Goal: Task Accomplishment & Management: Manage account settings

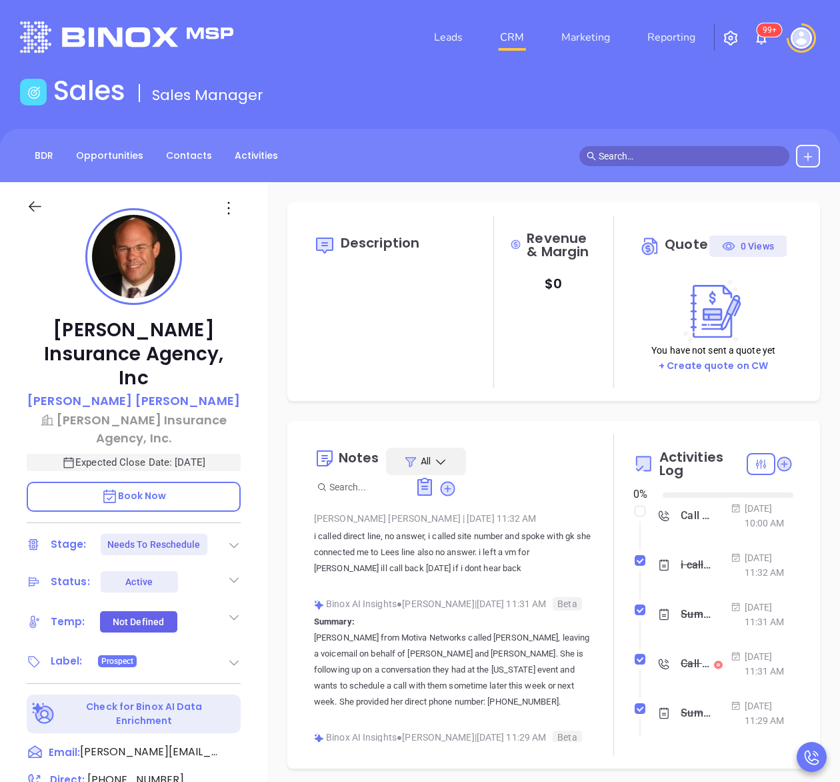
type input "[DATE]"
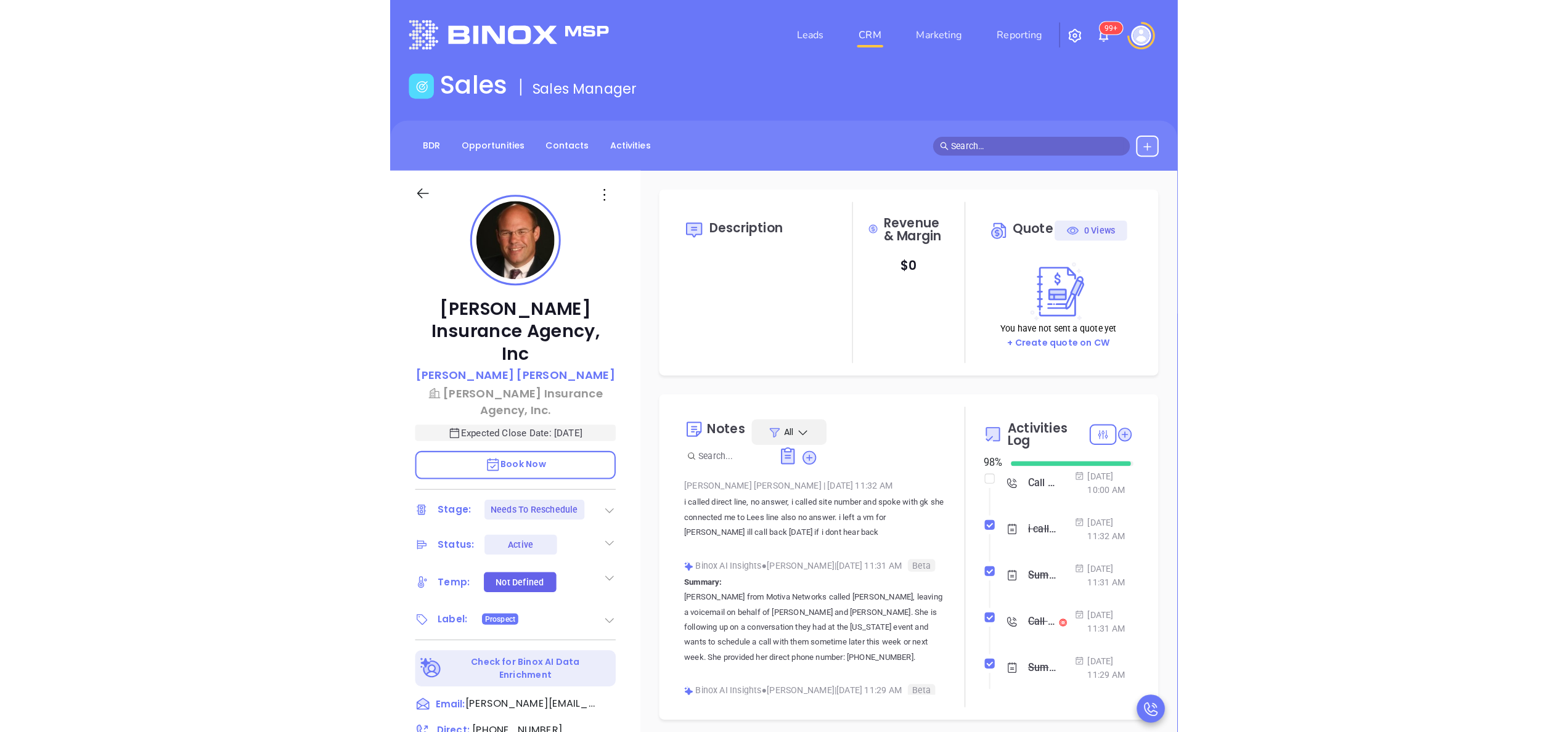
scroll to position [358, 0]
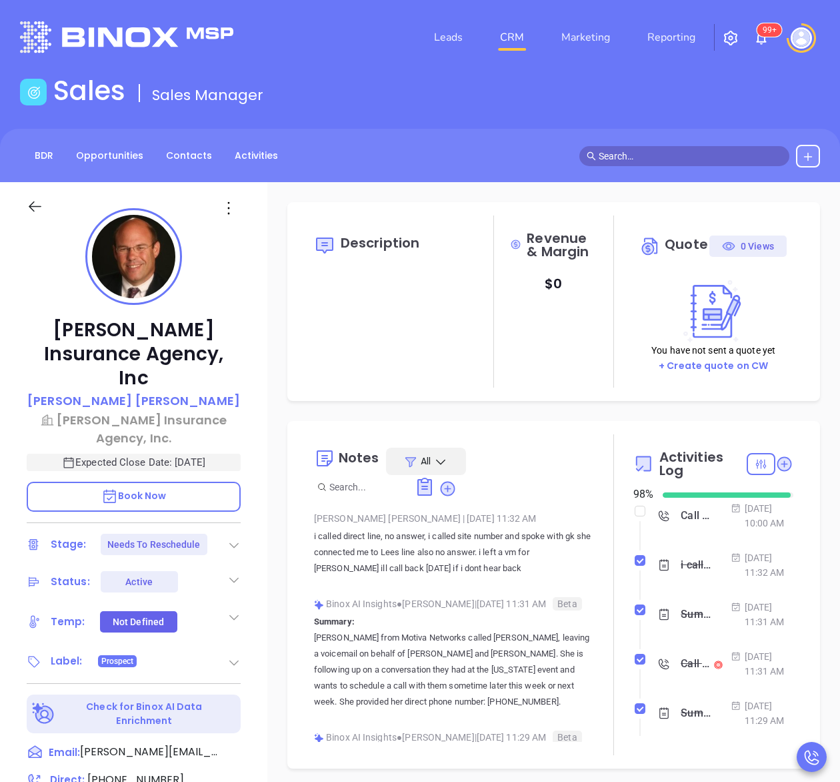
type input "[PERSON_NAME]"
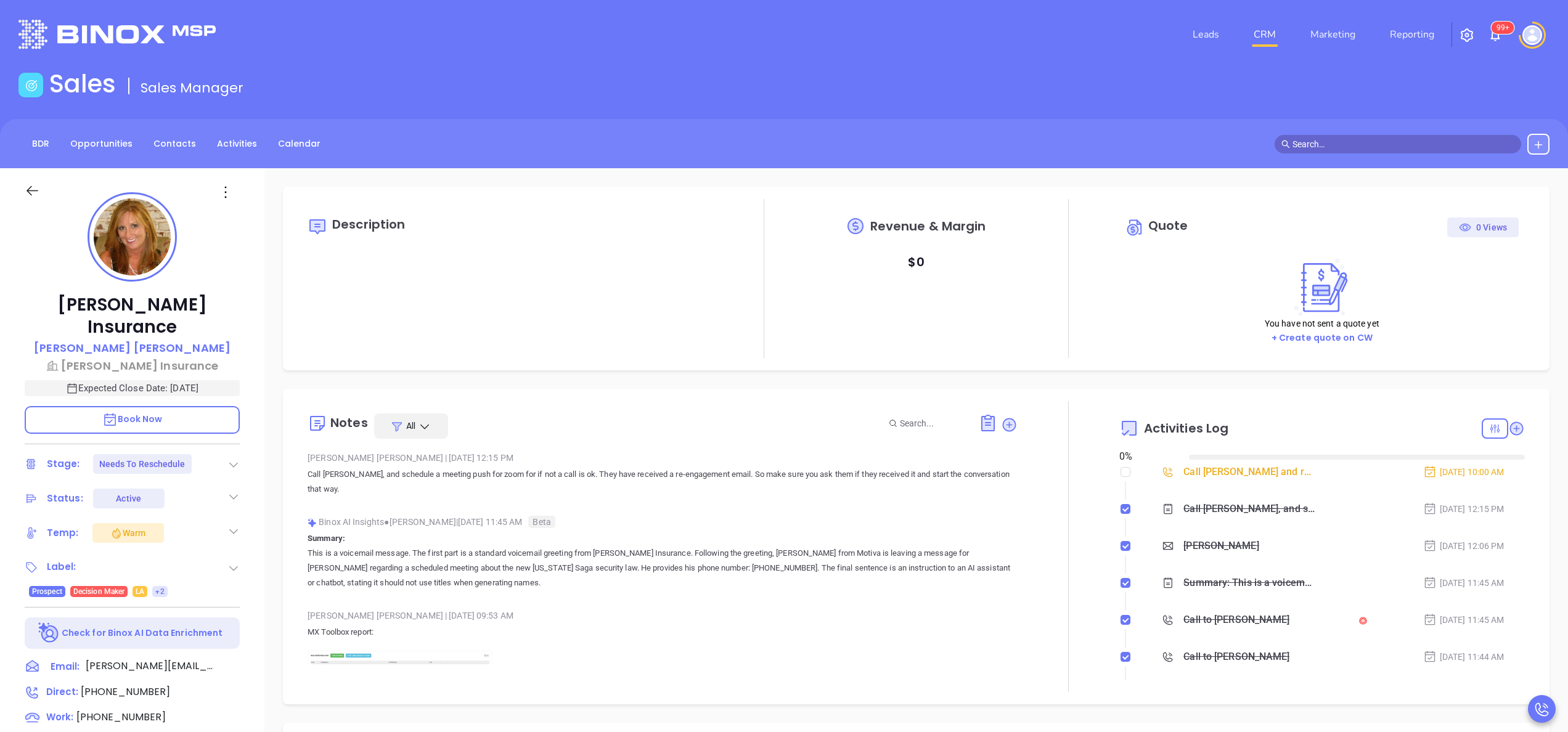
type input "[DATE]"
type input "Anabell Dominguez"
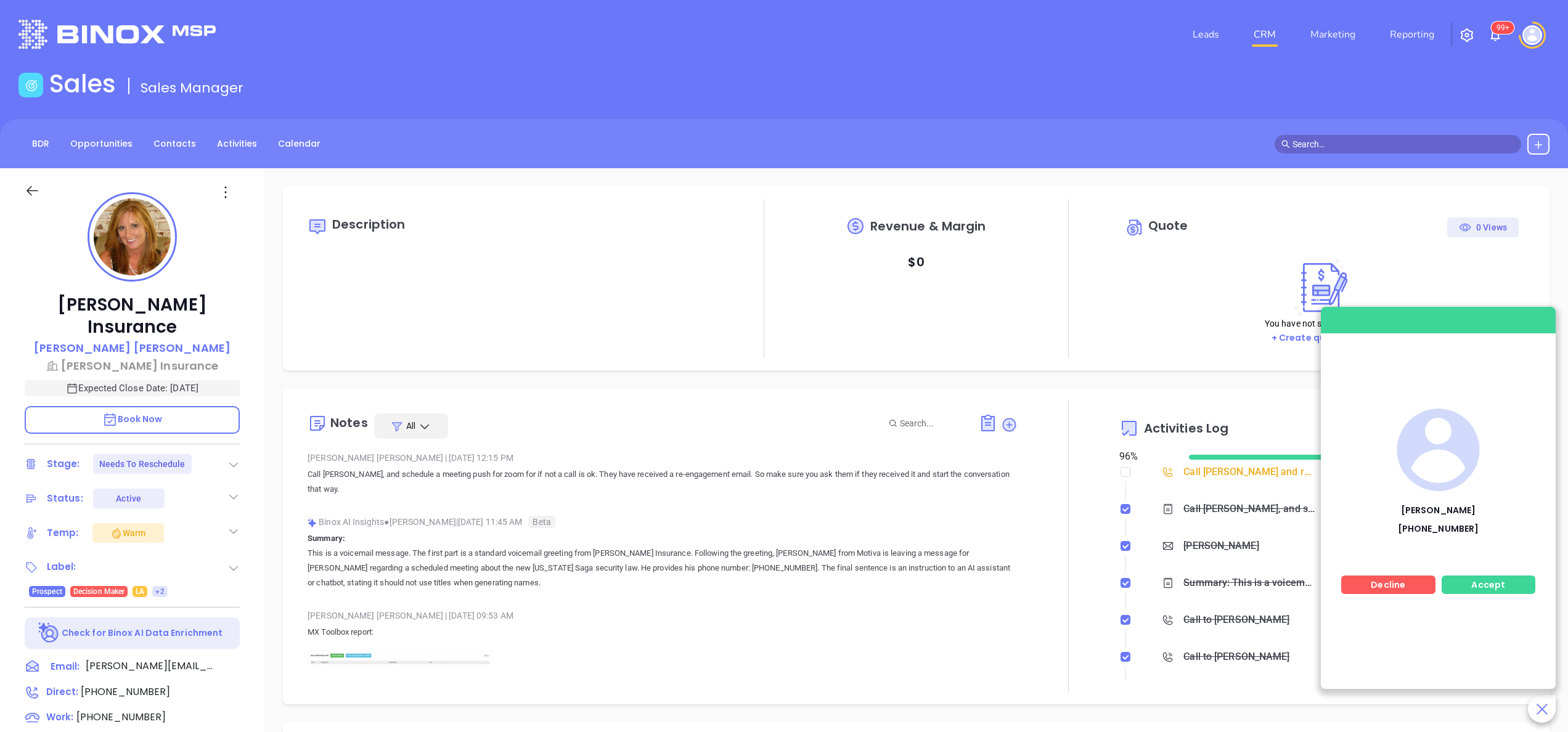
click at [1503, 582] on span "Accept" at bounding box center [1488, 584] width 34 height 12
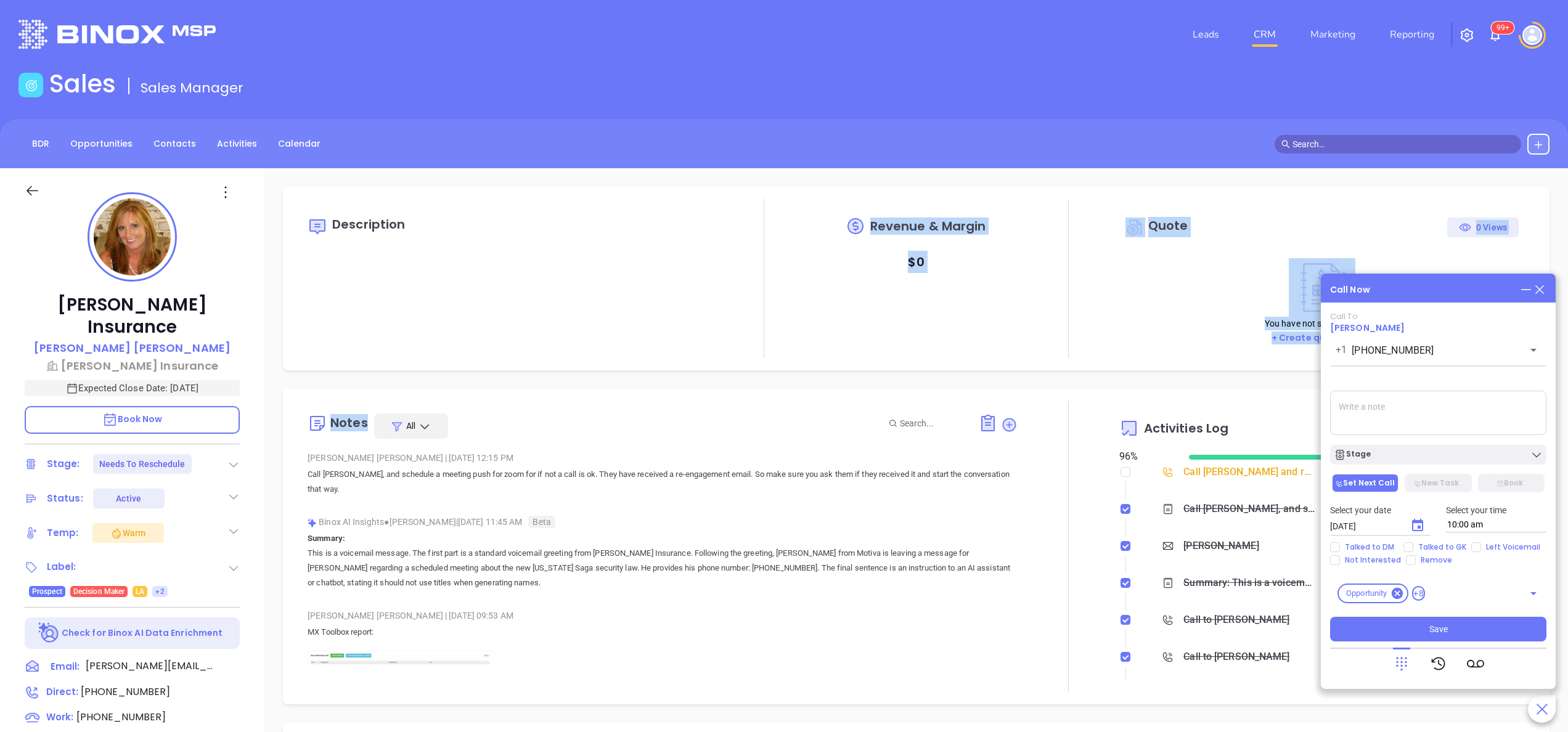
drag, startPoint x: 434, startPoint y: 286, endPoint x: 398, endPoint y: 374, distance: 95.1
click at [398, 374] on div "Description Revenue & Margin $ 0 Quote 0 Views You have not sent a quote yet + …" at bounding box center [916, 600] width 1304 height 863
click at [1364, 323] on span "Wilson Saravia" at bounding box center [1367, 327] width 75 height 12
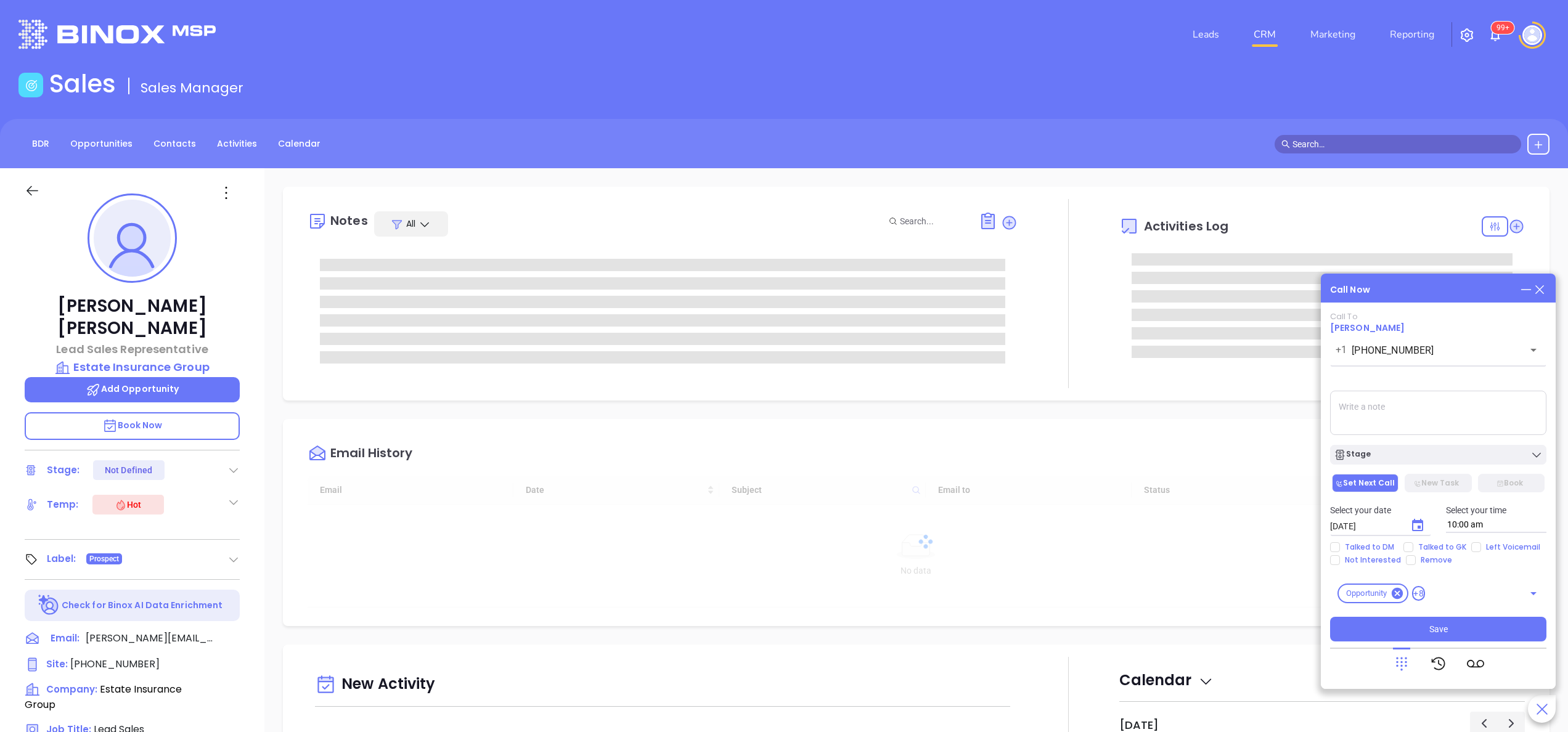
type input "[DATE]"
type input "[PERSON_NAME]"
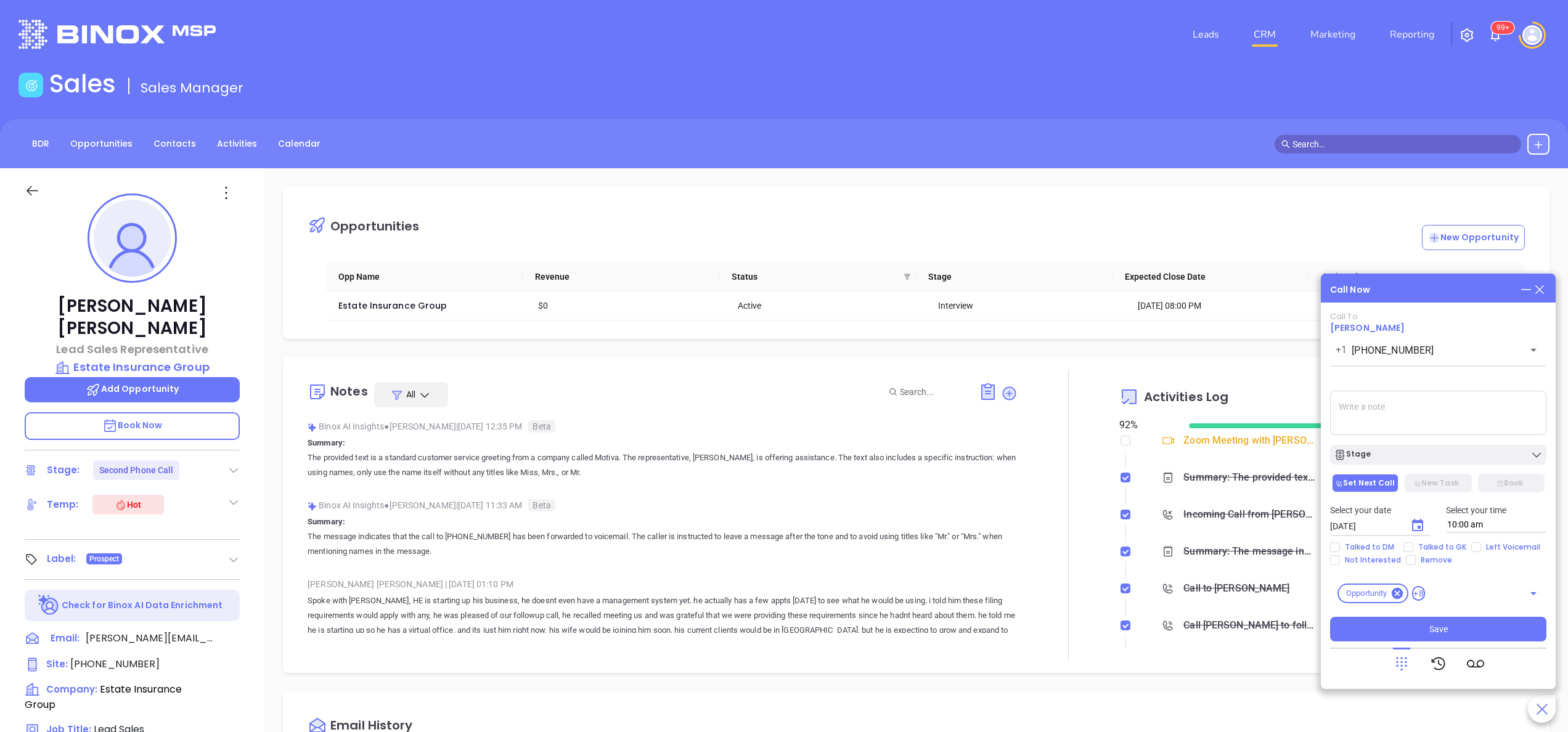
click at [1544, 297] on div "Call Now Call To Wilson Saravia +1 (617) 952-9686 ​ Voicemail Drop Stage Set Ne…" at bounding box center [1439, 481] width 235 height 415
click at [1544, 291] on icon at bounding box center [1539, 289] width 14 height 14
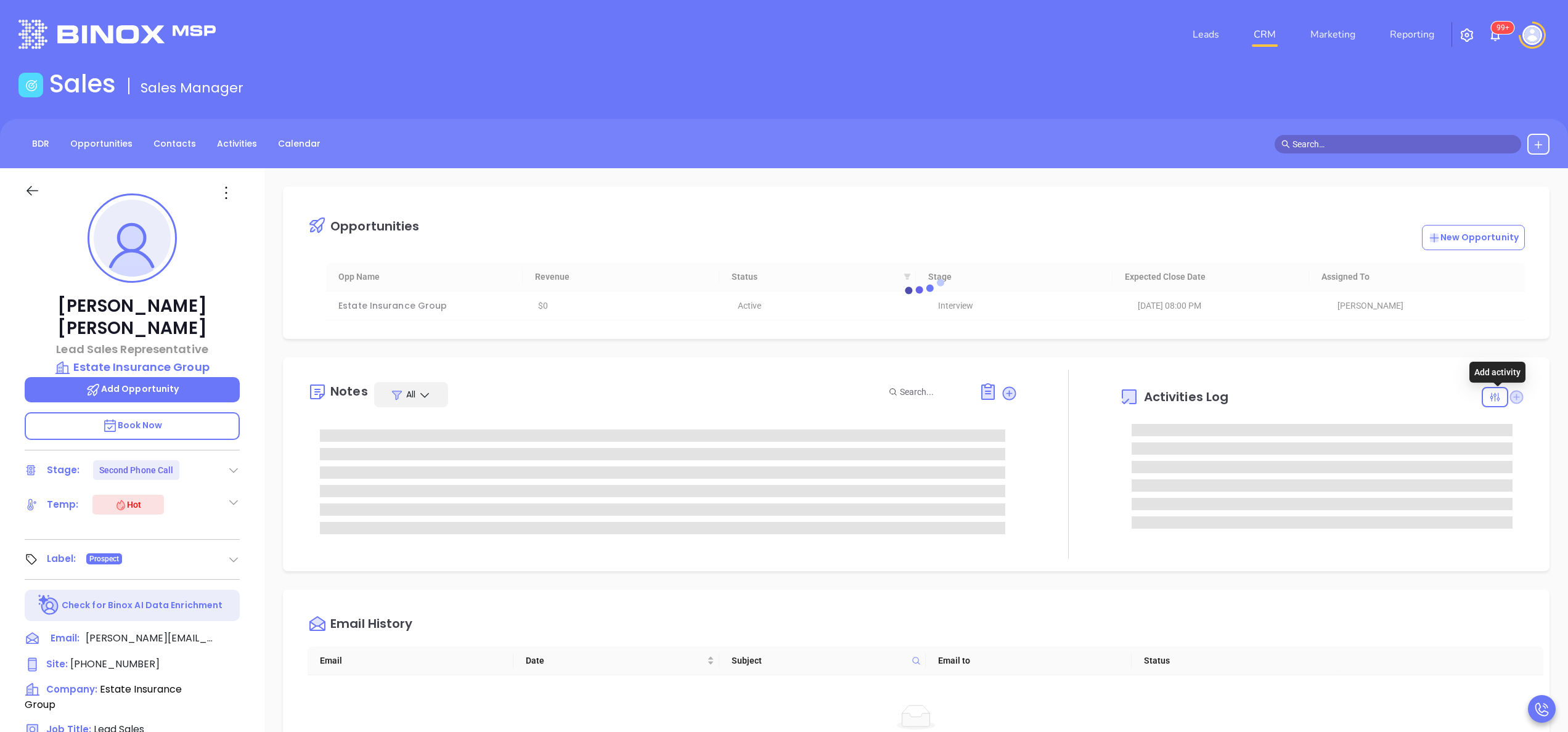
click at [1509, 398] on icon at bounding box center [1517, 397] width 17 height 17
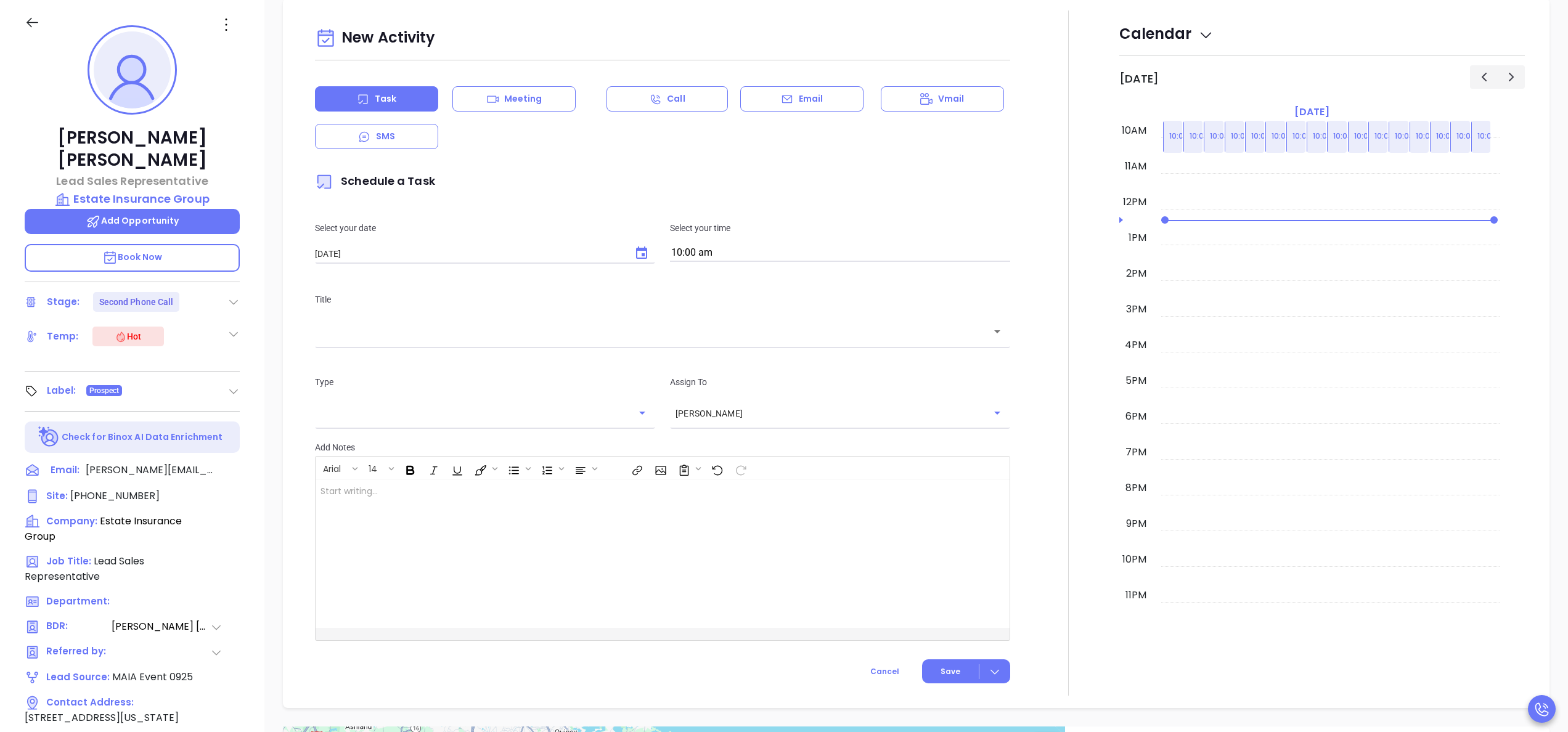
click at [836, 92] on div "Email" at bounding box center [802, 98] width 123 height 25
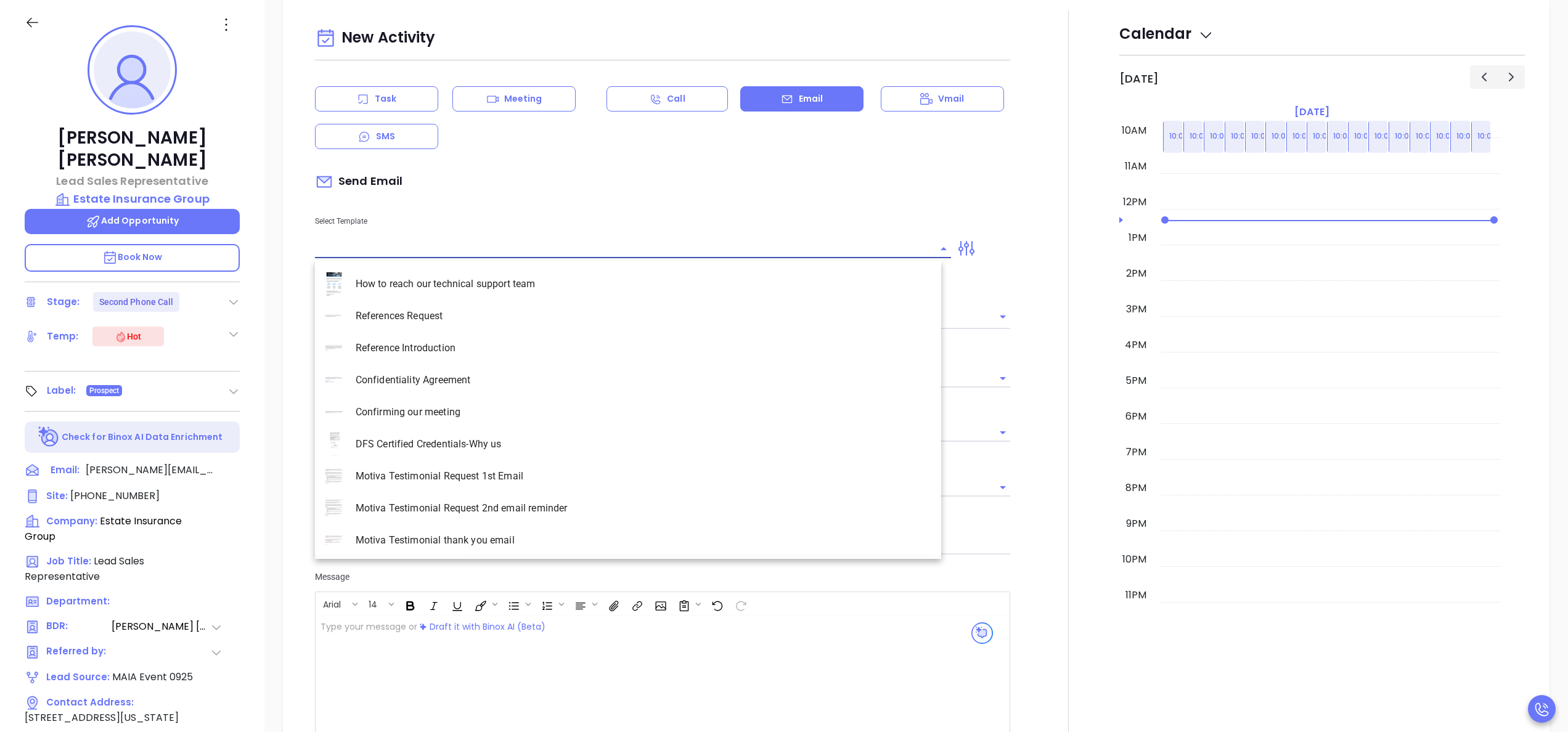
click at [439, 255] on input "text" at bounding box center [624, 248] width 618 height 18
type input "[PERSON_NAME]"
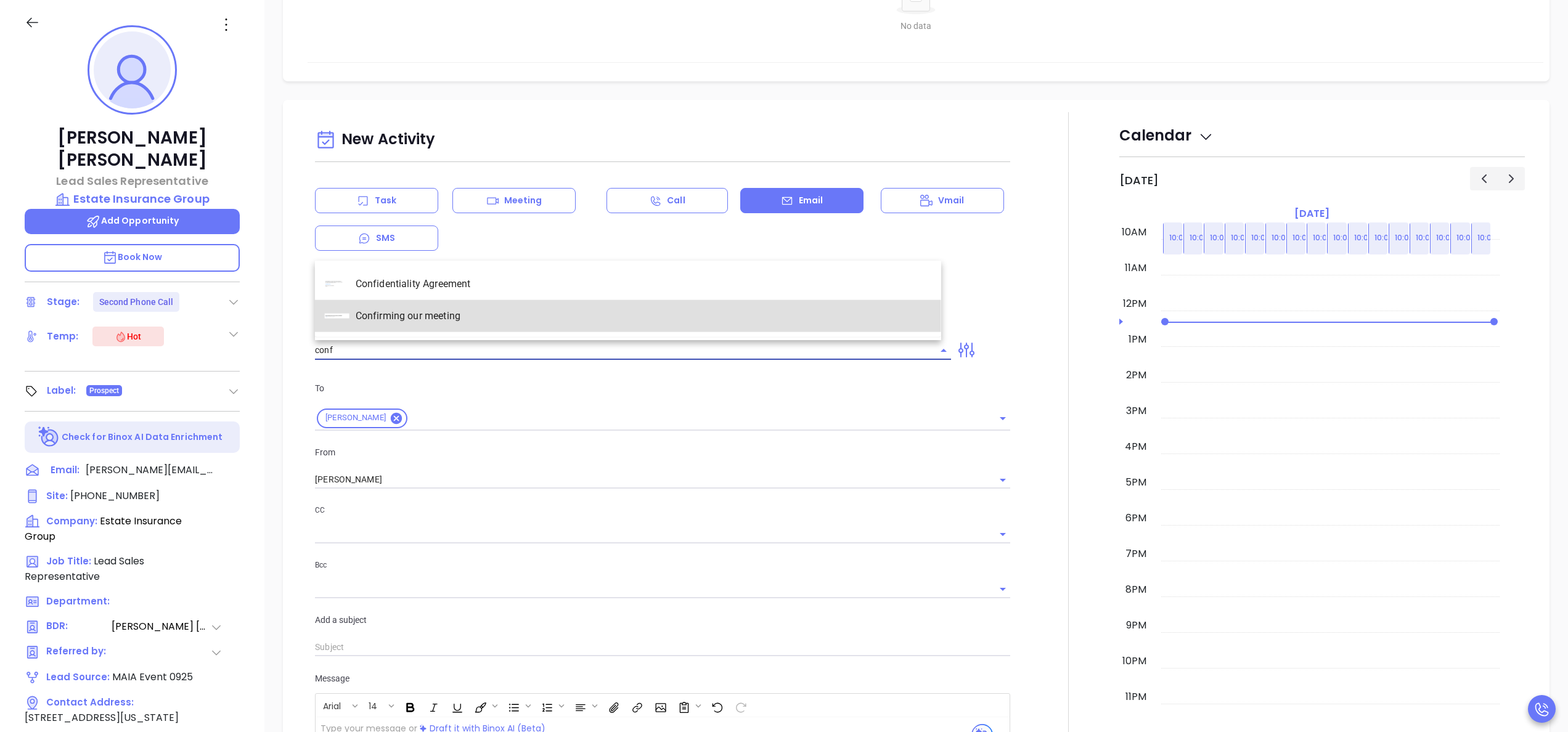
scroll to position [750, 0]
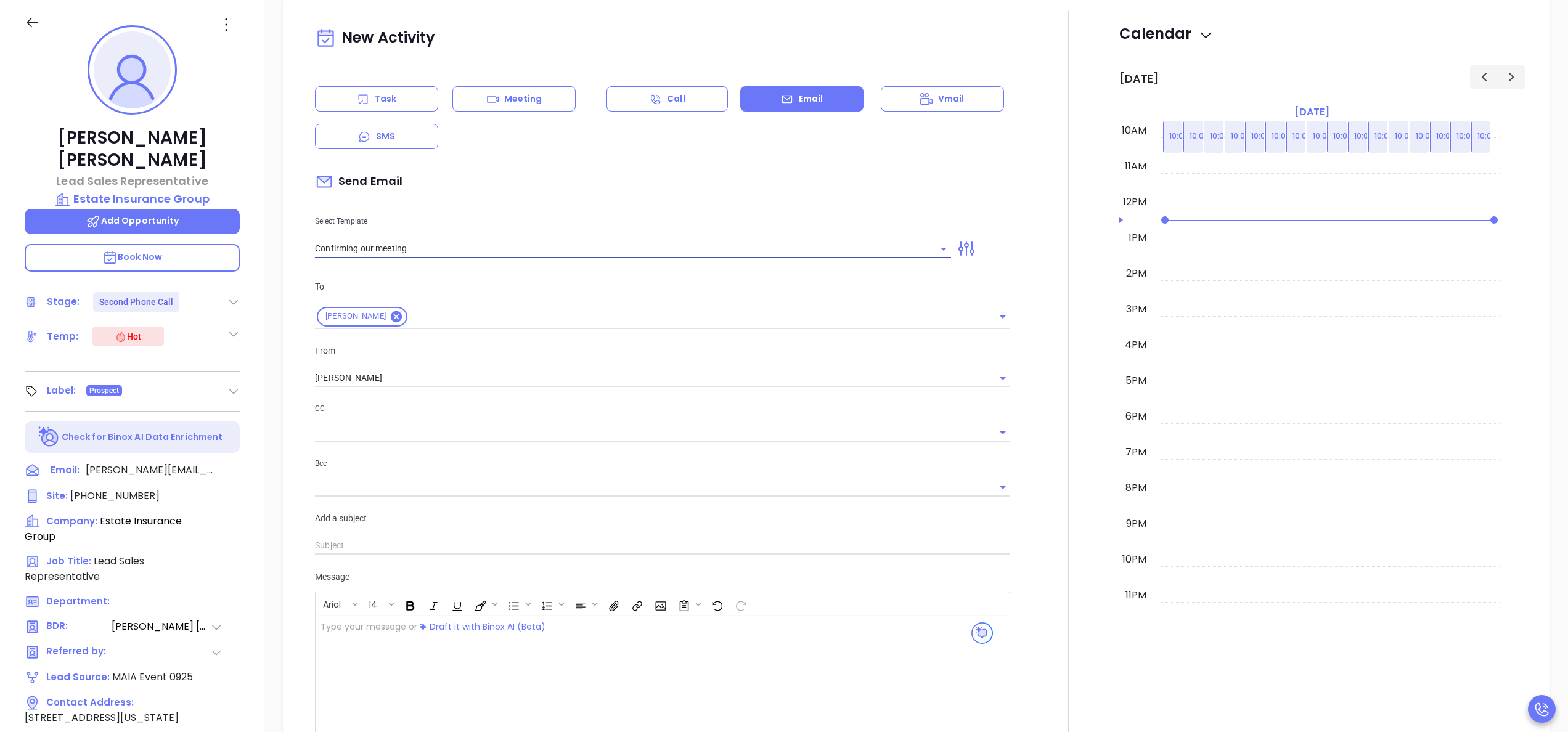
type input "Confirming our meeting"
type input "Wilson"
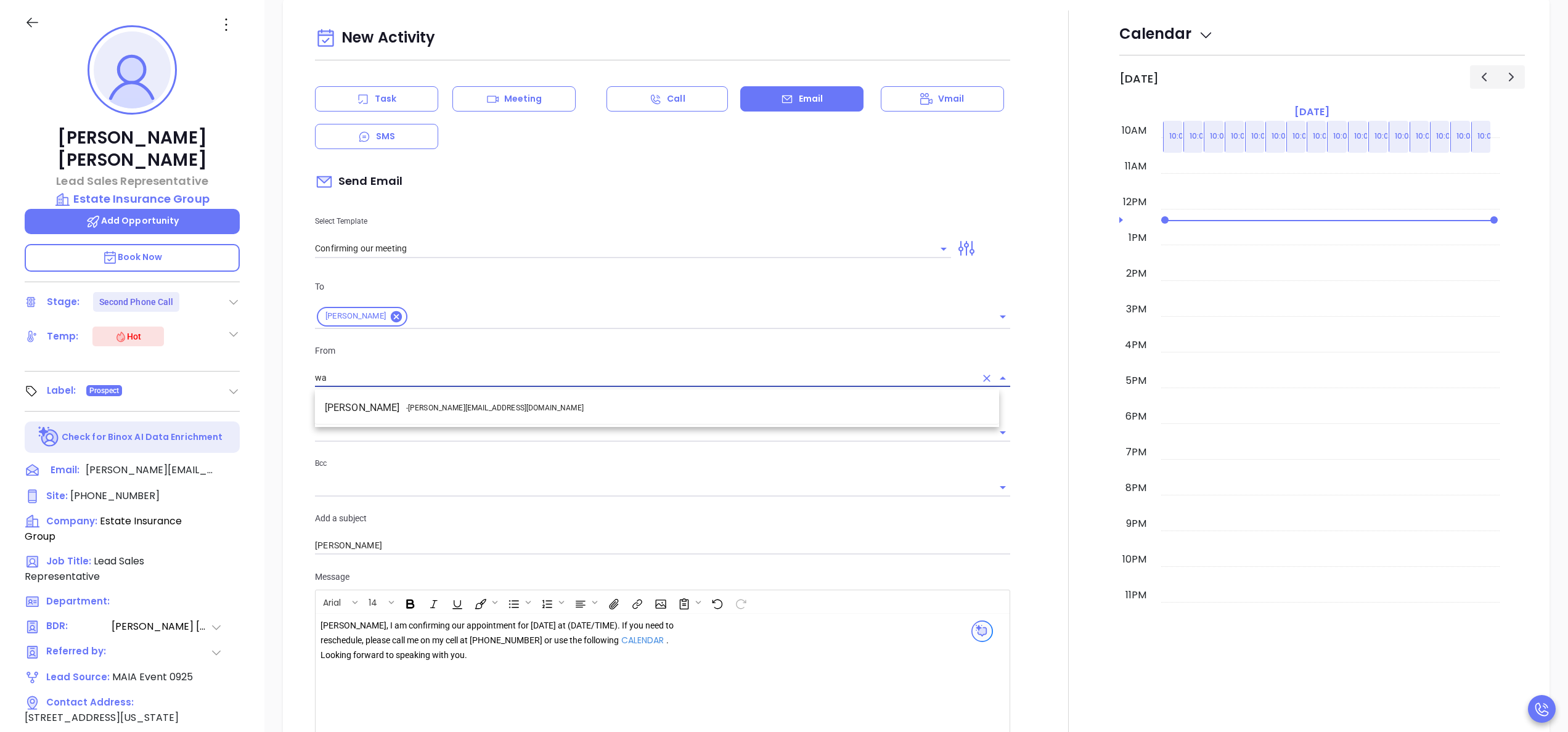
click at [455, 400] on li "Walter Contreras - [EMAIL_ADDRESS][DOMAIN_NAME]" at bounding box center [657, 408] width 684 height 22
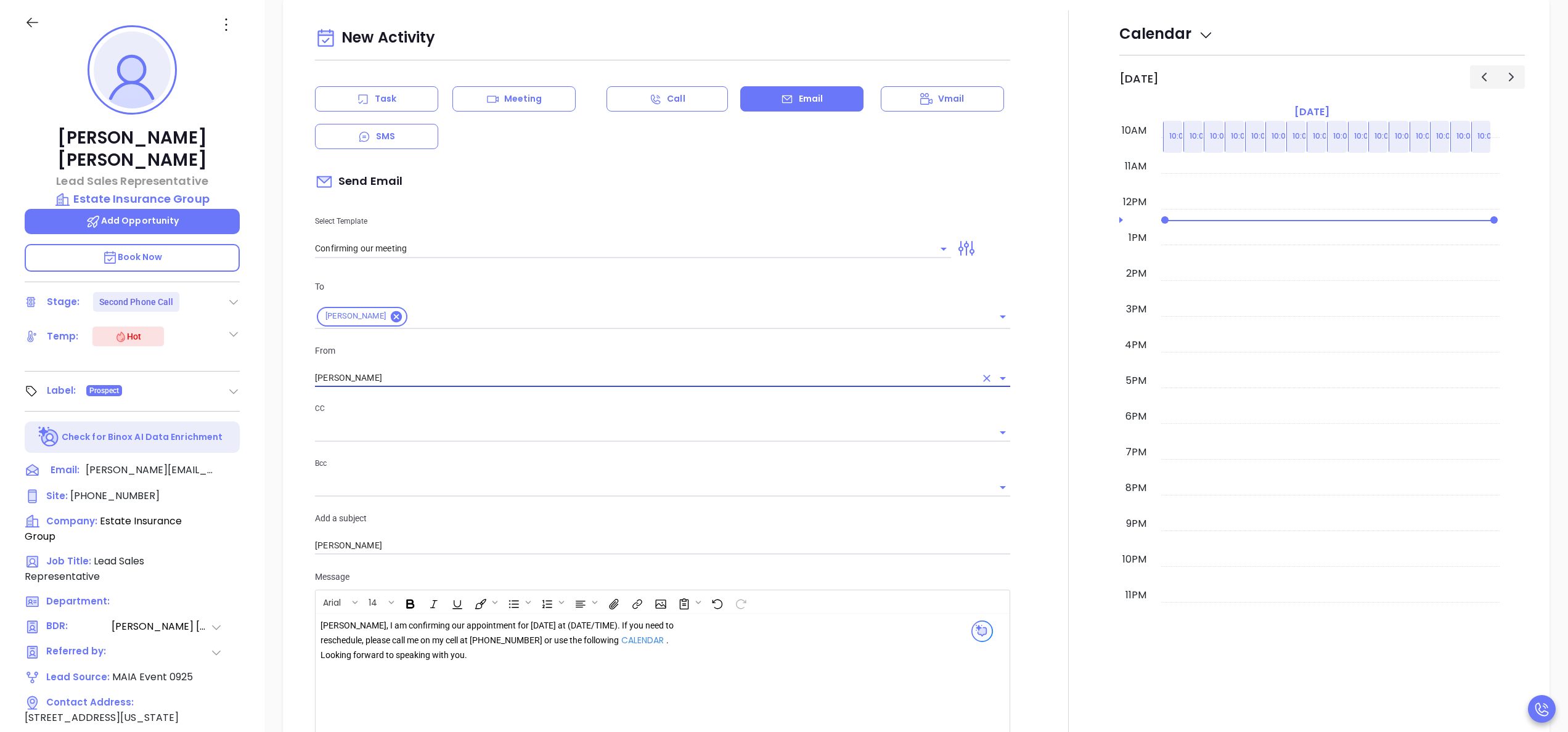
type input "[PERSON_NAME]"
click at [553, 631] on div "Wilson, I am confirming our appointment for tomorrow at (DATE/TIME). If you nee…" at bounding box center [497, 640] width 354 height 43
click at [537, 629] on div "Wilson, I am confirming our appointment for tomorrow at (DATE/TIME). If you nee…" at bounding box center [497, 640] width 354 height 43
click at [1078, 515] on div at bounding box center [1069, 420] width 102 height 819
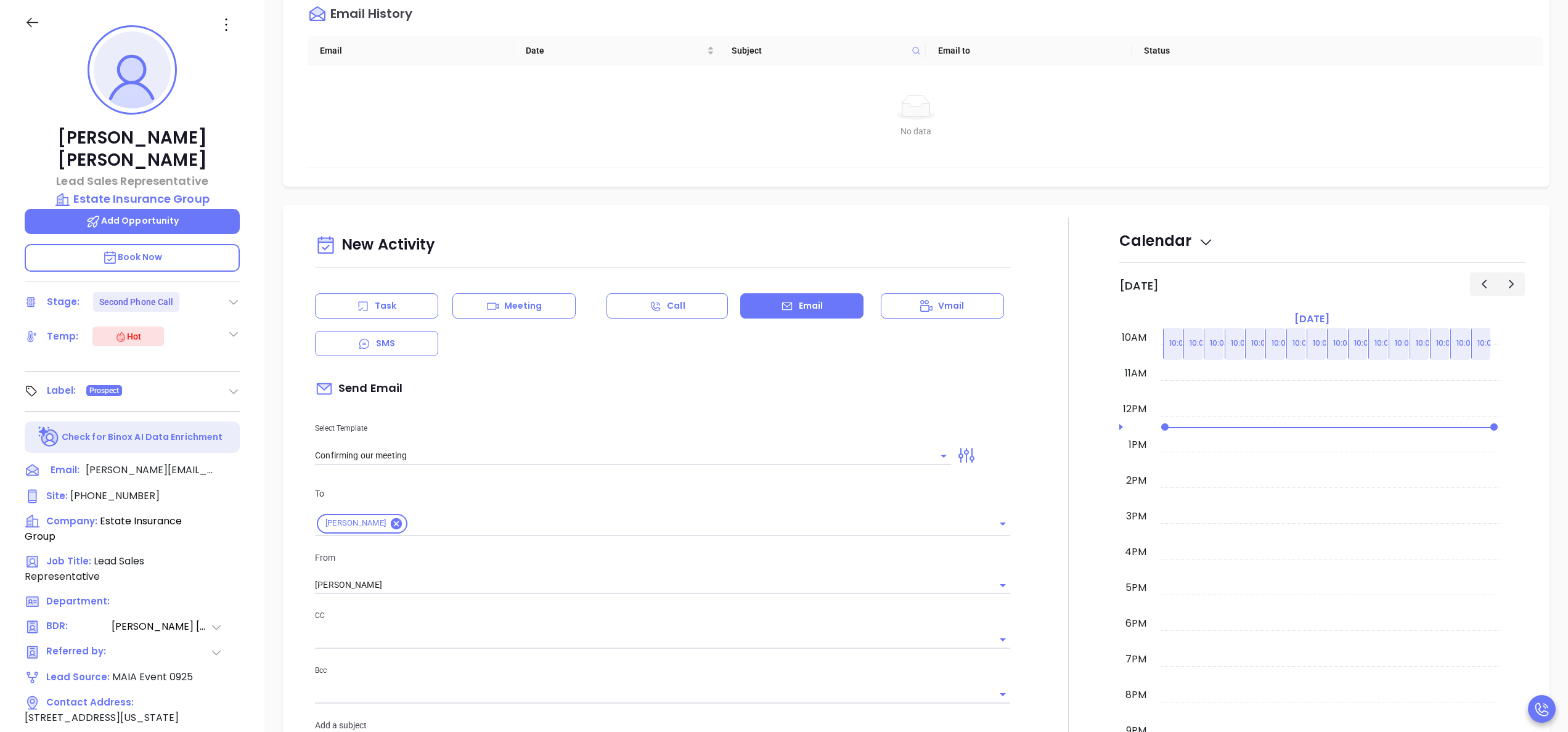
scroll to position [702, 0]
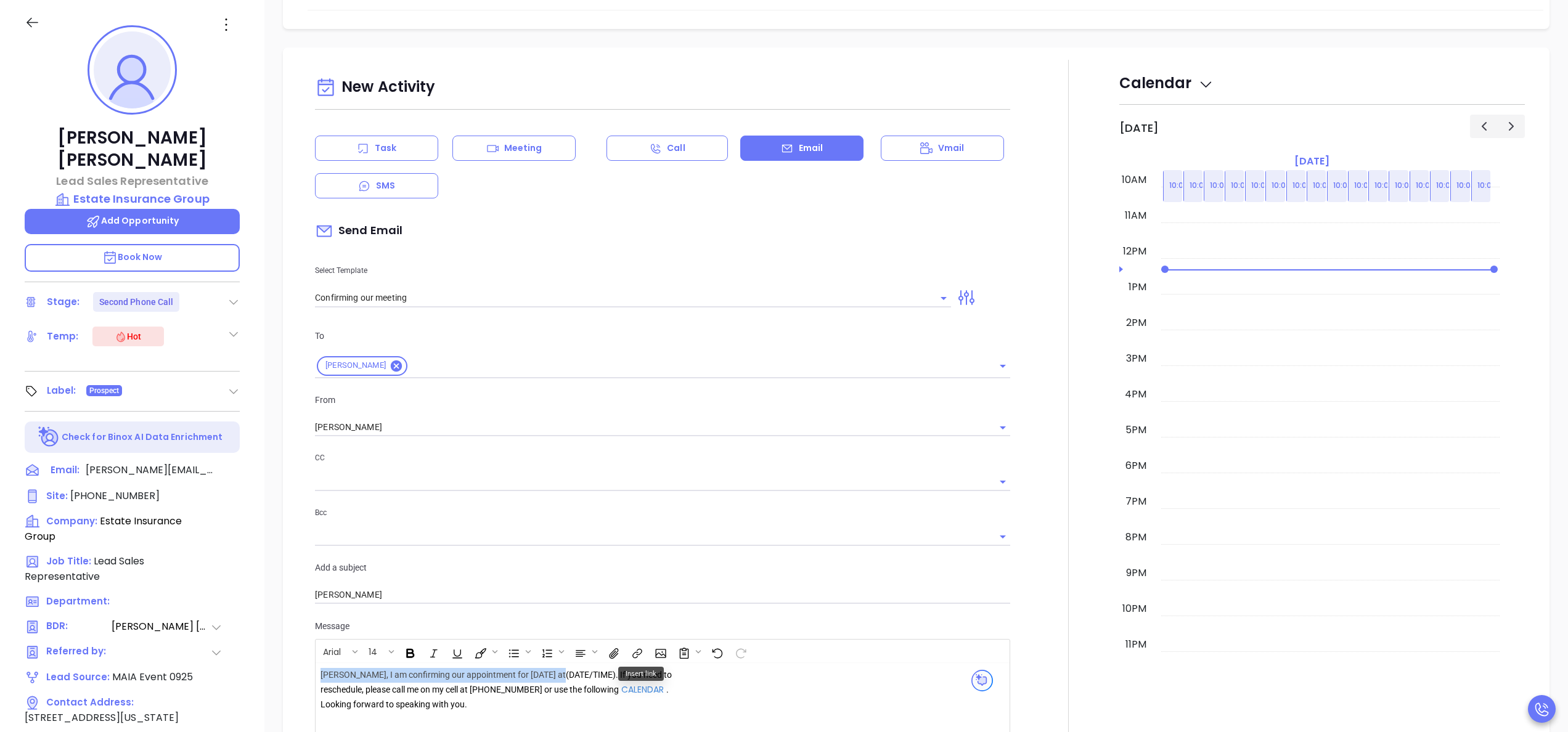
click at [582, 684] on div "Wilson, I am confirming our appointment for tomorrow 10/2 at (DATE/TIME) . If y…" at bounding box center [497, 689] width 354 height 43
click at [1036, 558] on div at bounding box center [1069, 470] width 102 height 819
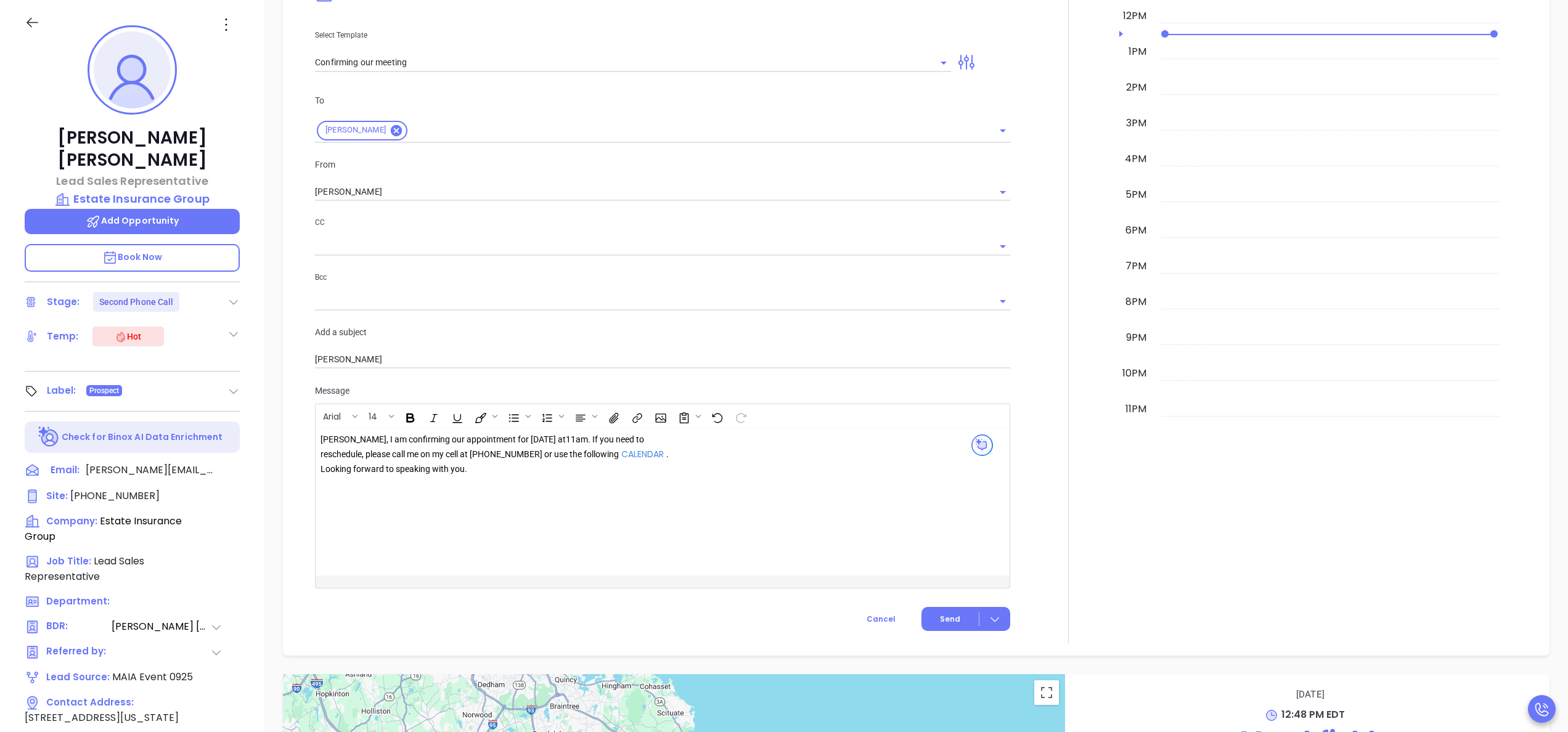
scroll to position [948, 0]
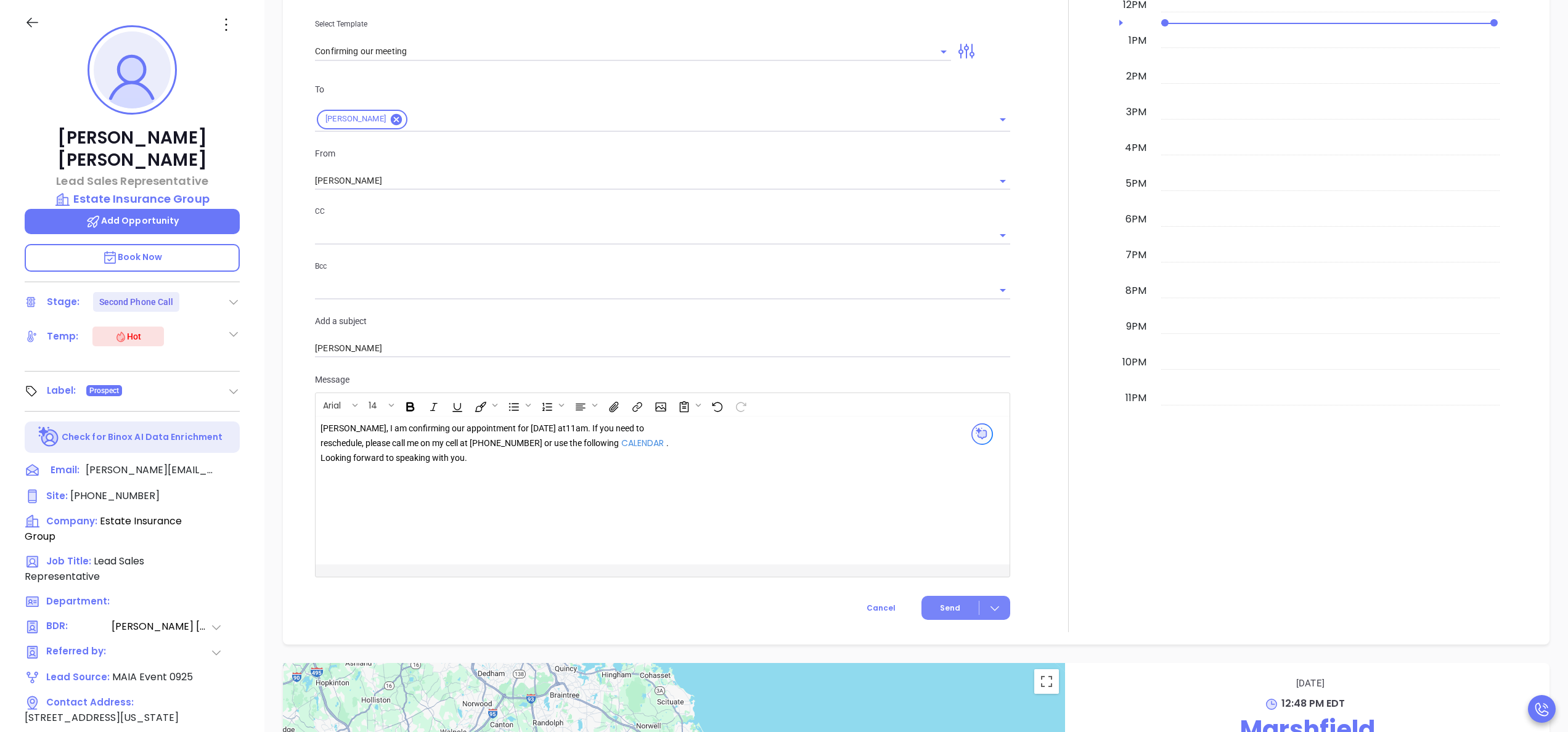
click at [940, 607] on span "Send" at bounding box center [950, 608] width 20 height 11
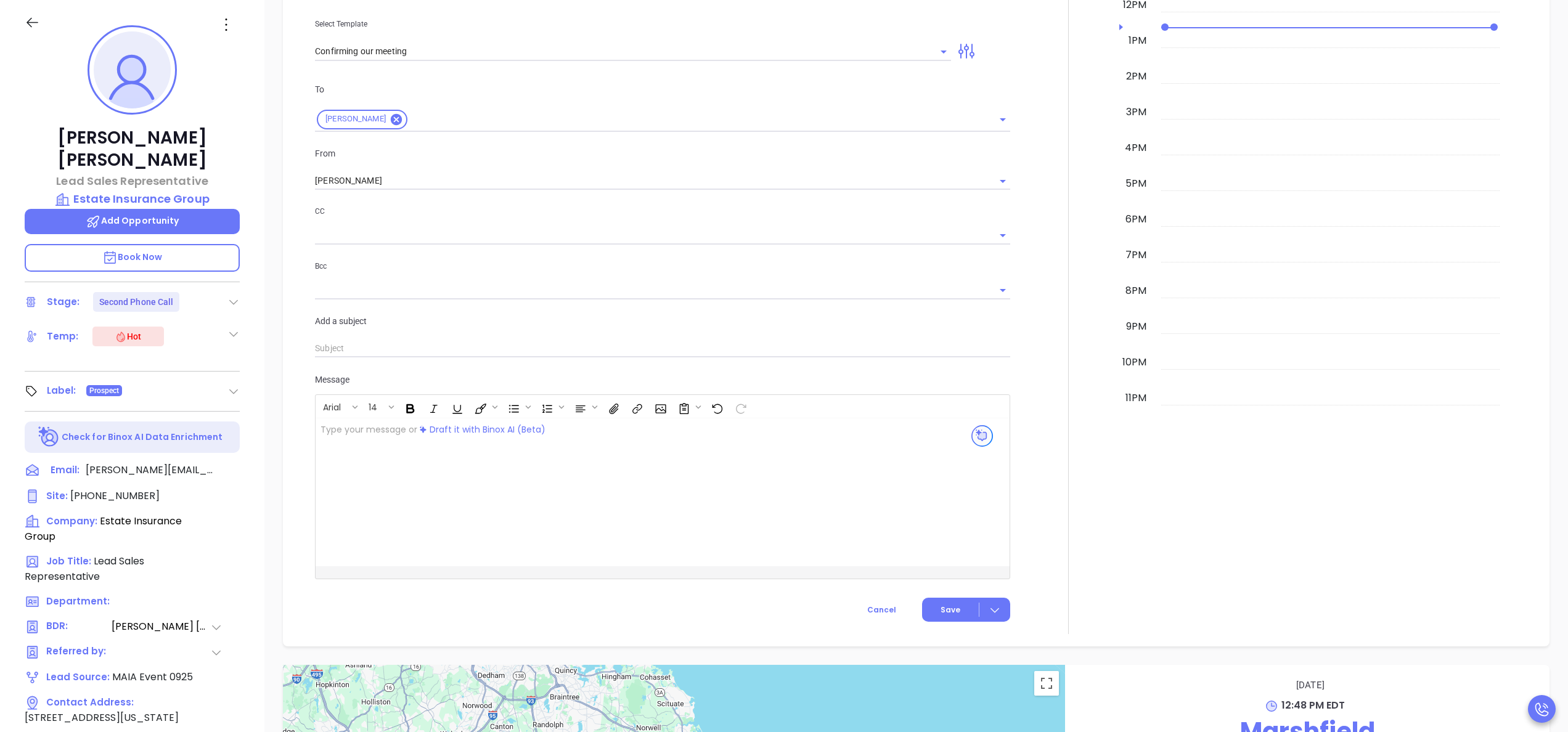
click at [1034, 281] on div at bounding box center [1069, 224] width 102 height 821
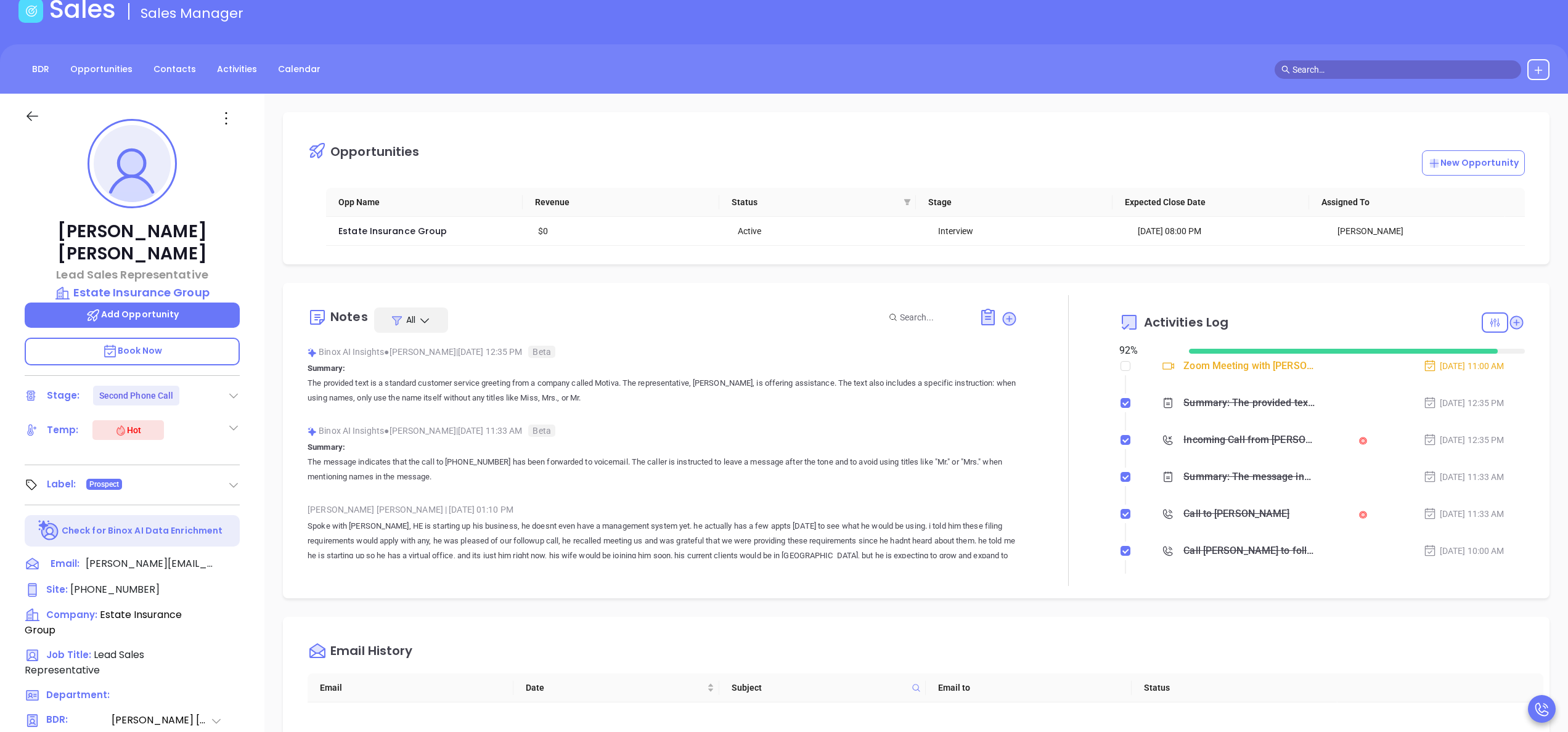
scroll to position [0, 0]
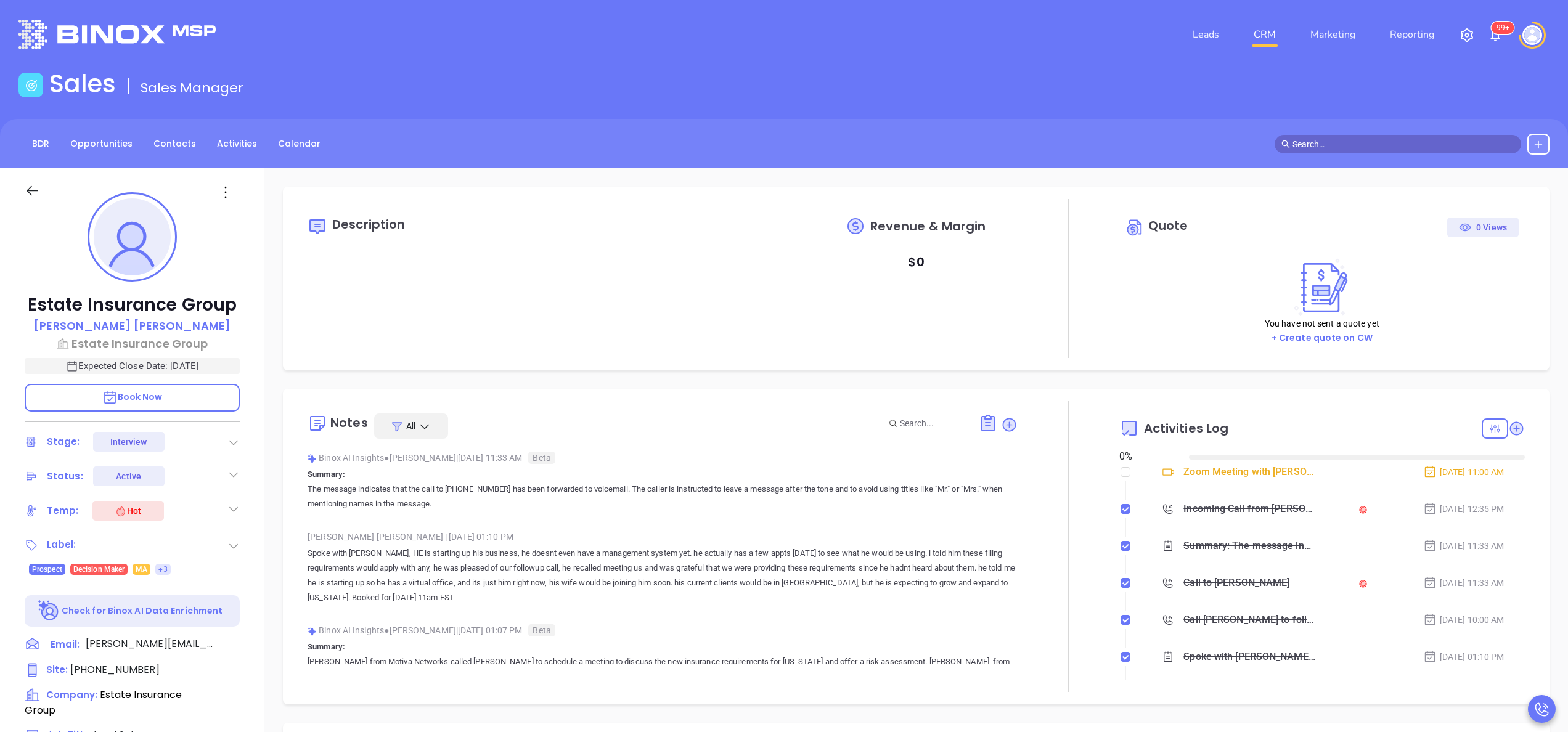
type input "[DATE]"
type input "[PERSON_NAME]"
click at [256, 470] on div "Estate Insurance Group Wilson Saravia Estate Insurance Group Expected Close Dat…" at bounding box center [132, 626] width 264 height 915
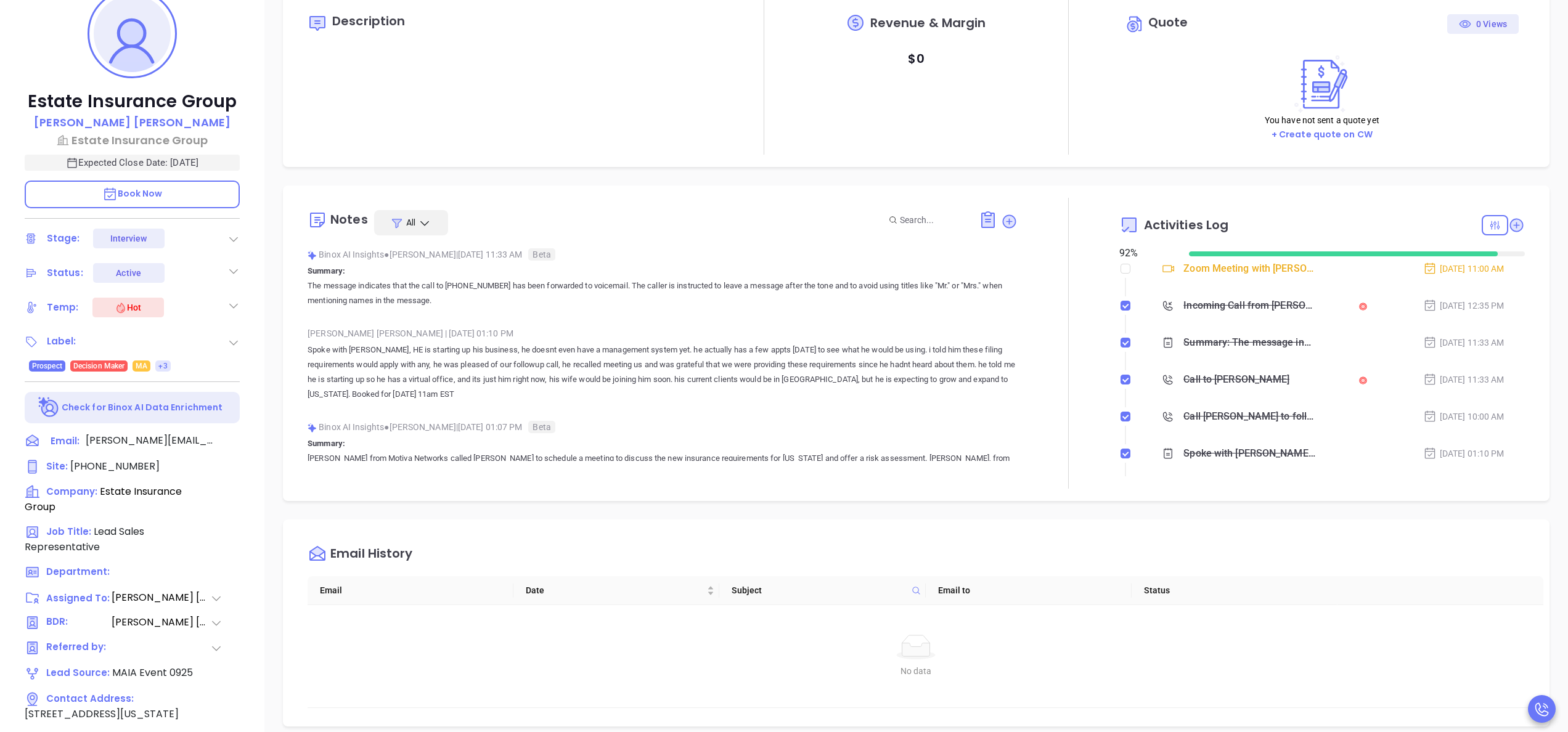
click at [256, 470] on div "Estate Insurance Group Wilson Saravia Estate Insurance Group Expected Close Dat…" at bounding box center [132, 422] width 264 height 915
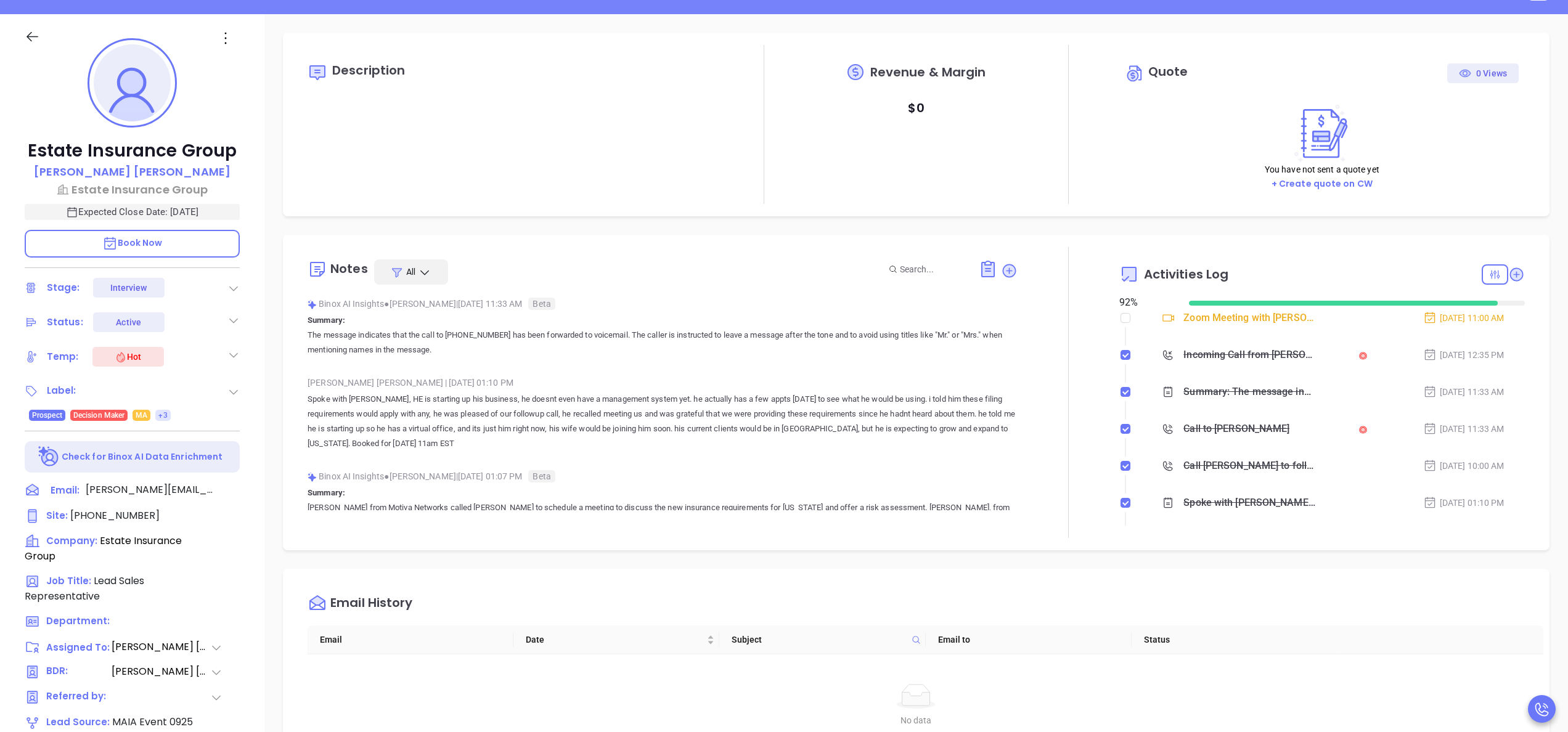
click at [256, 470] on div "Estate Insurance Group Wilson Saravia Estate Insurance Group Expected Close Dat…" at bounding box center [132, 471] width 264 height 915
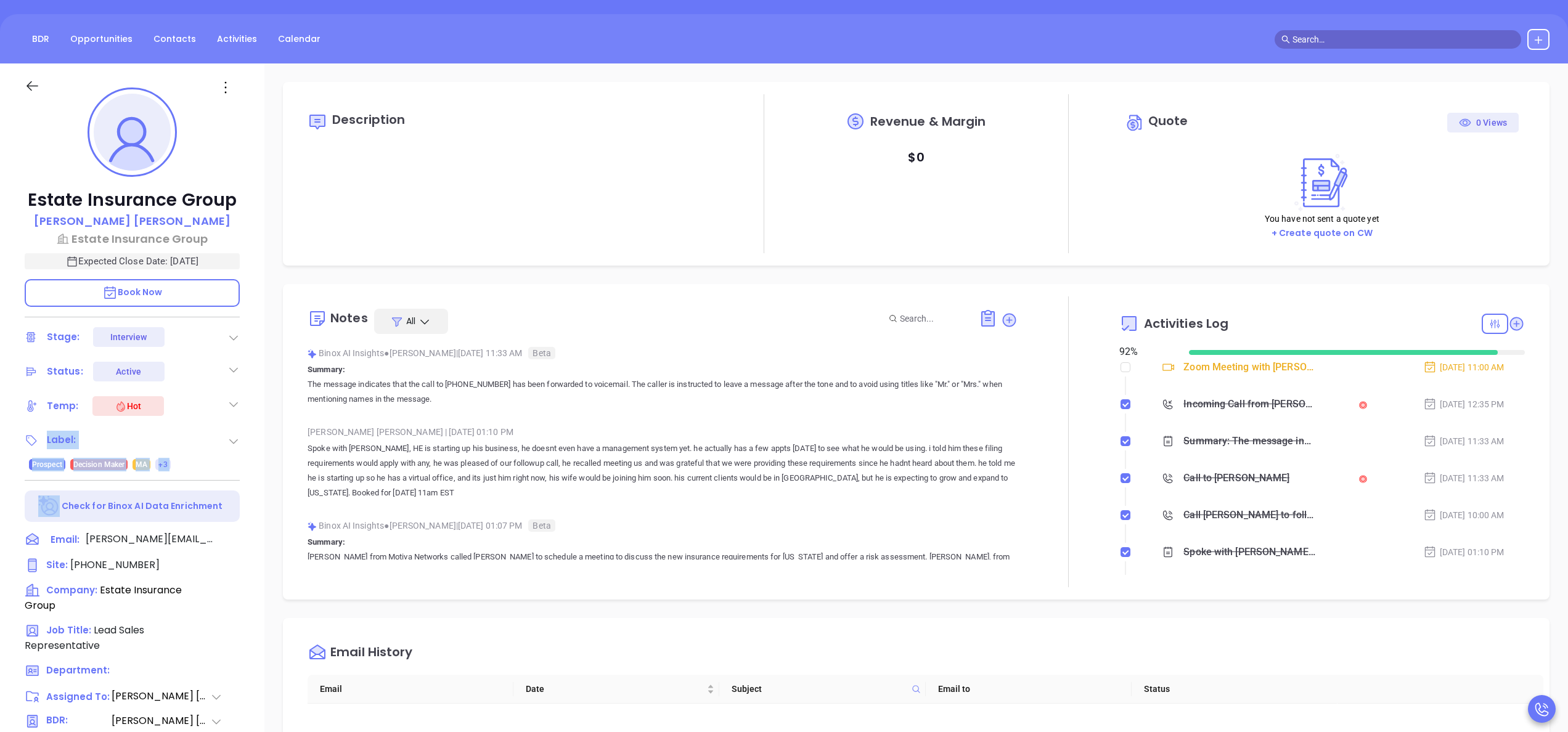
click at [256, 470] on div "Estate Insurance Group Wilson Saravia Estate Insurance Group Expected Close Dat…" at bounding box center [132, 521] width 264 height 915
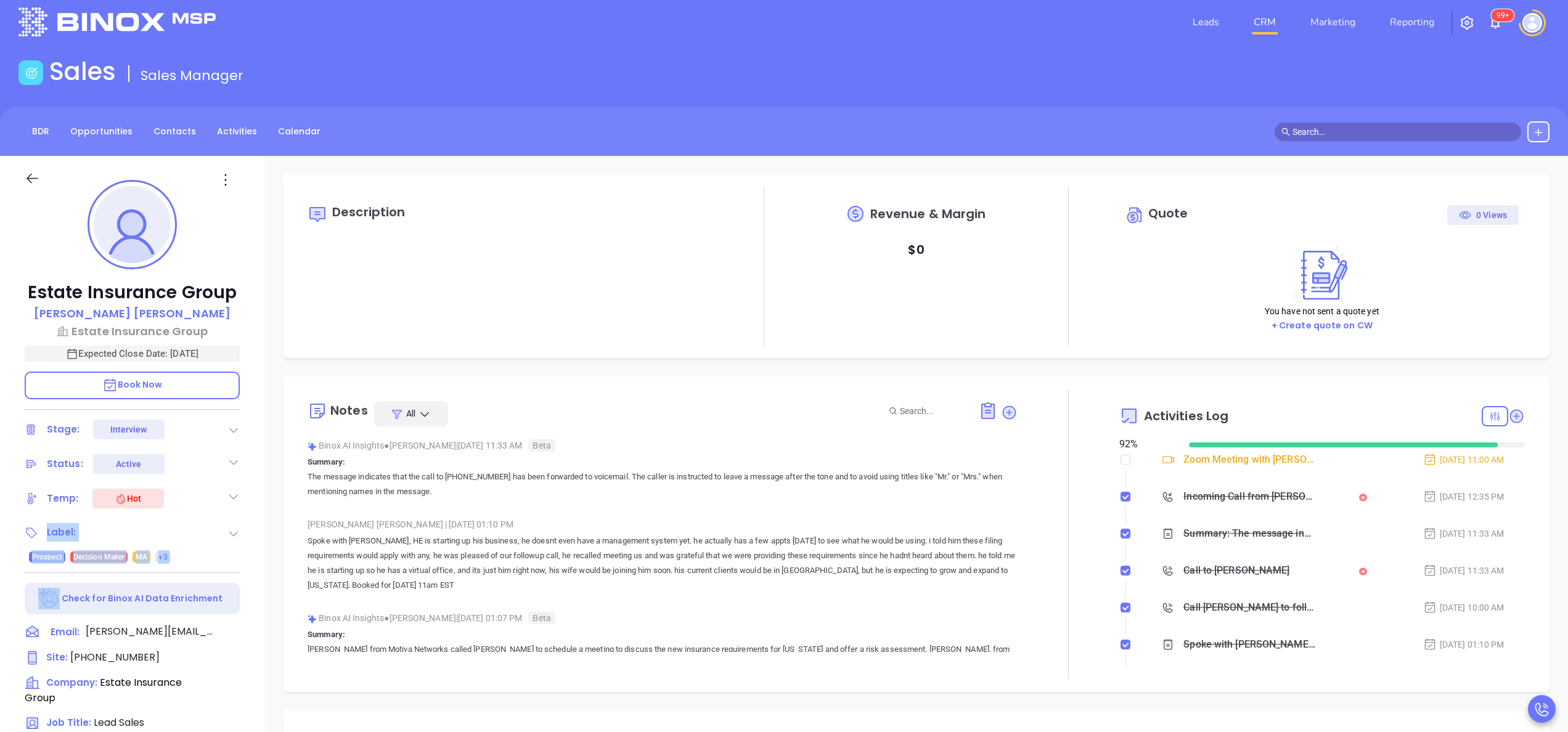
scroll to position [6, 0]
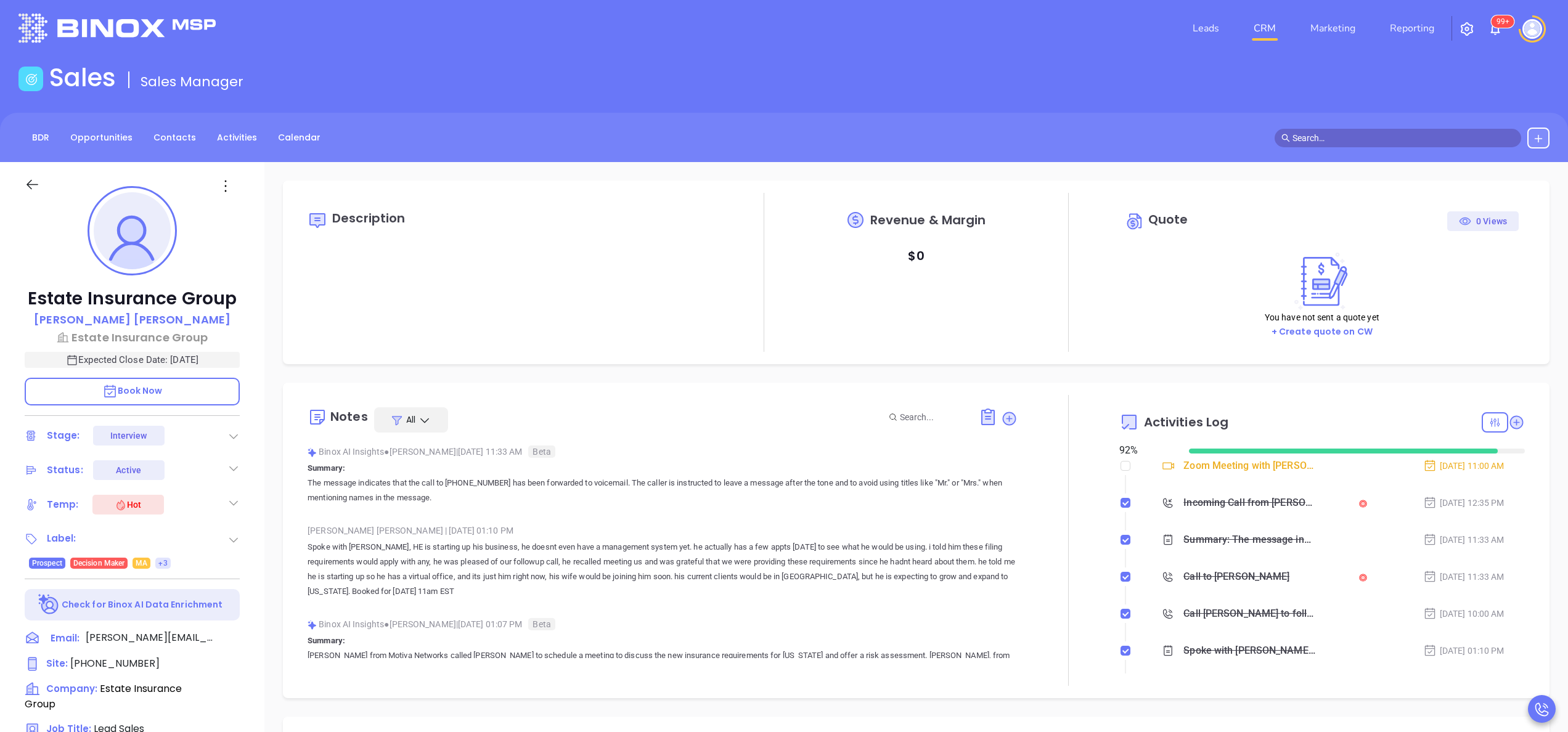
click at [252, 496] on div "Estate Insurance Group Wilson Saravia Estate Insurance Group Expected Close Dat…" at bounding box center [132, 619] width 264 height 915
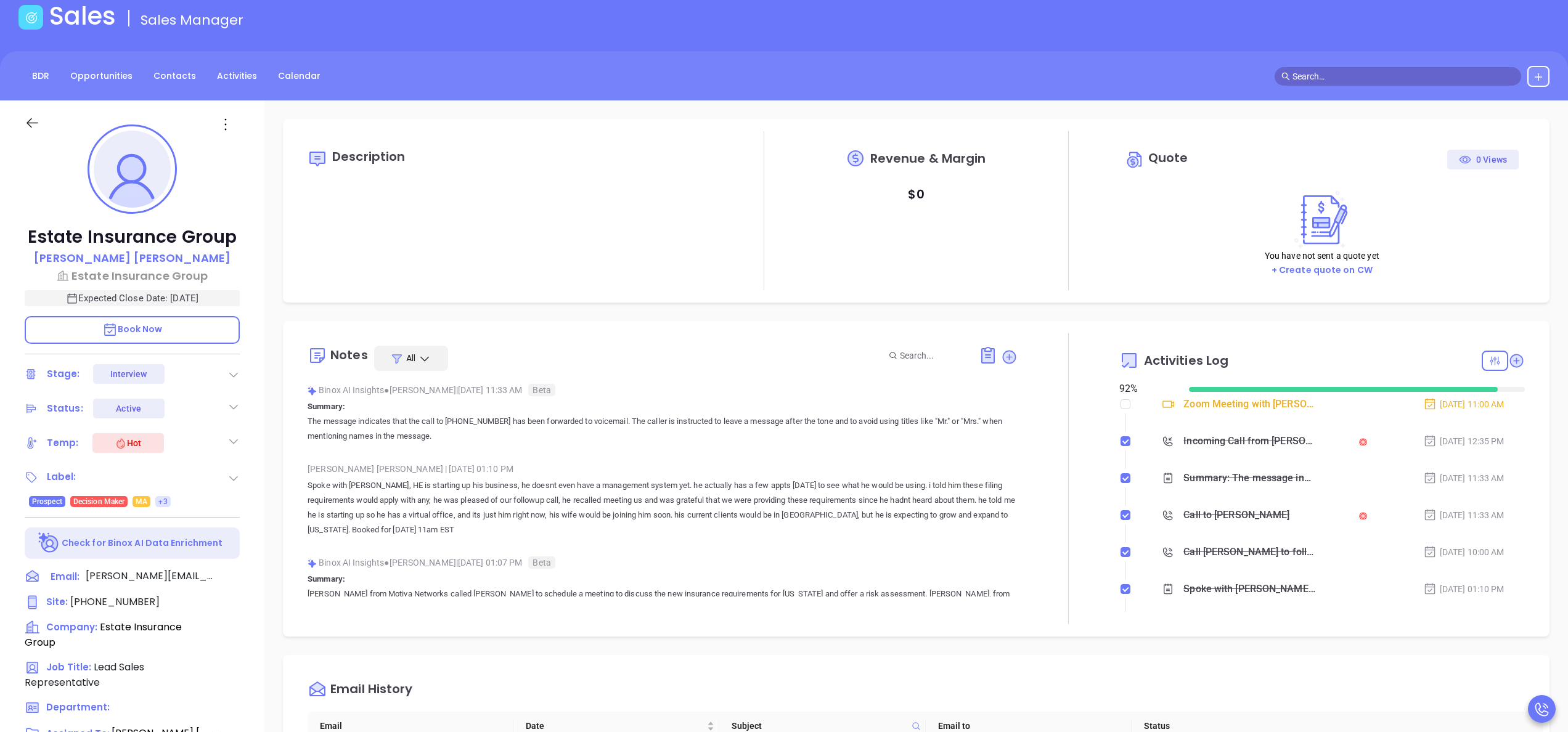
scroll to position [104, 0]
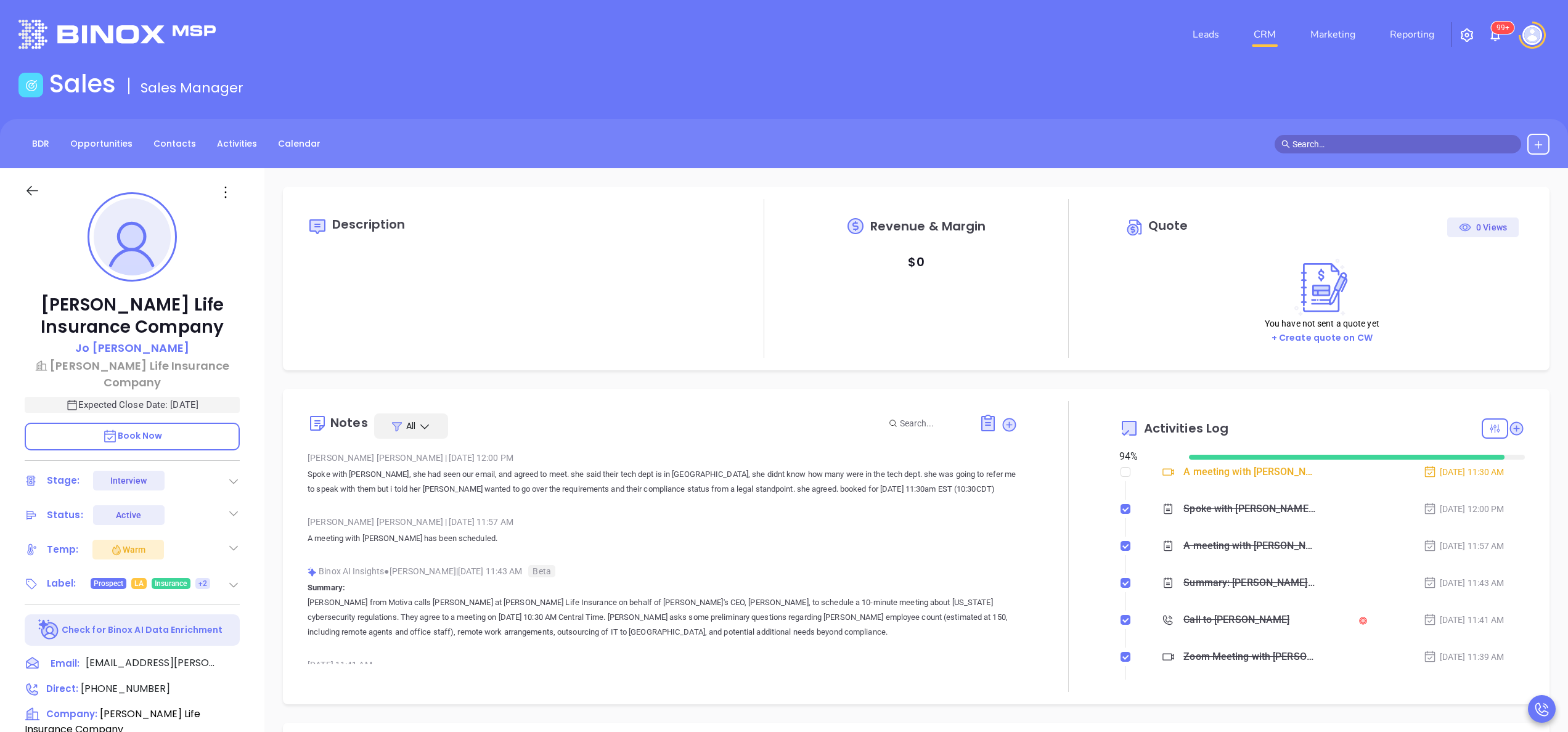
type input "[PERSON_NAME]"
click at [258, 503] on div "Kilpatrick Life Insurance Company Jo Clark Kilpatrick Life Insurance Company Ex…" at bounding box center [132, 626] width 264 height 915
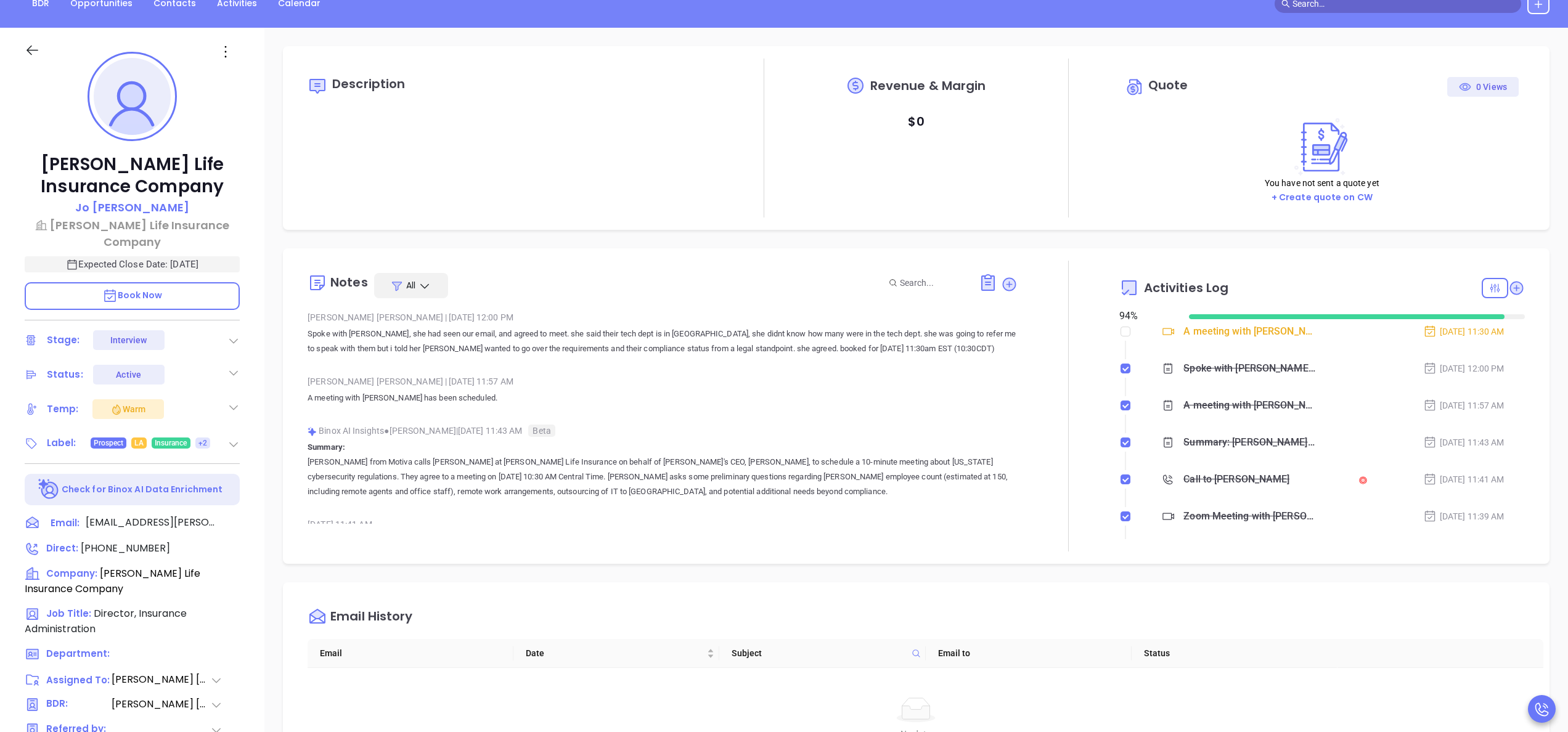
scroll to position [197, 0]
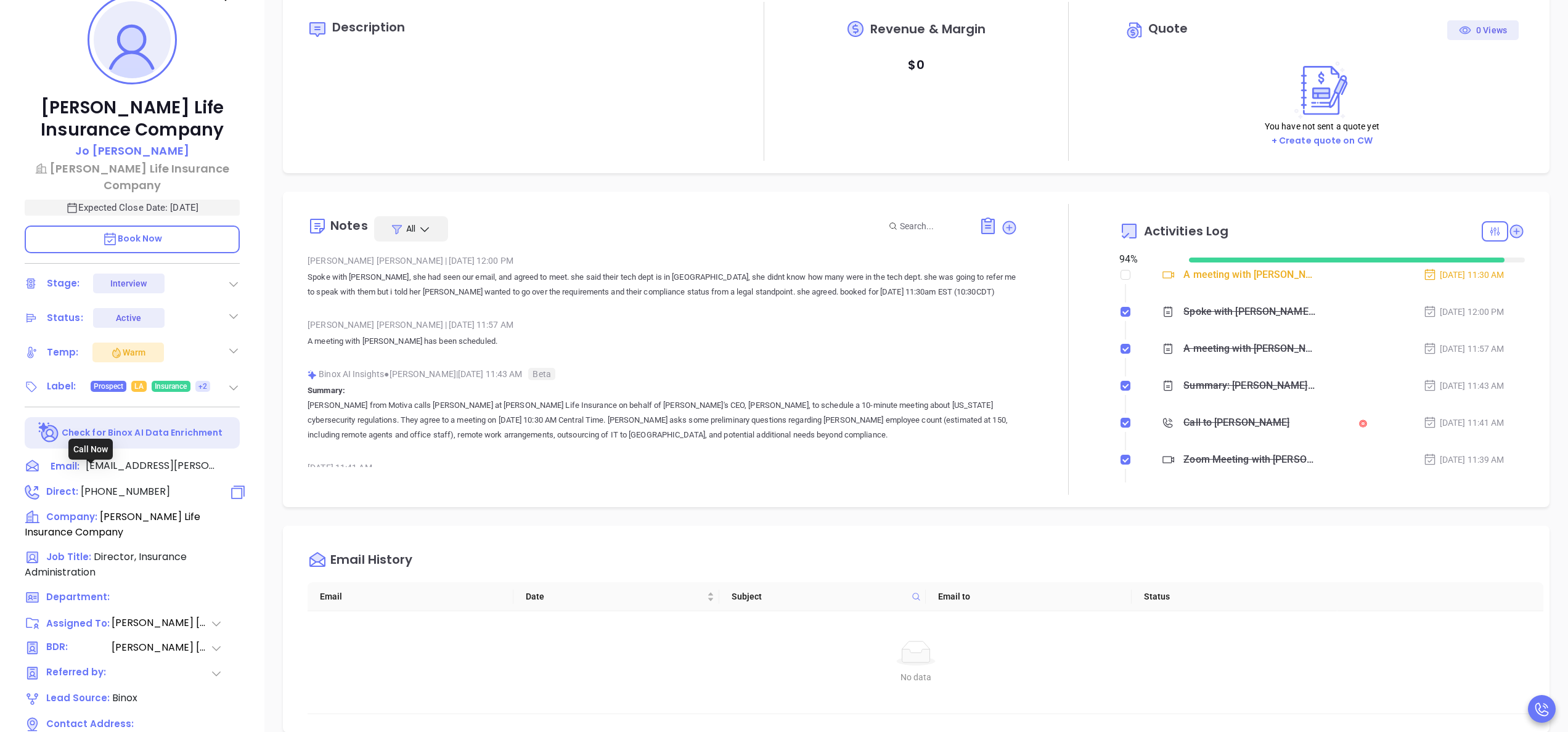
click at [127, 484] on span "(800) 235-0555" at bounding box center [125, 491] width 90 height 14
type input "[PHONE_NUMBER]"
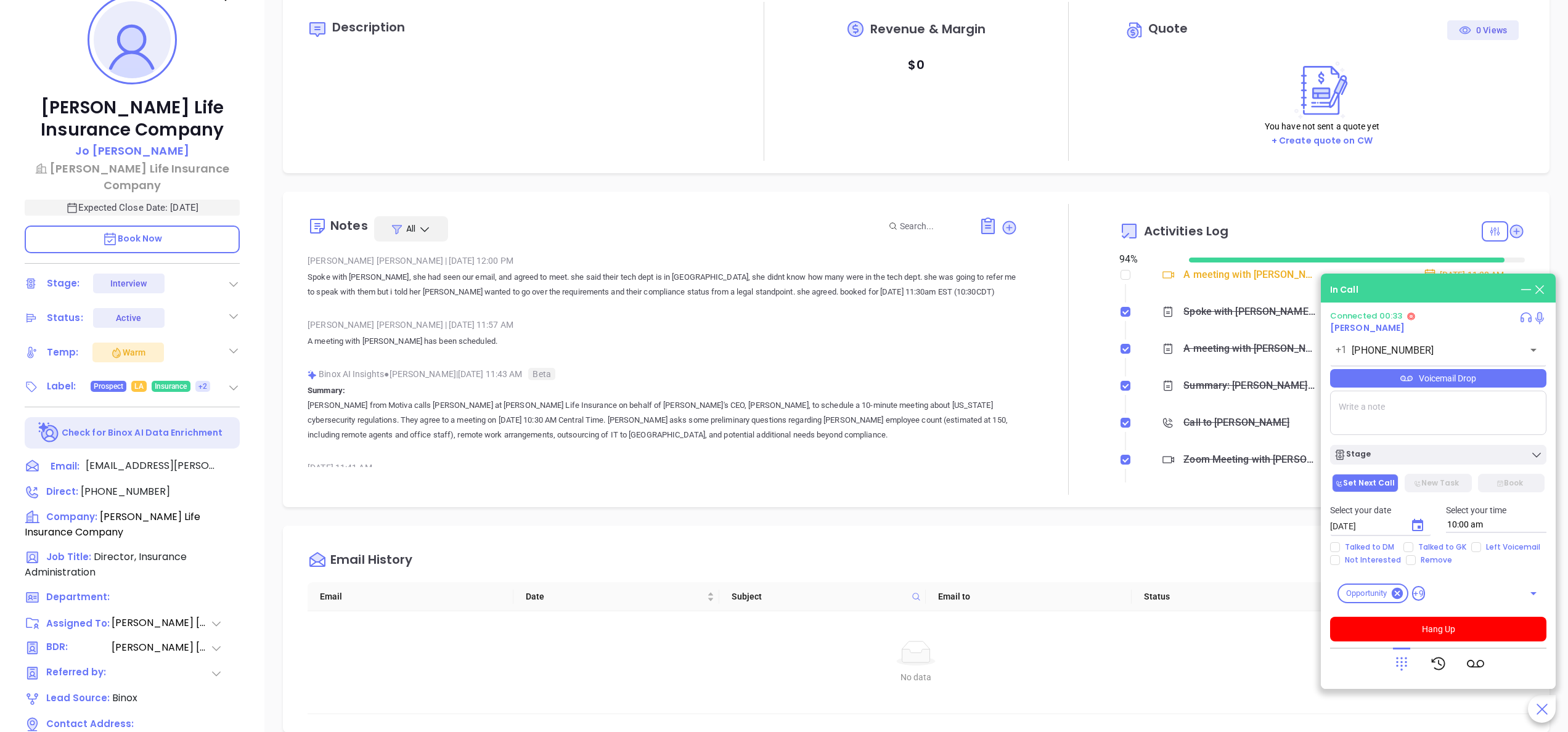
click at [1400, 664] on icon at bounding box center [1402, 664] width 18 height 18
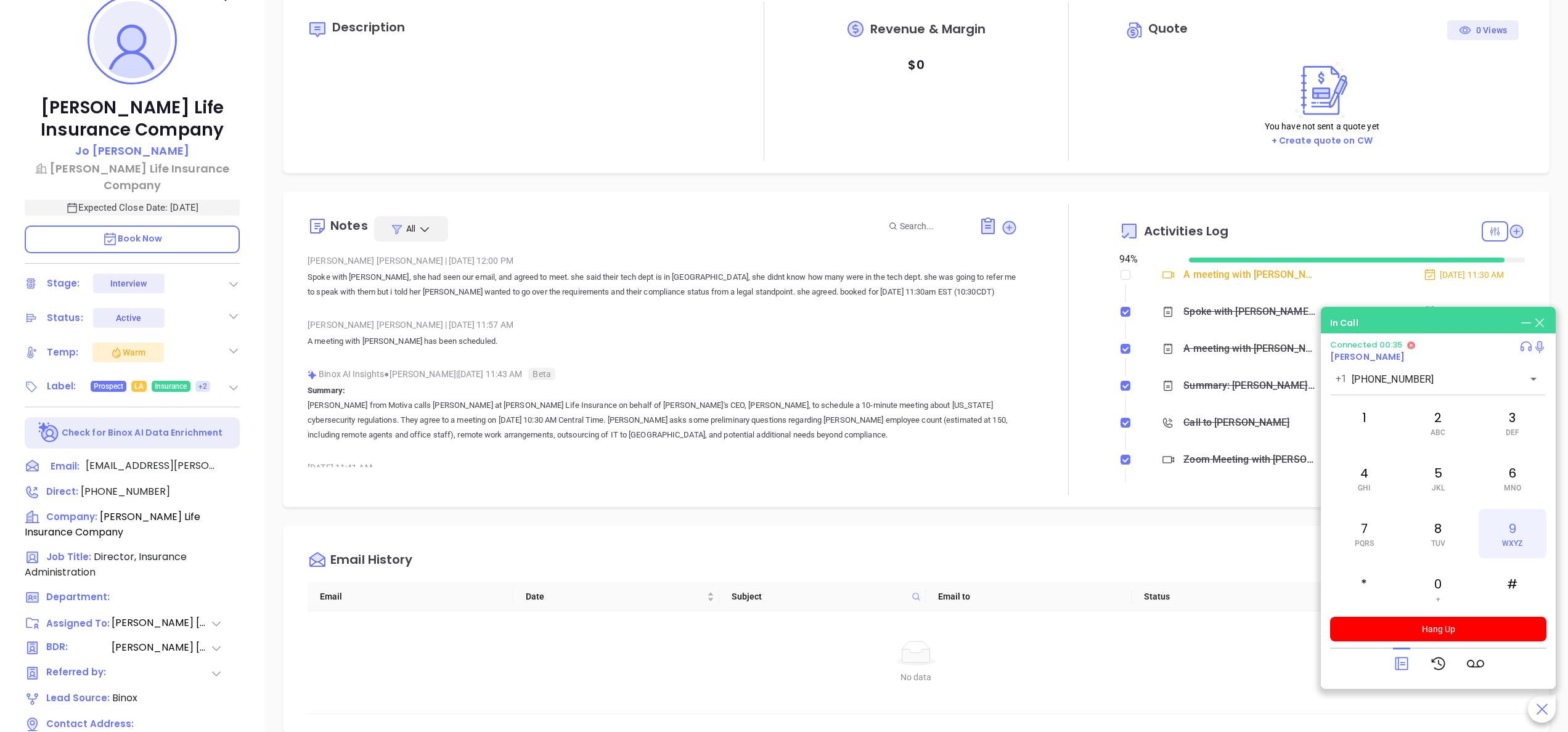
click at [1512, 515] on div "9 WXYZ" at bounding box center [1513, 533] width 67 height 49
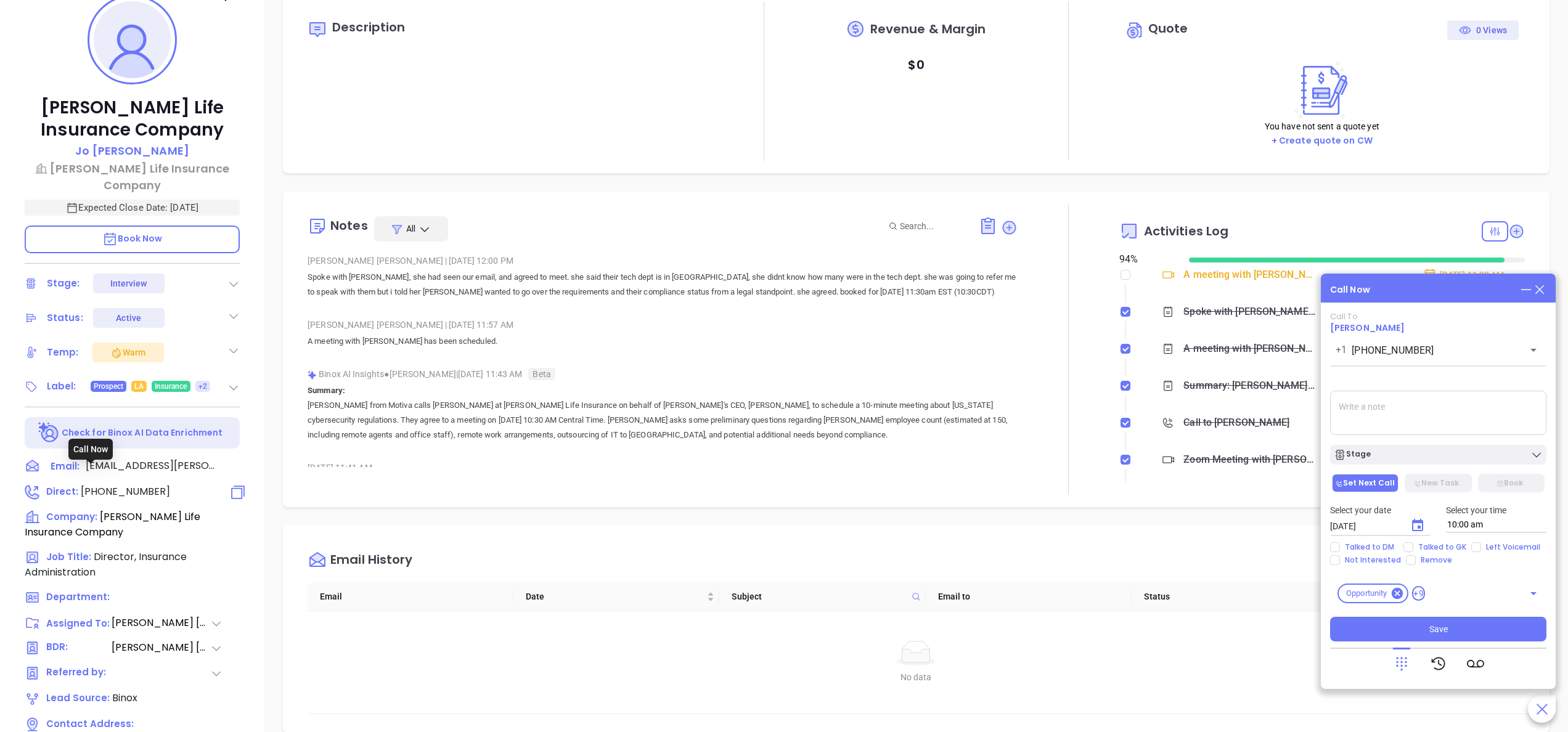
click at [101, 484] on span "(800) 235-0555" at bounding box center [125, 491] width 90 height 14
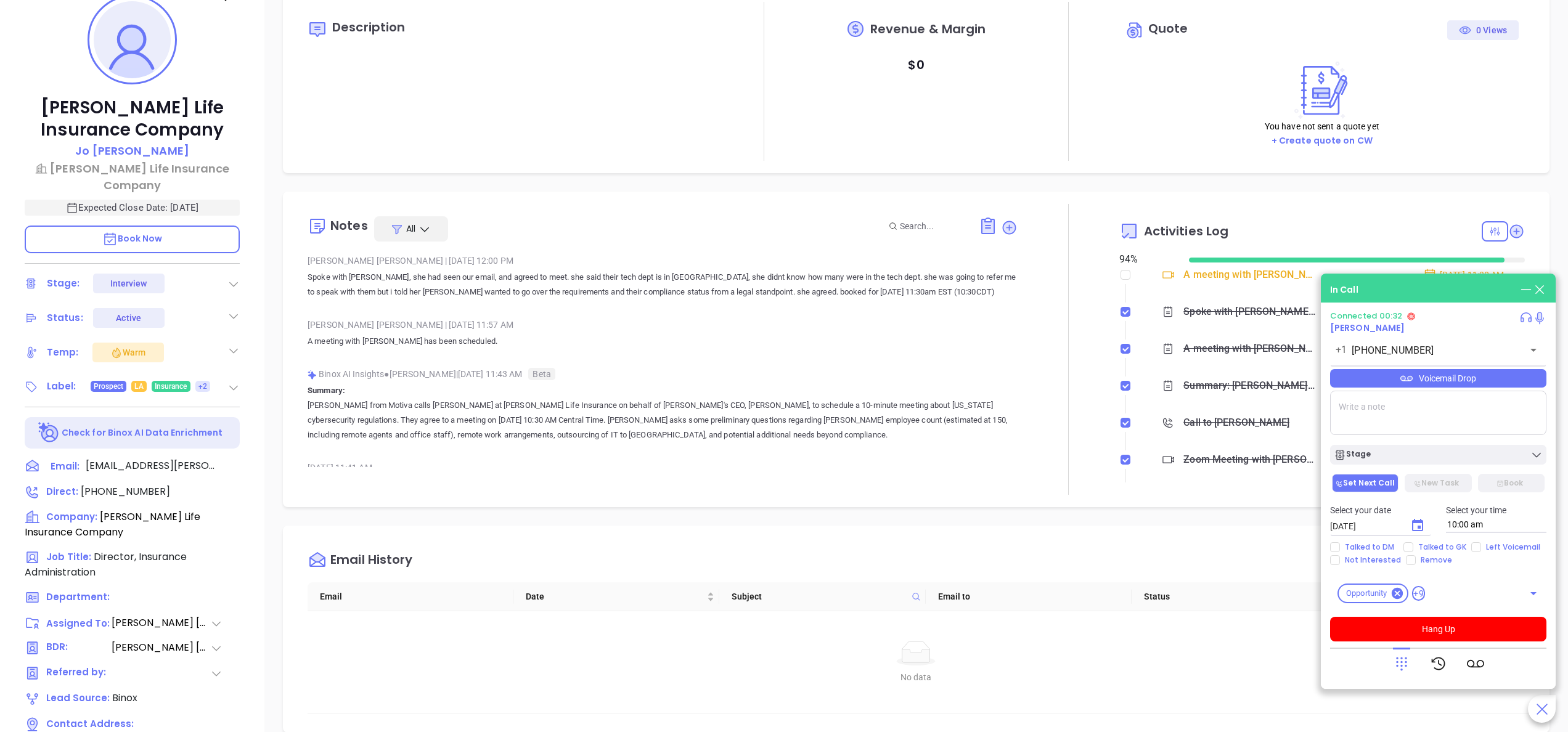
click at [1396, 660] on icon at bounding box center [1402, 664] width 18 height 18
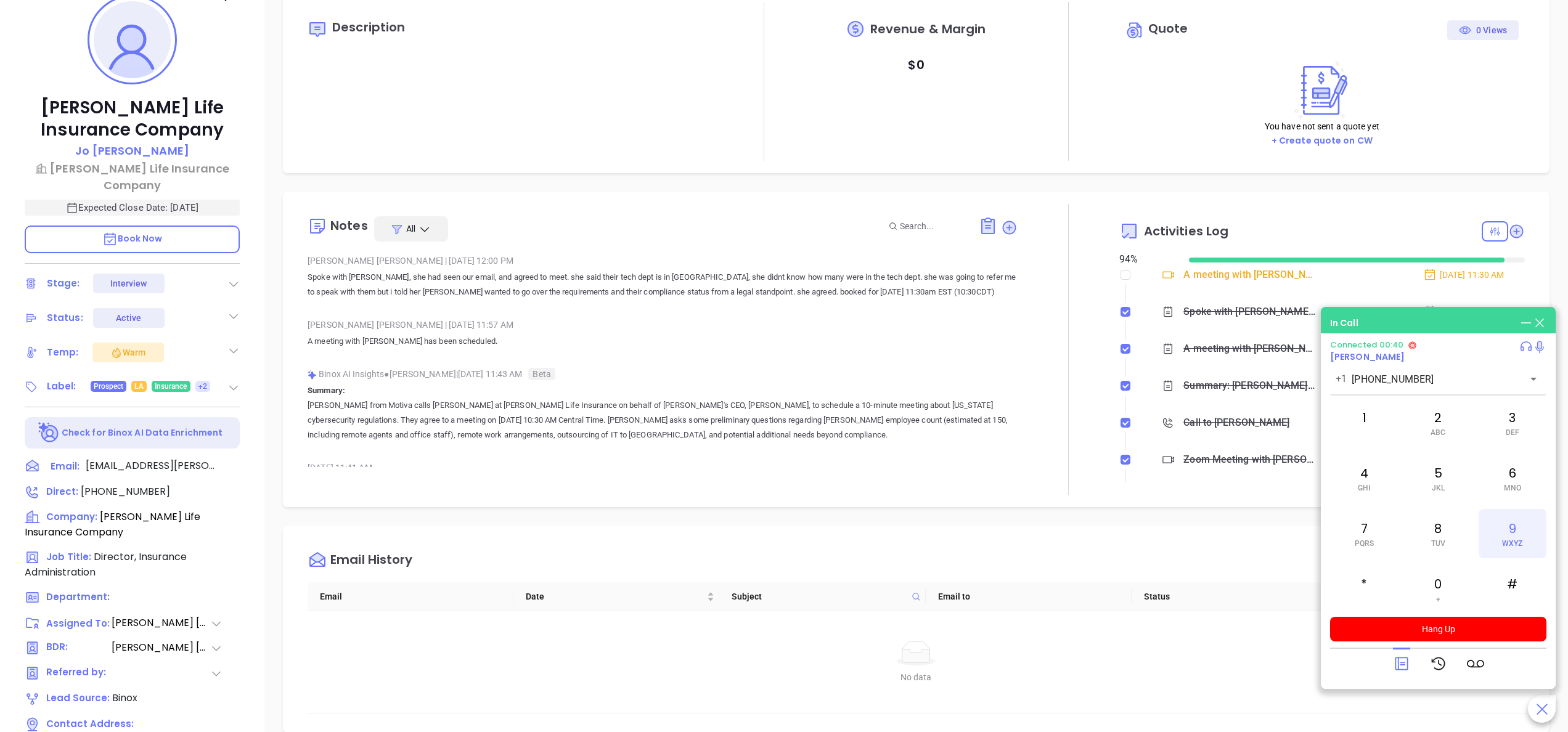
click at [1513, 532] on div "9 WXYZ" at bounding box center [1513, 533] width 67 height 49
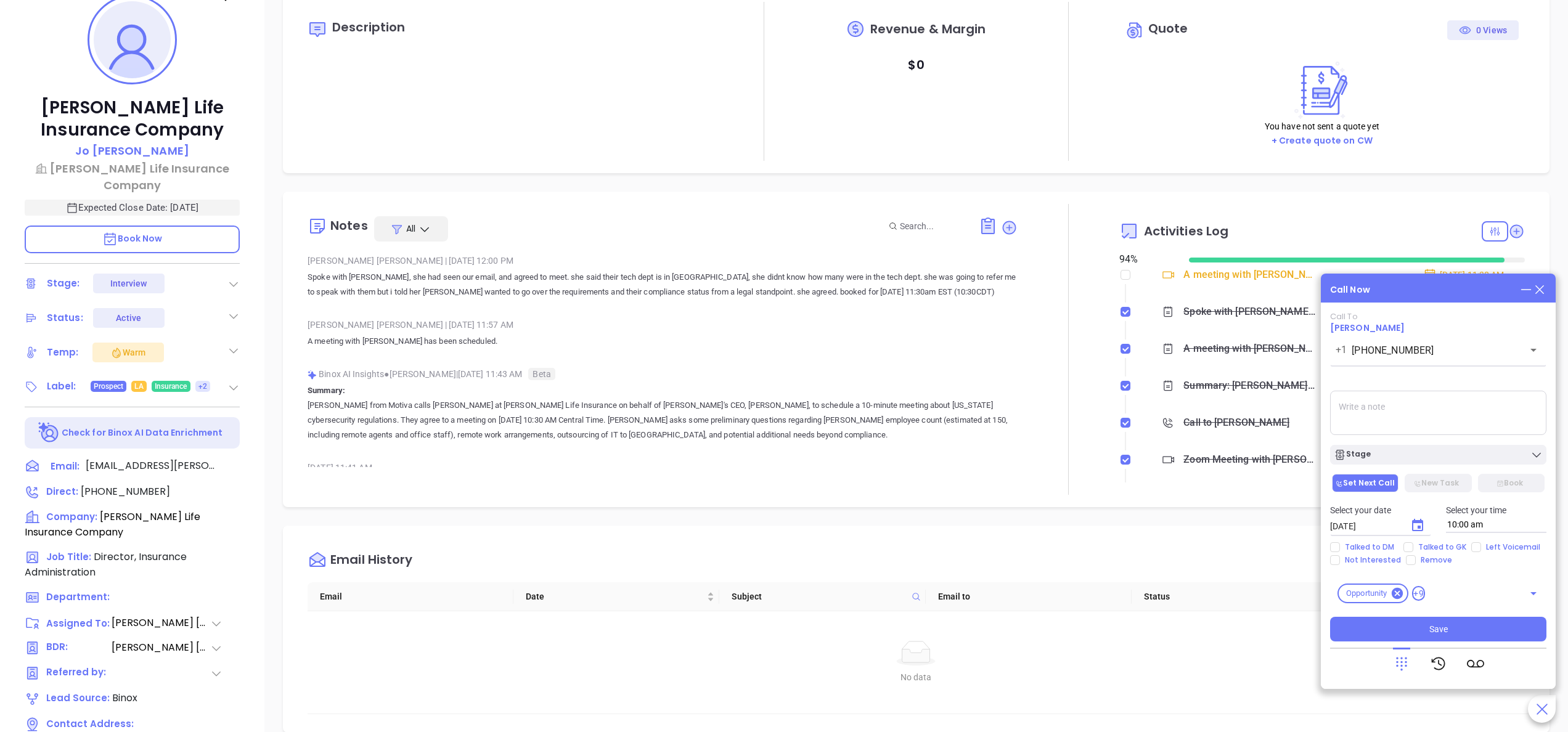
click at [1396, 669] on icon at bounding box center [1402, 664] width 18 height 18
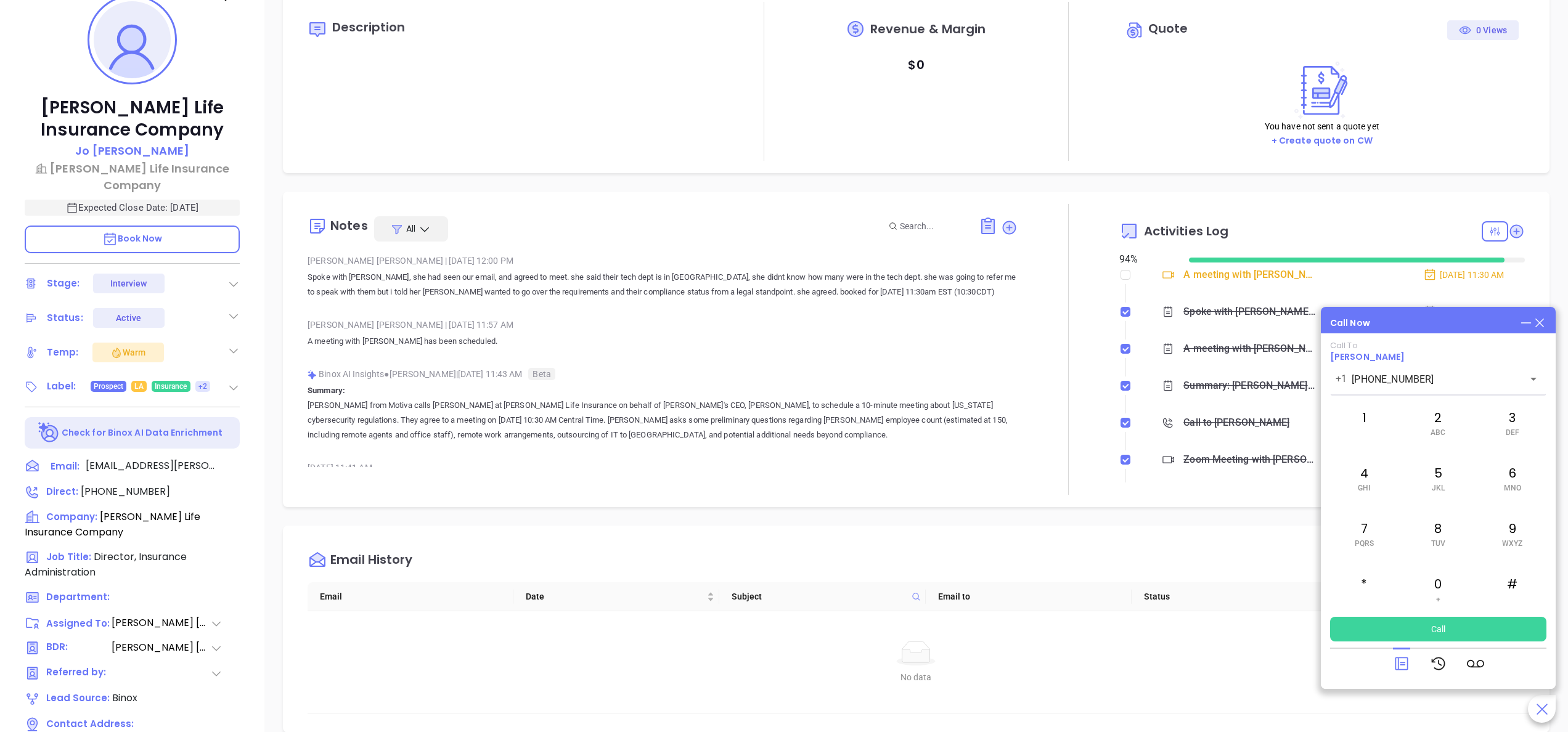
click at [1396, 669] on icon at bounding box center [1402, 664] width 18 height 18
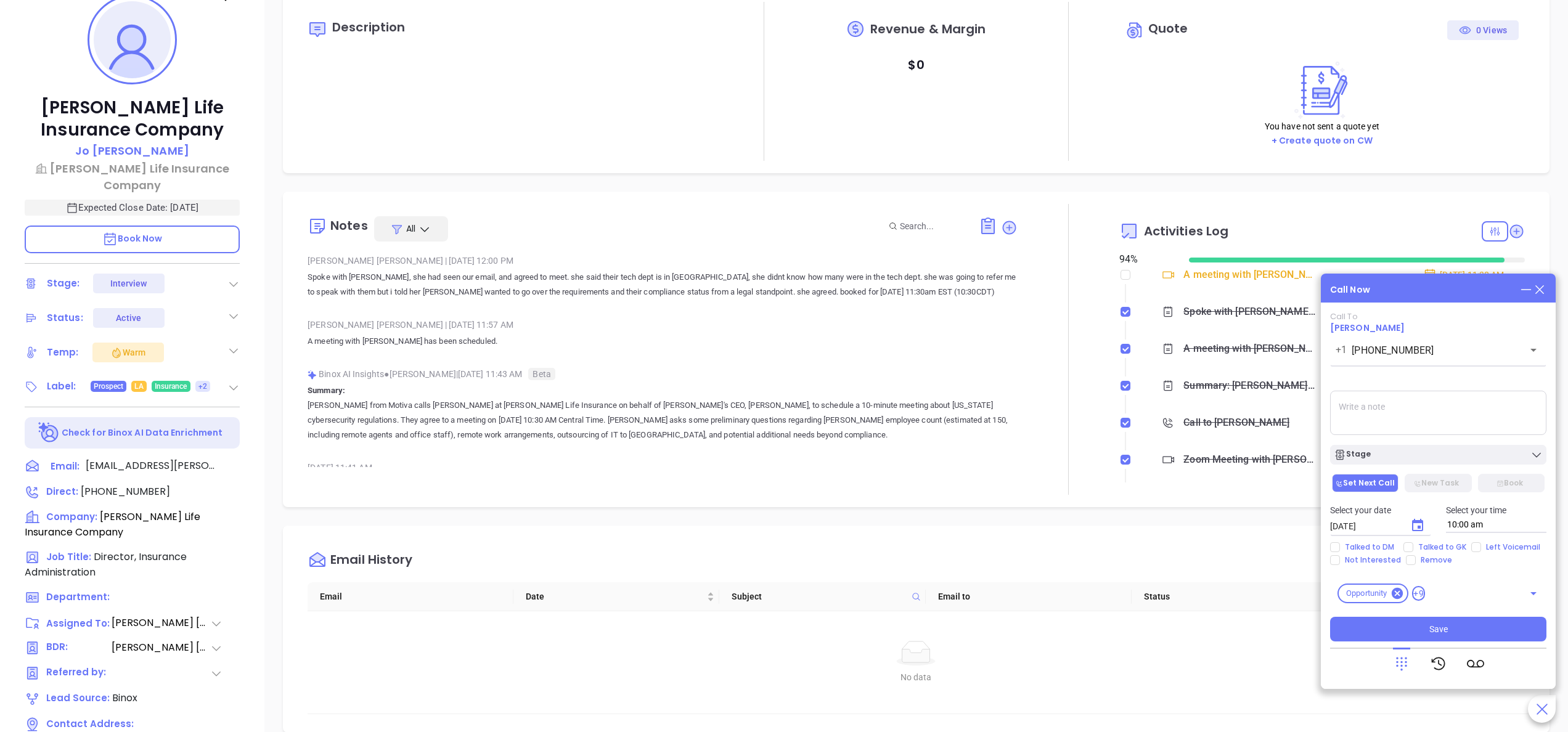
click at [1396, 669] on icon at bounding box center [1402, 664] width 18 height 18
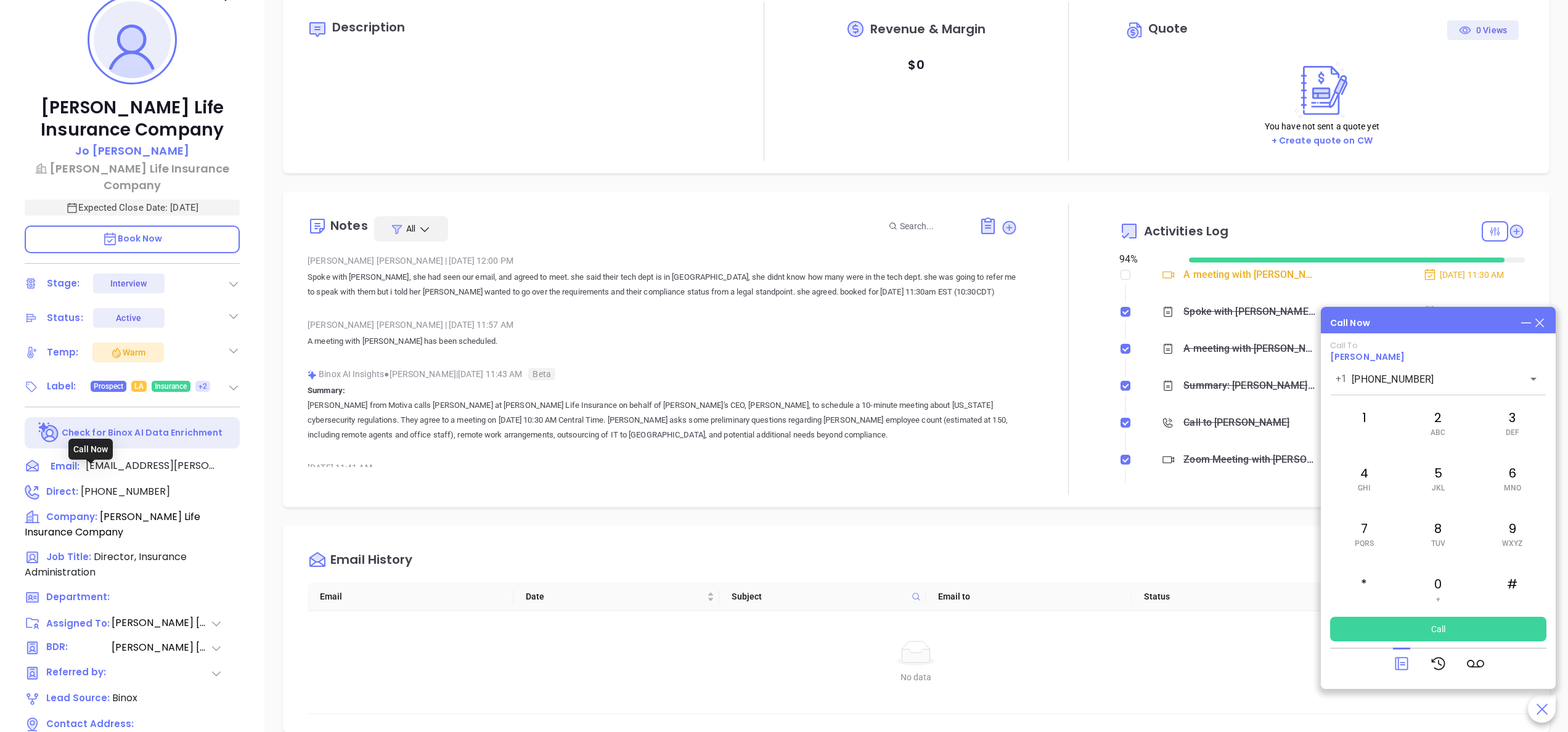
click at [125, 484] on span "(800) 235-0555" at bounding box center [125, 491] width 90 height 14
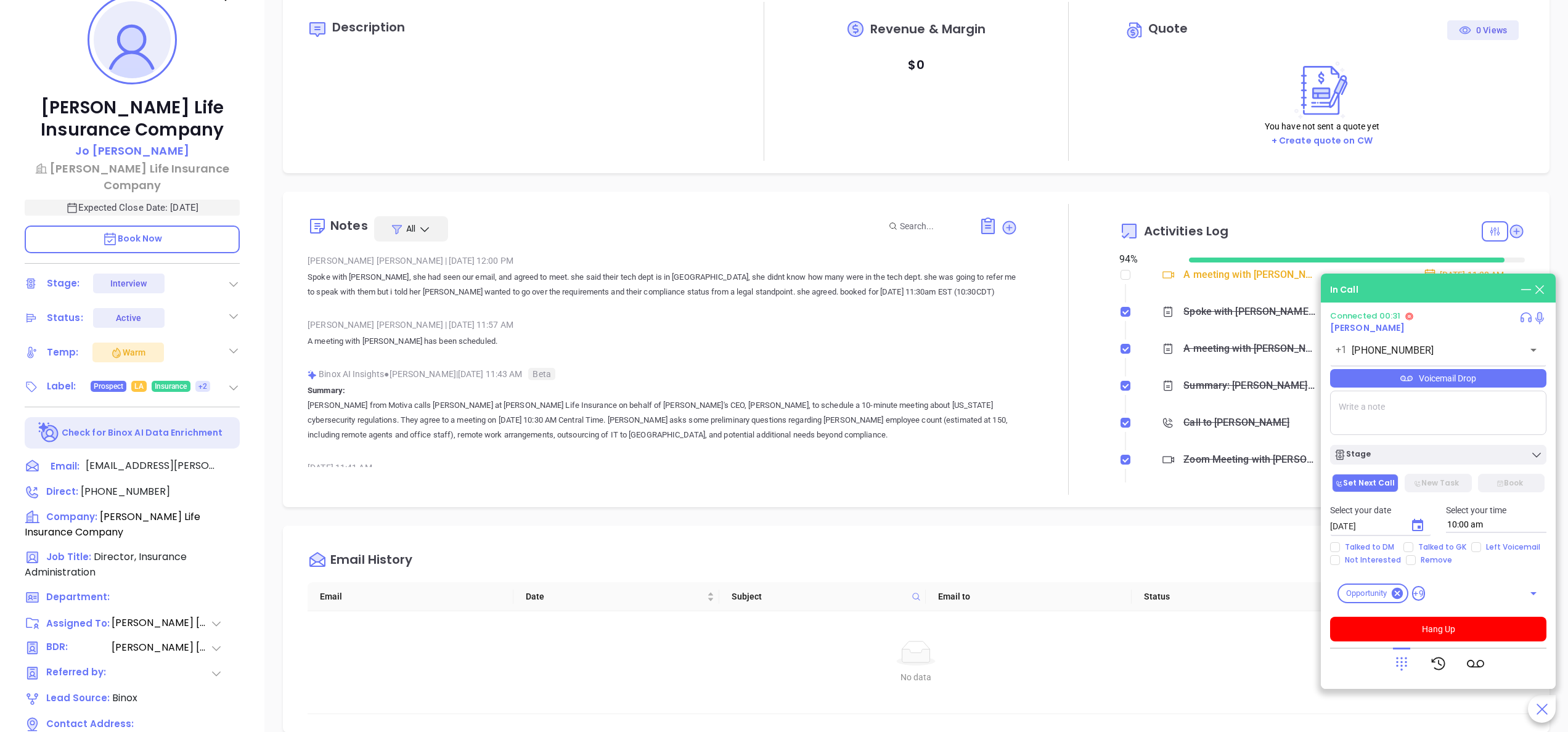
click at [1406, 661] on icon at bounding box center [1402, 664] width 18 height 18
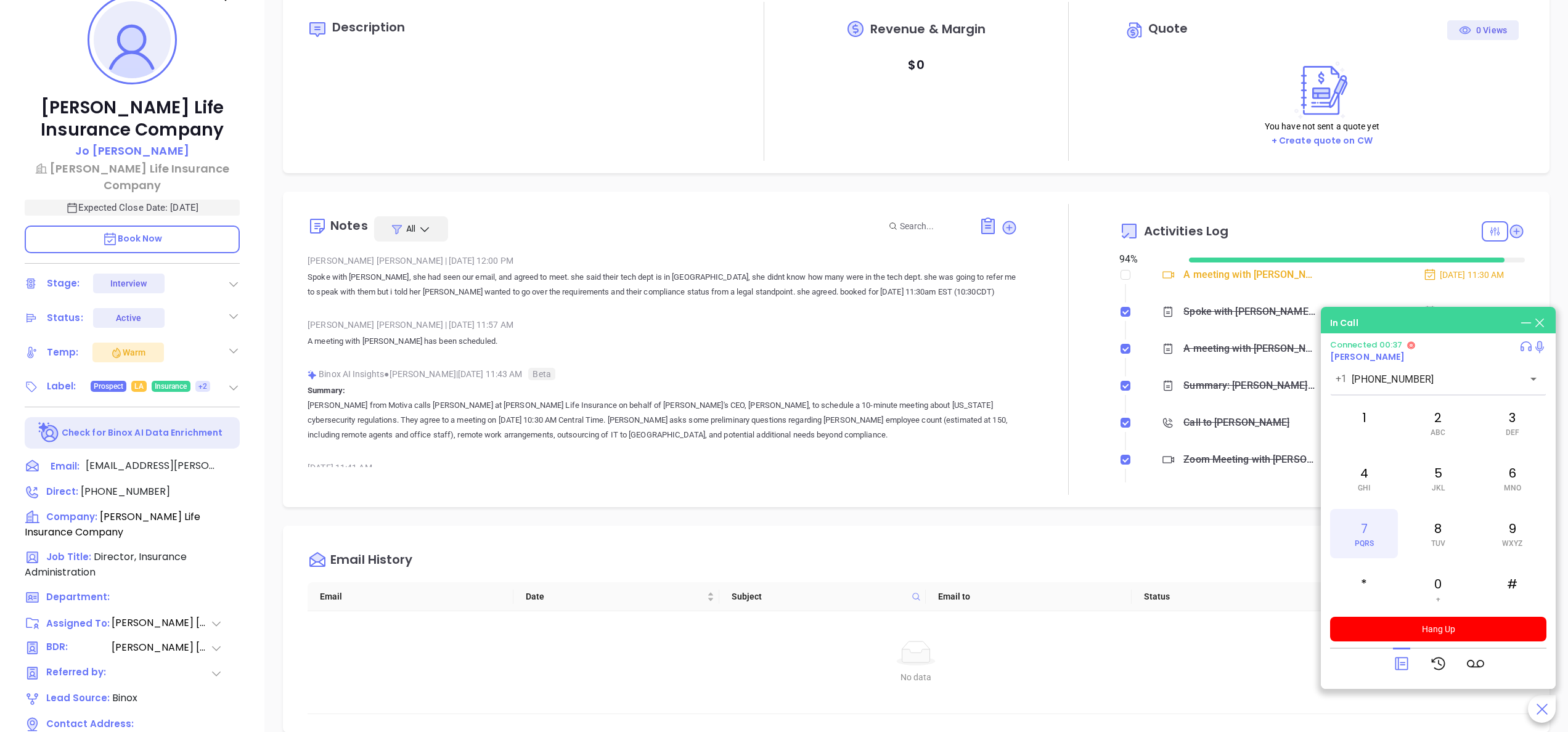
click at [1364, 539] on span "PQRS" at bounding box center [1365, 543] width 19 height 8
click at [1440, 629] on button "Hang Up" at bounding box center [1439, 628] width 216 height 25
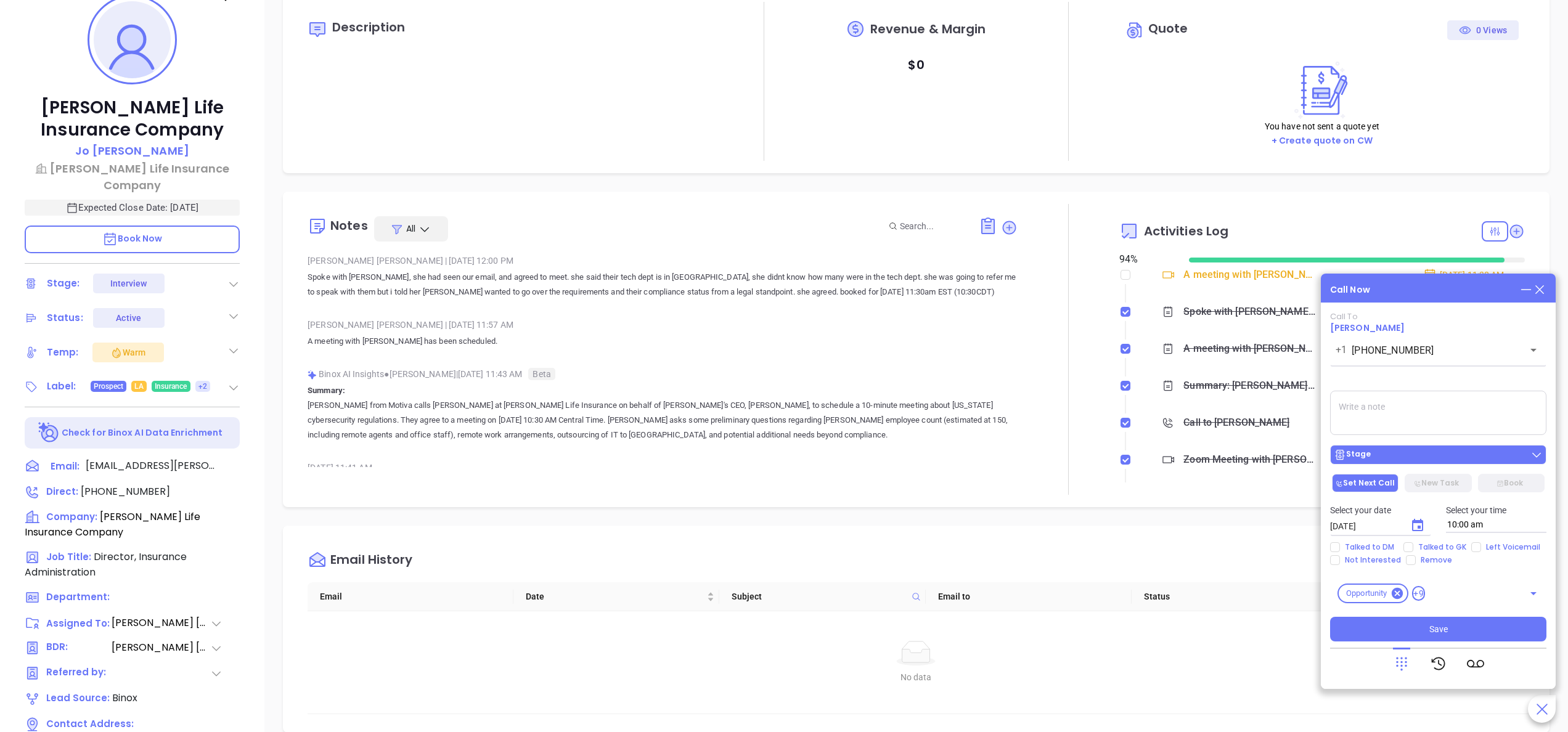
click at [1397, 455] on div "Stage" at bounding box center [1439, 454] width 209 height 12
click at [1434, 540] on div "Select your date 10/02/2025 ​ Select your time 10:00 am" at bounding box center [1439, 518] width 231 height 48
click at [1434, 544] on span "Talked to GK" at bounding box center [1442, 547] width 58 height 10
click at [1414, 544] on input "Talked to GK" at bounding box center [1408, 547] width 10 height 10
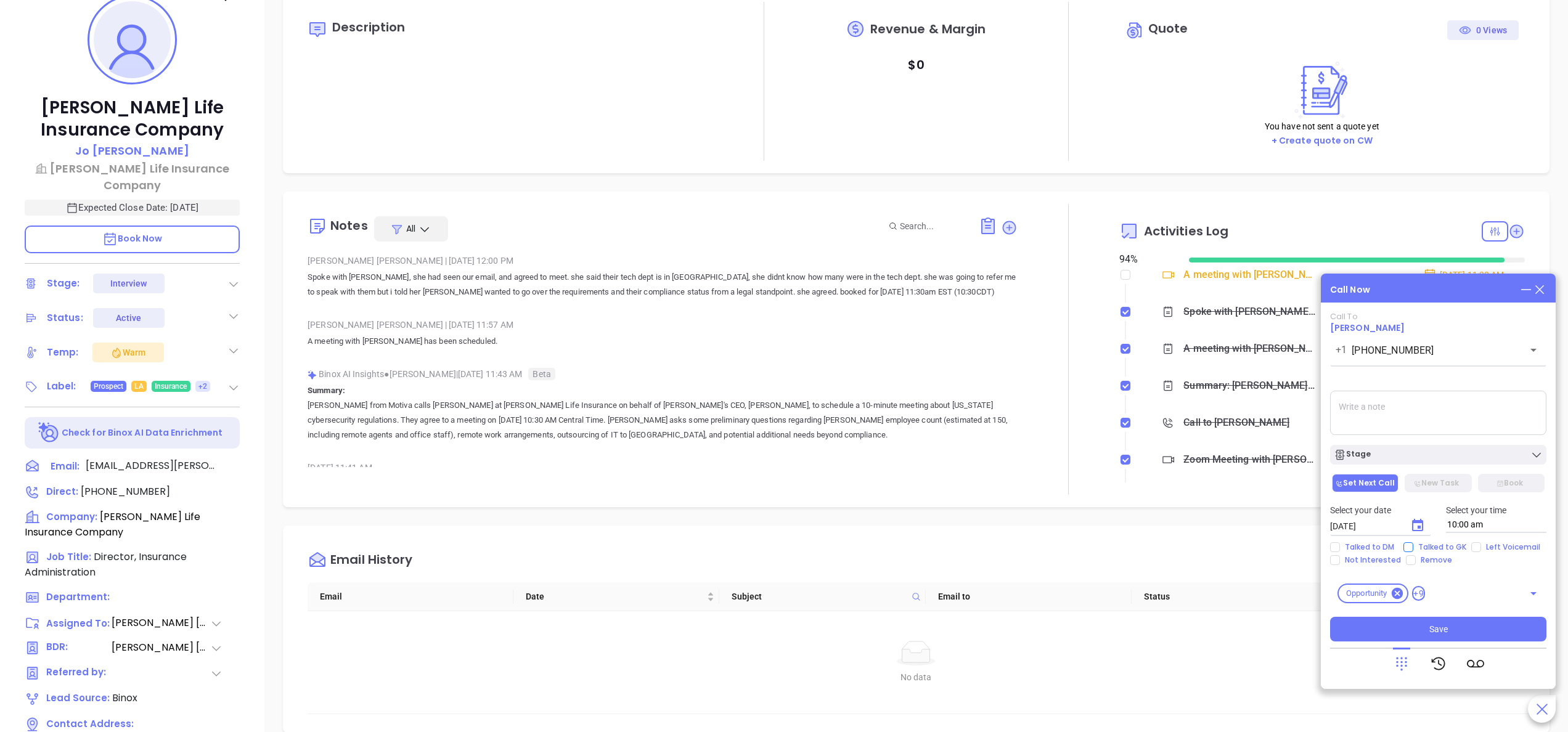
checkbox input "true"
click at [1440, 624] on span "Save" at bounding box center [1439, 628] width 18 height 14
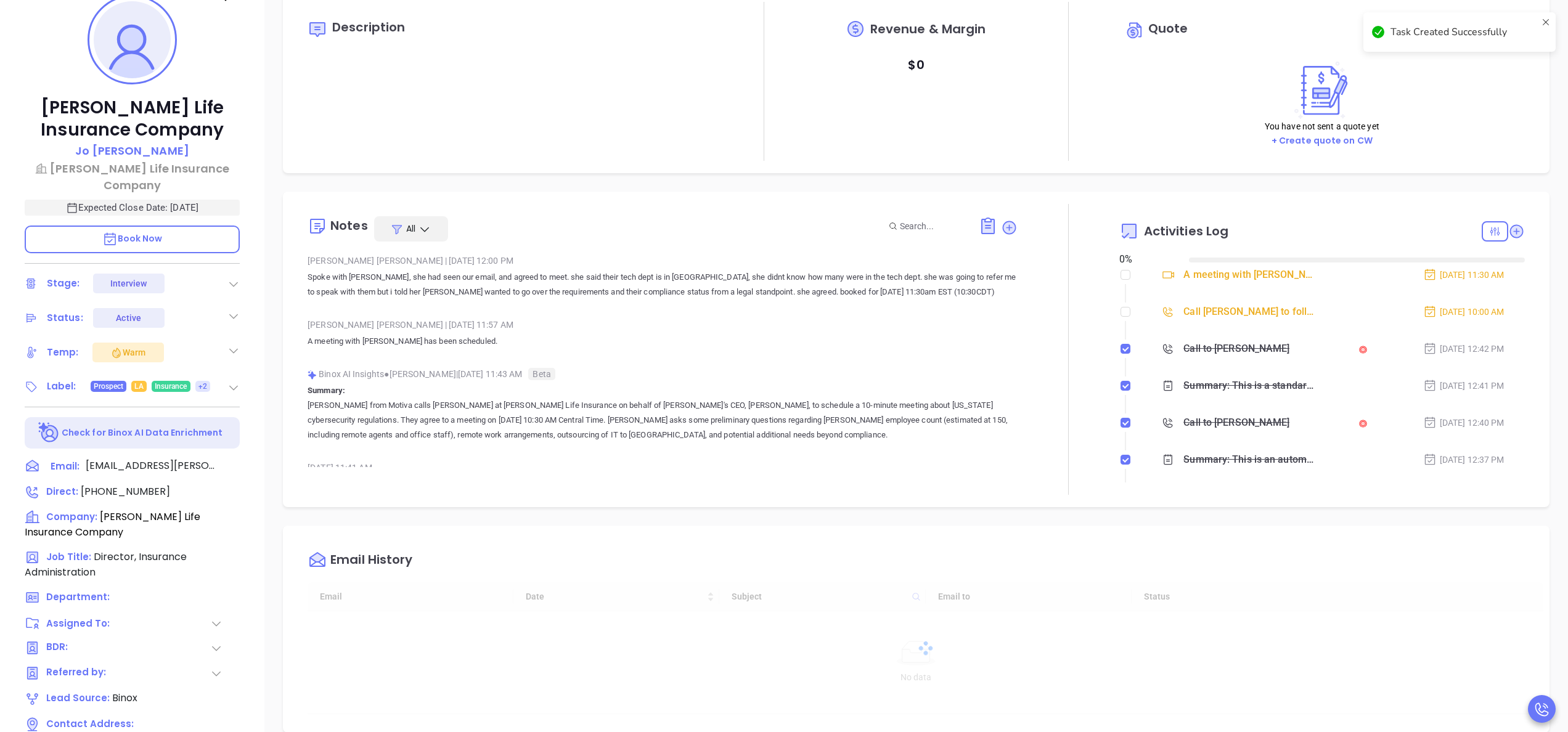
type input "[DATE]"
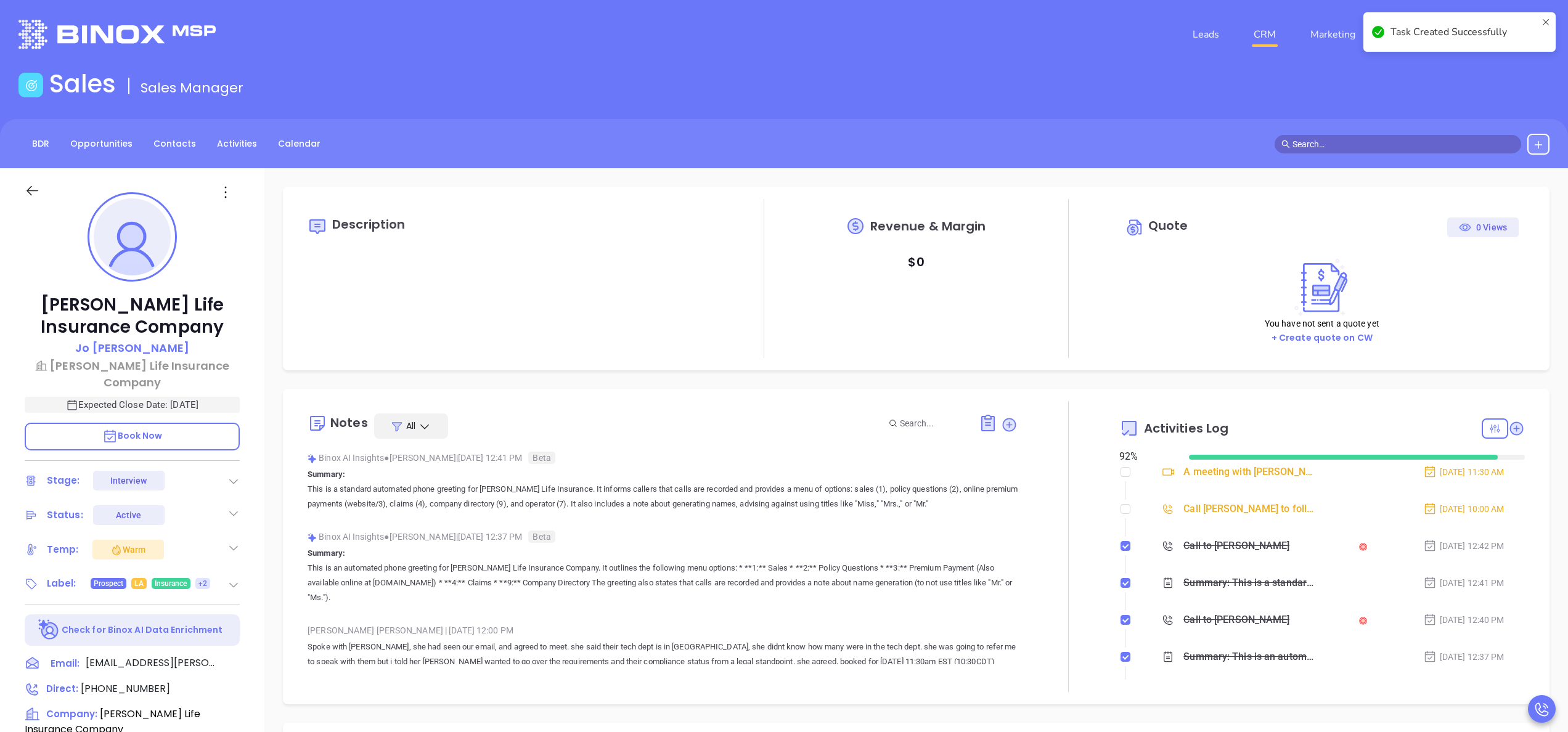
scroll to position [358, 0]
type input "[PERSON_NAME]"
click at [1121, 507] on input "checkbox" at bounding box center [1125, 508] width 10 height 10
checkbox input "true"
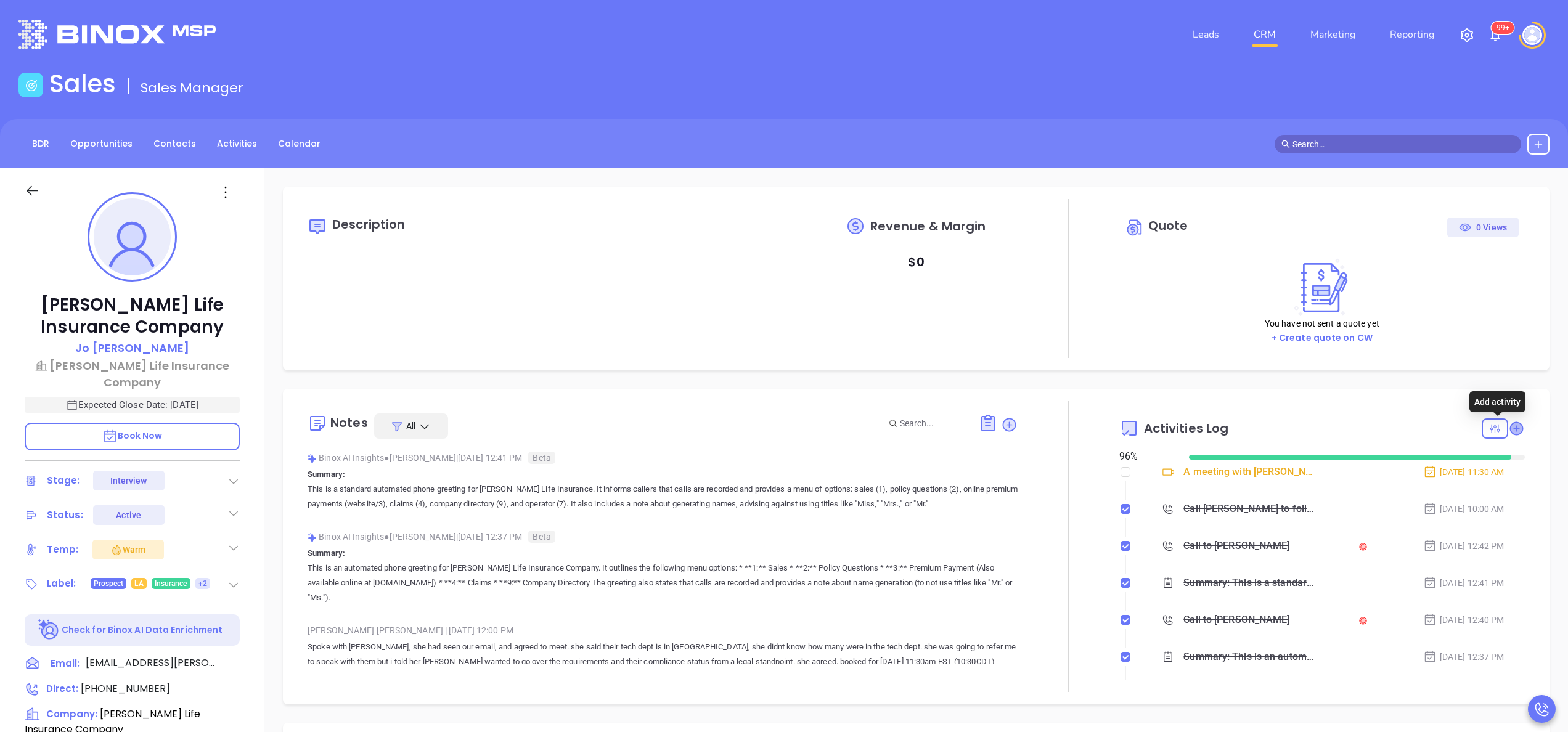
click at [1511, 430] on icon at bounding box center [1516, 428] width 12 height 12
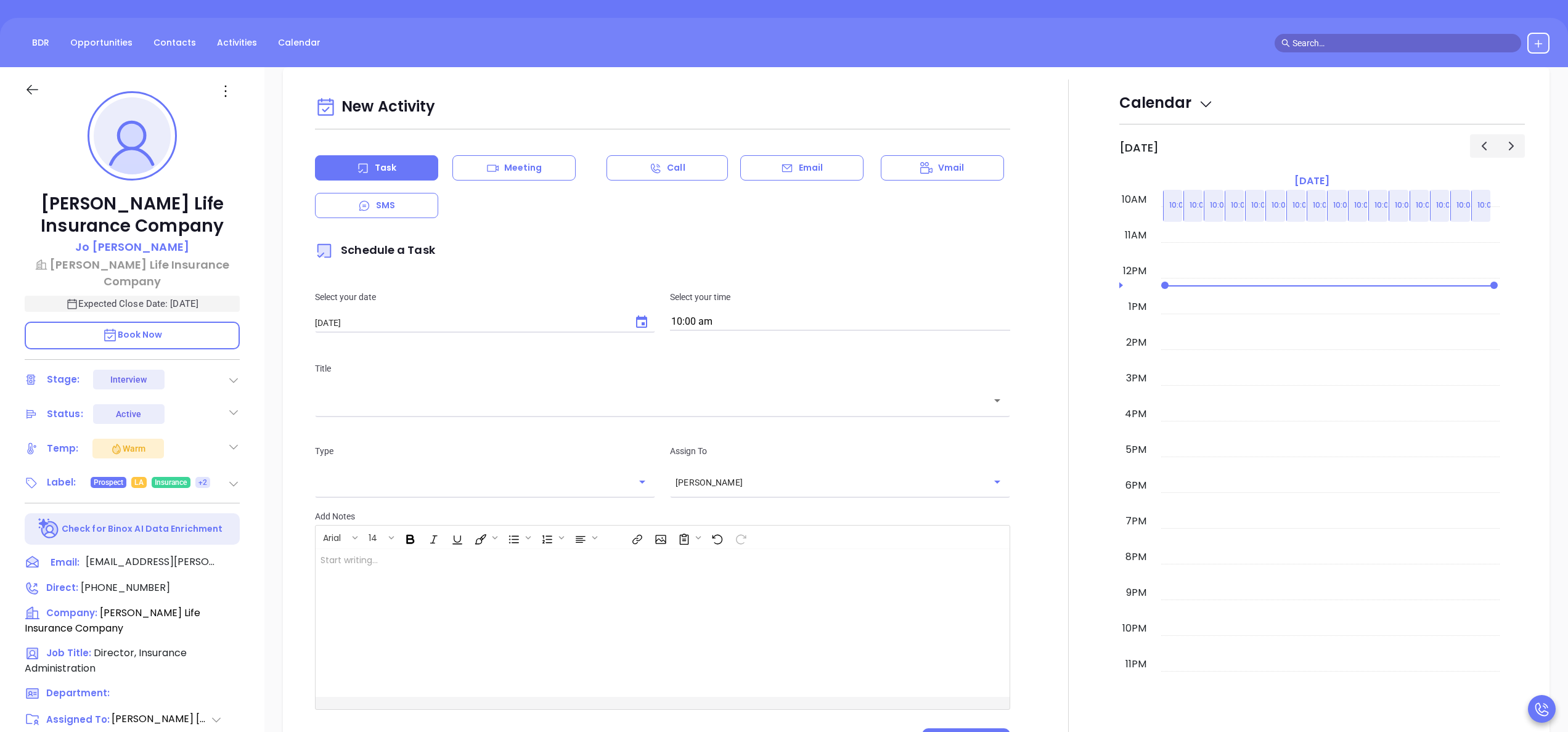
scroll to position [168, 0]
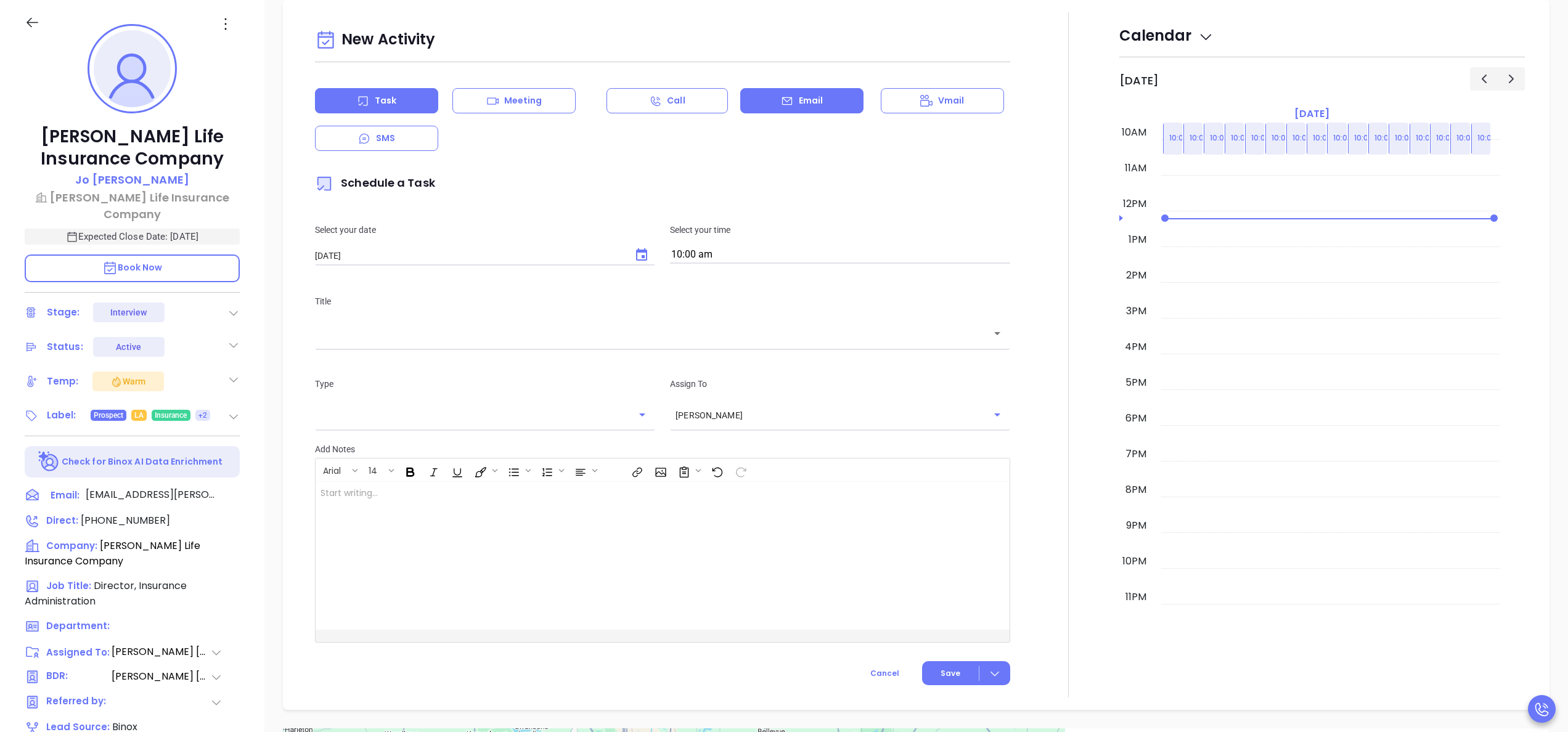
click at [764, 110] on div "Email" at bounding box center [802, 100] width 123 height 25
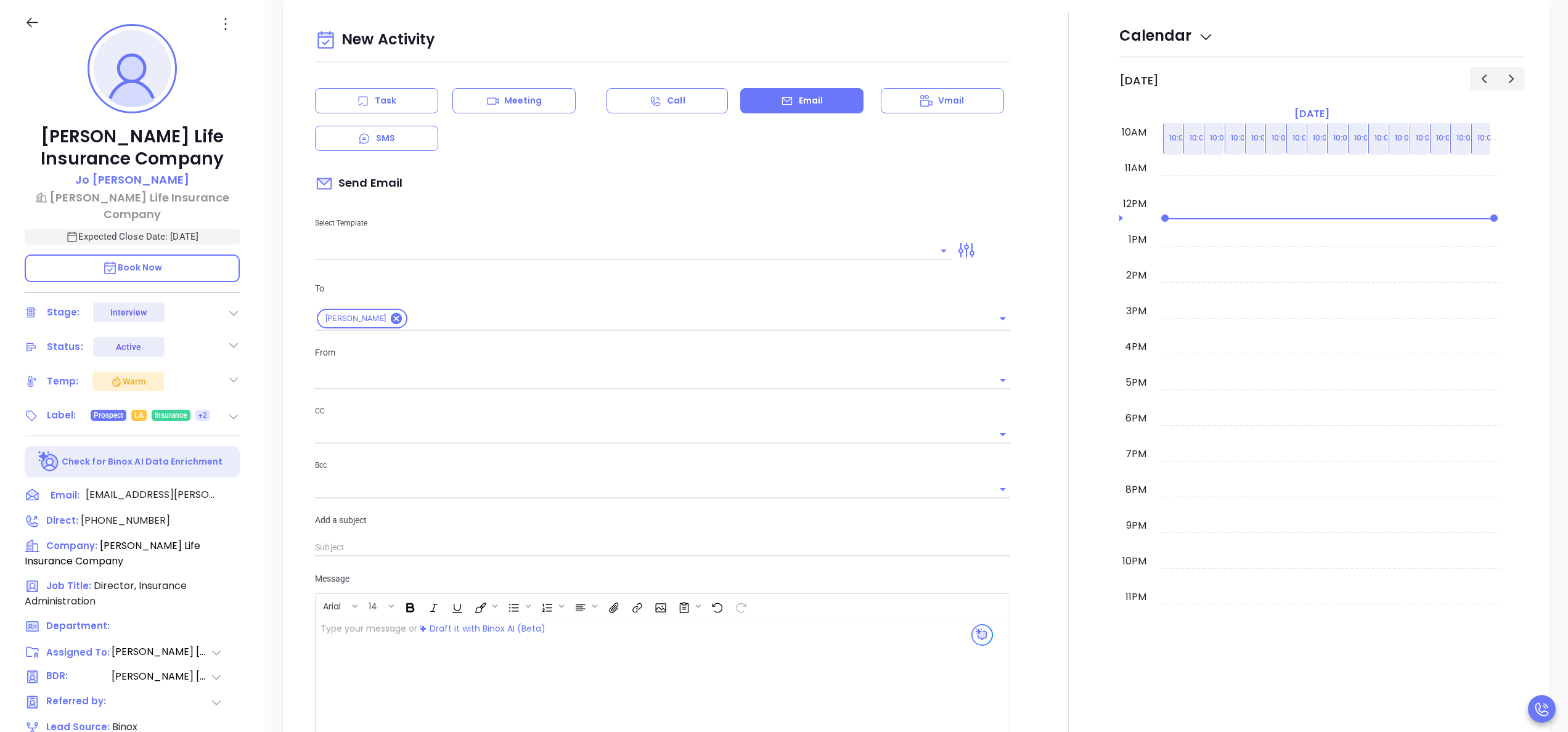
click at [506, 240] on div at bounding box center [633, 250] width 636 height 20
type input "[PERSON_NAME]"
type input "Confirming our meeting"
type input "Jo"
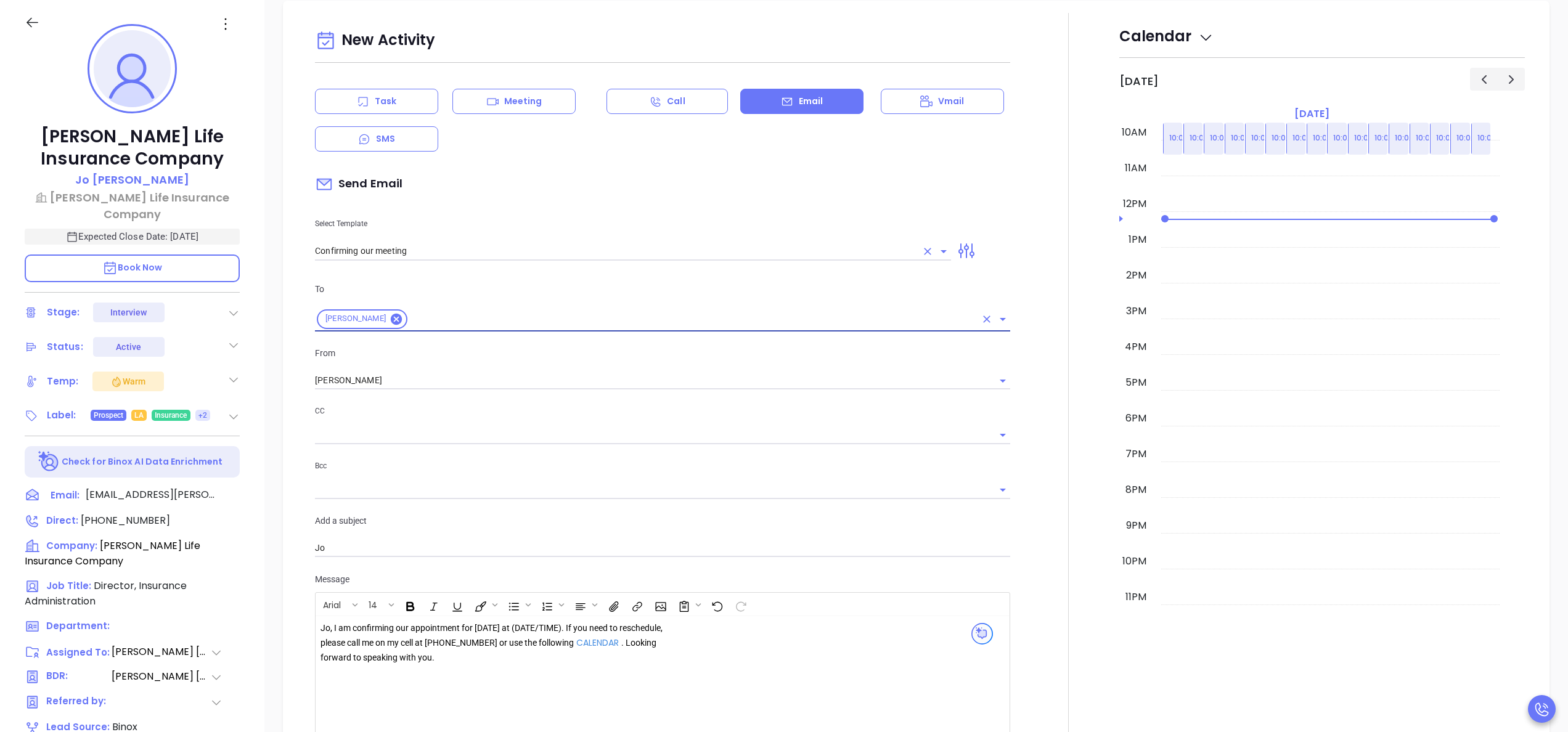
scroll to position [782, 0]
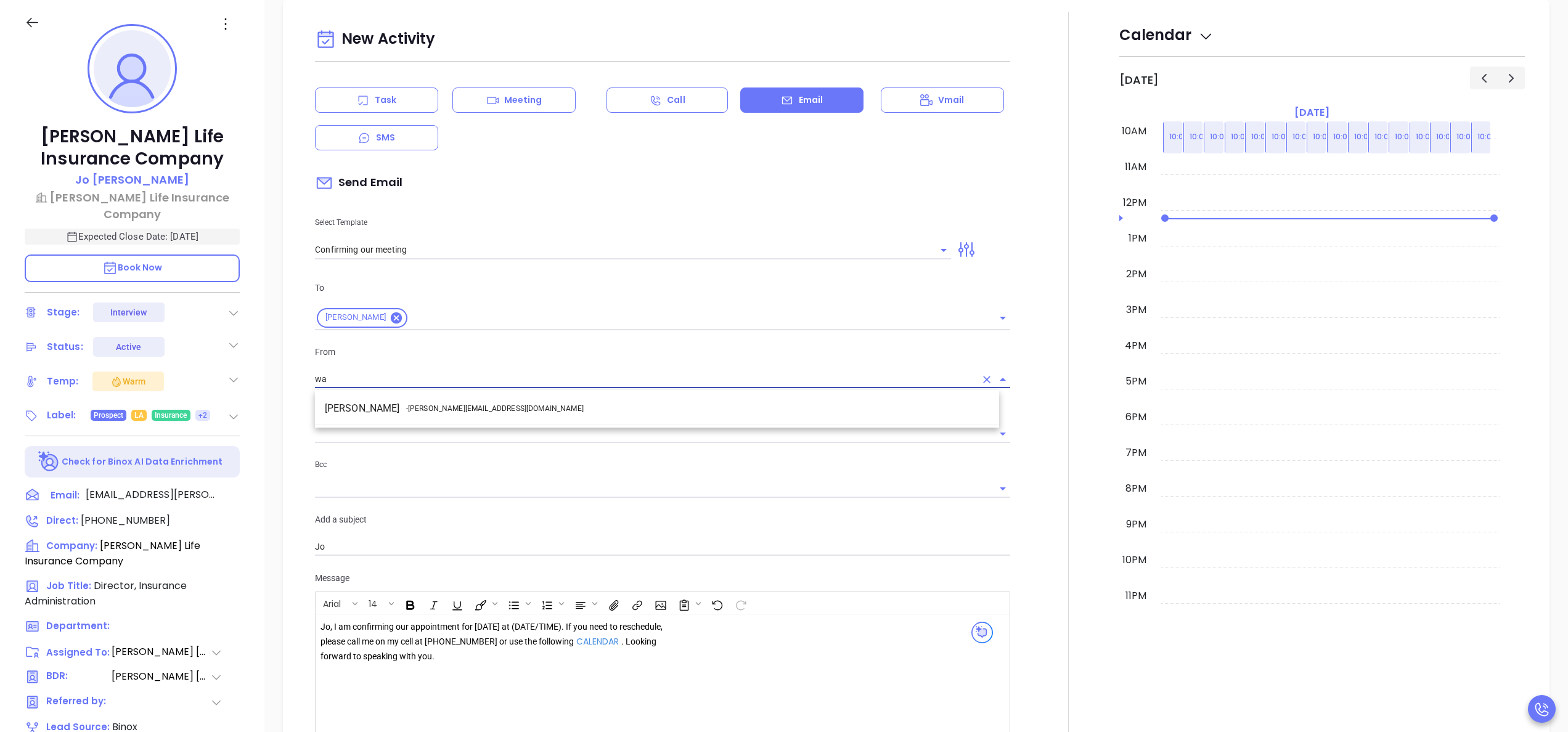
click at [494, 397] on li "Walter Contreras - walter@motiva.net" at bounding box center [657, 409] width 684 height 22
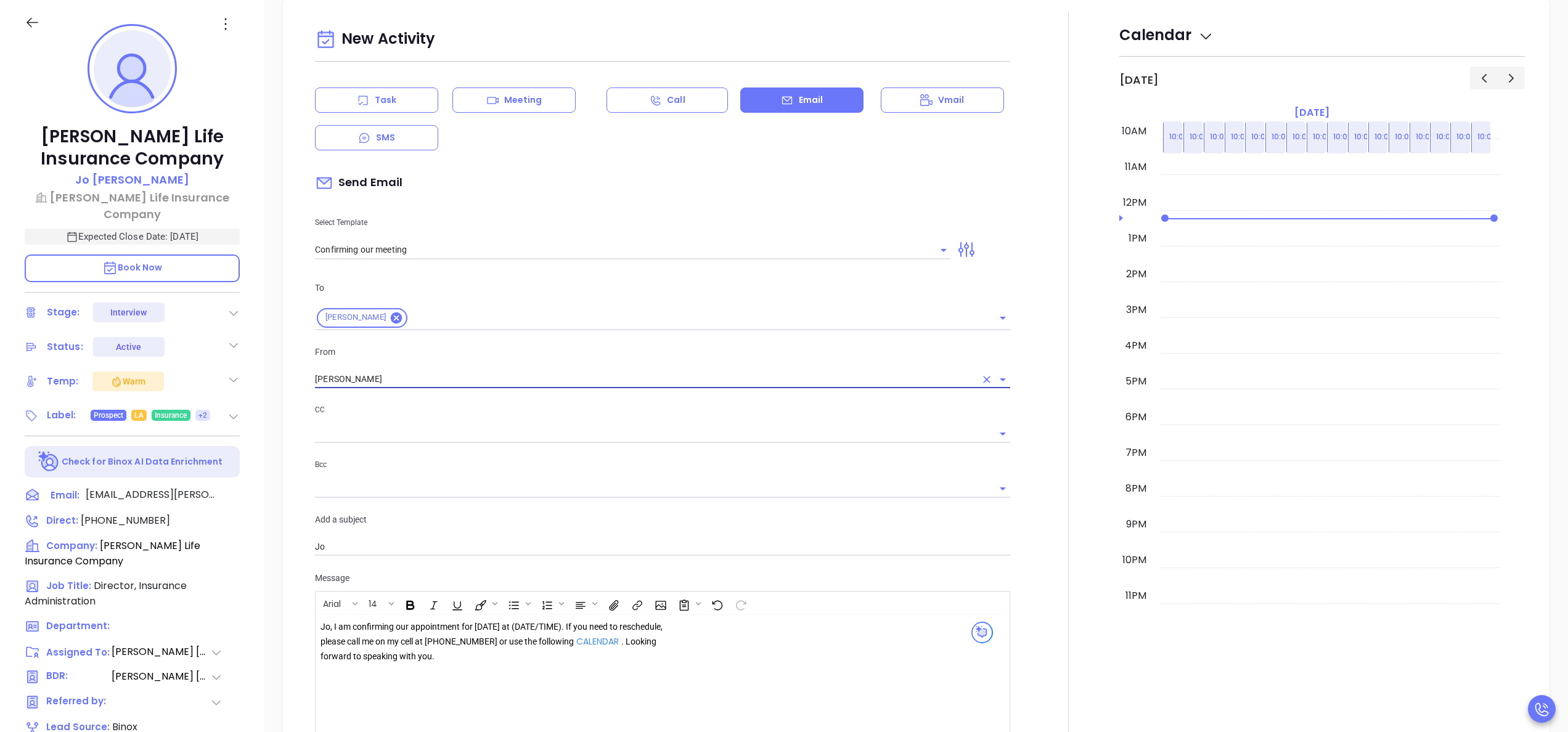
type input "[PERSON_NAME]"
click at [517, 635] on div "Jo, I am confirming our appointment for tomorrow at (DATE/TIME). If you need to…" at bounding box center [497, 641] width 354 height 43
click at [260, 603] on div "Kilpatrick Life Insurance Company Jo Clark Kilpatrick Life Insurance Company Ex…" at bounding box center [132, 458] width 264 height 915
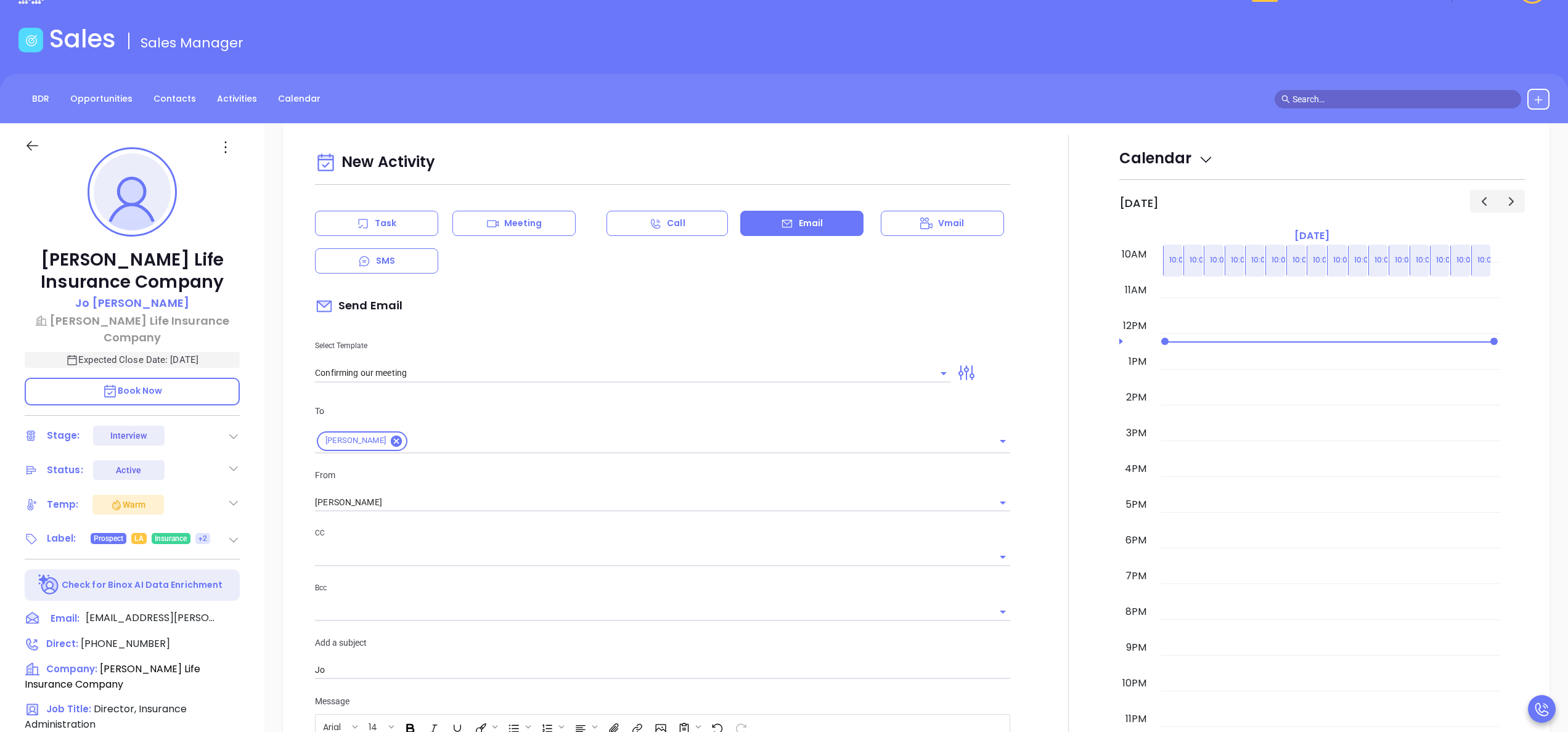
scroll to position [0, 0]
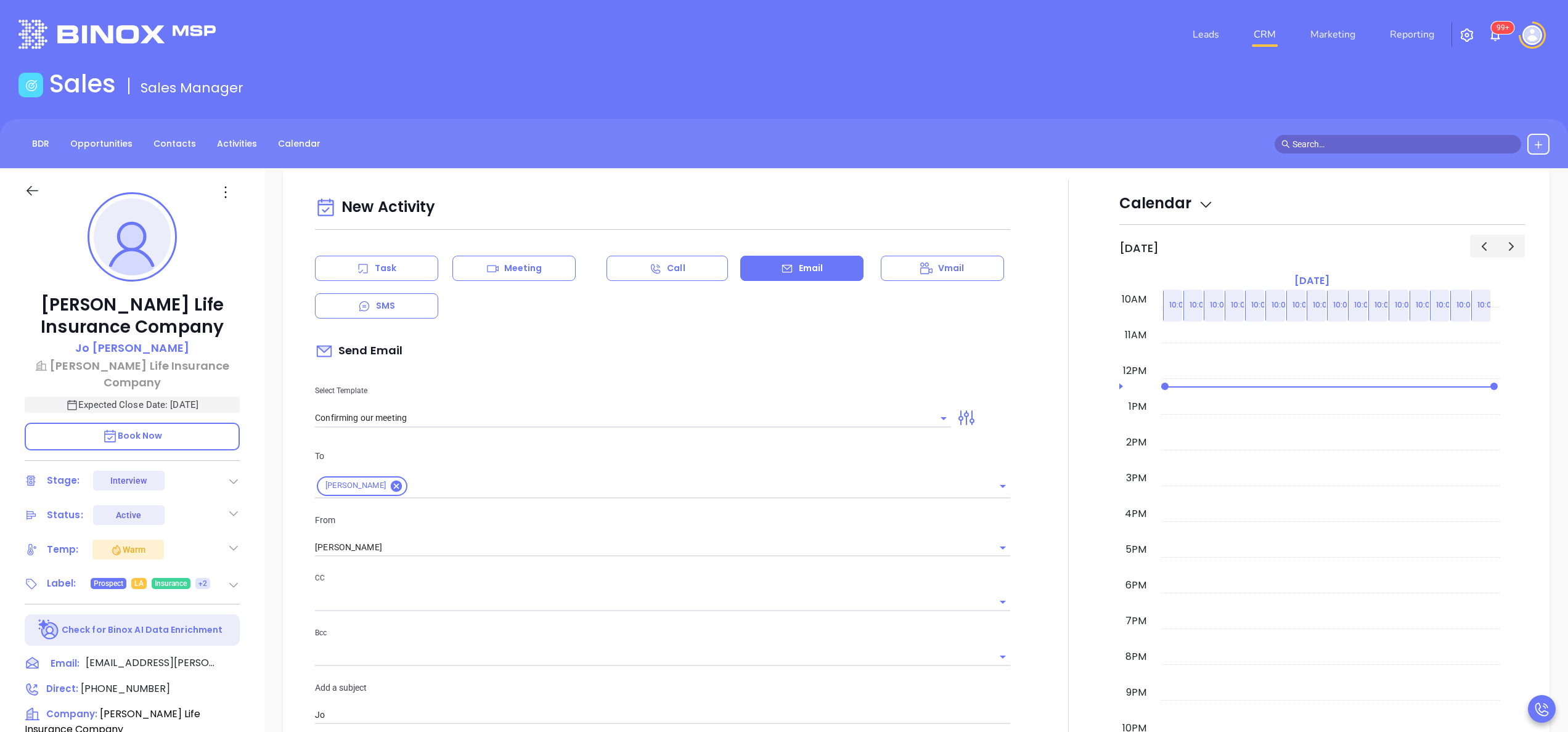
click at [1061, 403] on div at bounding box center [1069, 590] width 102 height 819
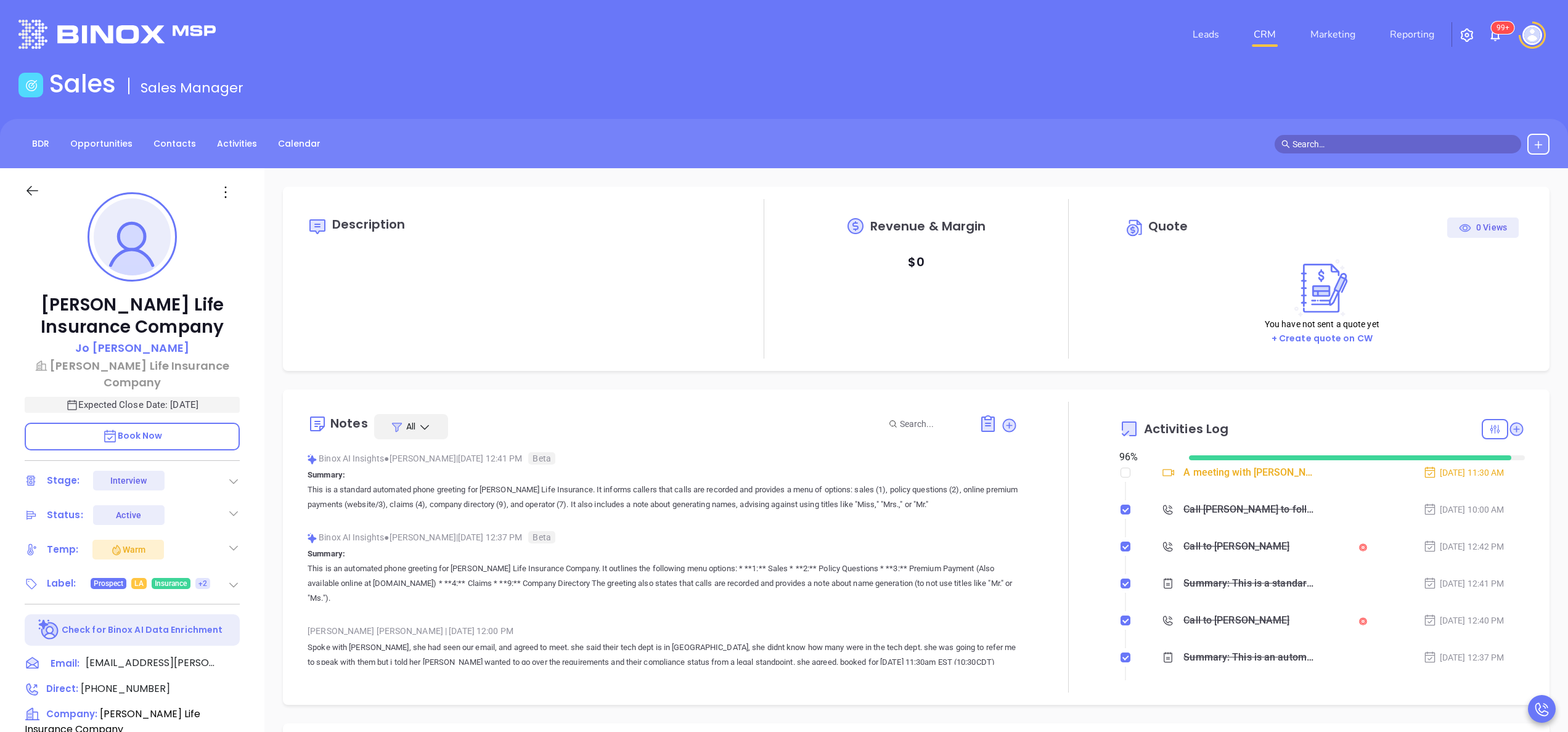
click at [963, 518] on div "Binox AI Insights ● Anabell Dominguez | Oct 1, 2025 12:41 PM Beta Summary: This…" at bounding box center [663, 485] width 710 height 73
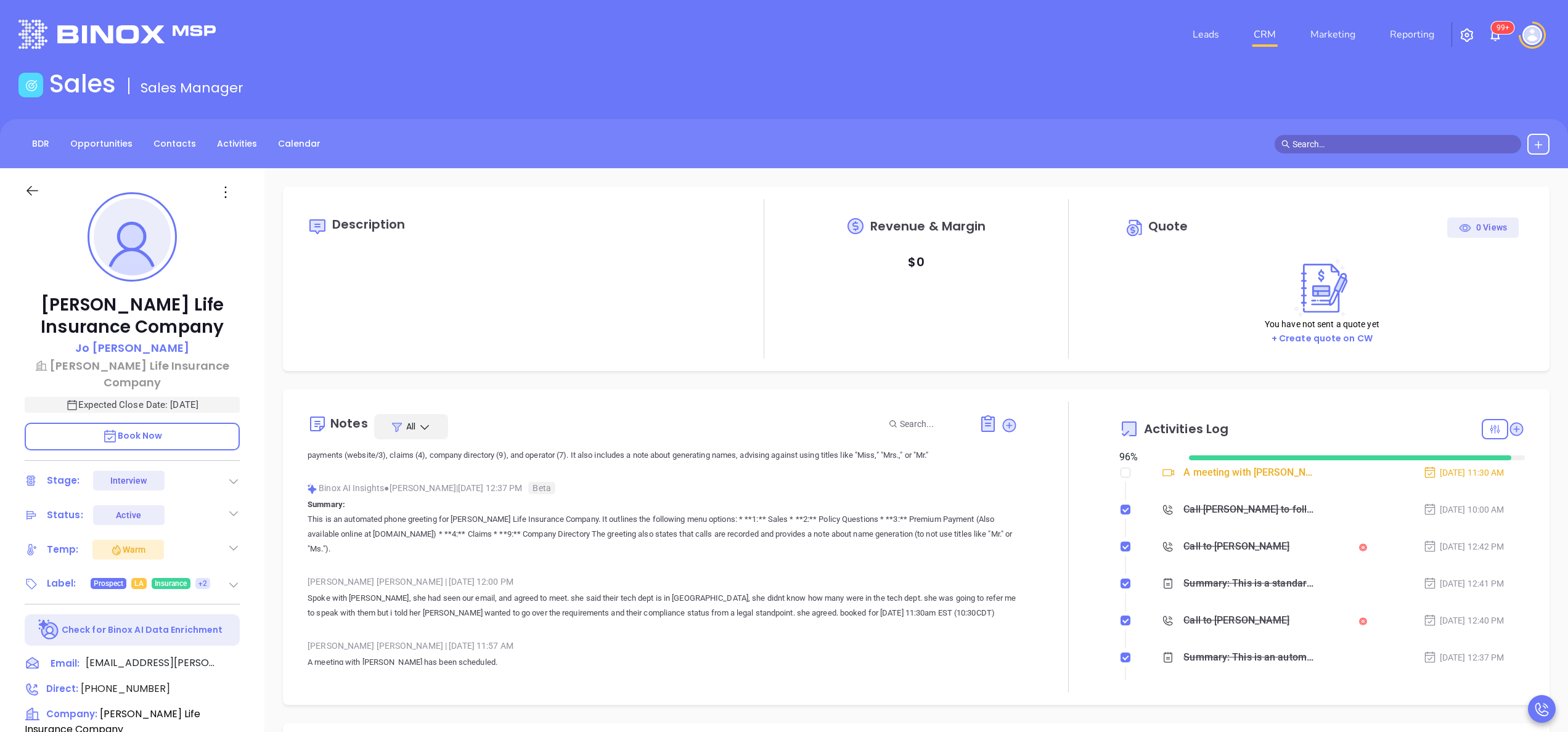
scroll to position [197, 0]
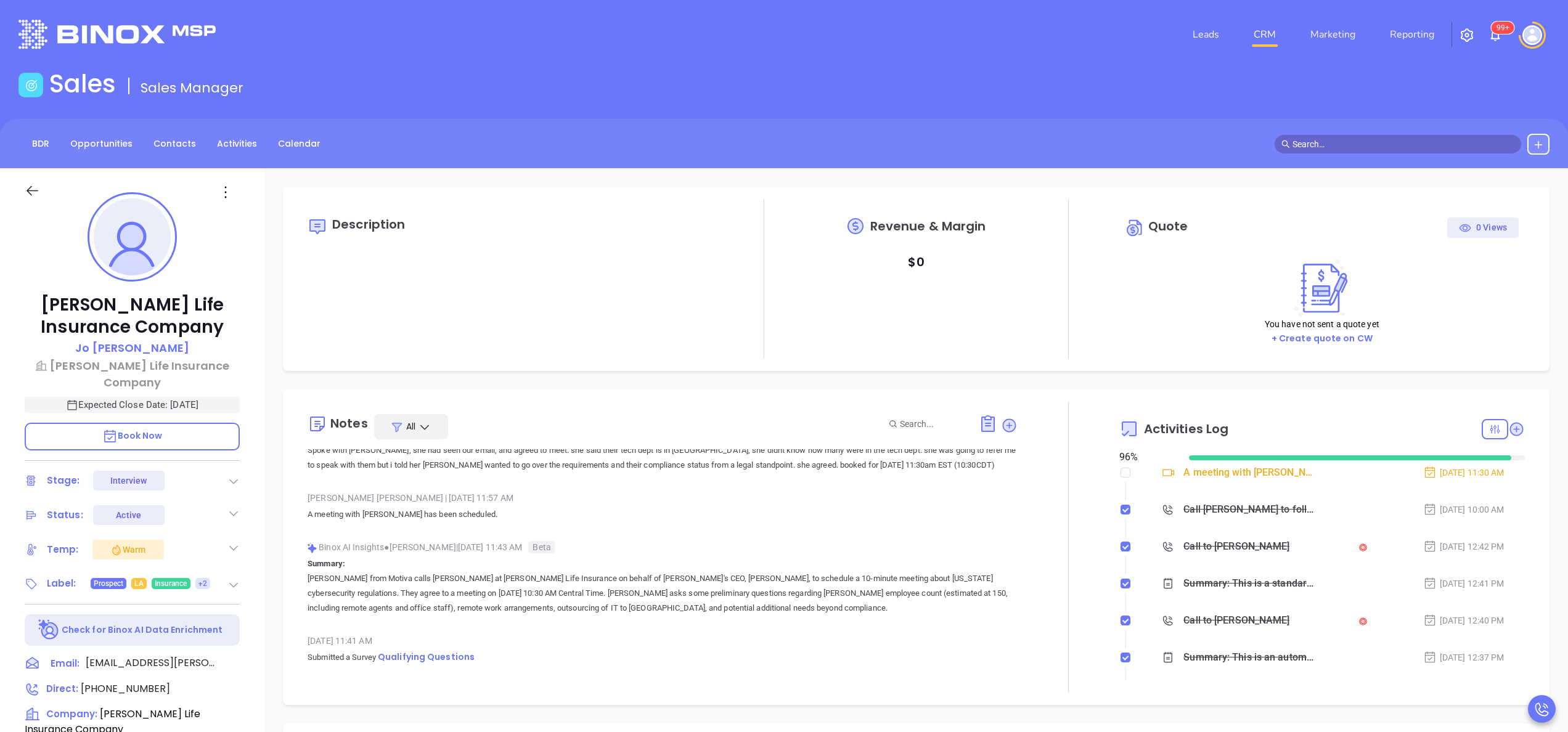
click at [1048, 562] on div at bounding box center [1069, 547] width 102 height 291
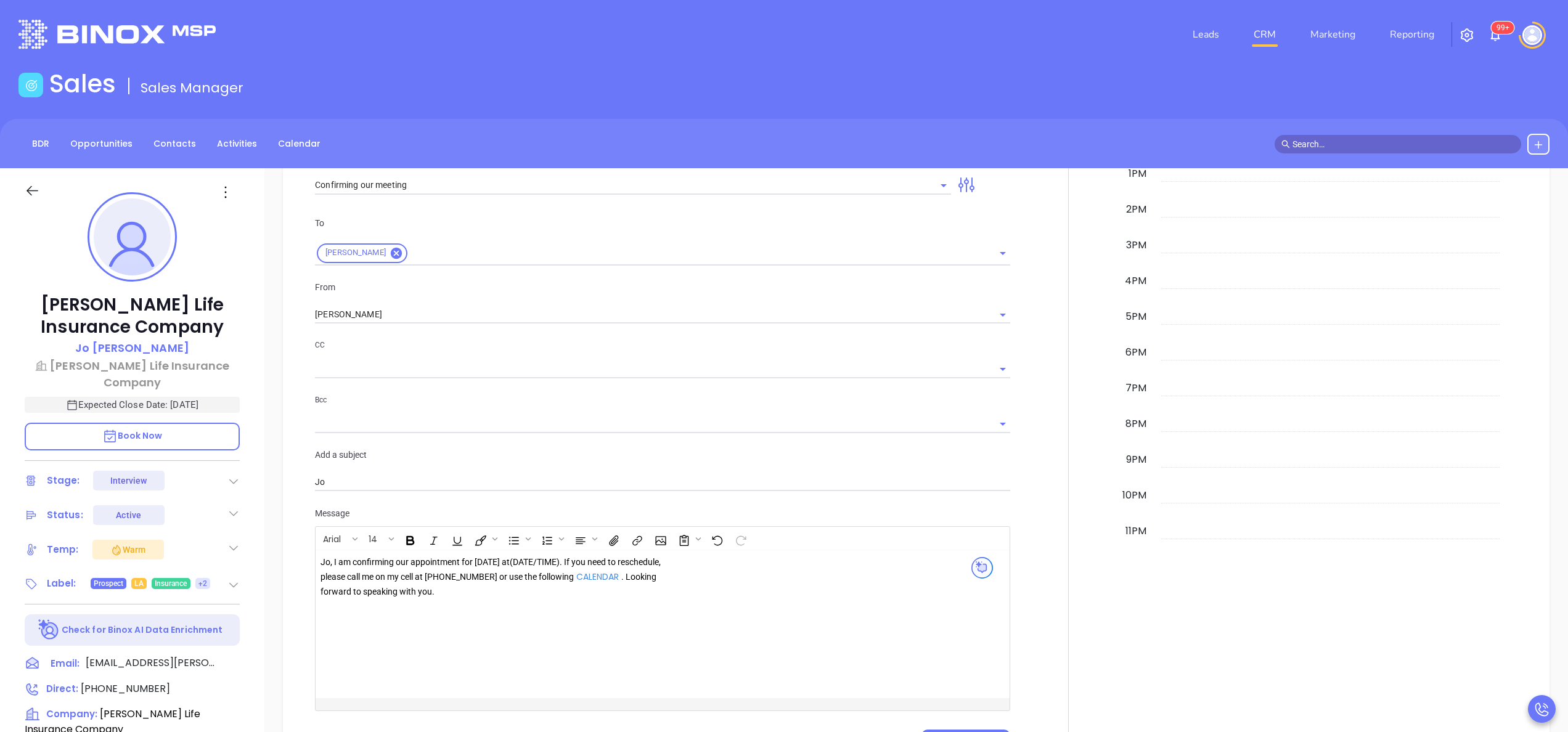
scroll to position [1233, 0]
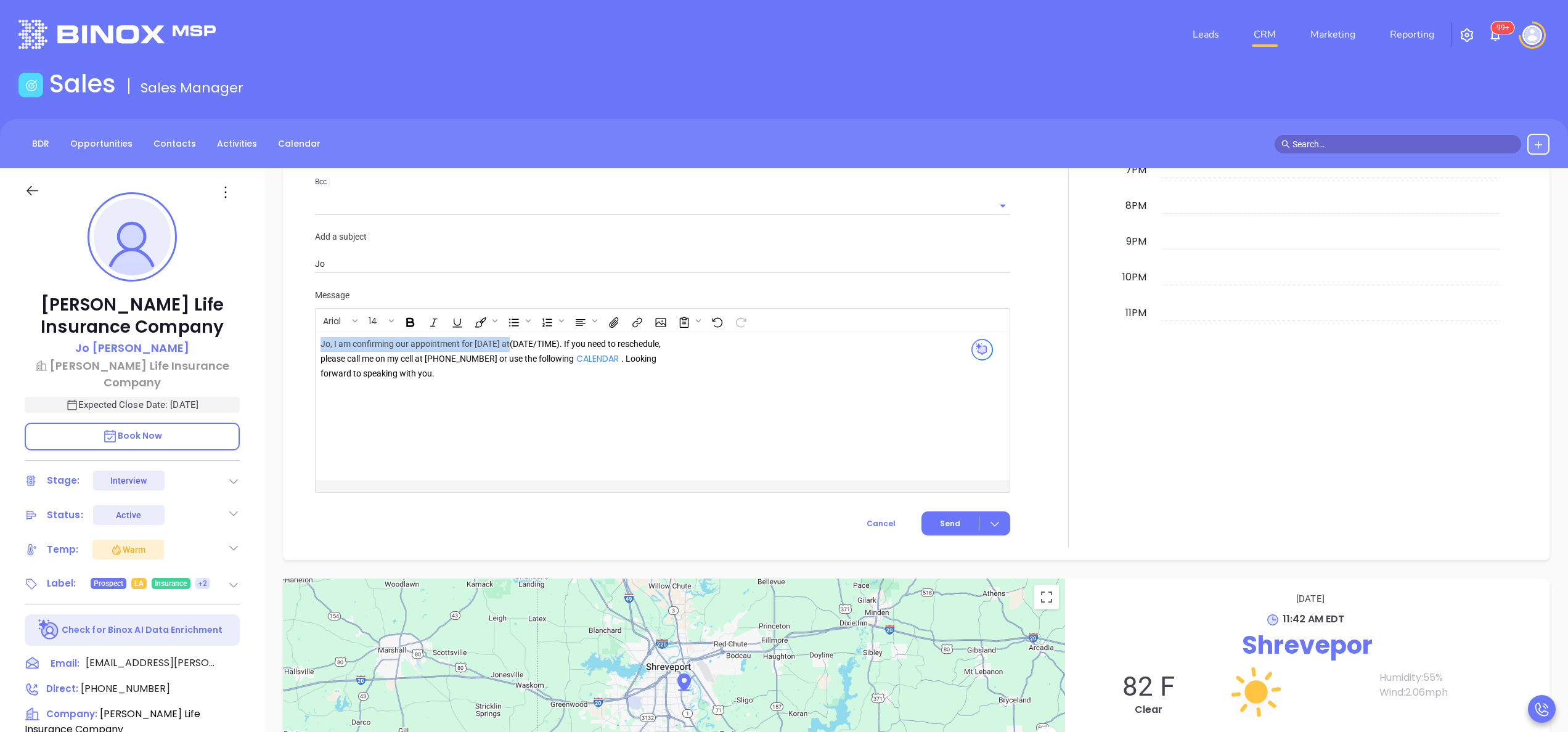
click at [545, 345] on div "Jo, I am confirming our appointment for tomorrow 10/2 at (DATE/TIME) . If you n…" at bounding box center [497, 359] width 354 height 43
click at [729, 375] on div "Jo, I am confirming our appointment for tomorrow 10/2 at 10:30 CDT . If you nee…" at bounding box center [638, 362] width 635 height 50
click at [1030, 407] on div at bounding box center [1069, 139] width 102 height 819
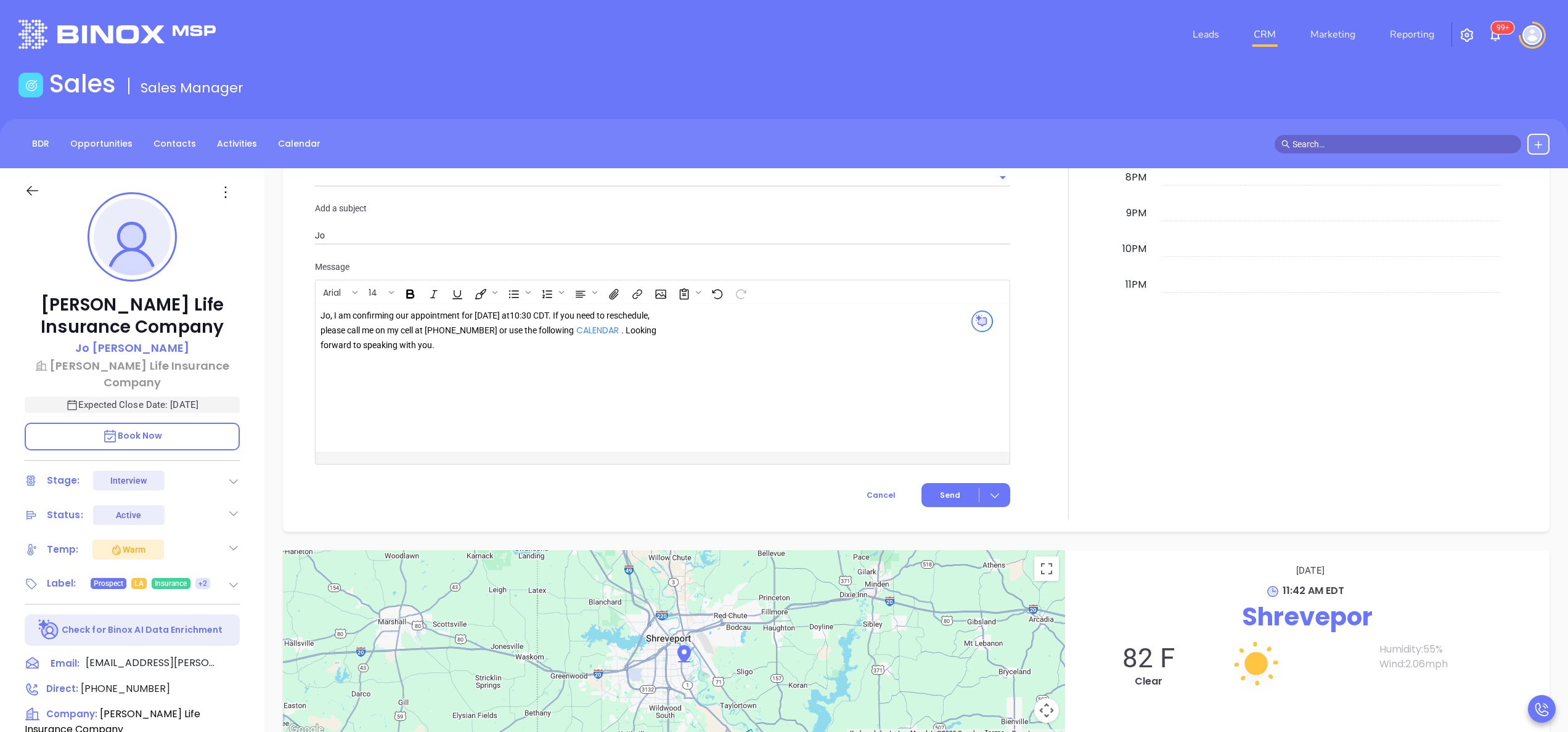
scroll to position [1331, 0]
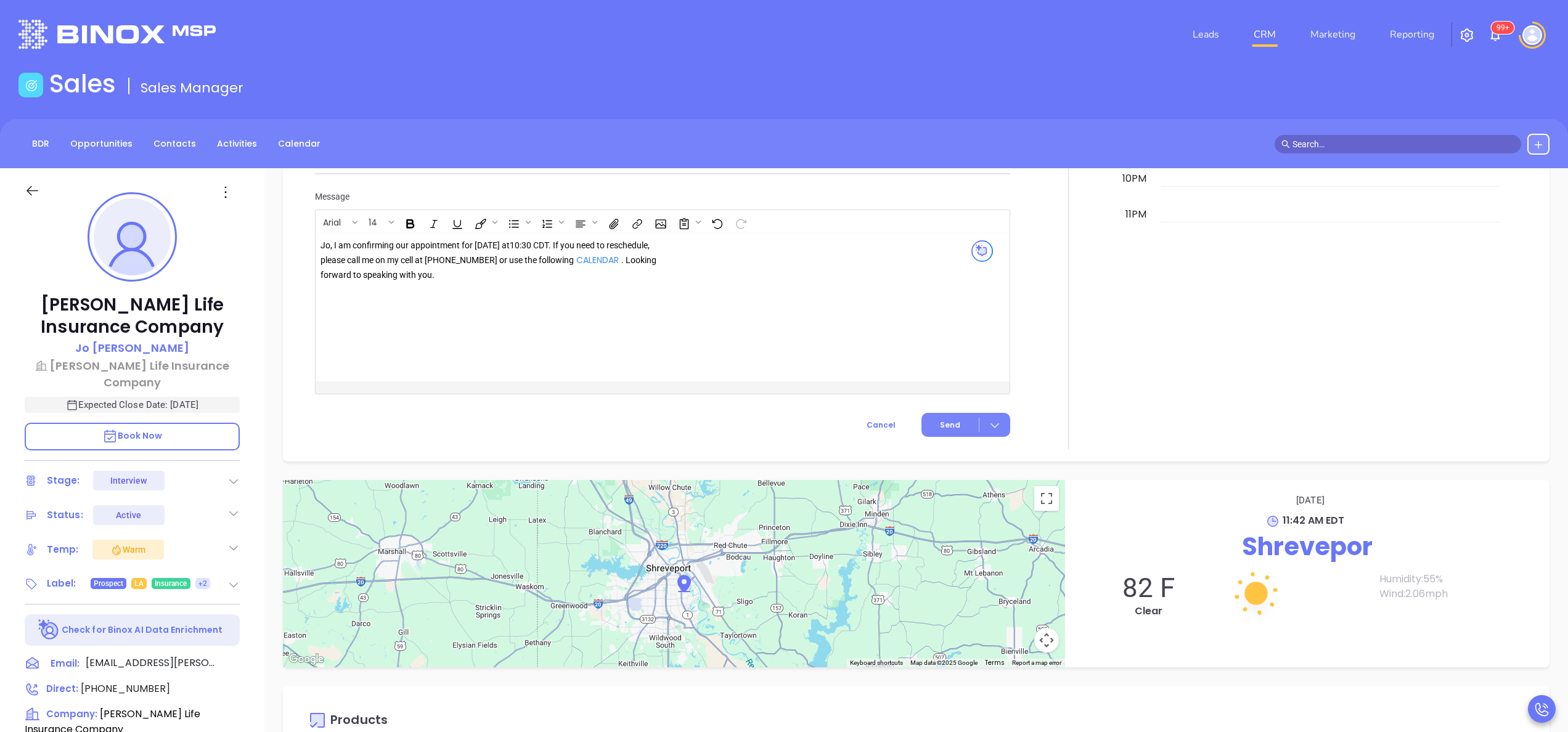
click at [945, 418] on button "Send" at bounding box center [966, 425] width 89 height 24
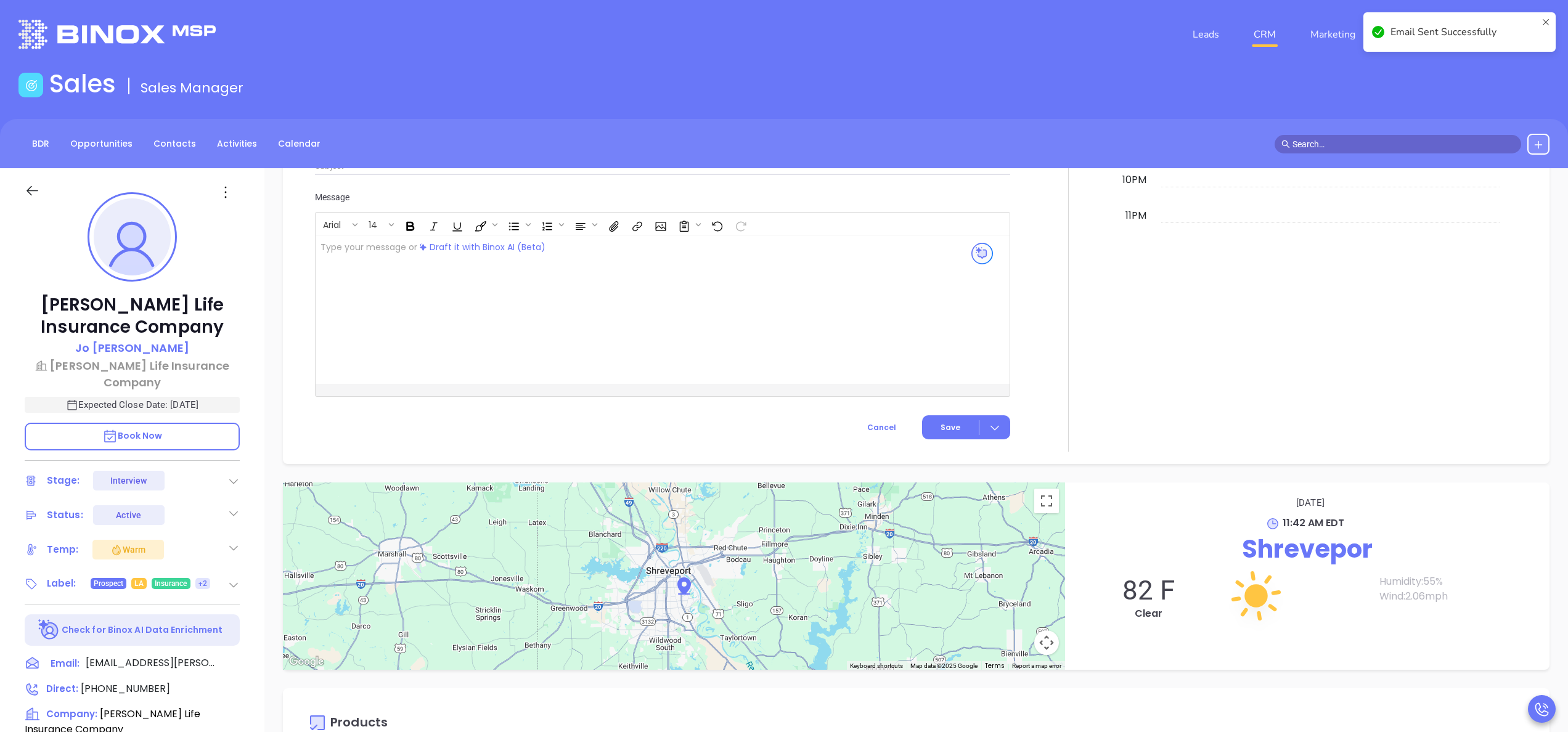
scroll to position [276, 0]
click at [1063, 425] on div at bounding box center [1069, 42] width 102 height 821
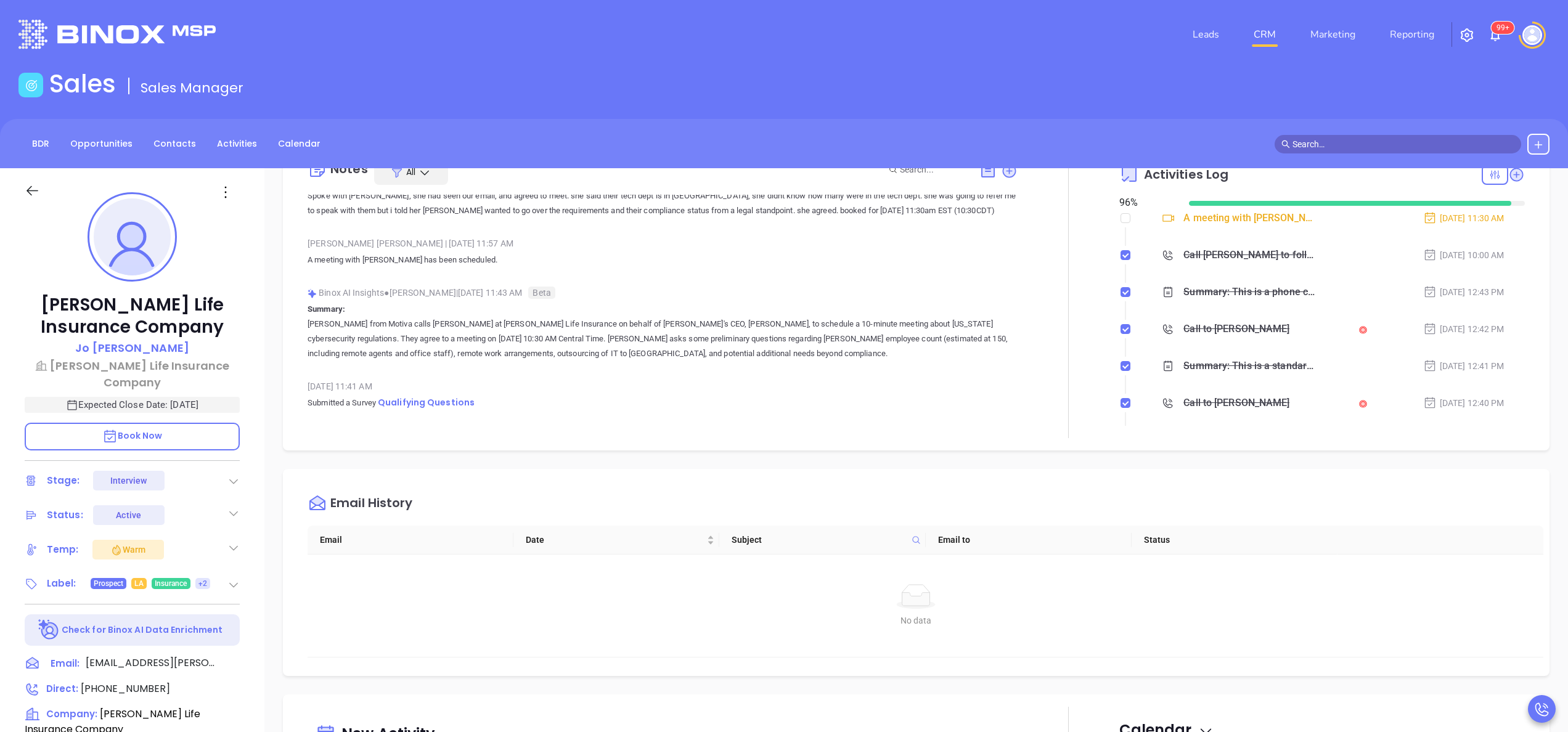
scroll to position [0, 0]
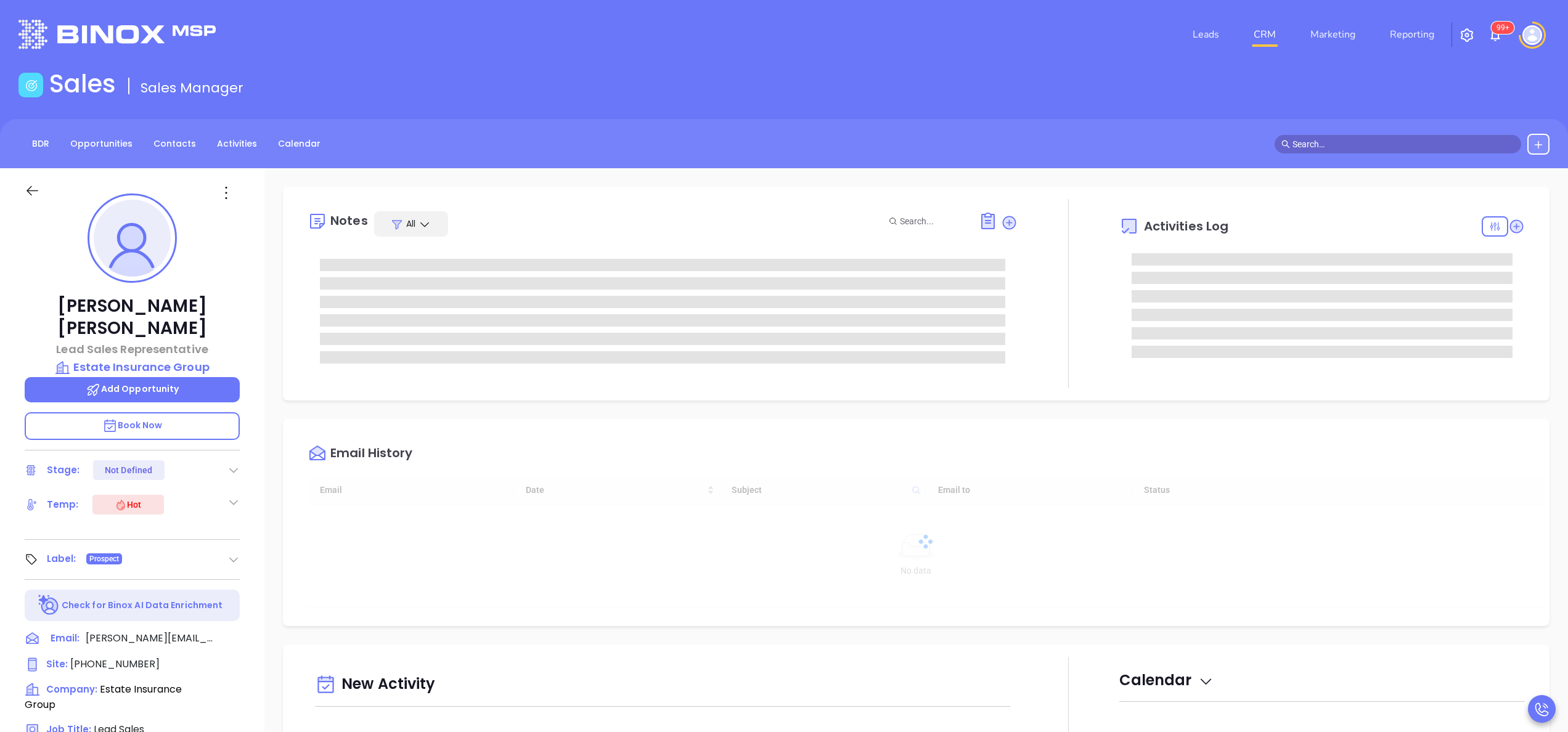
type input "[DATE]"
type input "[PERSON_NAME]"
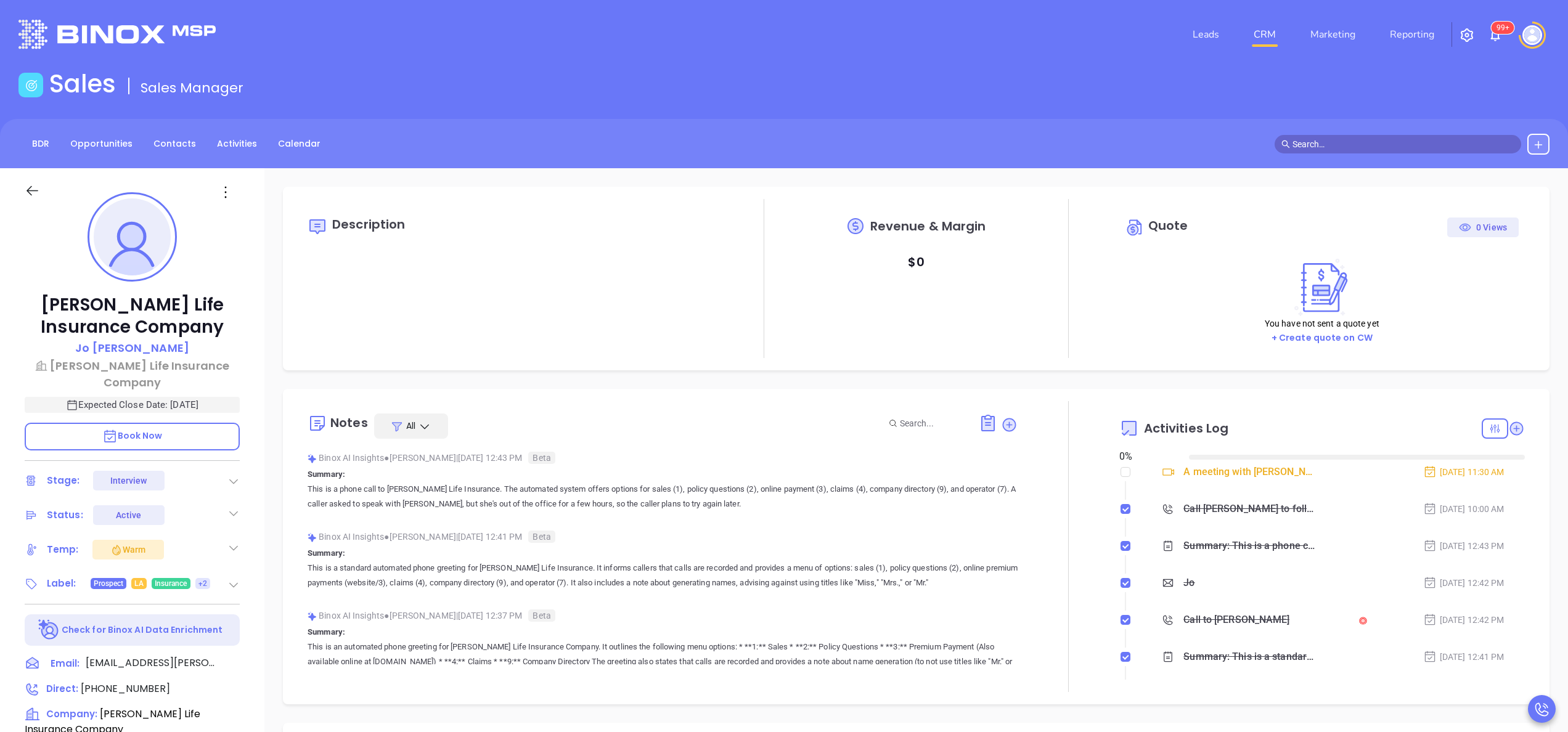
type input "[DATE]"
type input "[PERSON_NAME]"
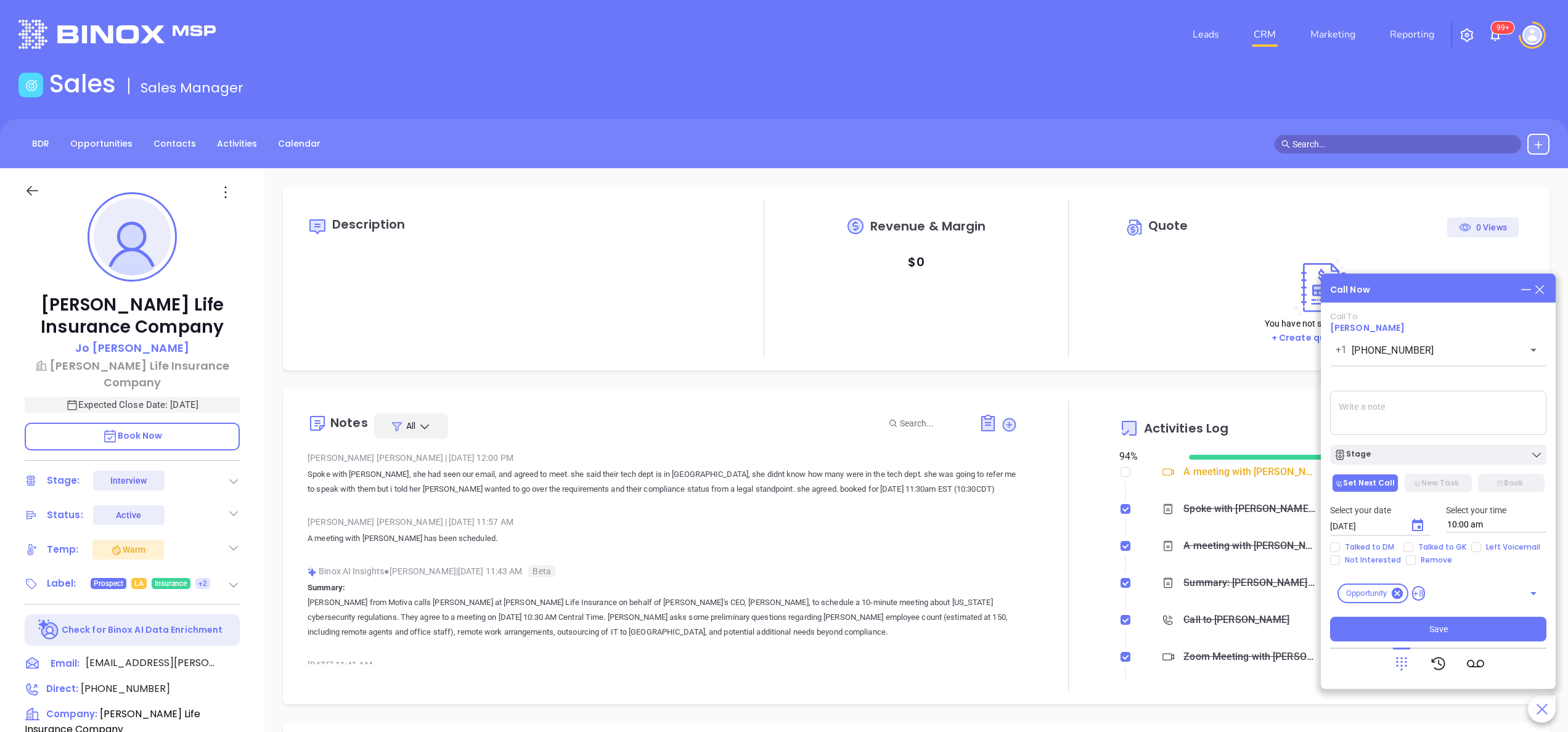
scroll to position [358, 0]
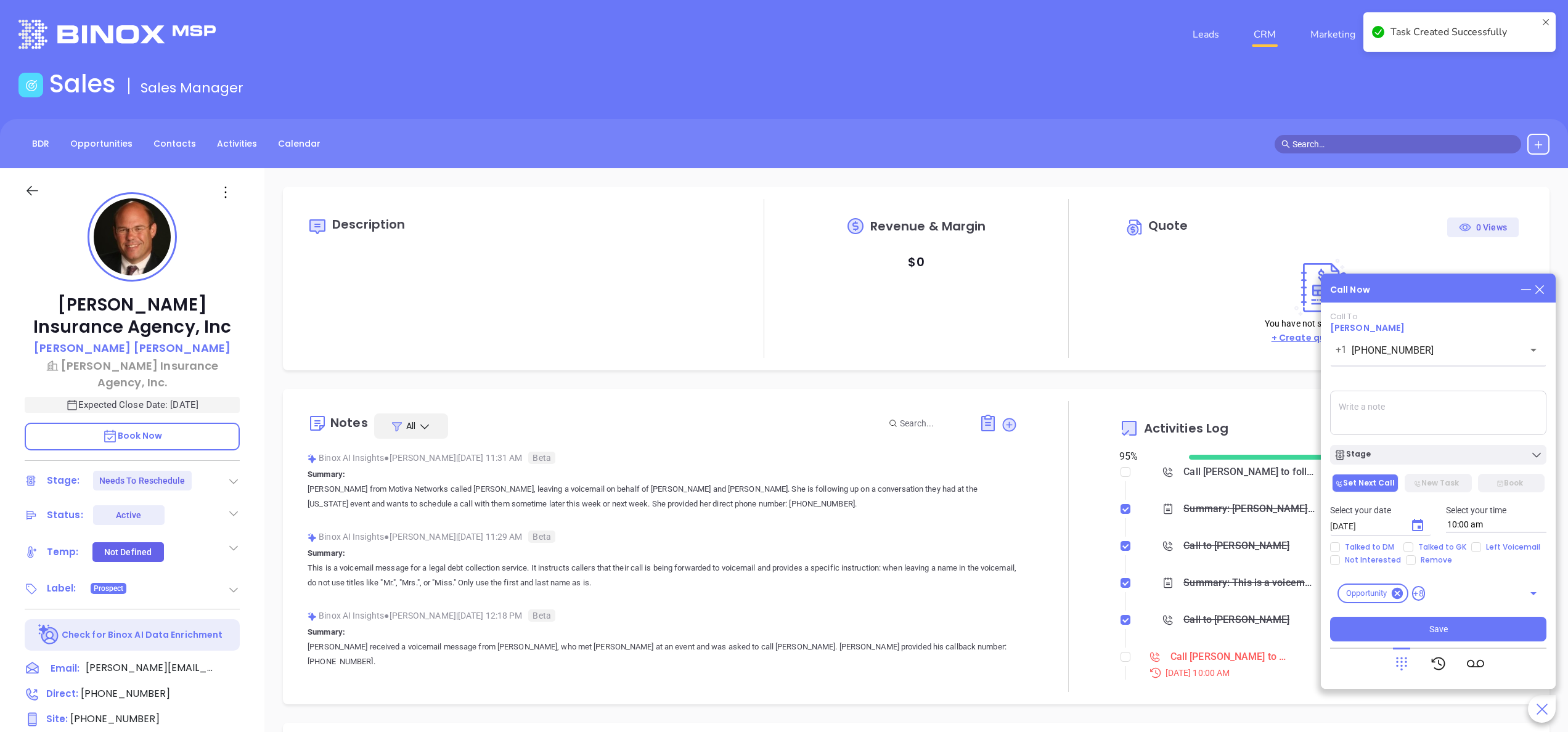
scroll to position [358, 0]
click at [1545, 289] on icon at bounding box center [1539, 289] width 14 height 14
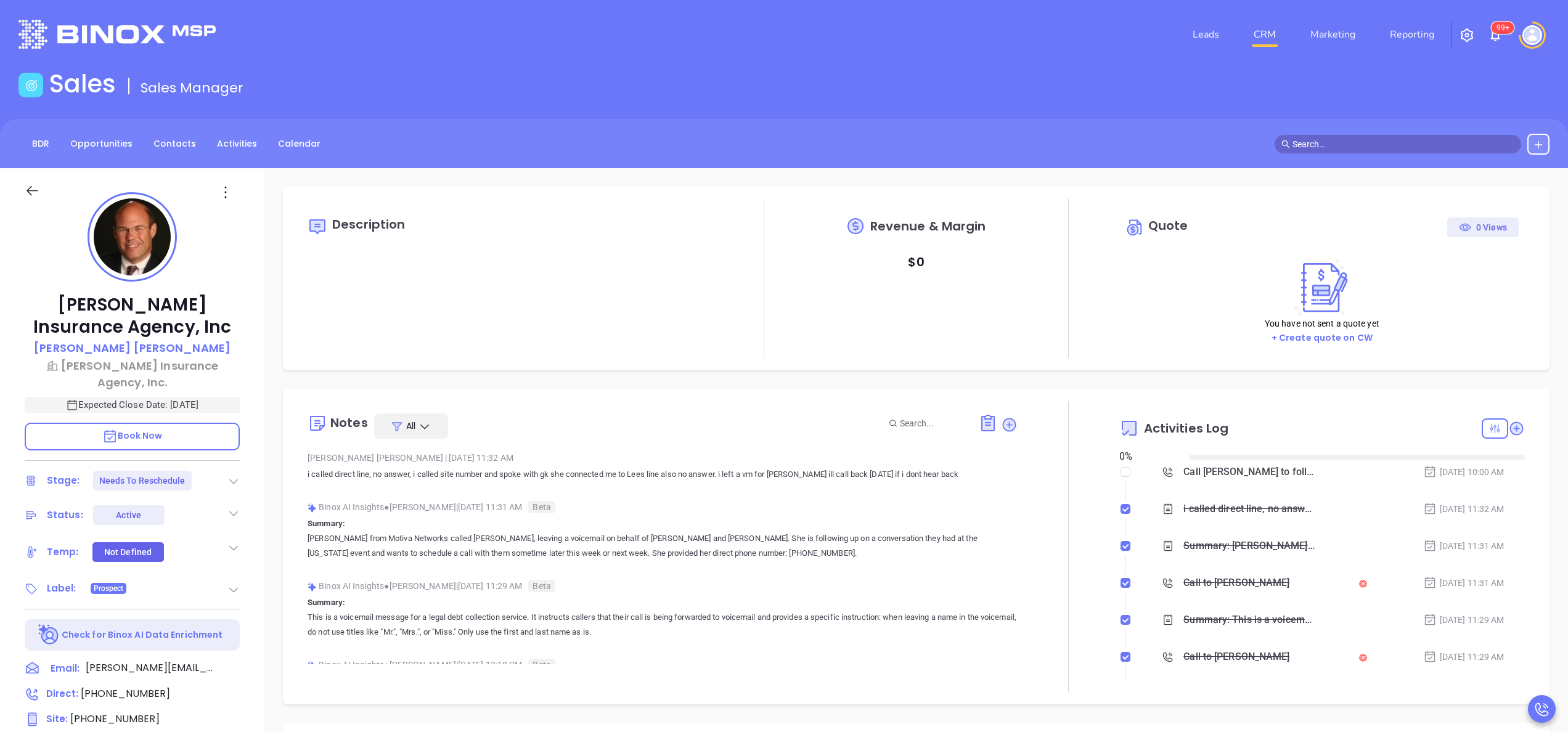
type input "[DATE]"
click at [1072, 518] on div at bounding box center [1069, 546] width 102 height 291
type input "Anabell Dominguez"
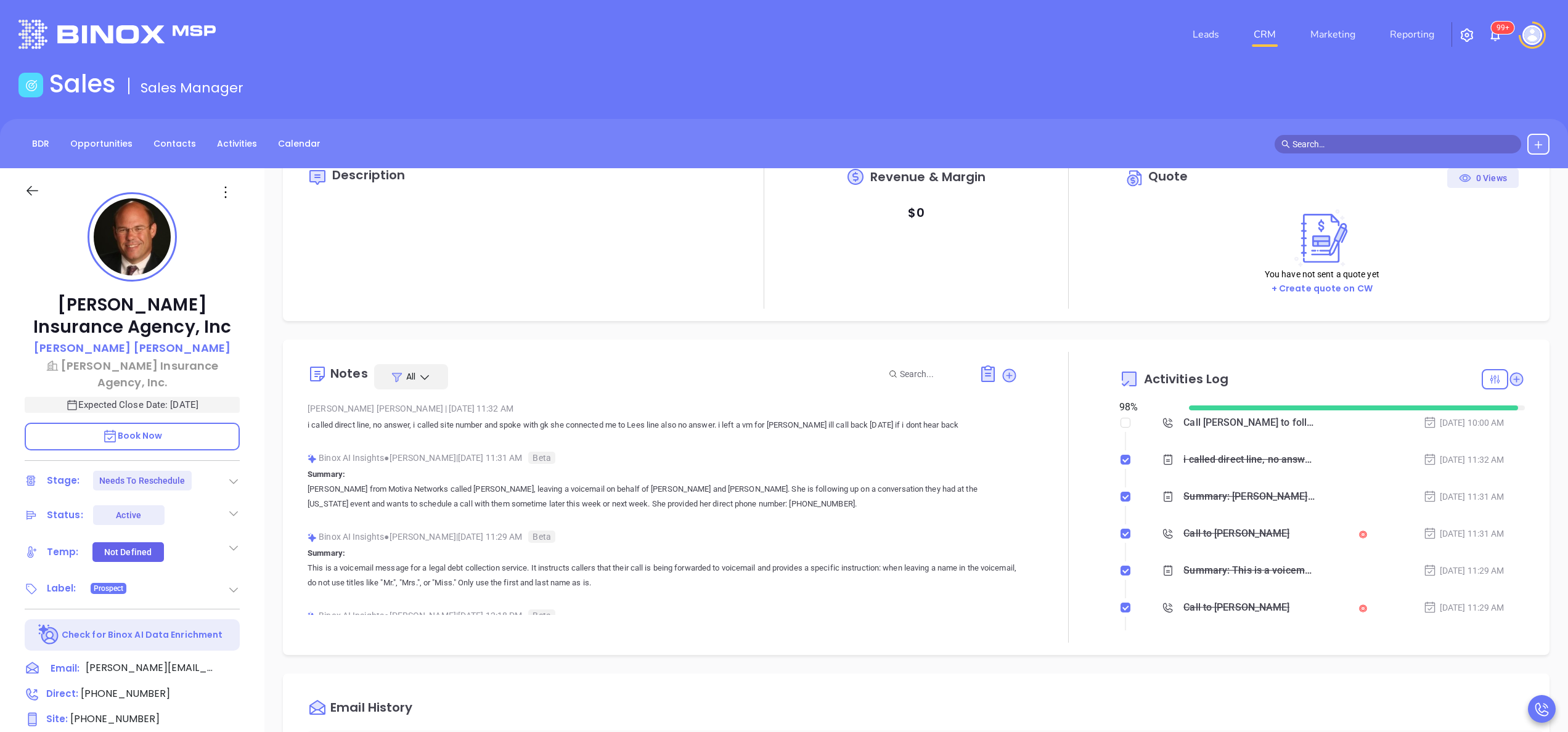
scroll to position [0, 0]
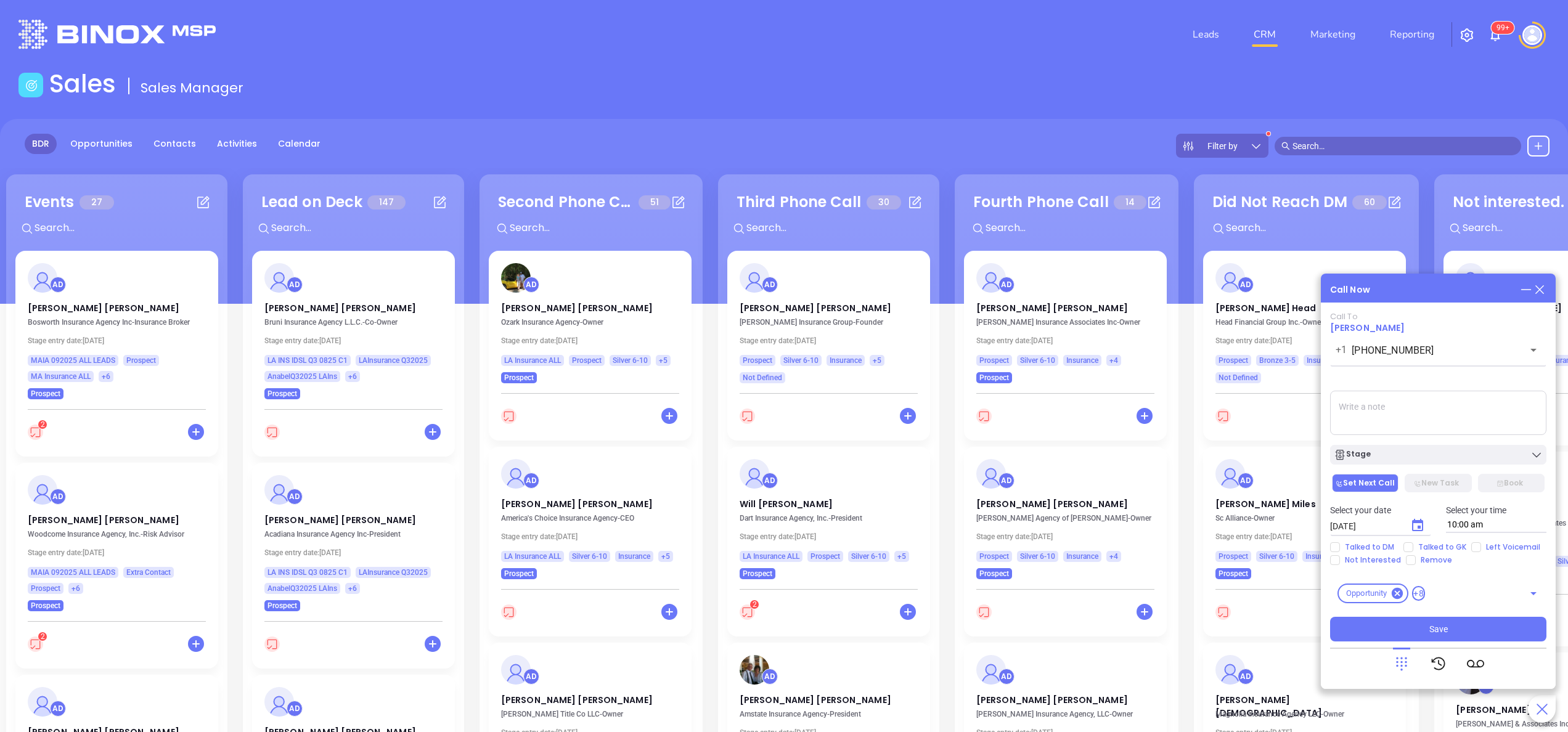
click at [1542, 289] on icon at bounding box center [1539, 289] width 14 height 14
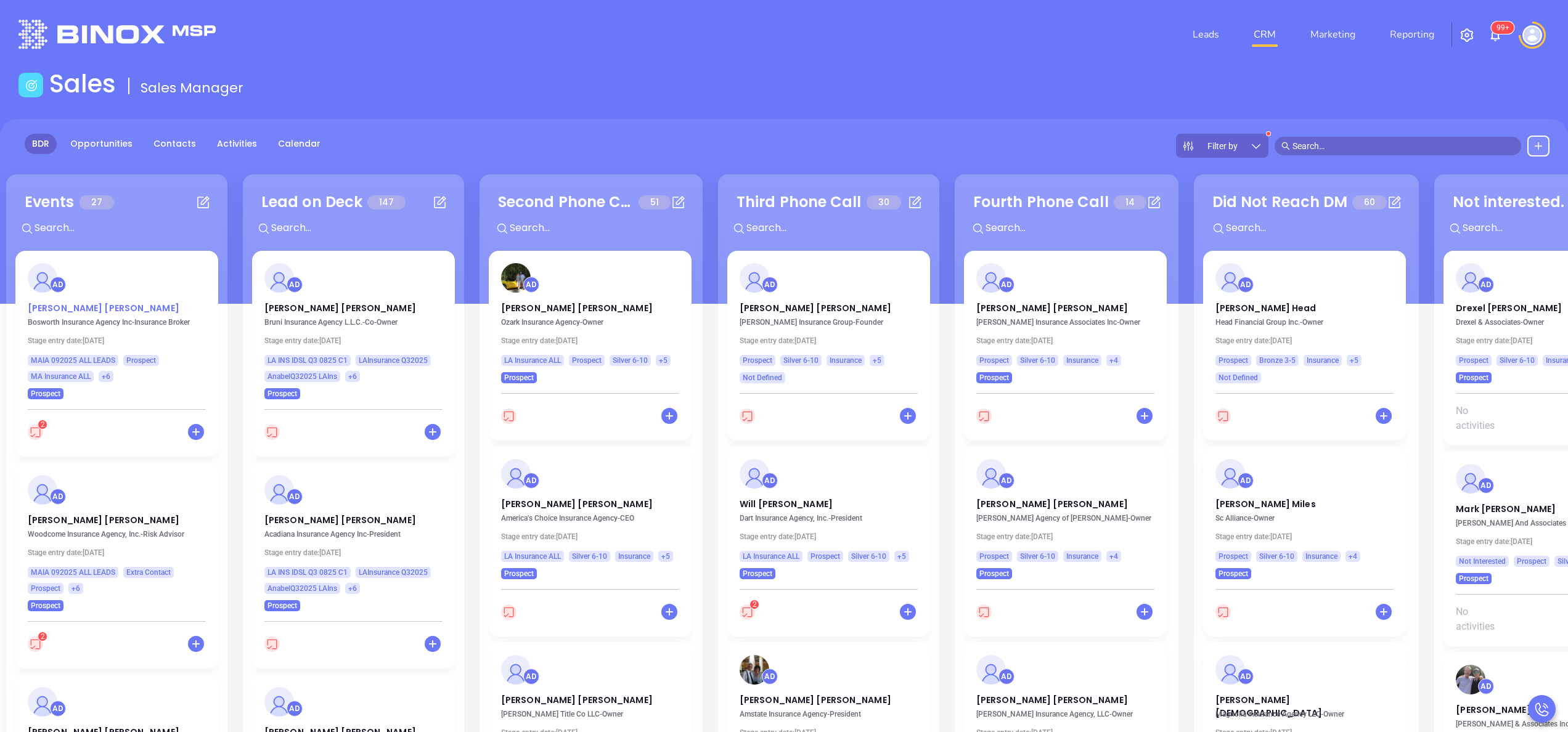
click at [108, 308] on p "[PERSON_NAME]" at bounding box center [116, 305] width 178 height 6
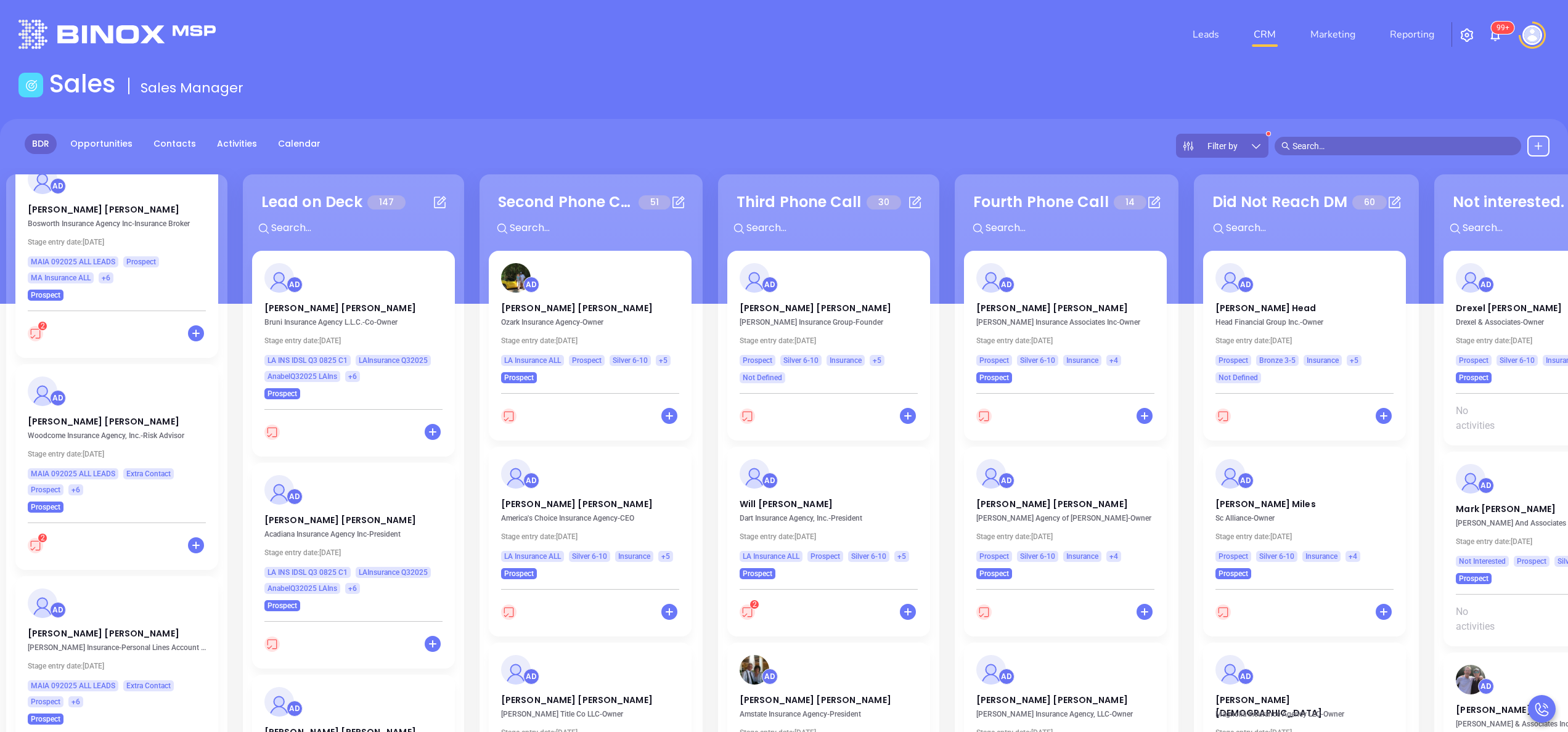
scroll to position [49, 0]
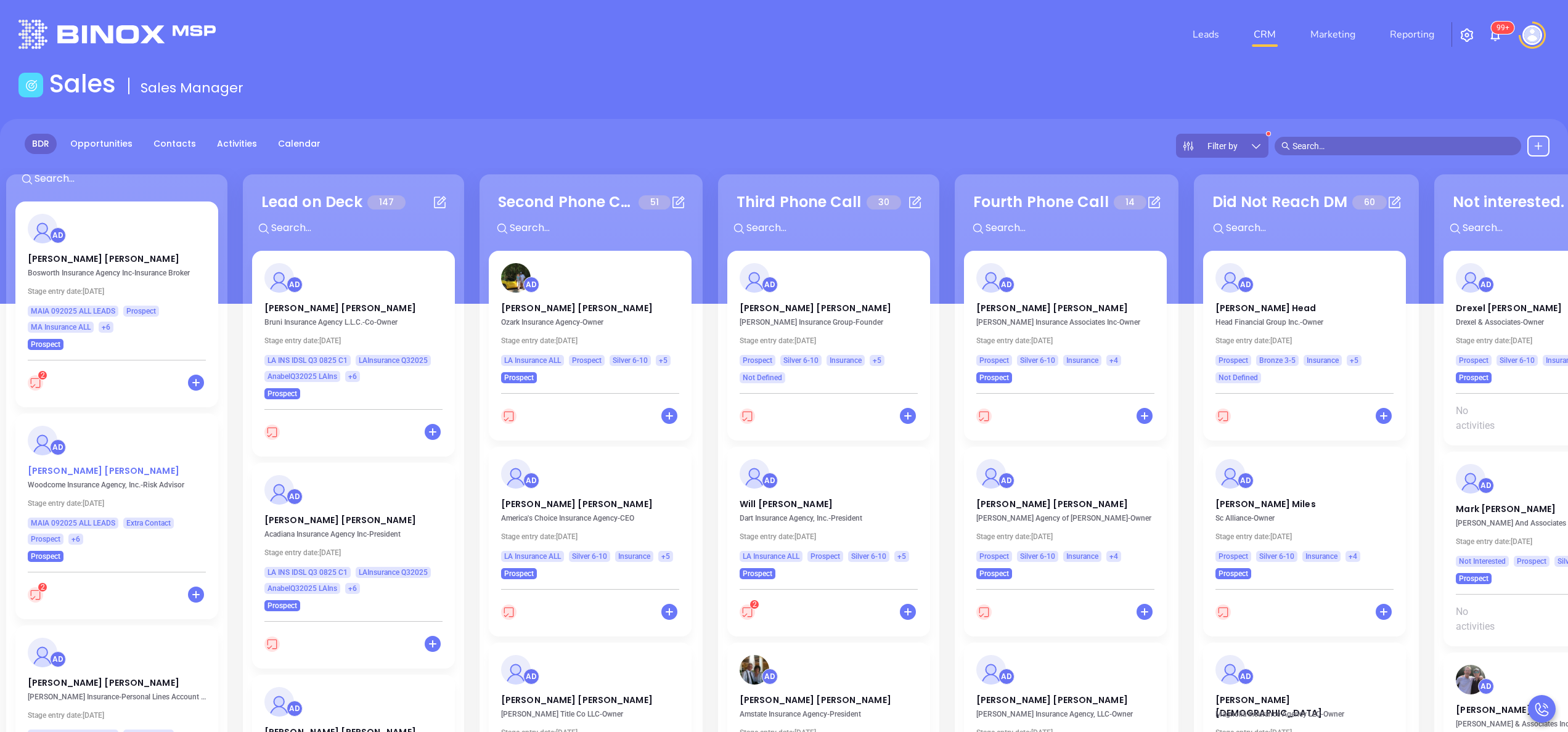
click at [67, 466] on p "Cristian Mejia" at bounding box center [116, 468] width 178 height 6
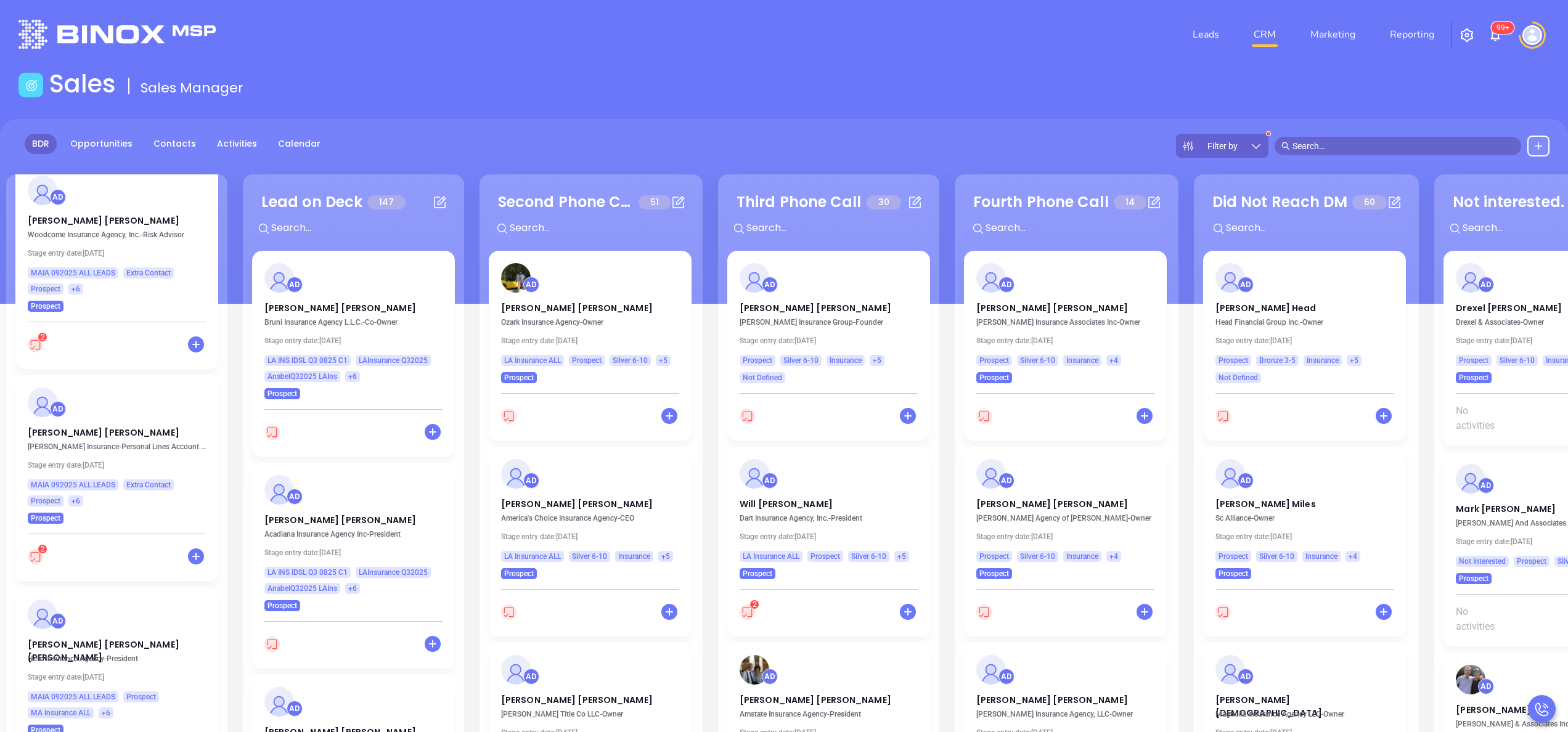
scroll to position [296, 0]
click at [43, 432] on p "Jacob Carroll" at bounding box center [116, 433] width 178 height 6
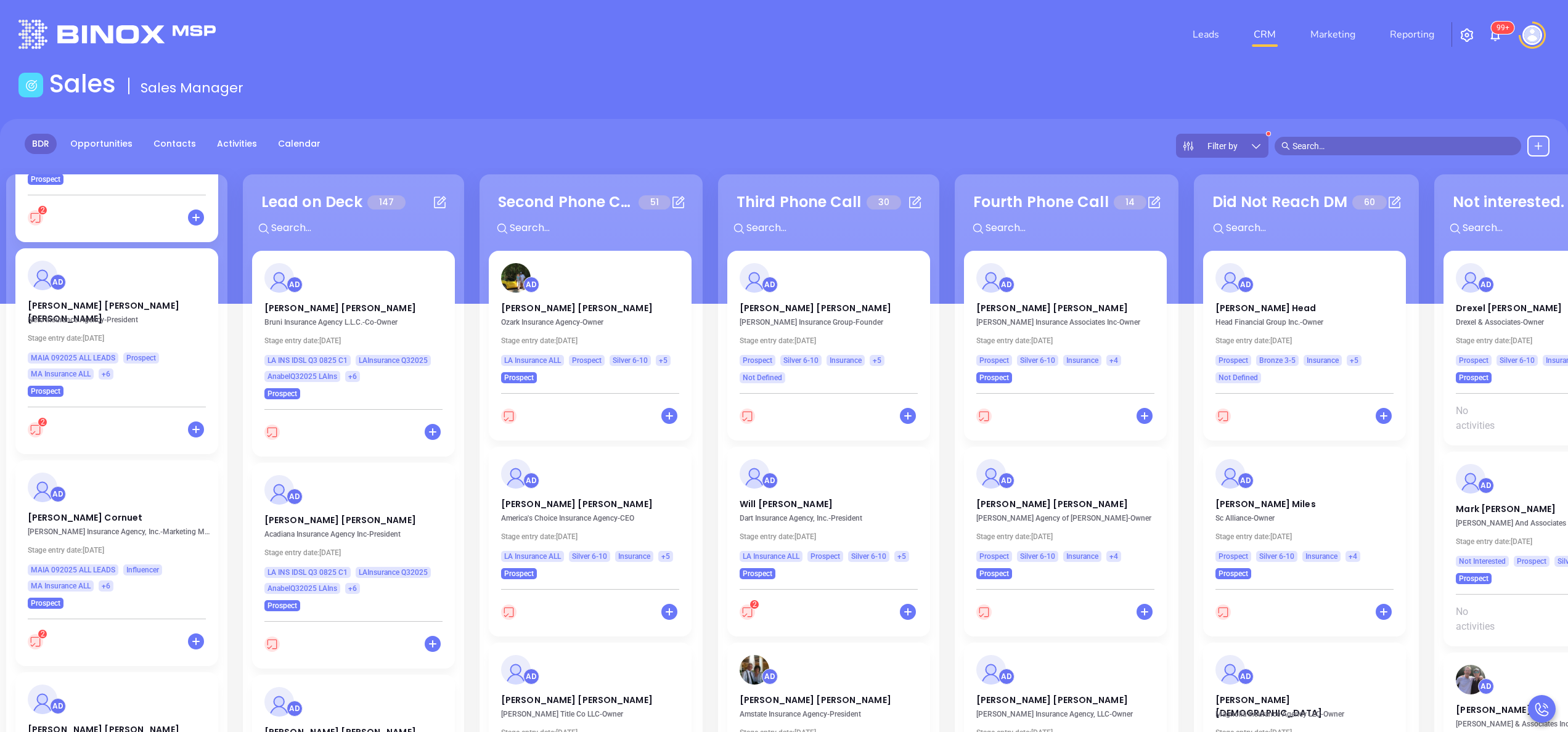
scroll to position [640, 0]
click at [92, 291] on div "AD Rosemary Neto Hazzard Neto Insurance Agency - President Stage entry date: Tu…" at bounding box center [116, 320] width 202 height 149
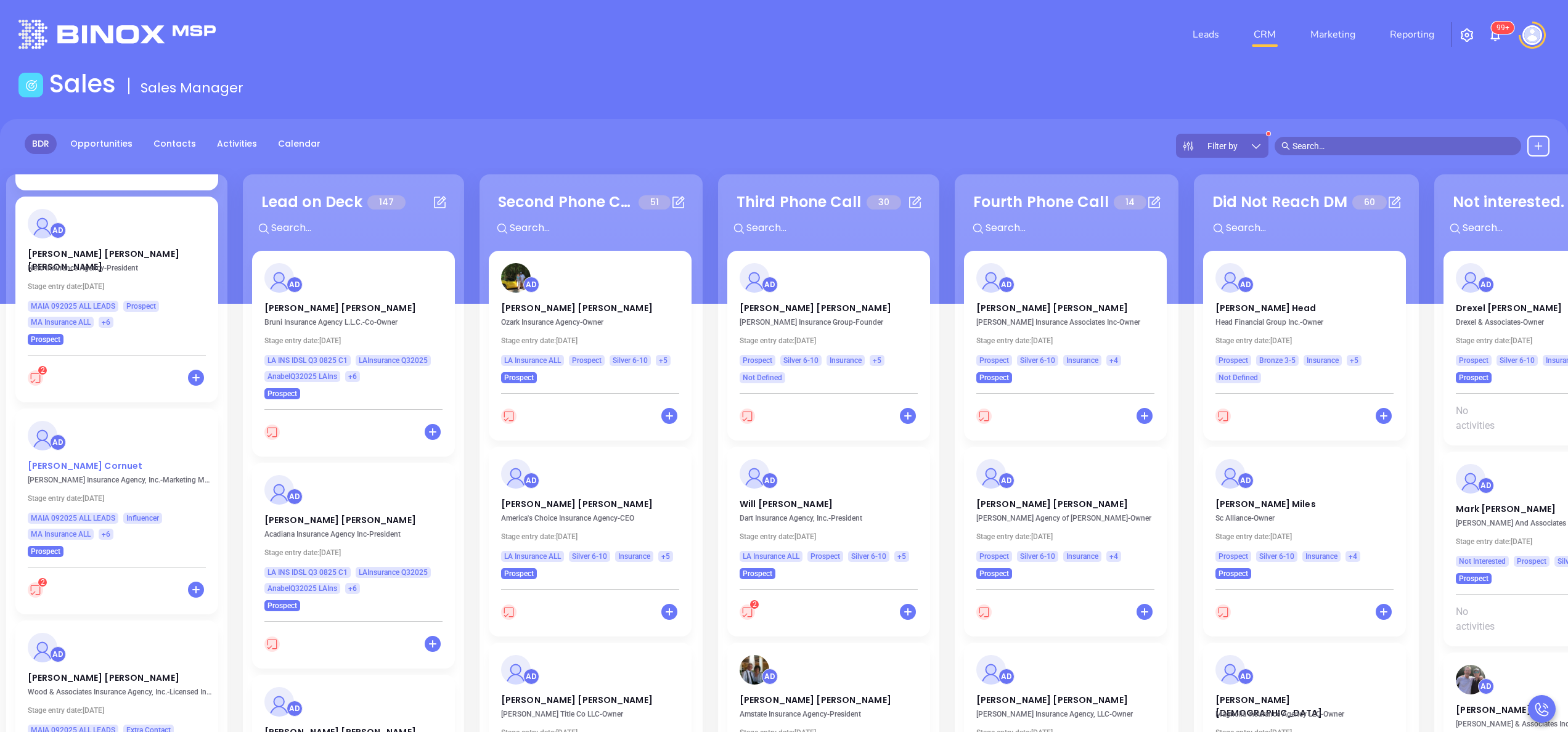
click at [73, 466] on p "Kristi Cornuet" at bounding box center [116, 462] width 178 height 6
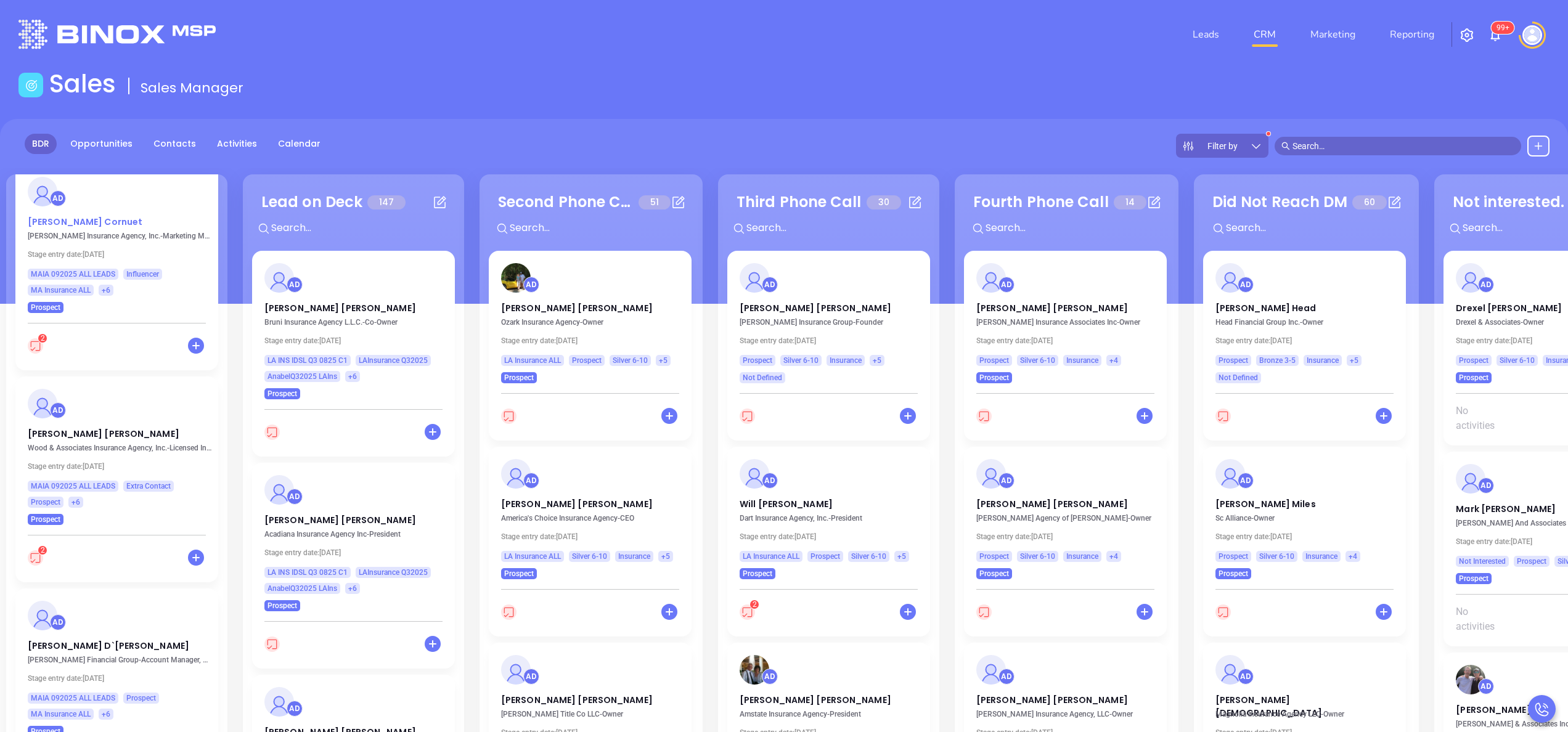
scroll to position [937, 0]
click at [67, 426] on p "Marjorie Boisclair" at bounding box center [116, 428] width 178 height 6
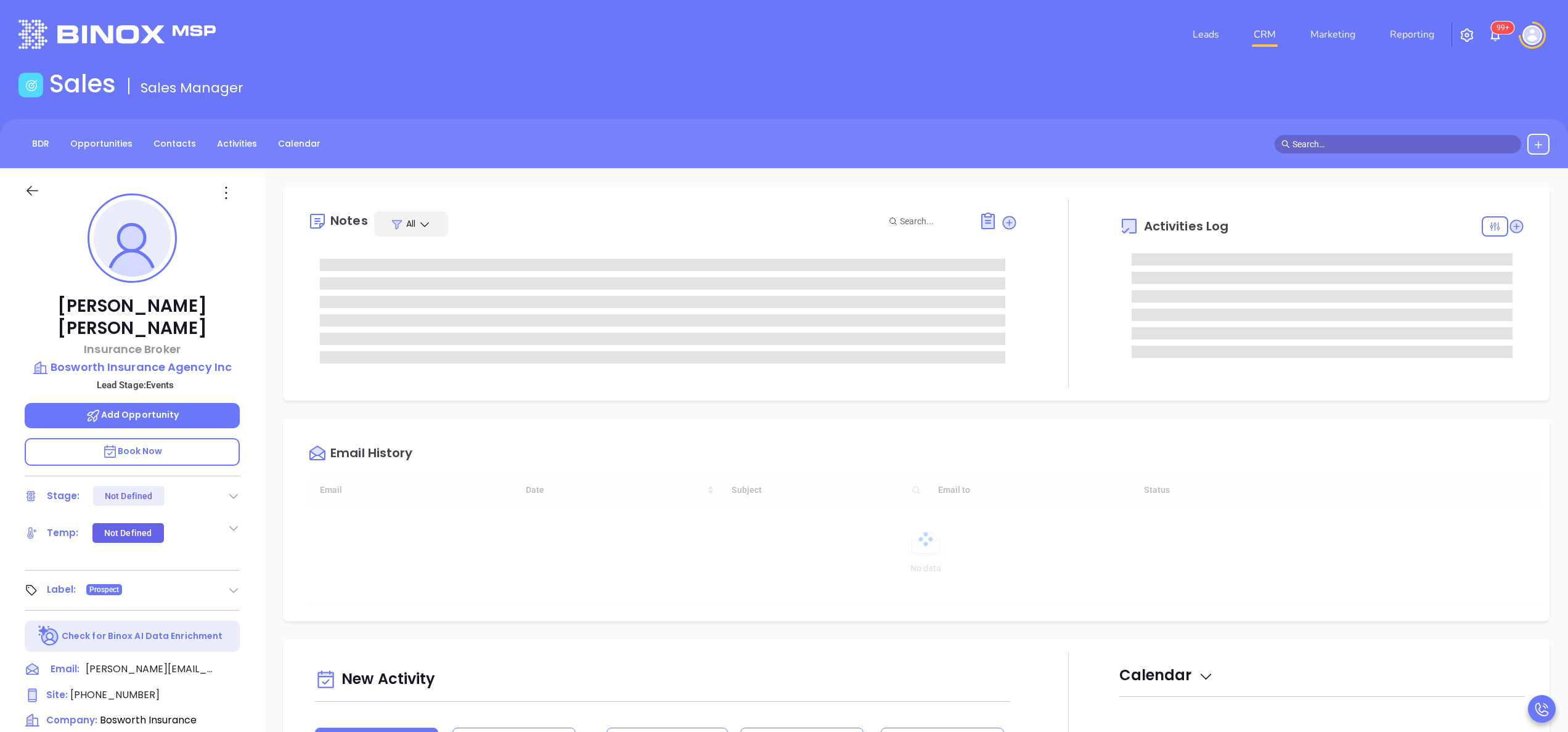
type input "10:00 am"
type input "[DATE]"
type input "[PERSON_NAME]"
click at [165, 359] on p "Bosworth Insurance Agency Inc" at bounding box center [132, 367] width 215 height 18
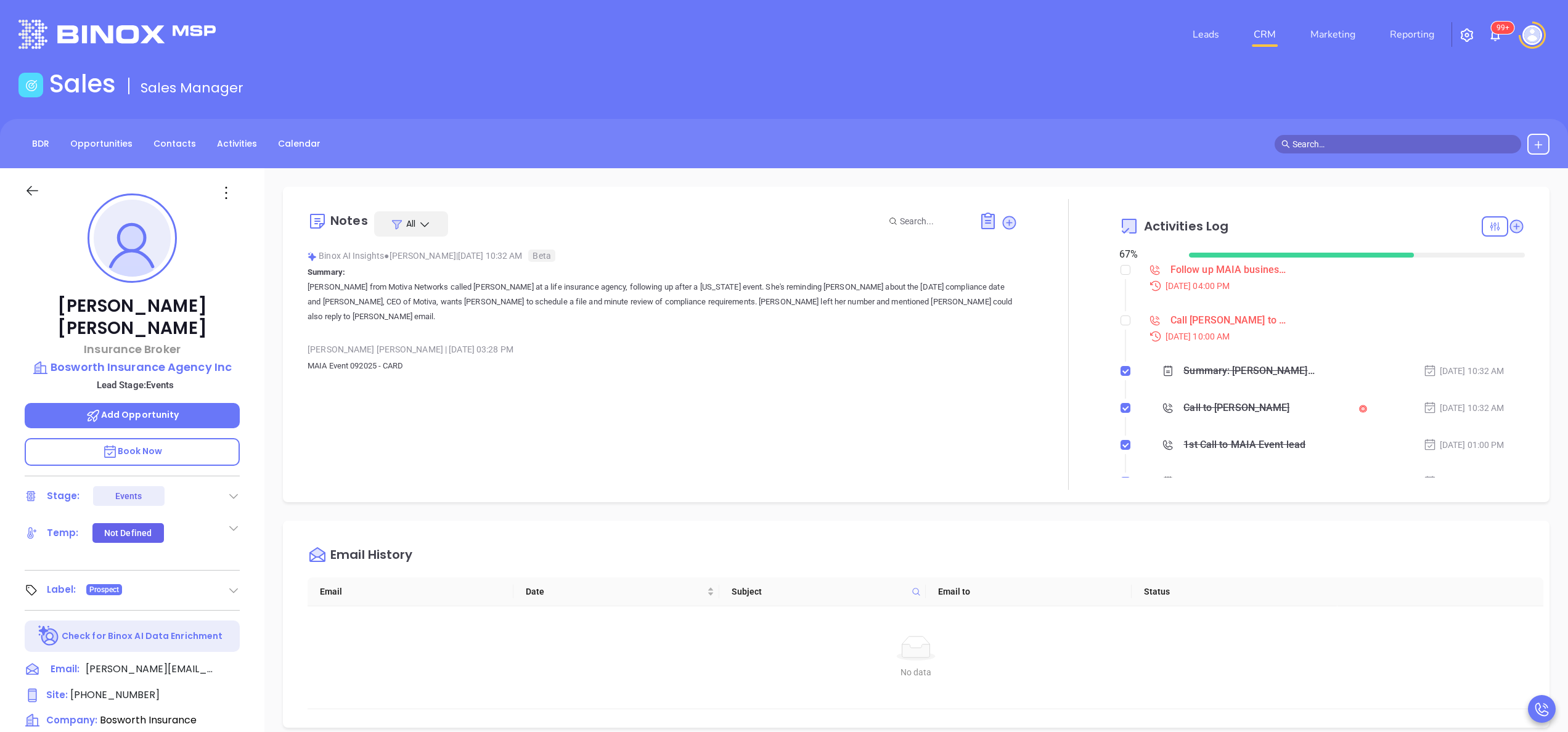
click at [333, 393] on div "Notes All Binox AI Insights ● Karina Genovez | Sep 26, 2025 10:32 AM Beta Summa…" at bounding box center [663, 344] width 710 height 291
click at [1121, 321] on input "checkbox" at bounding box center [1125, 320] width 10 height 10
checkbox input "true"
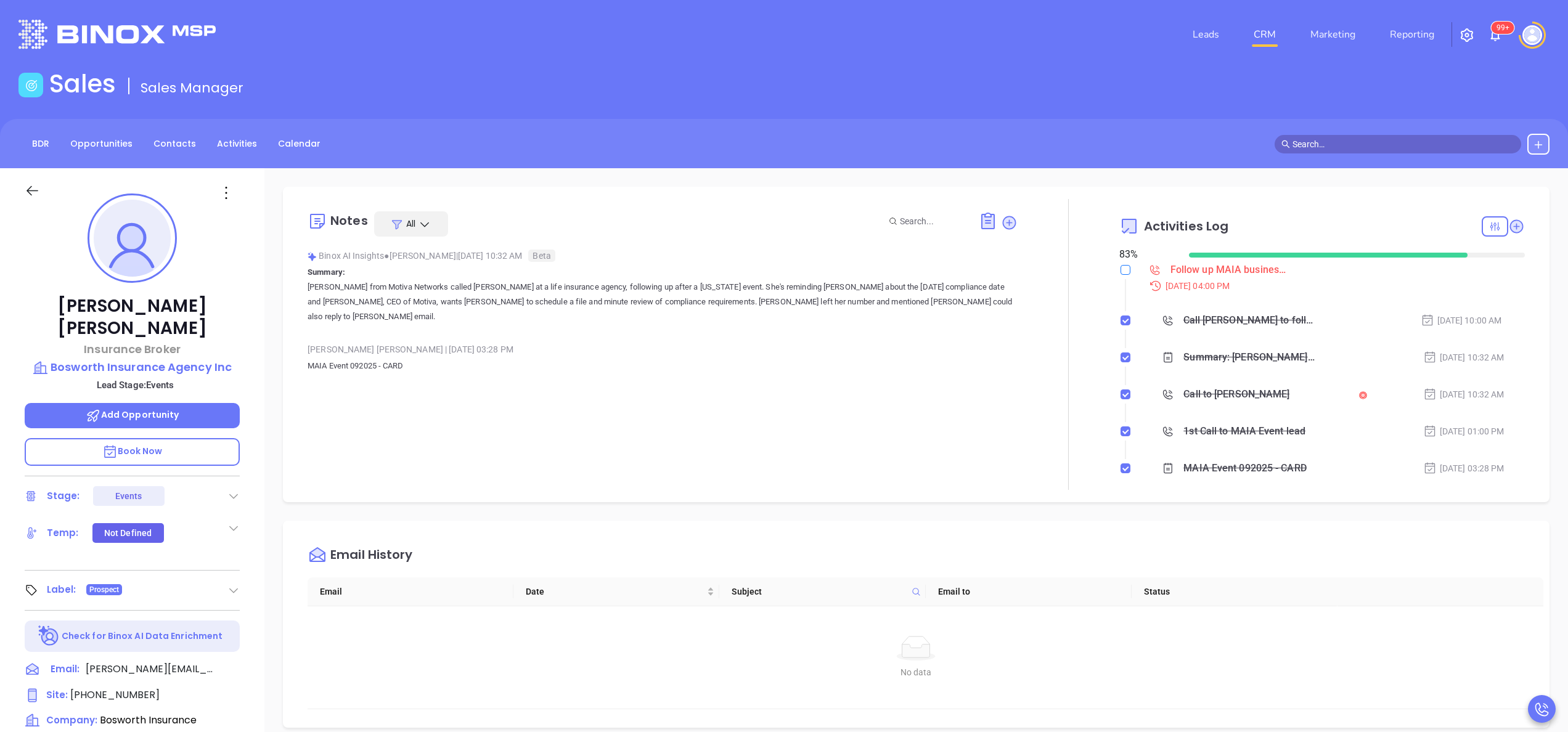
click at [1121, 273] on input "checkbox" at bounding box center [1125, 270] width 10 height 10
checkbox input "true"
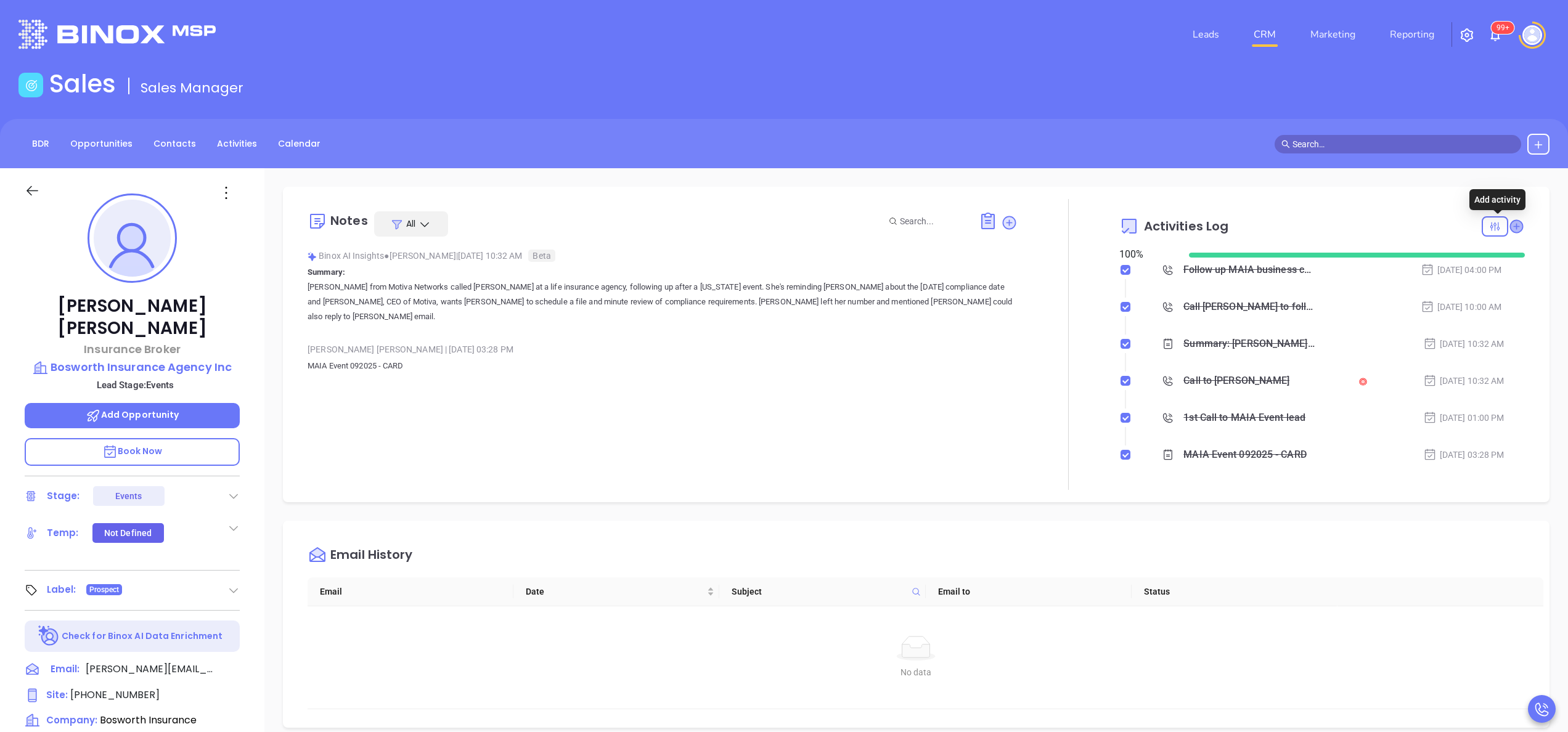
click at [1511, 230] on icon at bounding box center [1516, 226] width 12 height 12
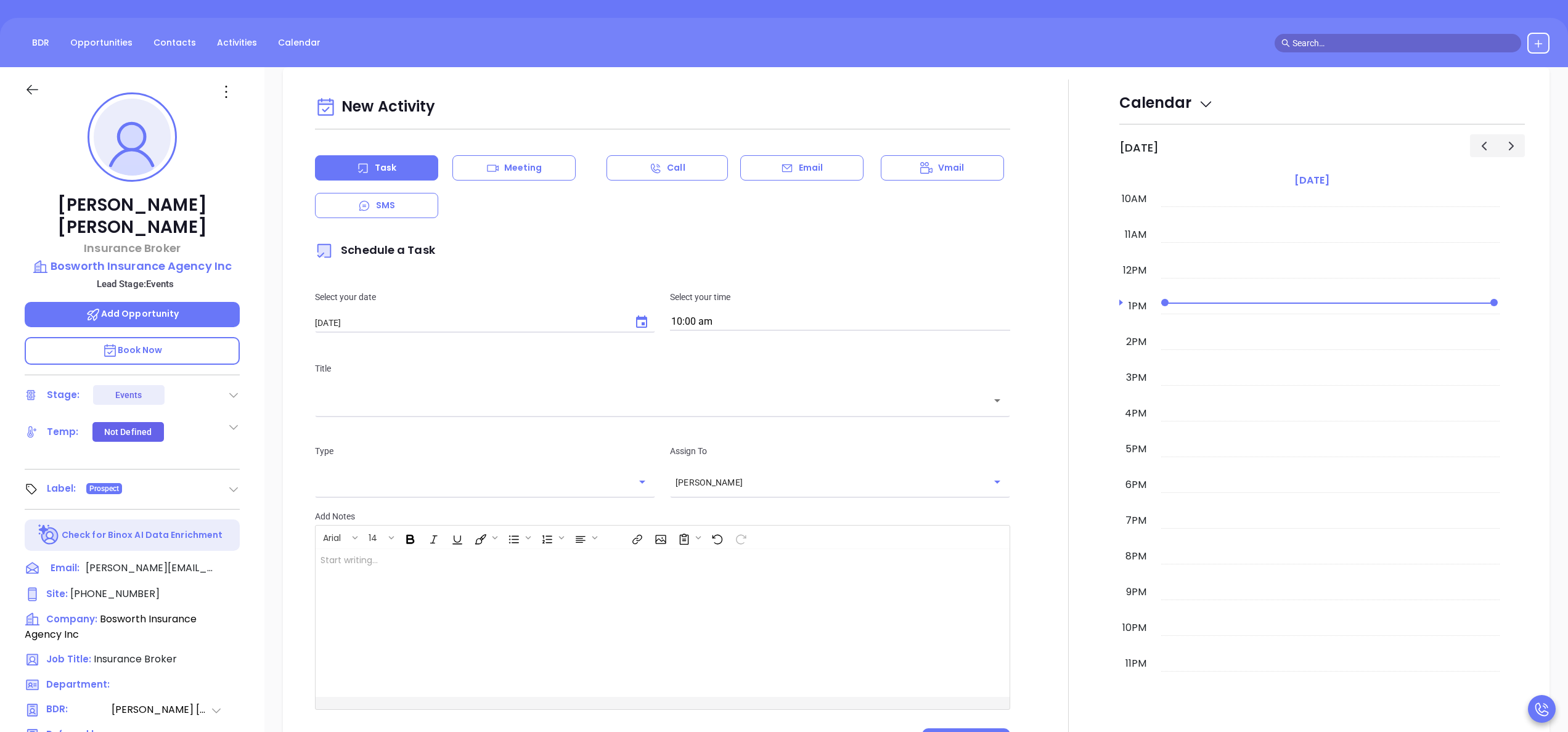
scroll to position [168, 0]
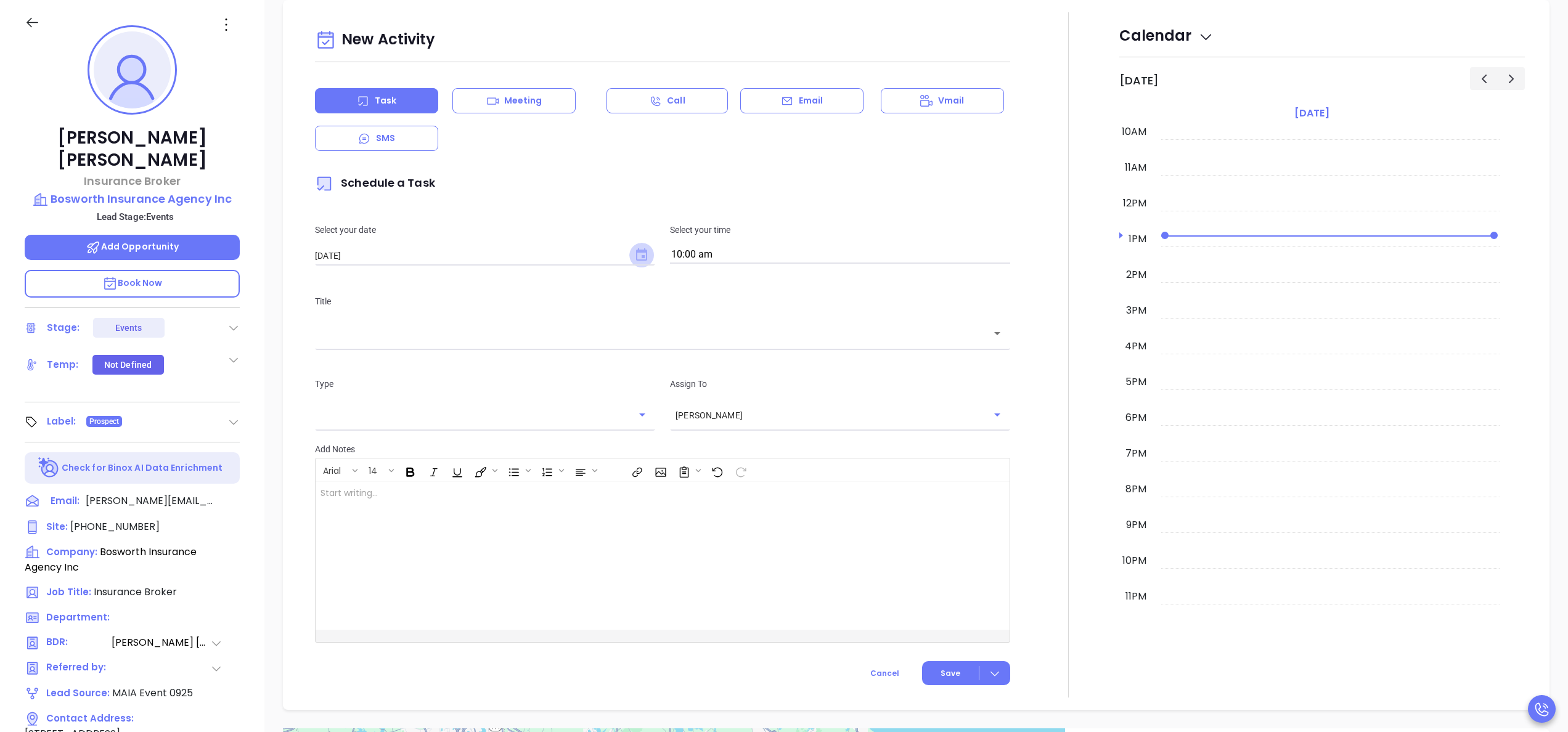
click at [637, 260] on icon "Choose date, selected date is Oct 2, 2025" at bounding box center [642, 255] width 15 height 15
click at [389, 358] on button "7" at bounding box center [389, 357] width 22 height 22
click at [637, 256] on icon "Choose date, selected date is Oct 7, 2025" at bounding box center [642, 254] width 11 height 12
click at [365, 356] on button "6" at bounding box center [364, 357] width 22 height 22
type input "10/06/2025"
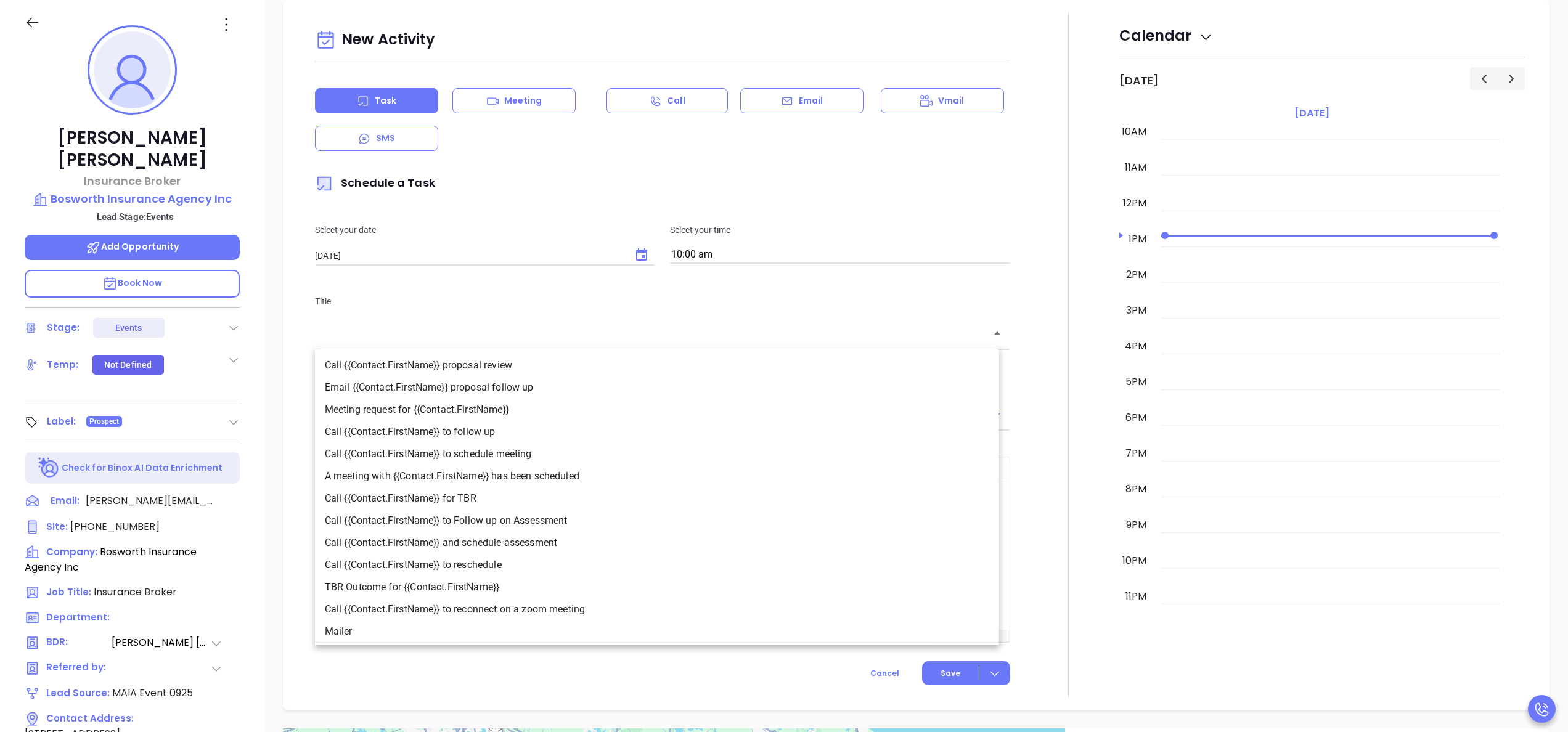
click at [488, 341] on input "text" at bounding box center [654, 333] width 666 height 14
click at [499, 421] on li "Call {{Contact.FirstName}} to follow up" at bounding box center [657, 432] width 684 height 22
type input "Call Fernanda to follow up"
type input "Call"
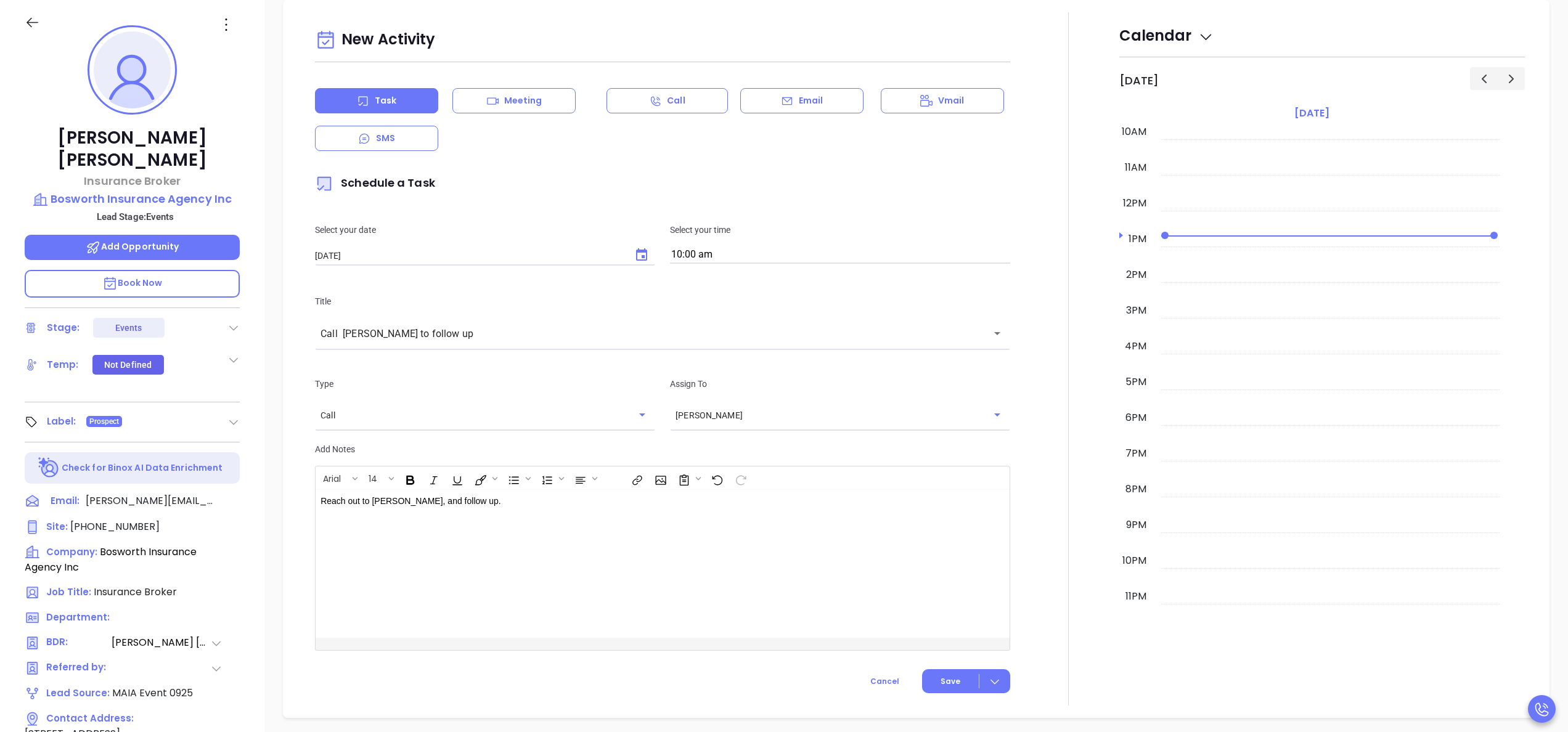
click at [570, 604] on div "Reach out to Fernanda, and follow up." at bounding box center [638, 564] width 645 height 148
drag, startPoint x: 546, startPoint y: 513, endPoint x: 177, endPoint y: 521, distance: 369.1
click at [177, 521] on div "Fernanda Gonsalves Insurance Broker Bosworth Insurance Agency Inc Lead Stage: E…" at bounding box center [784, 458] width 1568 height 915
click at [943, 684] on span "Save" at bounding box center [950, 682] width 19 height 11
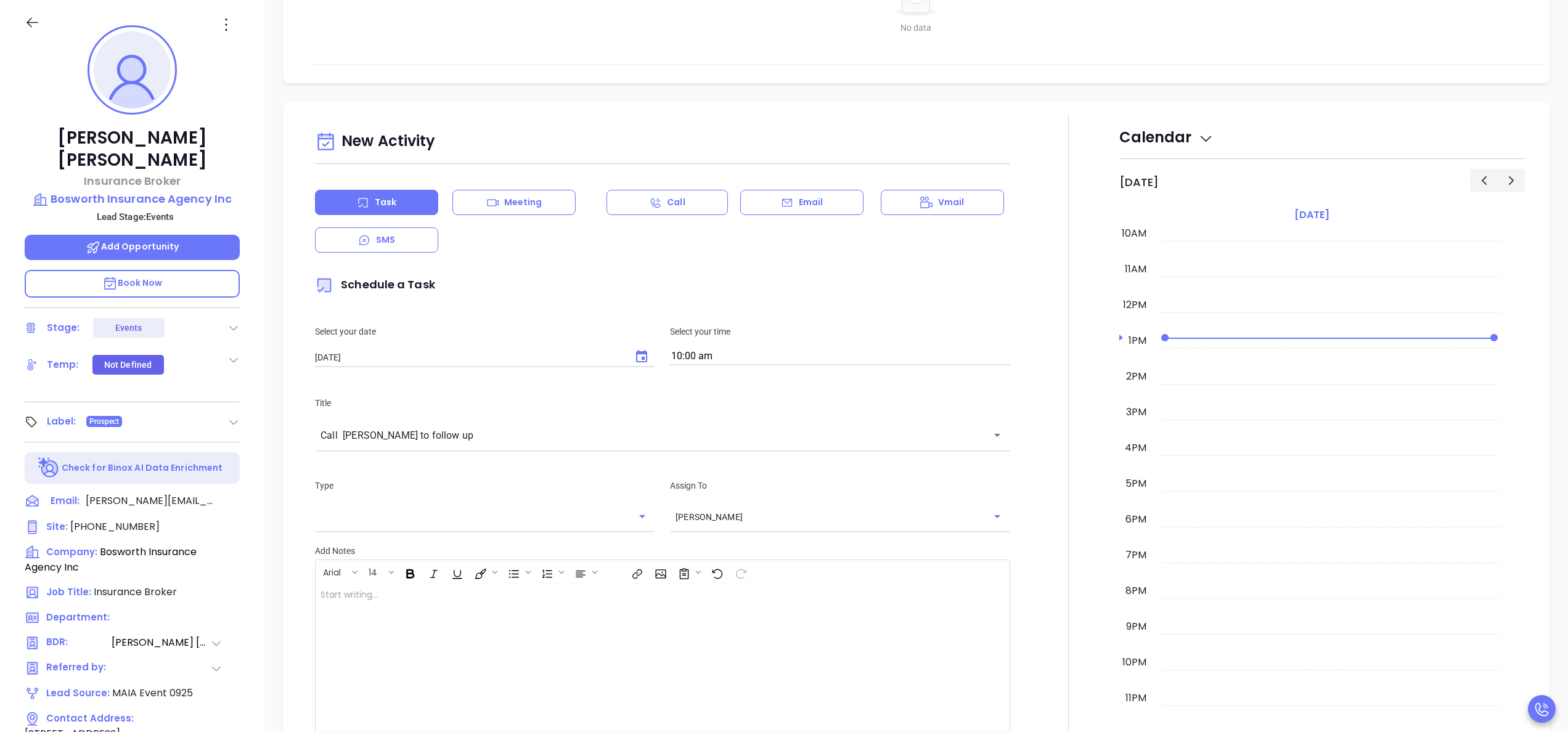
scroll to position [578, 0]
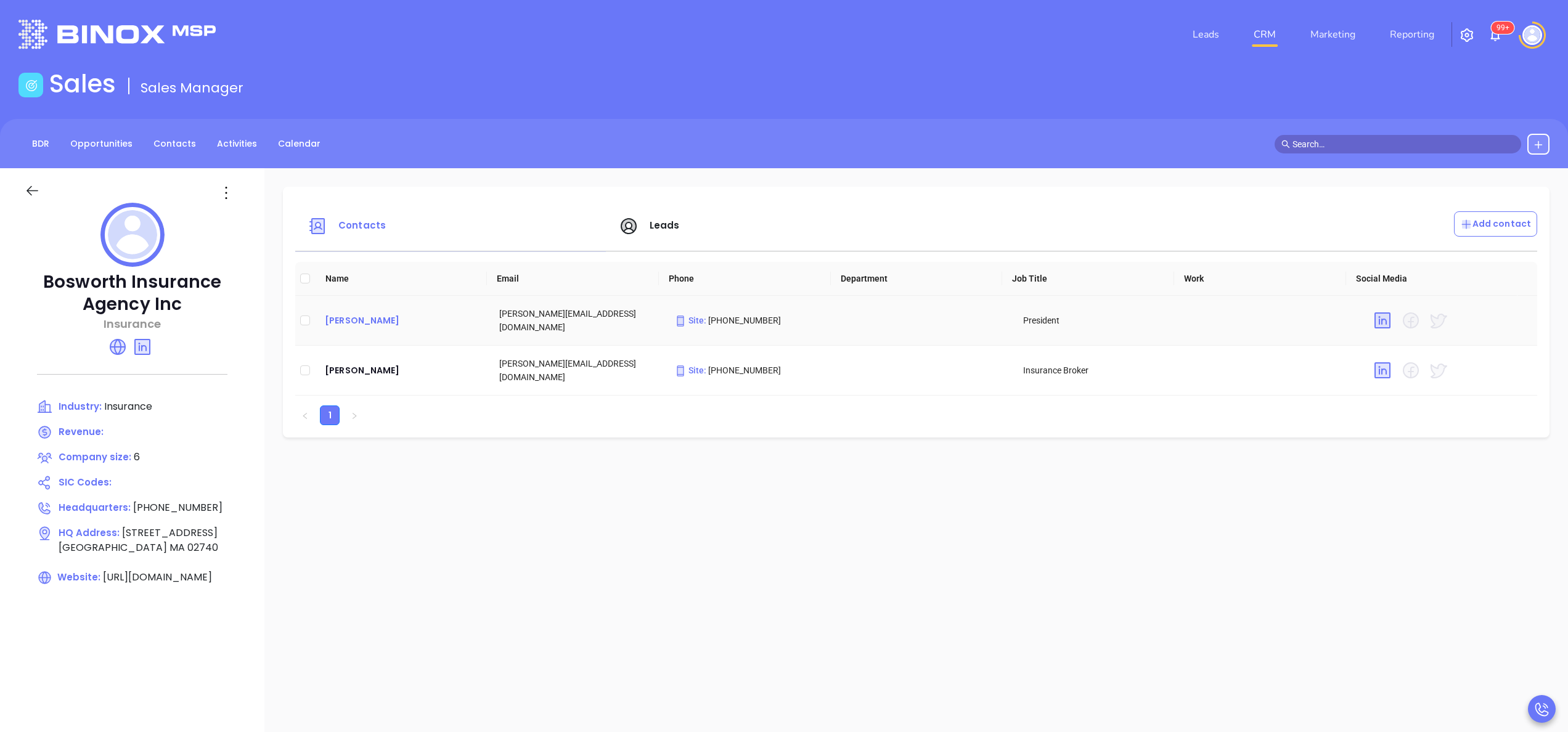
click at [356, 323] on div "[PERSON_NAME]" at bounding box center [401, 321] width 154 height 15
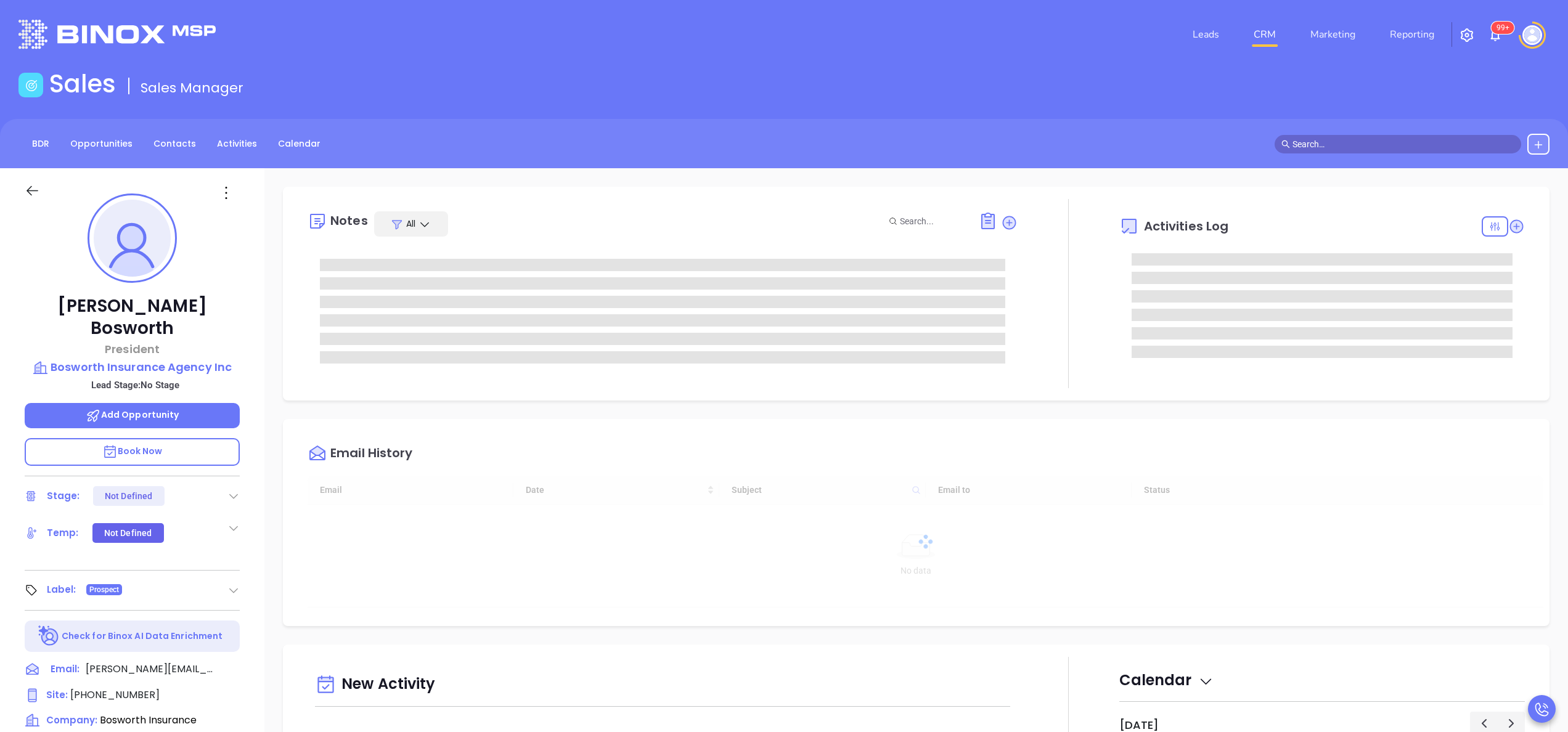
type input "[DATE]"
type input "[PERSON_NAME]"
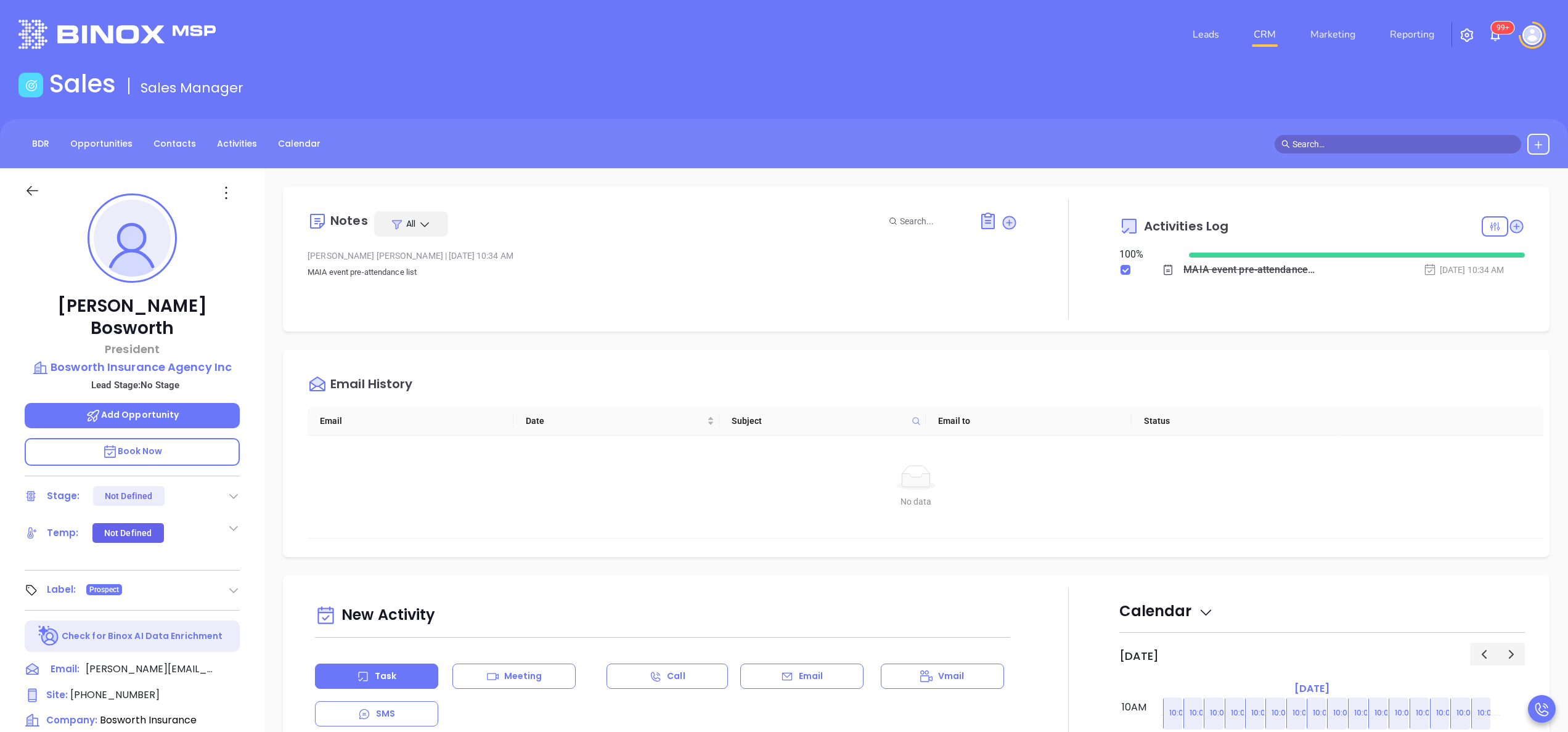
click at [250, 533] on div "[PERSON_NAME] President Bosworth Insurance Agency Inc Lead Stage: No Stage Add …" at bounding box center [132, 626] width 264 height 915
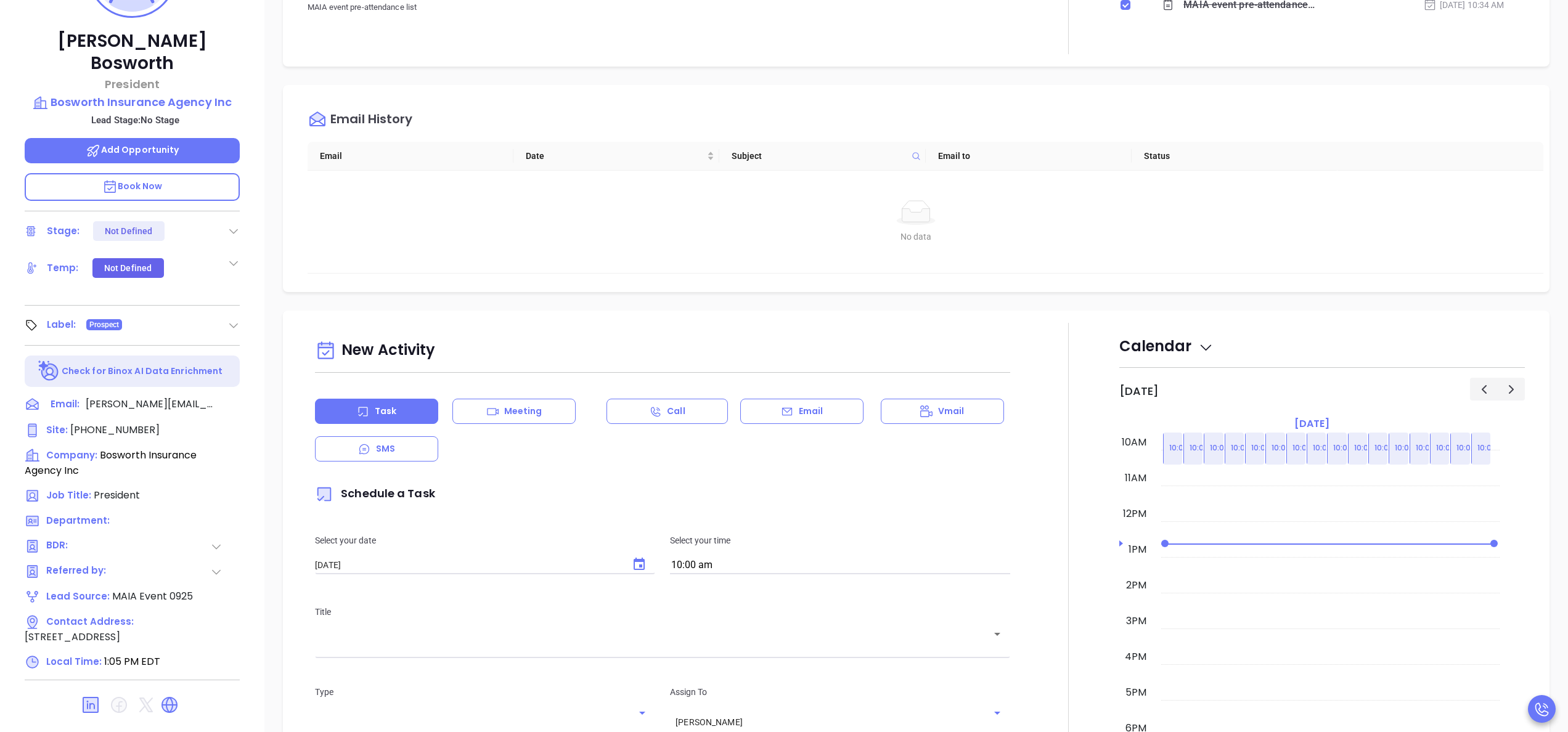
scroll to position [351, 0]
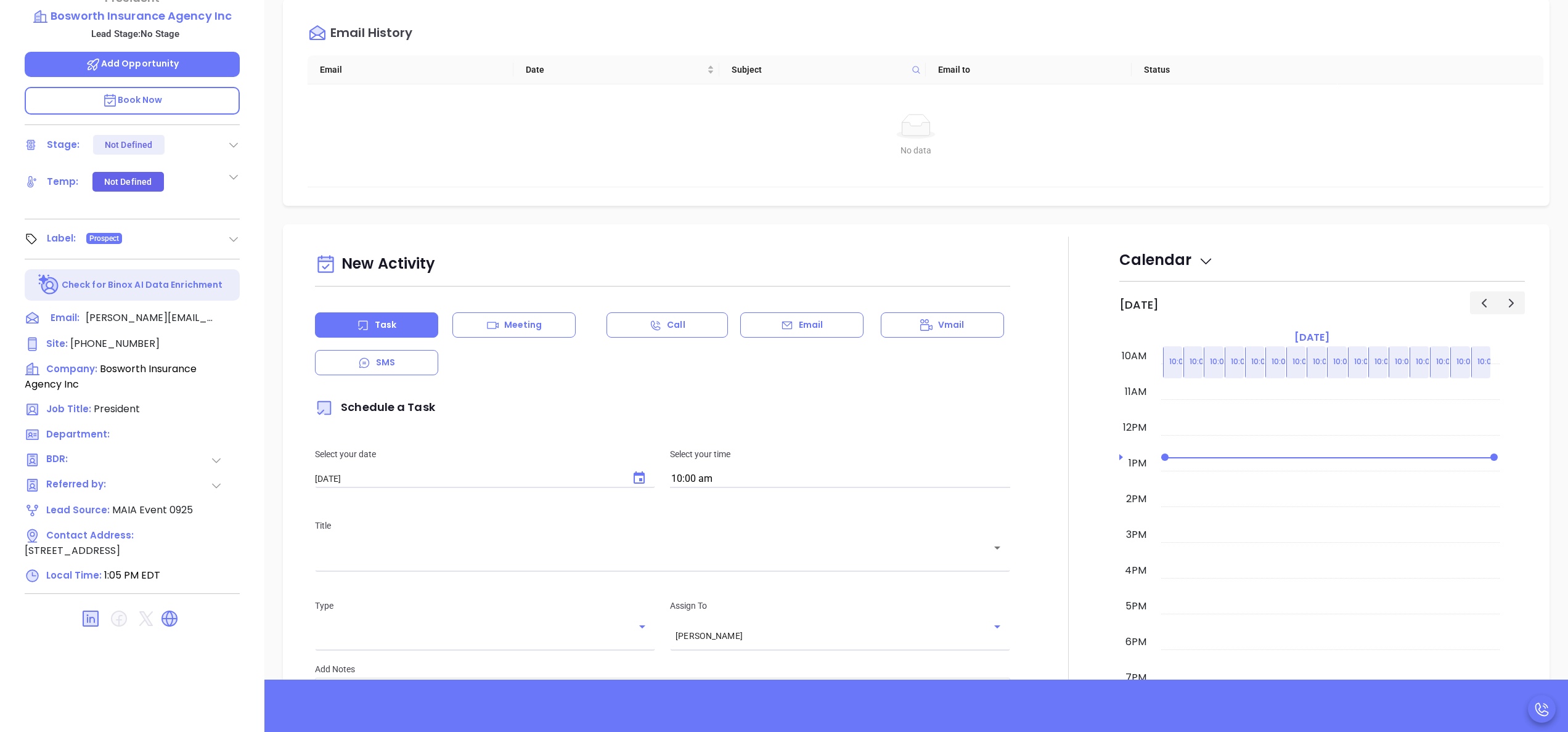
click at [175, 609] on icon at bounding box center [169, 618] width 19 height 19
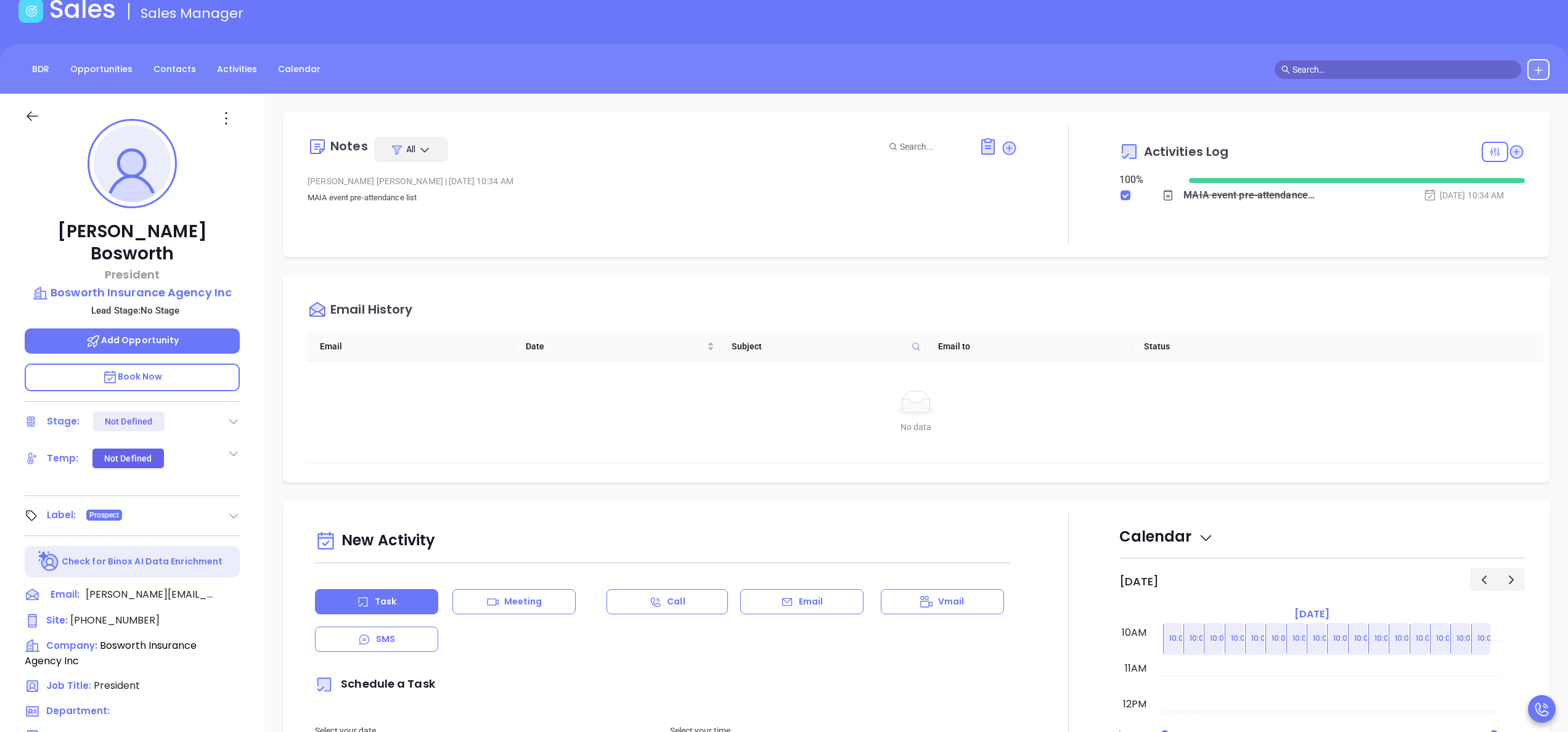
scroll to position [0, 0]
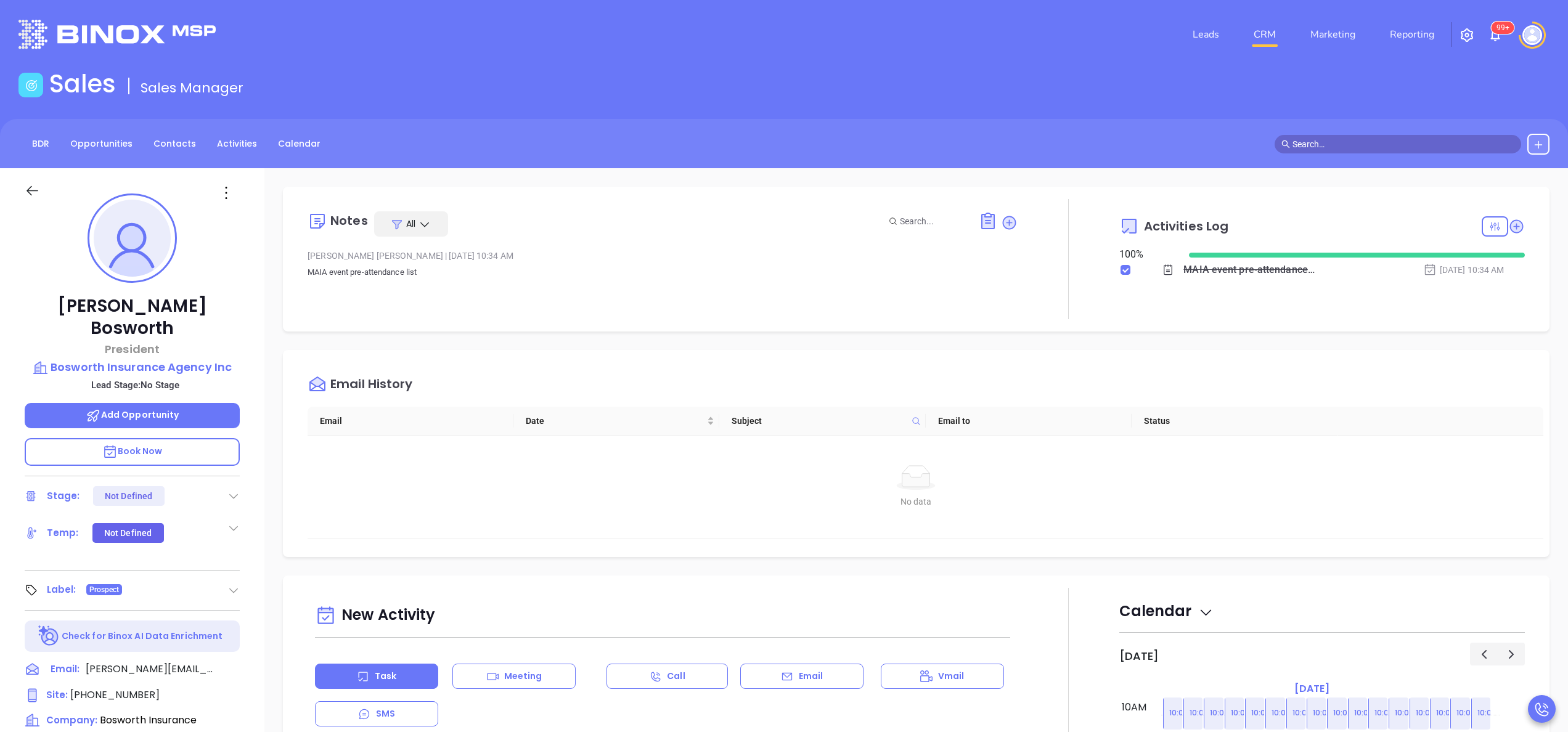
click at [252, 551] on div "[PERSON_NAME] President Bosworth Insurance Agency Inc Lead Stage: No Stage Add …" at bounding box center [132, 626] width 264 height 915
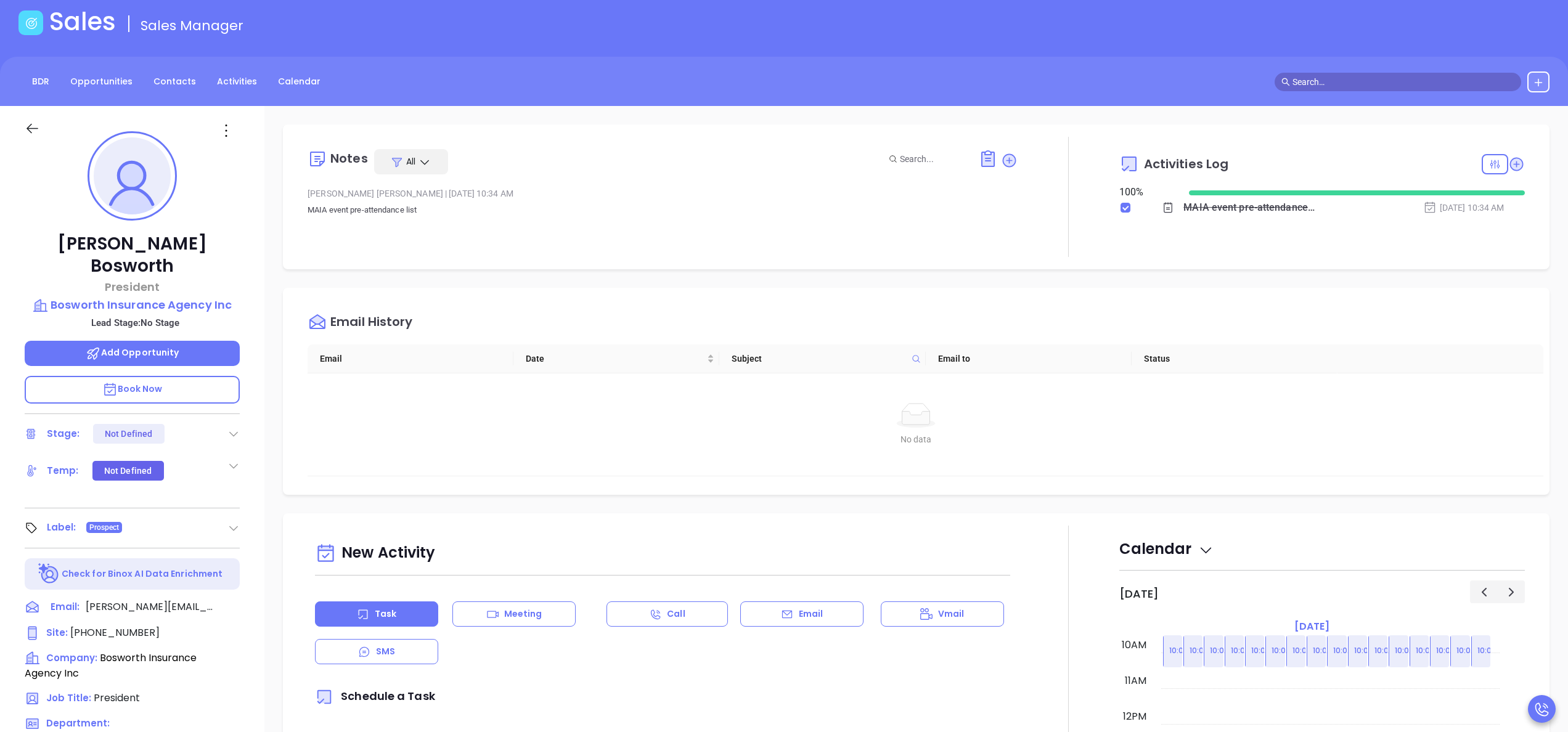
scroll to position [99, 0]
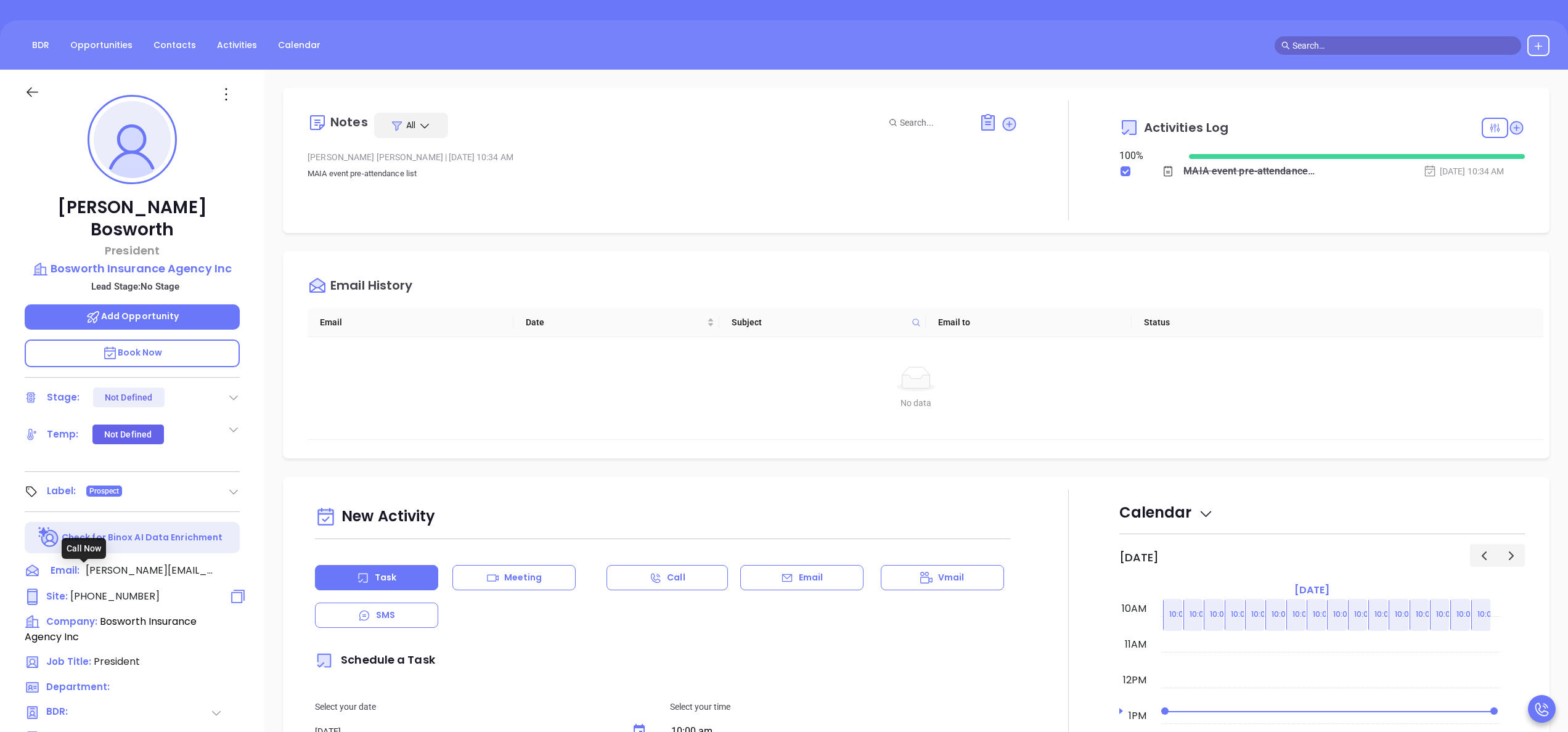
click at [104, 589] on span "[PHONE_NUMBER]" at bounding box center [115, 595] width 90 height 14
type input "[PHONE_NUMBER]"
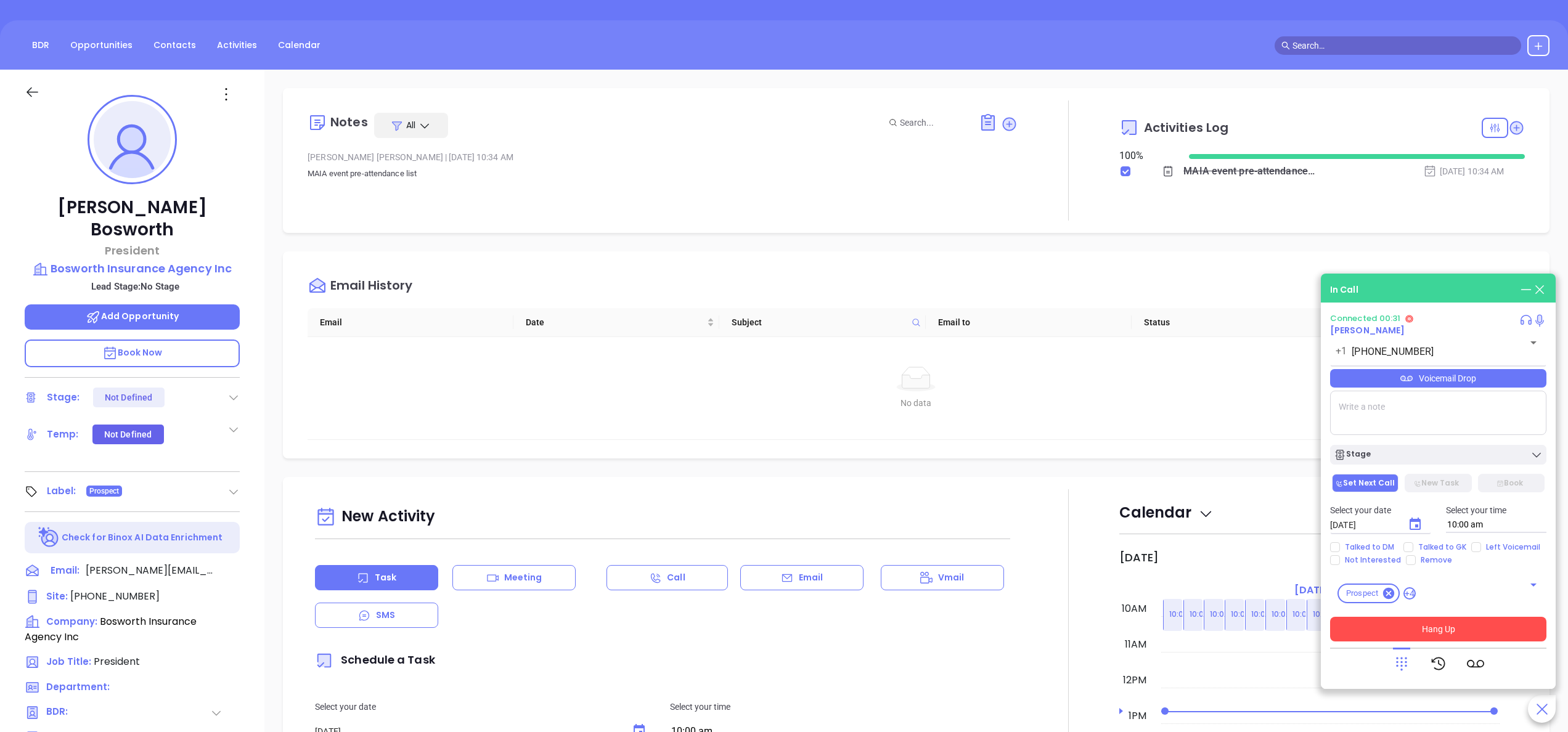
click at [1466, 628] on button "Hang Up" at bounding box center [1439, 628] width 216 height 25
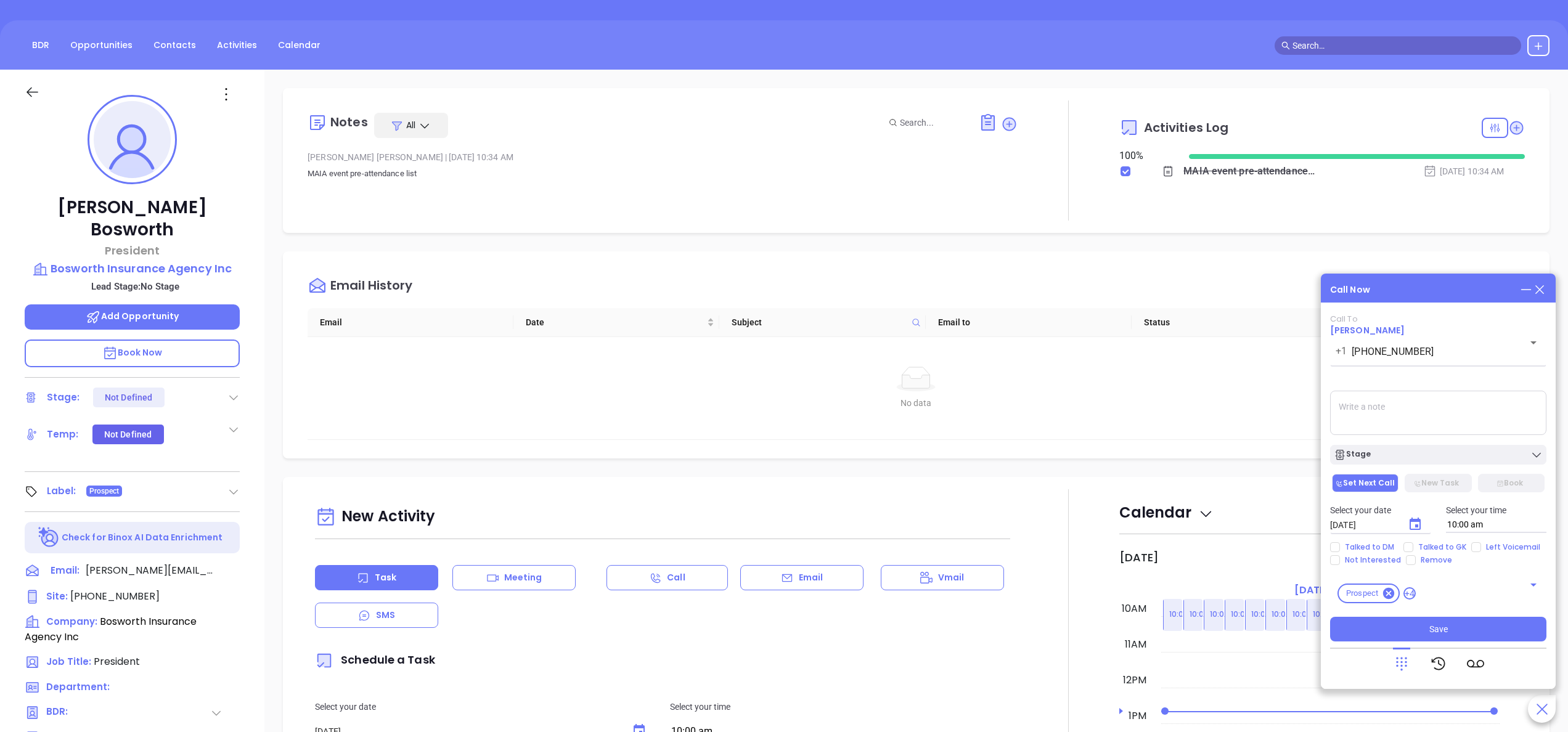
click at [1342, 415] on textarea at bounding box center [1439, 413] width 216 height 44
click at [1509, 418] on textarea "spoke with female gk she said Fernanda is on vacation all week, i asked to spea…" at bounding box center [1439, 413] width 216 height 44
type textarea "spoke with female gk she said Fernanda is on vacation all week, i asked to spea…"
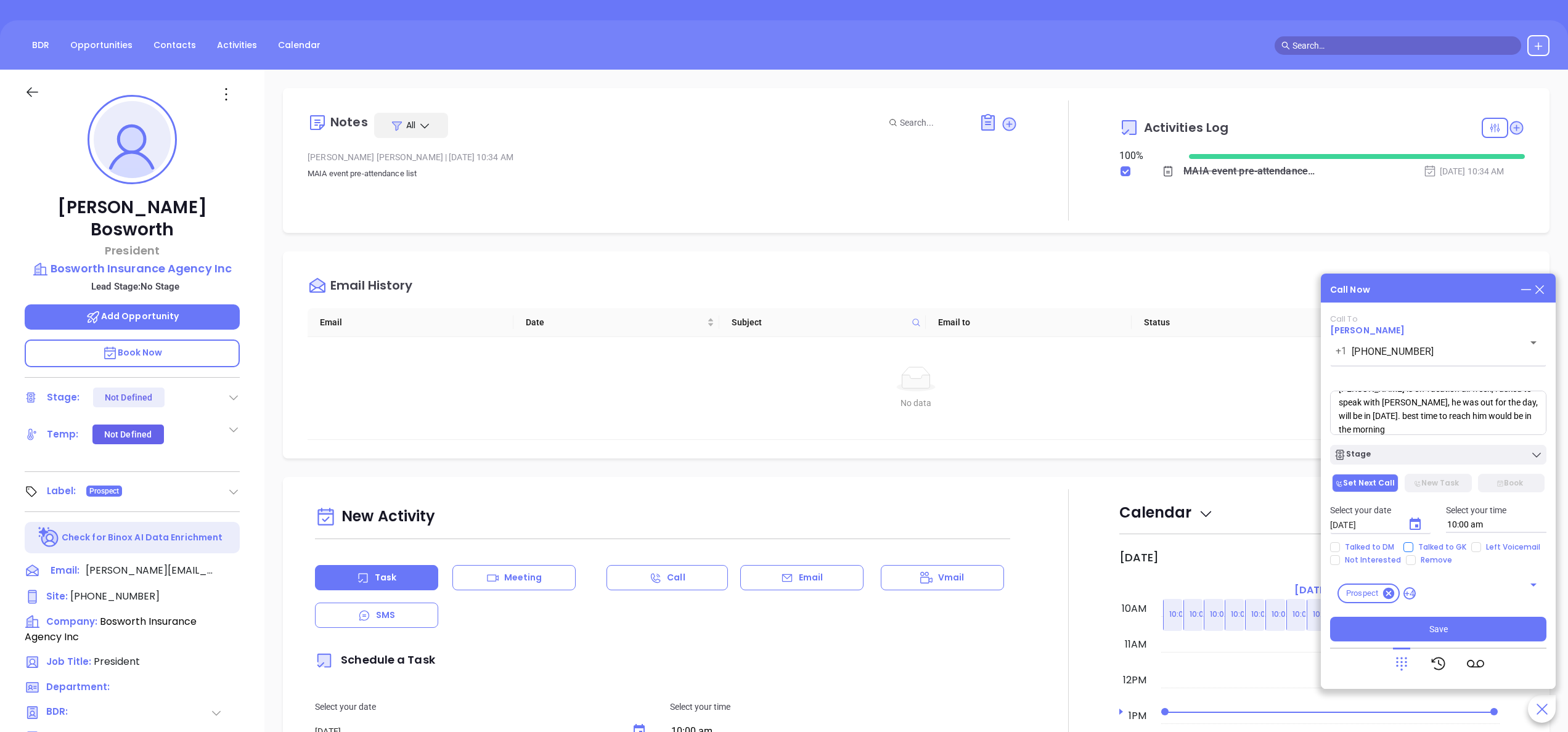
click at [1428, 545] on span "Talked to GK" at bounding box center [1442, 547] width 58 height 10
click at [1414, 545] on input "Talked to GK" at bounding box center [1408, 547] width 10 height 10
checkbox input "true"
click at [1453, 637] on button "Save" at bounding box center [1439, 628] width 216 height 25
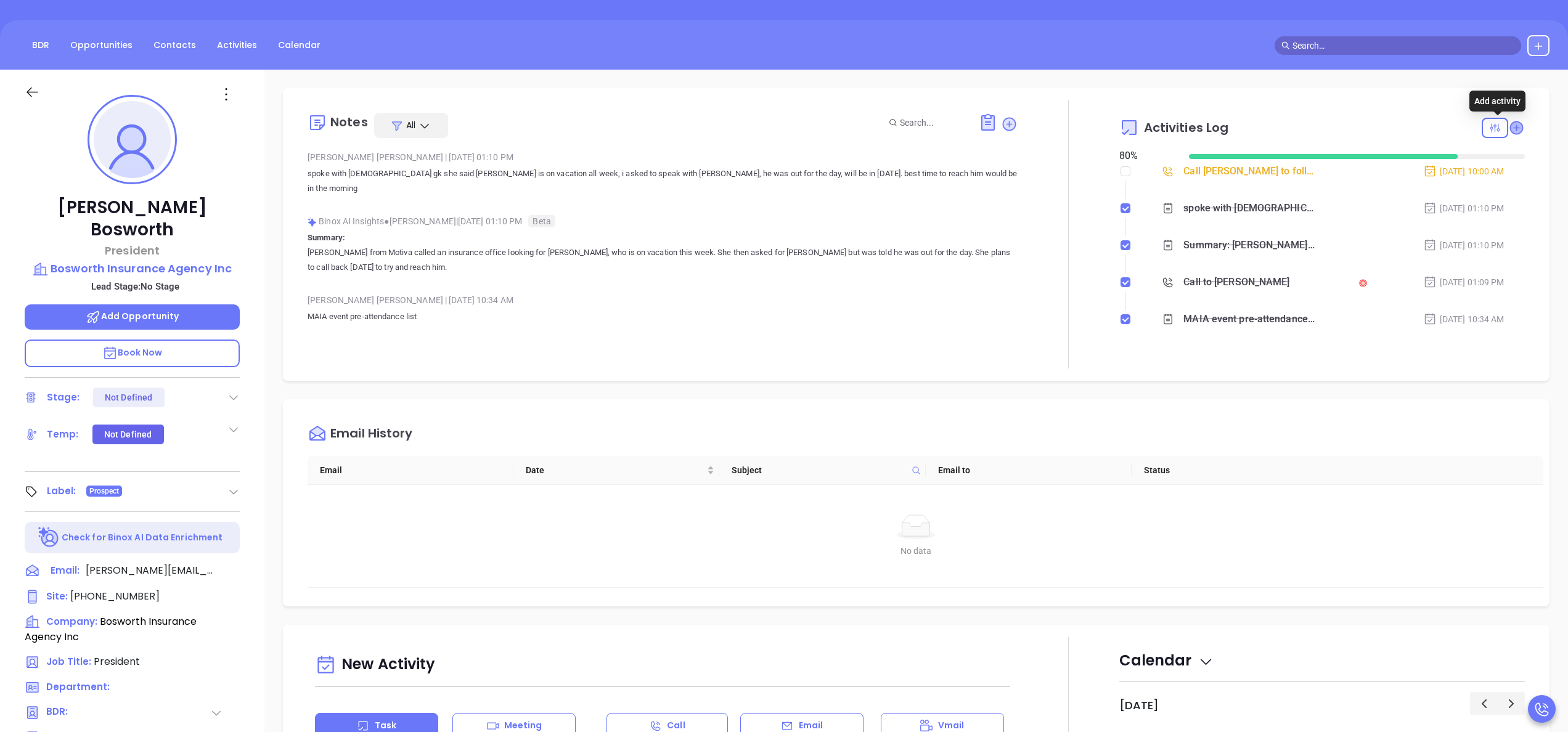
click at [1511, 128] on icon at bounding box center [1516, 127] width 12 height 12
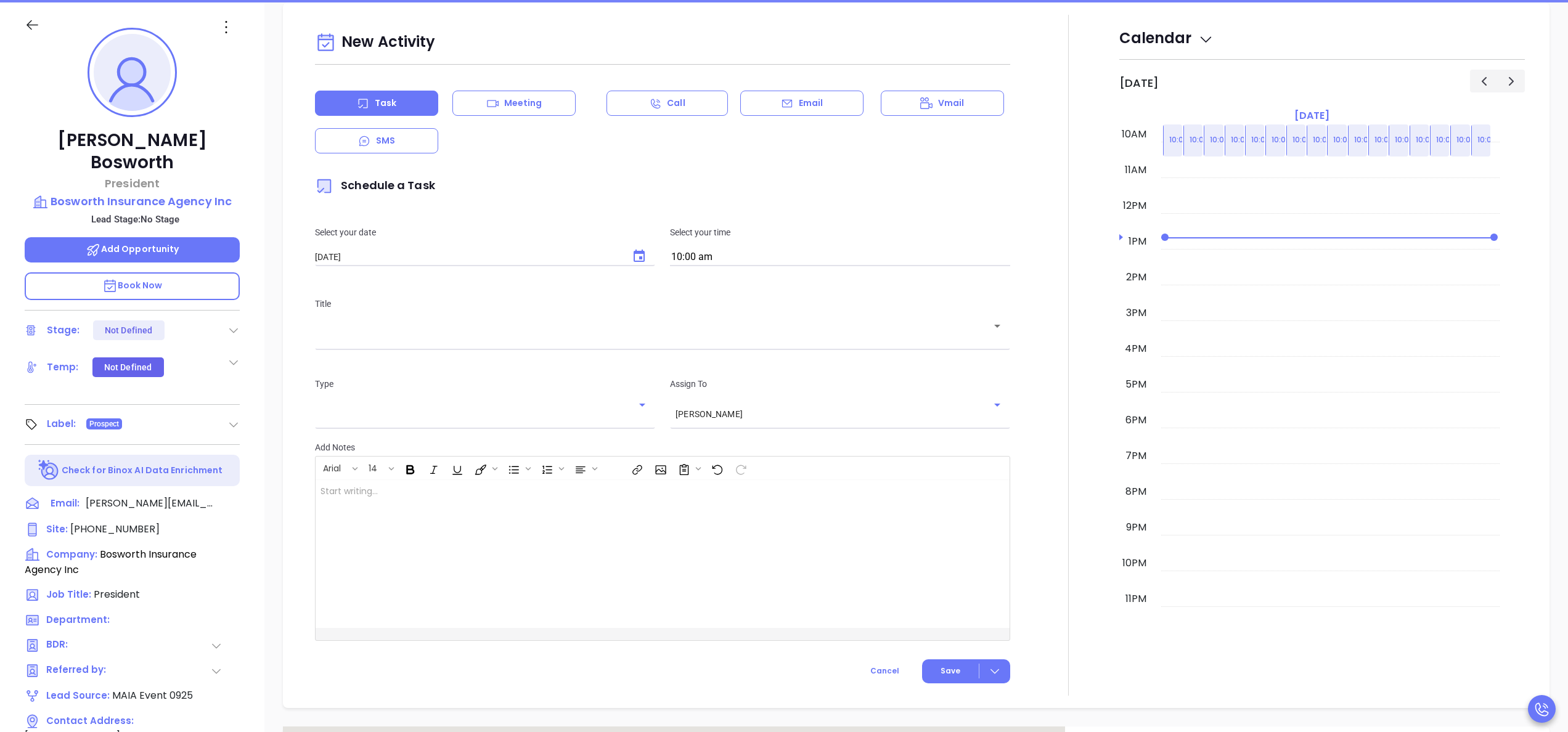
scroll to position [168, 0]
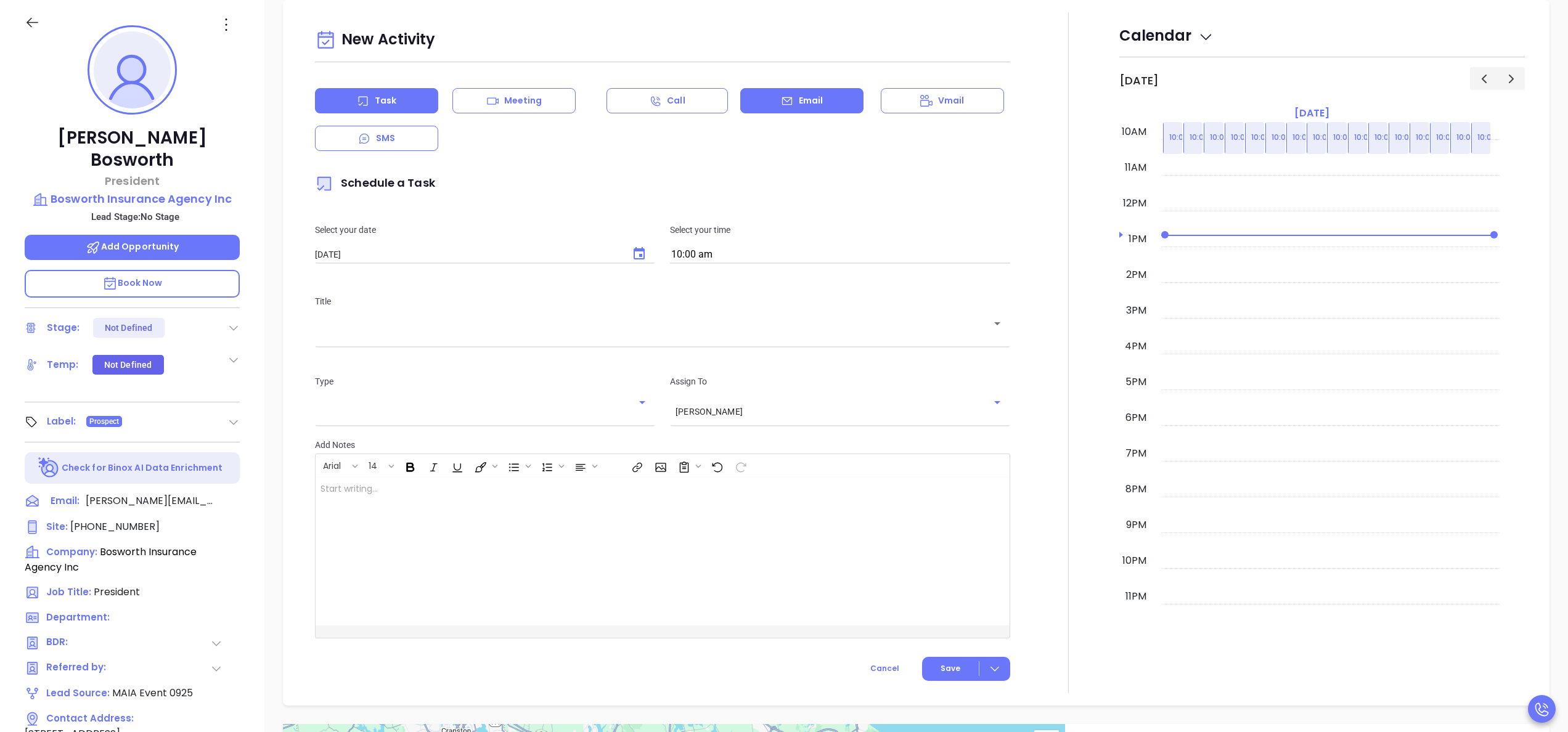
click at [813, 92] on div "Email" at bounding box center [802, 100] width 123 height 25
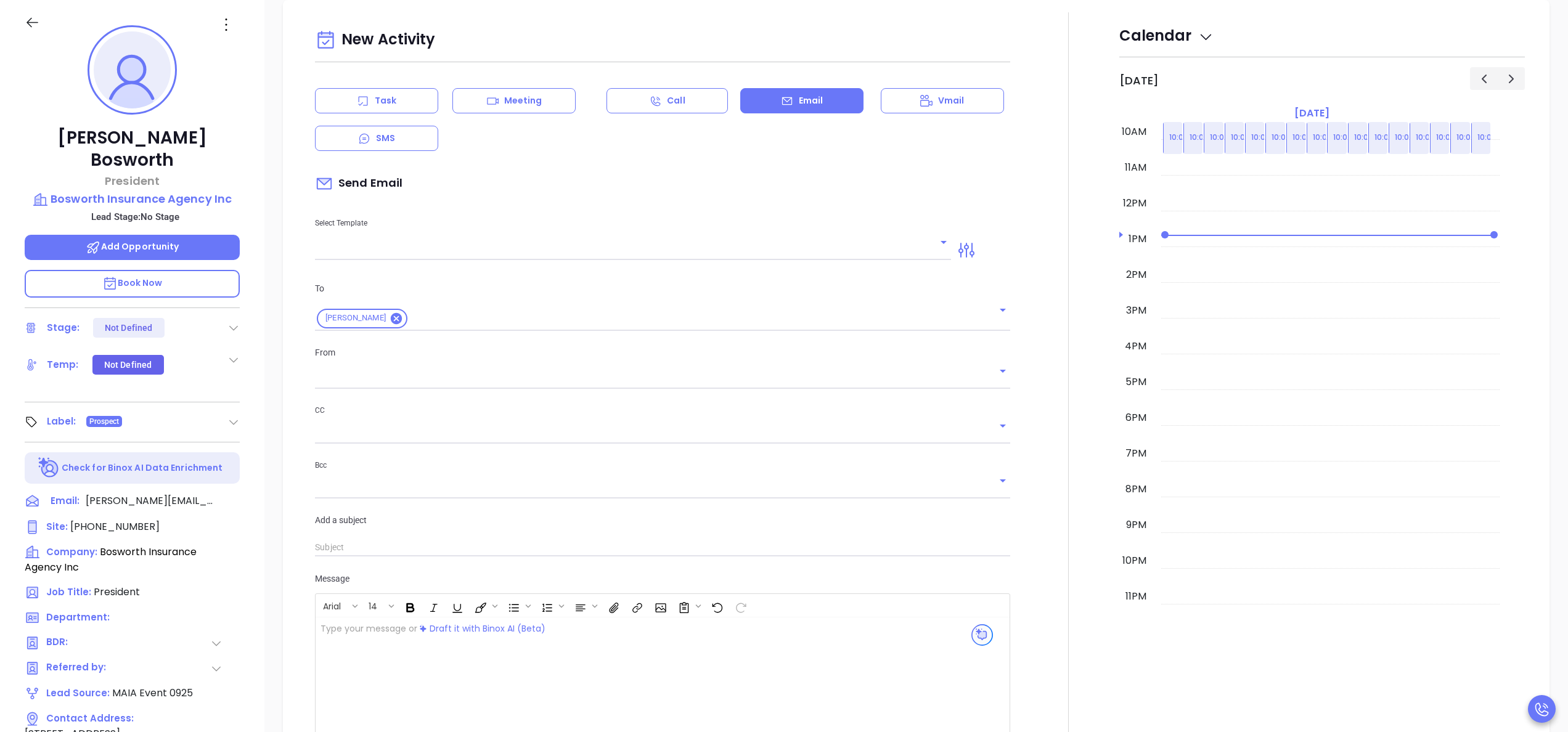
type input "[PERSON_NAME]"
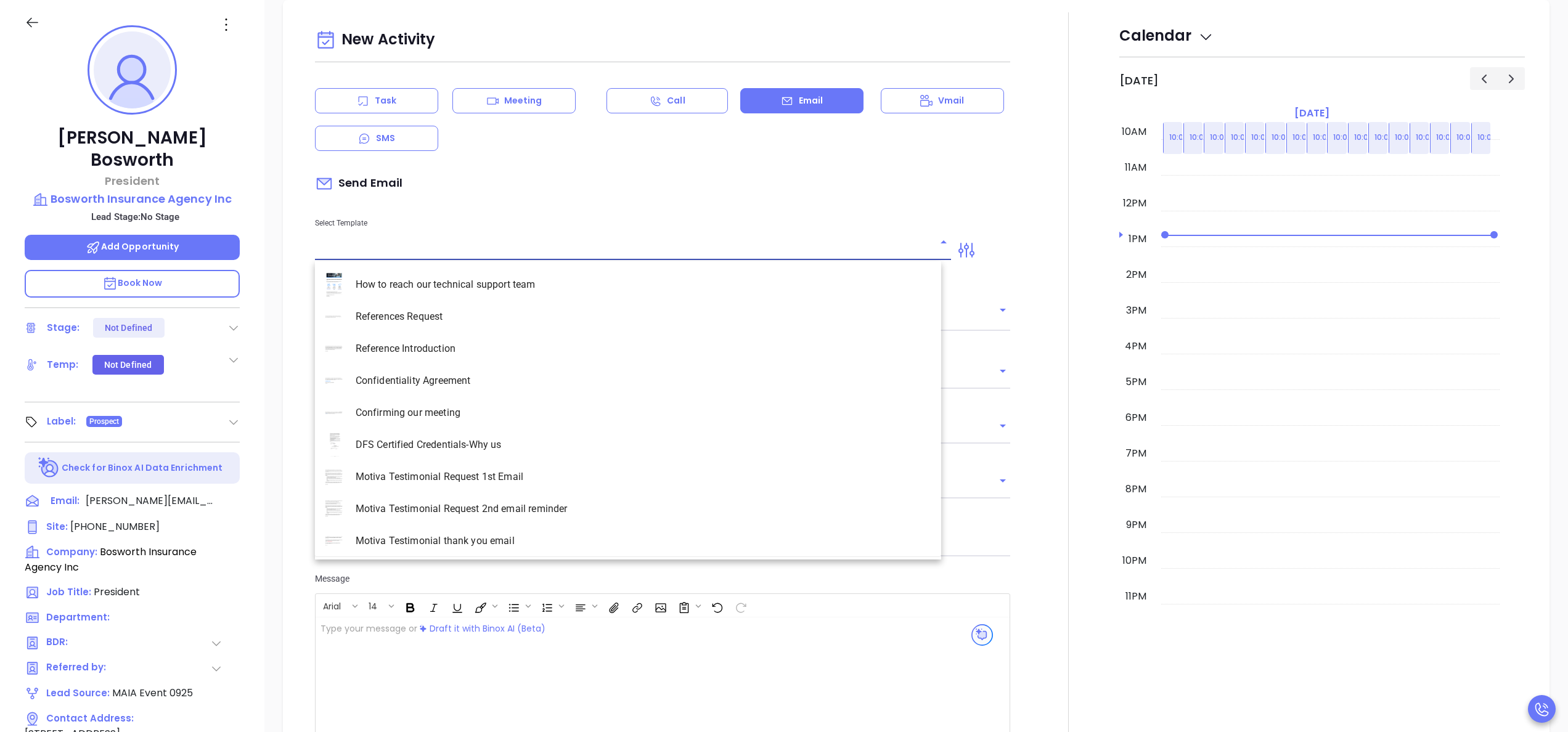
click at [477, 244] on input "text" at bounding box center [624, 250] width 618 height 18
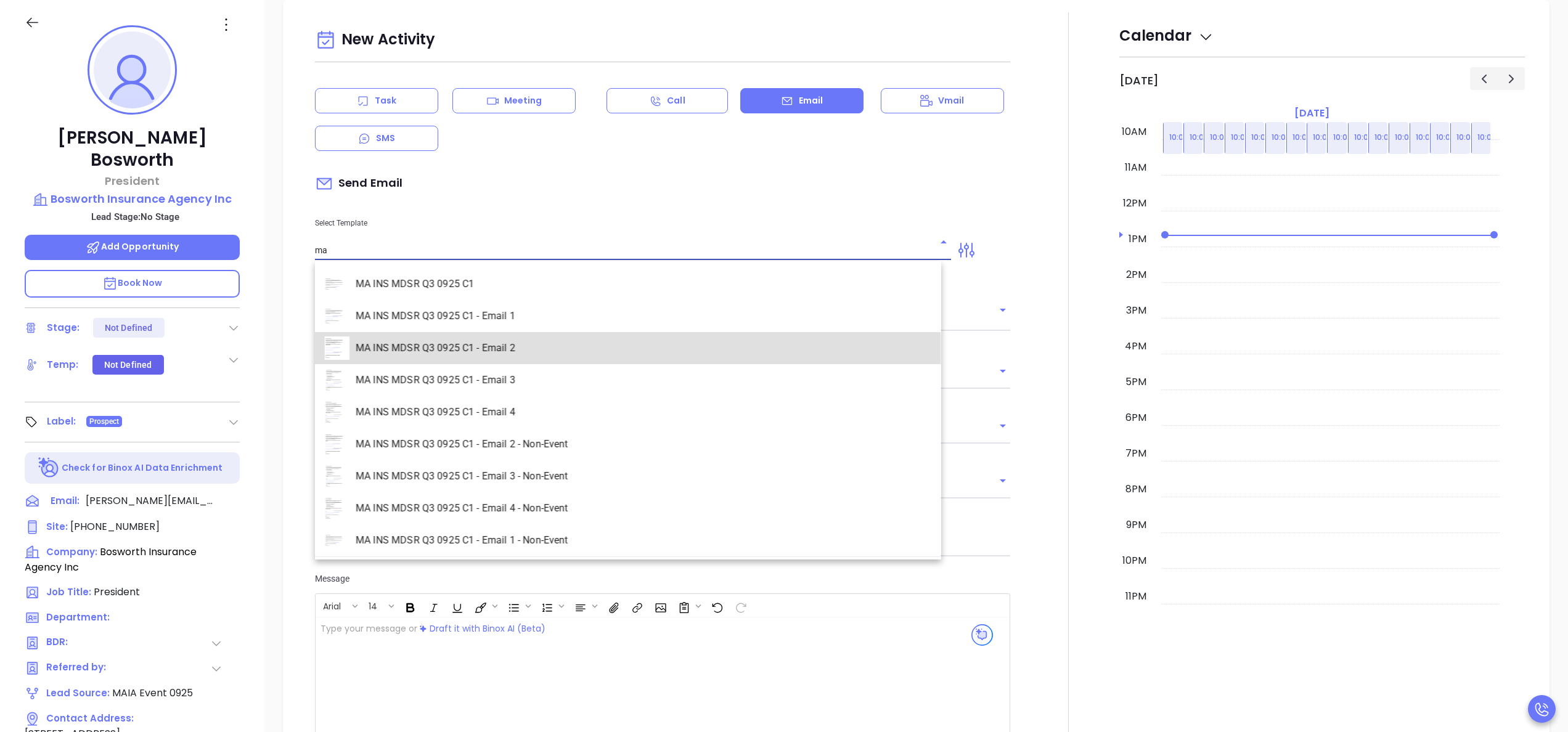
type input "MA INS MDSR Q3 0925 C1 - Email 2"
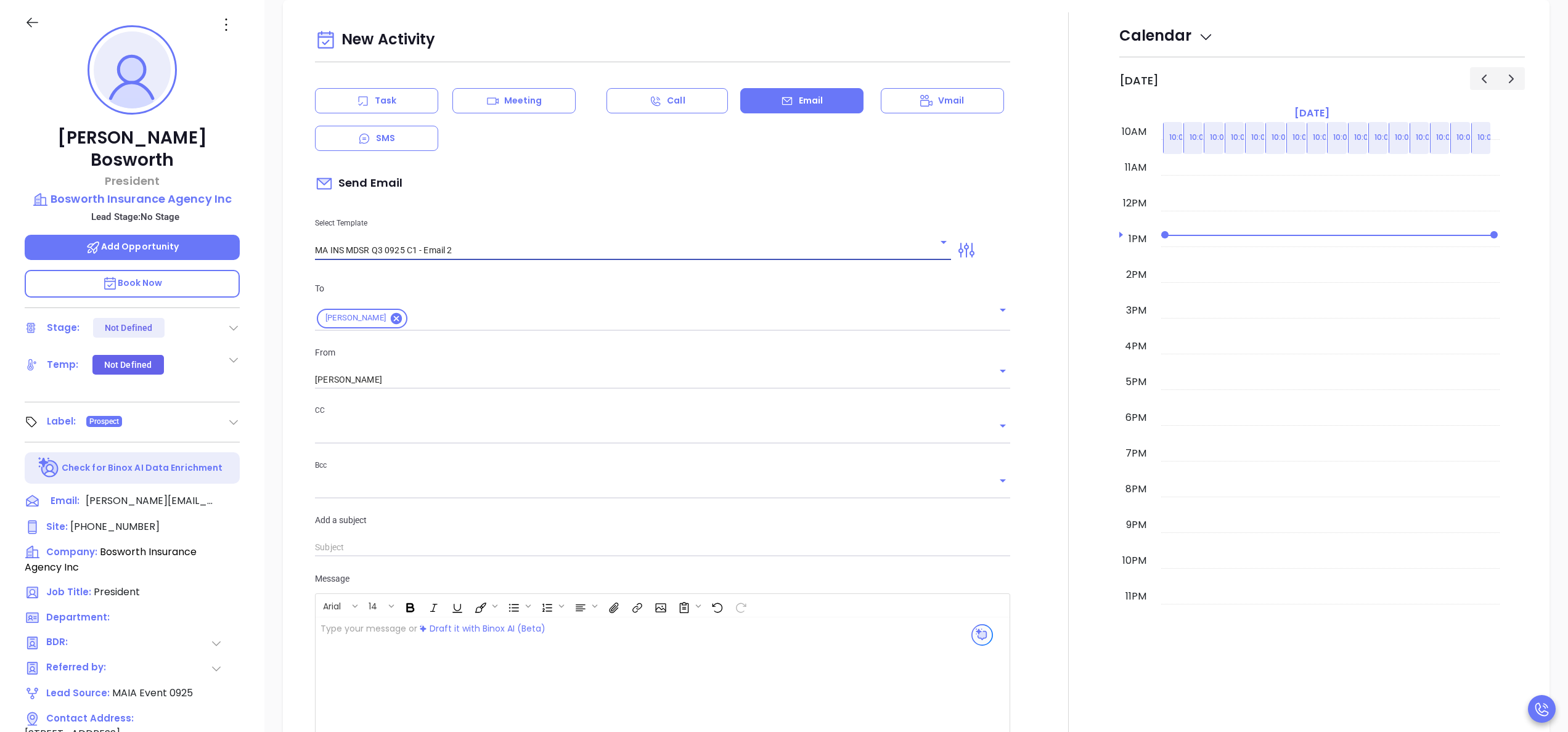
type input "James, here’s the MA compliance checklist we mentioned"
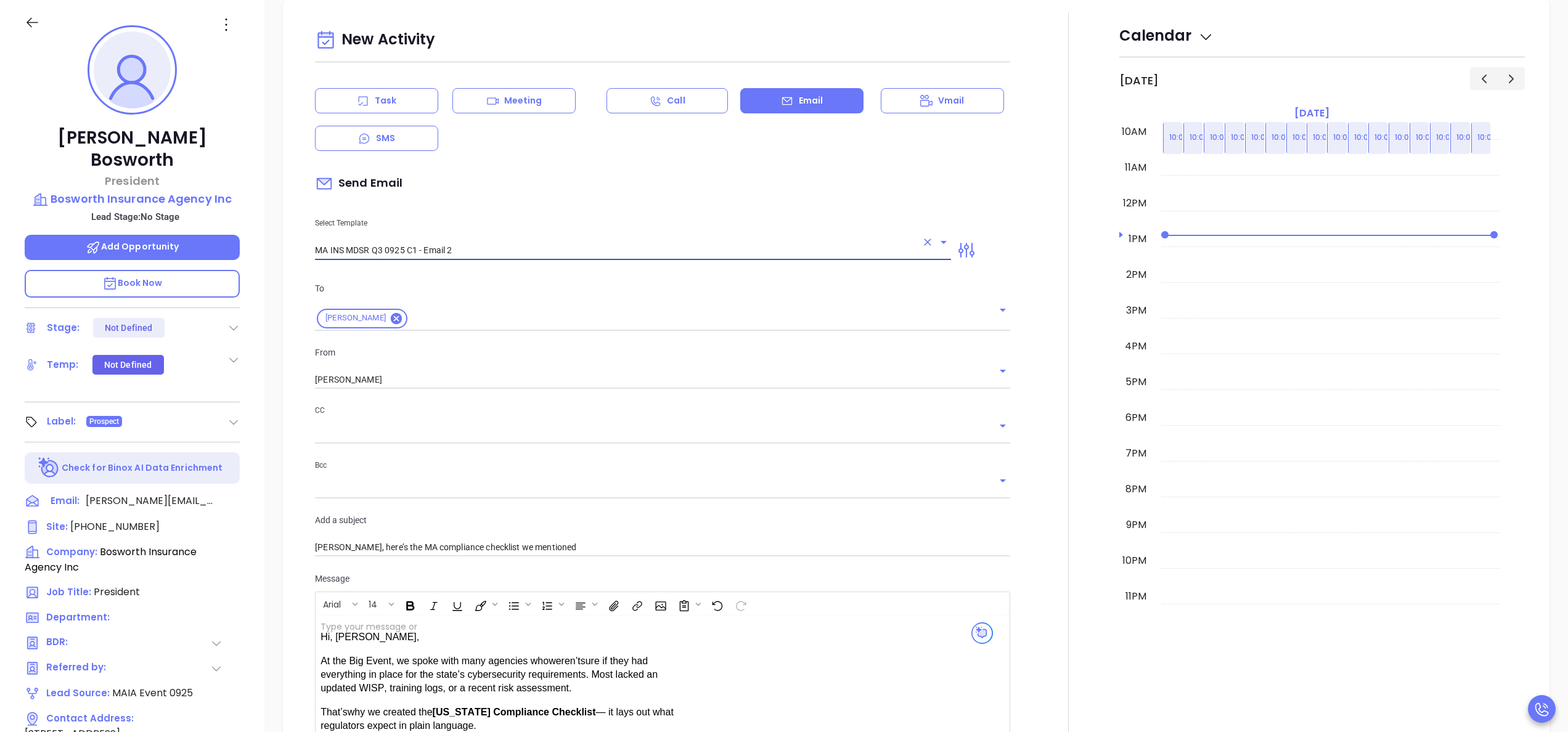
type input "MA INS MDSR Q3 0925 C1 - Email 2"
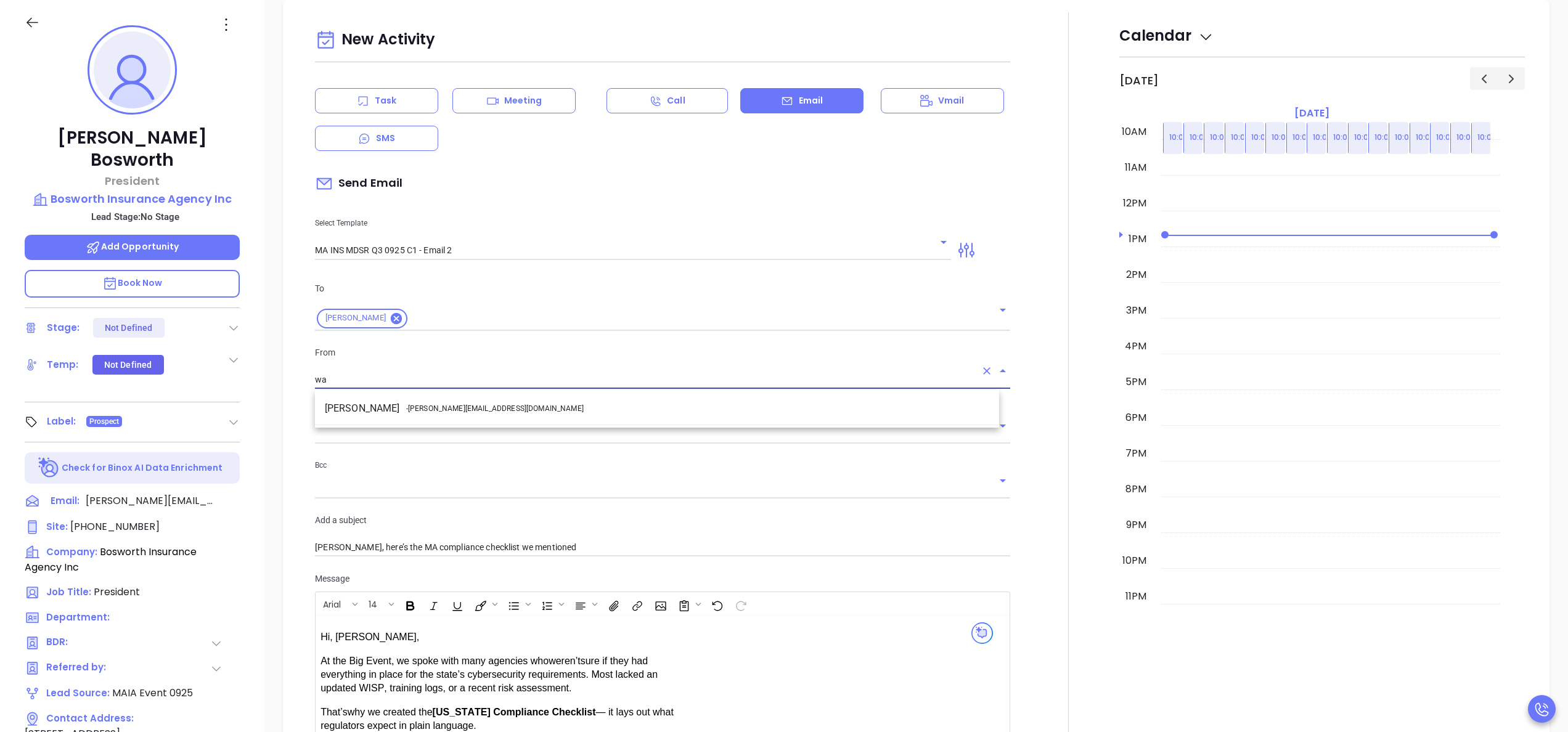
click at [461, 403] on span "- walter@motiva.net" at bounding box center [495, 409] width 178 height 11
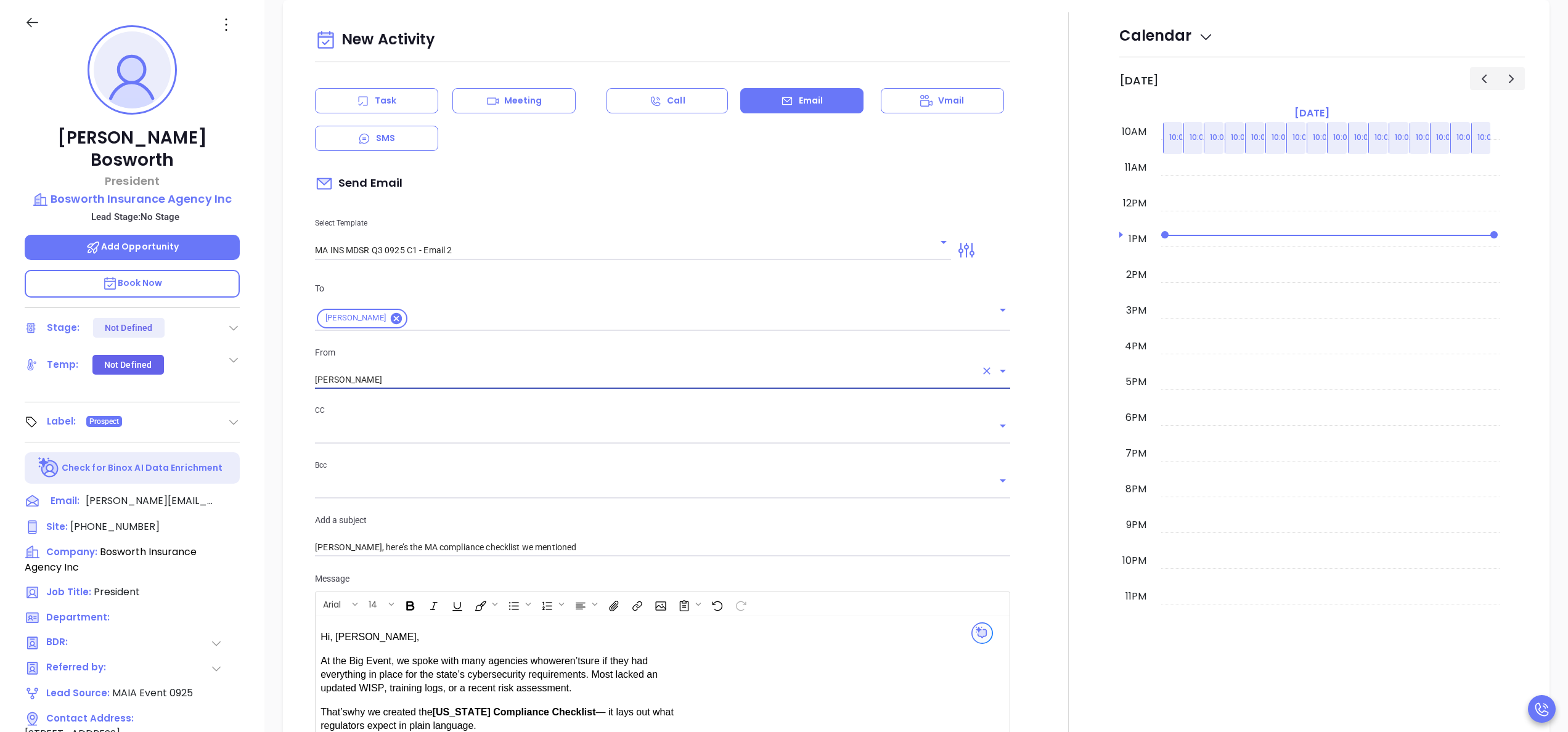
type input "[PERSON_NAME]"
click at [1023, 470] on div at bounding box center [1069, 494] width 102 height 965
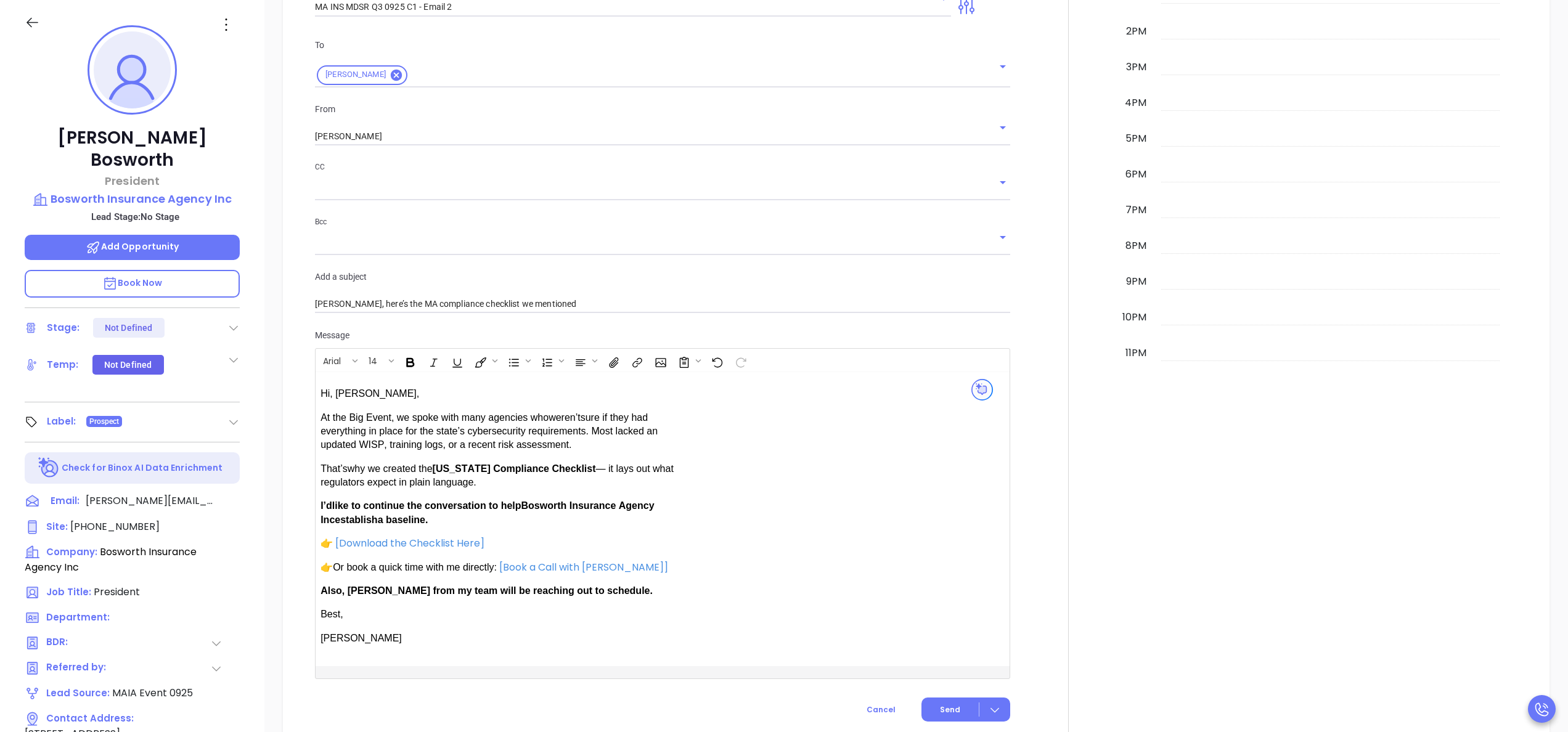
scroll to position [802, 0]
click at [1029, 504] on div at bounding box center [1069, 249] width 102 height 965
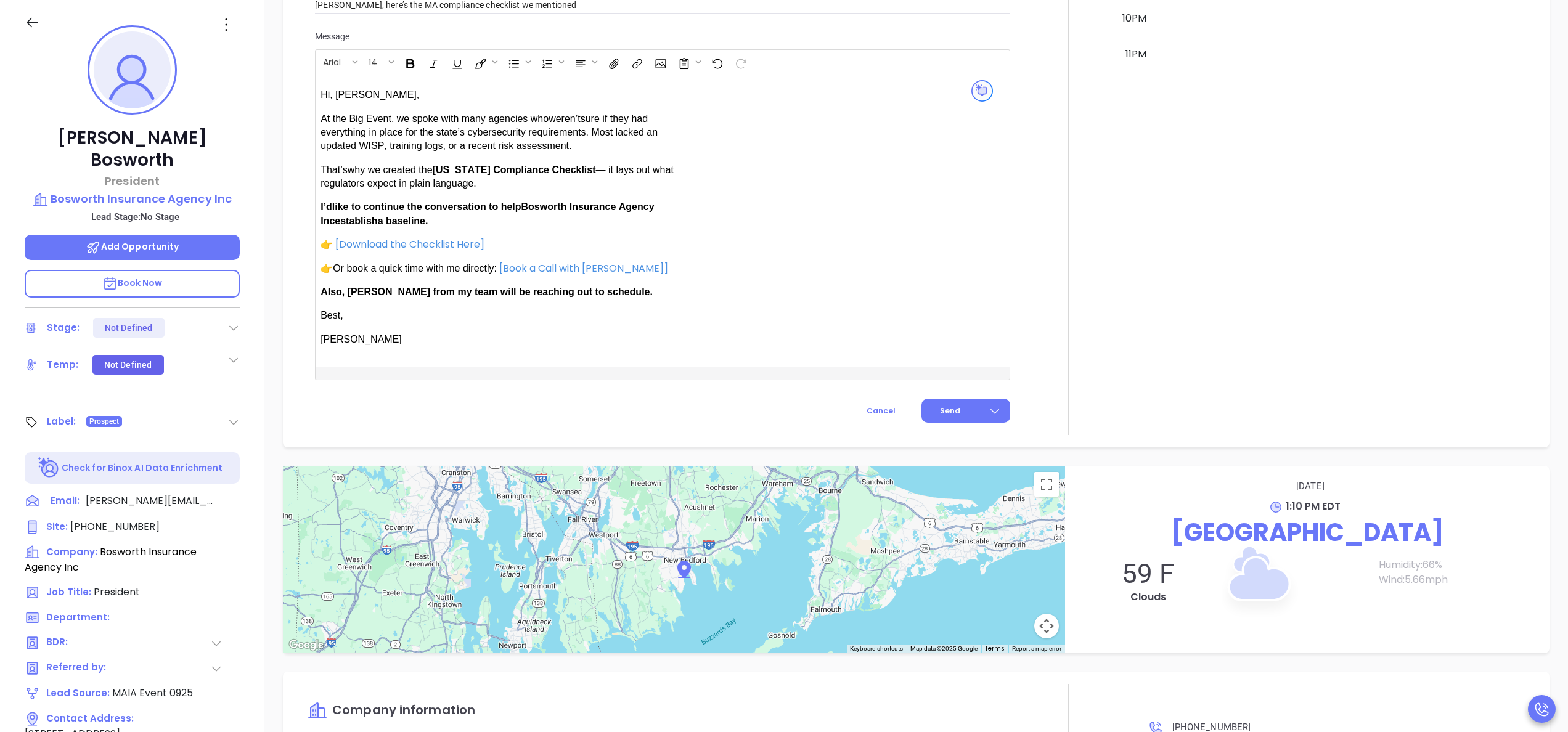
scroll to position [1236, 0]
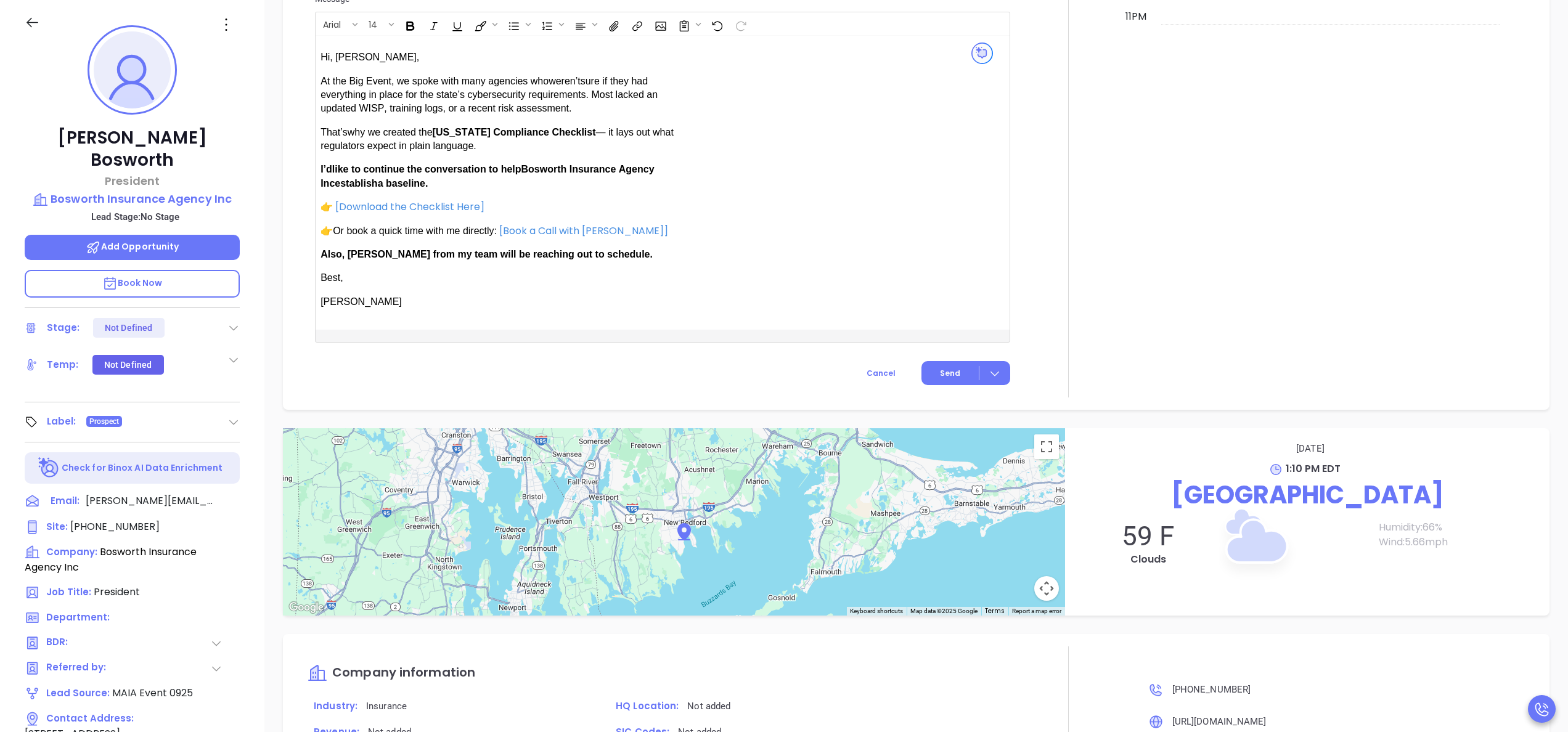
scroll to position [1137, 0]
click at [937, 363] on button "Send" at bounding box center [966, 372] width 89 height 24
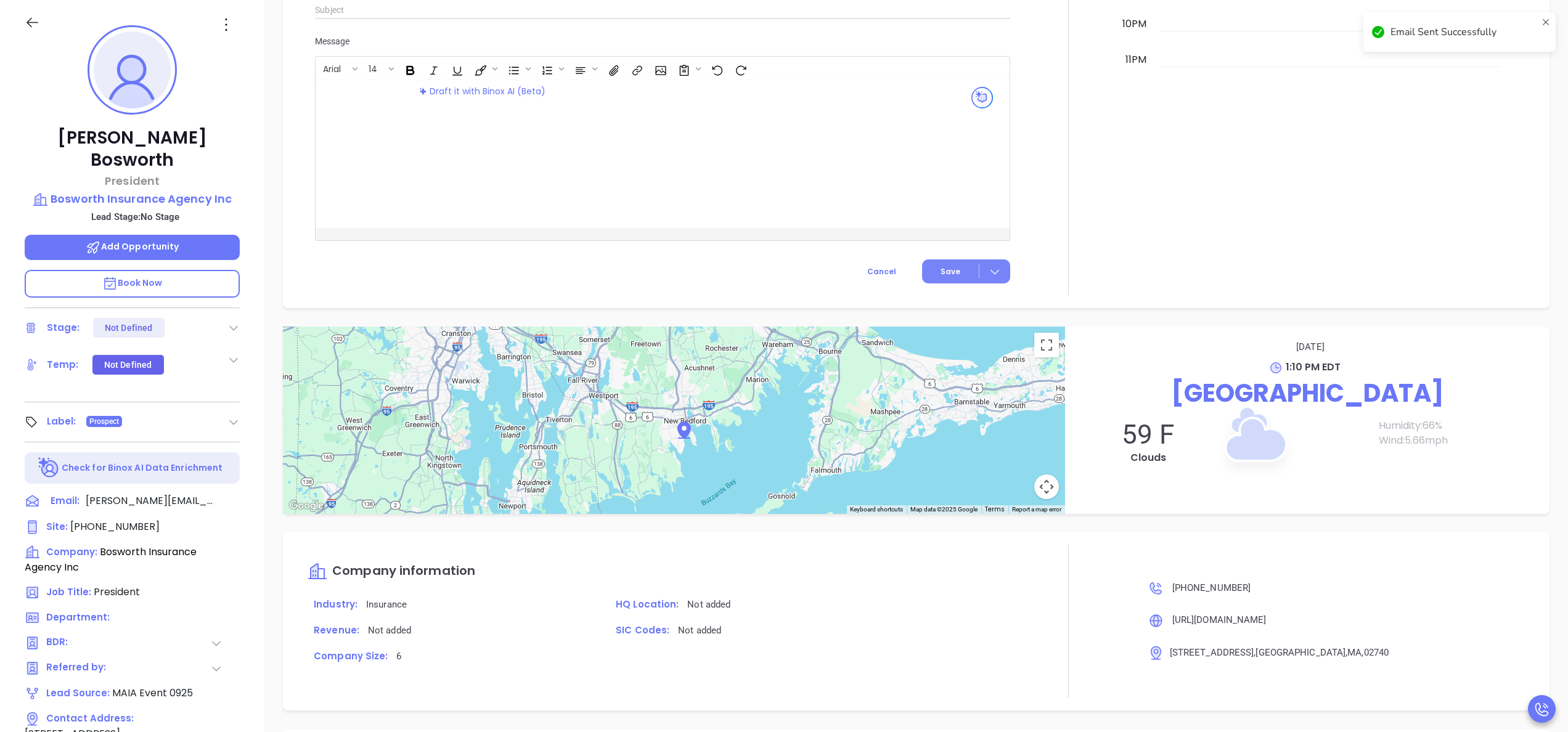
scroll to position [1015, 0]
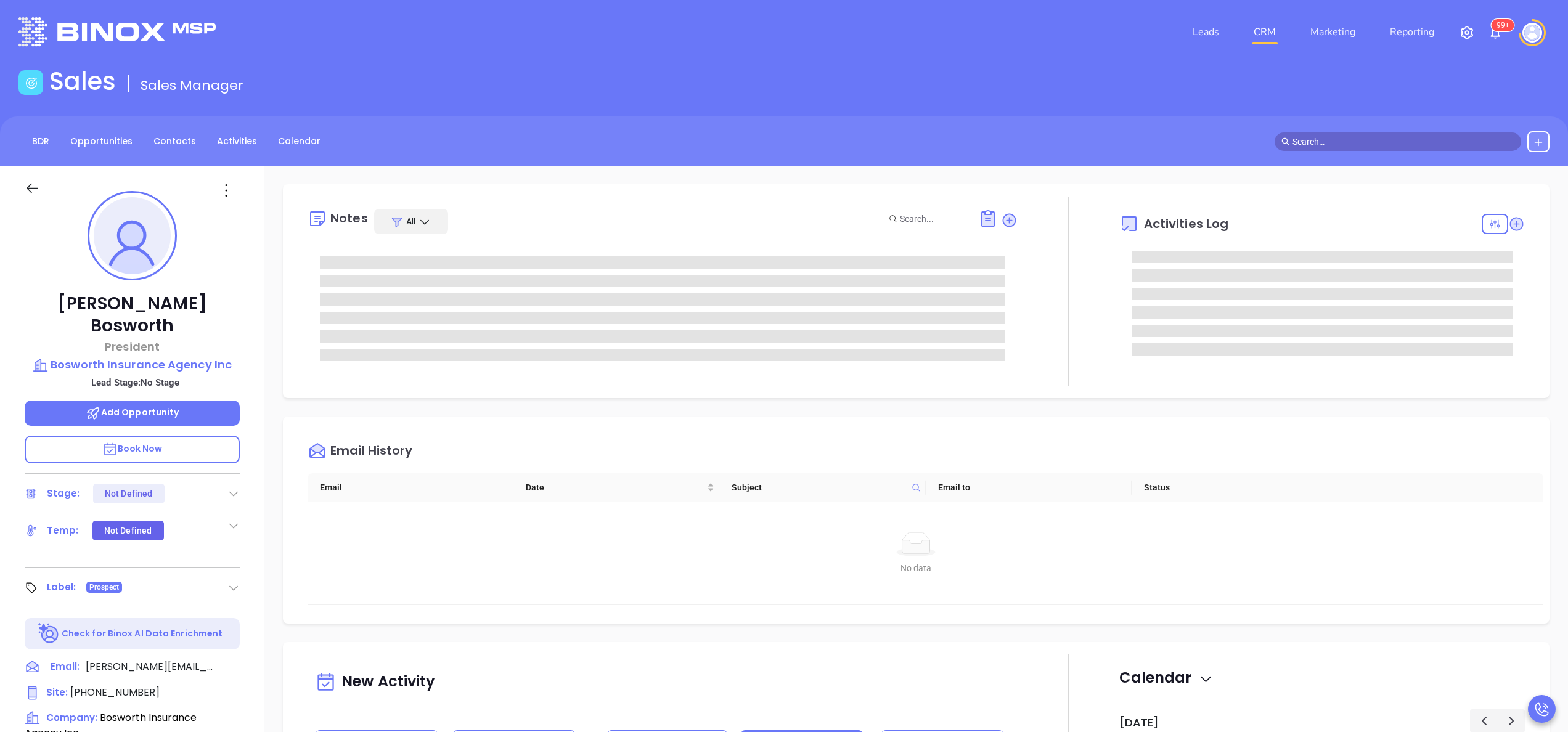
scroll to position [0, 0]
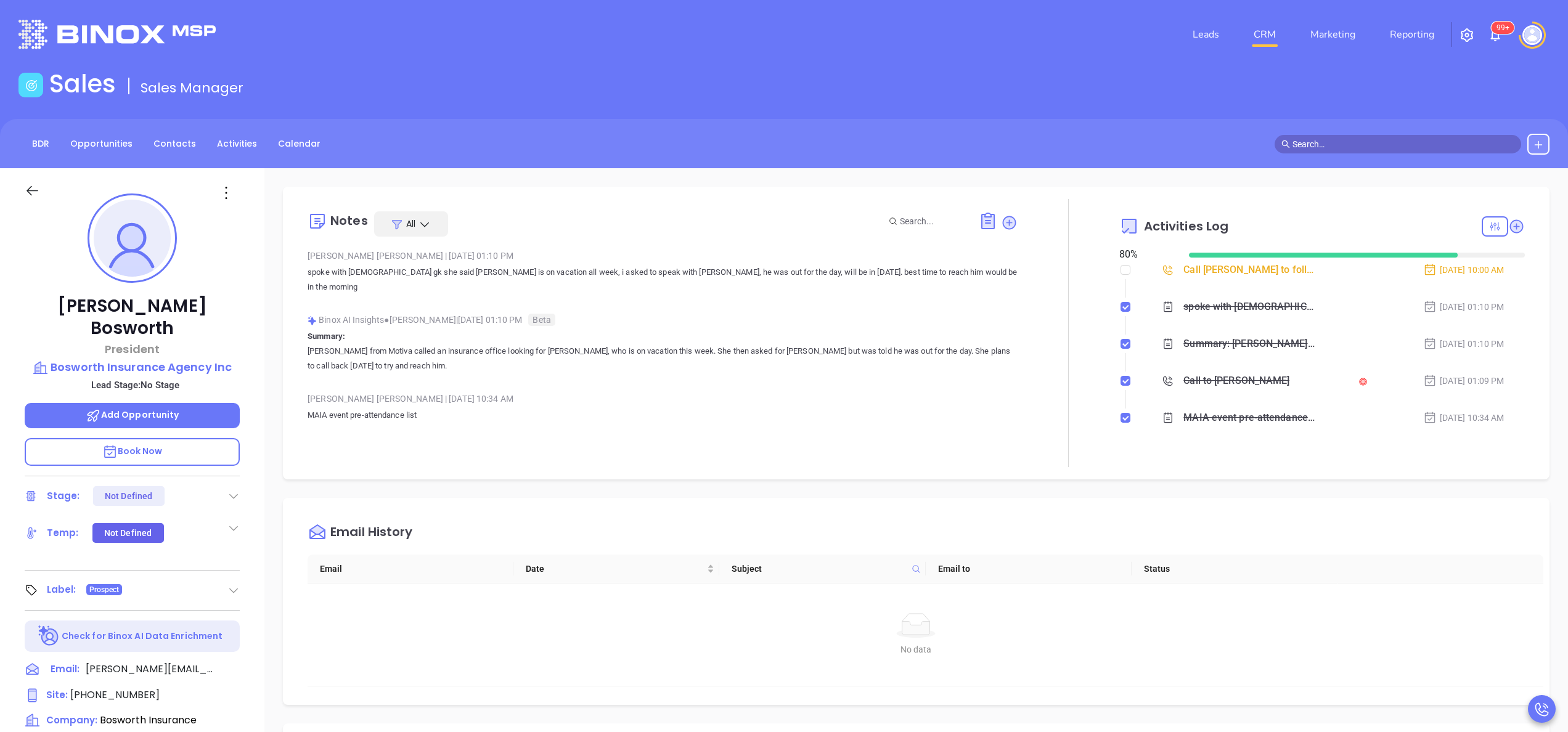
click at [1482, 216] on div at bounding box center [1495, 226] width 27 height 20
click at [1436, 434] on div "Pending" at bounding box center [1443, 439] width 88 height 23
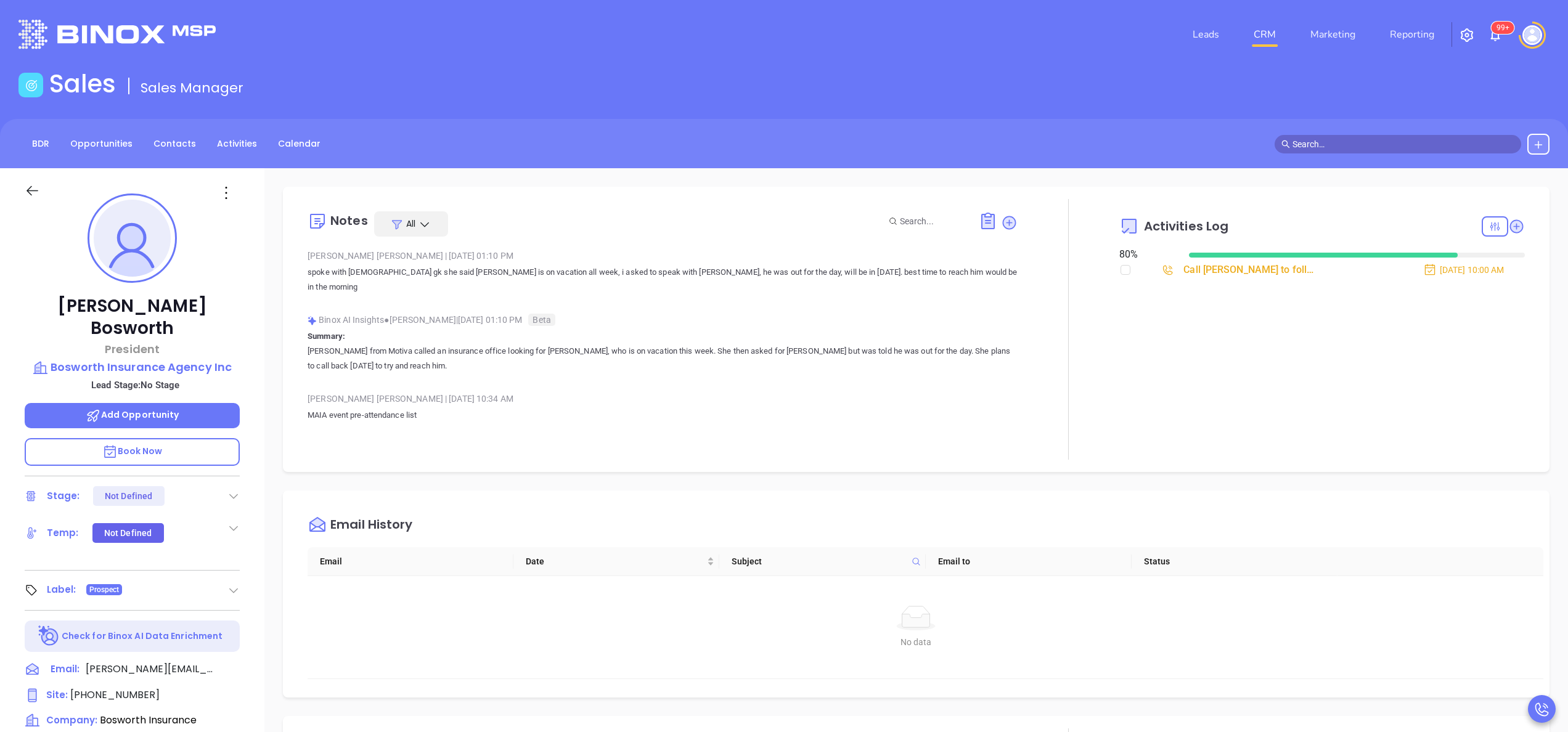
click at [1243, 402] on div "Activities Log 80 % Call James Bosworth to follow up Oct 2, 2025 | 10:00 AM" at bounding box center [1322, 329] width 406 height 261
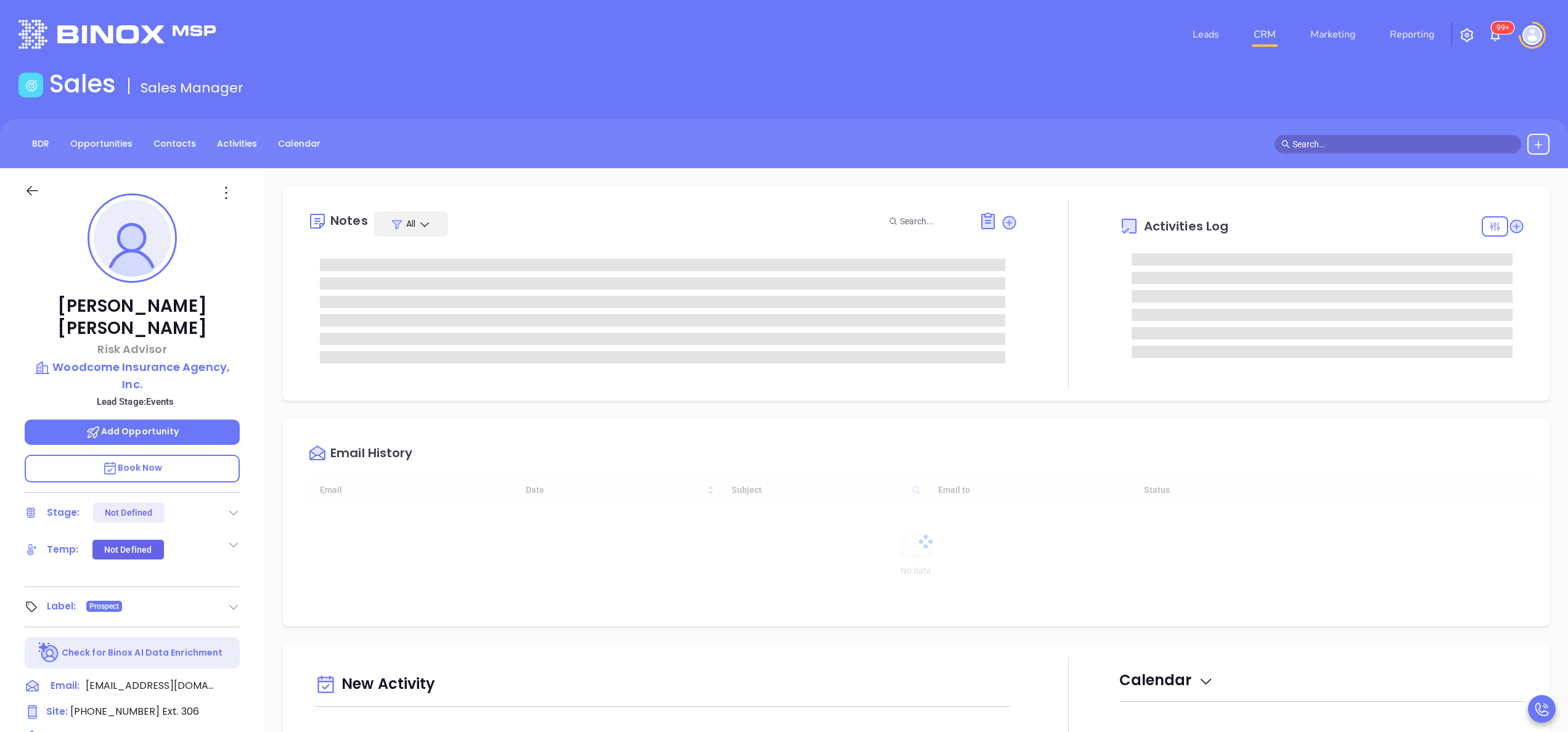
type input "[DATE]"
type input "[PERSON_NAME]"
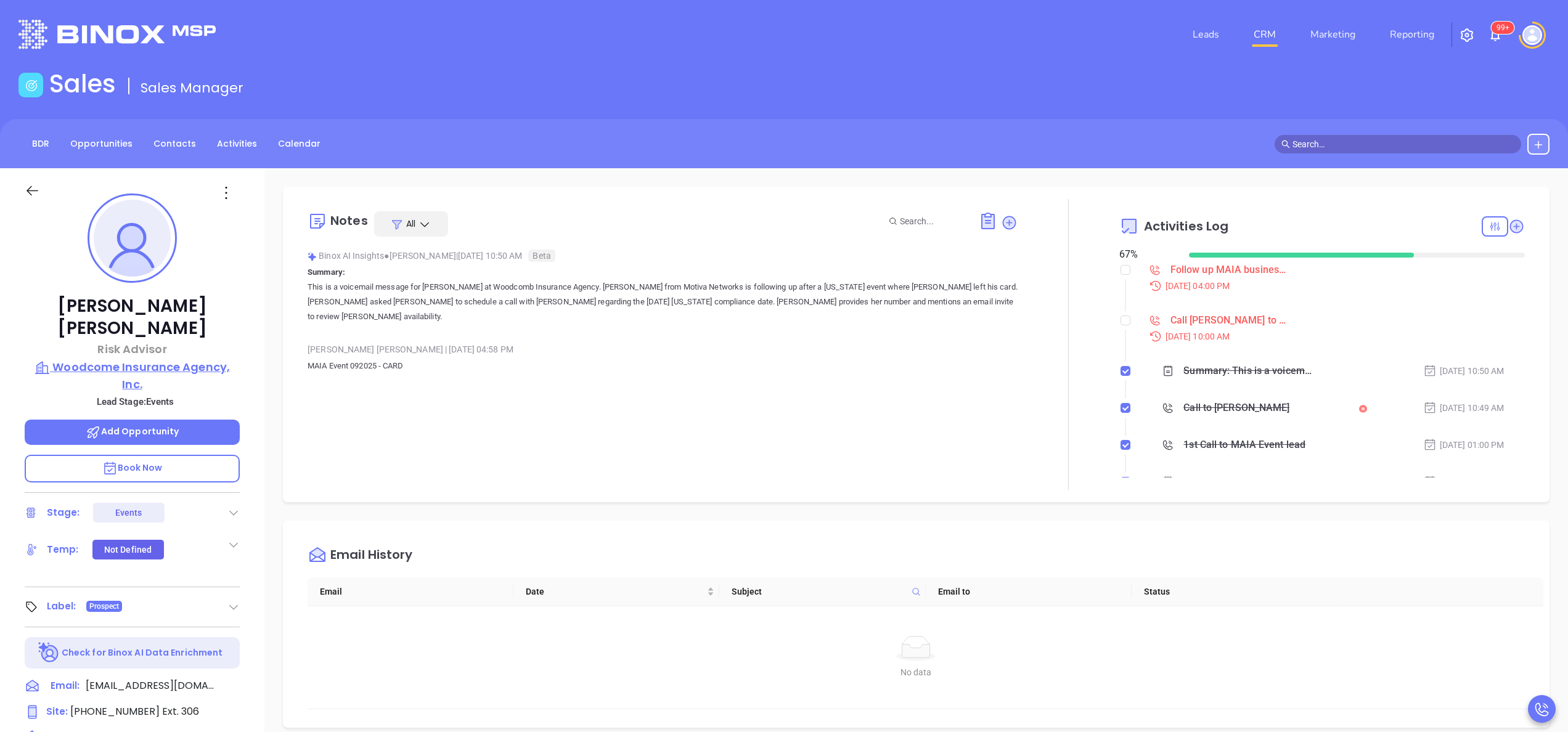
click at [129, 359] on p "Woodcome Insurance Agency, Inc." at bounding box center [132, 375] width 215 height 34
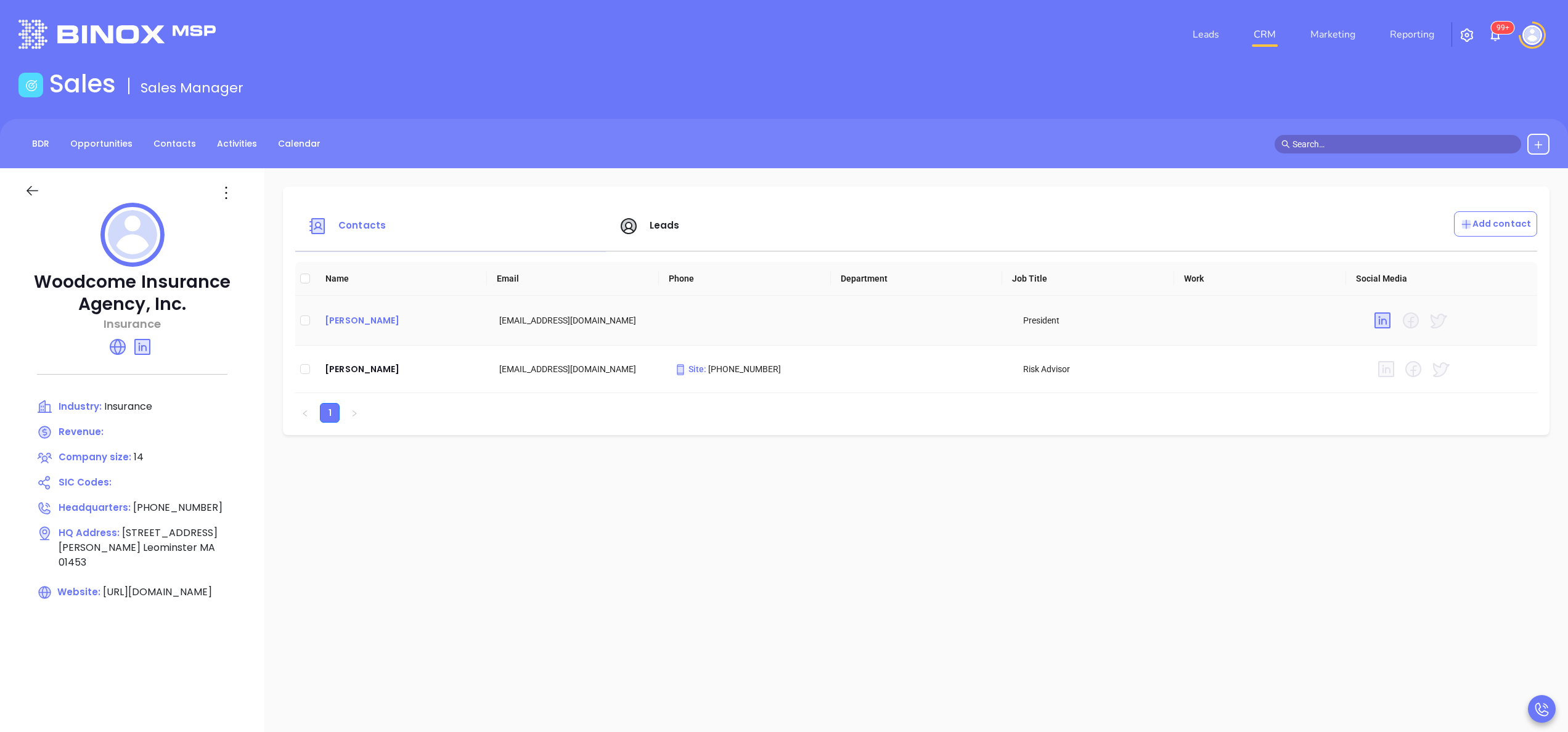
click at [367, 321] on div "[PERSON_NAME]" at bounding box center [401, 321] width 154 height 15
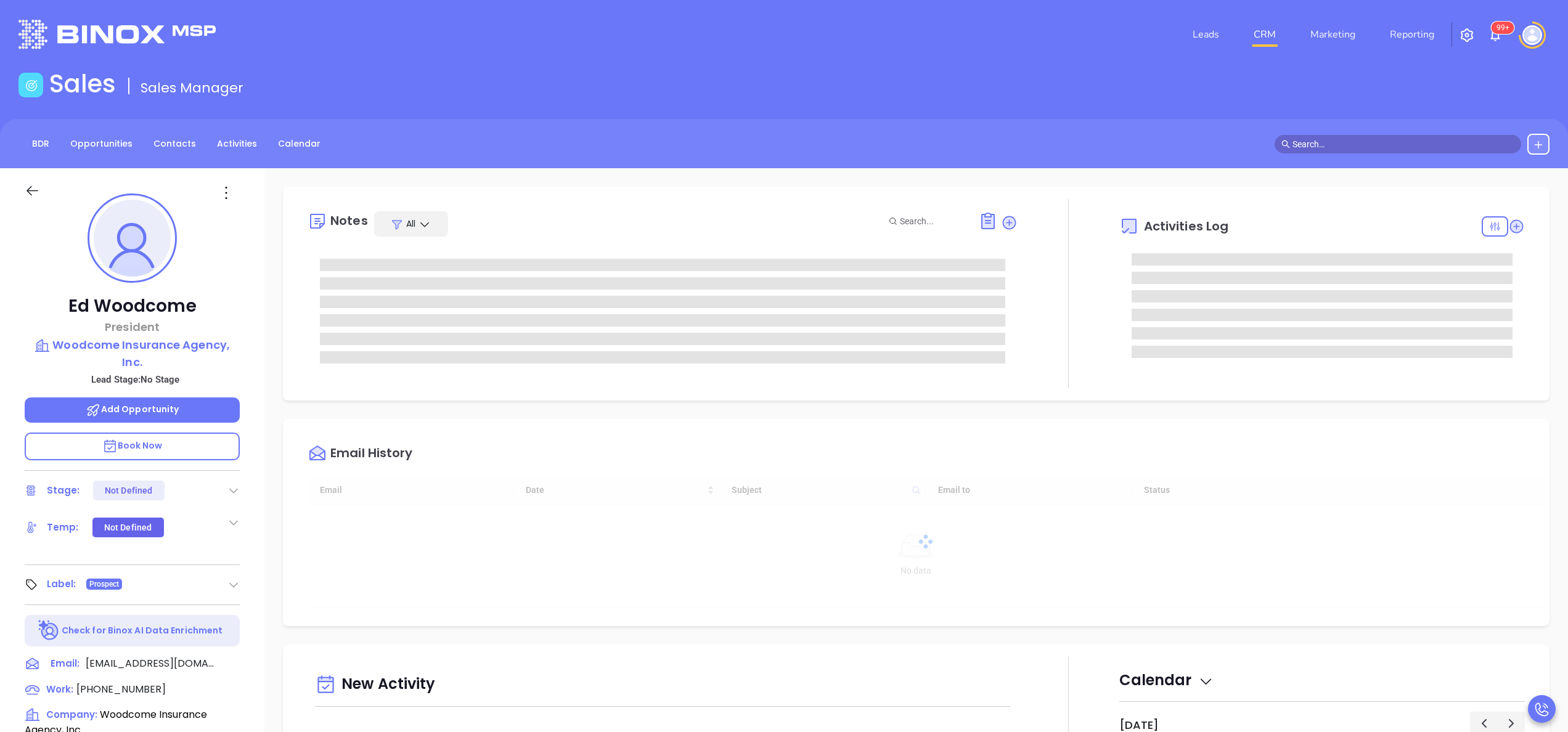
type input "[DATE]"
type input "[PERSON_NAME]"
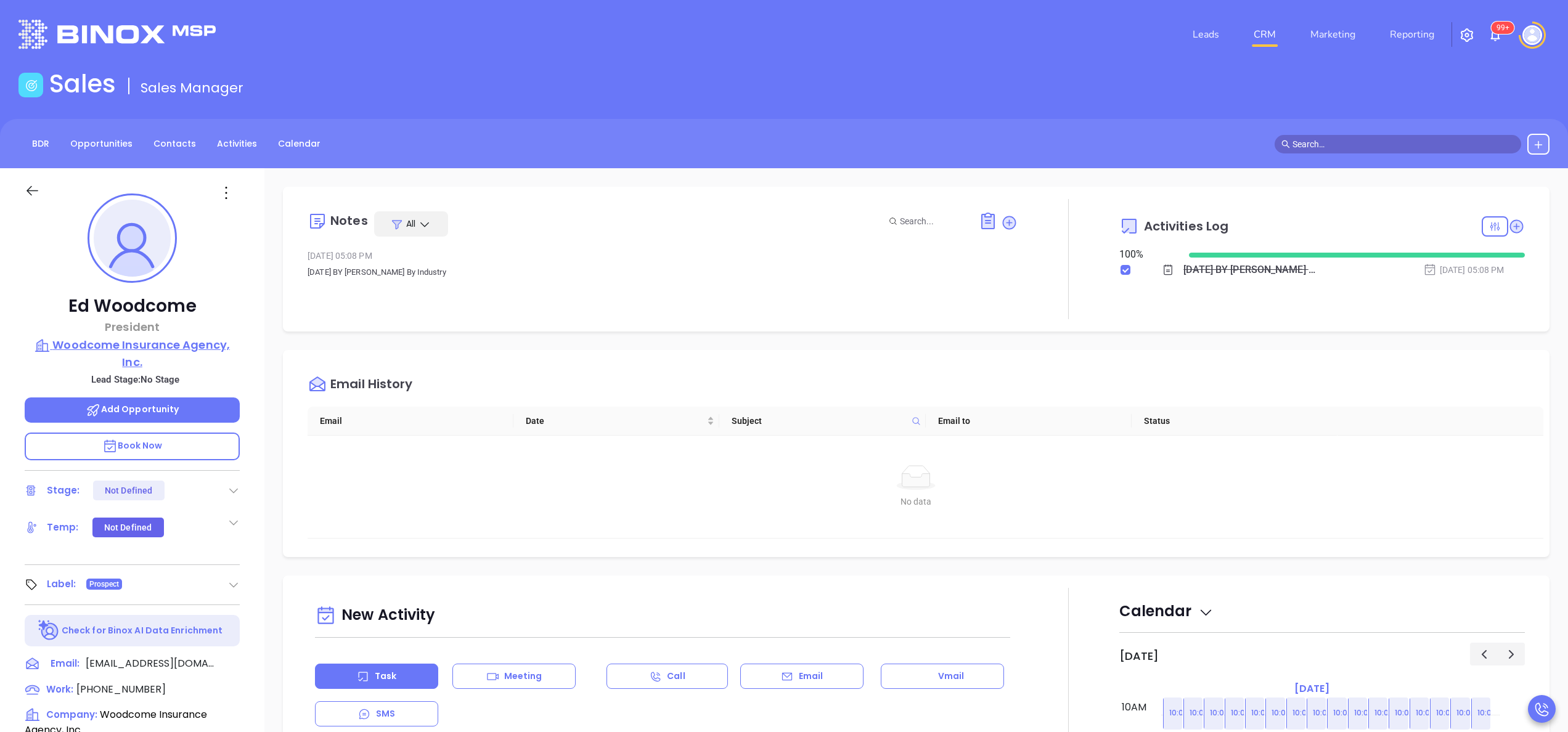
click at [147, 355] on p "Woodcome Insurance Agency, Inc." at bounding box center [132, 353] width 215 height 34
click at [258, 412] on div "[PERSON_NAME] President Woodcome Insurance Agency, Inc. Lead Stage: No Stage Ad…" at bounding box center [132, 626] width 264 height 915
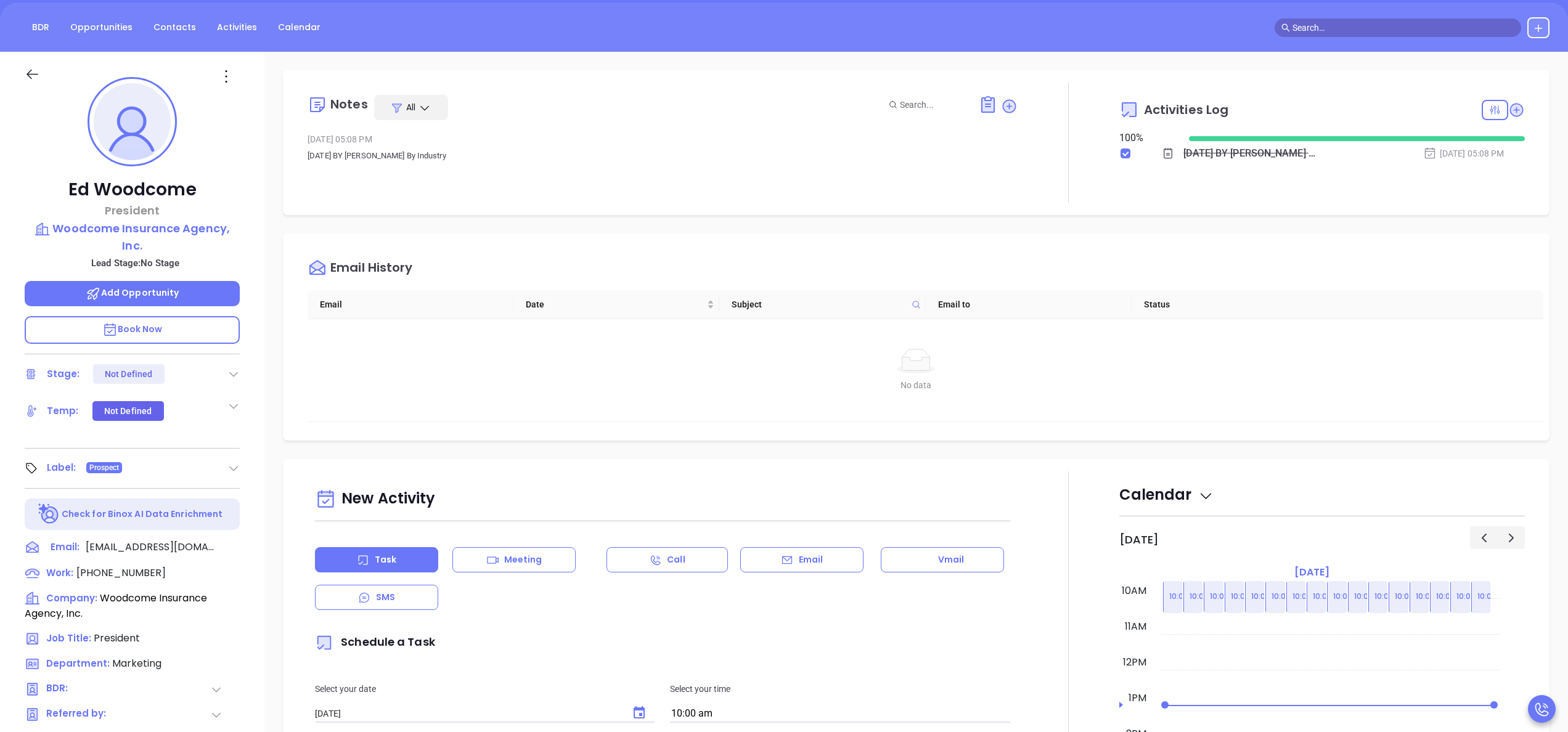
scroll to position [148, 0]
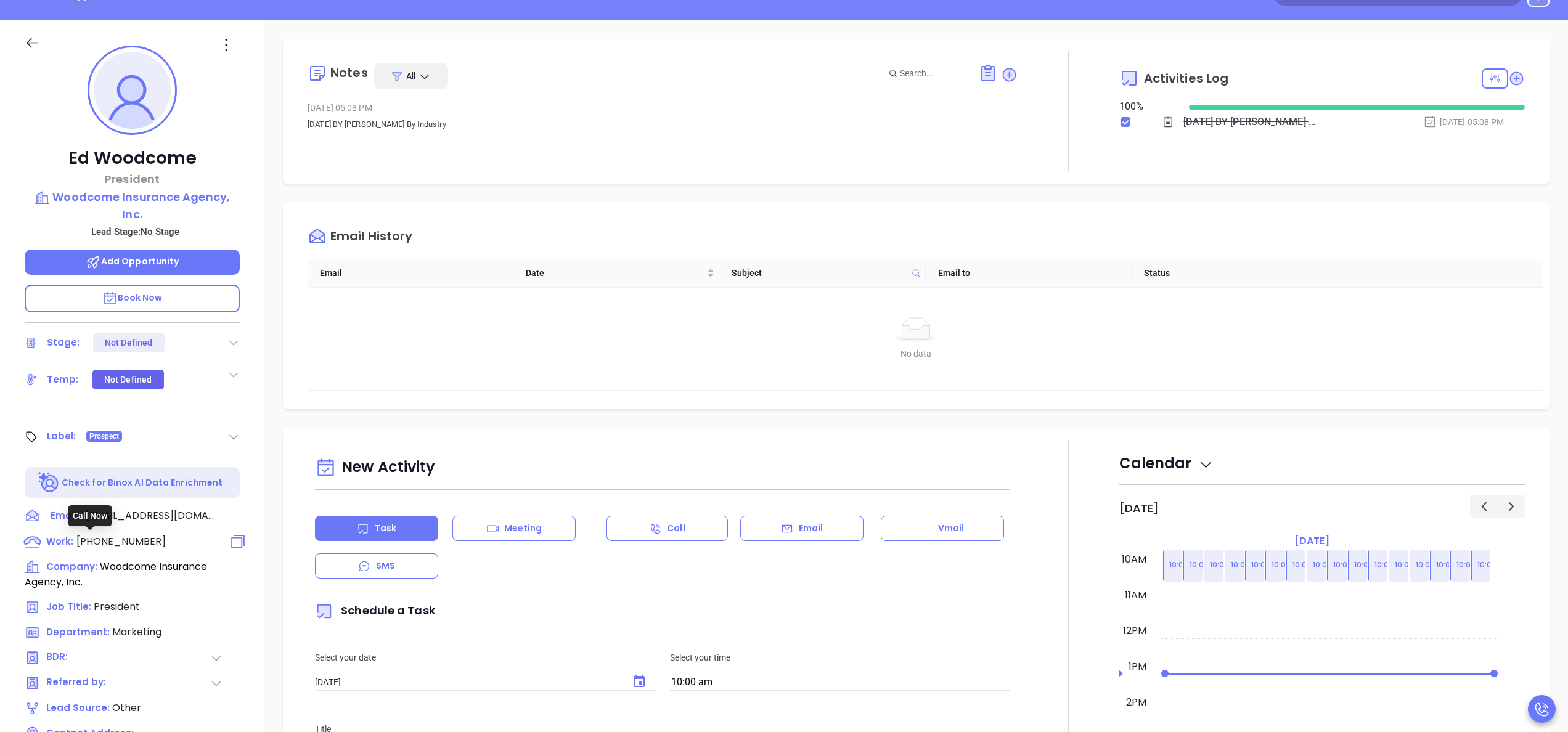
click at [108, 544] on span "[PHONE_NUMBER]" at bounding box center [121, 541] width 90 height 14
type input "[PHONE_NUMBER]"
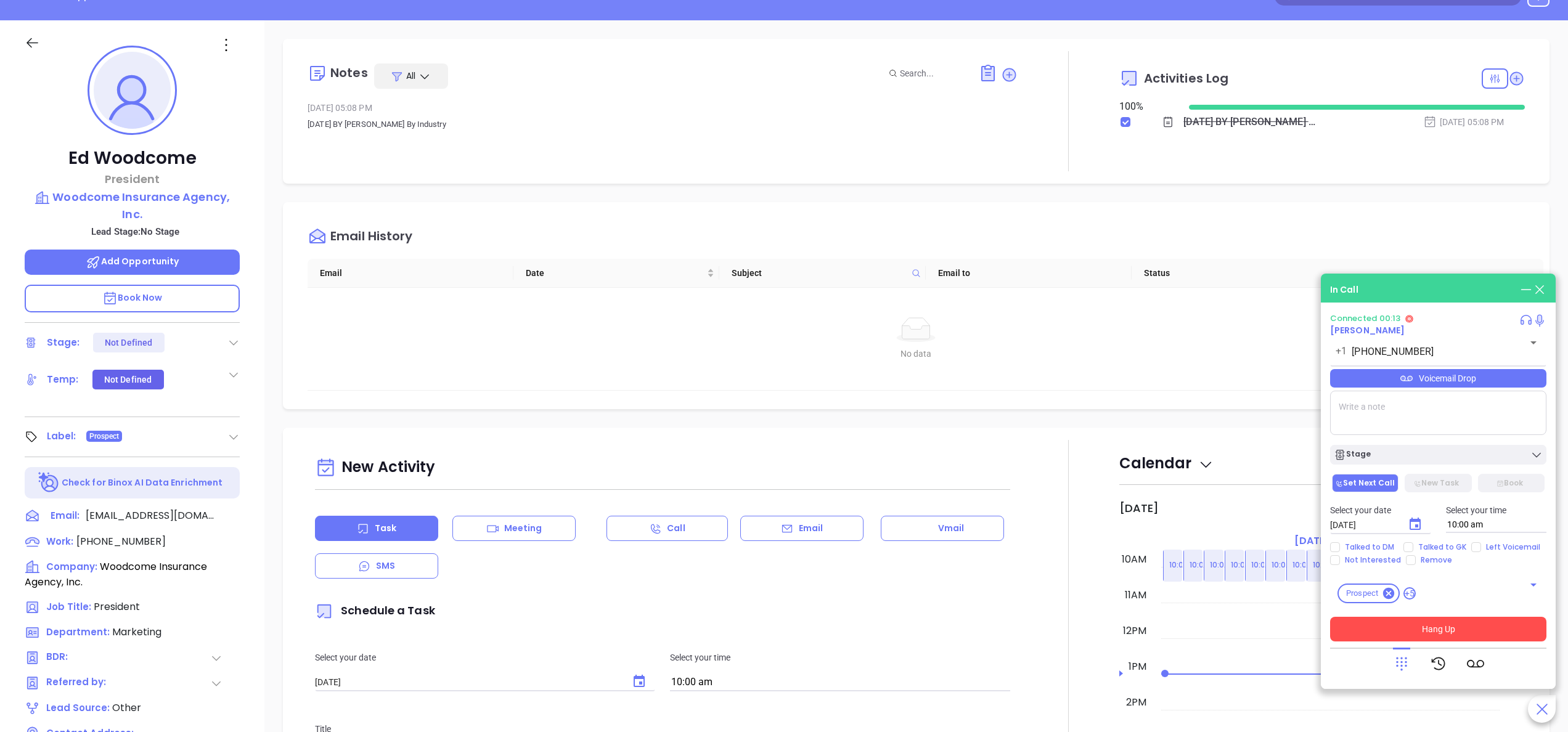
click at [1449, 631] on button "Hang Up" at bounding box center [1439, 628] width 216 height 25
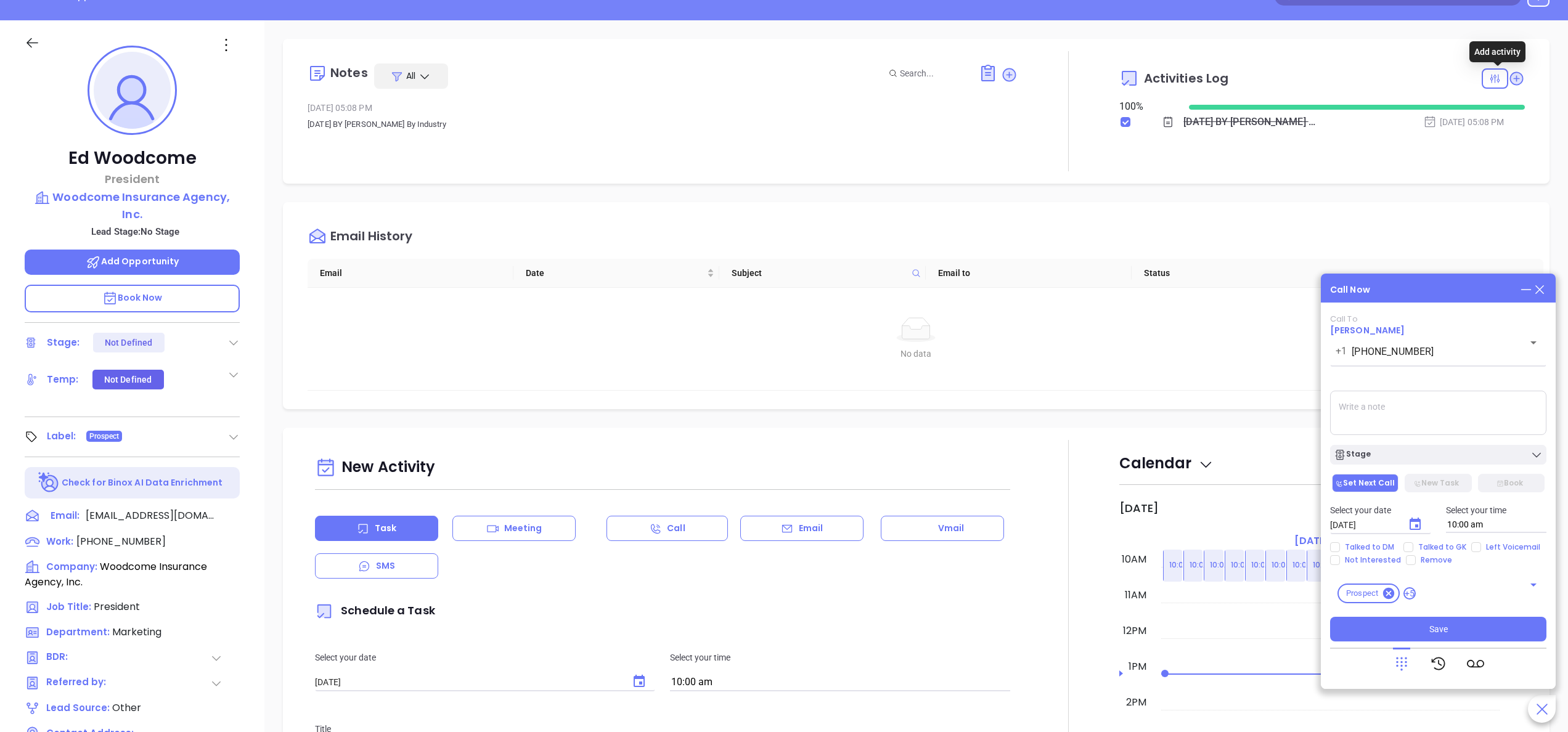
click at [1511, 72] on icon at bounding box center [1517, 78] width 14 height 14
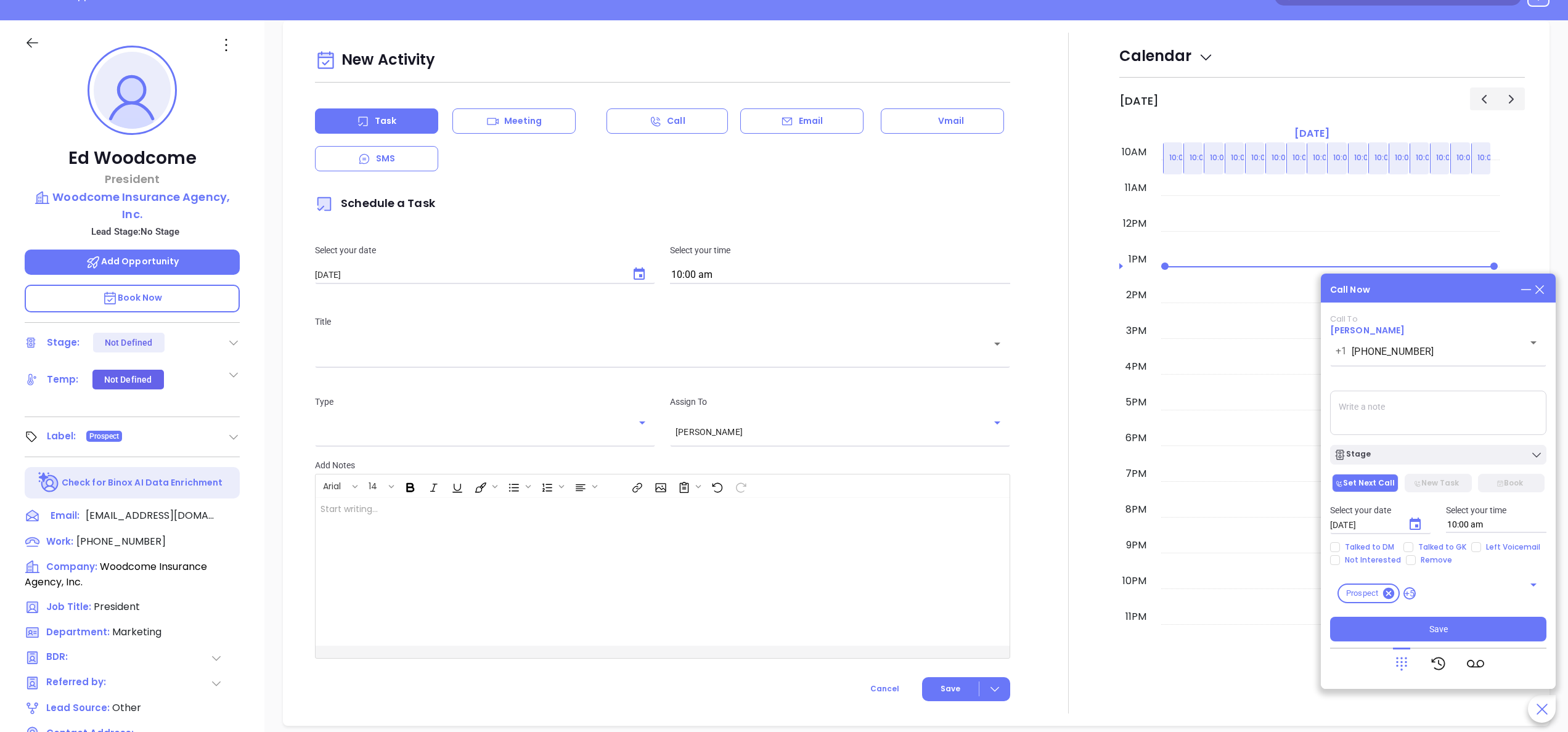
scroll to position [168, 0]
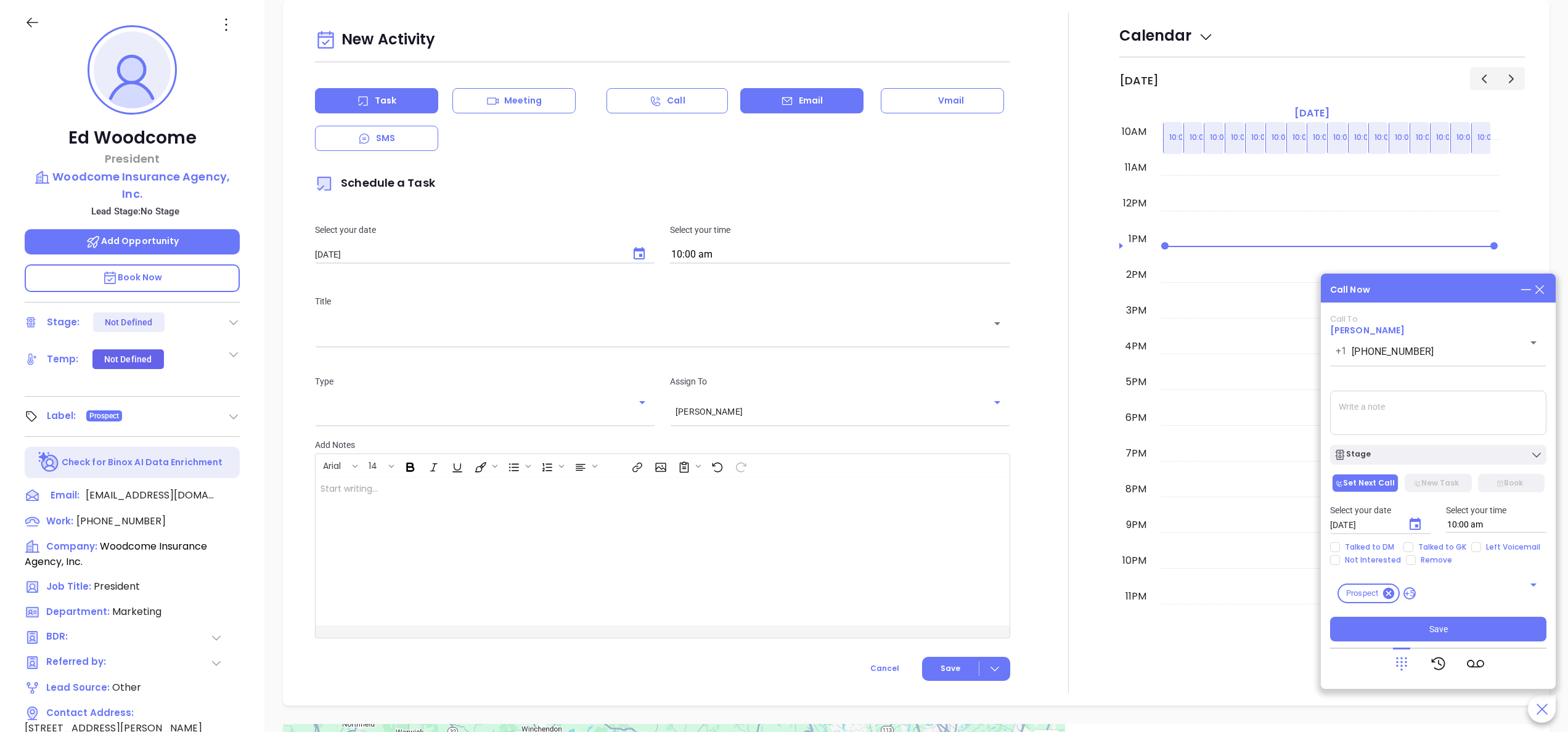
click at [779, 92] on div "Email" at bounding box center [802, 100] width 123 height 25
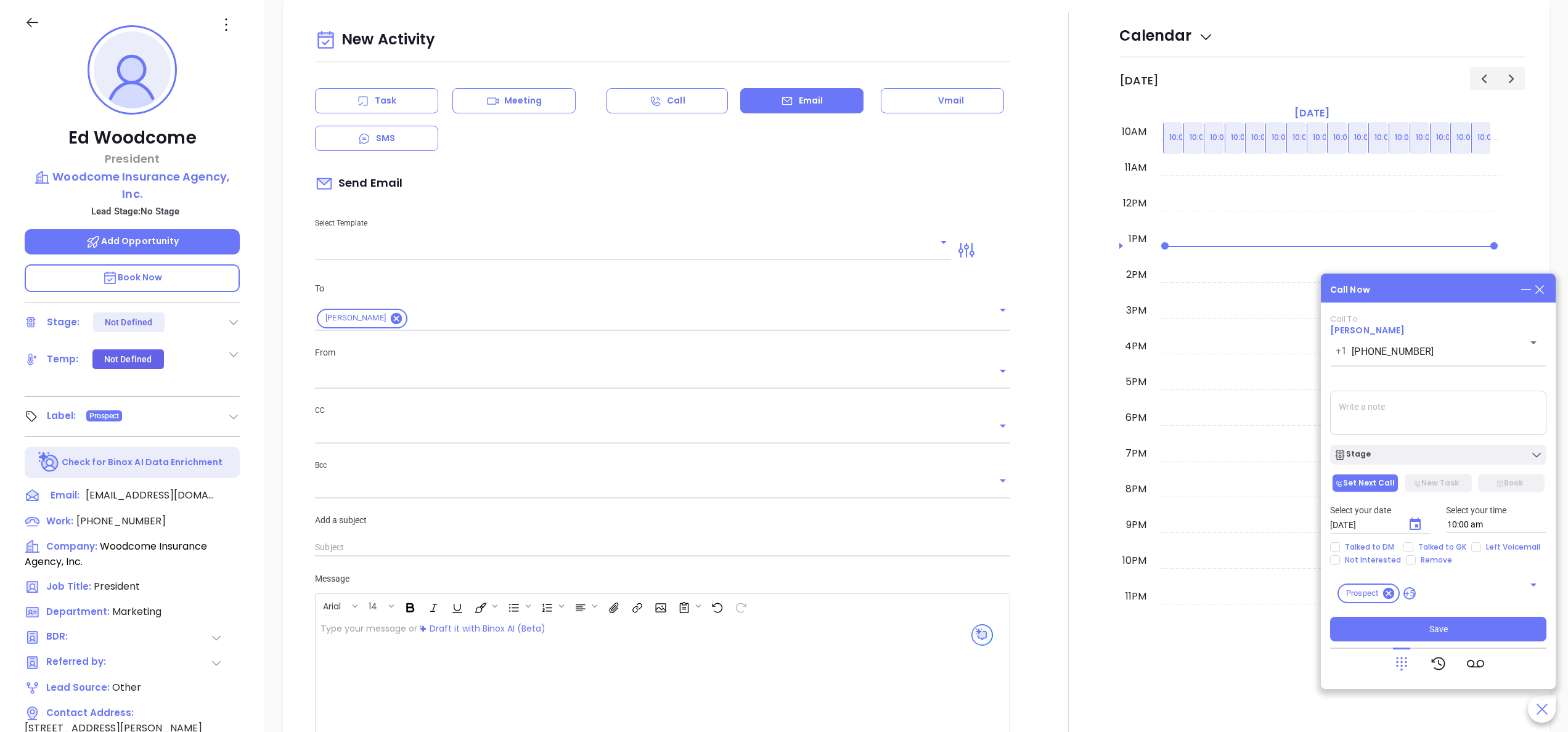
type input "[PERSON_NAME]"
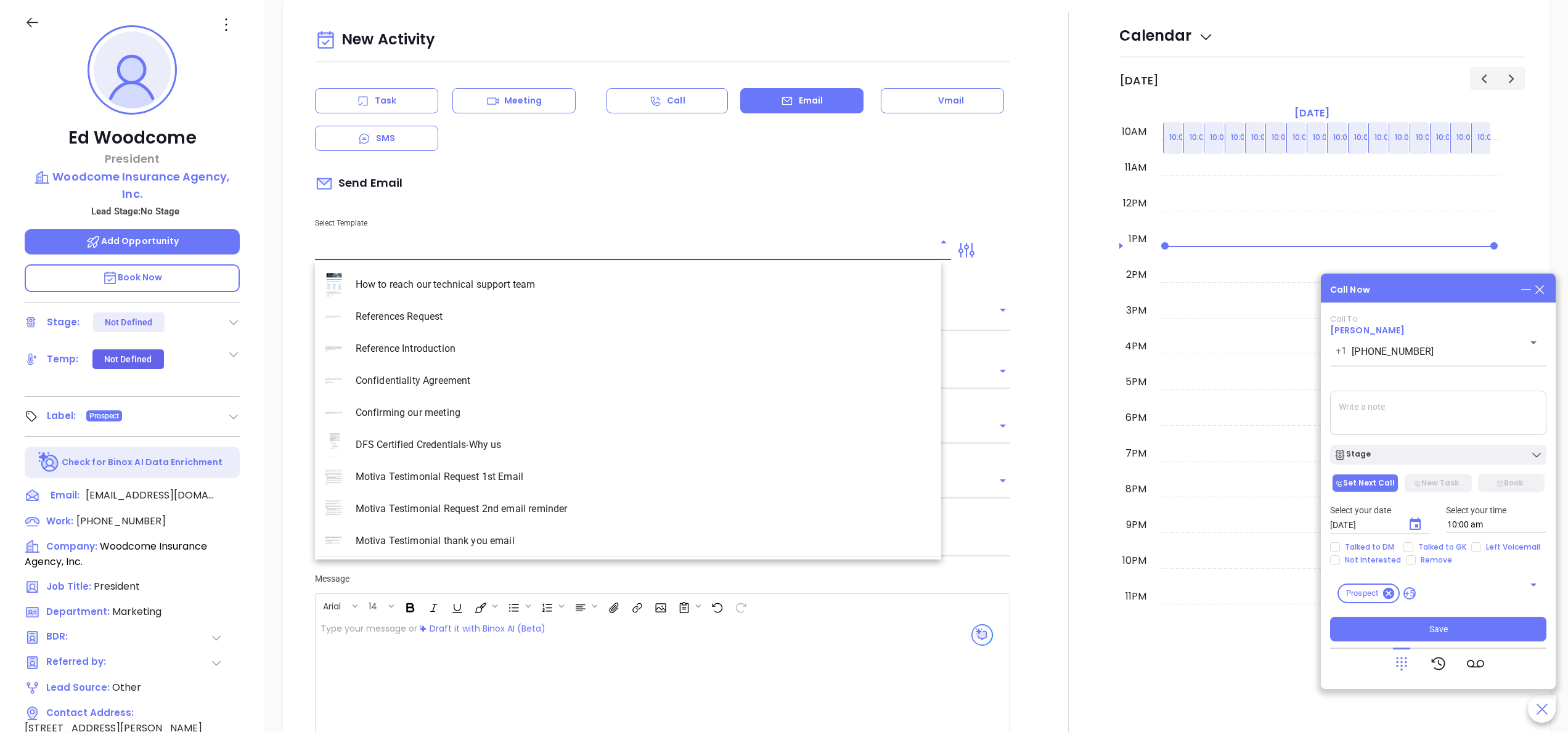
click at [459, 245] on input "text" at bounding box center [624, 250] width 618 height 18
type input "ma"
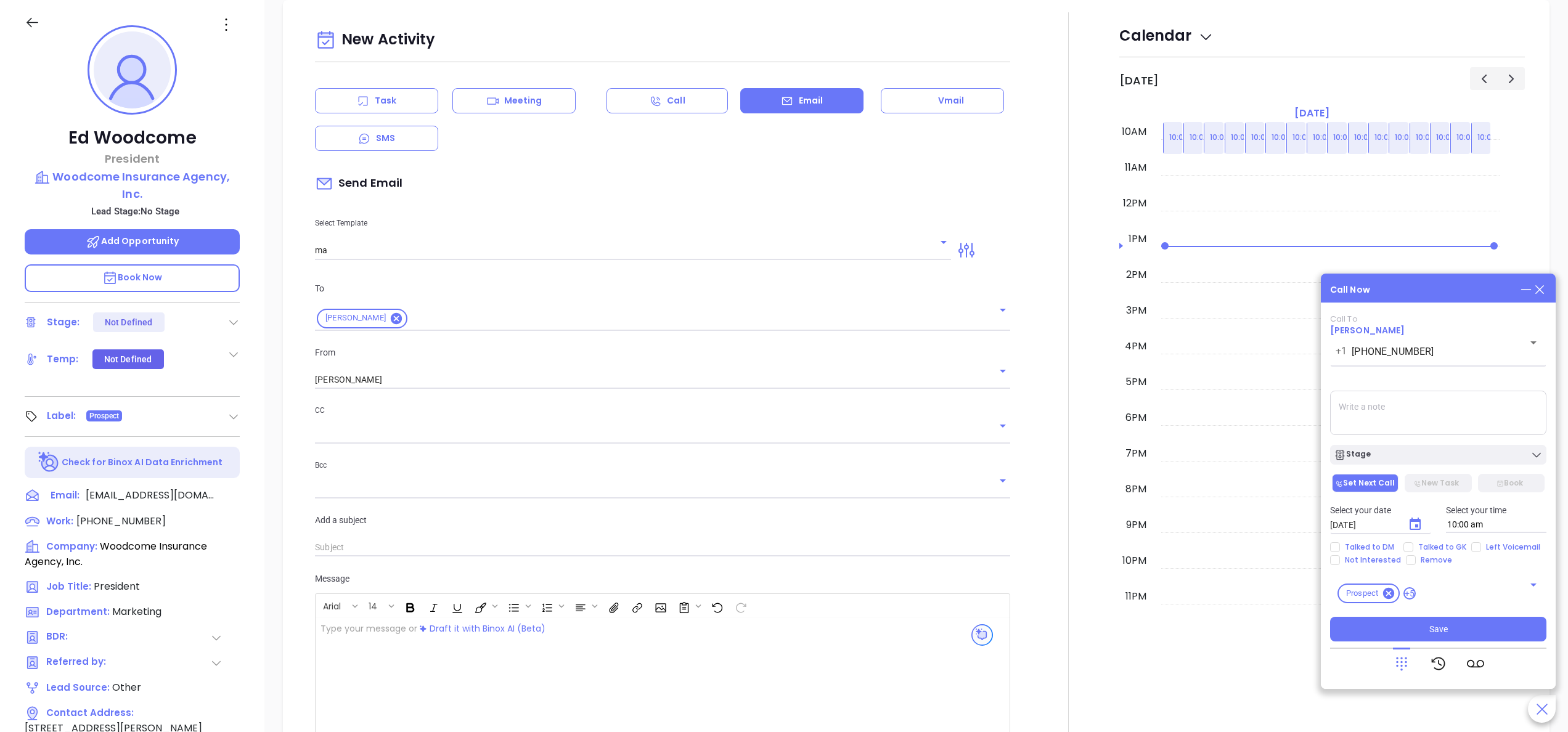
click at [1035, 295] on div at bounding box center [1069, 422] width 102 height 821
click at [1069, 78] on div at bounding box center [1069, 422] width 1 height 821
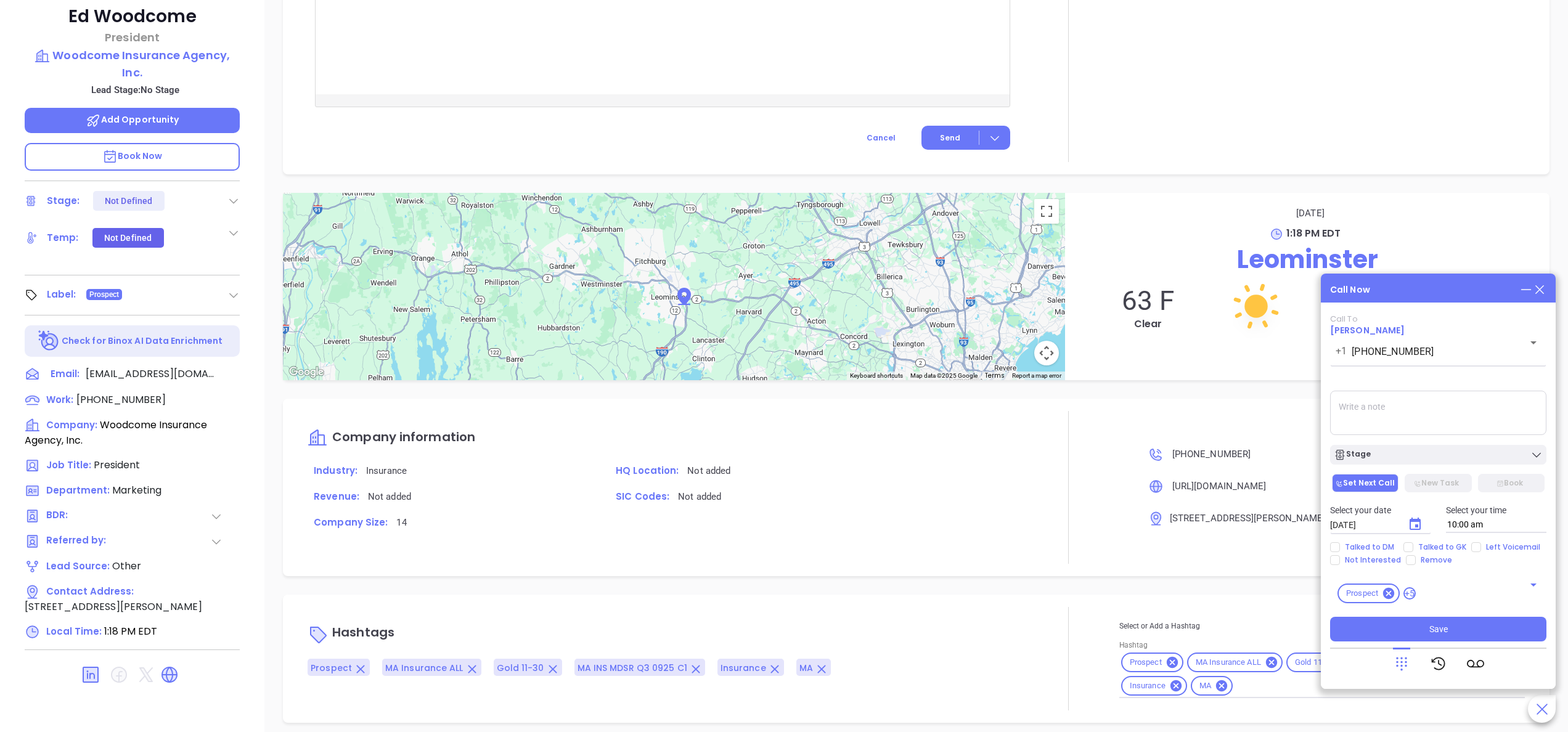
scroll to position [351, 0]
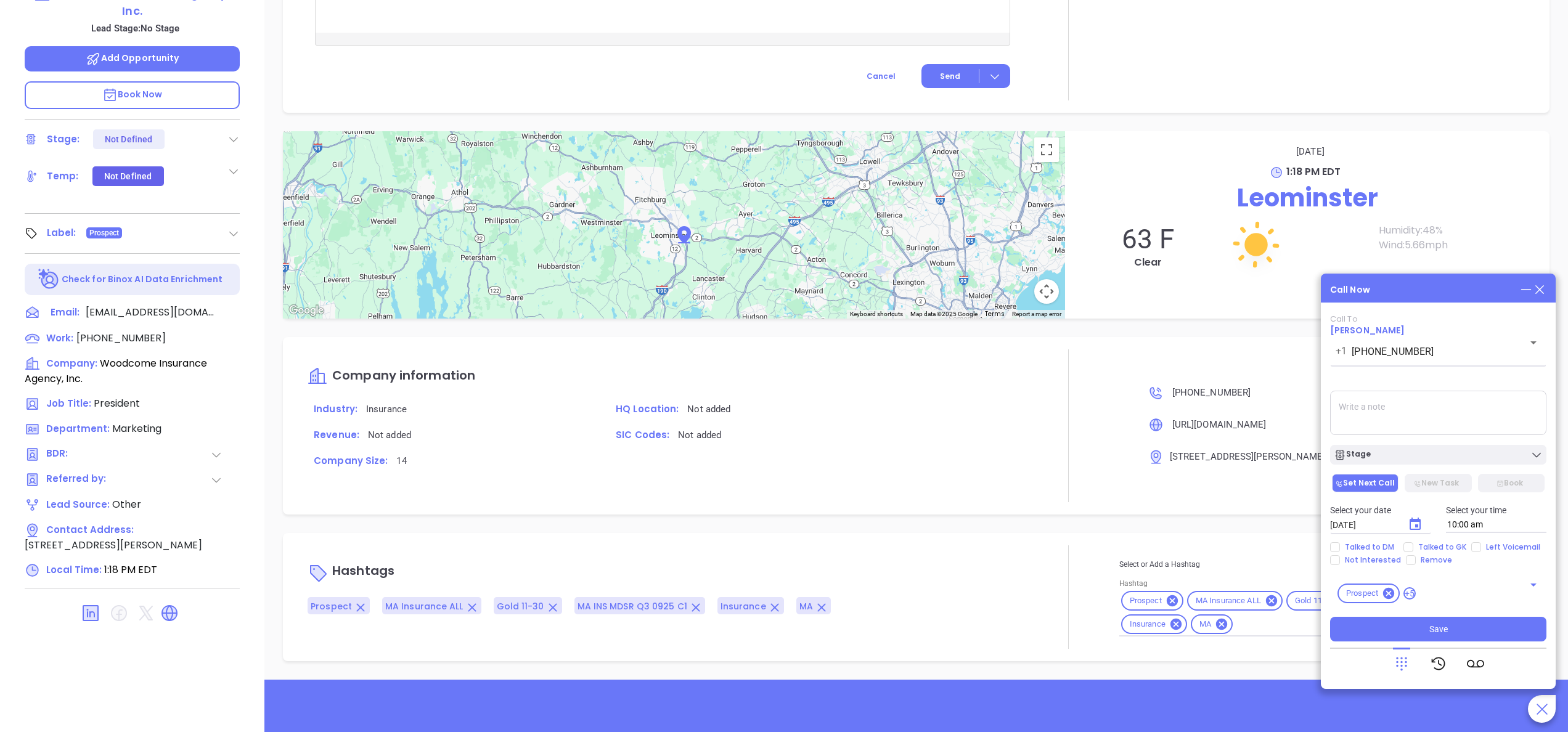
click at [1071, 396] on div at bounding box center [1069, 425] width 102 height 152
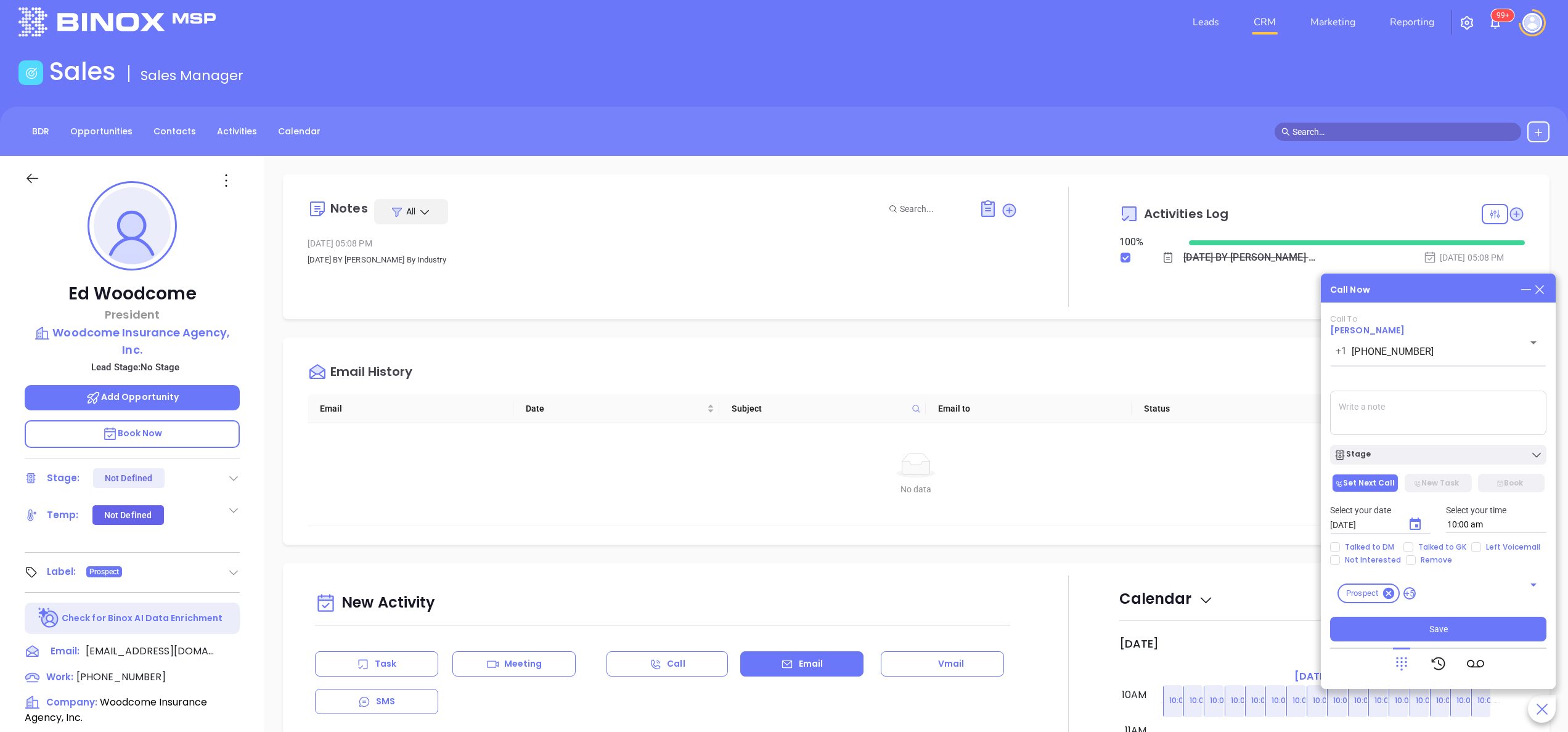
scroll to position [0, 0]
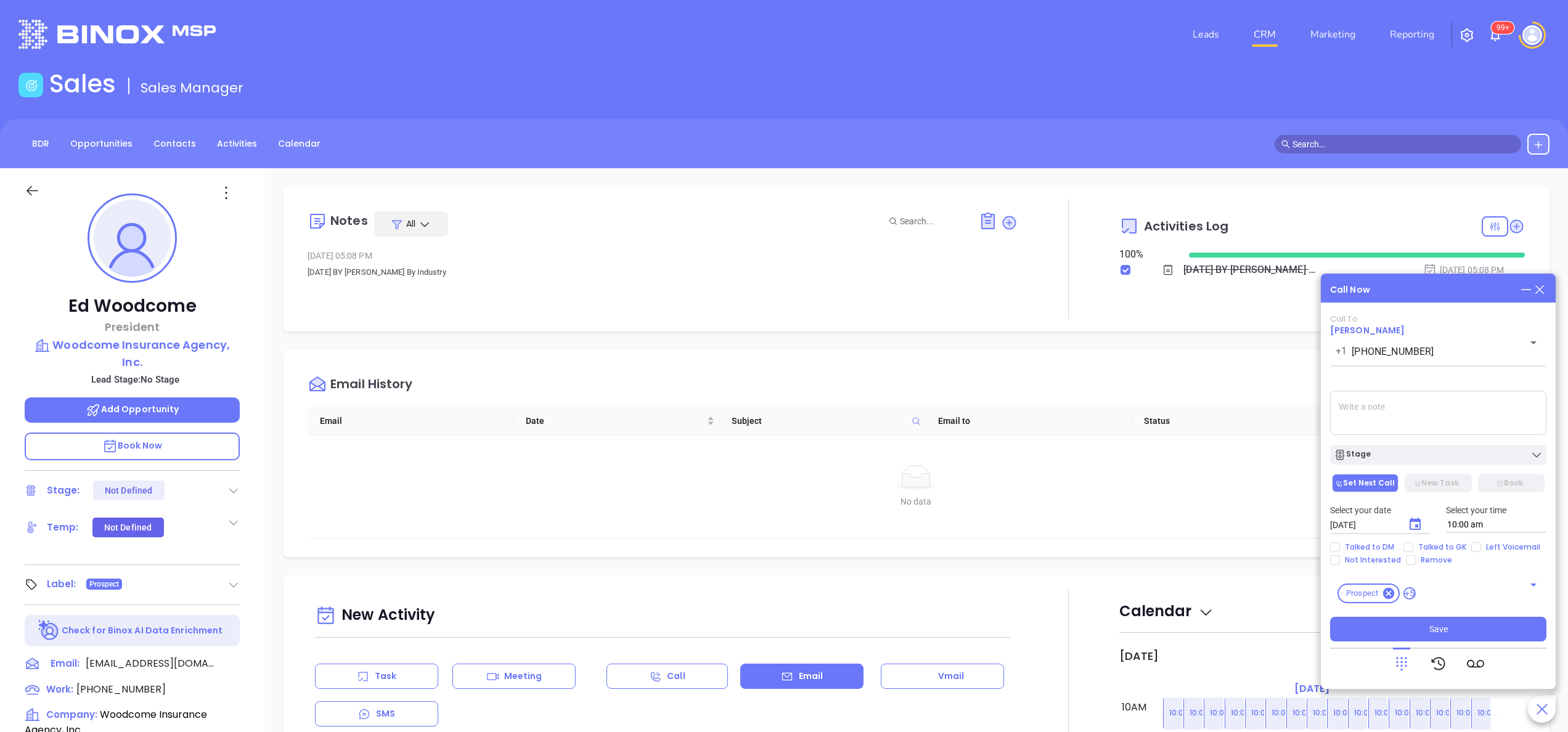
click at [247, 380] on div "[PERSON_NAME] President Woodcome Insurance Agency, Inc. Lead Stage: No Stage Ad…" at bounding box center [132, 626] width 264 height 915
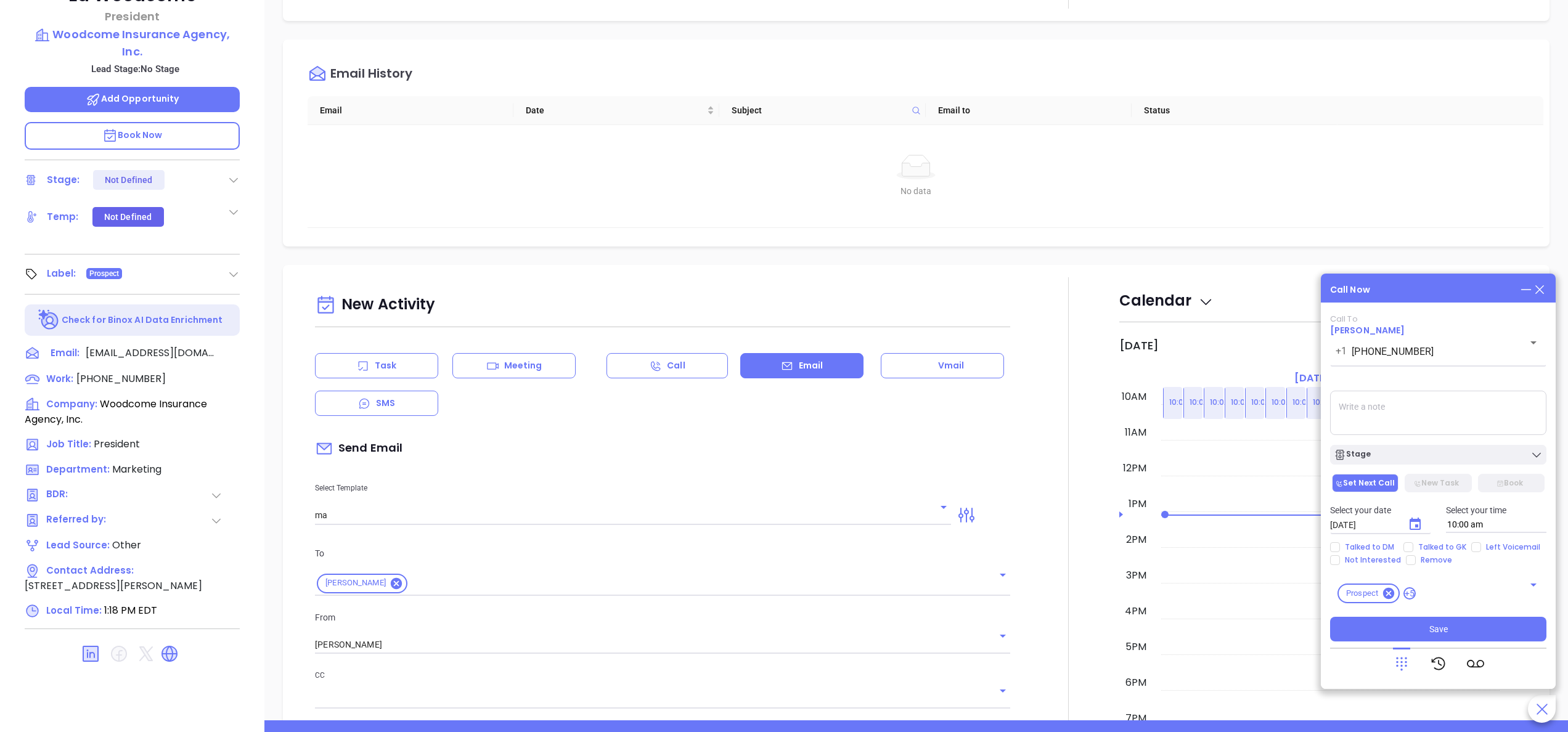
scroll to position [345, 0]
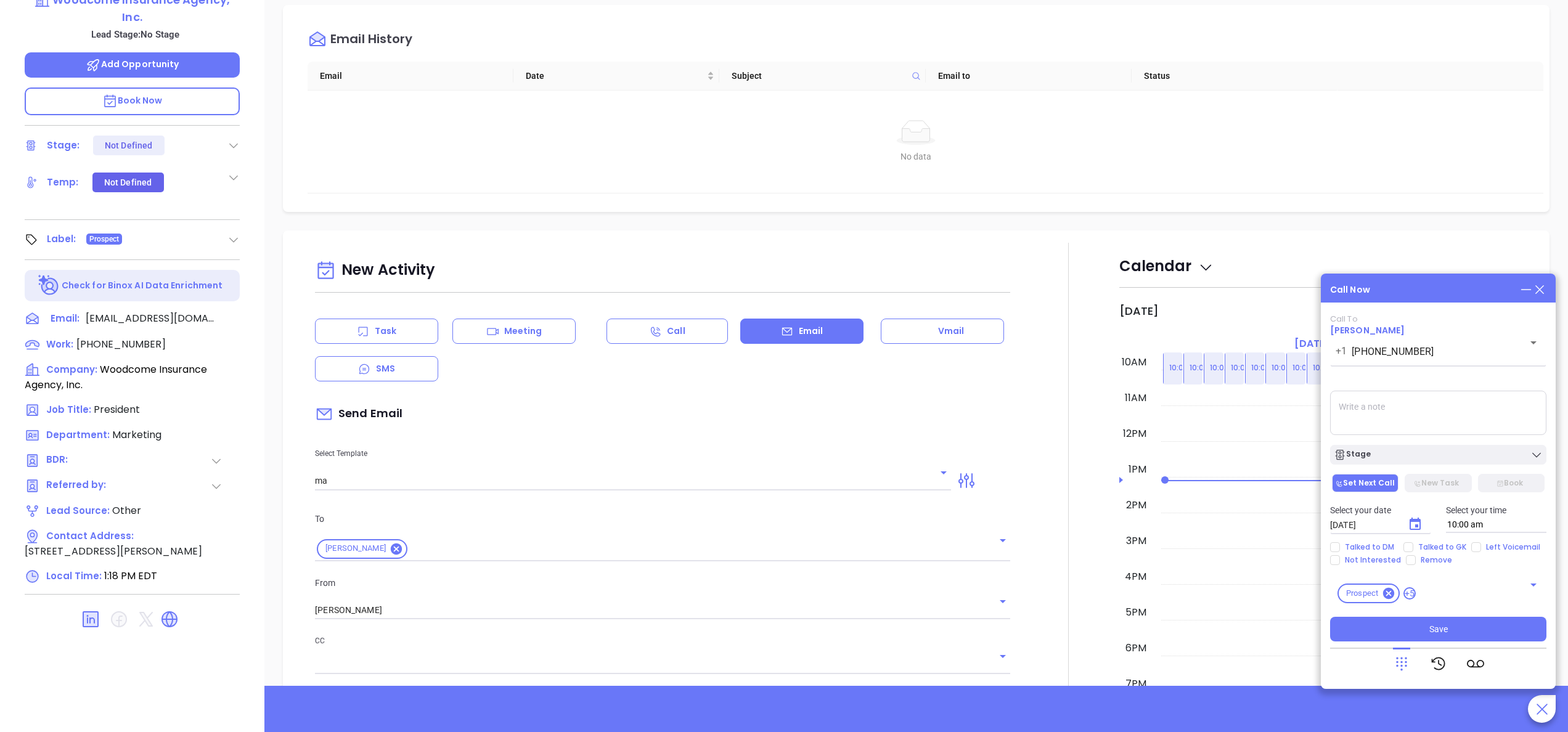
click at [1041, 285] on div at bounding box center [1069, 653] width 102 height 821
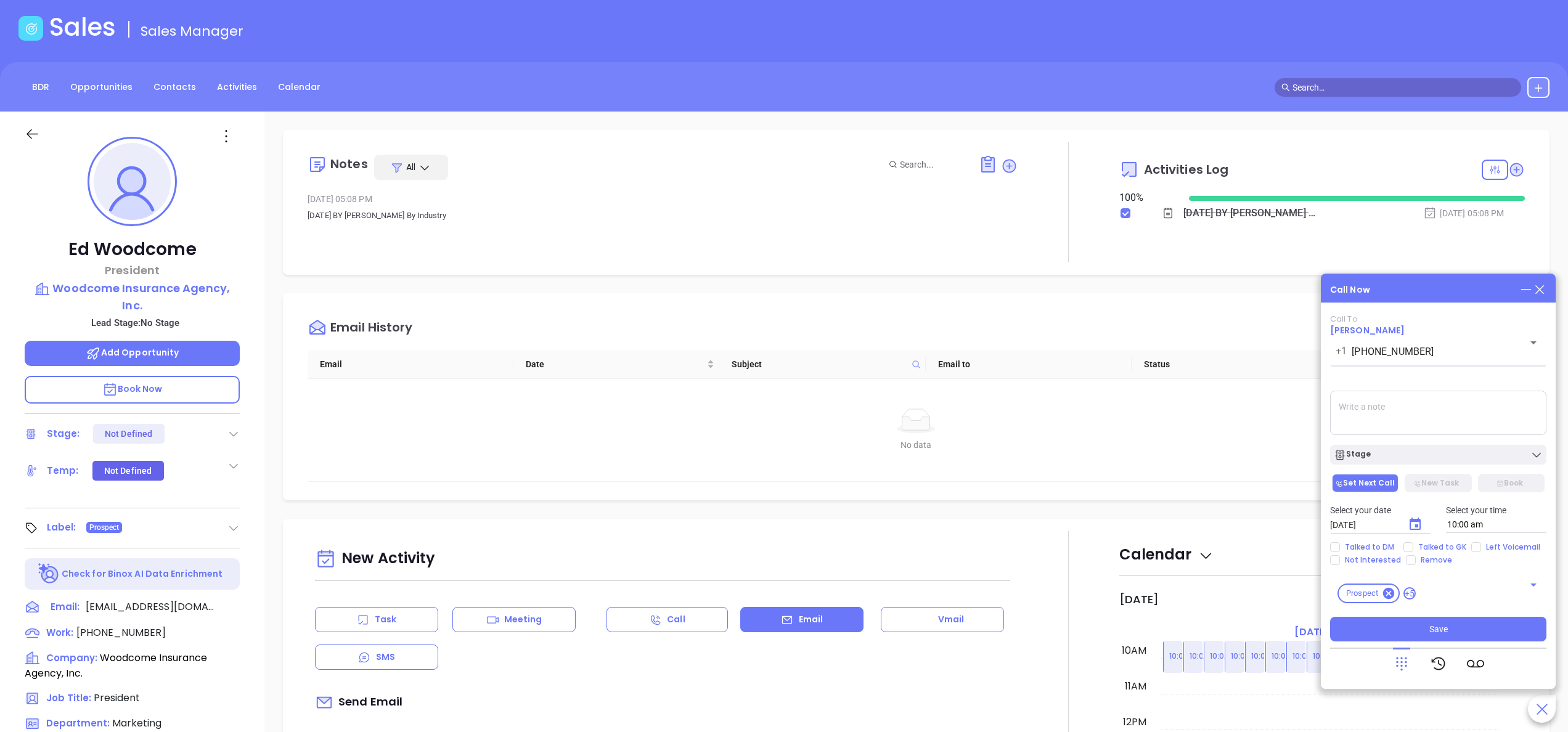
scroll to position [0, 0]
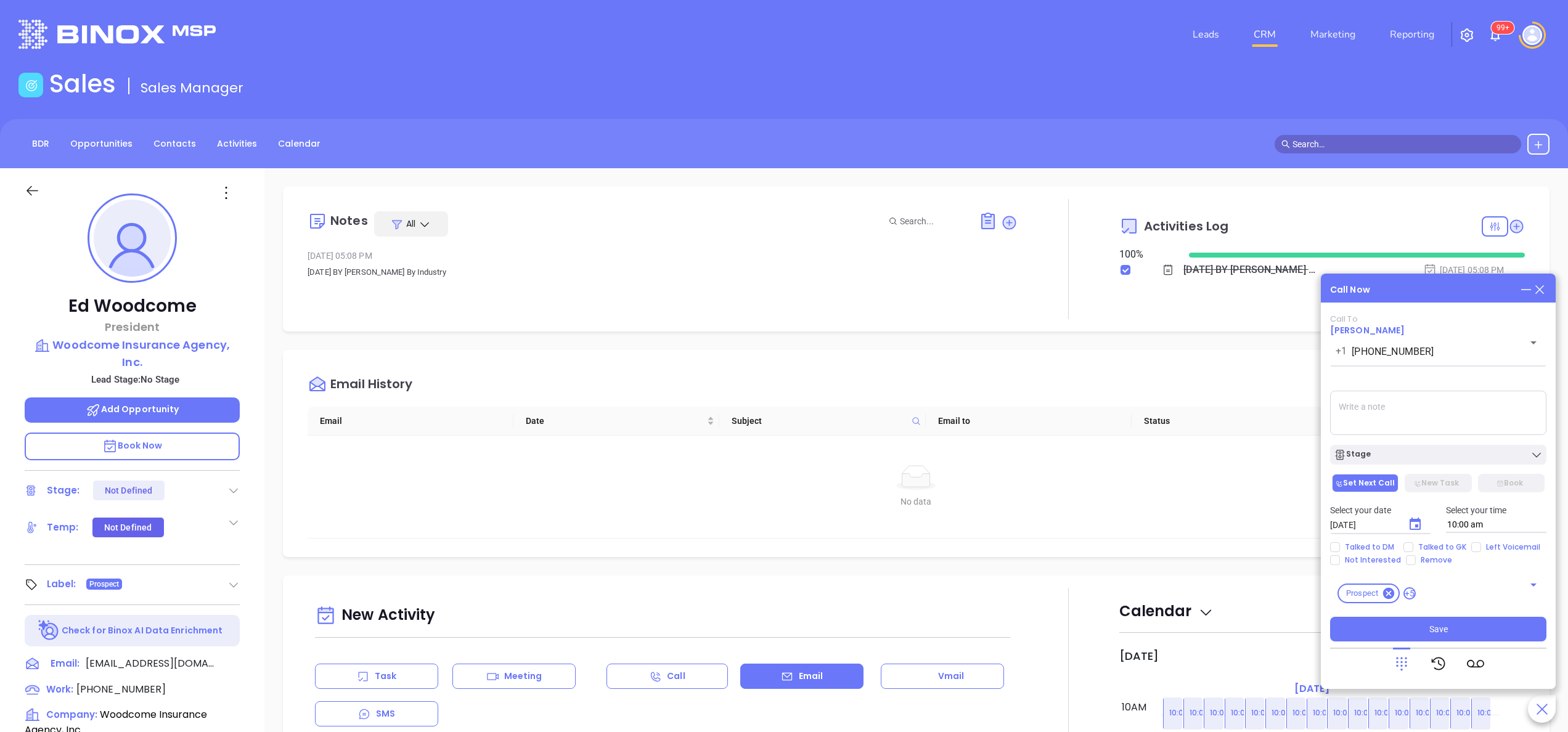
click at [257, 529] on div "[PERSON_NAME] President Woodcome Insurance Agency, Inc. Lead Stage: No Stage Ad…" at bounding box center [132, 626] width 264 height 915
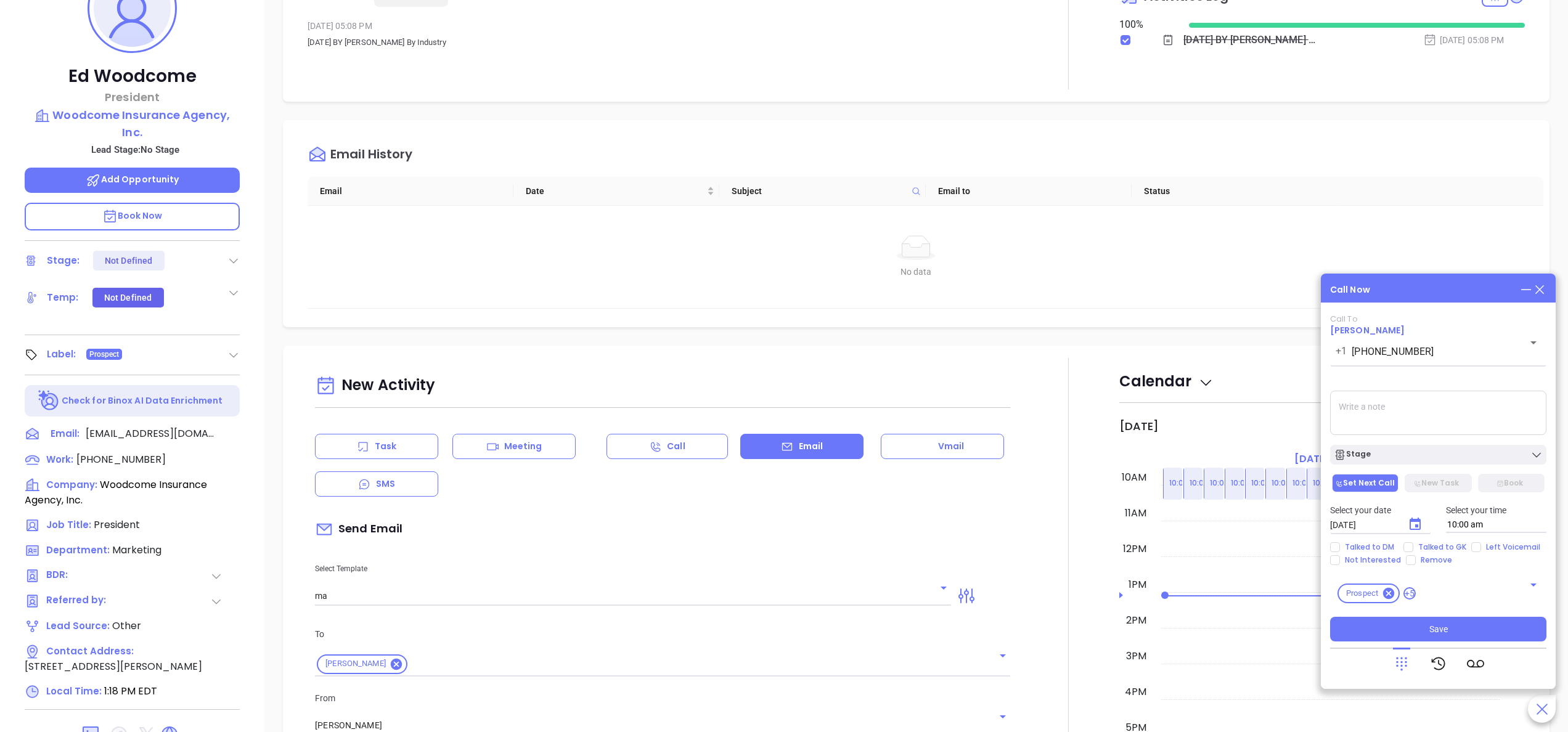
scroll to position [351, 0]
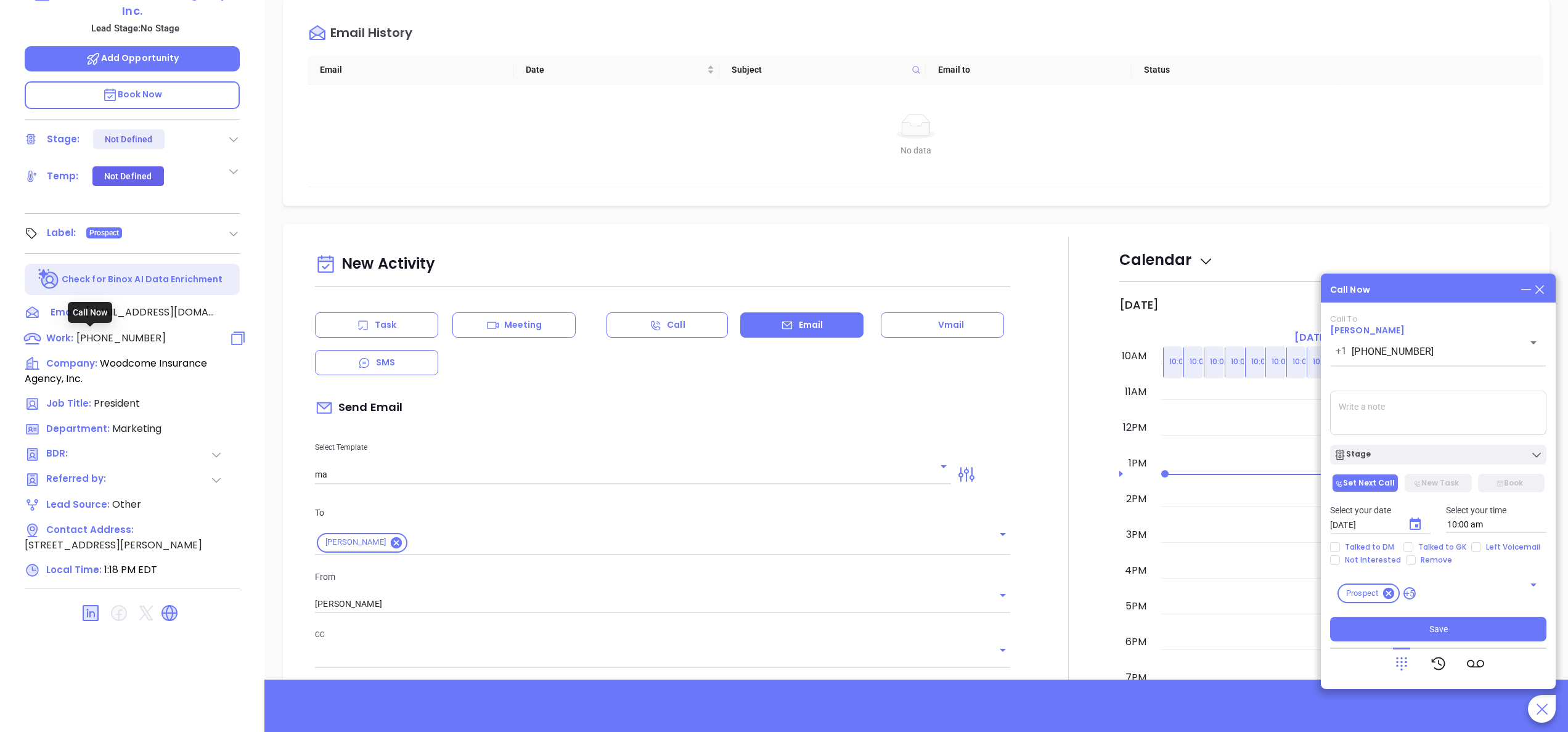
click at [116, 336] on span "[PHONE_NUMBER]" at bounding box center [121, 337] width 90 height 14
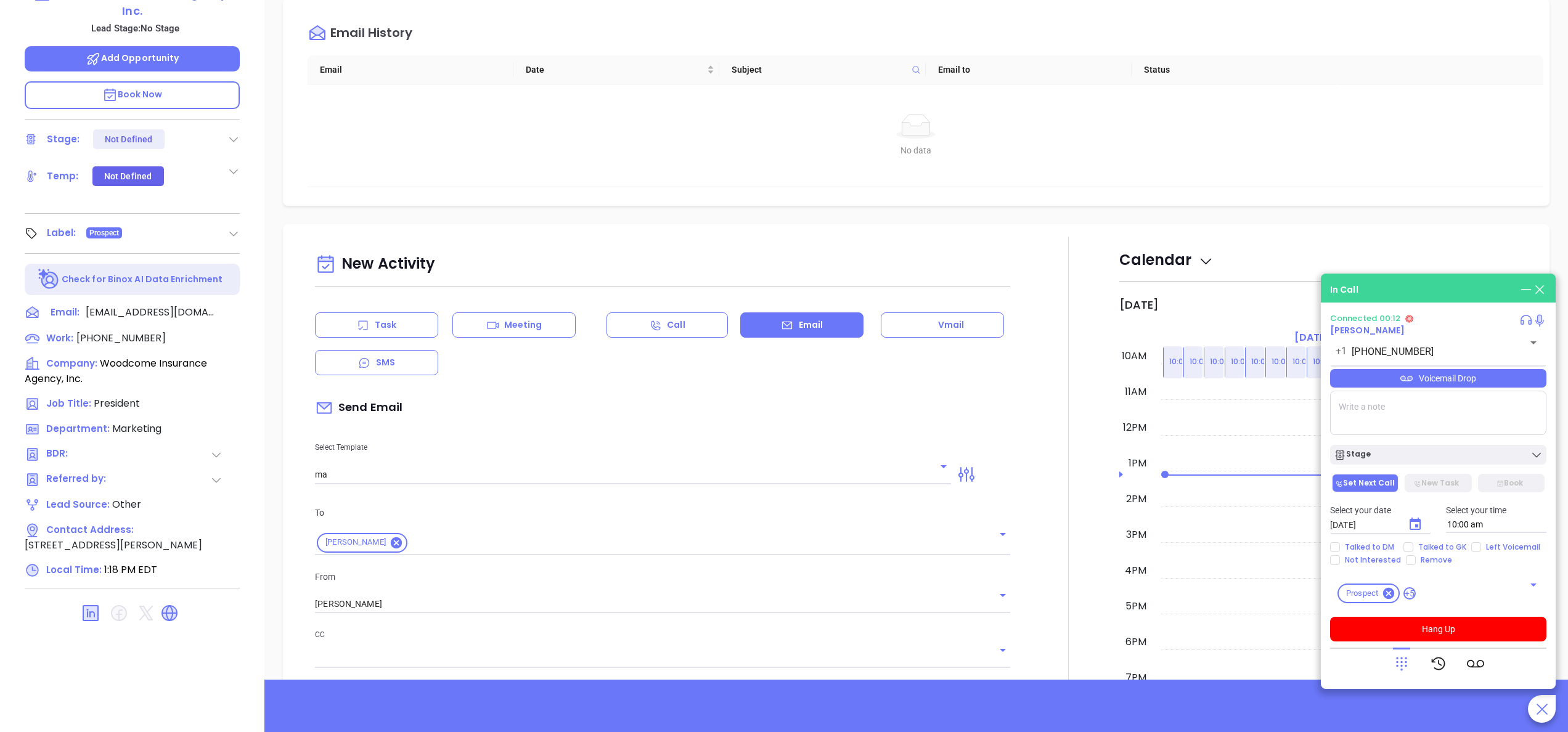
click at [1408, 668] on icon at bounding box center [1402, 664] width 18 height 18
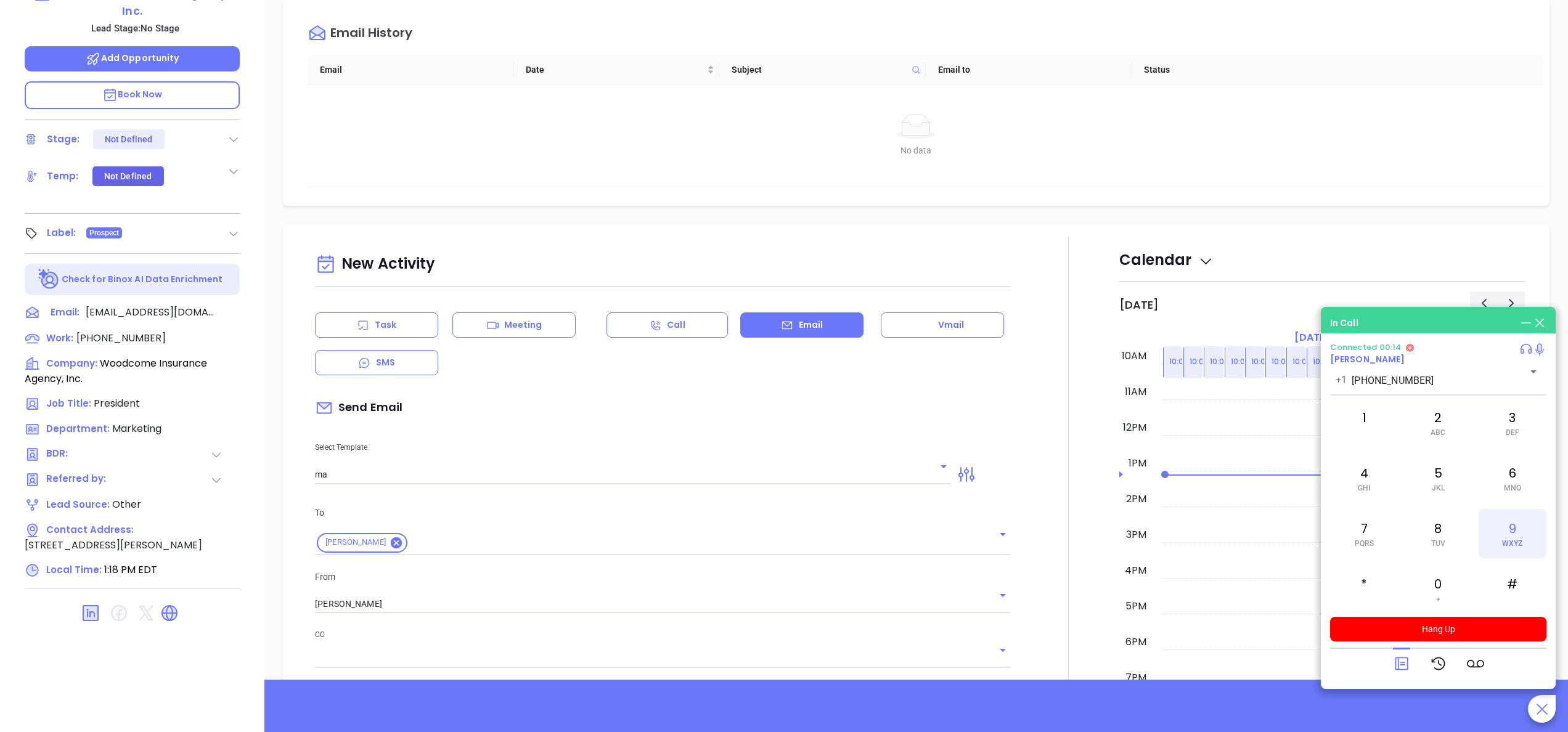
click at [1514, 513] on div "9 WXYZ" at bounding box center [1513, 533] width 67 height 49
click at [1404, 664] on icon at bounding box center [1402, 665] width 13 height 13
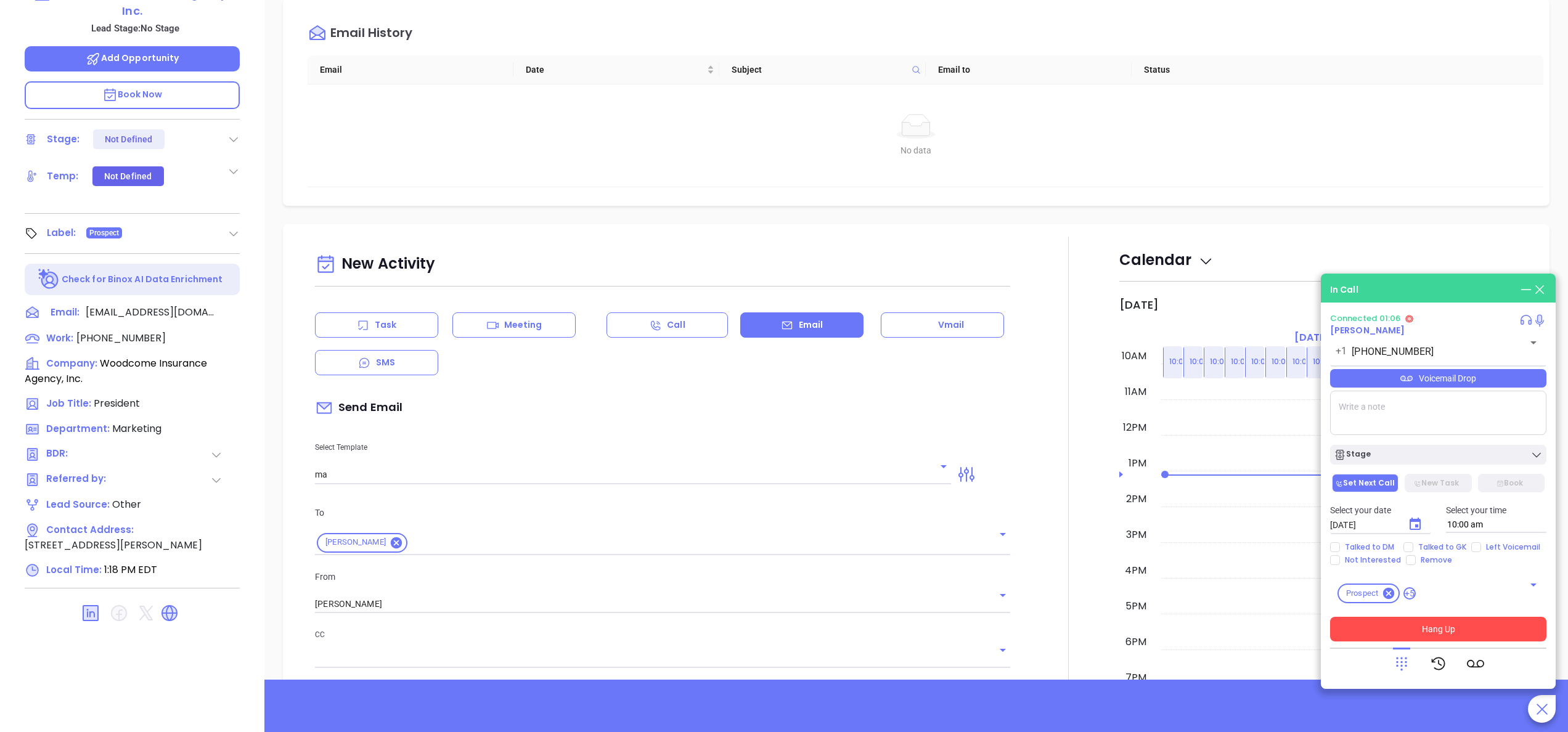
click at [1427, 635] on button "Hang Up" at bounding box center [1439, 628] width 216 height 25
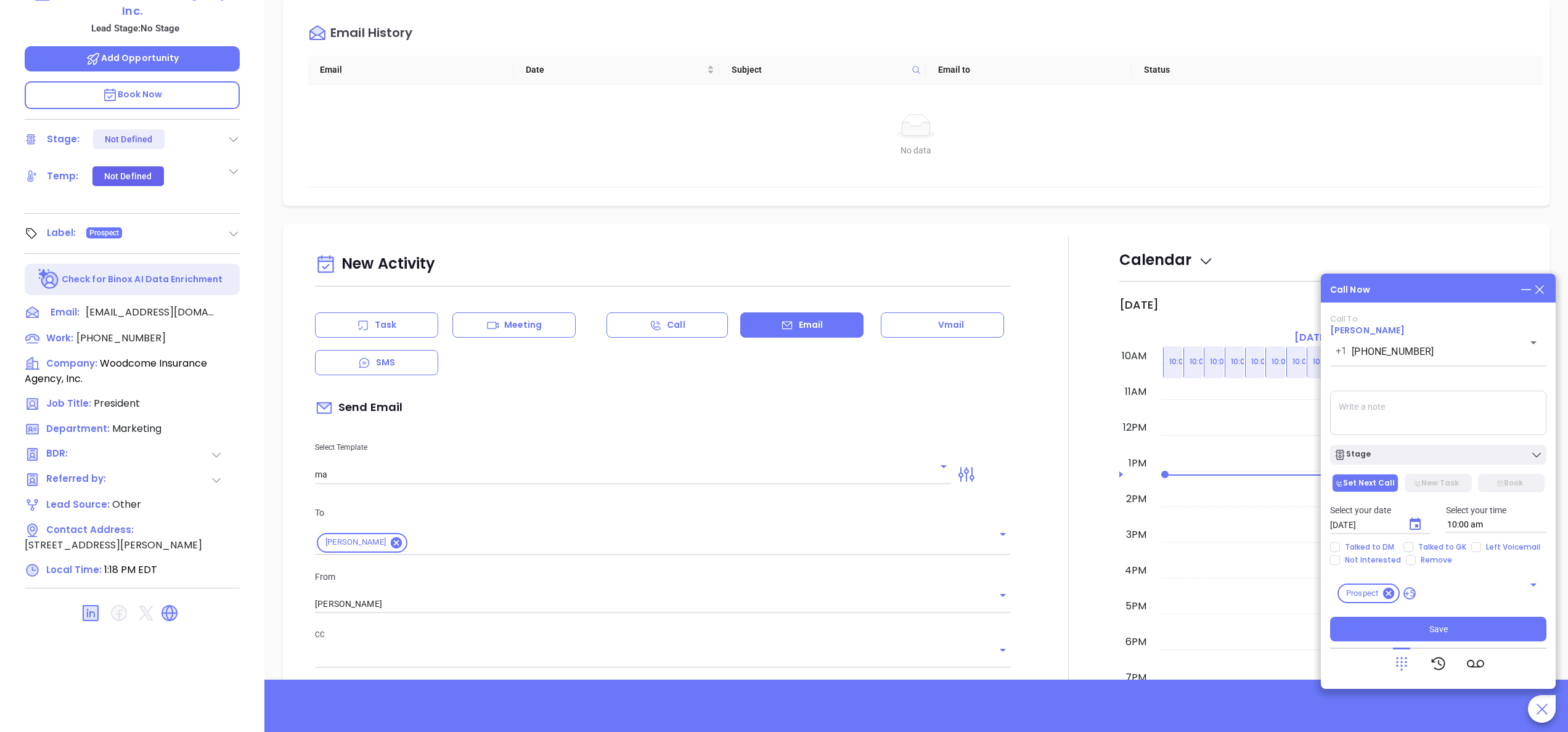
click at [1354, 414] on textarea at bounding box center [1439, 413] width 216 height 44
type textarea "called Ed he doesnt appear in the employee directory ill continue outreach with…"
click at [1440, 295] on div "Call Now" at bounding box center [1439, 289] width 216 height 14
click at [1419, 528] on icon "Choose date, selected date is Oct 2, 2025" at bounding box center [1415, 523] width 11 height 12
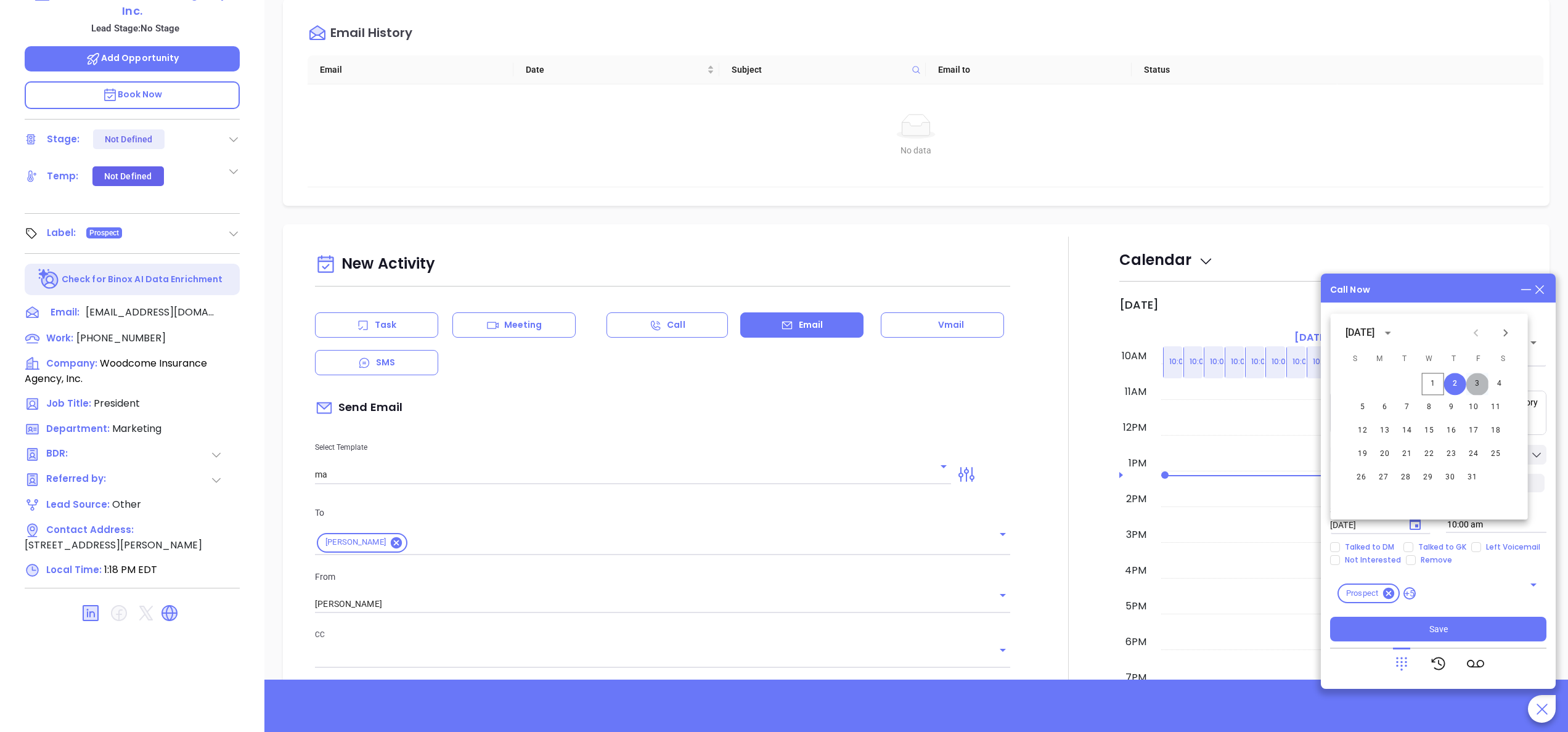
click at [1477, 389] on button "3" at bounding box center [1477, 384] width 22 height 22
type input "[DATE]"
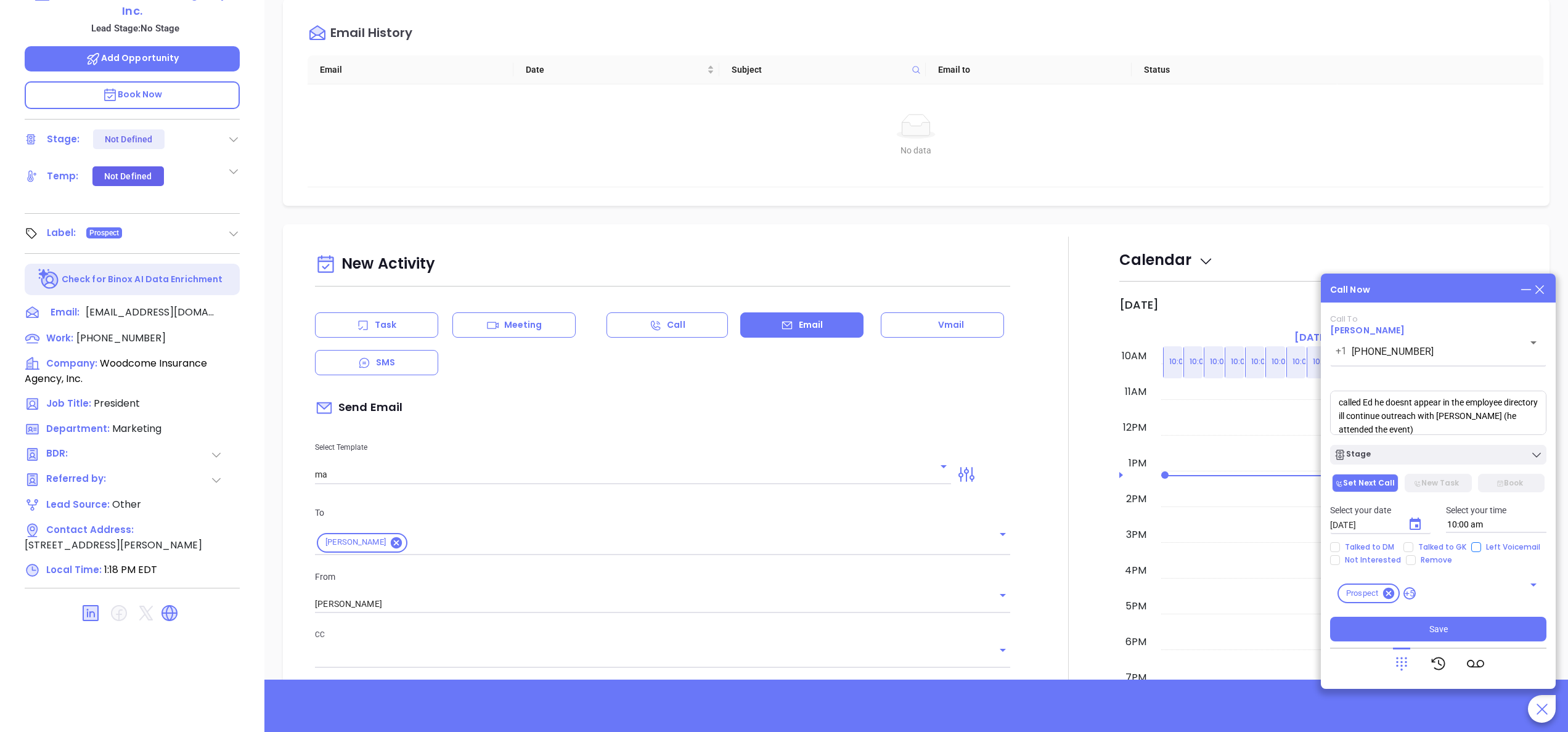
click at [1481, 543] on span "Left Voicemail" at bounding box center [1513, 547] width 64 height 10
click at [1478, 543] on input "Left Voicemail" at bounding box center [1476, 547] width 10 height 10
checkbox input "true"
click at [1439, 452] on div "Stage" at bounding box center [1439, 454] width 209 height 12
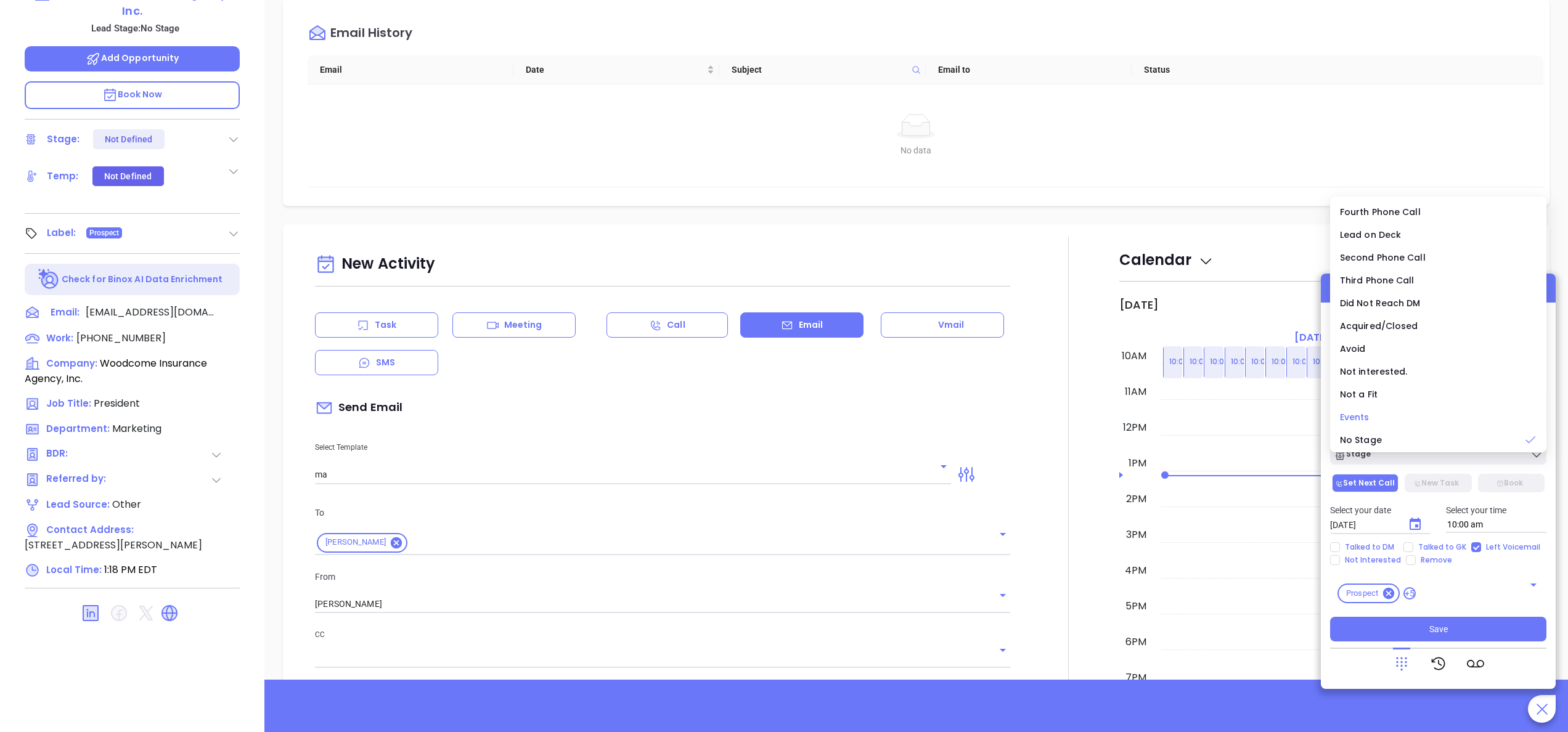
click at [1378, 413] on div "Events" at bounding box center [1439, 417] width 197 height 14
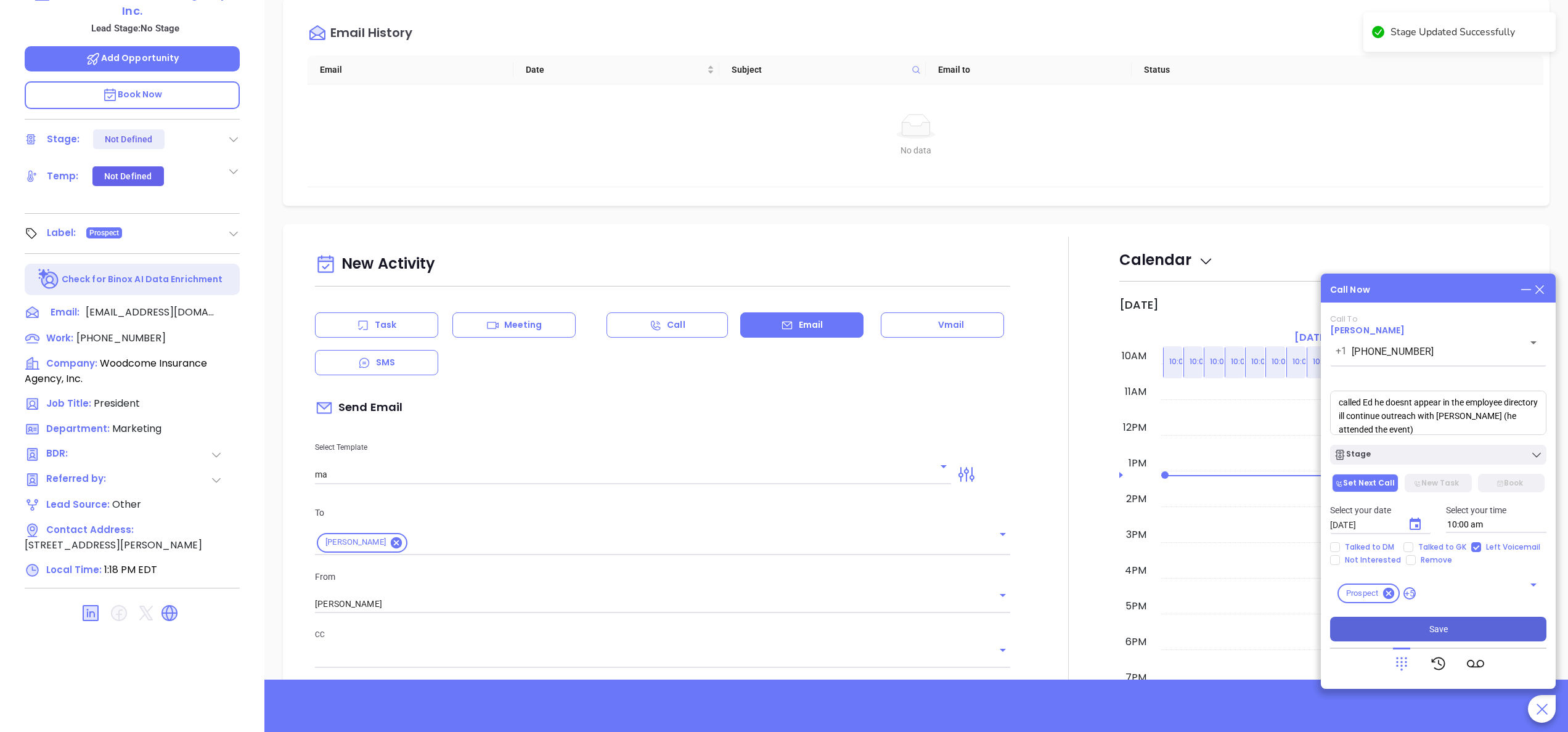
click at [1464, 626] on button "Save" at bounding box center [1439, 628] width 216 height 25
click at [1047, 273] on div at bounding box center [1069, 647] width 102 height 821
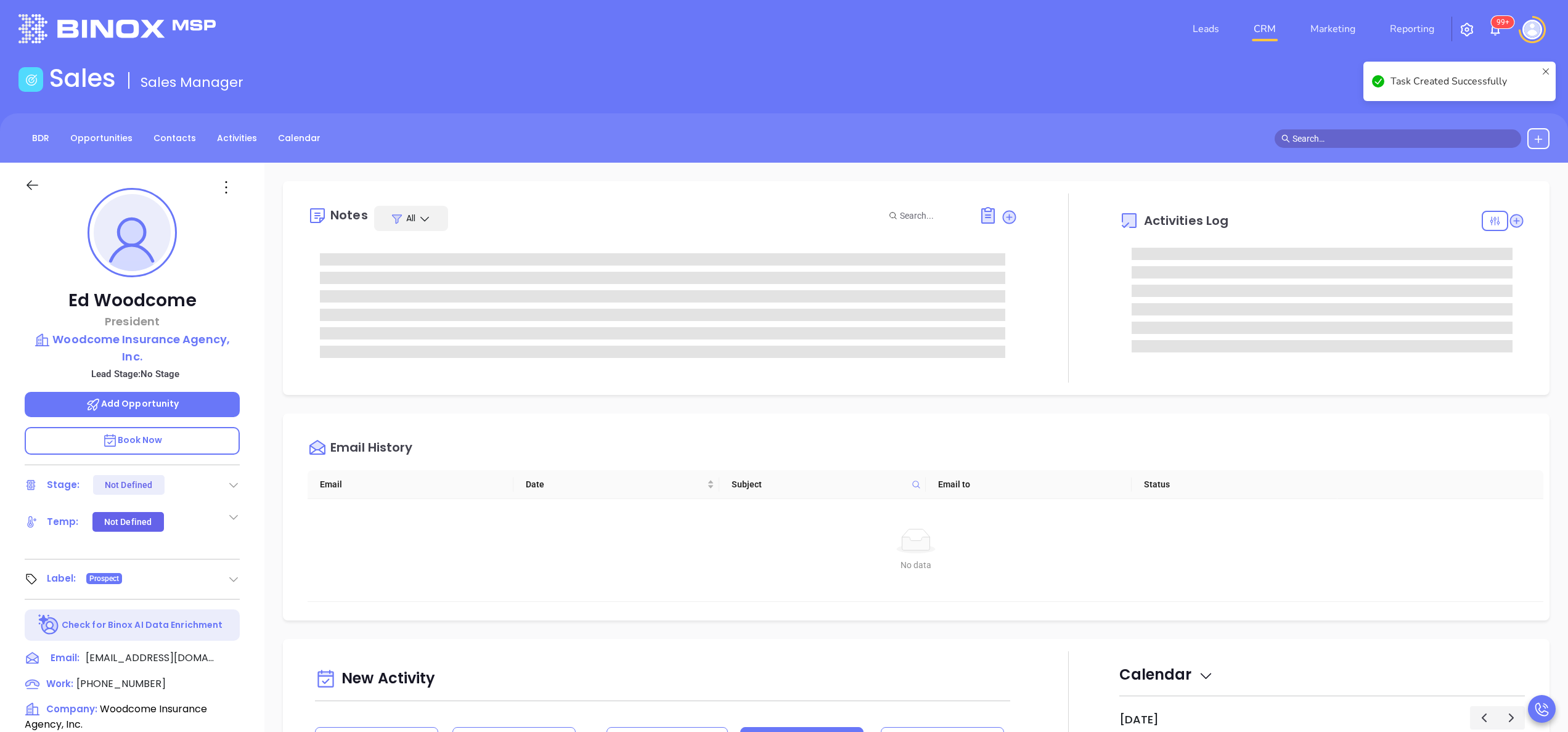
scroll to position [0, 0]
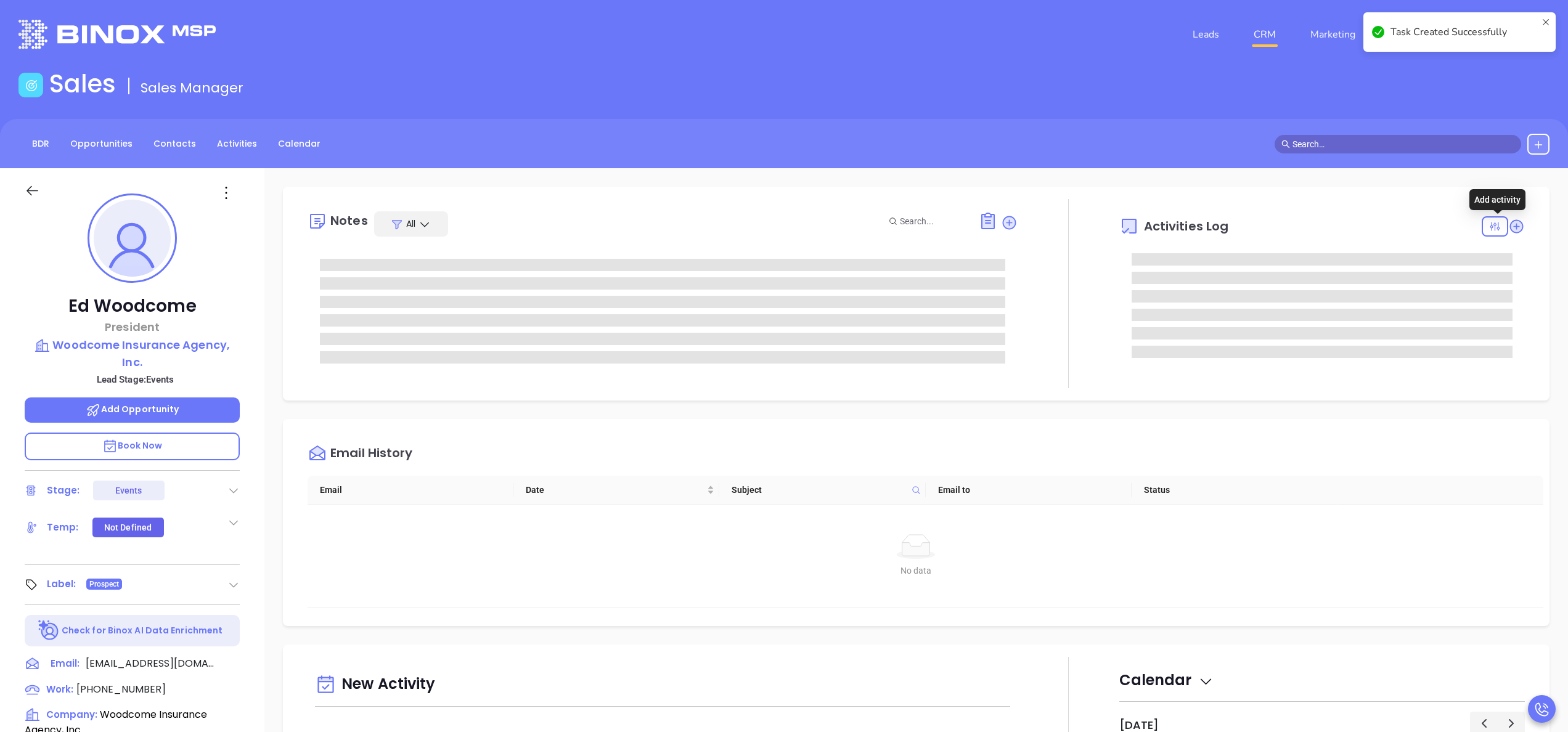
click at [1509, 218] on icon at bounding box center [1517, 226] width 17 height 17
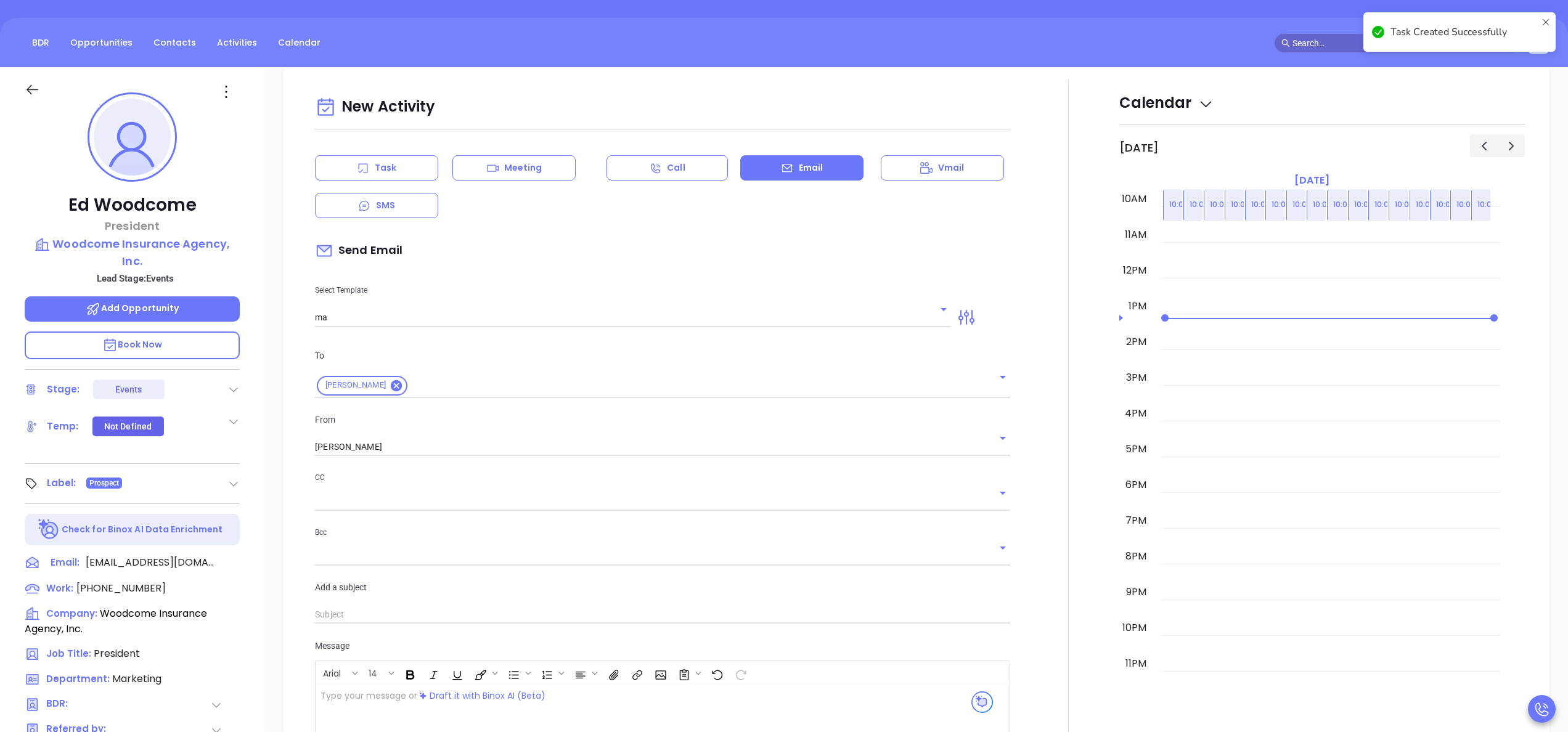
scroll to position [168, 0]
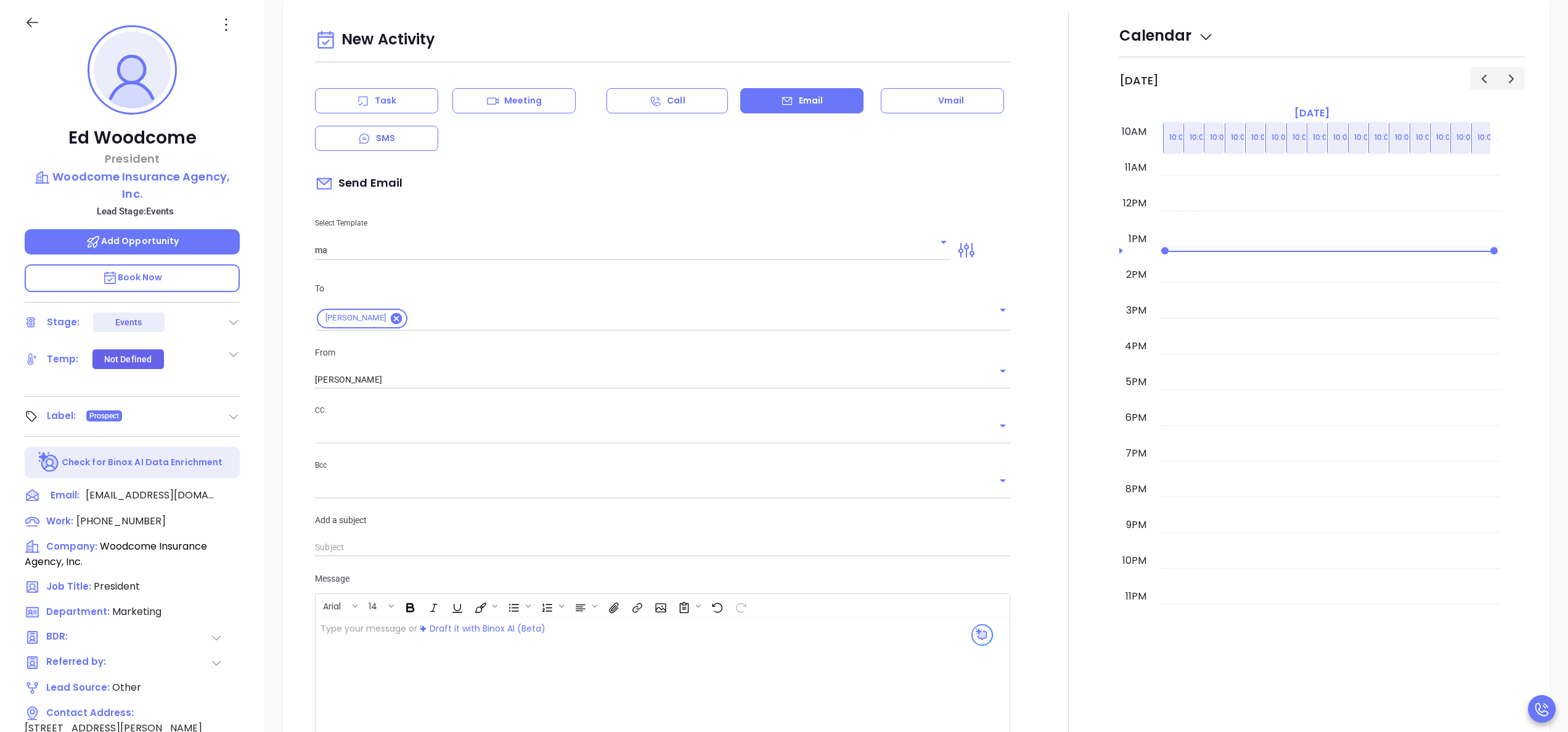
click at [1087, 185] on div at bounding box center [1069, 422] width 102 height 821
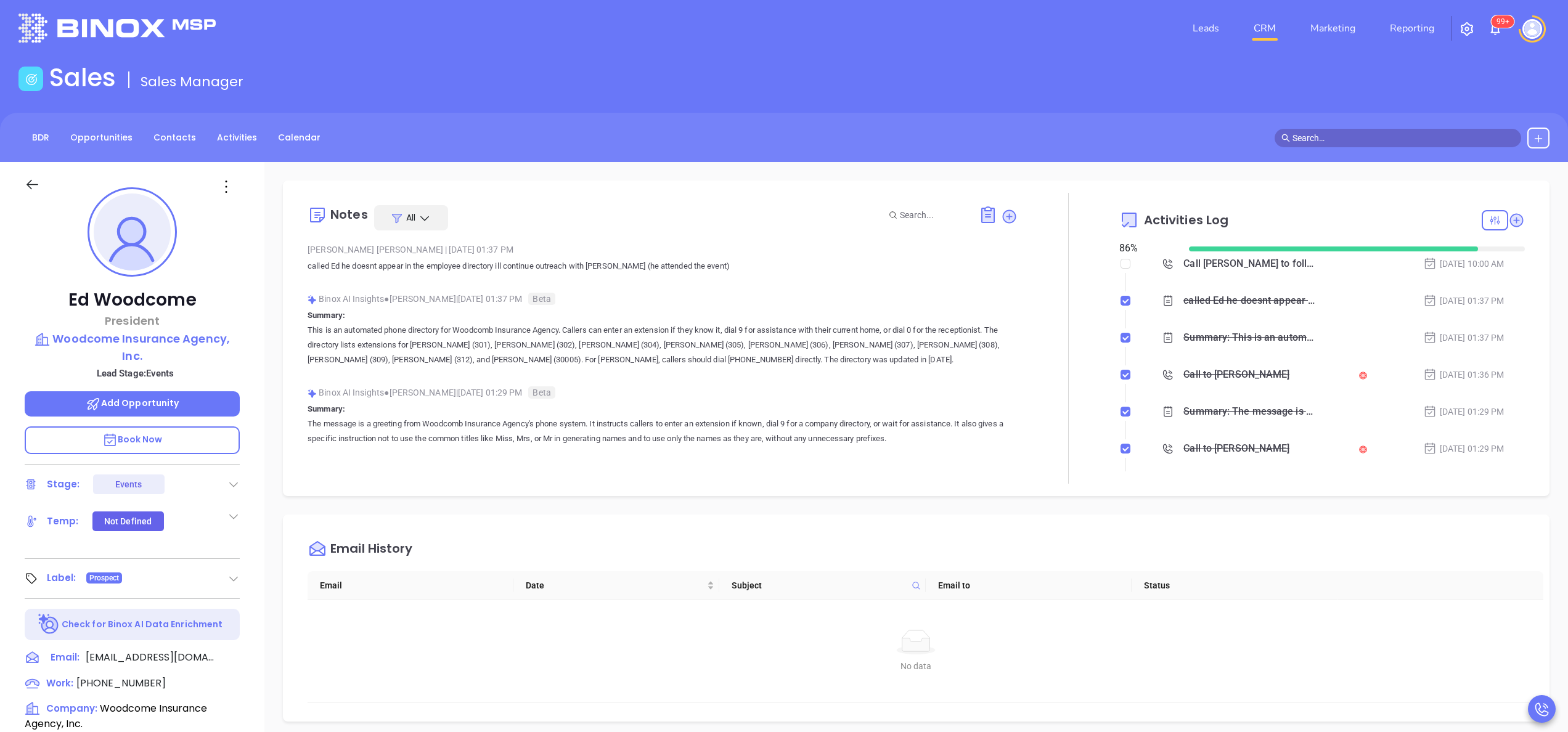
scroll to position [0, 0]
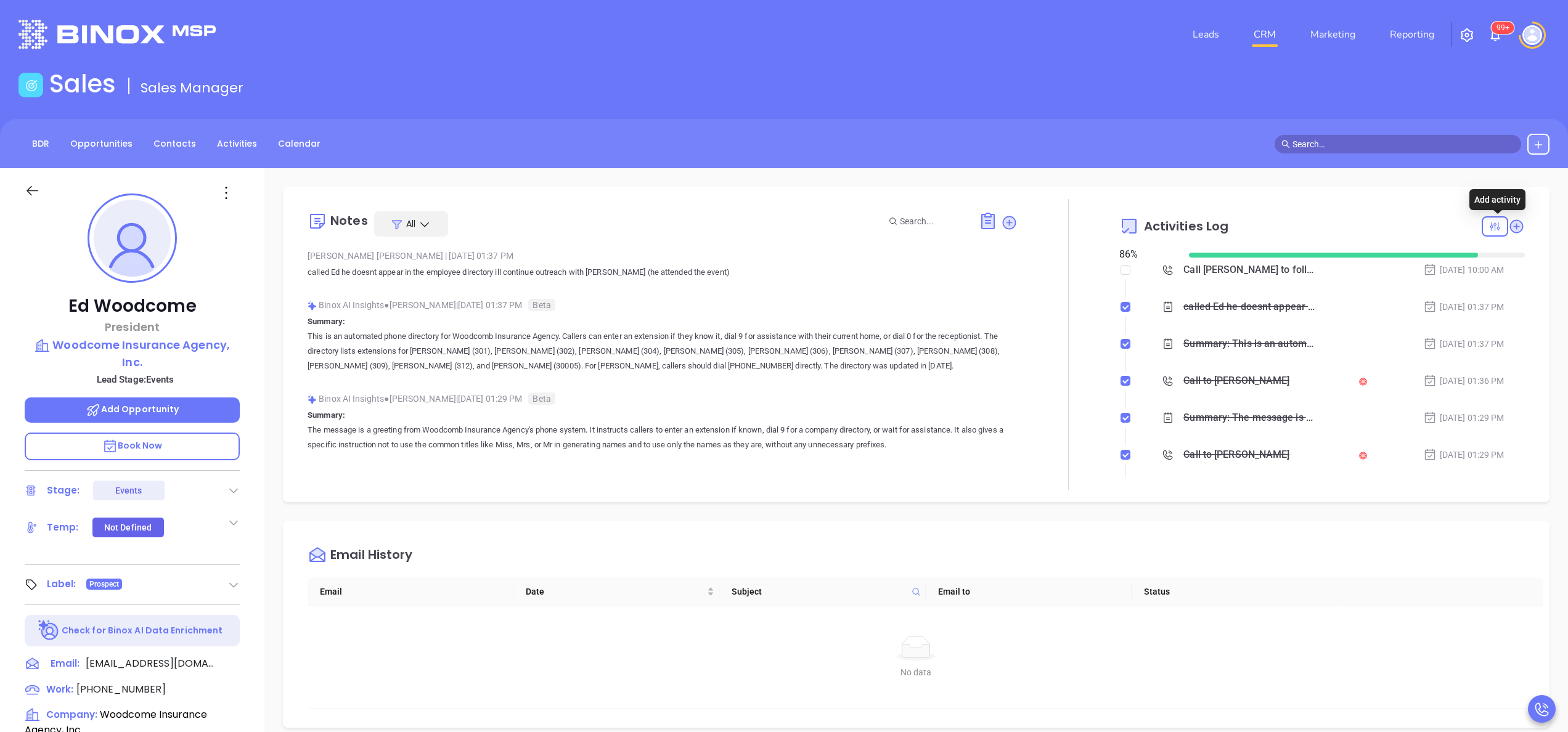
click at [1509, 219] on icon at bounding box center [1517, 226] width 17 height 17
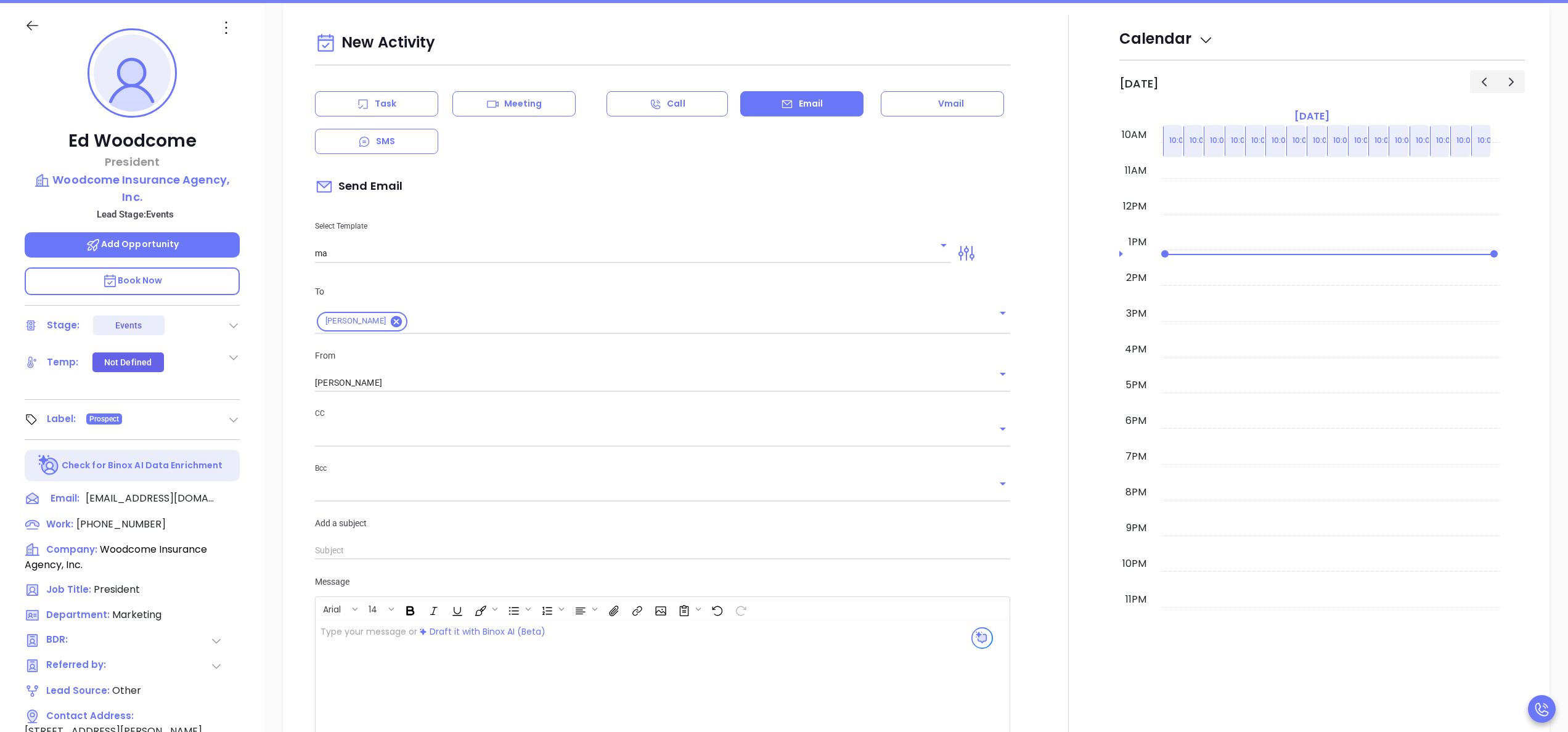
scroll to position [168, 0]
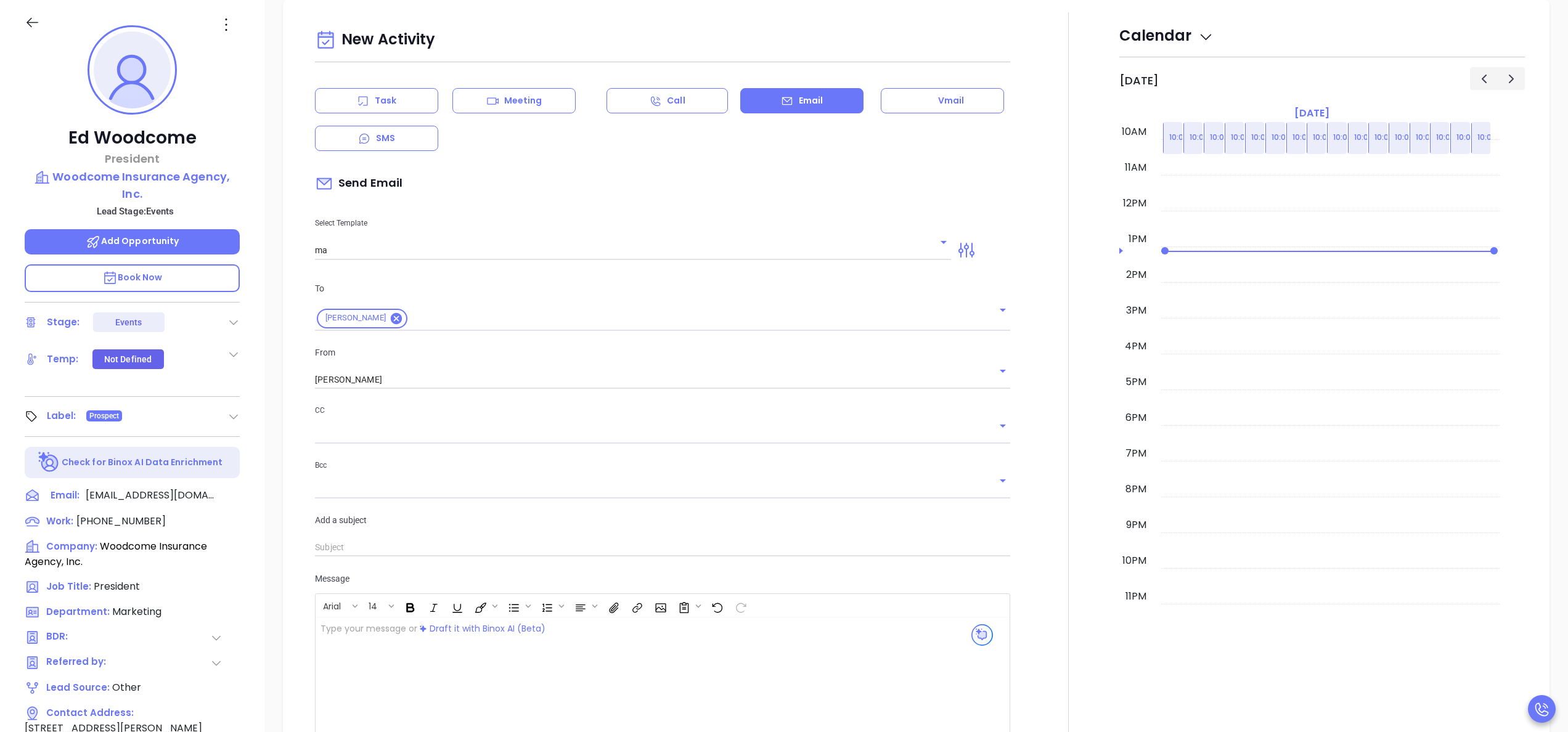
click at [538, 239] on div "Select Template ma" at bounding box center [633, 228] width 651 height 62
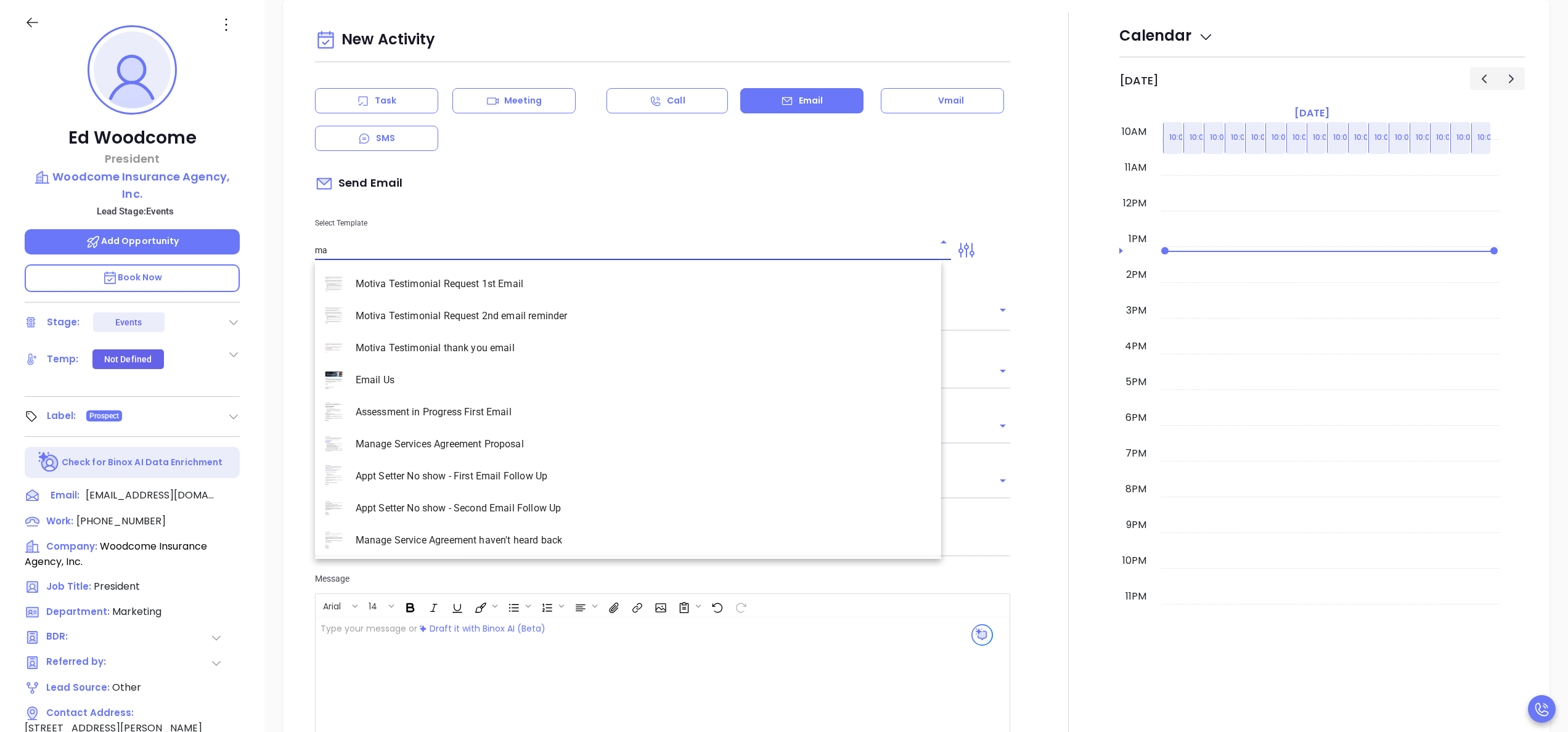
click at [503, 247] on input "ma" at bounding box center [624, 250] width 618 height 18
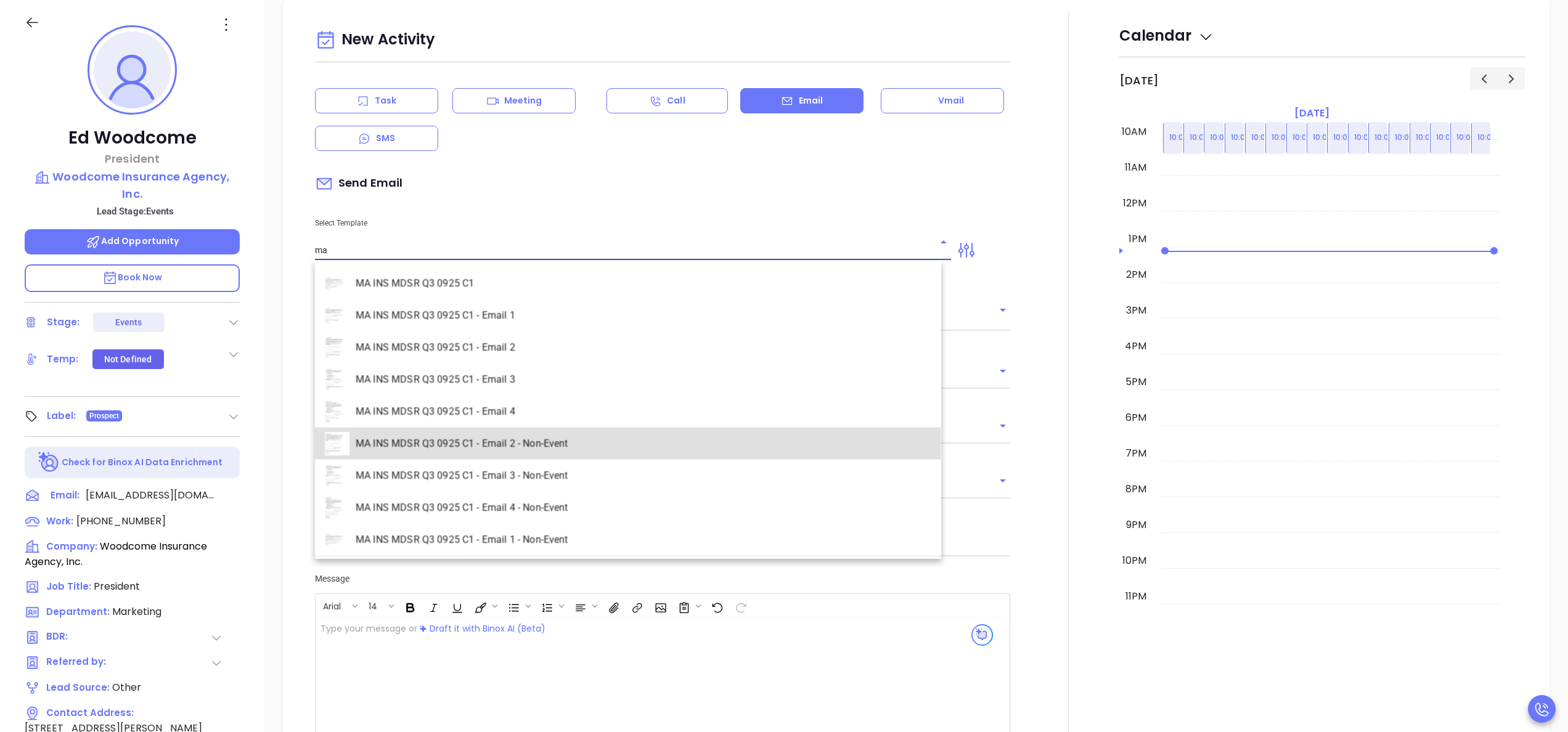
type input "MA INS MDSR Q3 0925 C1 - Email 2 - Non-Event"
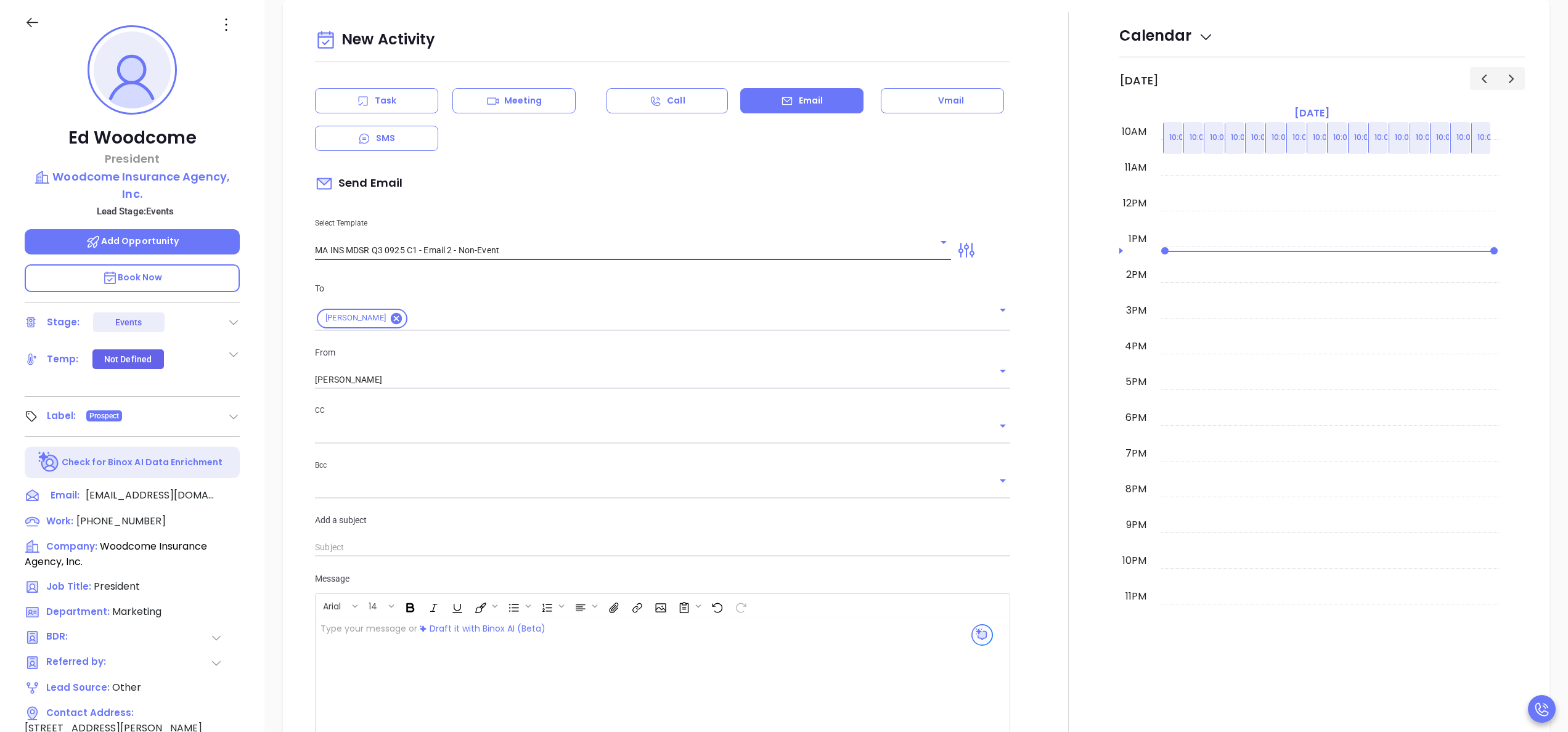
type input "Ed, here’s the MA compliance checklist we mentioned"
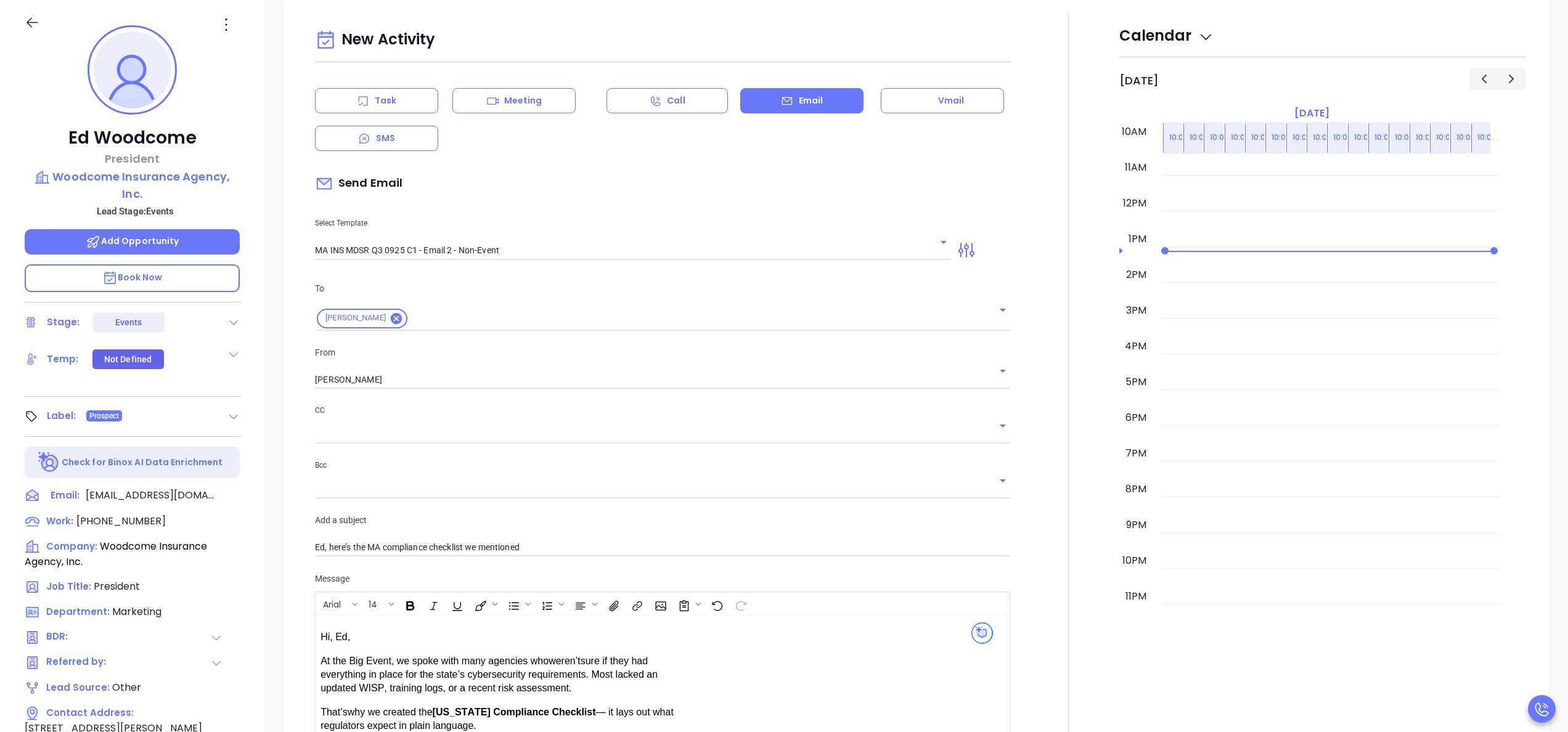
click at [1018, 439] on div at bounding box center [1069, 494] width 102 height 965
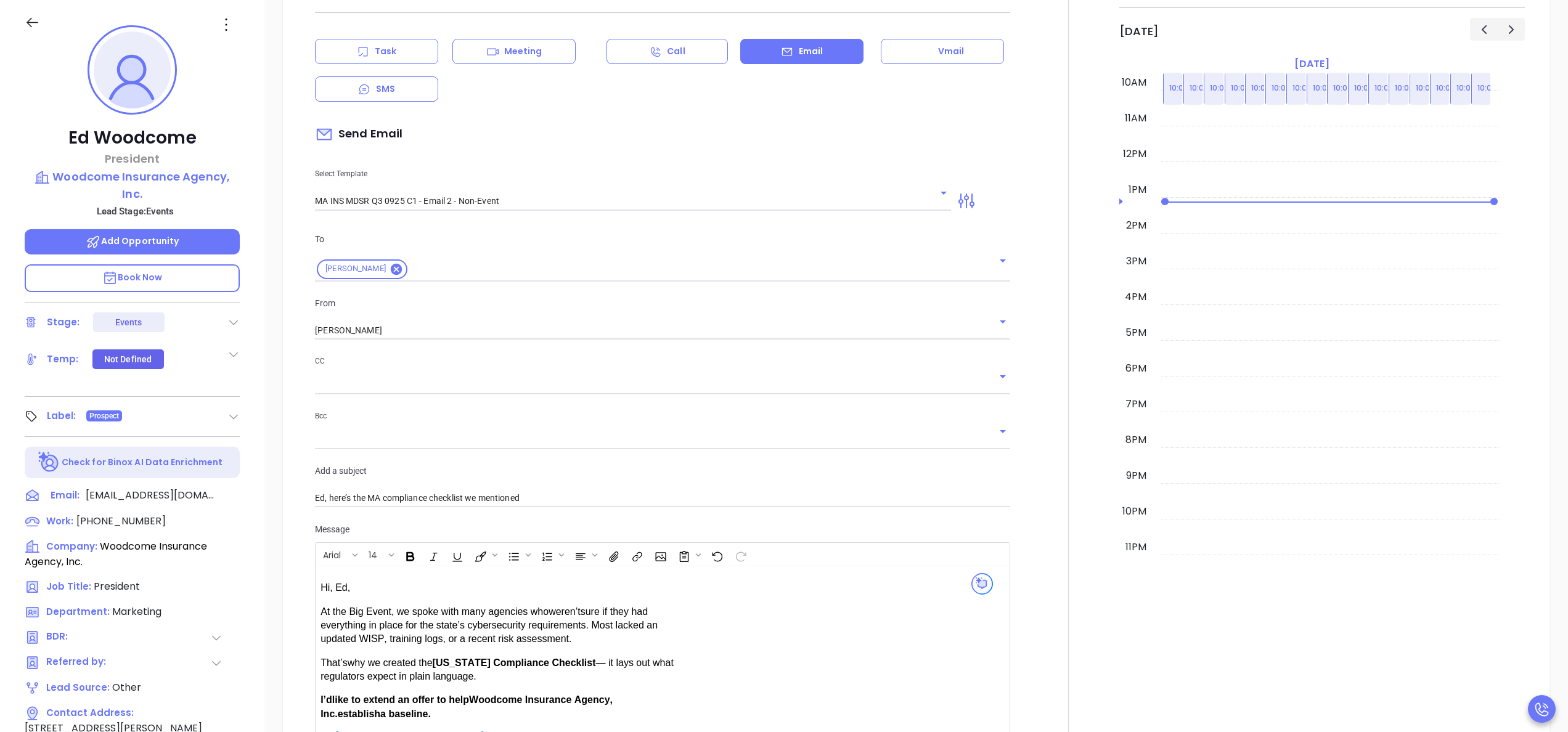
scroll to position [677, 0]
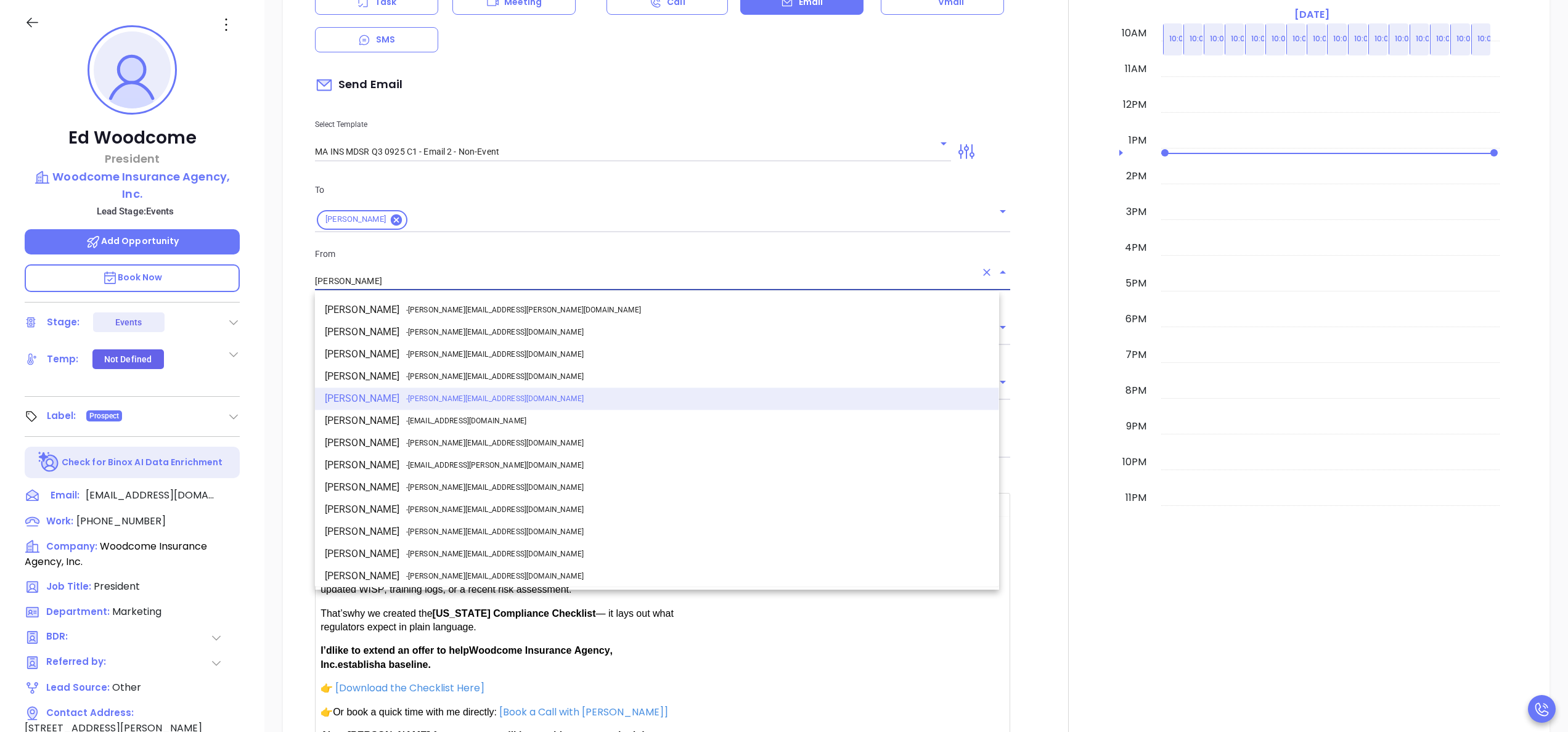
click at [893, 276] on input "[PERSON_NAME]" at bounding box center [645, 281] width 661 height 18
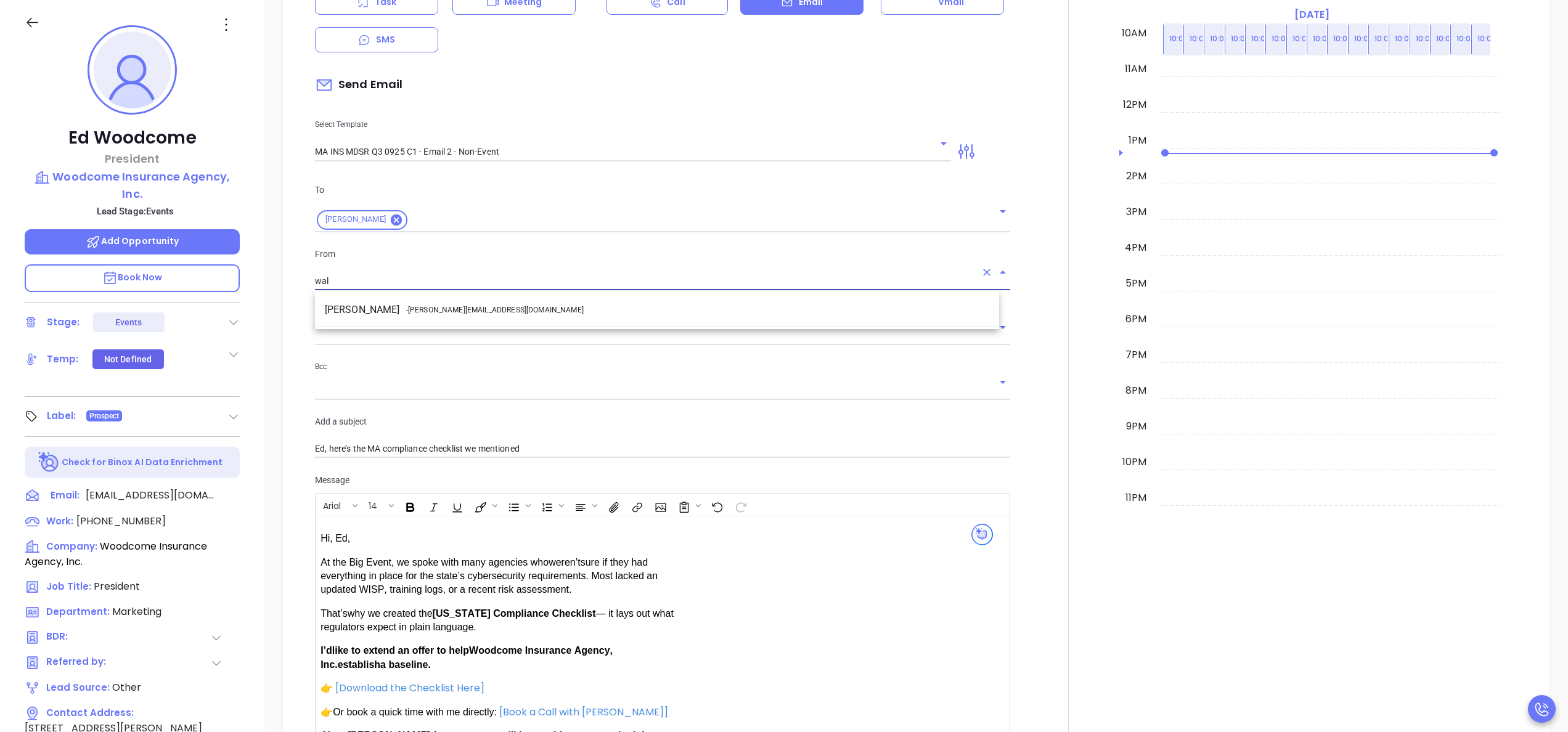
click at [496, 314] on li "Walter Contreras - [EMAIL_ADDRESS][DOMAIN_NAME]" at bounding box center [657, 310] width 684 height 22
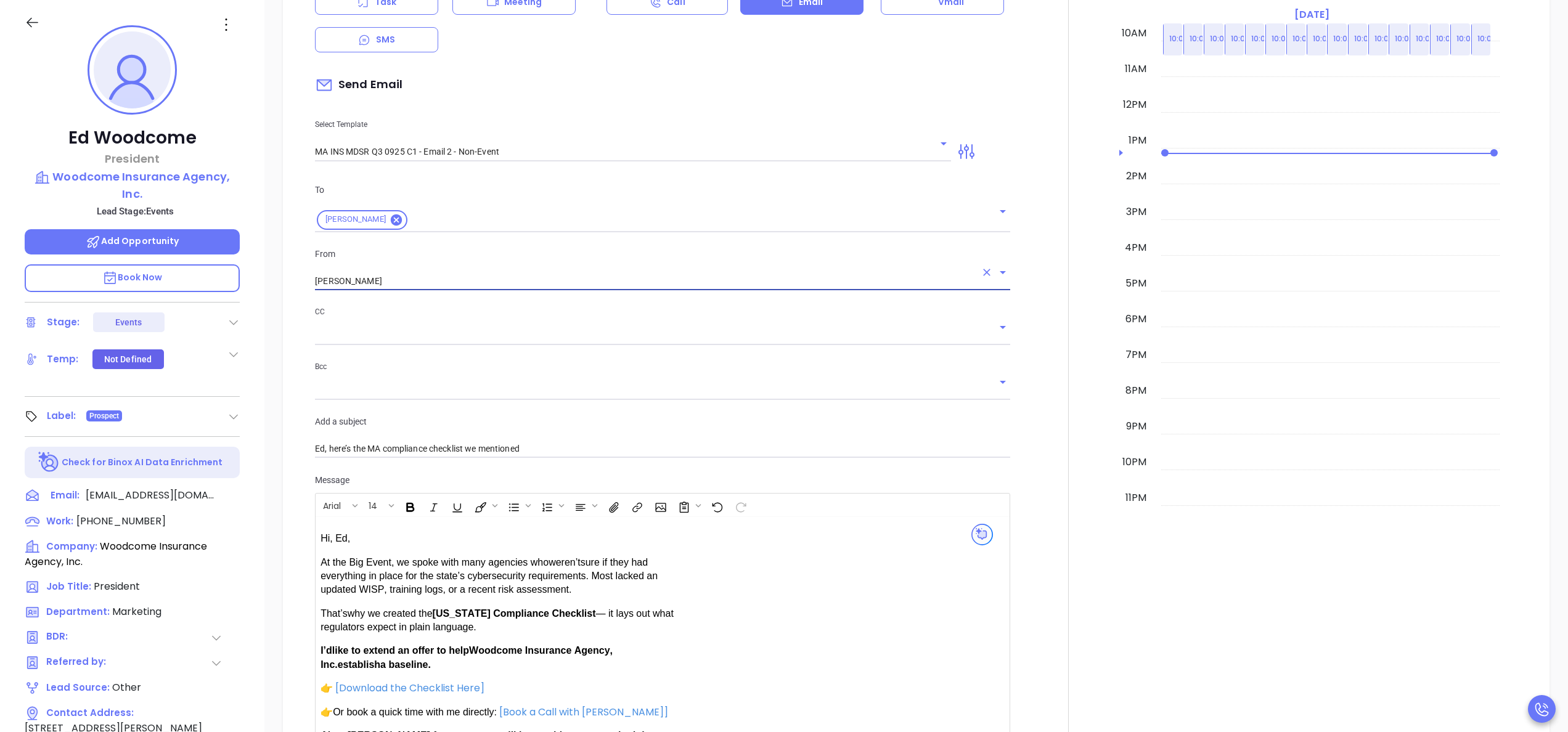
type input "[PERSON_NAME]"
click at [1018, 377] on div at bounding box center [1069, 396] width 102 height 965
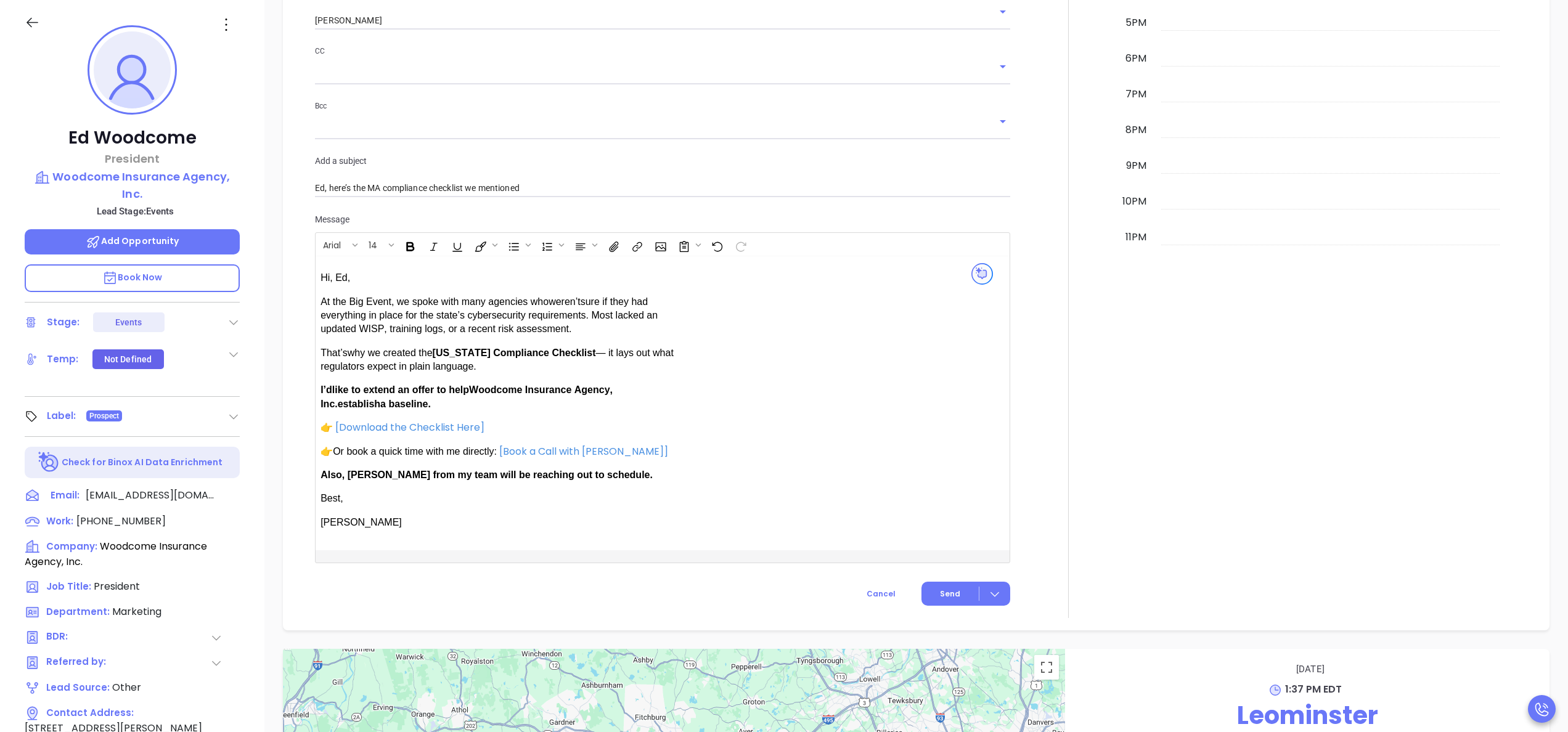
scroll to position [1071, 0]
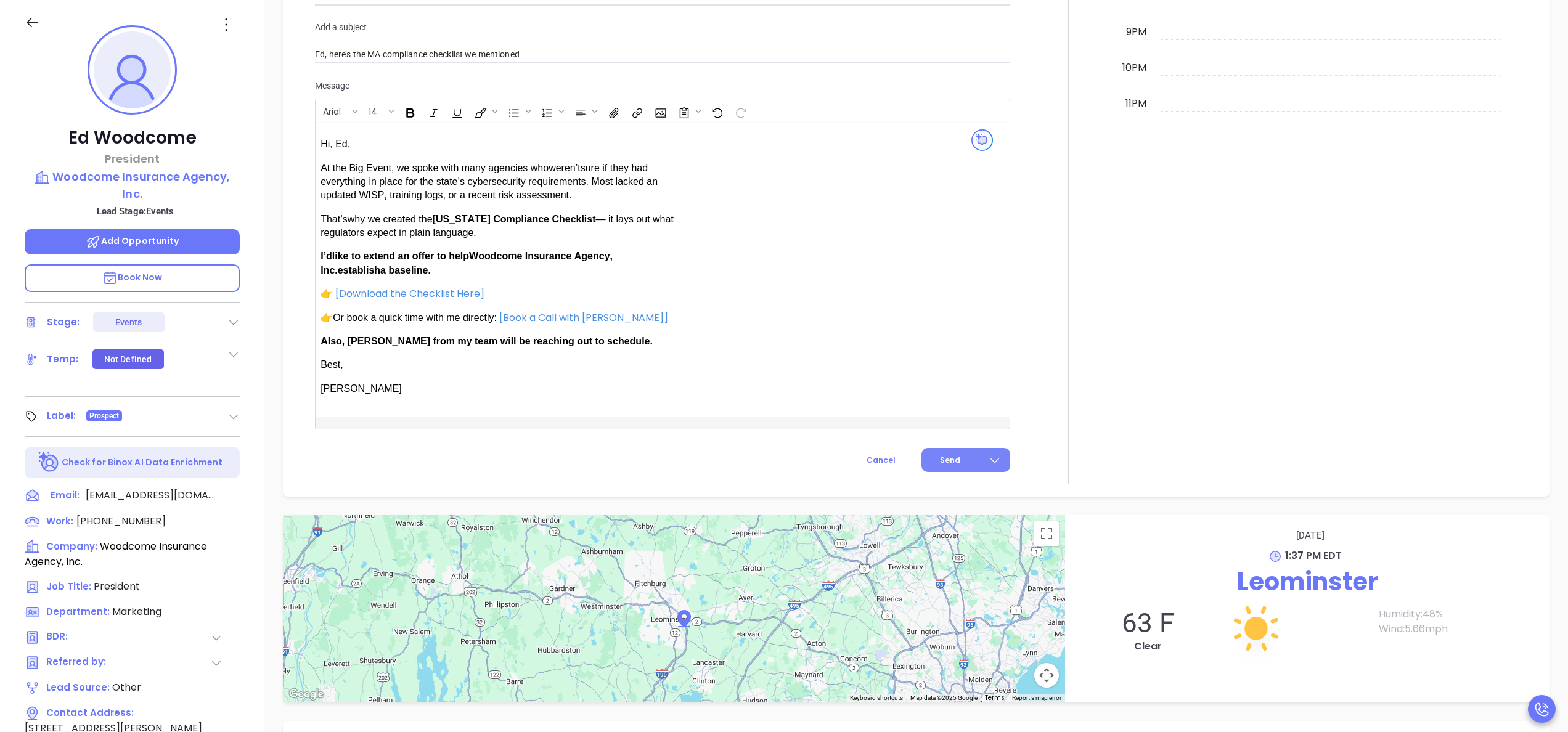
click at [940, 458] on span "Send" at bounding box center [950, 460] width 20 height 11
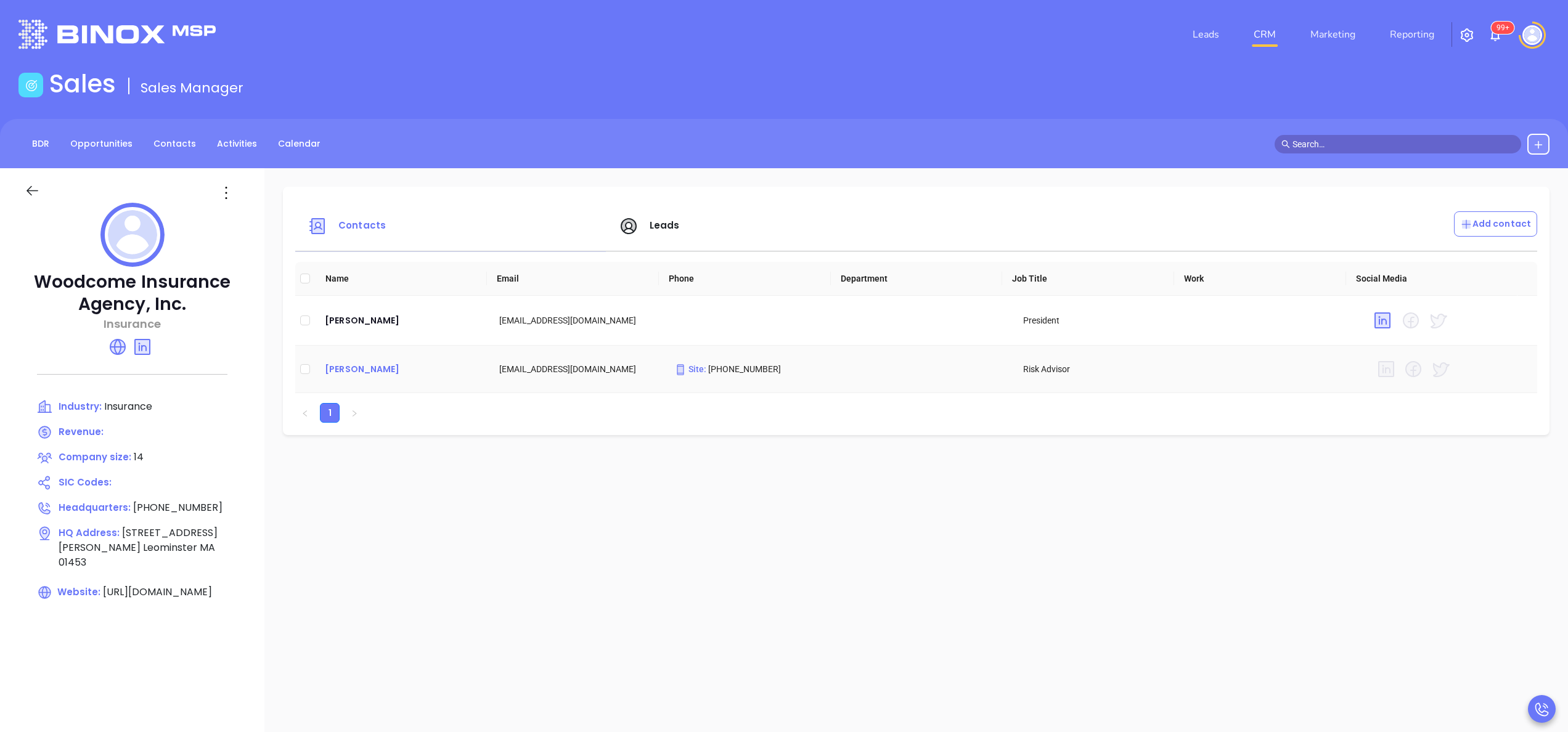
click at [358, 368] on div "[PERSON_NAME]" at bounding box center [401, 369] width 154 height 15
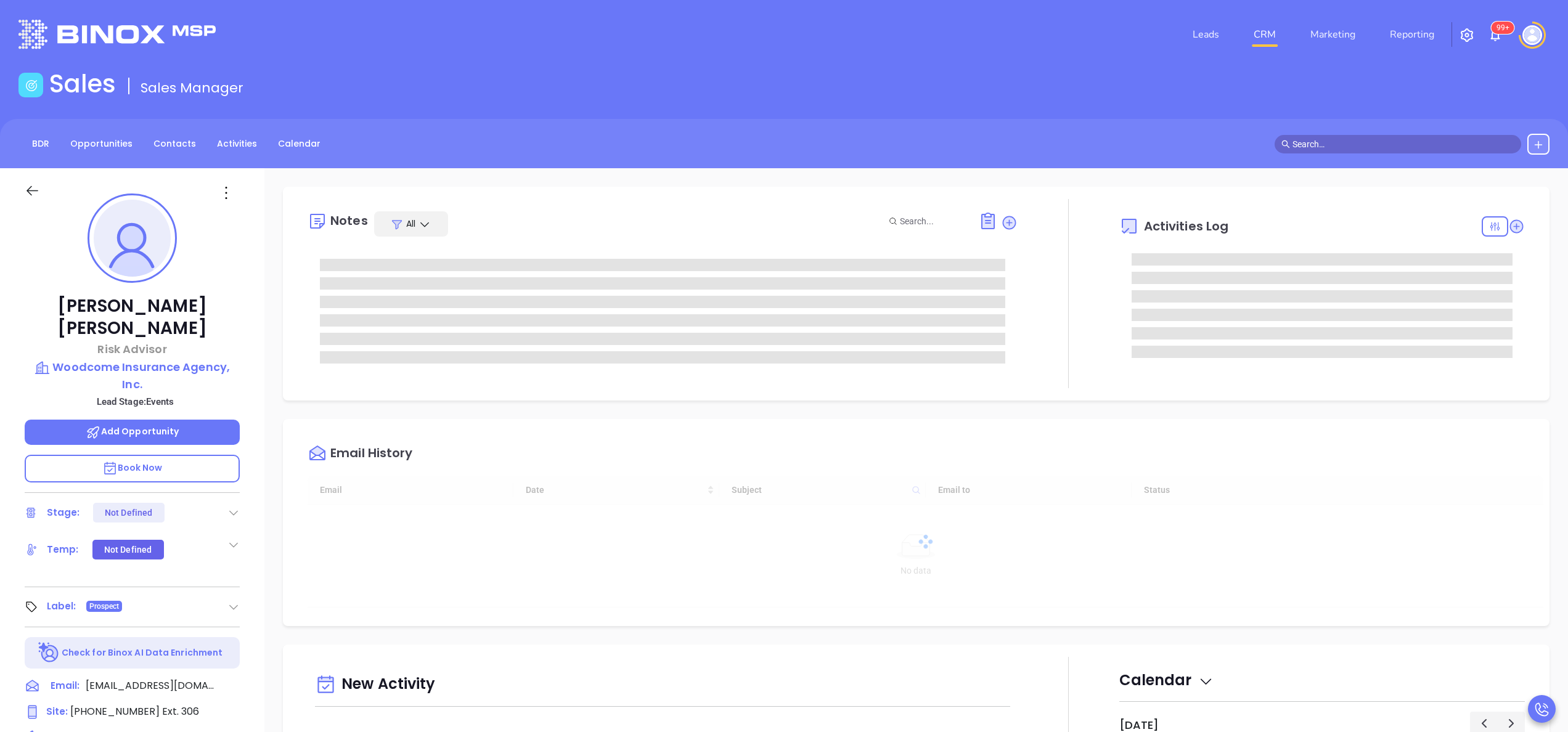
type input "[DATE]"
type input "[PERSON_NAME]"
click at [110, 704] on span "[PHONE_NUMBER]" at bounding box center [115, 711] width 90 height 14
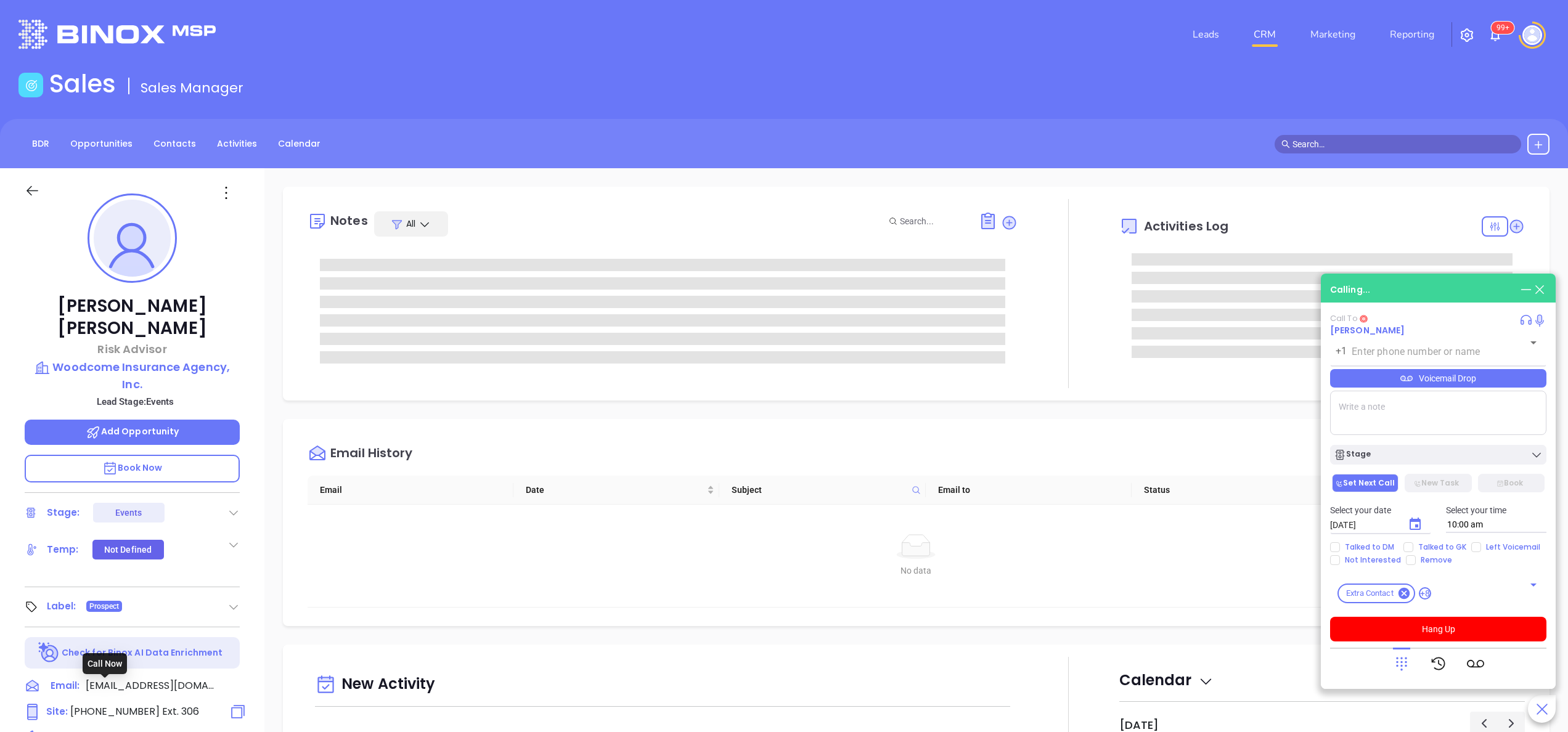
type input "[PHONE_NUMBER]"
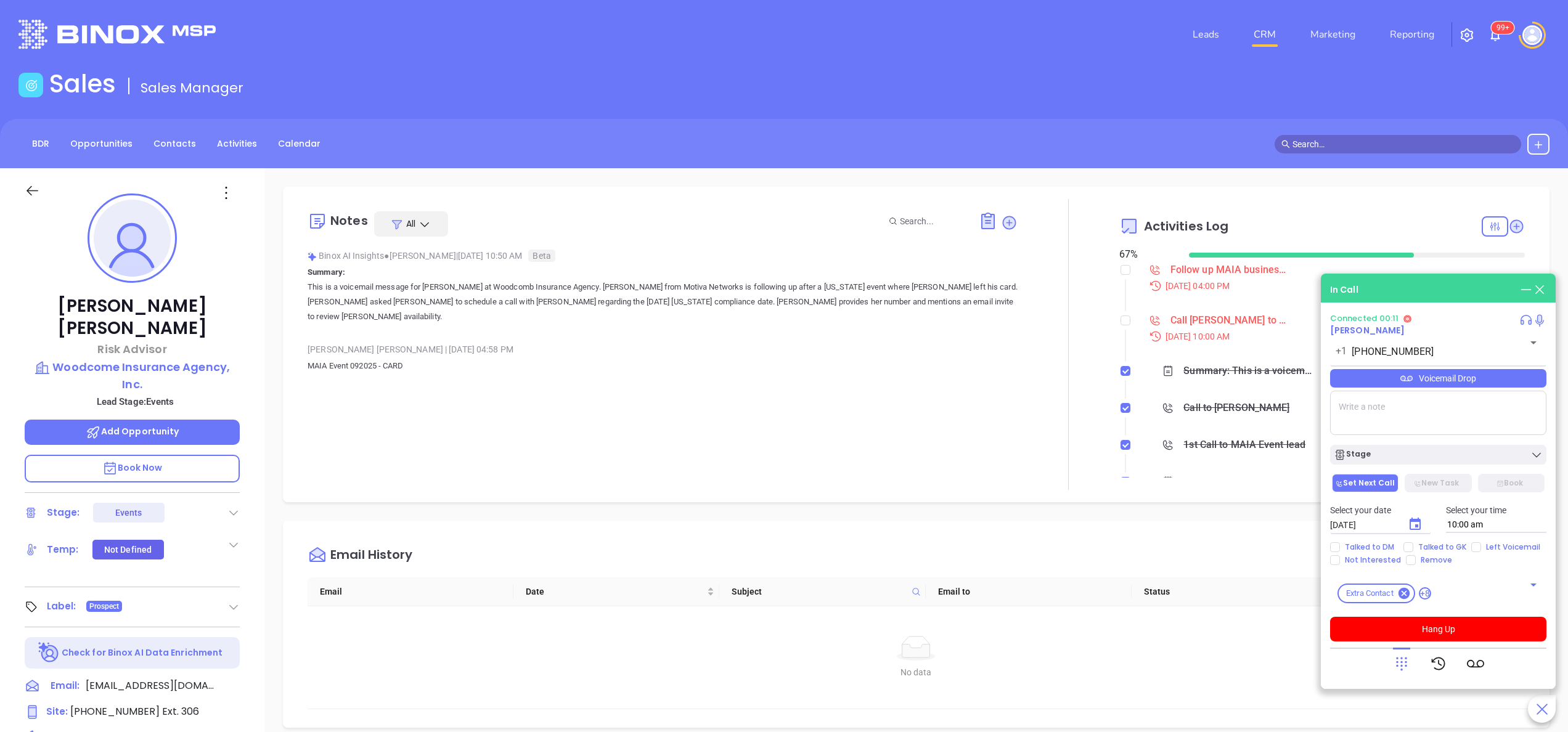
click at [1404, 664] on icon at bounding box center [1402, 664] width 18 height 18
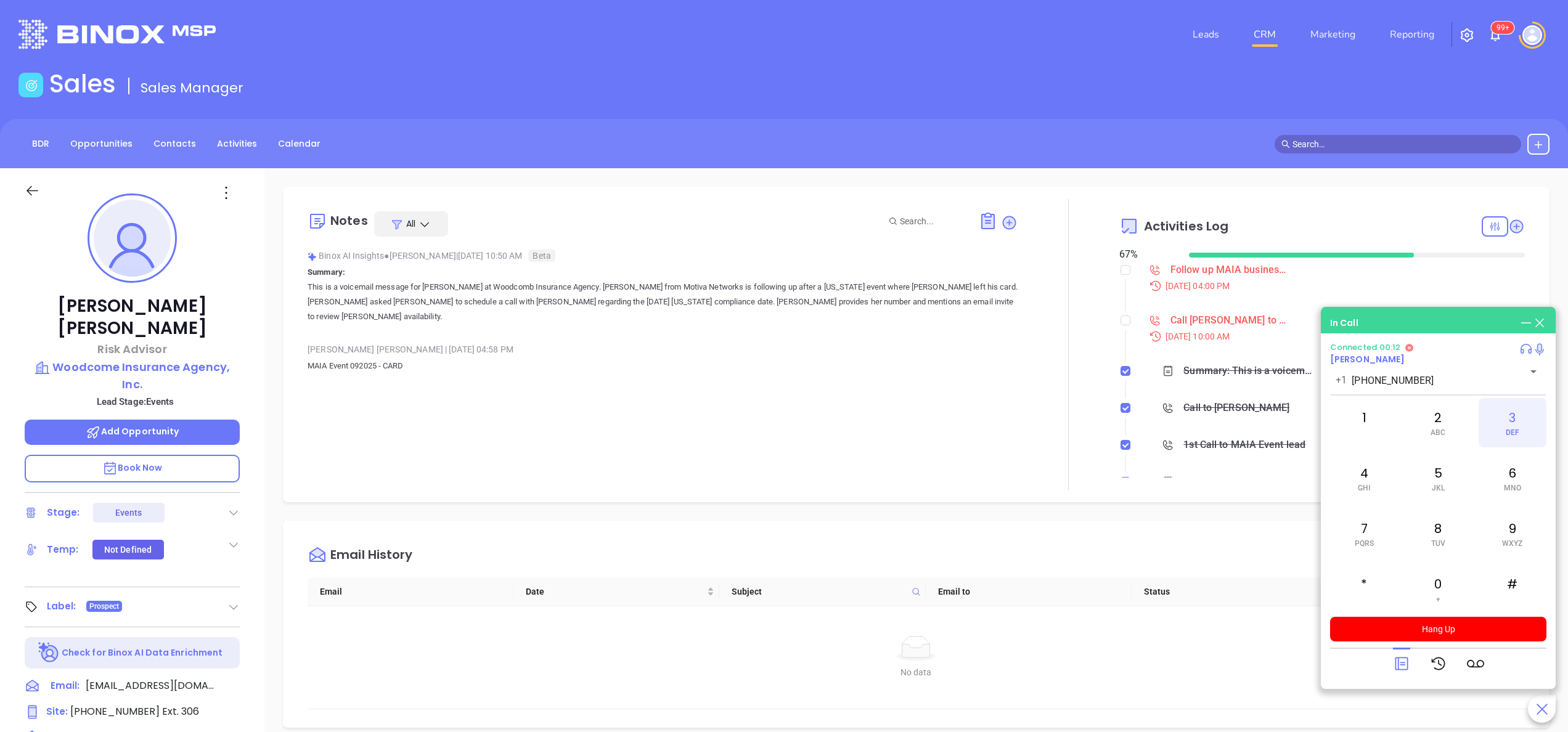
click at [1527, 426] on div "3 DEF" at bounding box center [1513, 422] width 67 height 49
click at [1445, 587] on div "0 +" at bounding box center [1438, 589] width 67 height 49
click at [1507, 479] on div "6 MNO" at bounding box center [1513, 478] width 67 height 49
click at [1457, 628] on button "Hang Up" at bounding box center [1439, 628] width 216 height 25
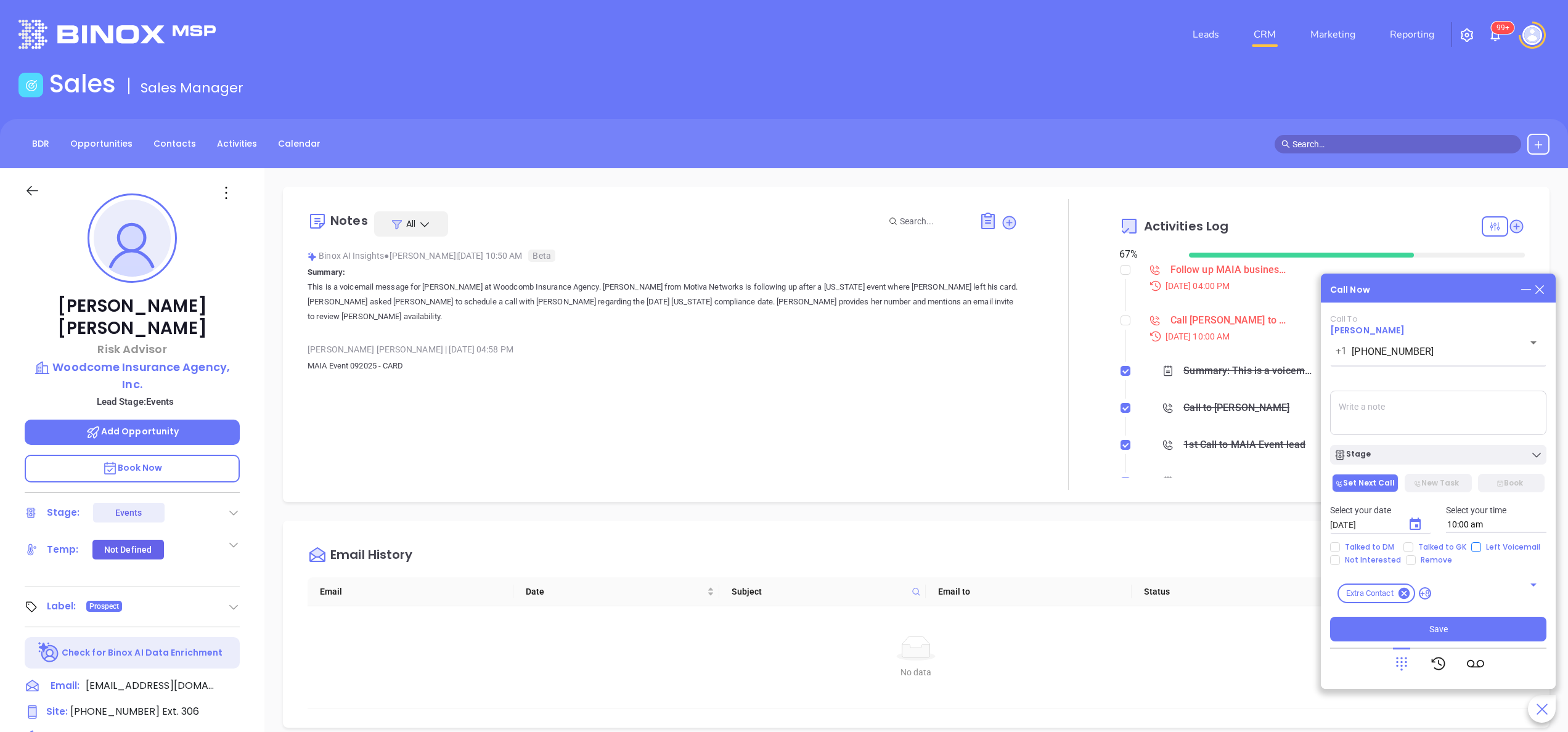
click at [1473, 550] on input "Left Voicemail" at bounding box center [1476, 547] width 10 height 10
checkbox input "true"
click at [1412, 516] on button "Choose date, selected date is Oct 2, 2025" at bounding box center [1415, 524] width 30 height 30
click at [1390, 285] on div "Call Now" at bounding box center [1439, 289] width 216 height 14
click at [1394, 452] on div "Stage" at bounding box center [1439, 454] width 209 height 12
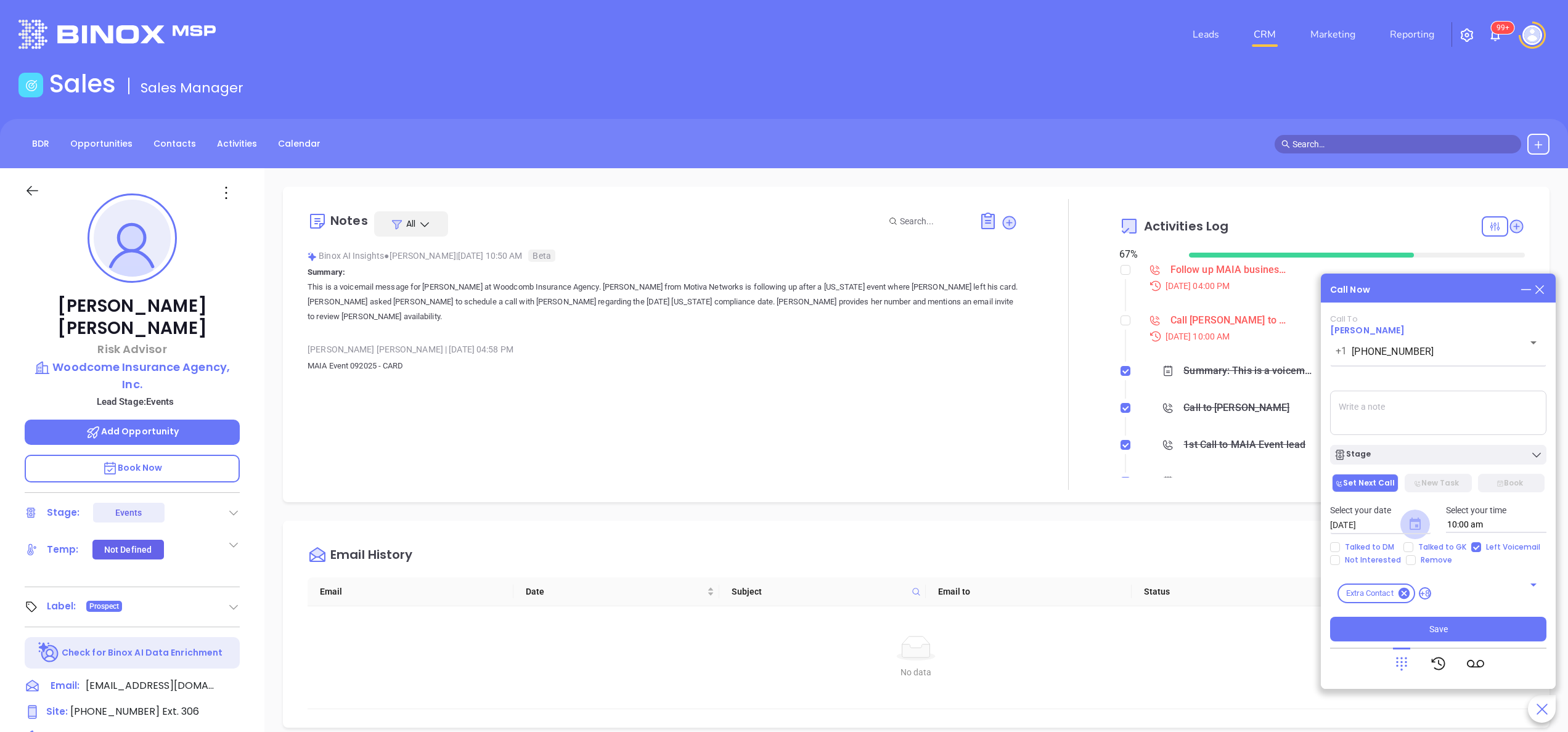
click at [1412, 522] on icon "Choose date, selected date is Oct 2, 2025" at bounding box center [1415, 523] width 11 height 12
click at [1478, 380] on button "3" at bounding box center [1477, 384] width 22 height 22
type input "[DATE]"
click at [1406, 635] on button "Save" at bounding box center [1439, 628] width 216 height 25
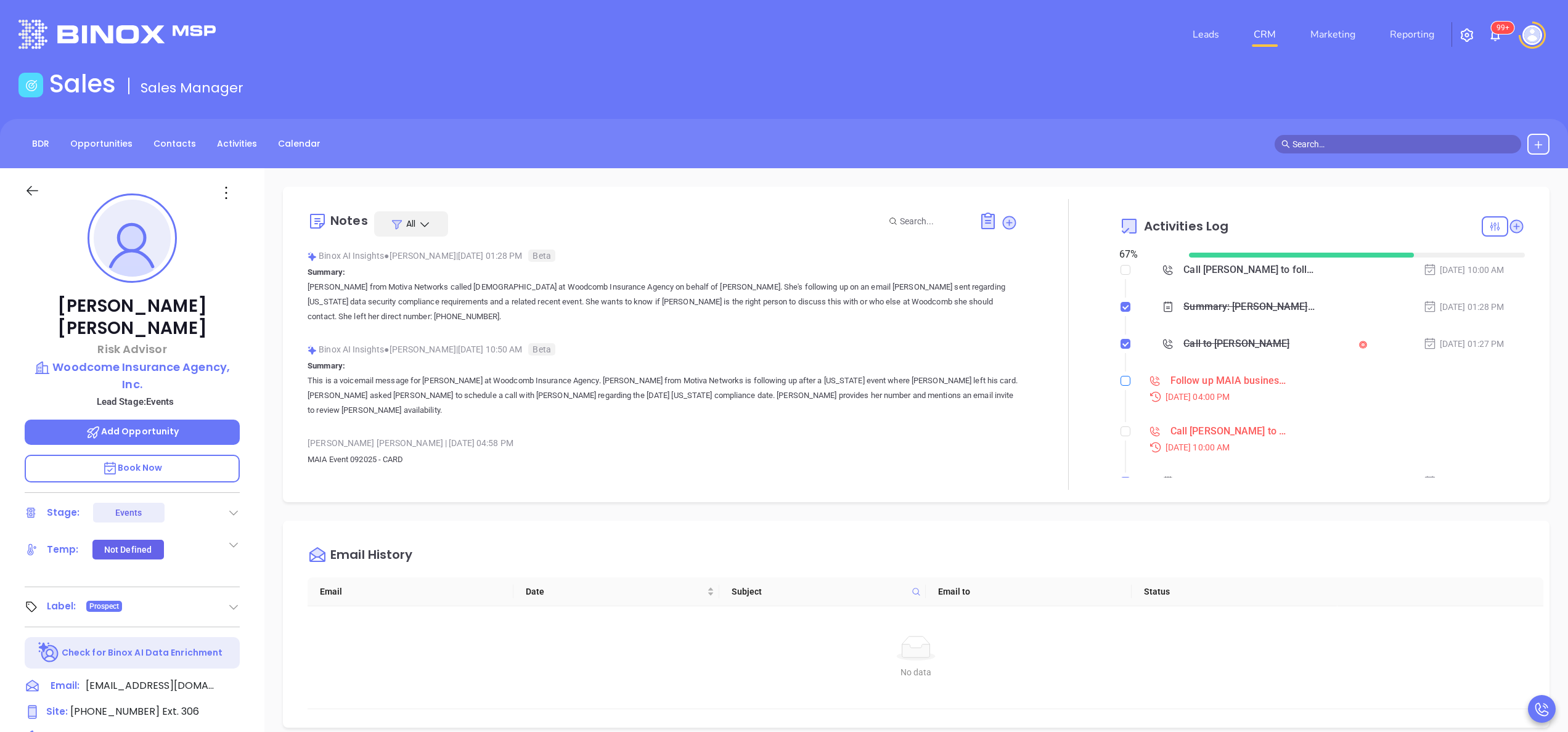
click at [1121, 384] on input "checkbox" at bounding box center [1125, 381] width 10 height 10
checkbox input "true"
click at [1121, 418] on input "checkbox" at bounding box center [1125, 418] width 10 height 10
checkbox input "true"
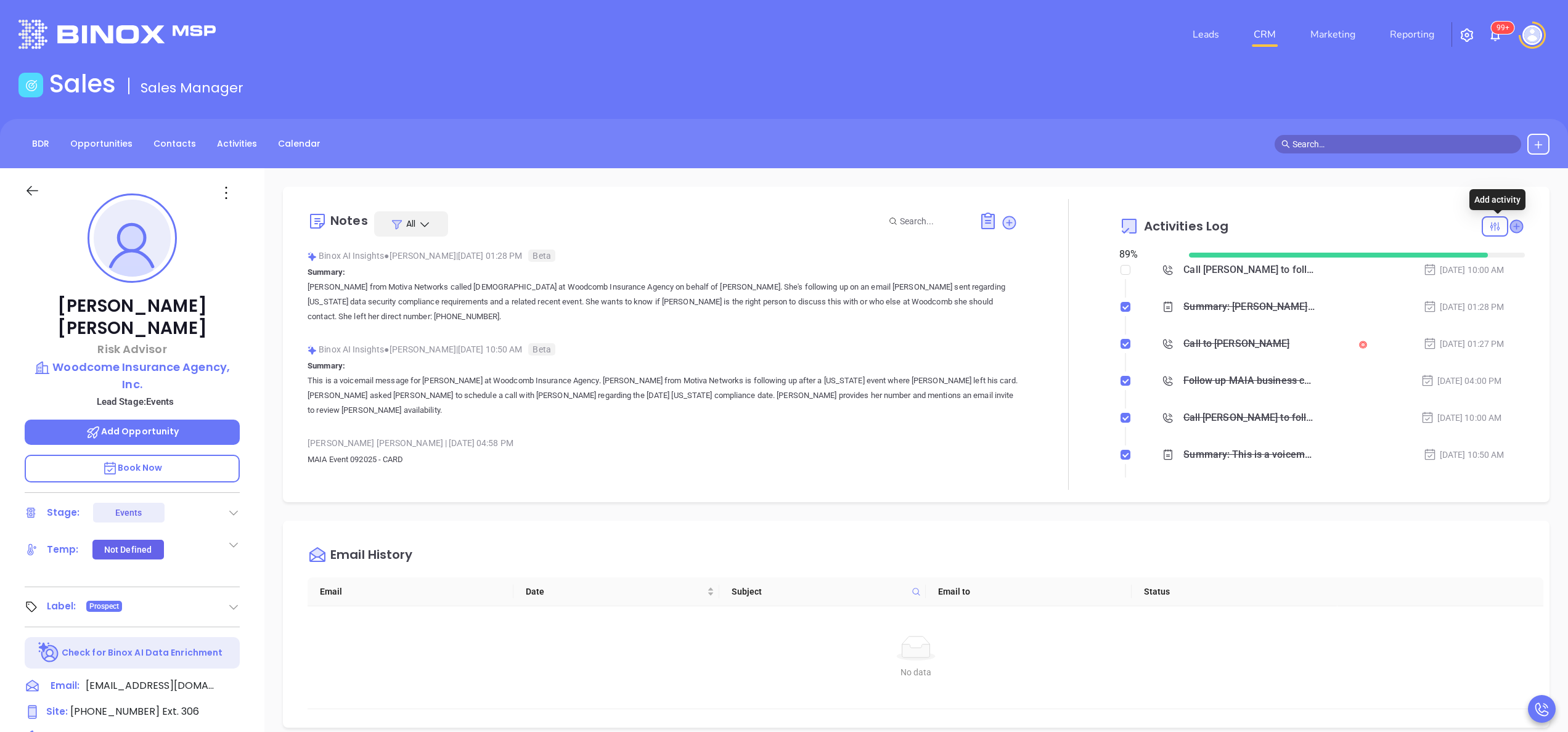
click at [1511, 223] on icon at bounding box center [1516, 226] width 12 height 12
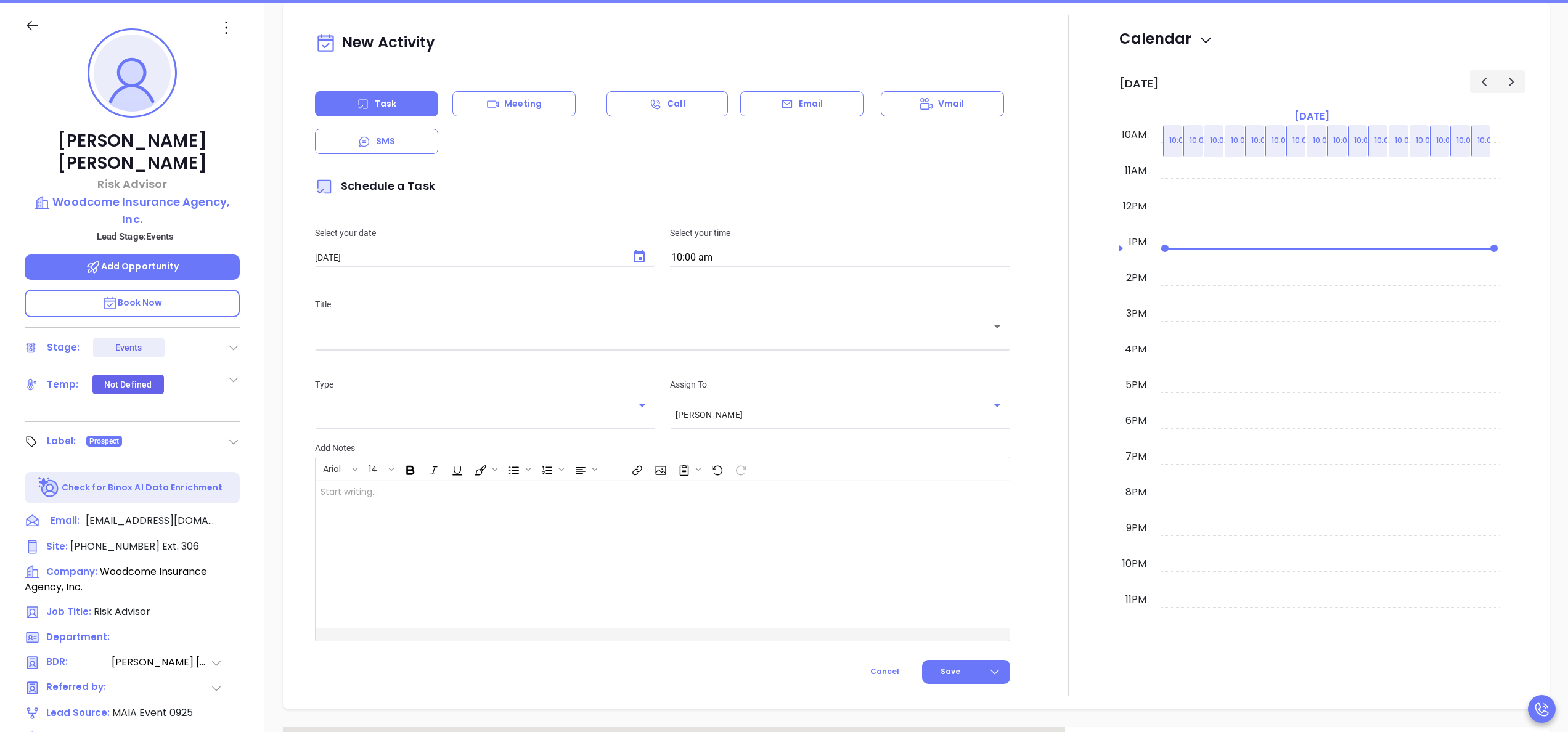
scroll to position [168, 0]
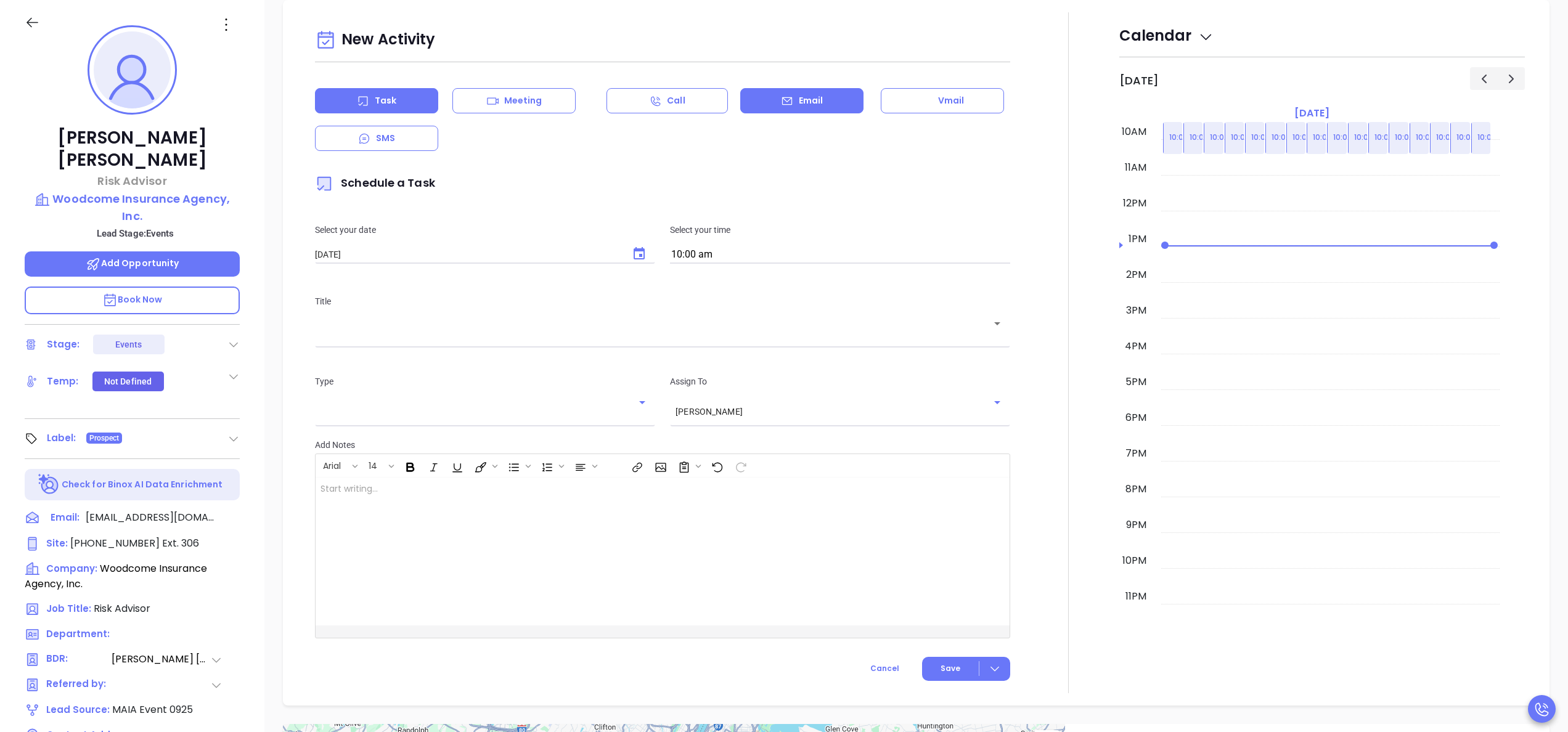
click at [795, 112] on div "Email" at bounding box center [802, 100] width 123 height 25
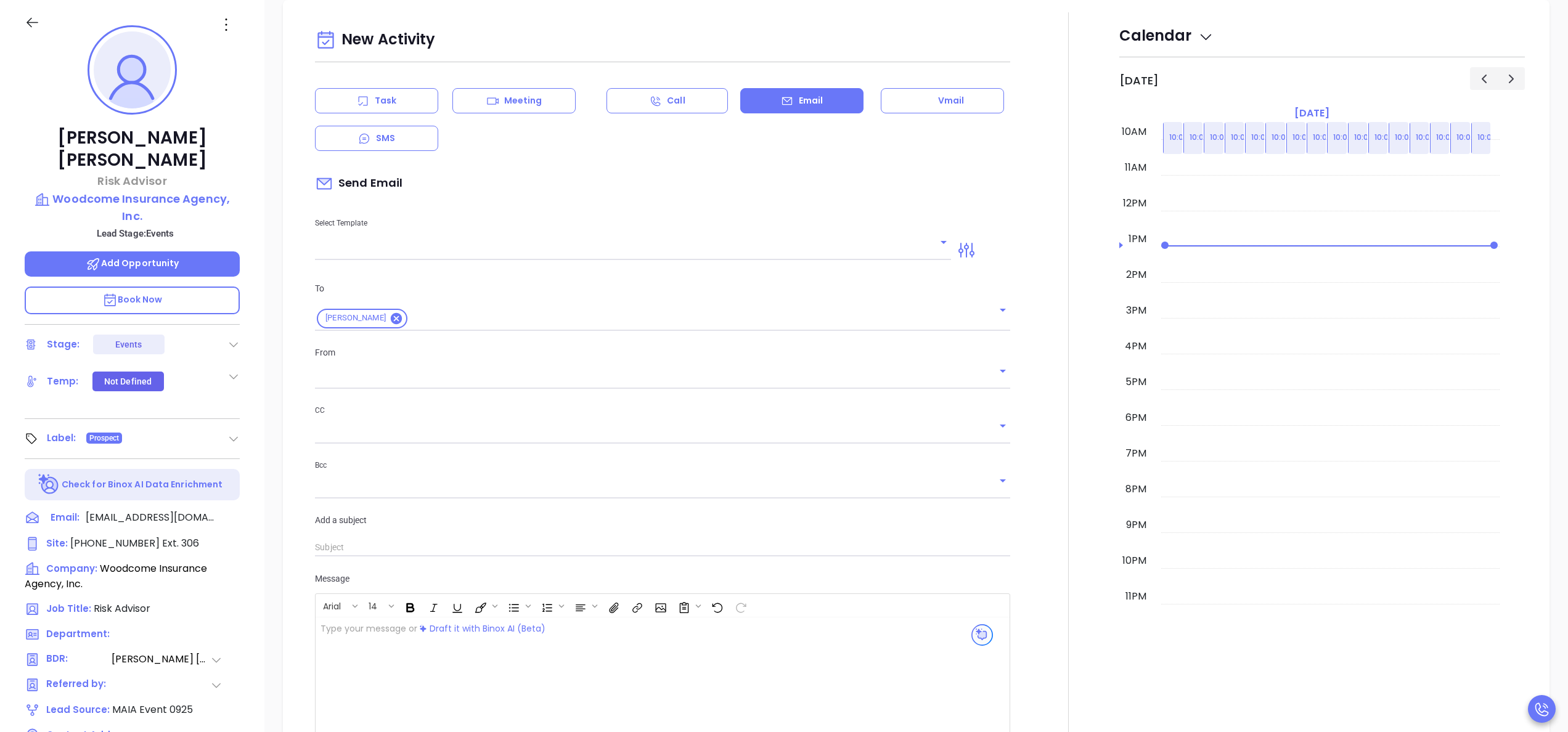
click at [451, 247] on input "text" at bounding box center [624, 250] width 618 height 18
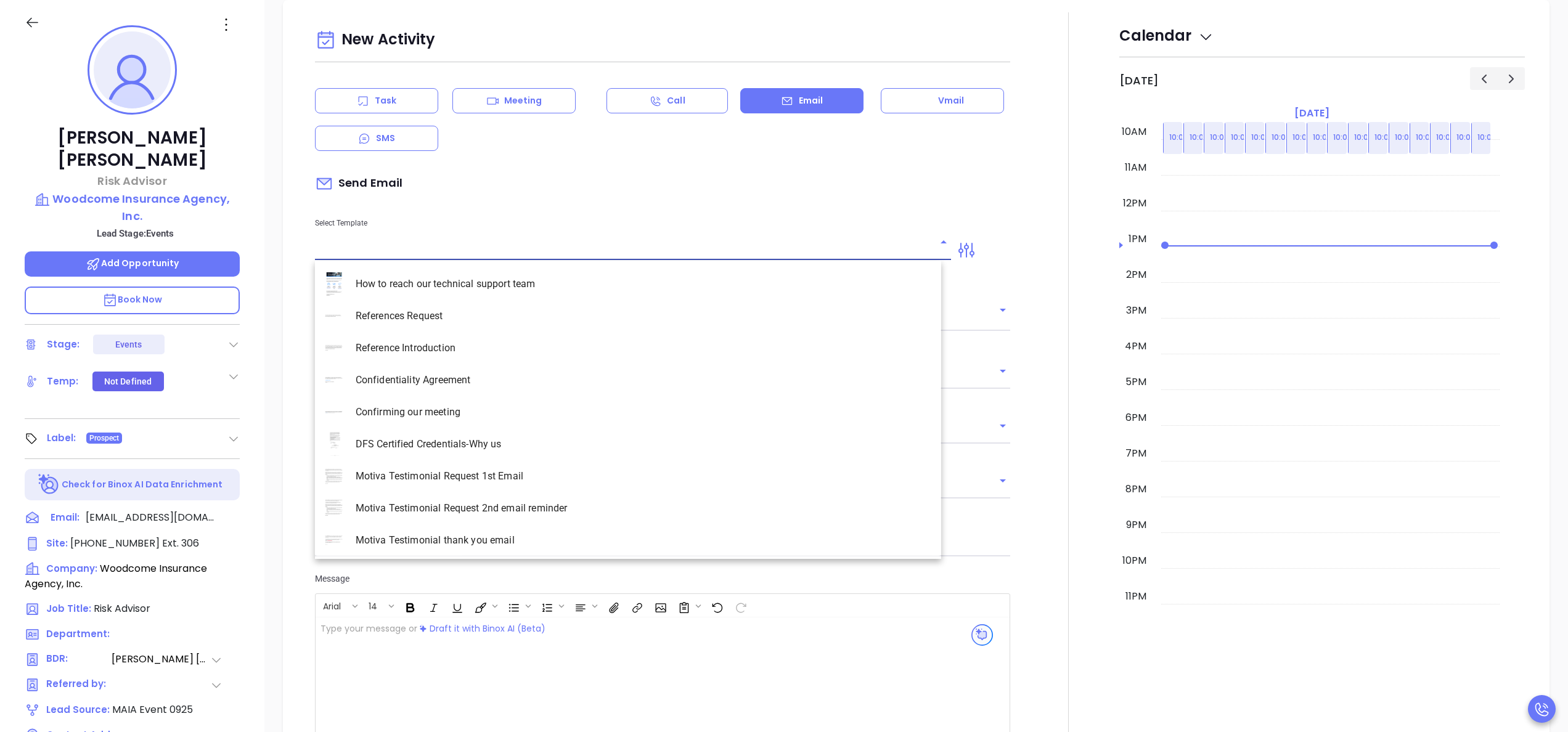
type input "[PERSON_NAME]"
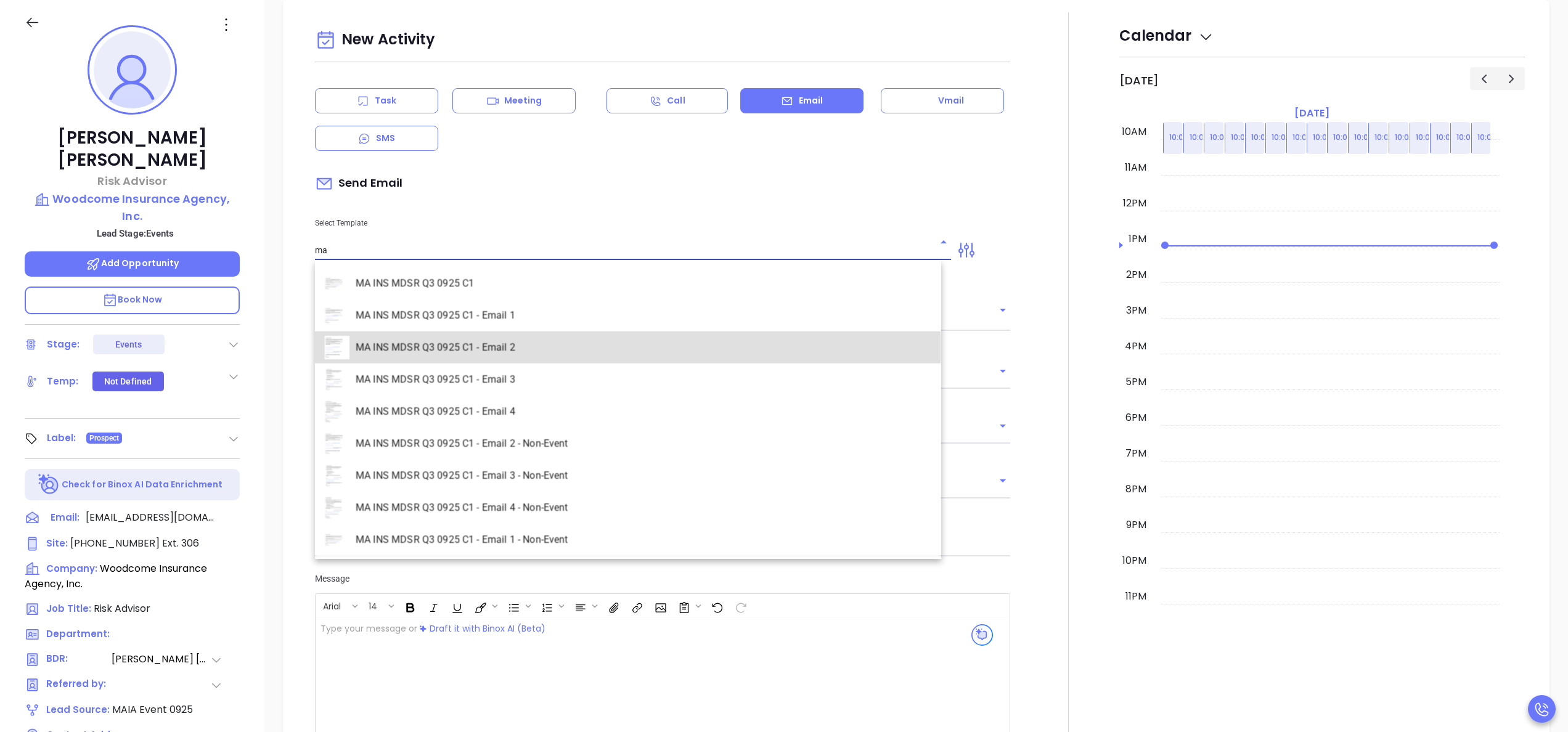
type input "MA INS MDSR Q3 0925 C1 - Email 2"
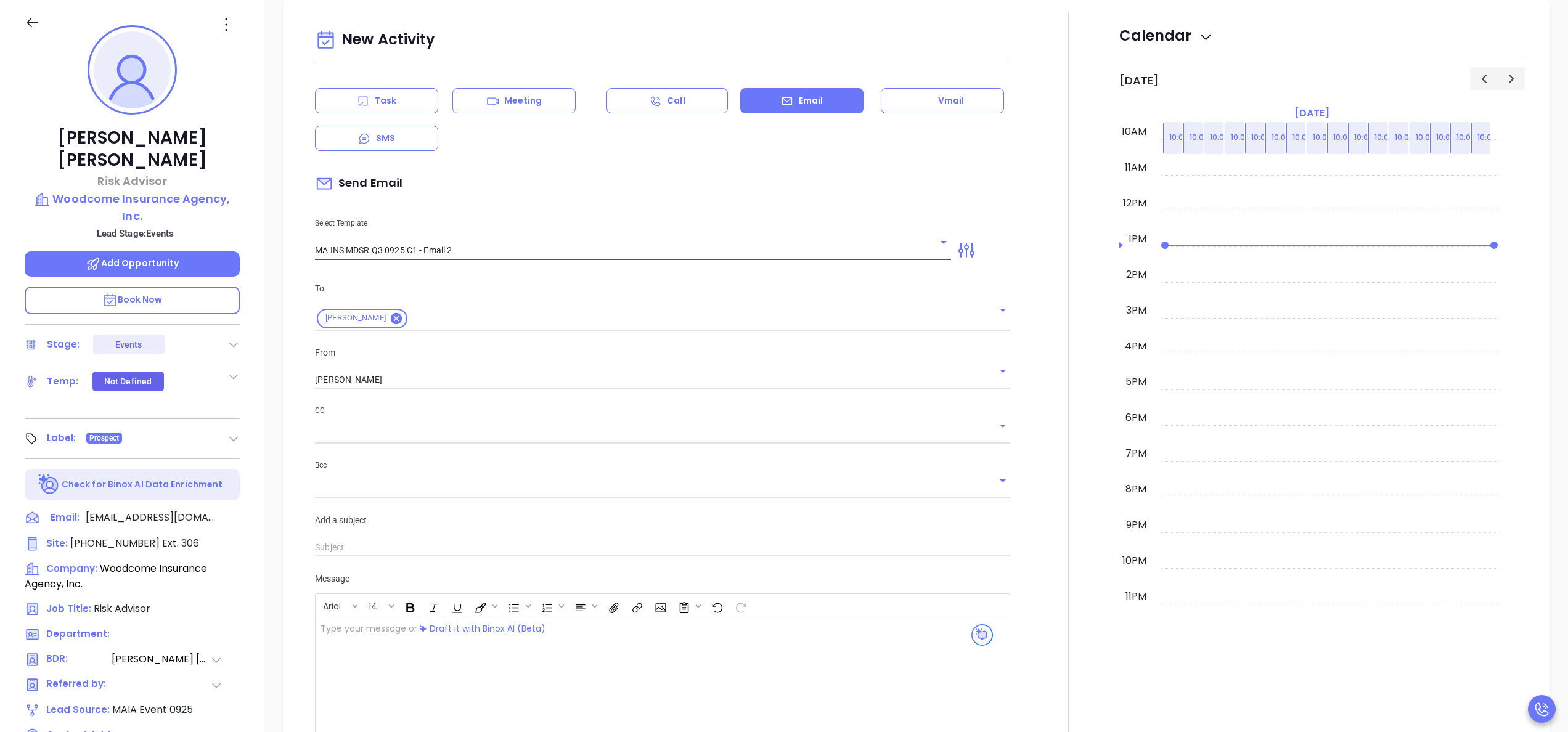
type input "Cristian, here’s the MA compliance checklist we mentioned"
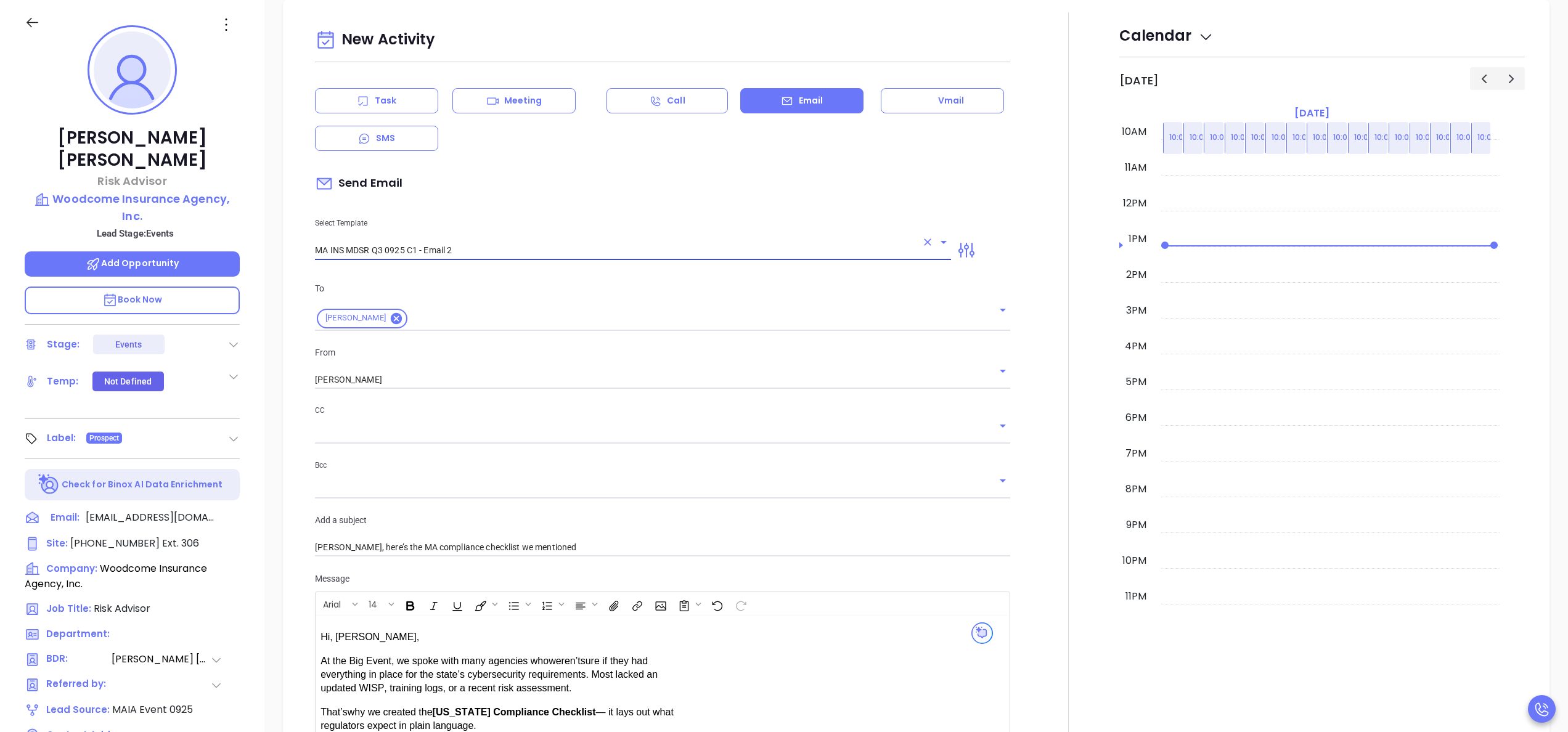
type input "MA INS MDSR Q3 0925 C1 - Email 2"
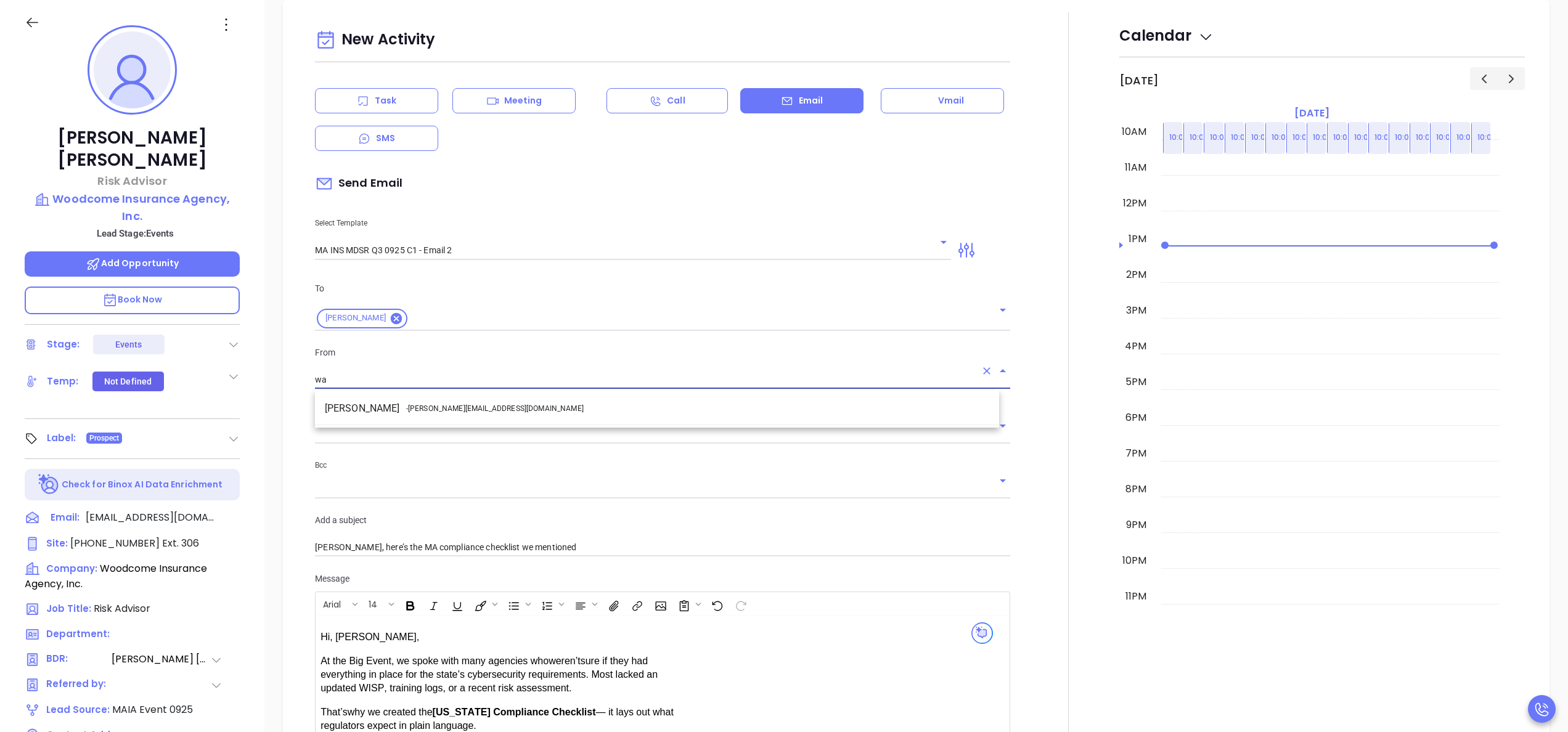
click at [474, 417] on li "Walter Contreras - [EMAIL_ADDRESS][DOMAIN_NAME]" at bounding box center [657, 409] width 684 height 22
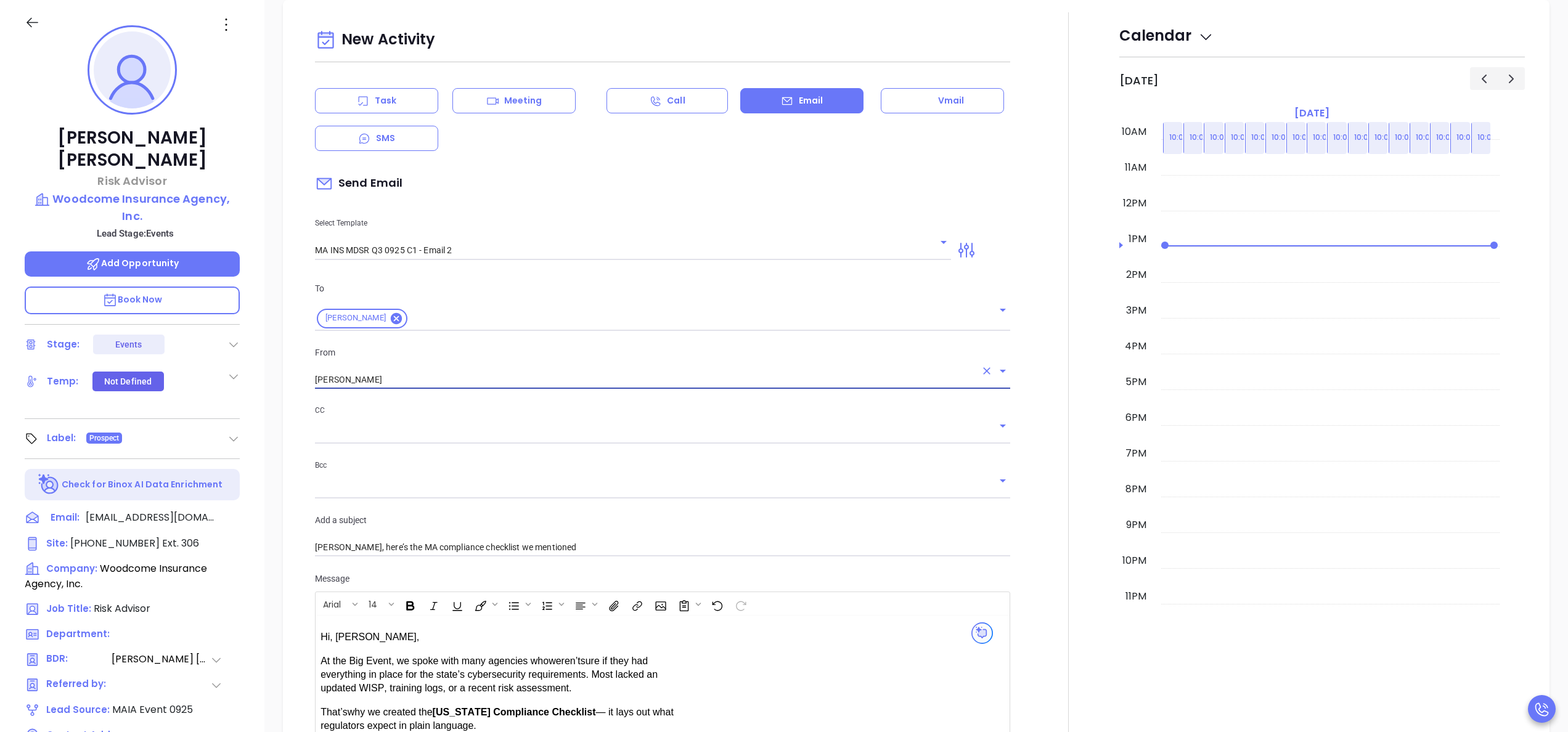
type input "[PERSON_NAME]"
click at [1047, 491] on div at bounding box center [1069, 494] width 102 height 965
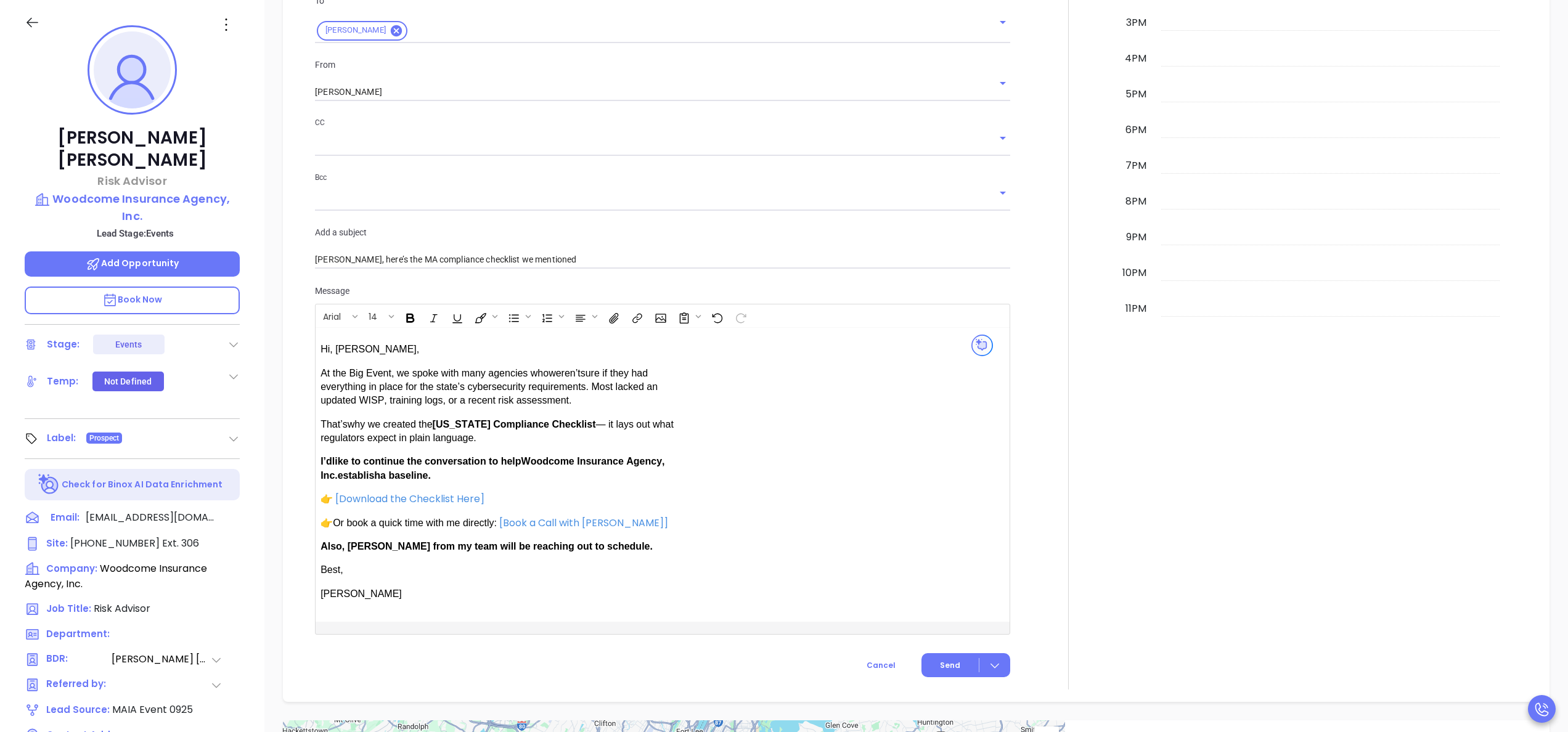
scroll to position [1120, 0]
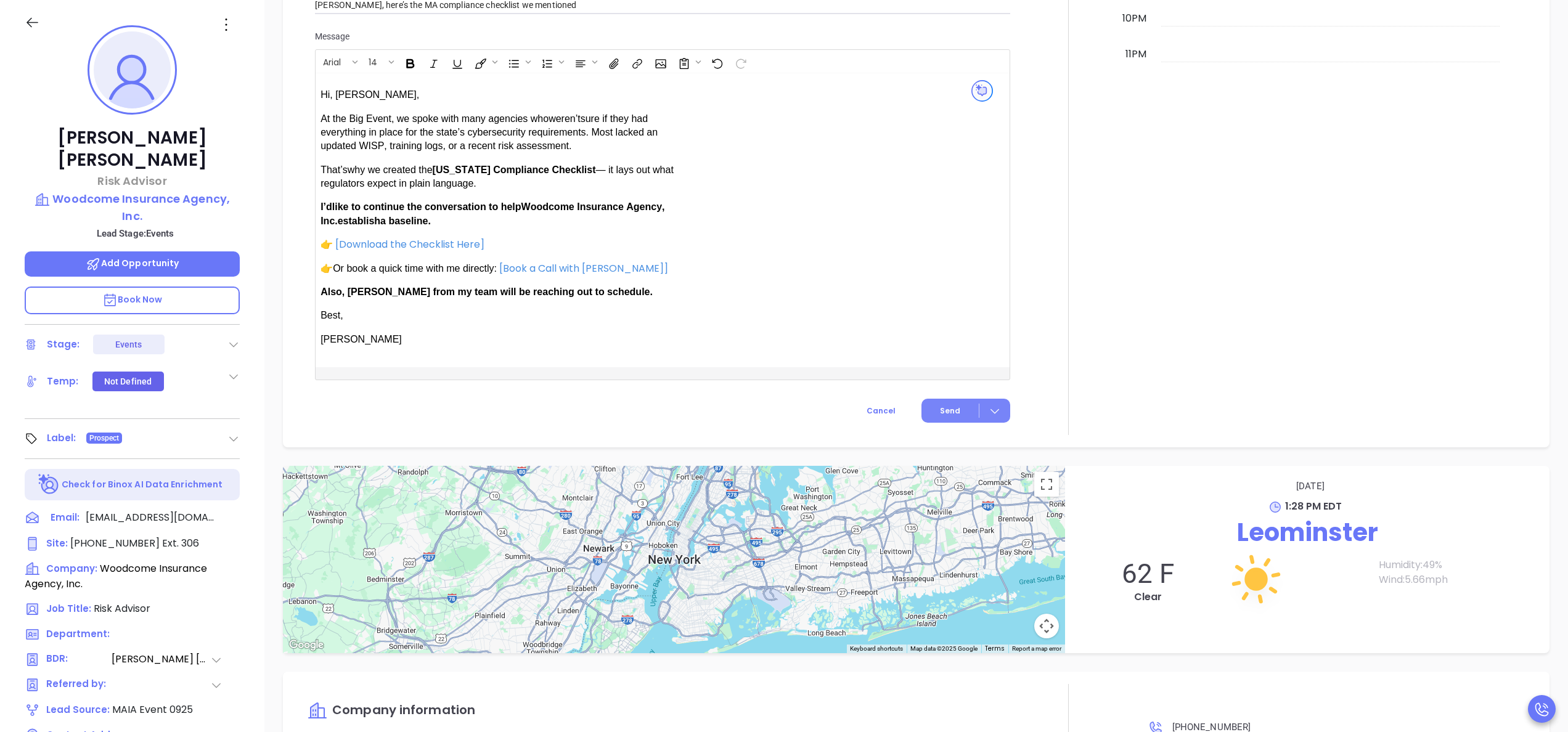
click at [940, 412] on span "Send" at bounding box center [950, 411] width 20 height 11
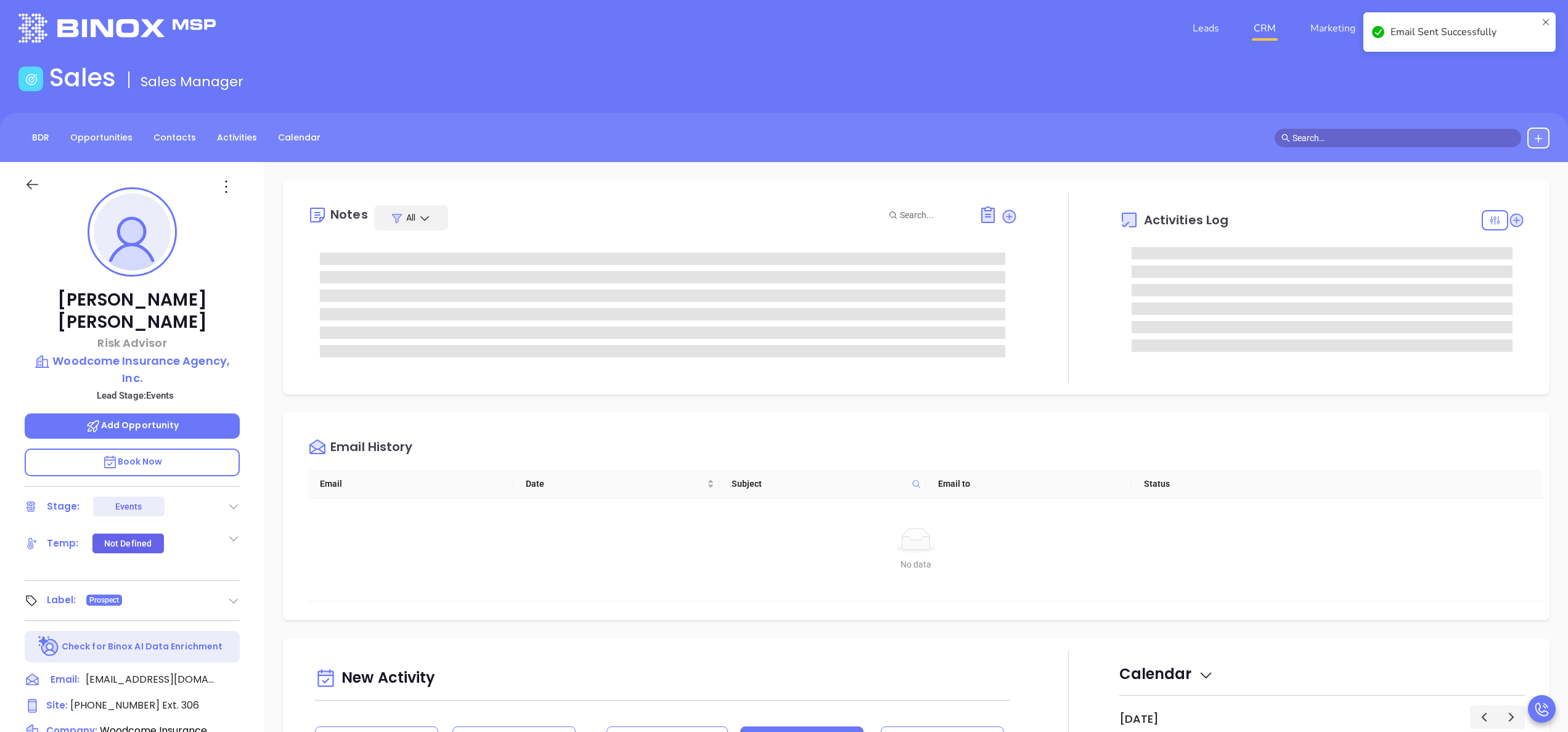
scroll to position [0, 0]
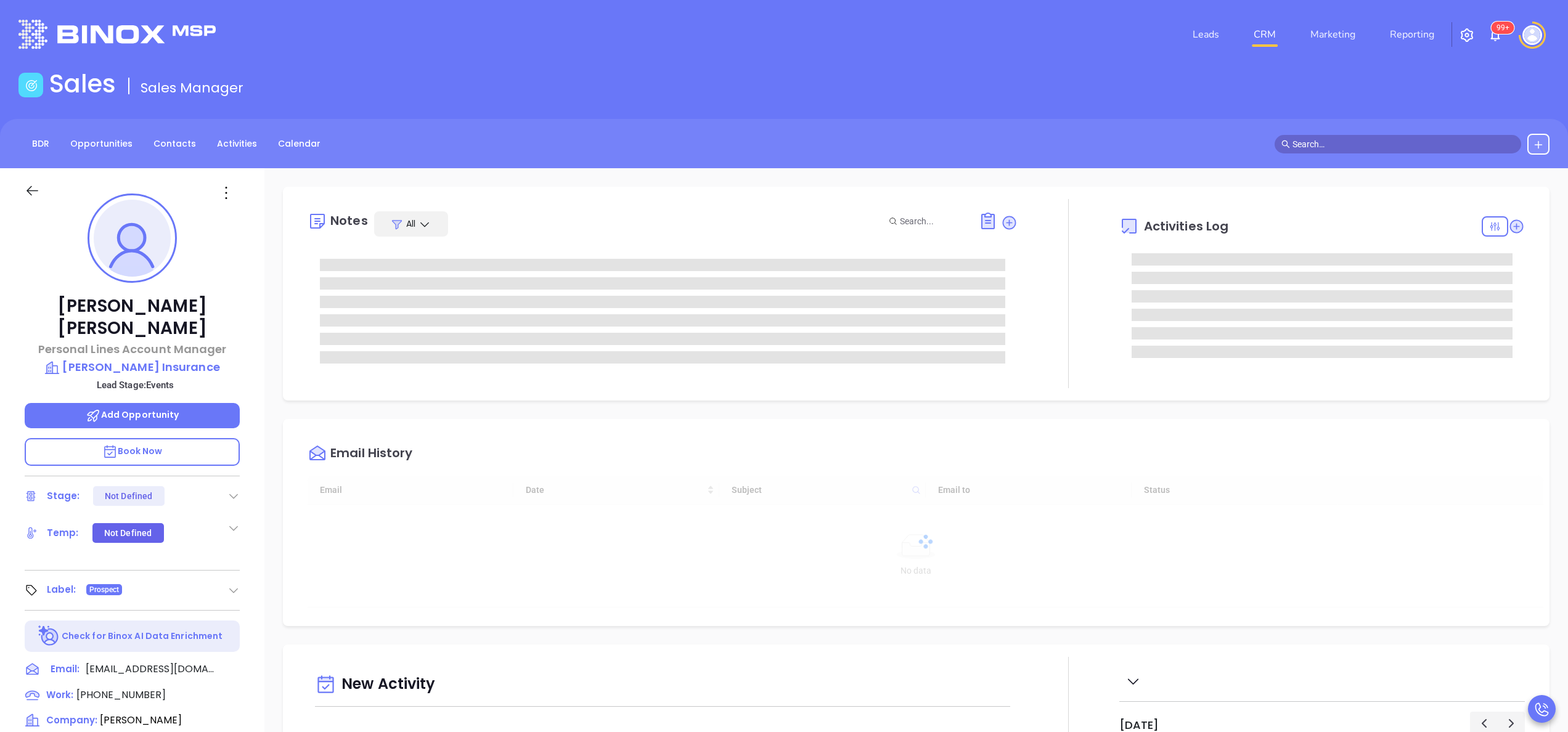
type input "[DATE]"
type input "[PERSON_NAME]"
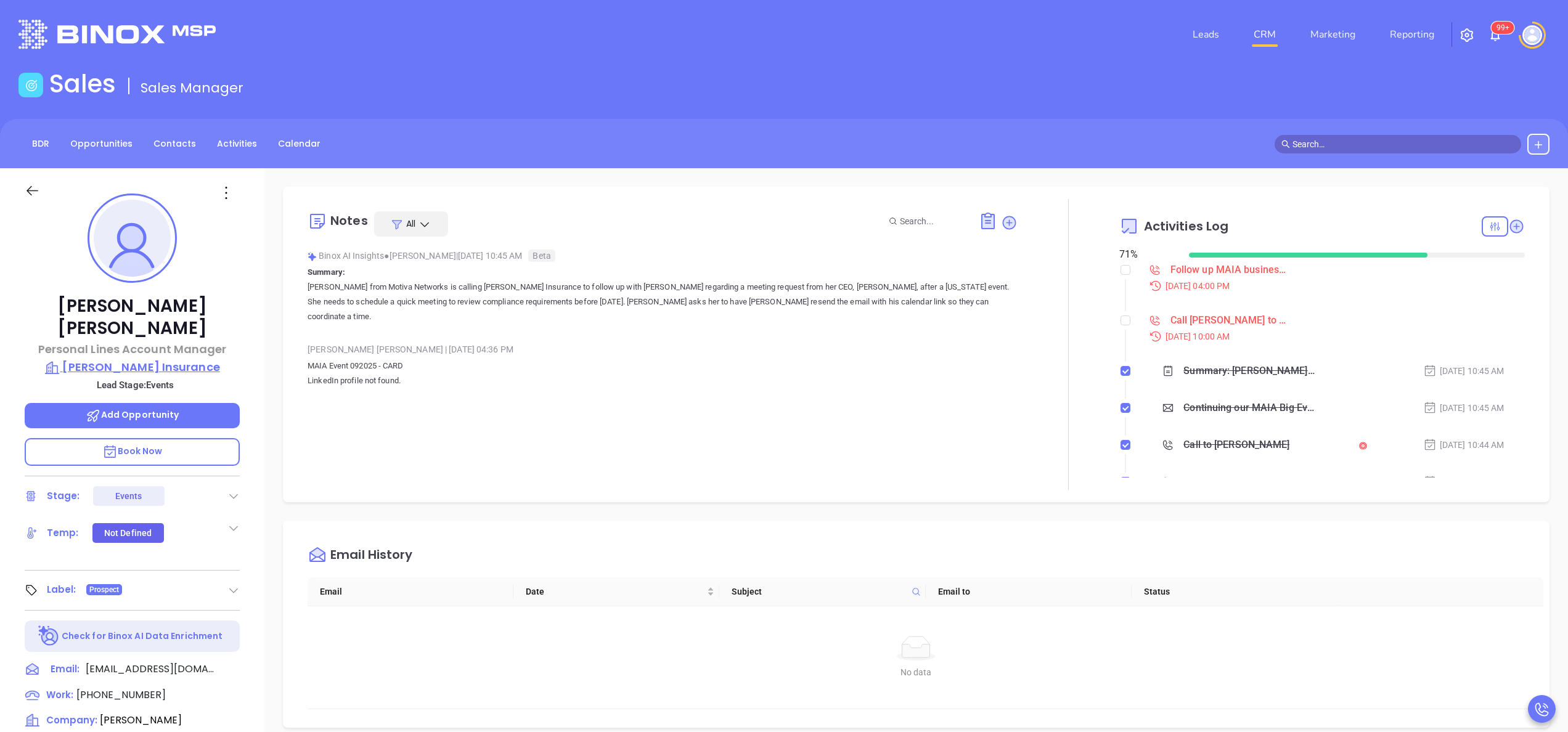
click at [145, 359] on p "[PERSON_NAME] Insurance" at bounding box center [132, 367] width 215 height 18
click at [256, 417] on div "[PERSON_NAME] Personal Lines Account Manager [PERSON_NAME] Insurance Lead Stage…" at bounding box center [132, 626] width 264 height 915
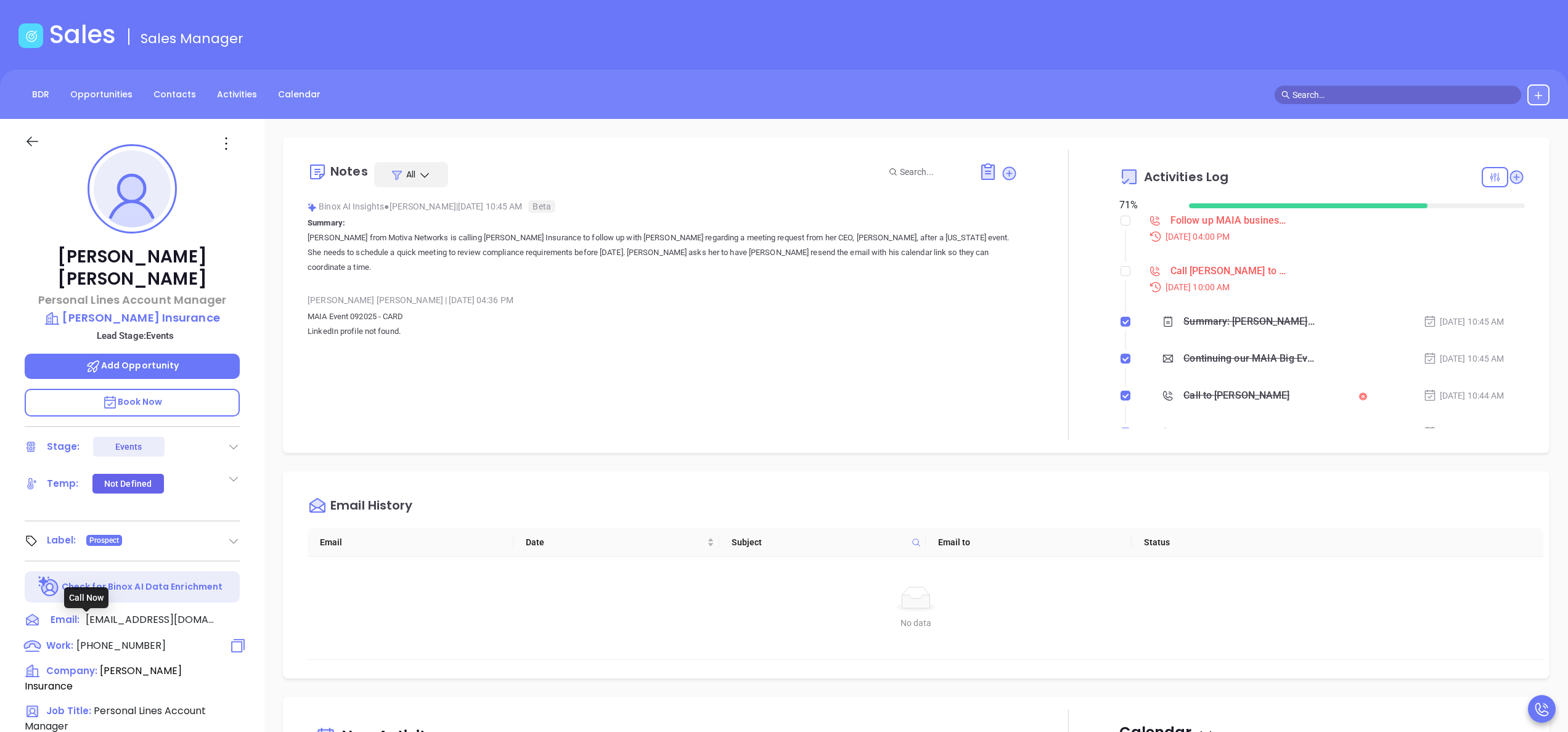
click at [118, 639] on span "[PHONE_NUMBER]" at bounding box center [121, 645] width 90 height 14
type input "[PHONE_NUMBER]"
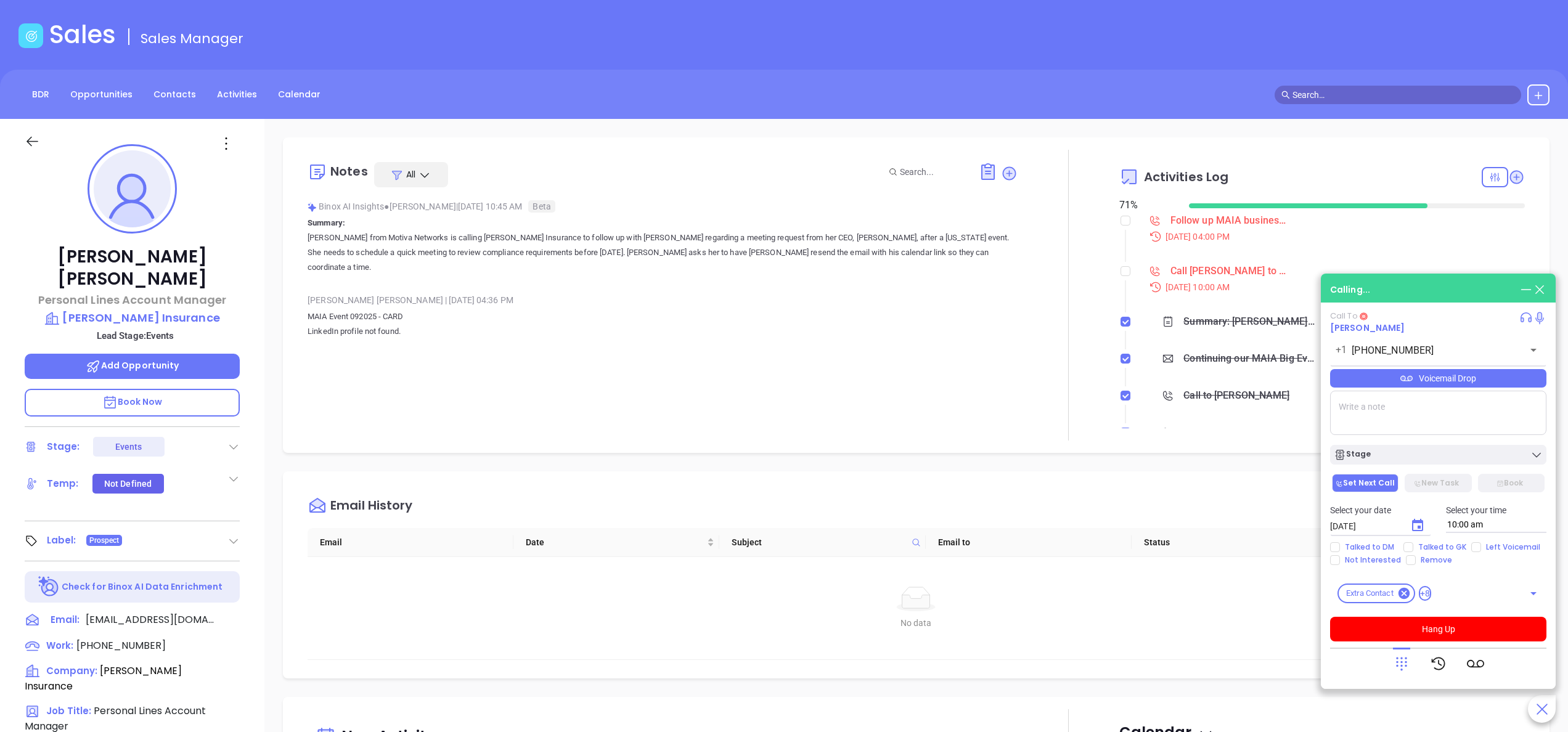
click at [1037, 393] on div at bounding box center [1069, 295] width 102 height 291
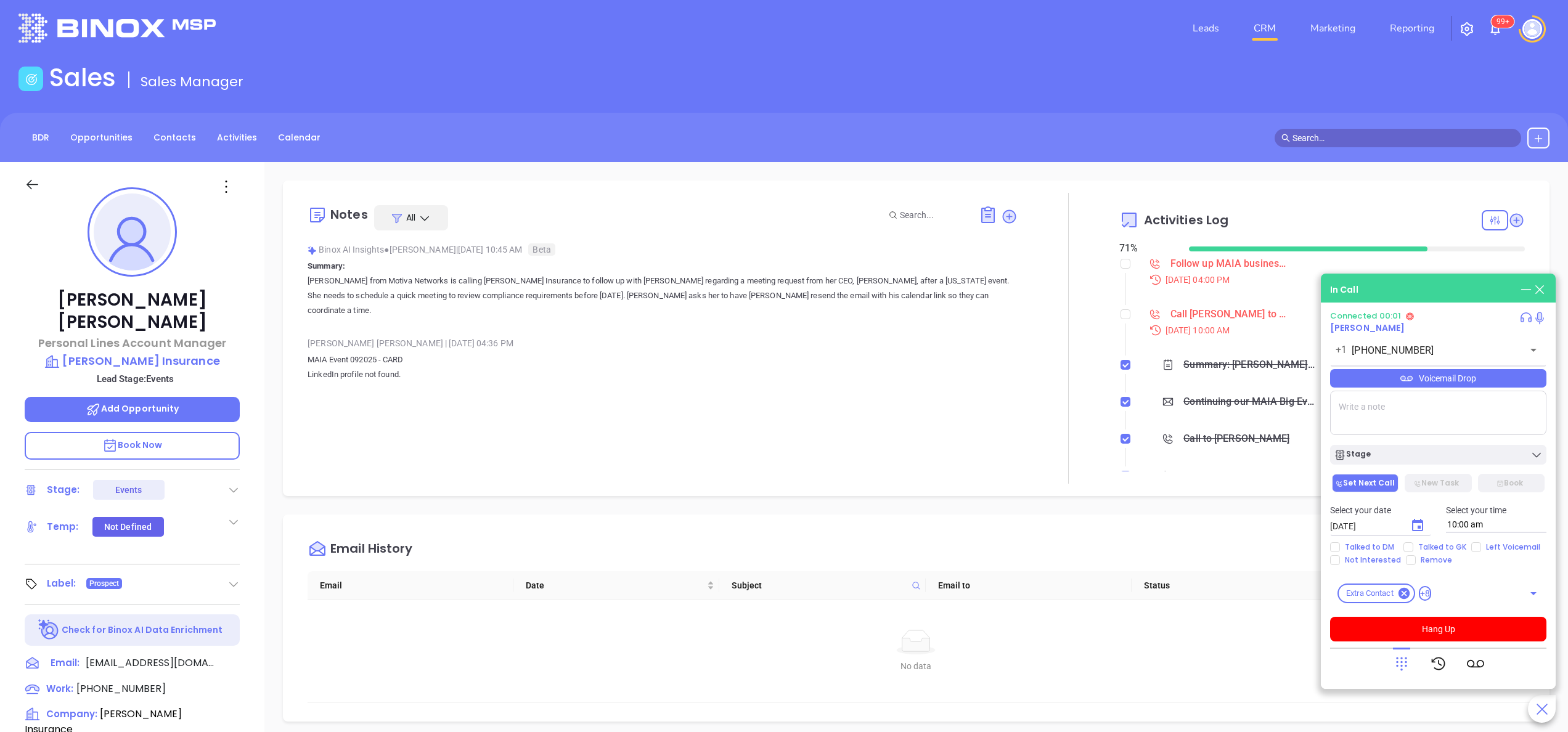
scroll to position [0, 0]
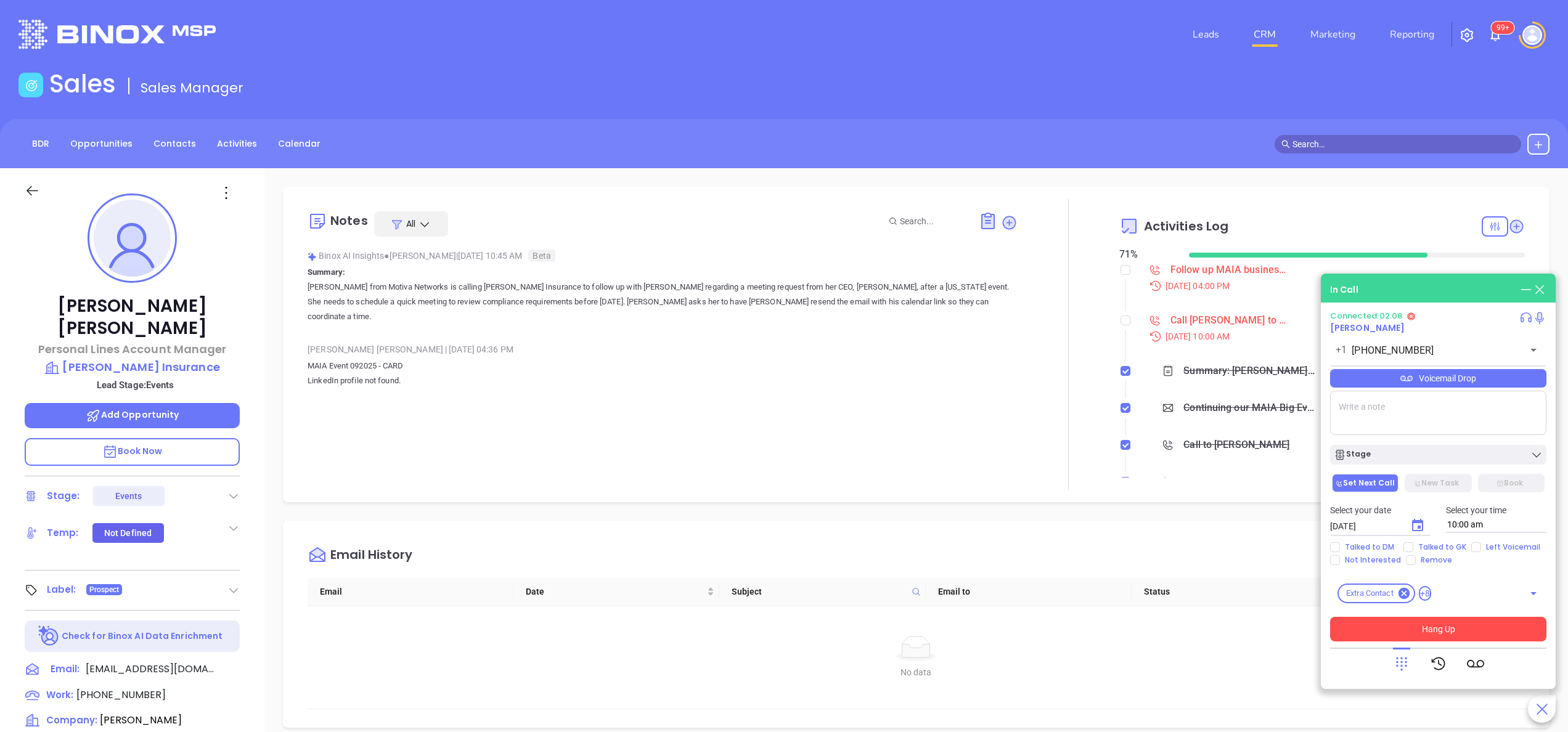
click at [1446, 639] on button "Hang Up" at bounding box center [1439, 628] width 216 height 25
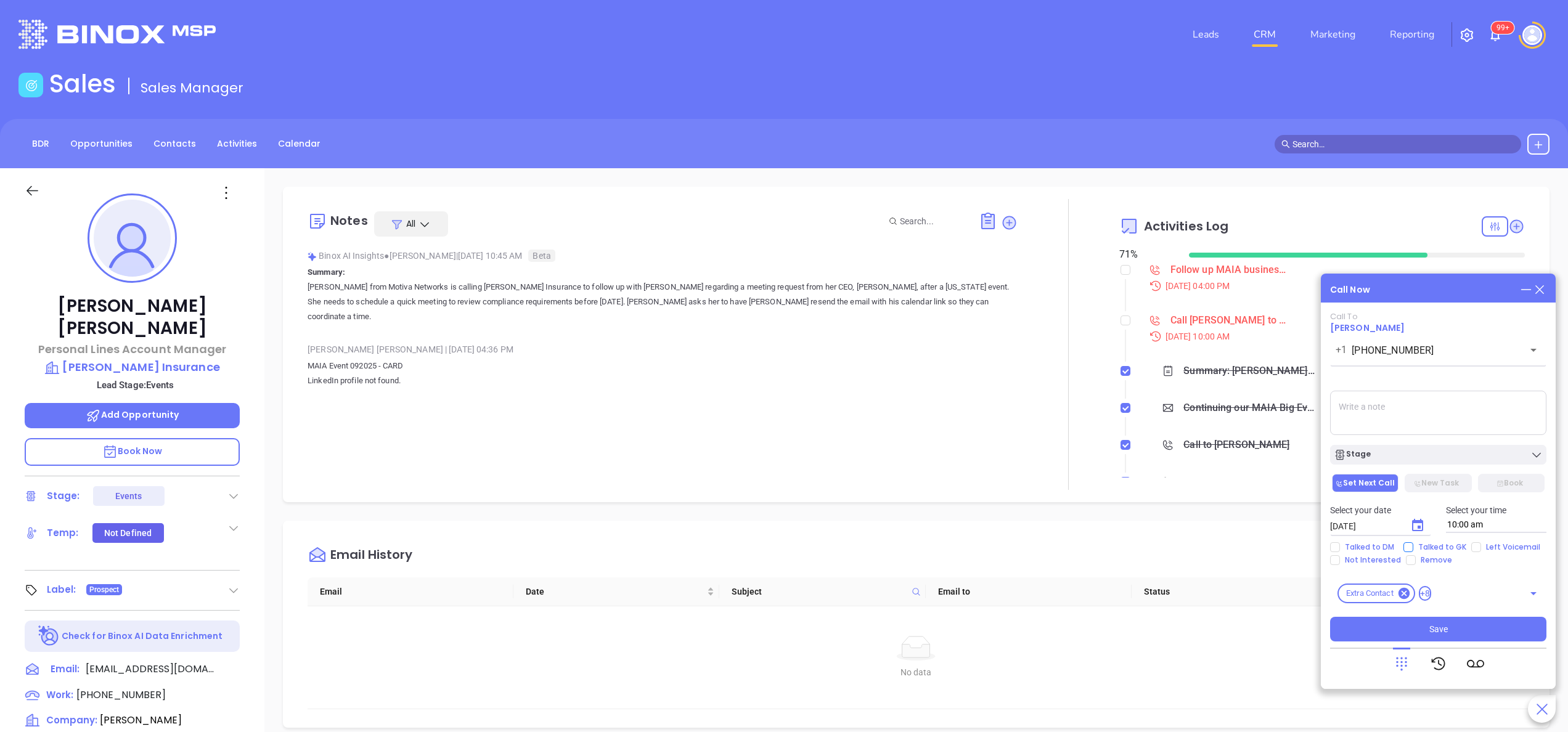
click at [1440, 544] on span "Talked to GK" at bounding box center [1442, 547] width 58 height 10
click at [1414, 544] on input "Talked to GK" at bounding box center [1408, 547] width 10 height 10
checkbox input "true"
click at [1482, 548] on span "Left Voicemail" at bounding box center [1513, 547] width 64 height 10
click at [1481, 548] on input "Left Voicemail" at bounding box center [1476, 547] width 10 height 10
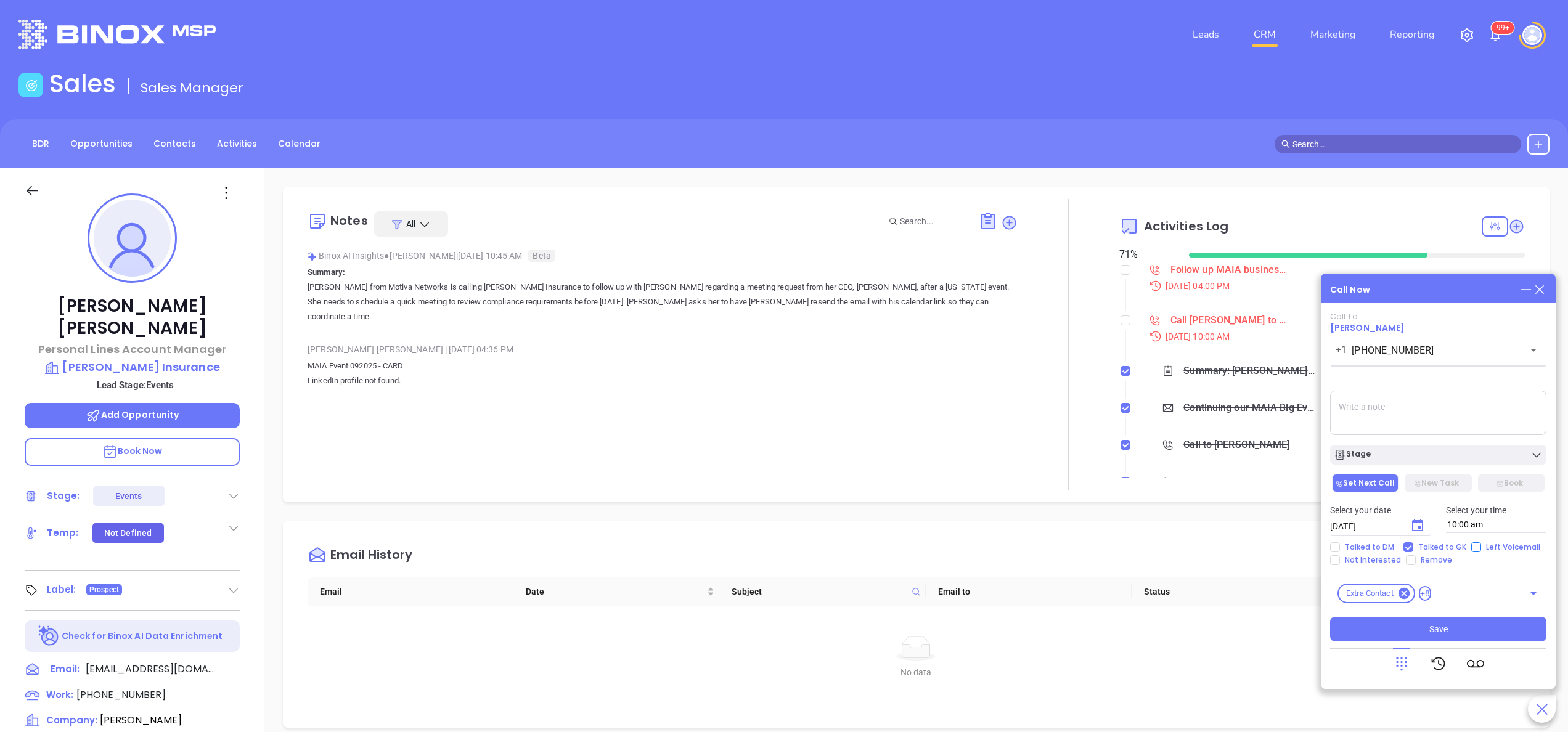
checkbox input "true"
click at [1397, 465] on button "Stage" at bounding box center [1439, 454] width 216 height 19
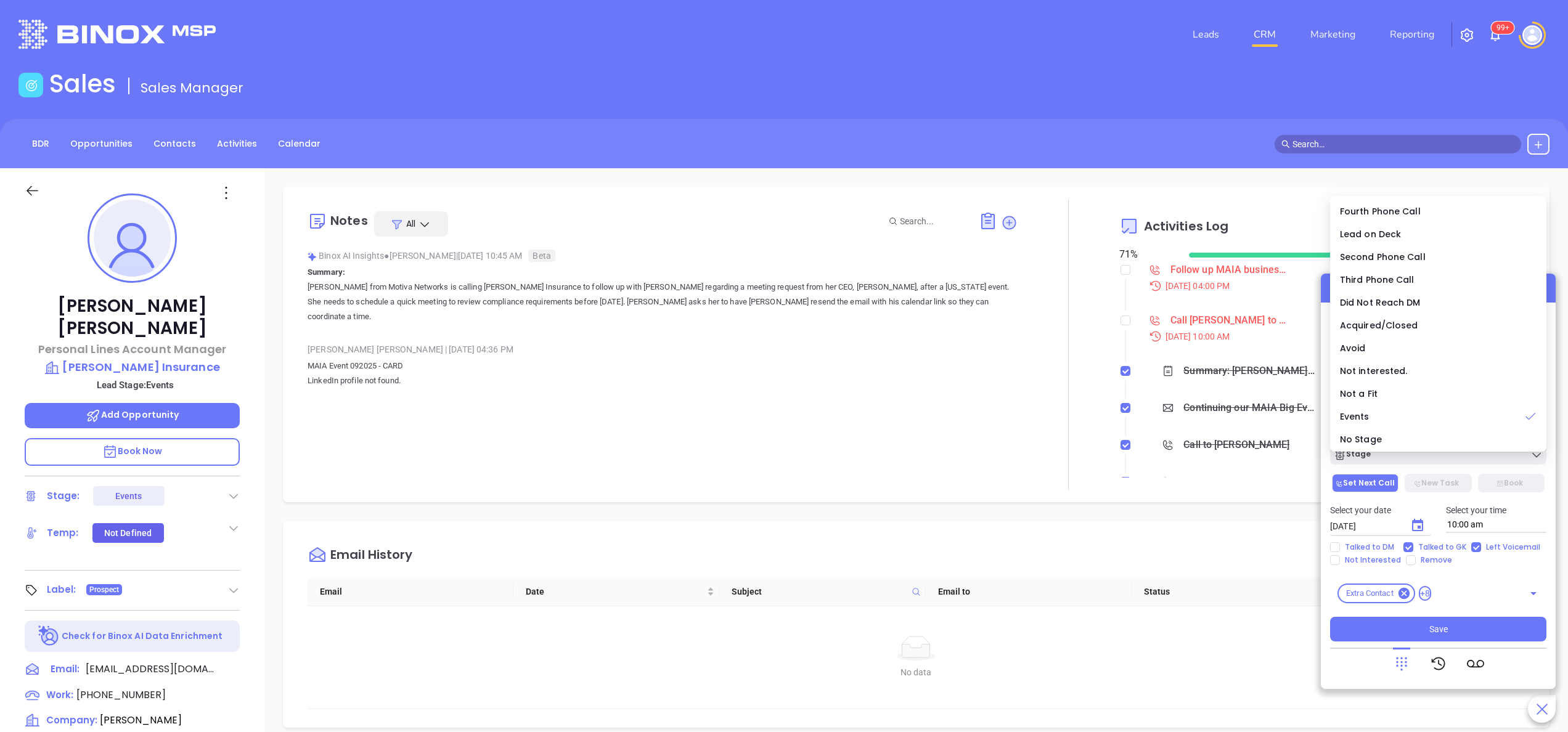
click at [1378, 479] on button "Set Next Call" at bounding box center [1366, 483] width 67 height 18
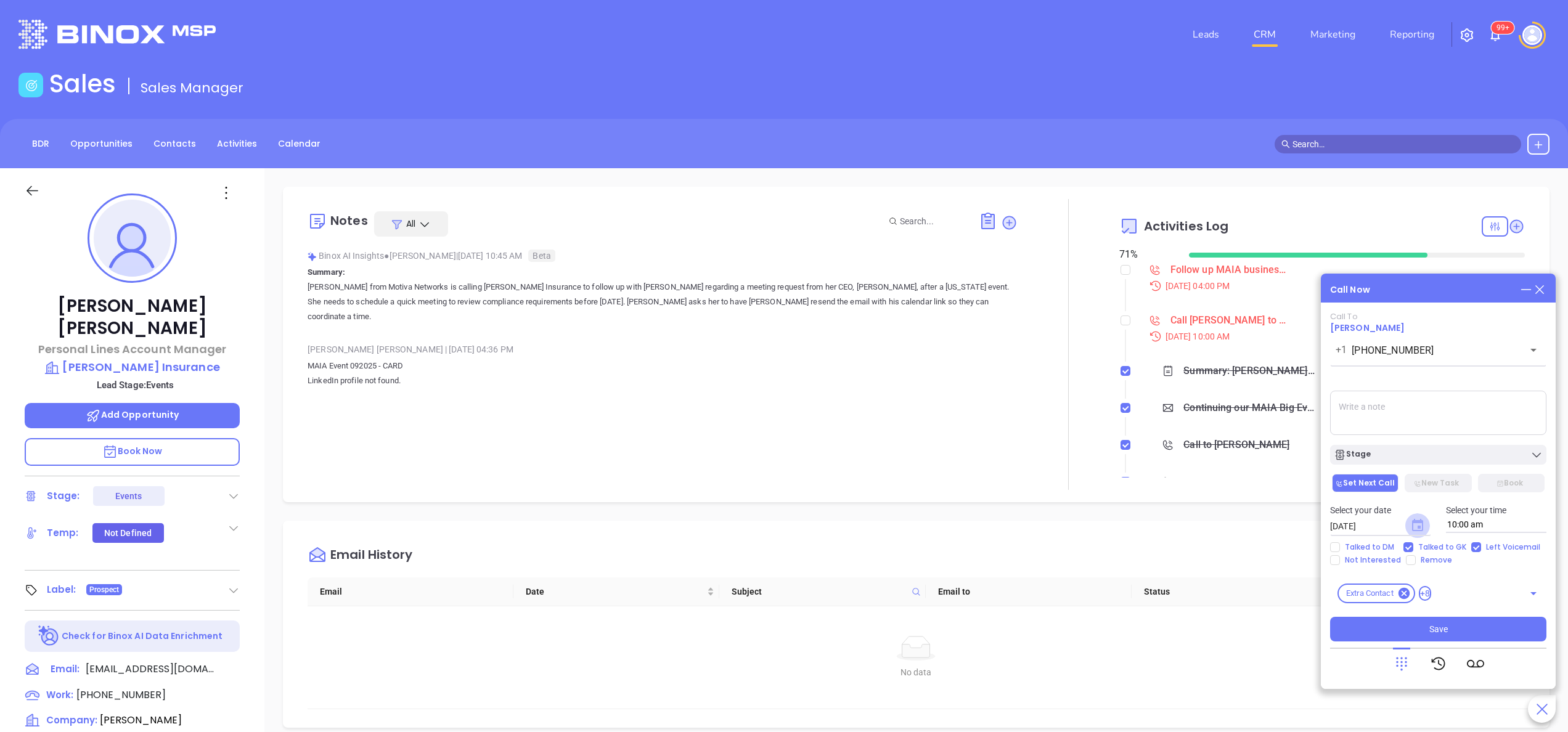
click at [1419, 528] on icon "Choose date, selected date is Oct 2, 2025" at bounding box center [1418, 524] width 11 height 12
click at [1478, 378] on button "3" at bounding box center [1479, 384] width 22 height 22
type input "[DATE]"
click at [1421, 632] on button "Save" at bounding box center [1439, 628] width 216 height 25
click at [1018, 421] on div at bounding box center [1069, 344] width 102 height 291
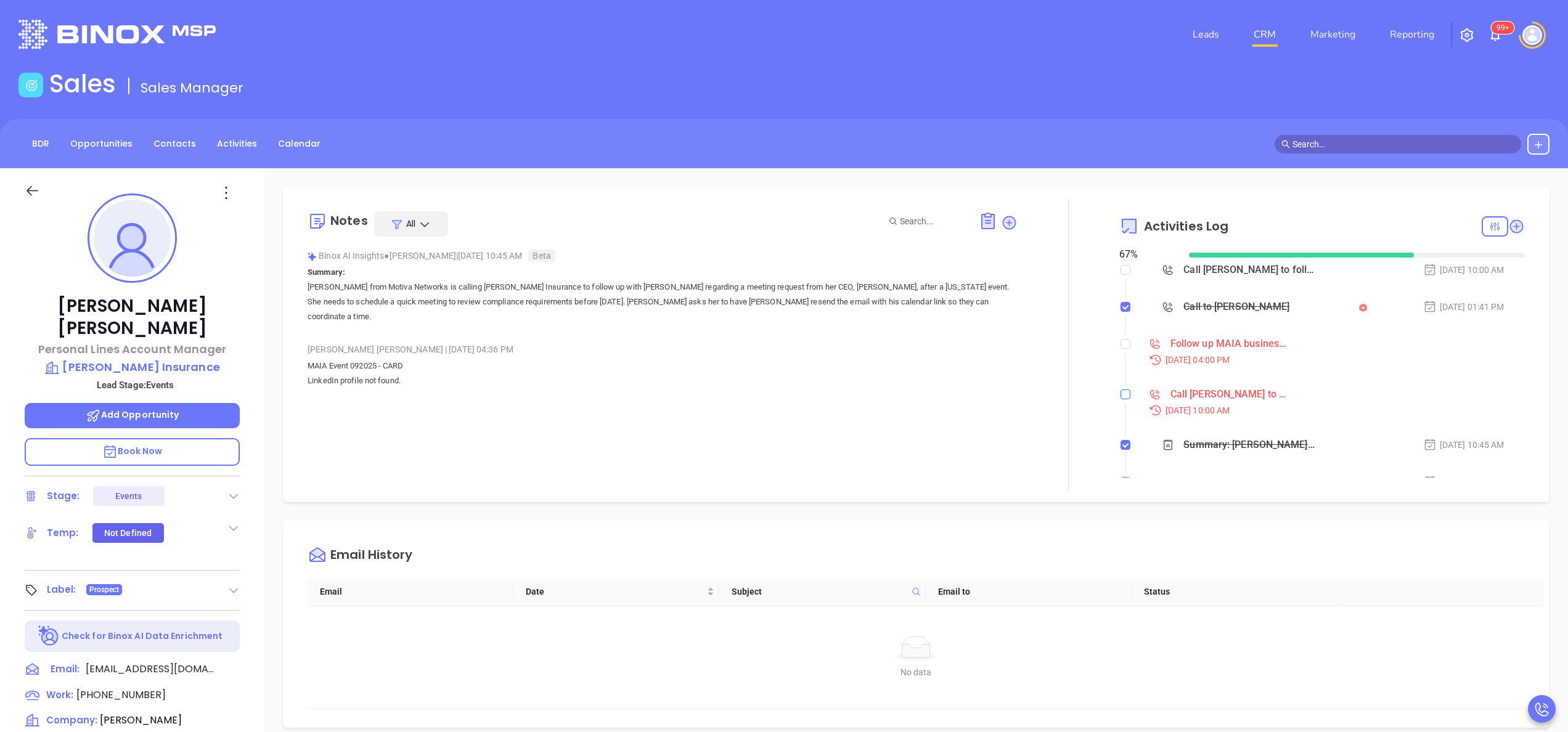
click at [1121, 396] on input "checkbox" at bounding box center [1125, 394] width 10 height 10
checkbox input "true"
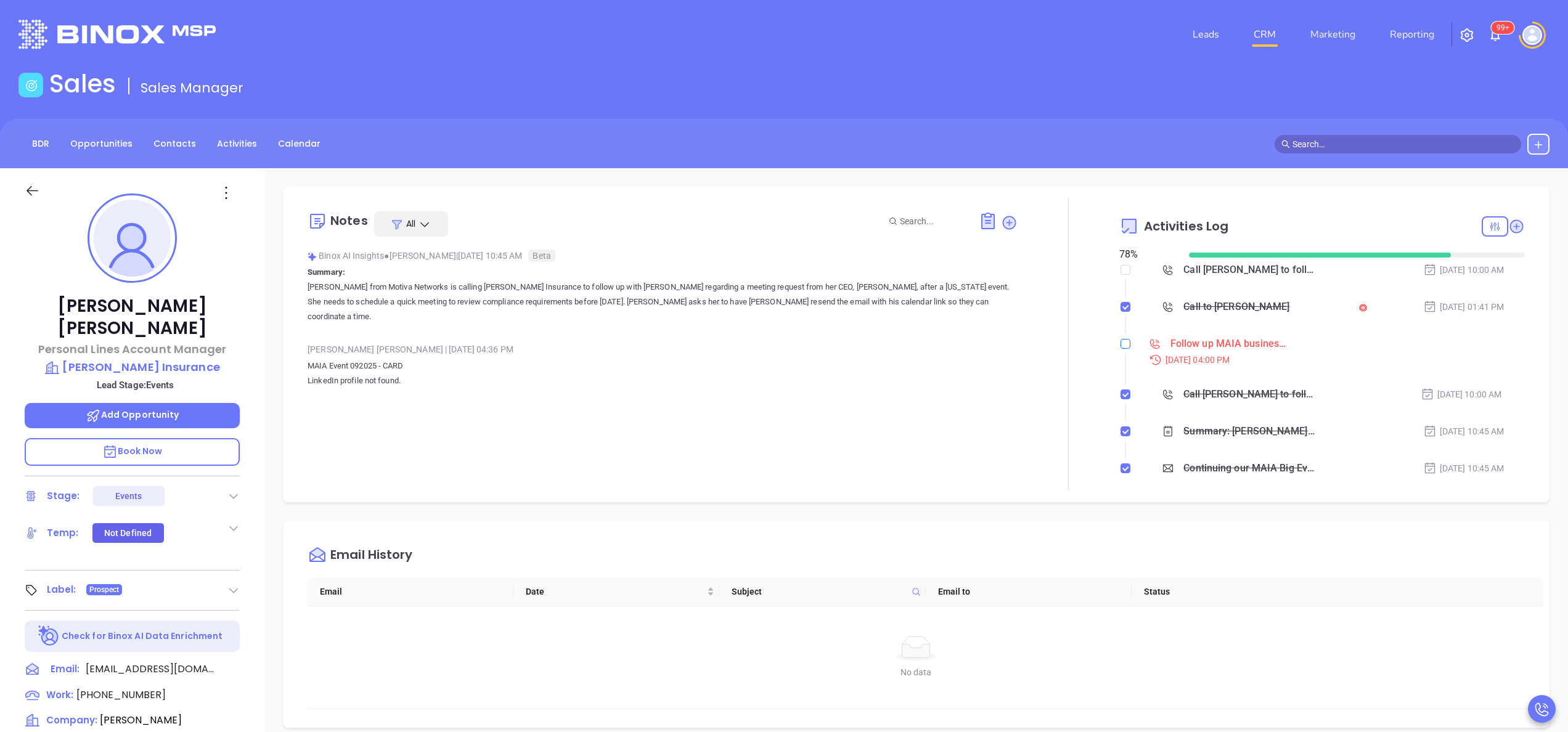
click at [1121, 346] on input "checkbox" at bounding box center [1125, 344] width 10 height 10
checkbox input "true"
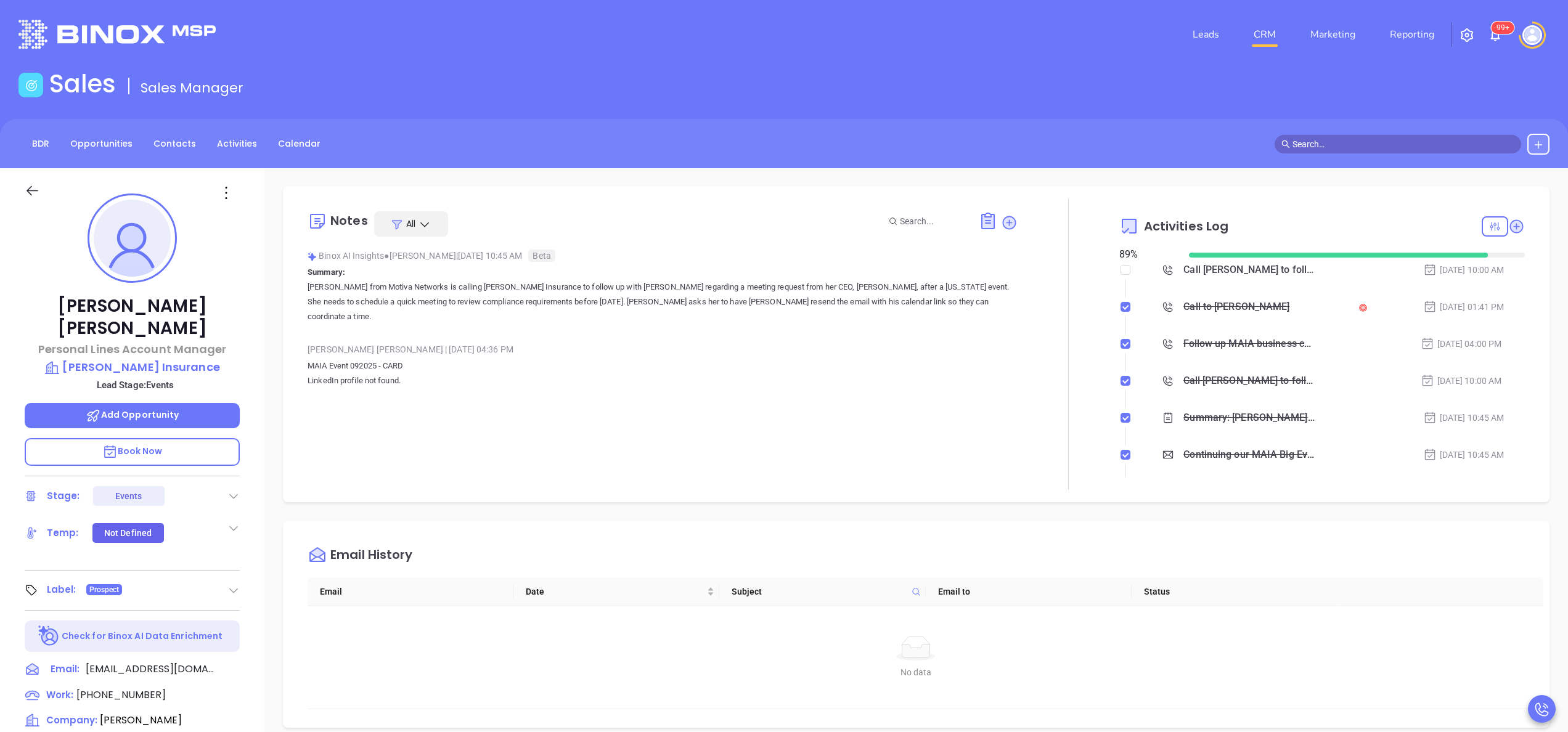
click at [1076, 344] on div at bounding box center [1069, 344] width 102 height 291
click at [1511, 228] on icon at bounding box center [1516, 226] width 12 height 12
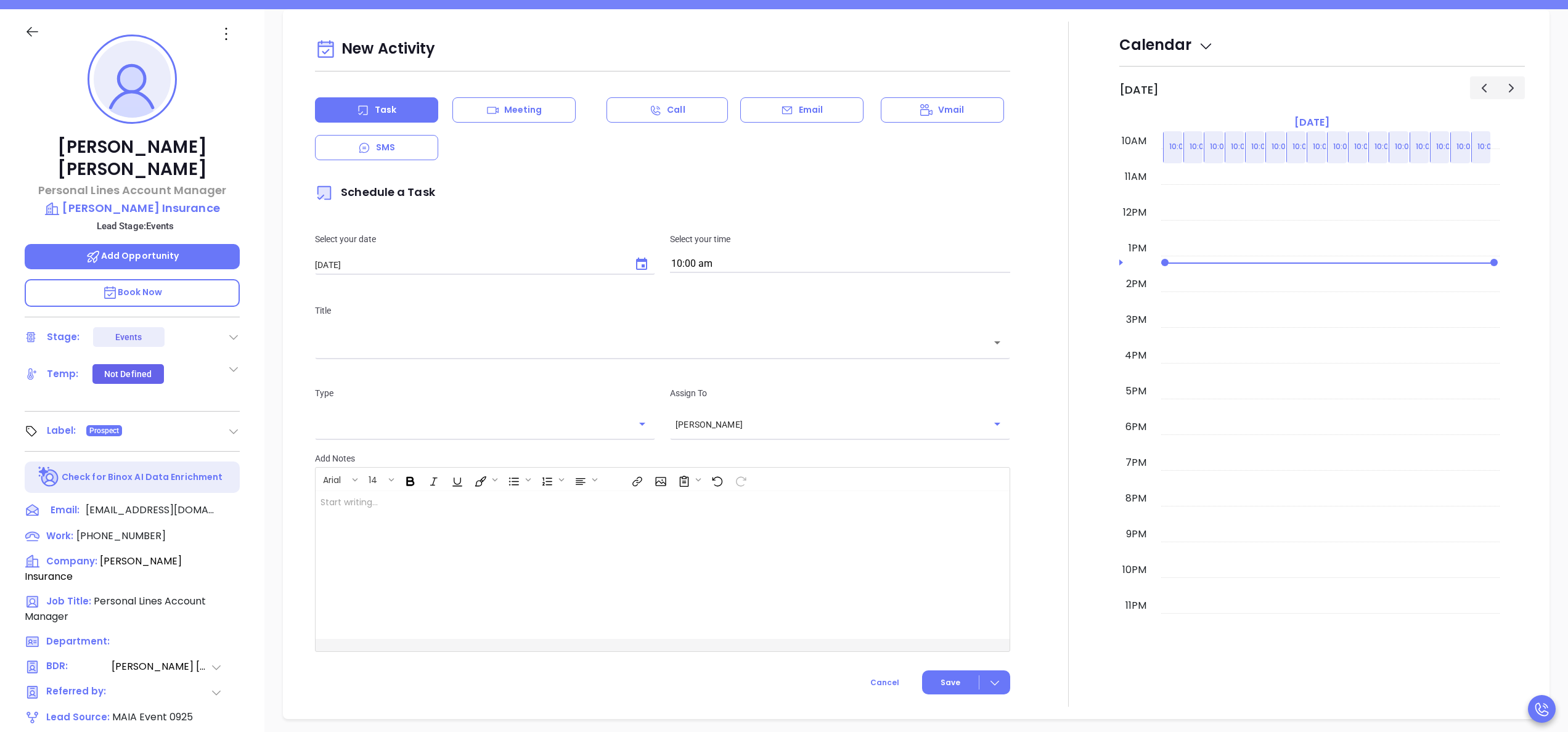
scroll to position [168, 0]
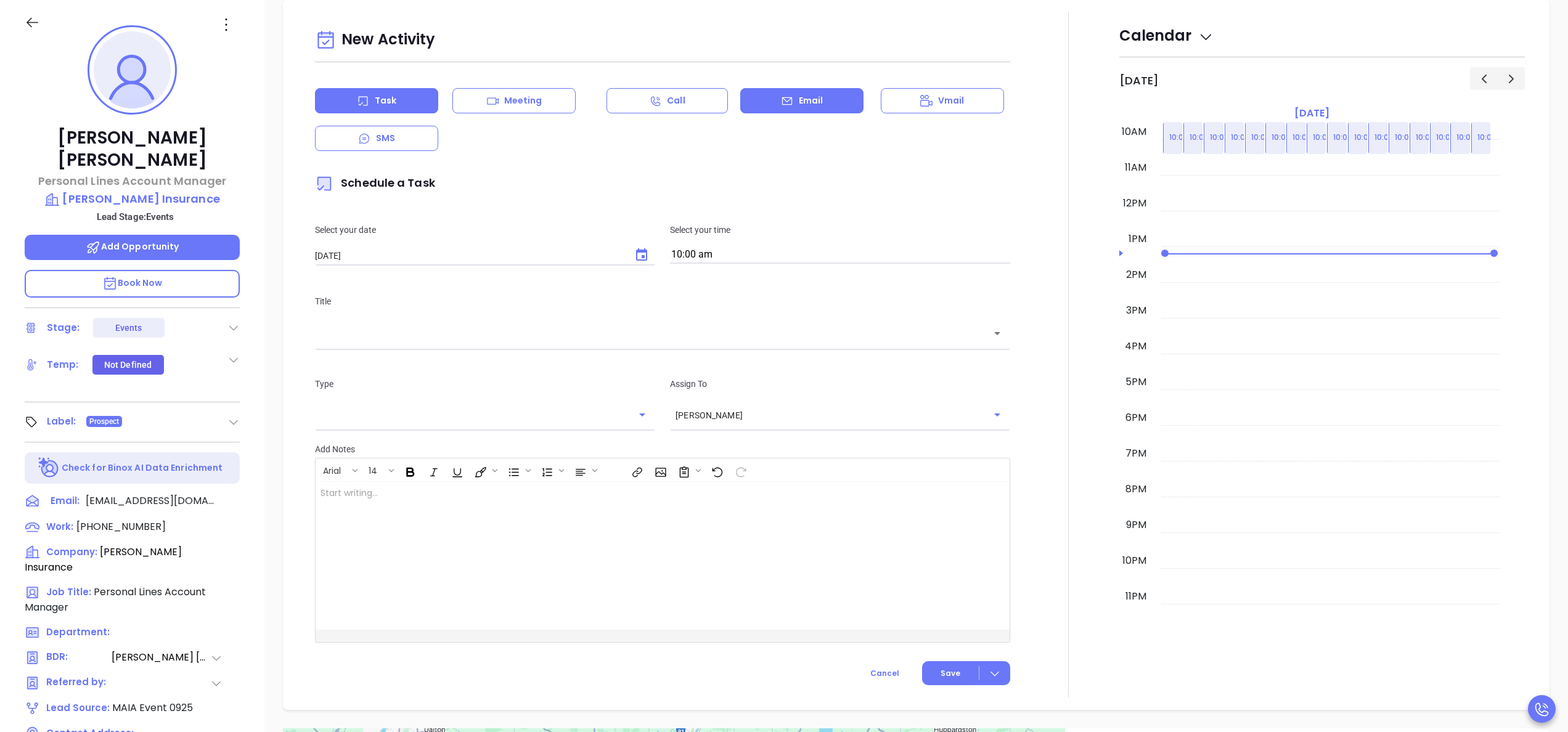
click at [799, 101] on p "Email" at bounding box center [811, 101] width 25 height 13
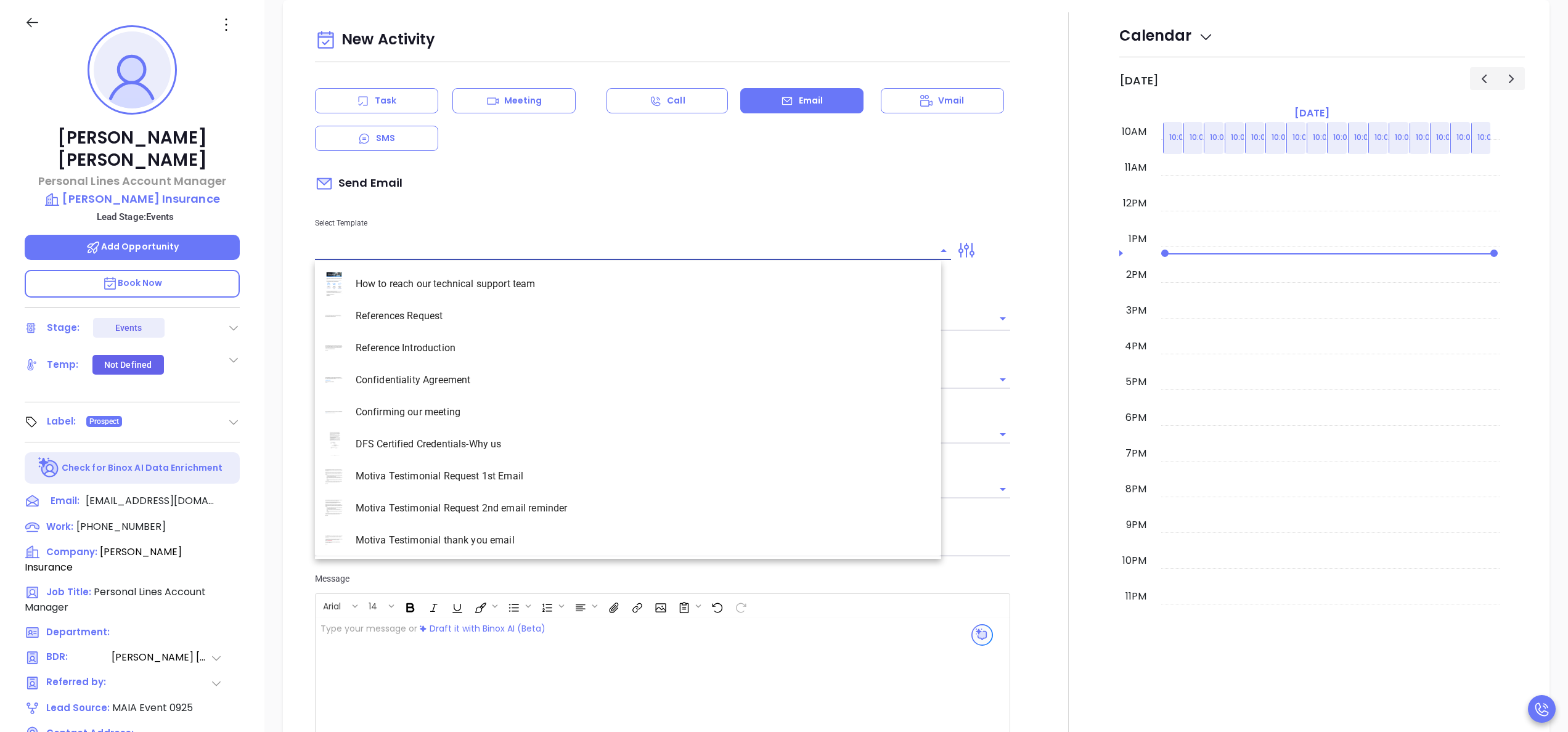
click at [461, 255] on input "text" at bounding box center [624, 250] width 618 height 18
type input "[PERSON_NAME]"
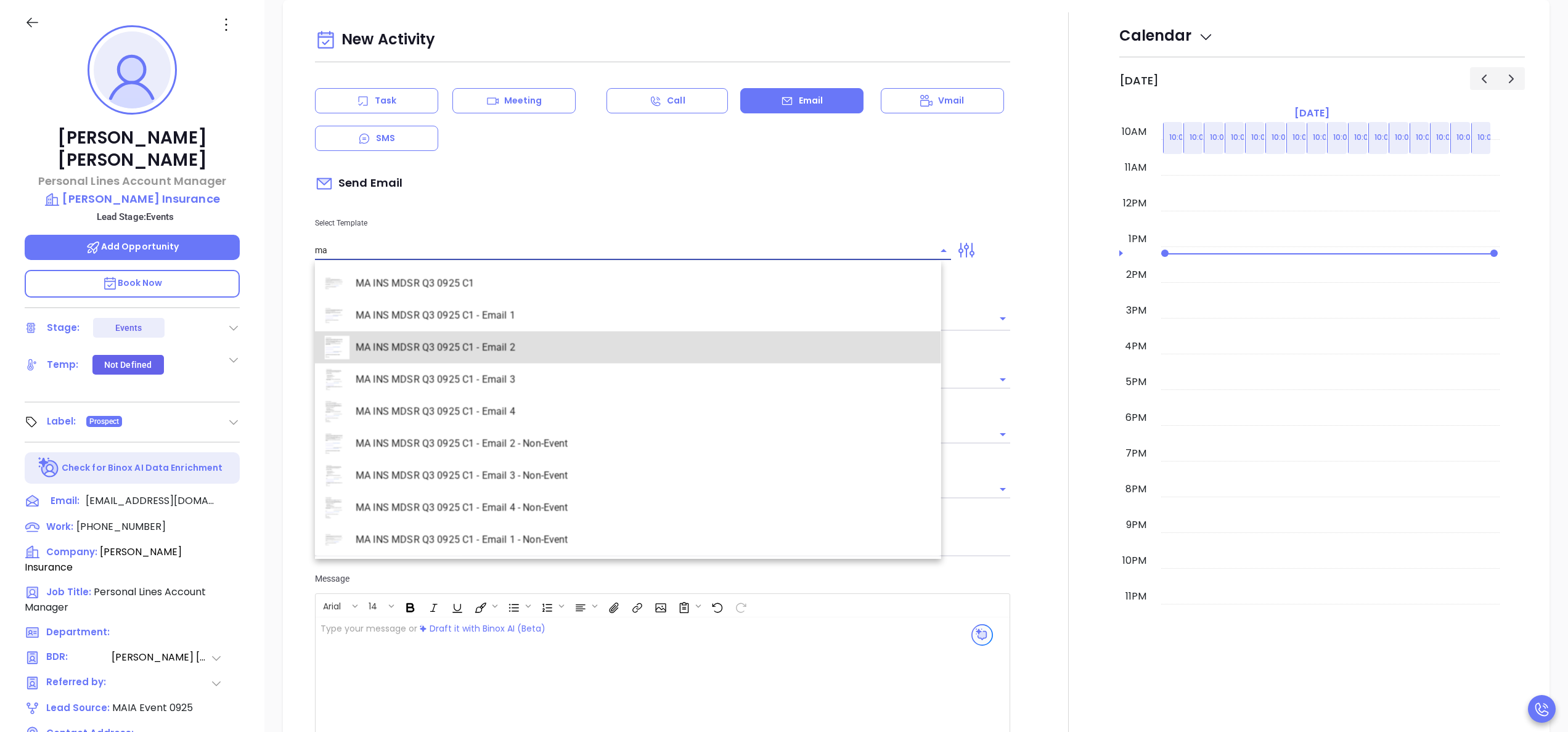
type input "MA INS MDSR Q3 0925 C1 - Email 2"
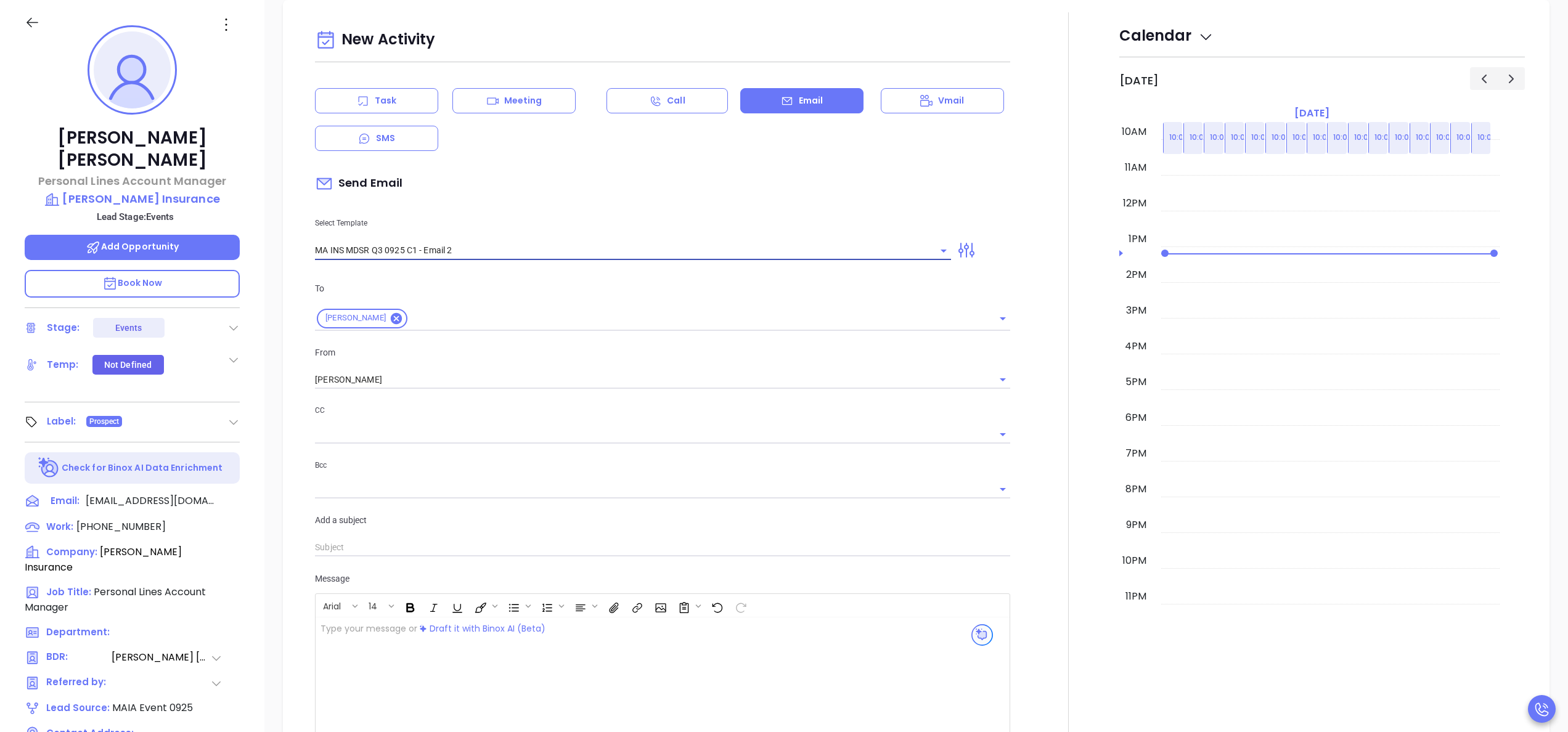
type input "[PERSON_NAME], here’s the MA compliance checklist we mentioned"
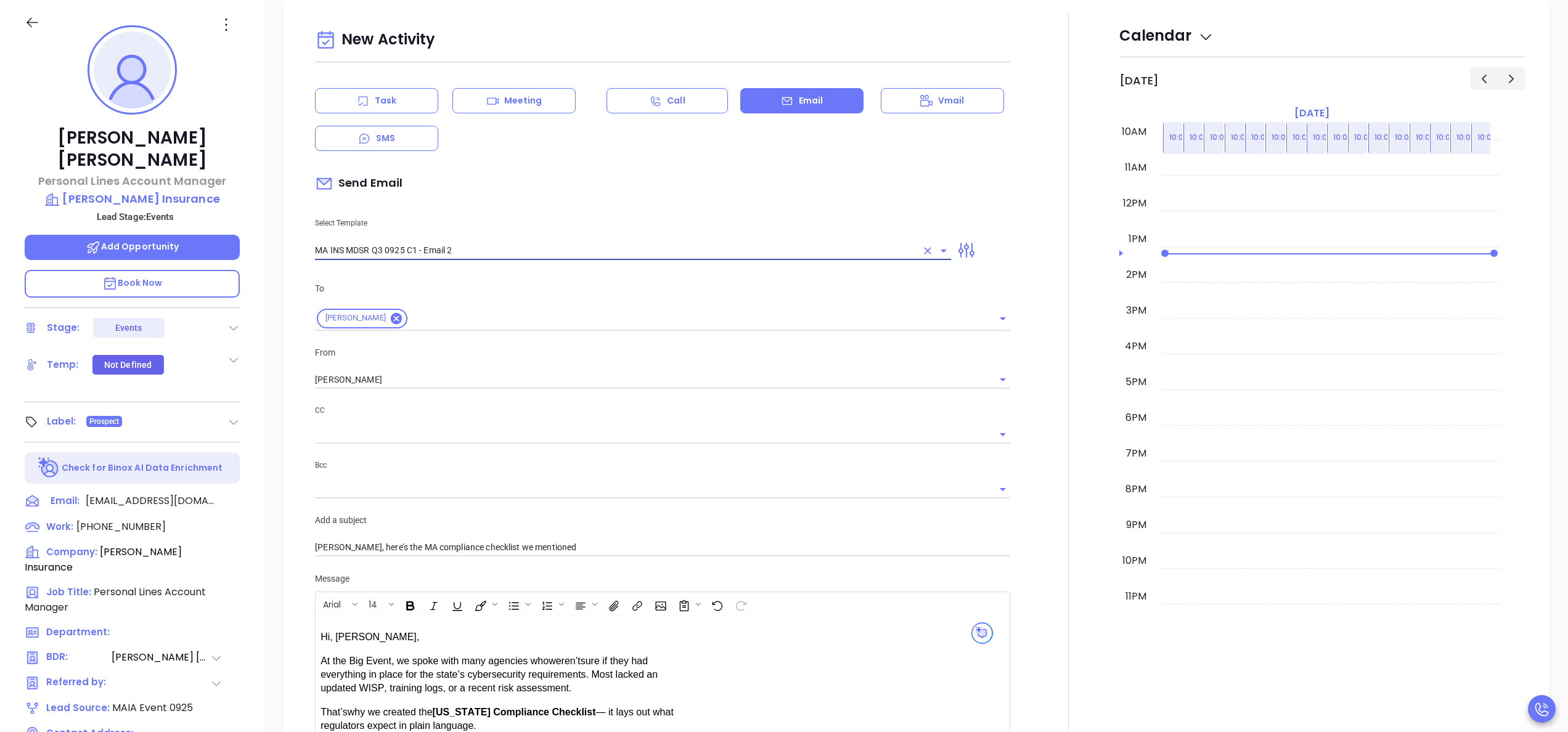
type input "MA INS MDSR Q3 0925 C1 - Email 2"
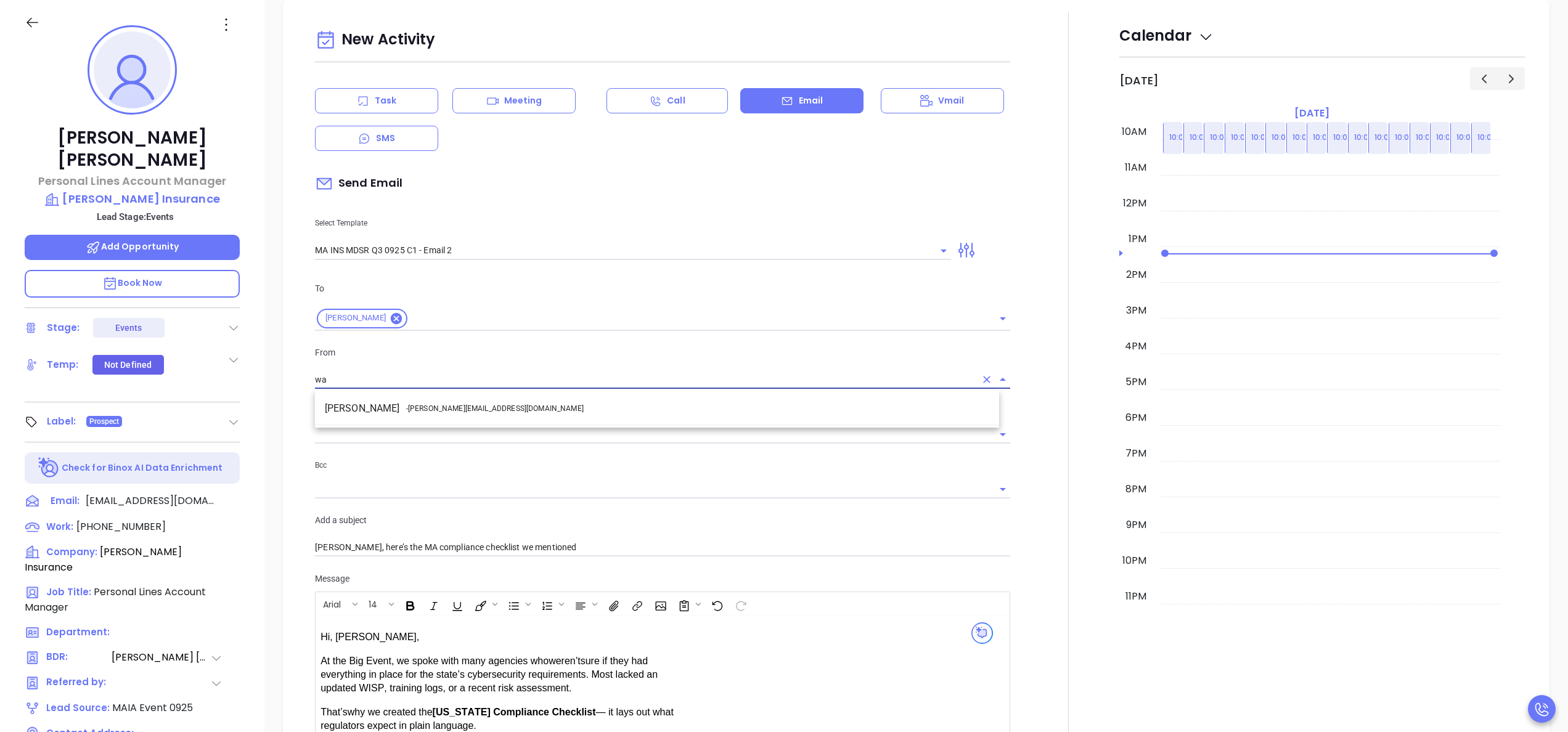
click at [486, 404] on li "Walter Contreras - [EMAIL_ADDRESS][DOMAIN_NAME]" at bounding box center [657, 409] width 684 height 22
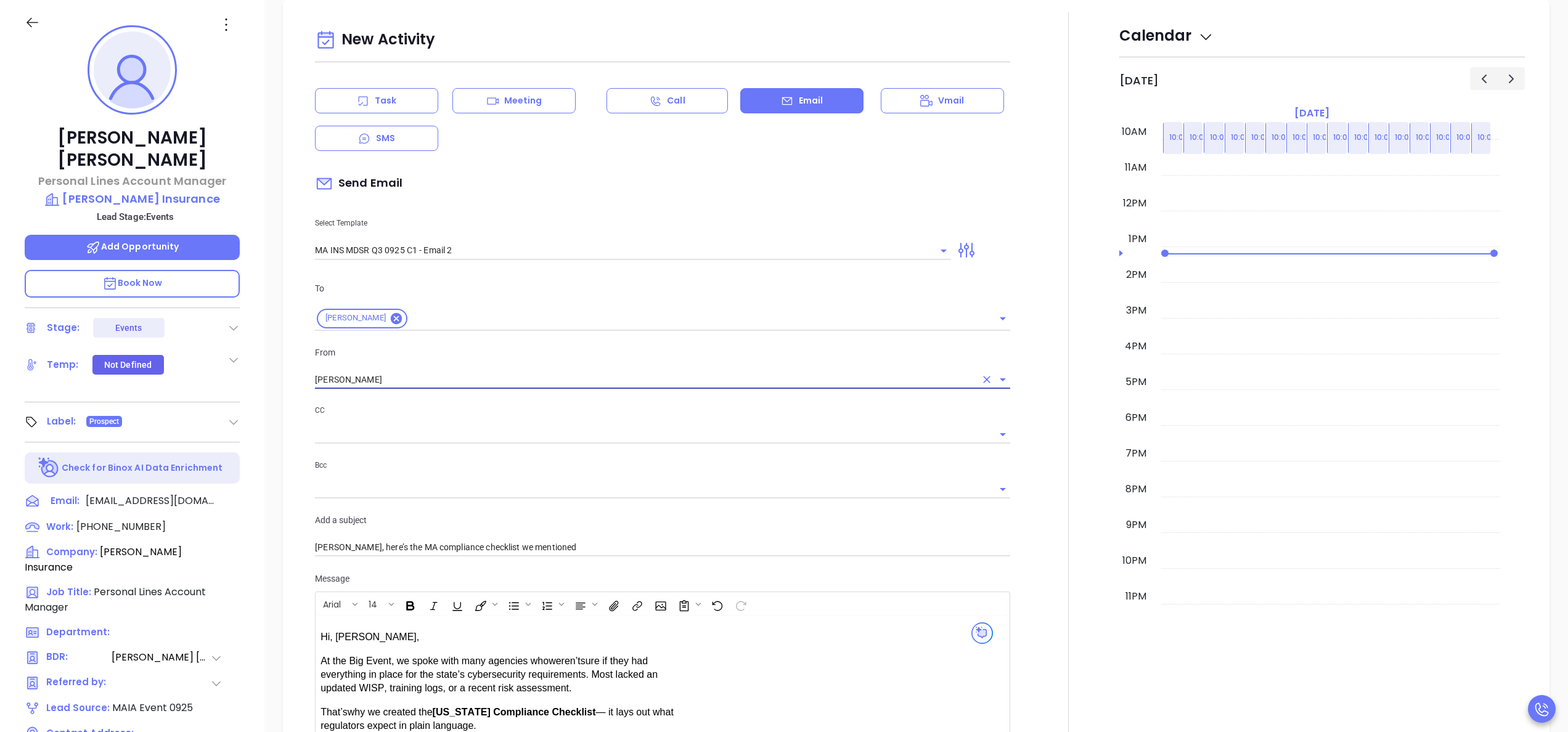
type input "[PERSON_NAME]"
click at [1034, 483] on div at bounding box center [1069, 494] width 102 height 965
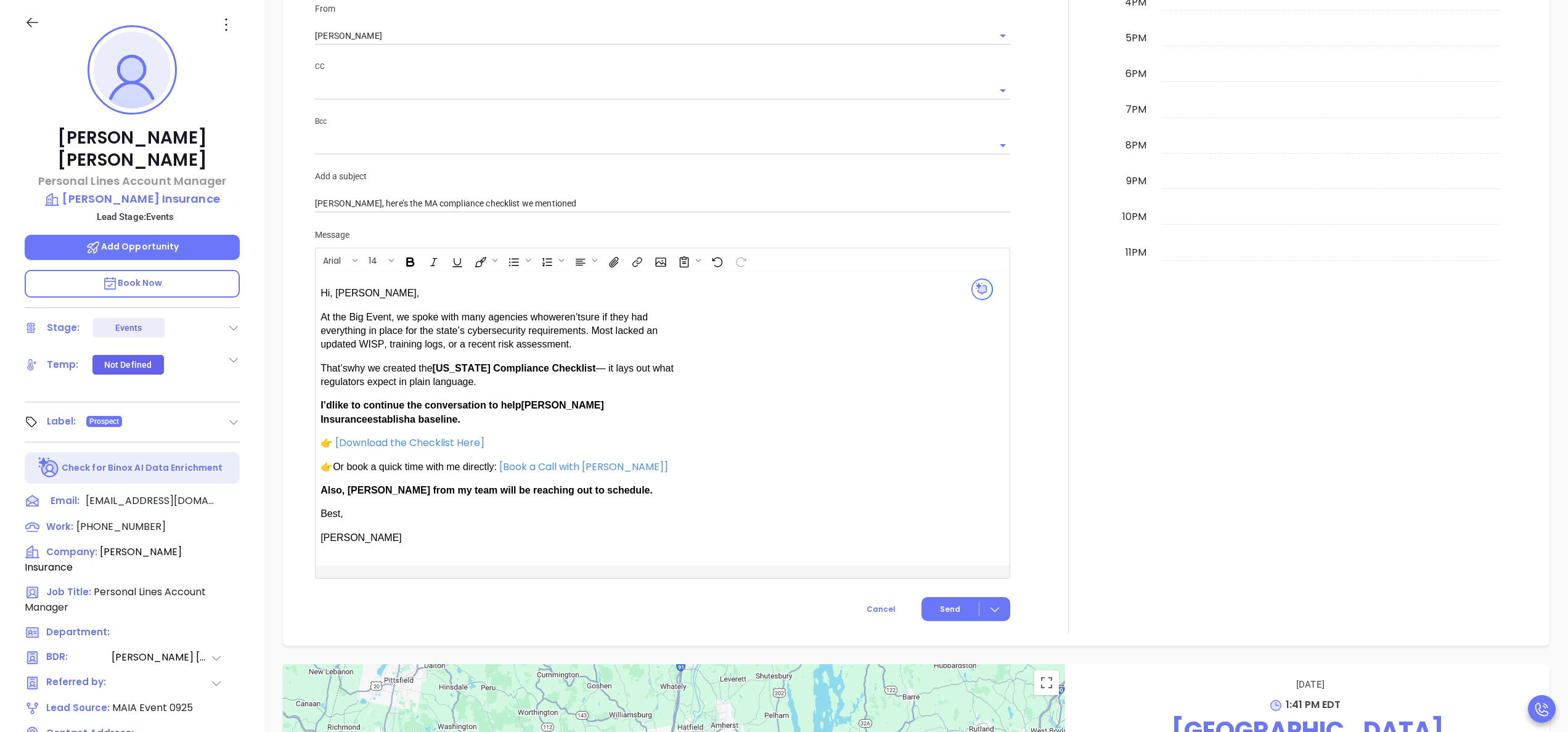
scroll to position [923, 0]
click at [949, 603] on span "Send" at bounding box center [950, 608] width 20 height 11
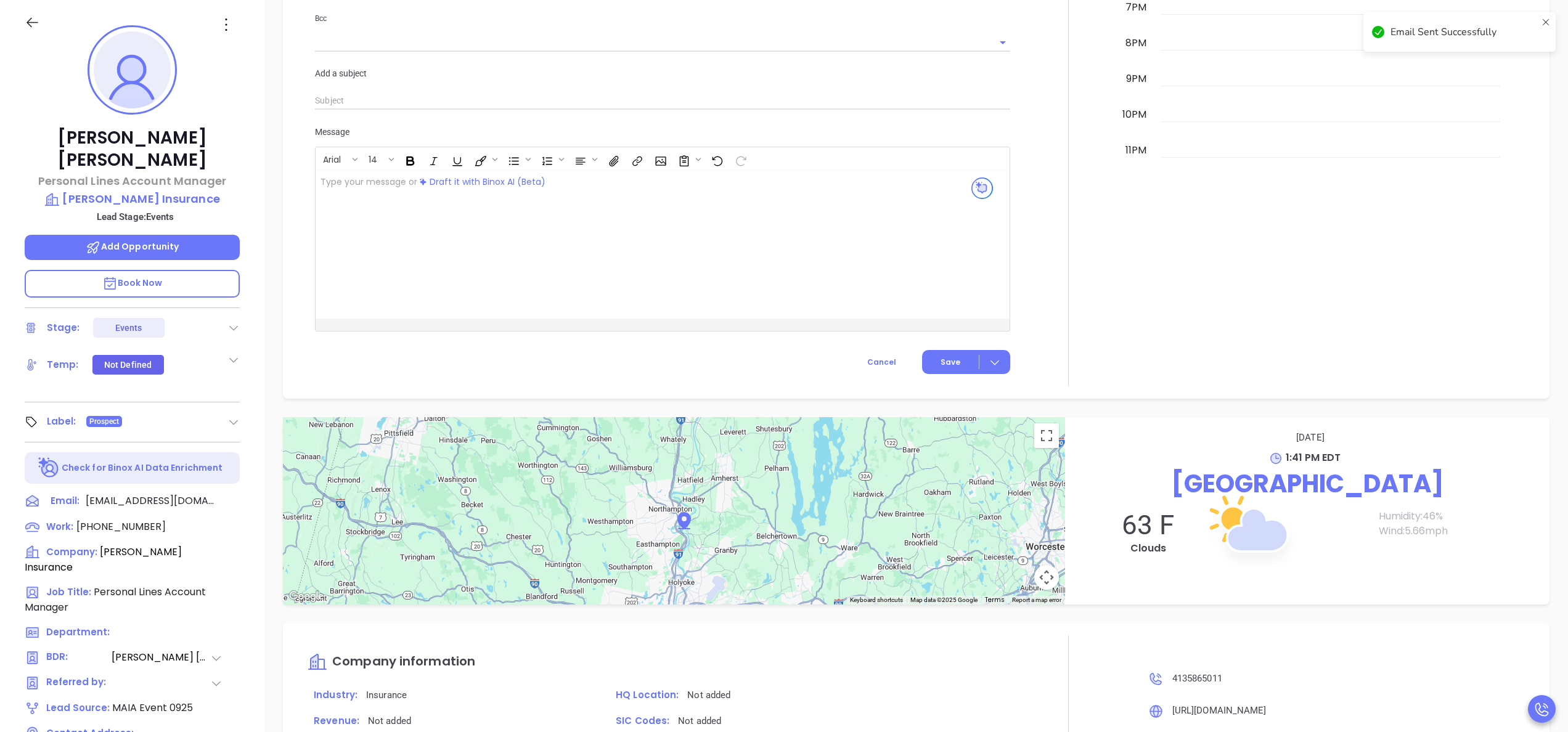
scroll to position [822, 0]
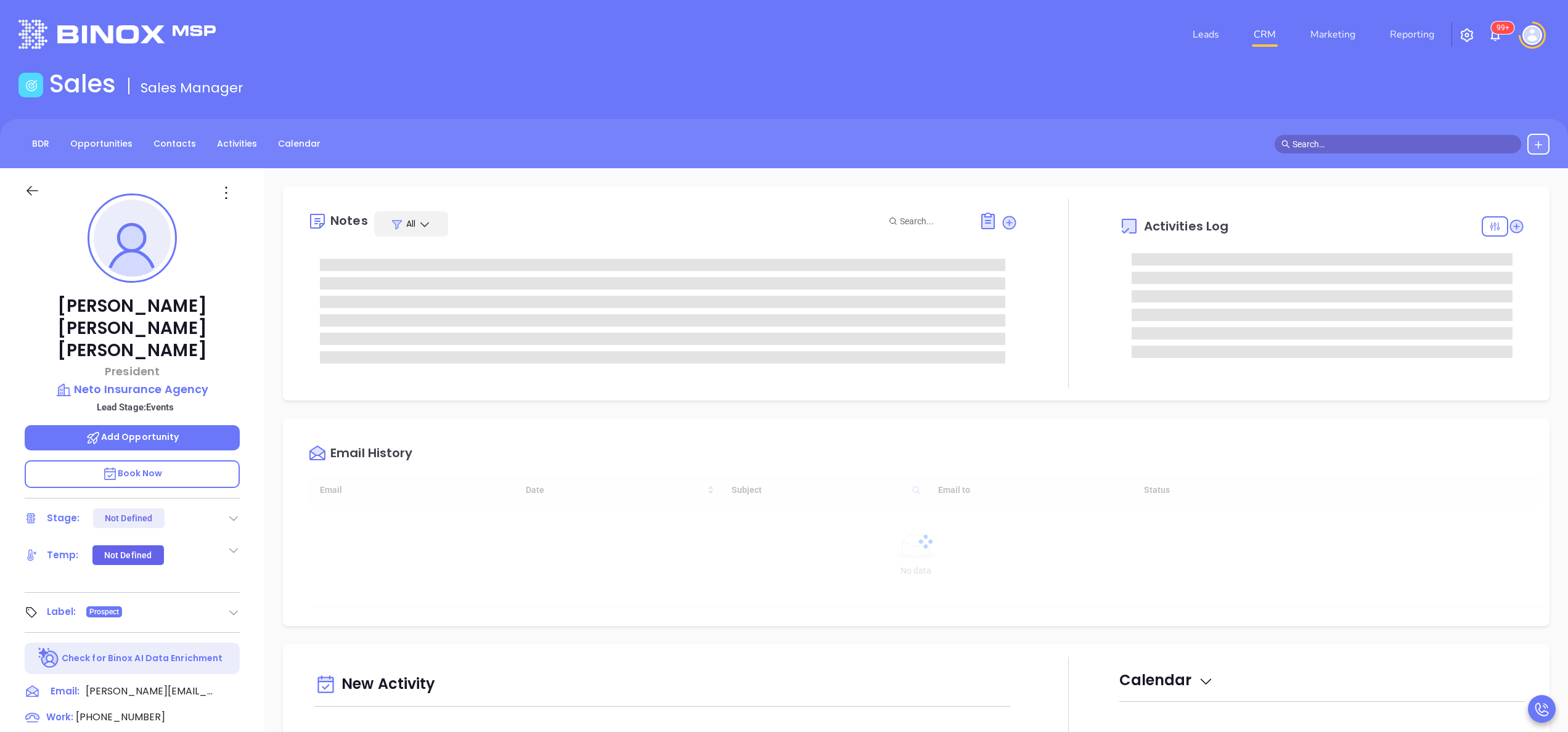
type input "[DATE]"
type input "[PERSON_NAME]"
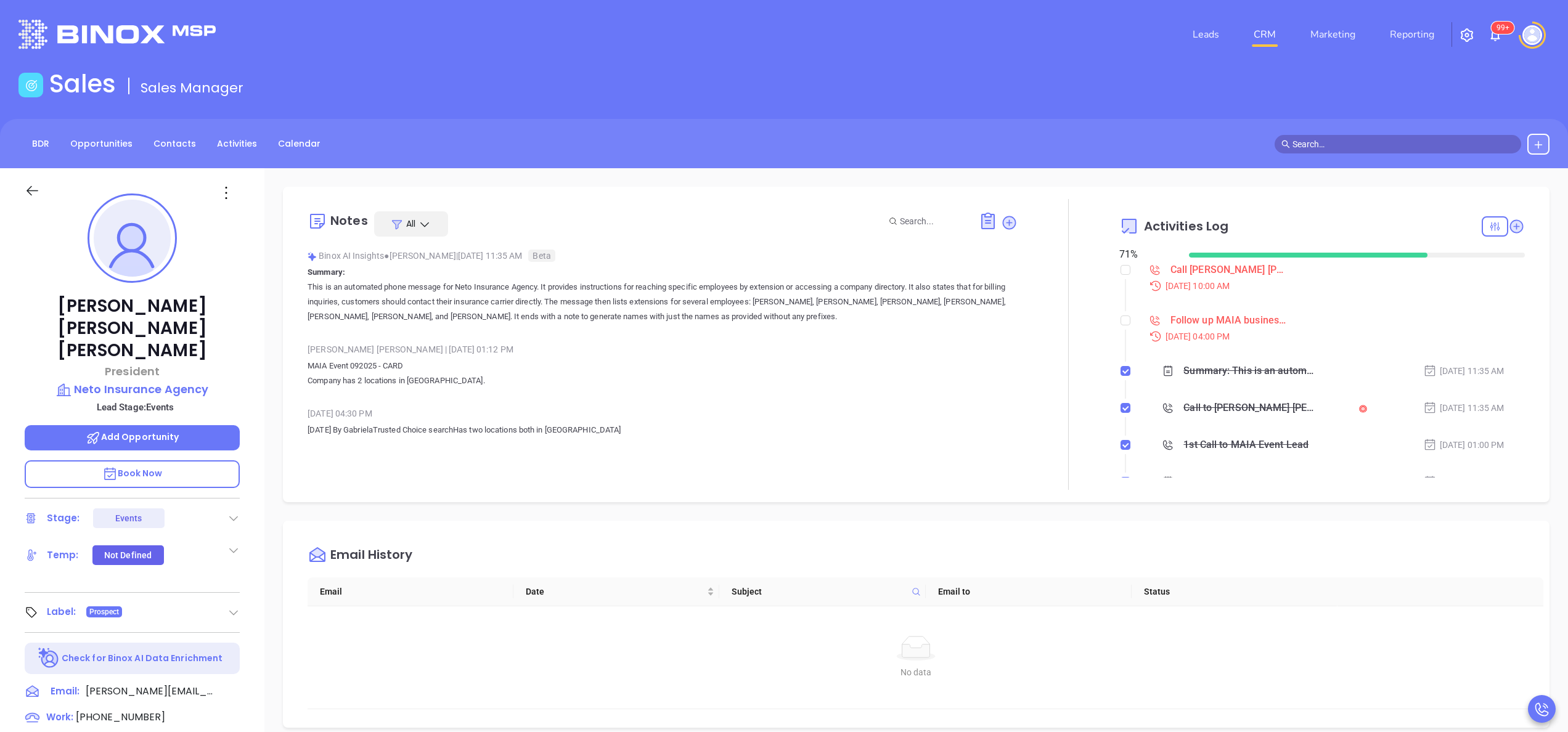
scroll to position [358, 0]
click at [129, 710] on span "[PHONE_NUMBER]" at bounding box center [120, 716] width 90 height 14
type input "[PHONE_NUMBER]"
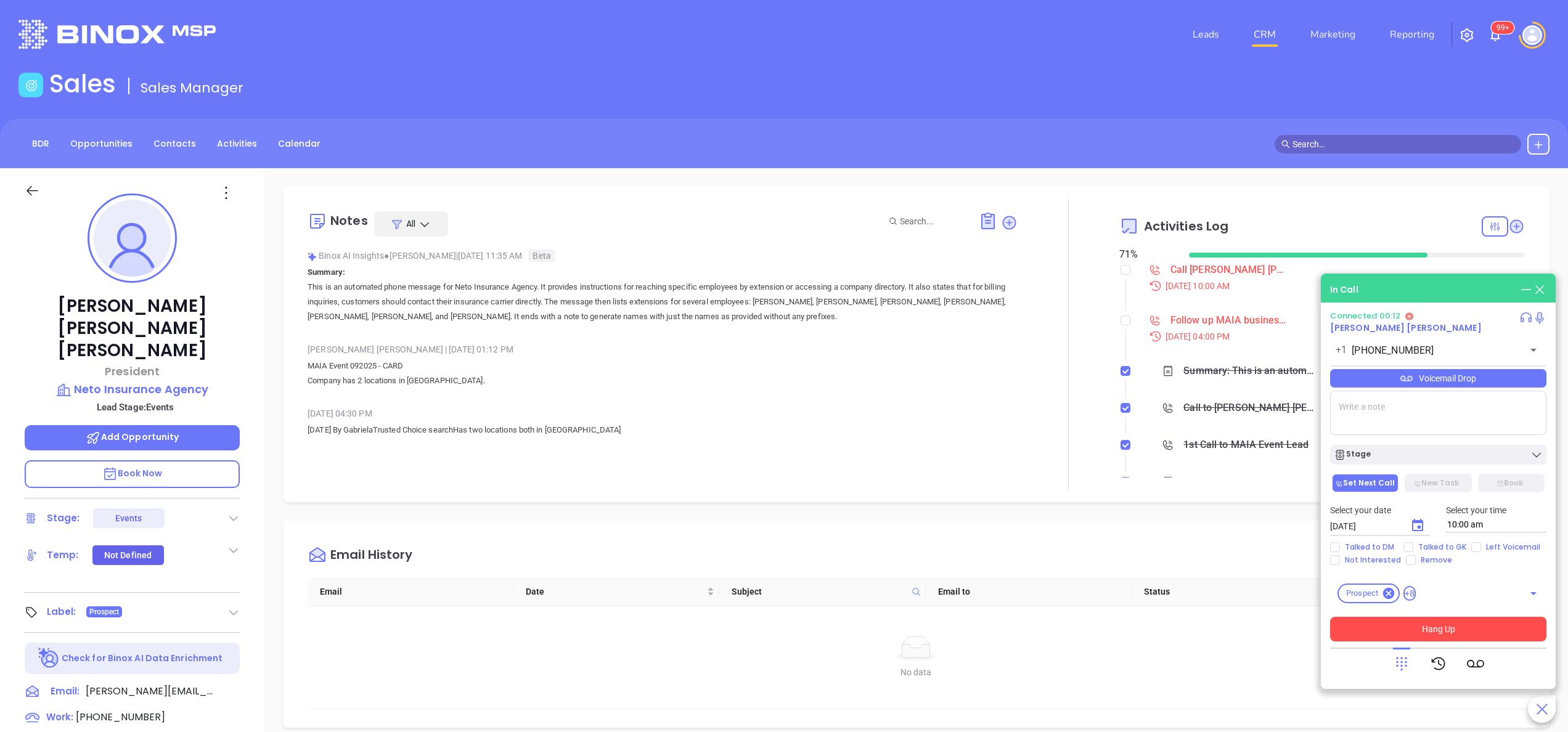
click at [1442, 625] on button "Hang Up" at bounding box center [1439, 628] width 216 height 25
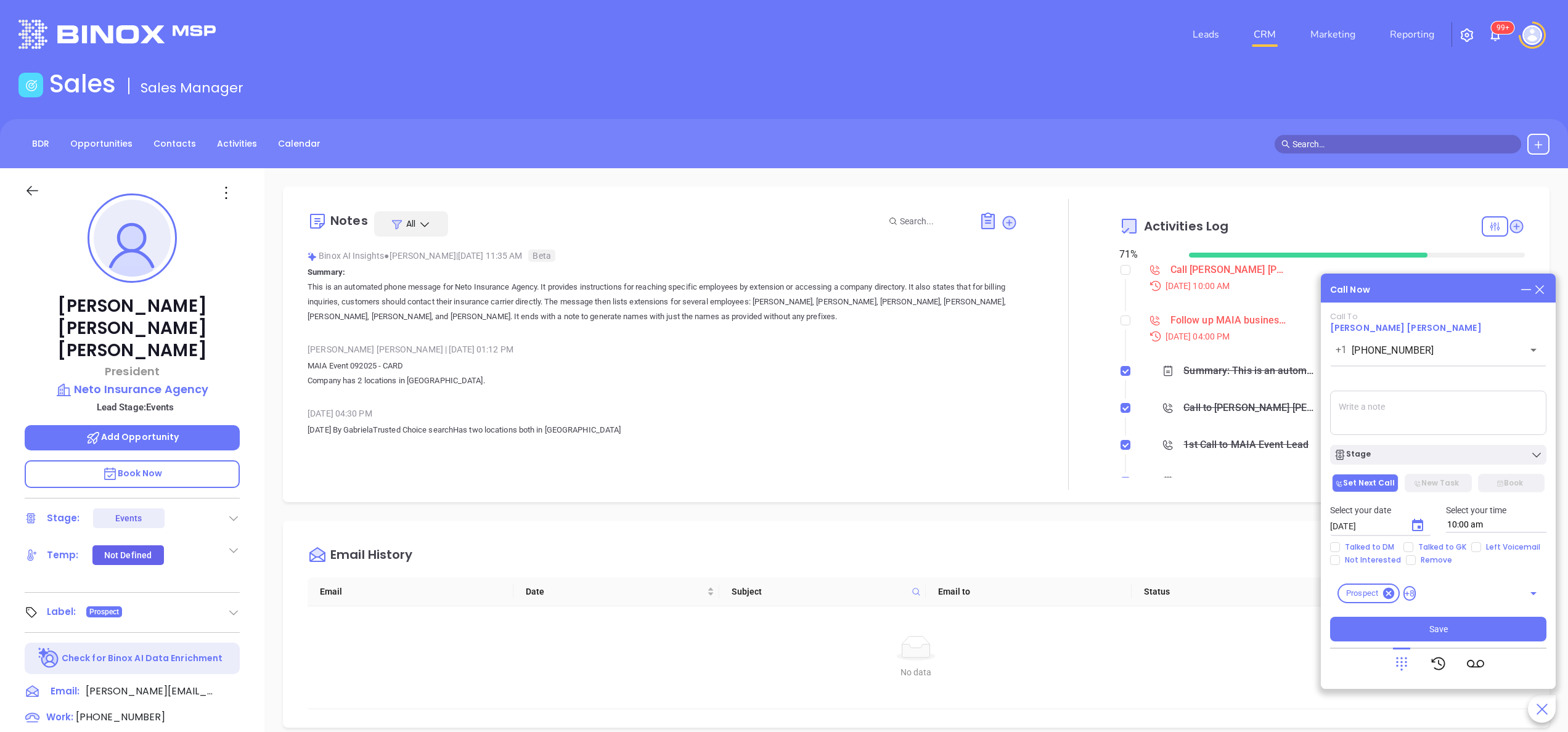
click at [1403, 402] on textarea at bounding box center [1439, 413] width 216 height 44
type textarea "closed for company training ill call tomorrow"
click at [1396, 293] on div "Call Now" at bounding box center [1439, 289] width 216 height 14
click at [1409, 637] on button "Save" at bounding box center [1439, 628] width 216 height 25
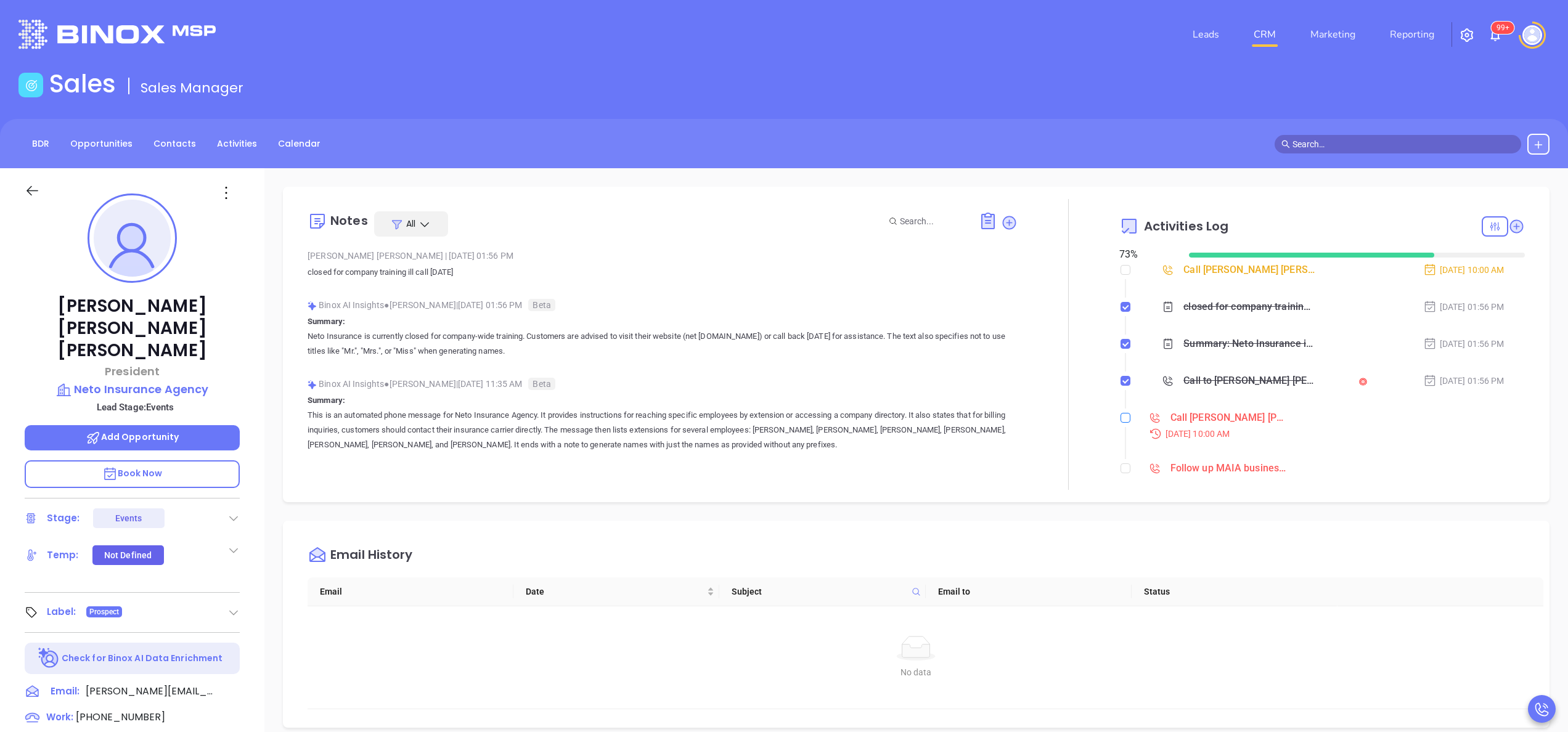
click at [1121, 420] on input "checkbox" at bounding box center [1125, 418] width 10 height 10
checkbox input "true"
click at [1122, 454] on li "Follow up MAIA business card Sep 29, 2025 | 04:00 PM" at bounding box center [1323, 473] width 402 height 47
click at [1121, 458] on input "checkbox" at bounding box center [1125, 455] width 10 height 10
checkbox input "true"
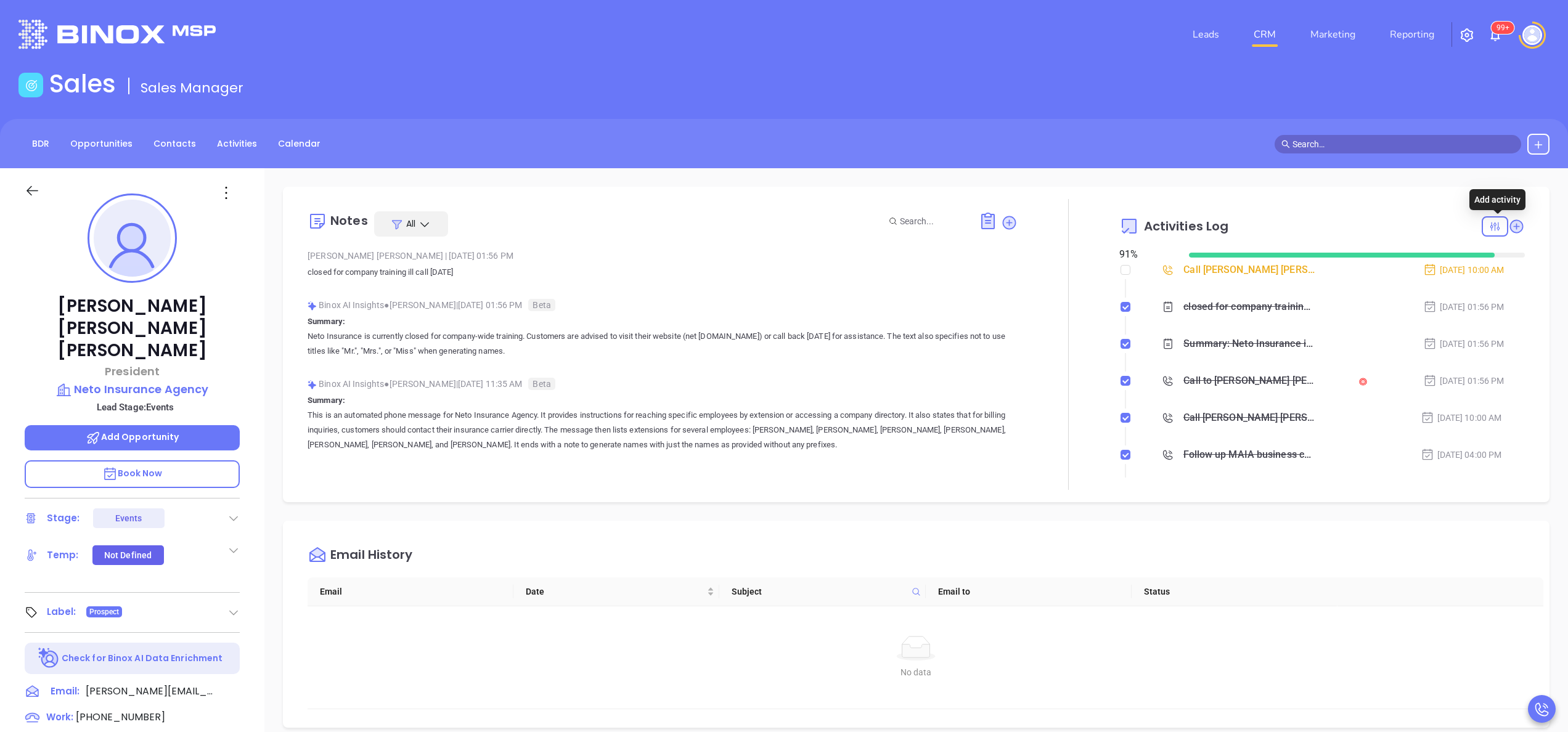
click at [1509, 230] on icon at bounding box center [1517, 226] width 17 height 17
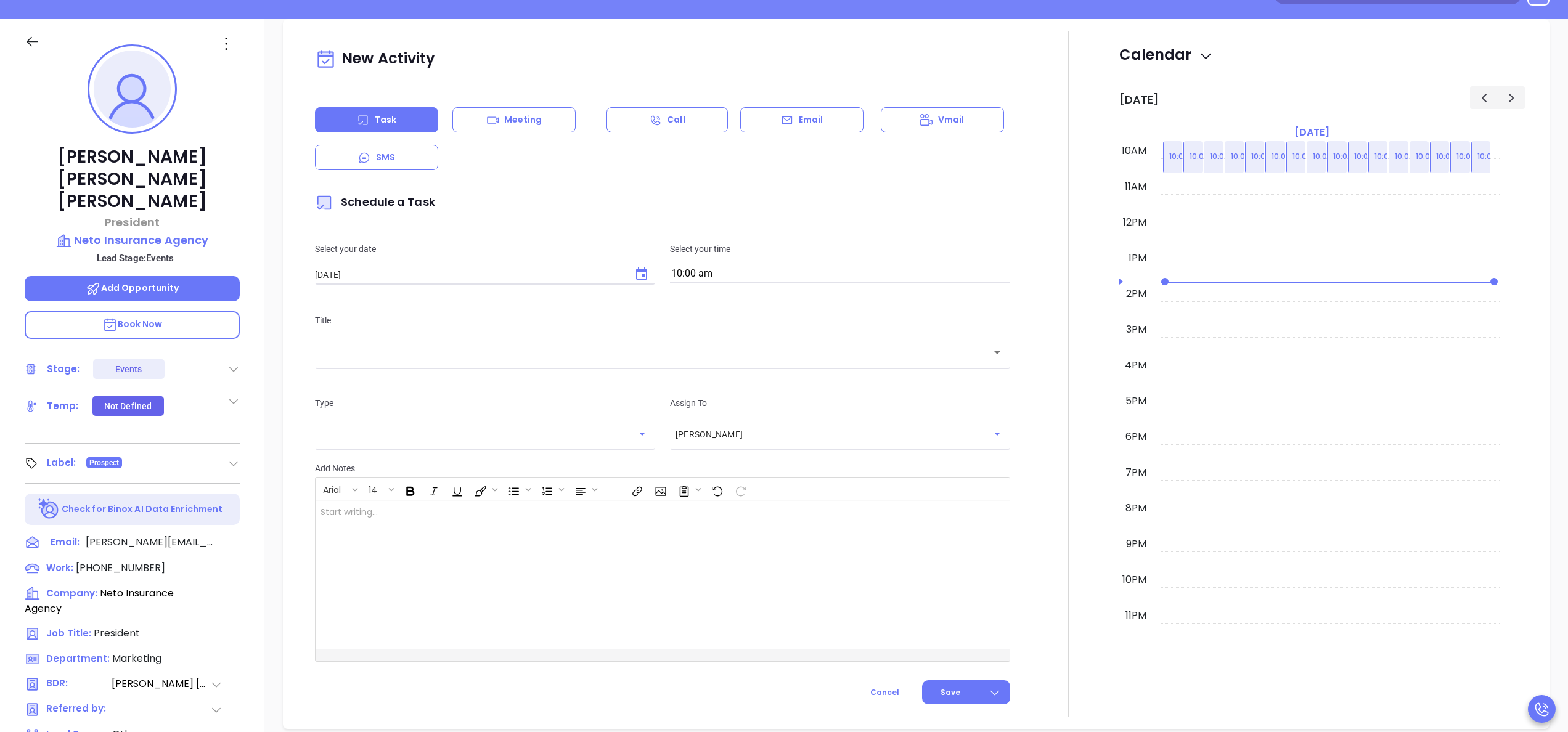
scroll to position [168, 0]
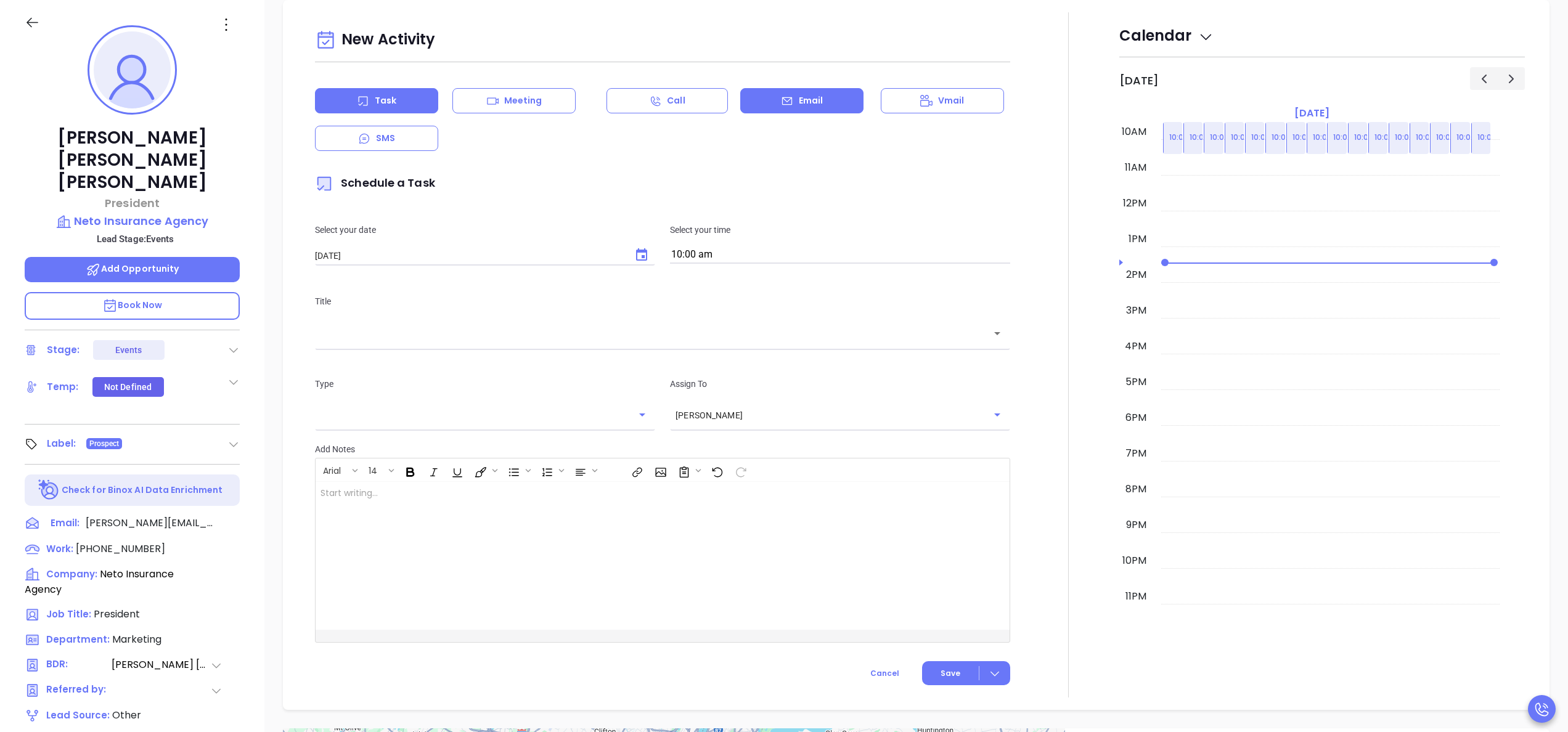
click at [767, 97] on div "Email" at bounding box center [802, 100] width 123 height 25
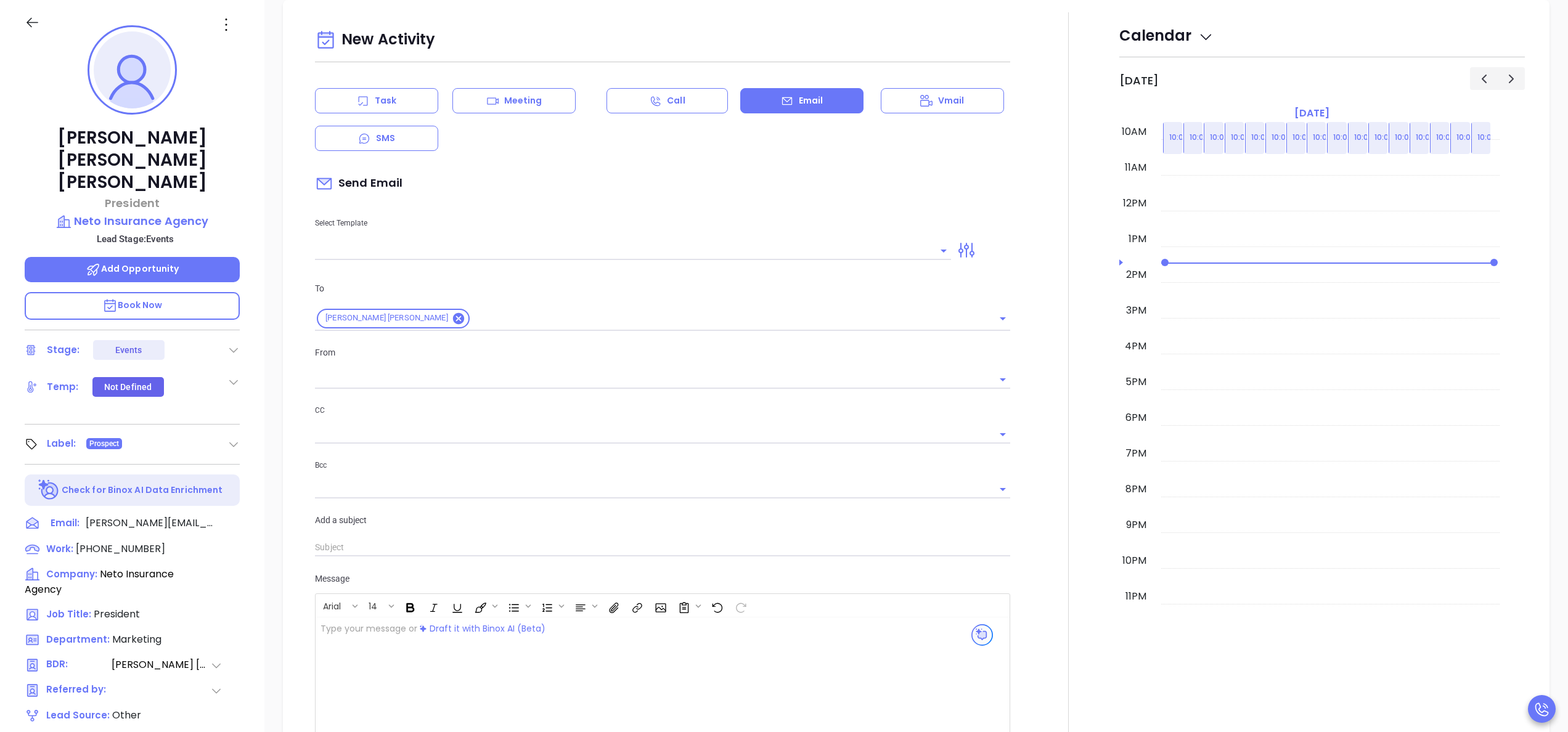
type input "[PERSON_NAME]"
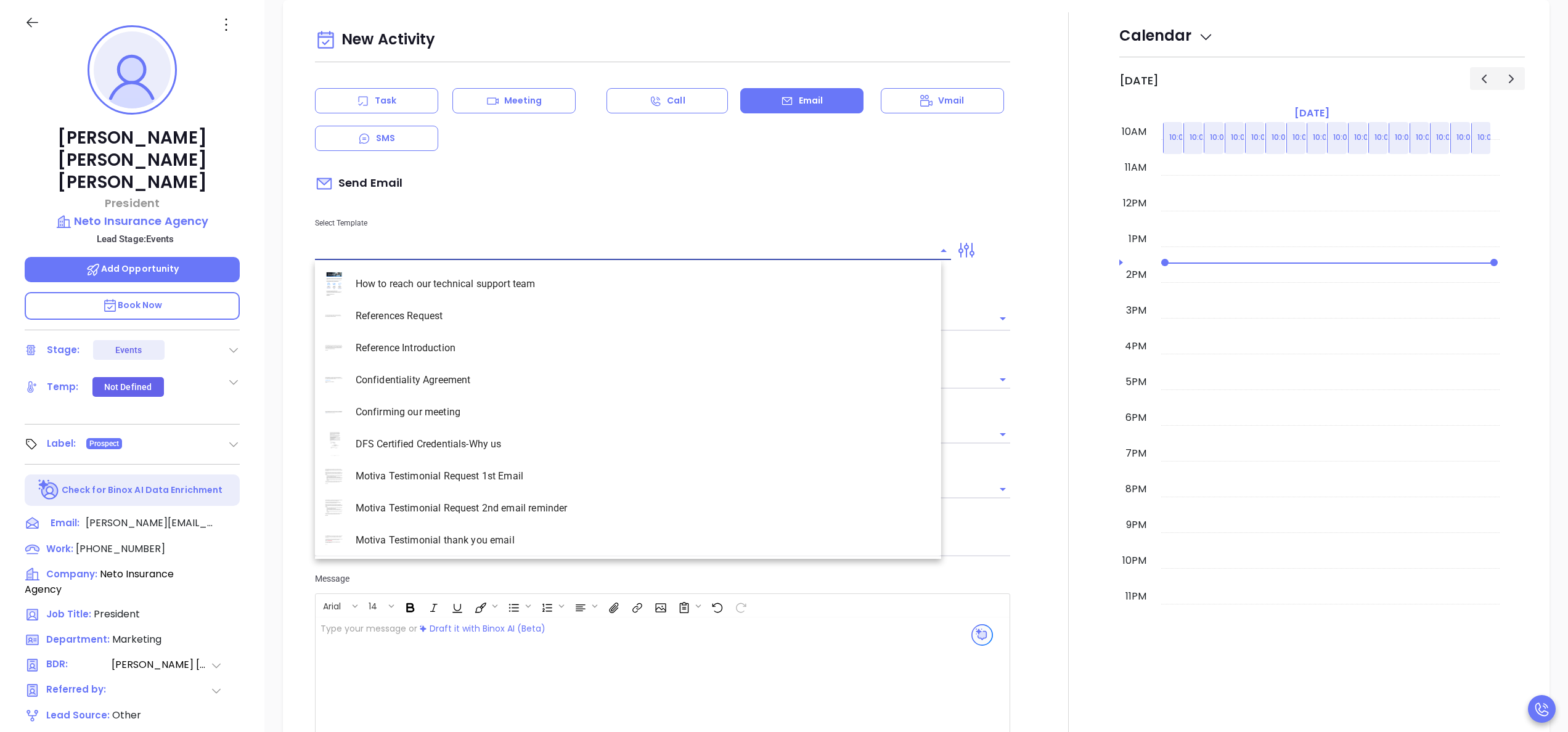
click at [548, 250] on input "text" at bounding box center [624, 250] width 618 height 18
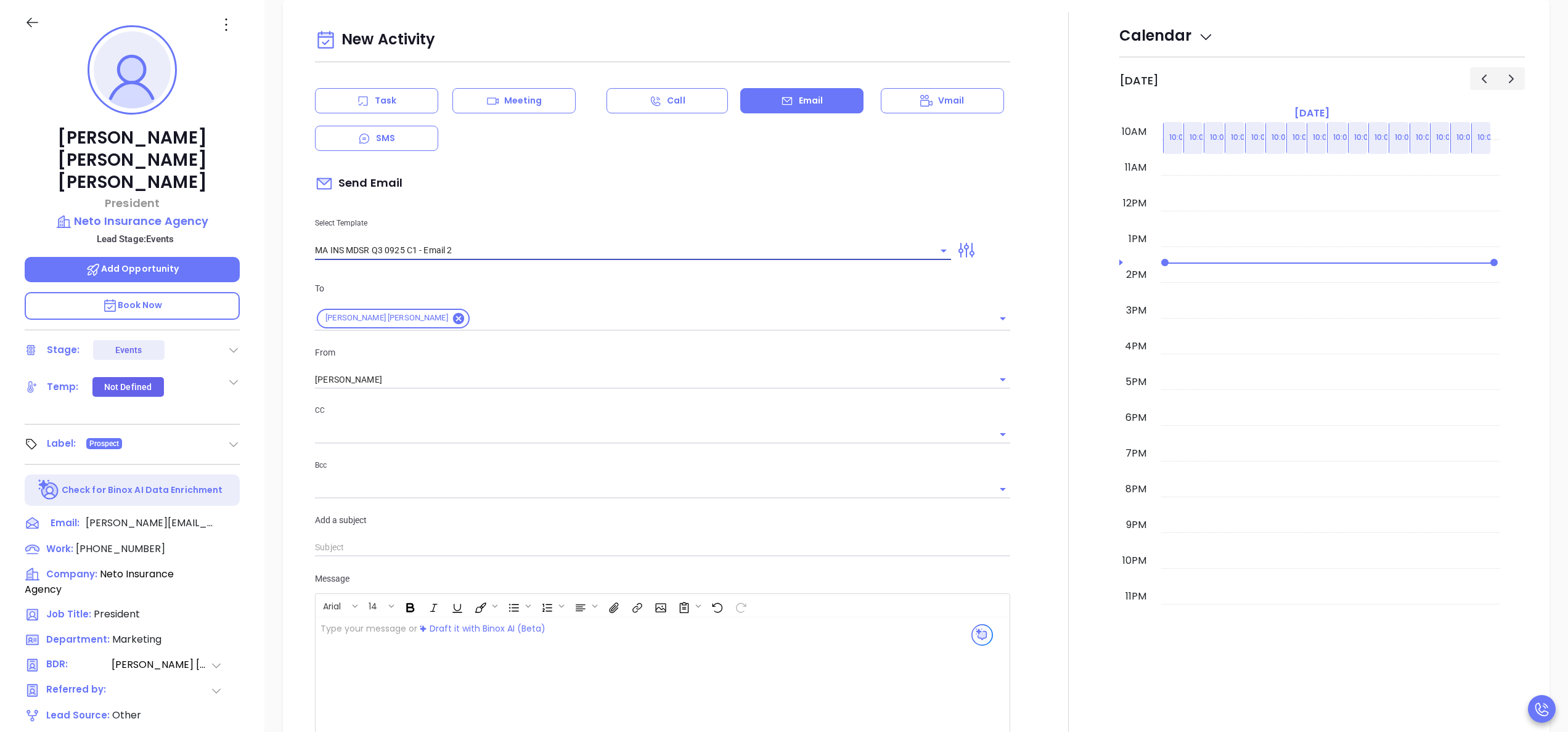
type input "MA INS MDSR Q3 0925 C1 - Email 2"
type input "Rosemary, here’s the MA compliance checklist we mentioned"
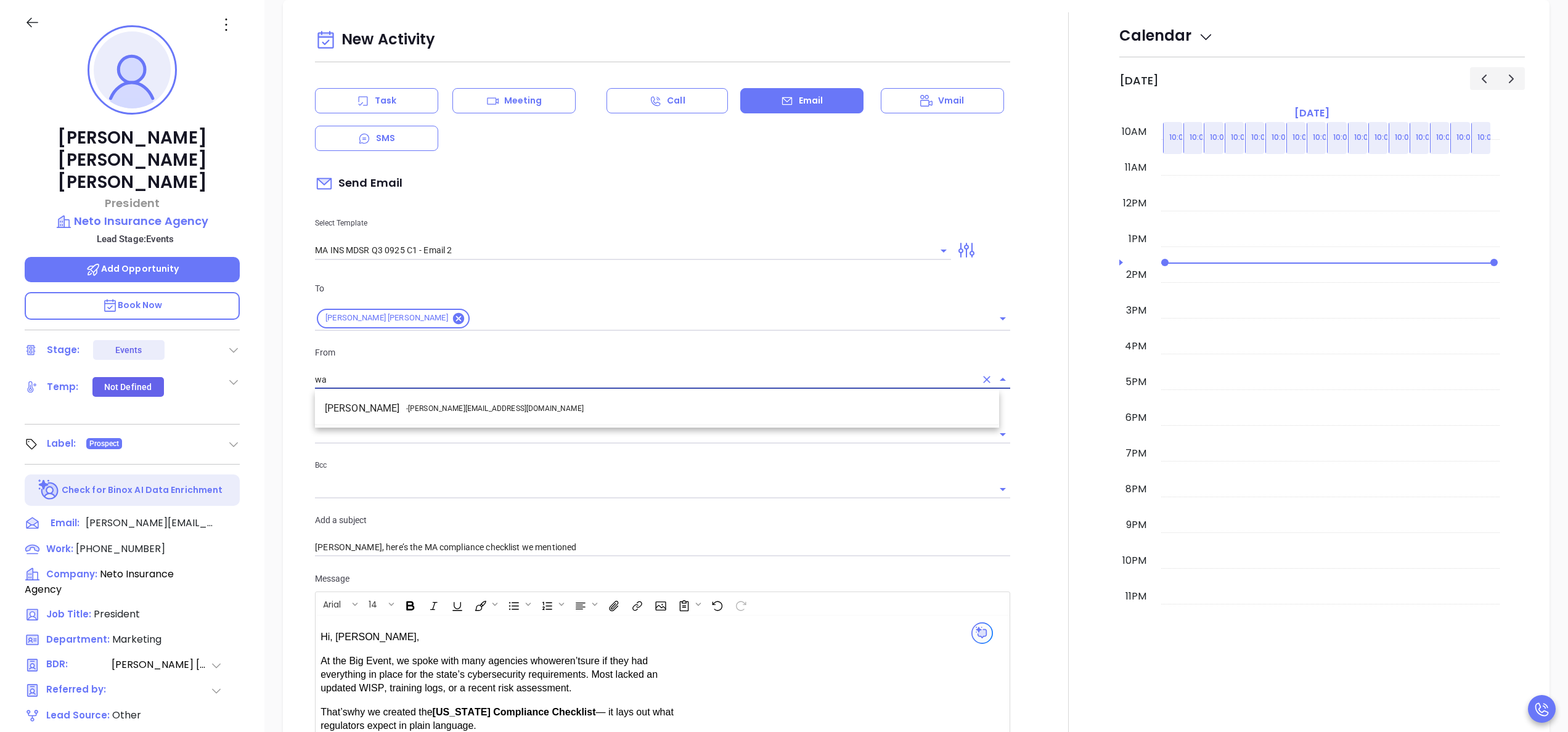
click at [484, 406] on li "Walter Contreras - walter@motiva.net" at bounding box center [657, 409] width 684 height 22
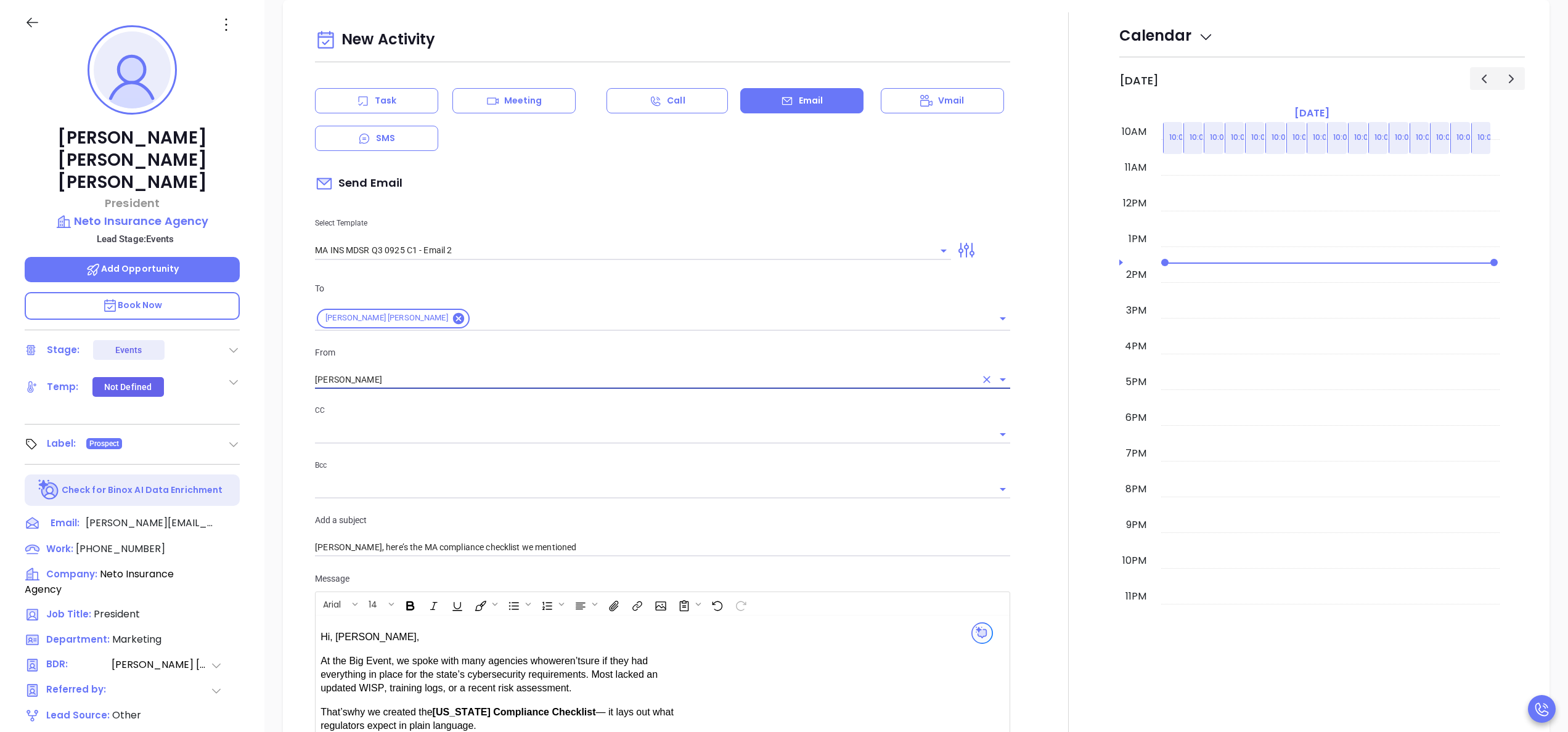
type input "Walter Contreras"
click at [1047, 537] on div at bounding box center [1069, 494] width 102 height 965
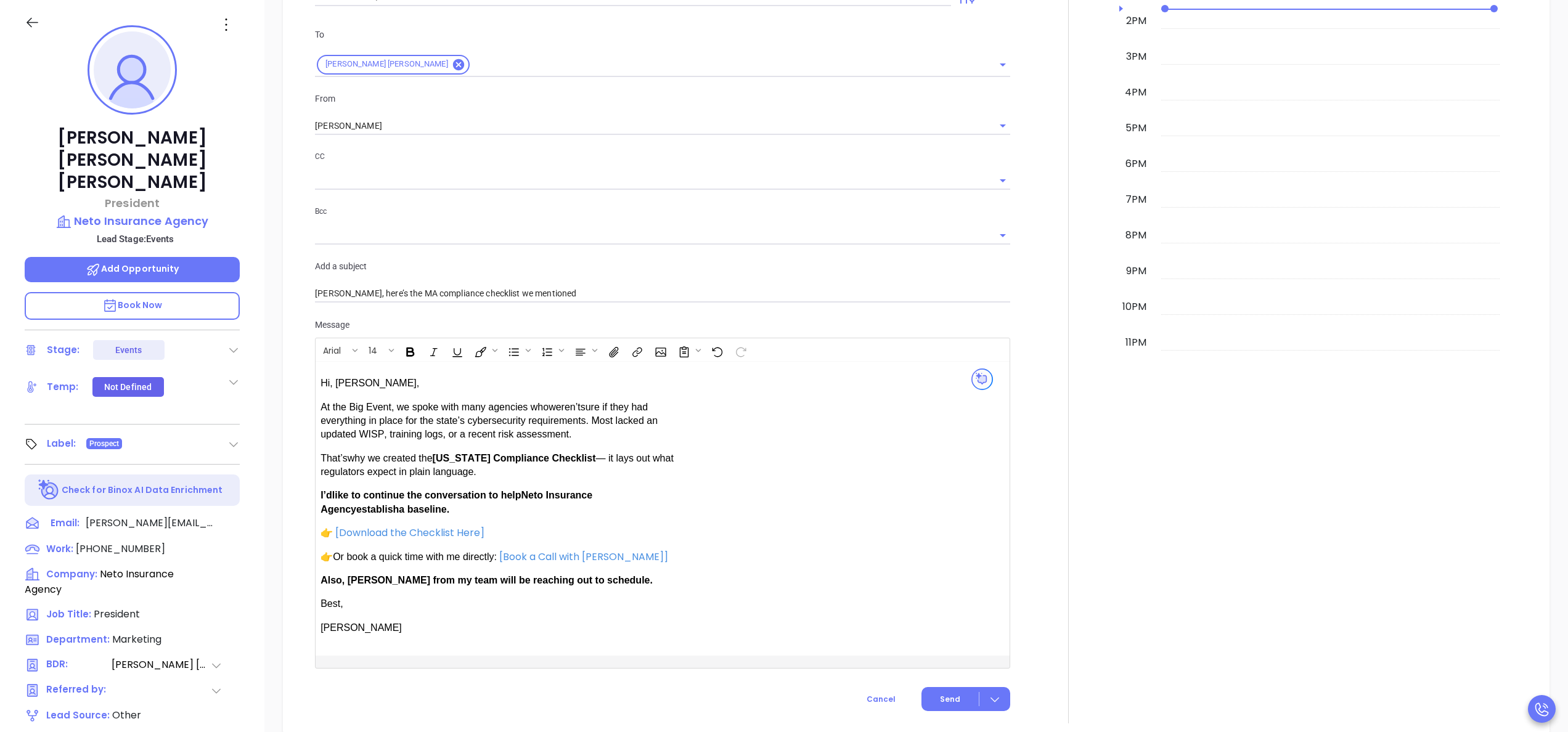
scroll to position [923, 0]
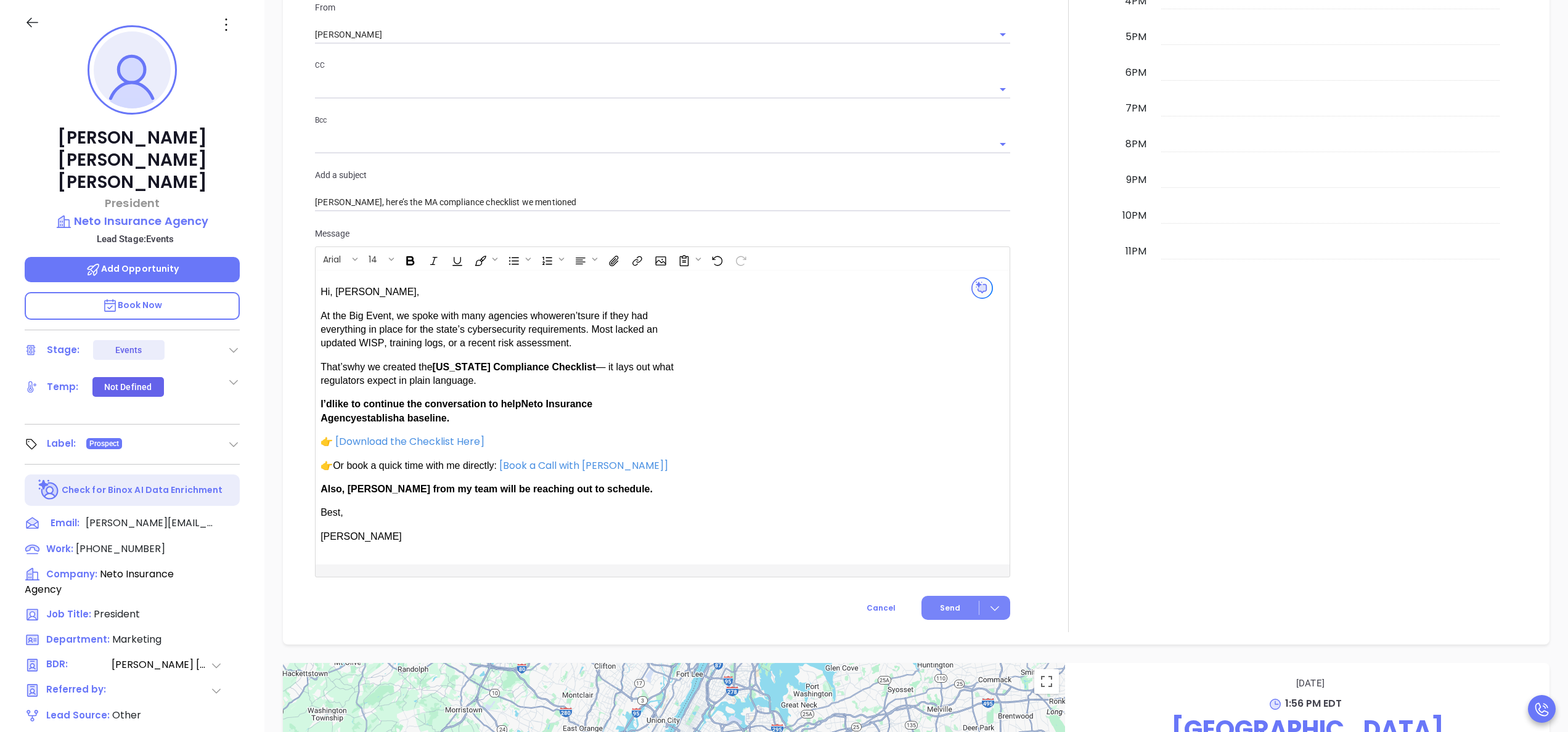
click at [922, 604] on button "Send" at bounding box center [966, 608] width 89 height 24
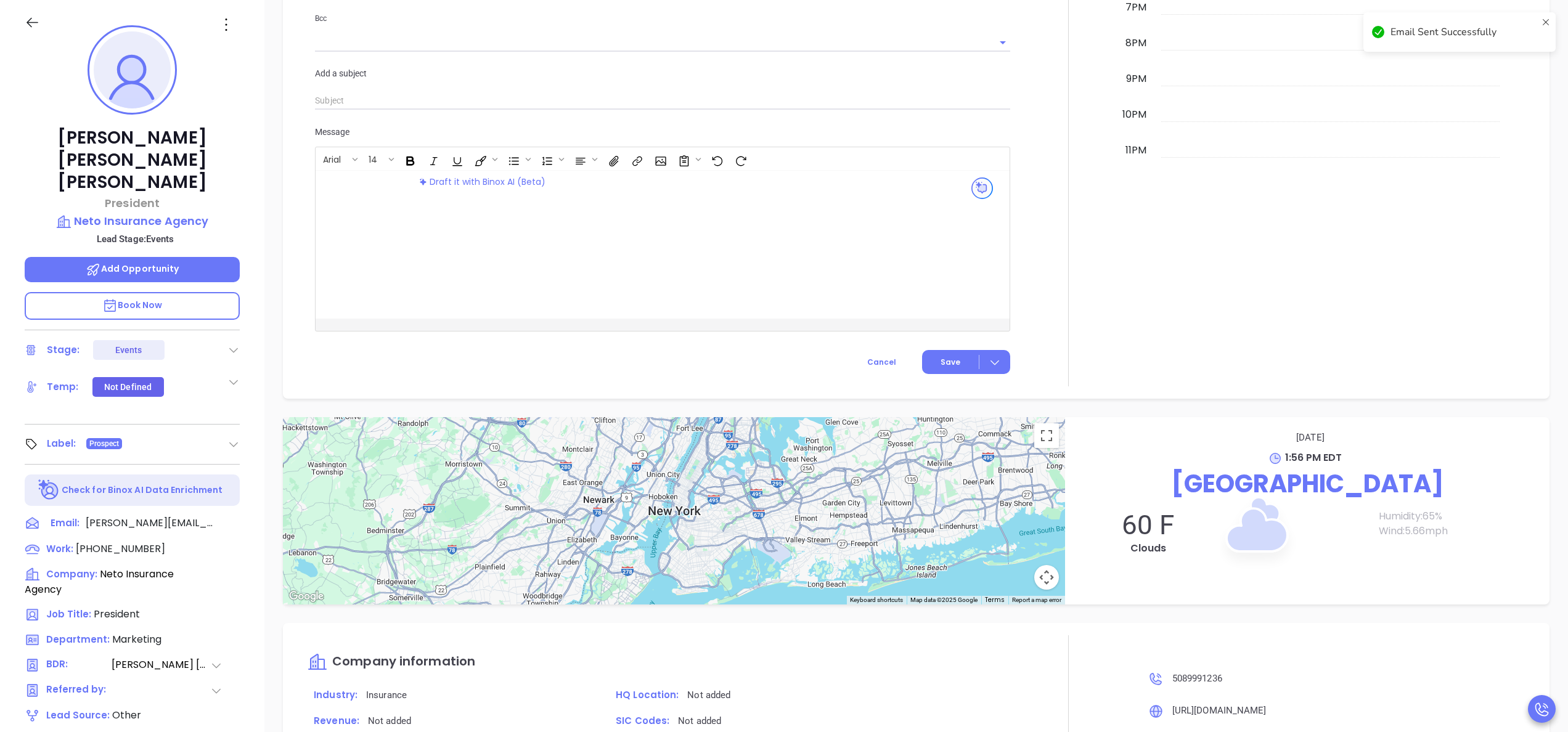
scroll to position [822, 0]
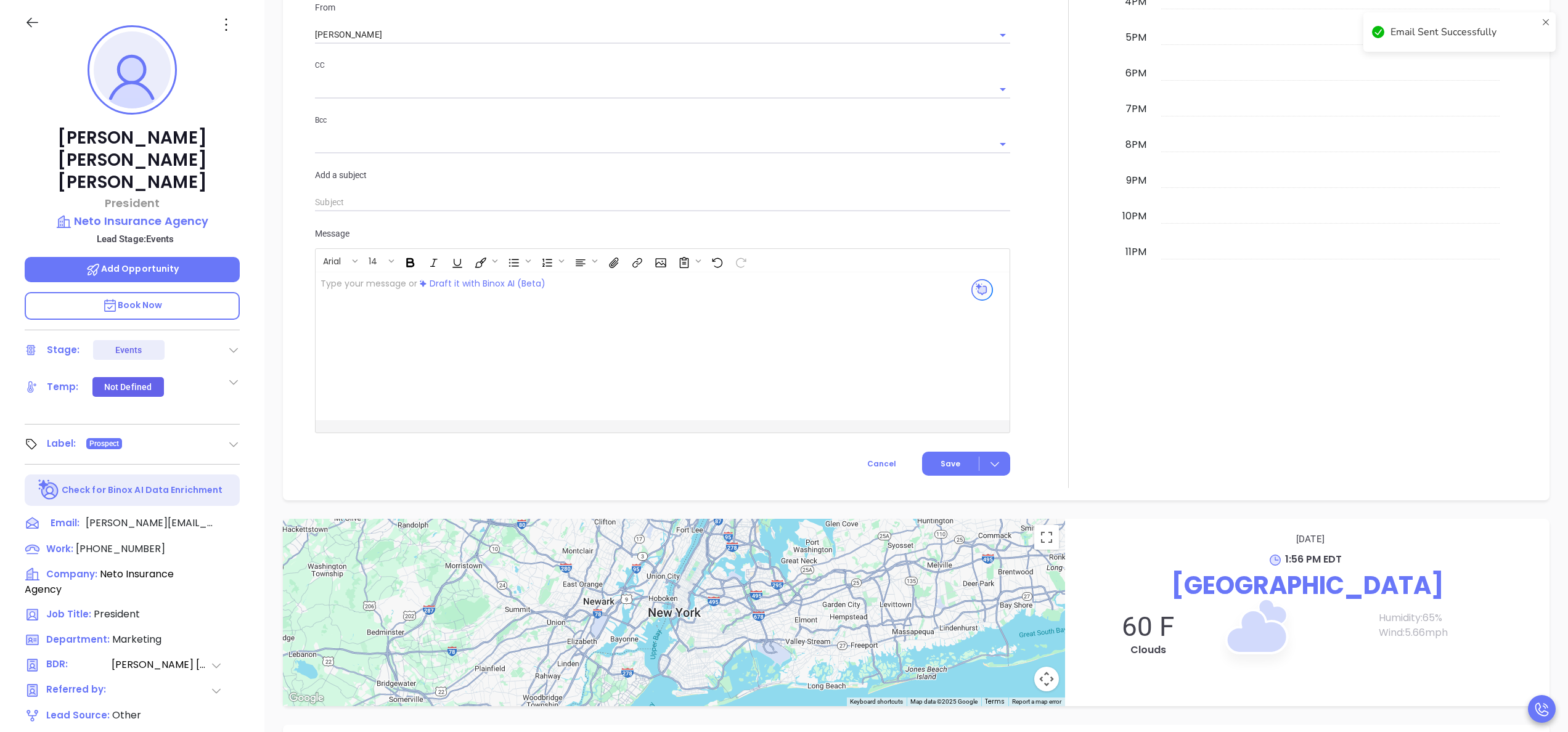
click at [1094, 229] on div at bounding box center [1069, 78] width 102 height 821
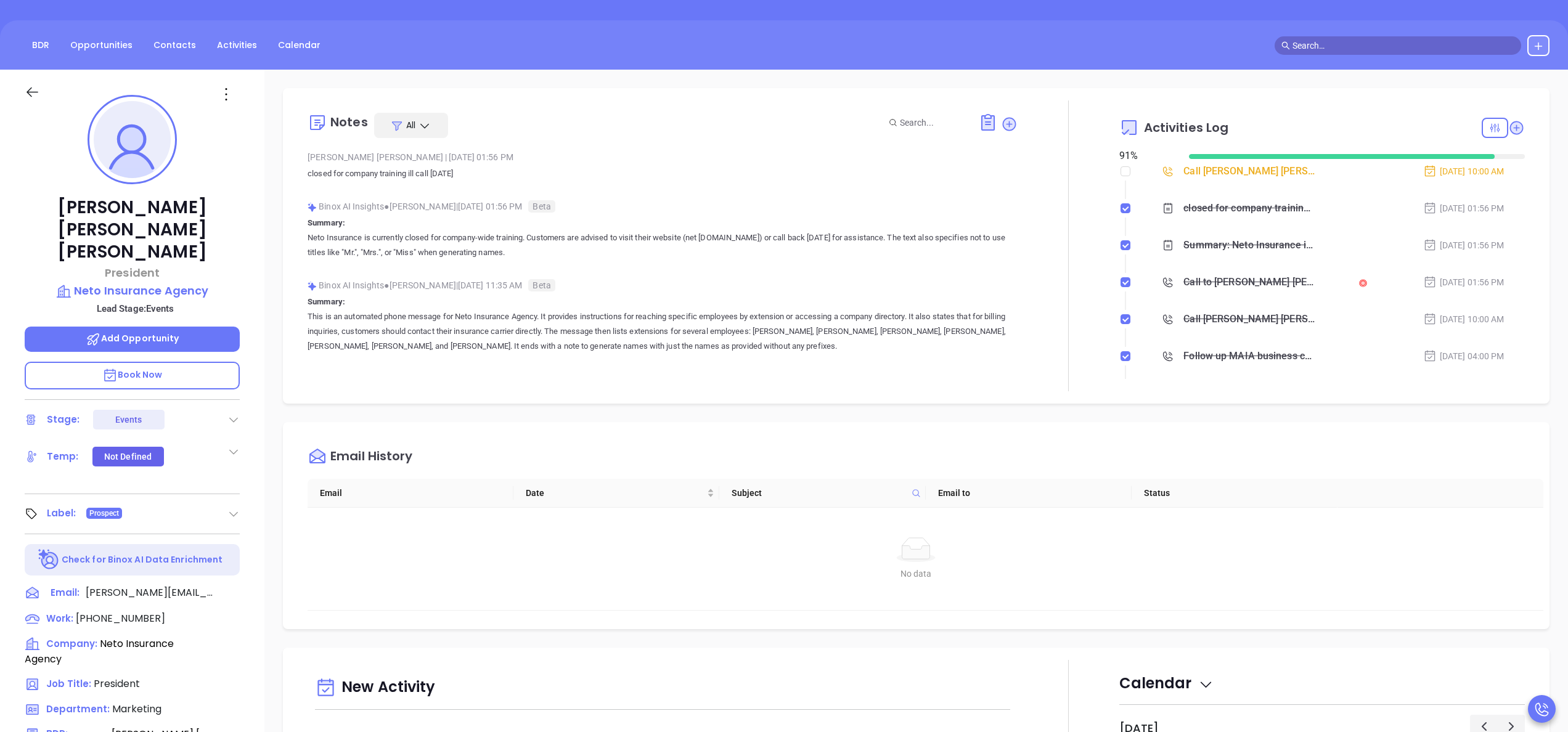
scroll to position [0, 0]
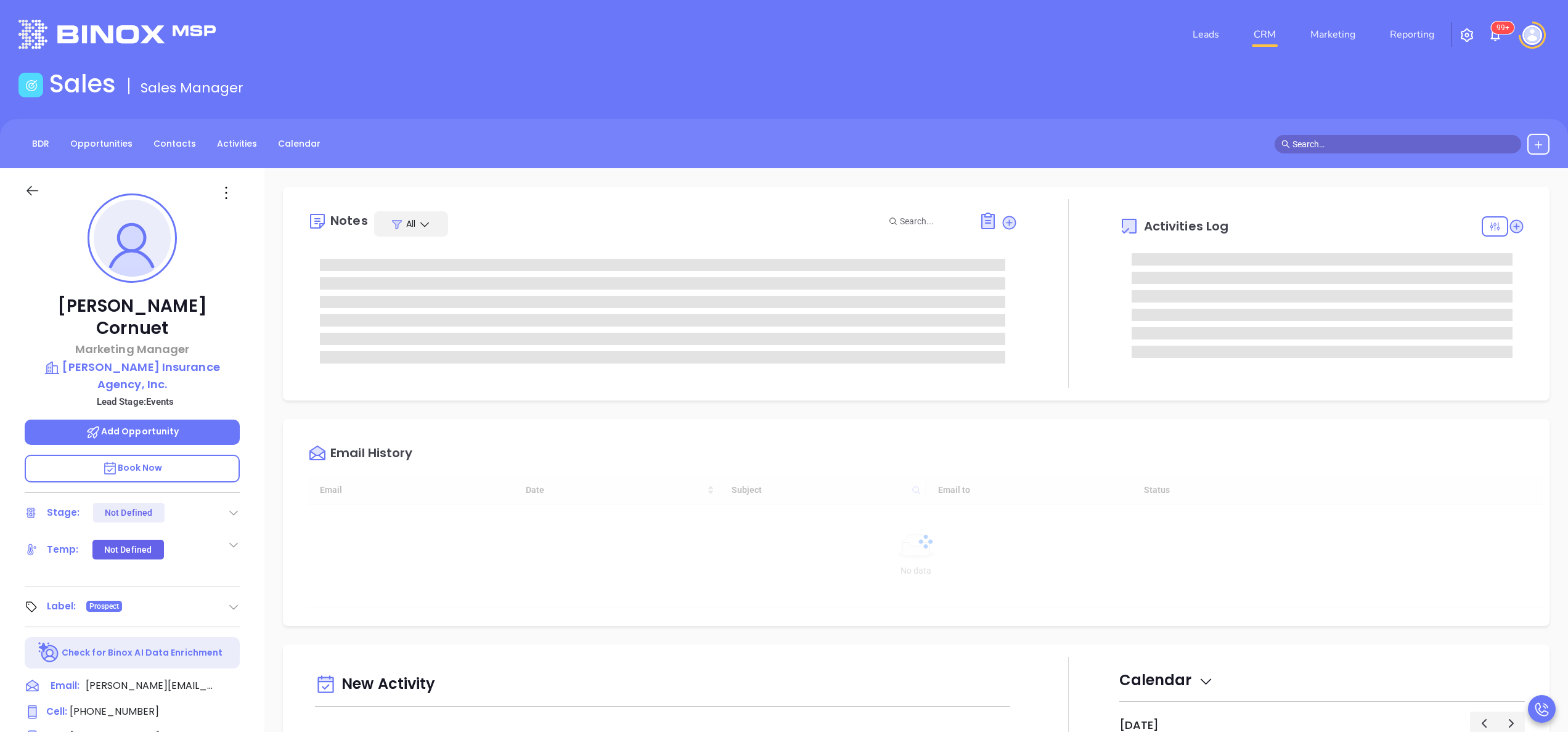
type input "[DATE]"
type input "[PERSON_NAME]"
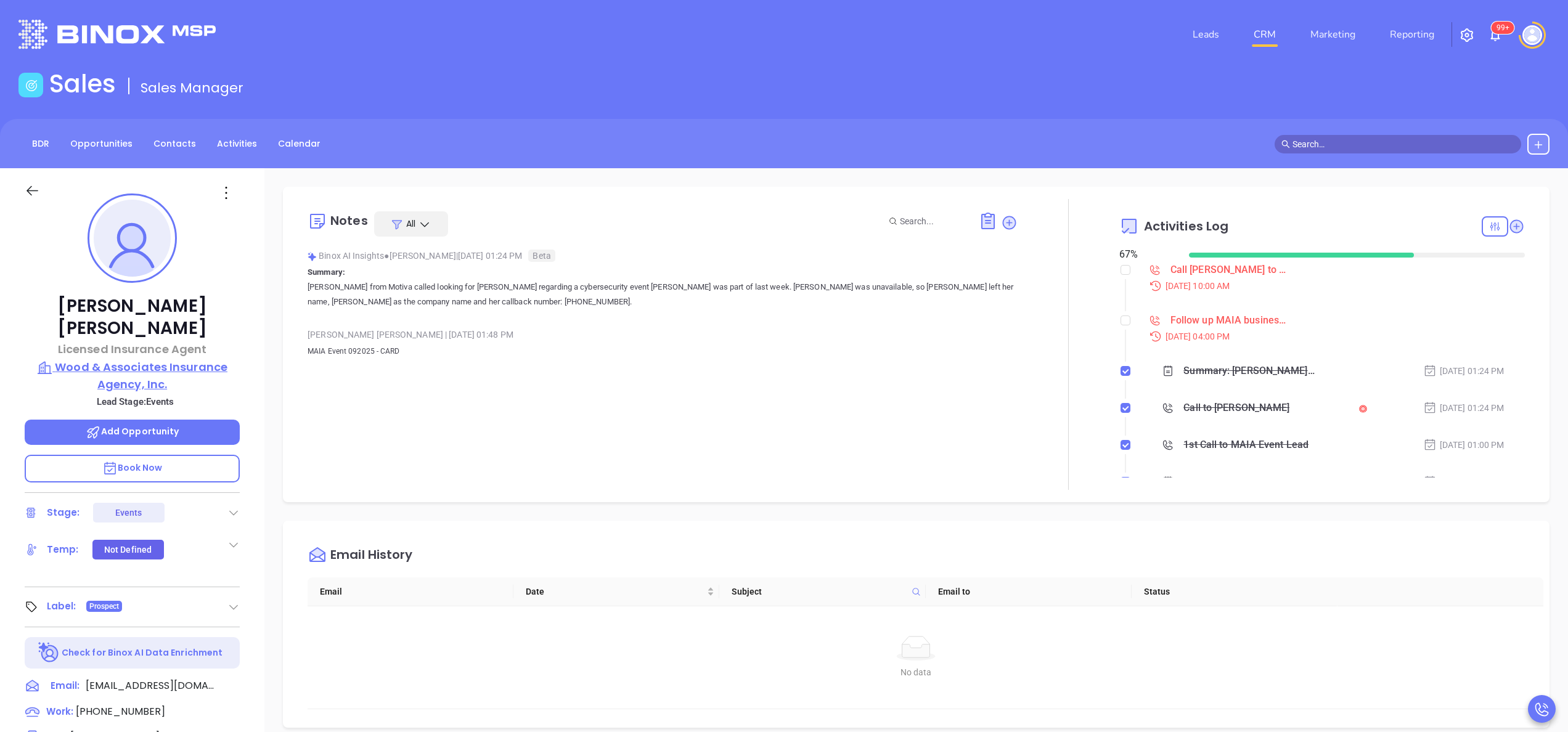
click at [123, 359] on p "Wood & Associates Insurance Agency, Inc." at bounding box center [132, 375] width 215 height 34
click at [127, 704] on span "[PHONE_NUMBER]" at bounding box center [120, 711] width 90 height 14
type input "[PHONE_NUMBER]"
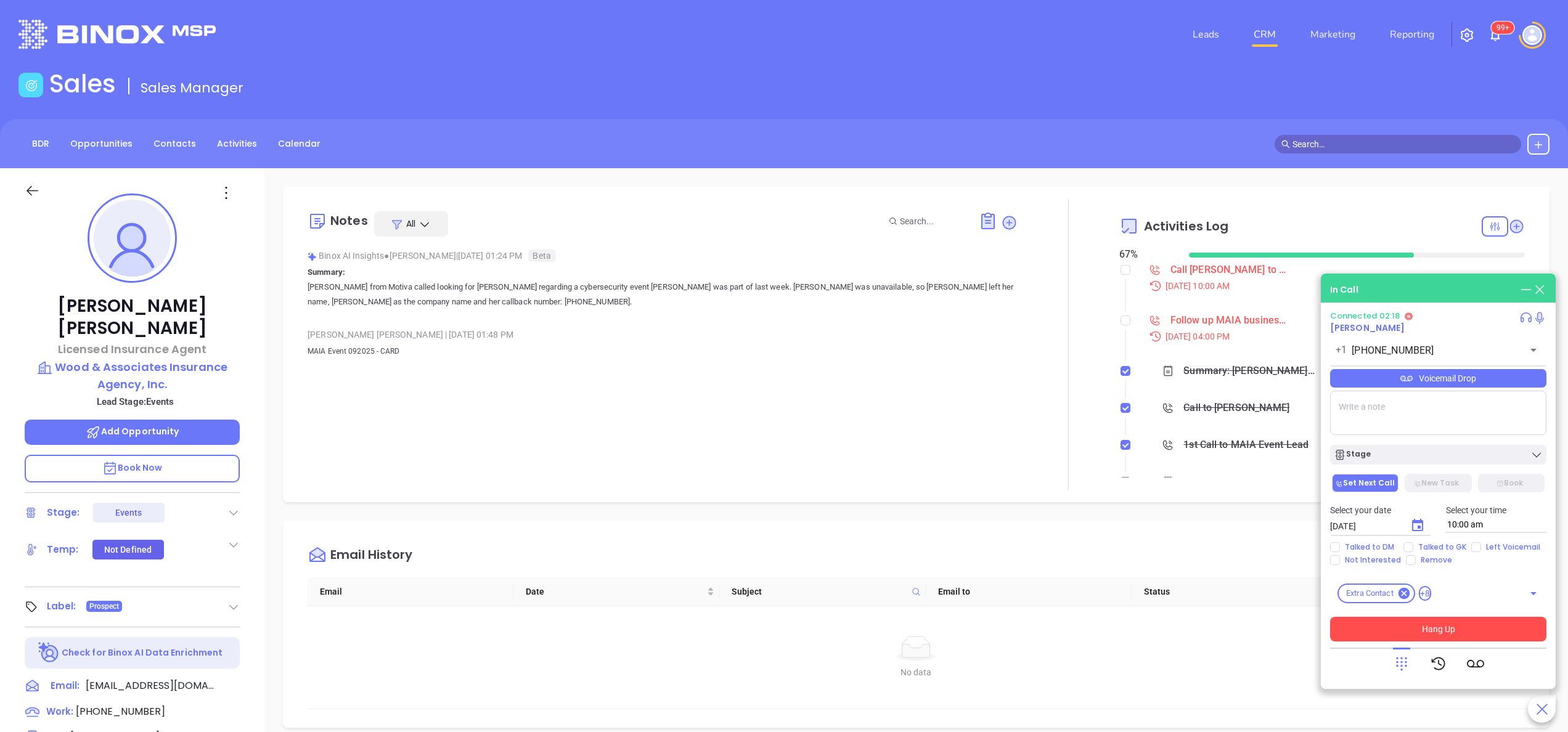
click at [1446, 637] on button "Hang Up" at bounding box center [1439, 628] width 216 height 25
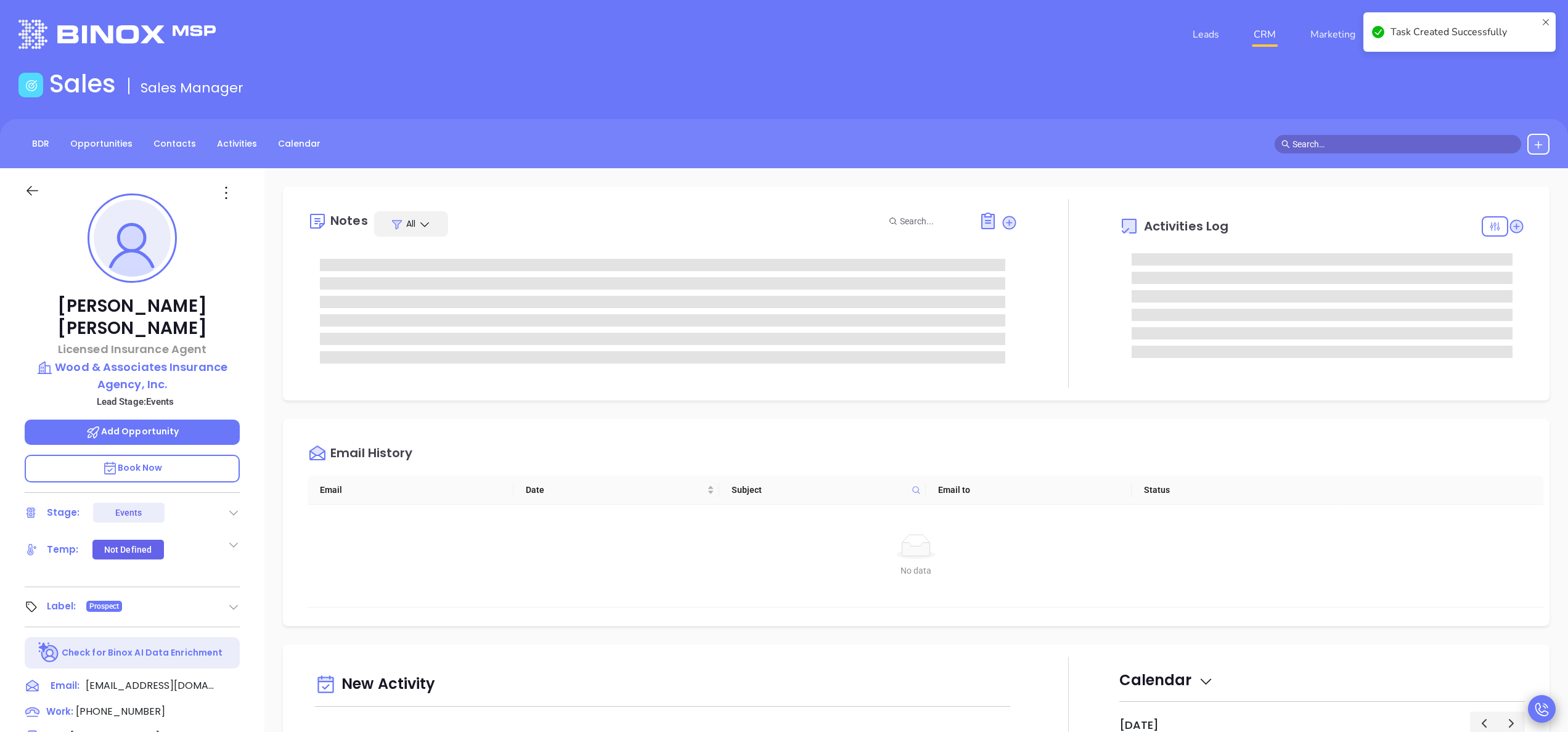
click at [1532, 706] on div at bounding box center [1542, 709] width 28 height 28
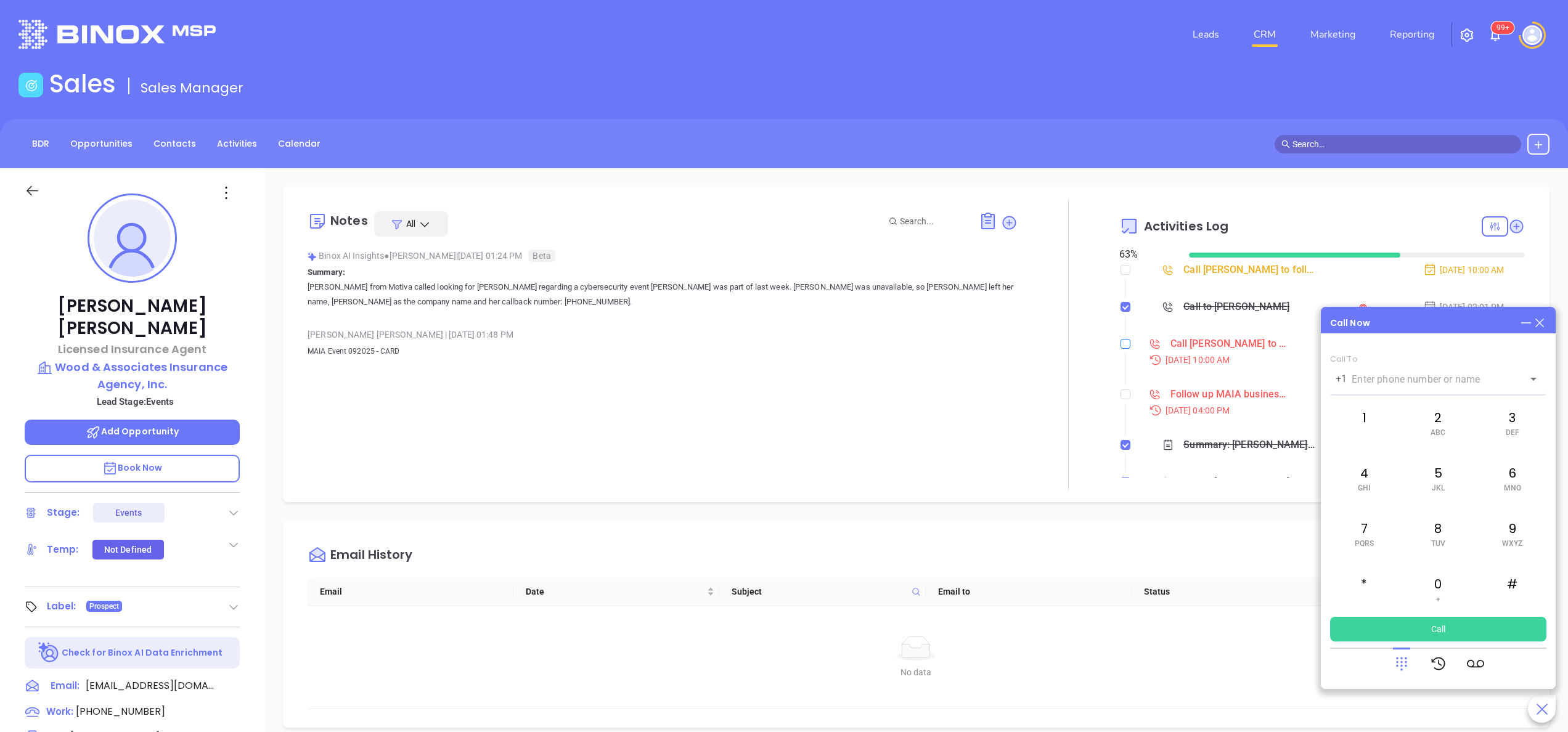
click at [1121, 350] on label at bounding box center [1125, 344] width 10 height 14
click at [1121, 348] on input "checkbox" at bounding box center [1125, 344] width 10 height 10
checkbox input "true"
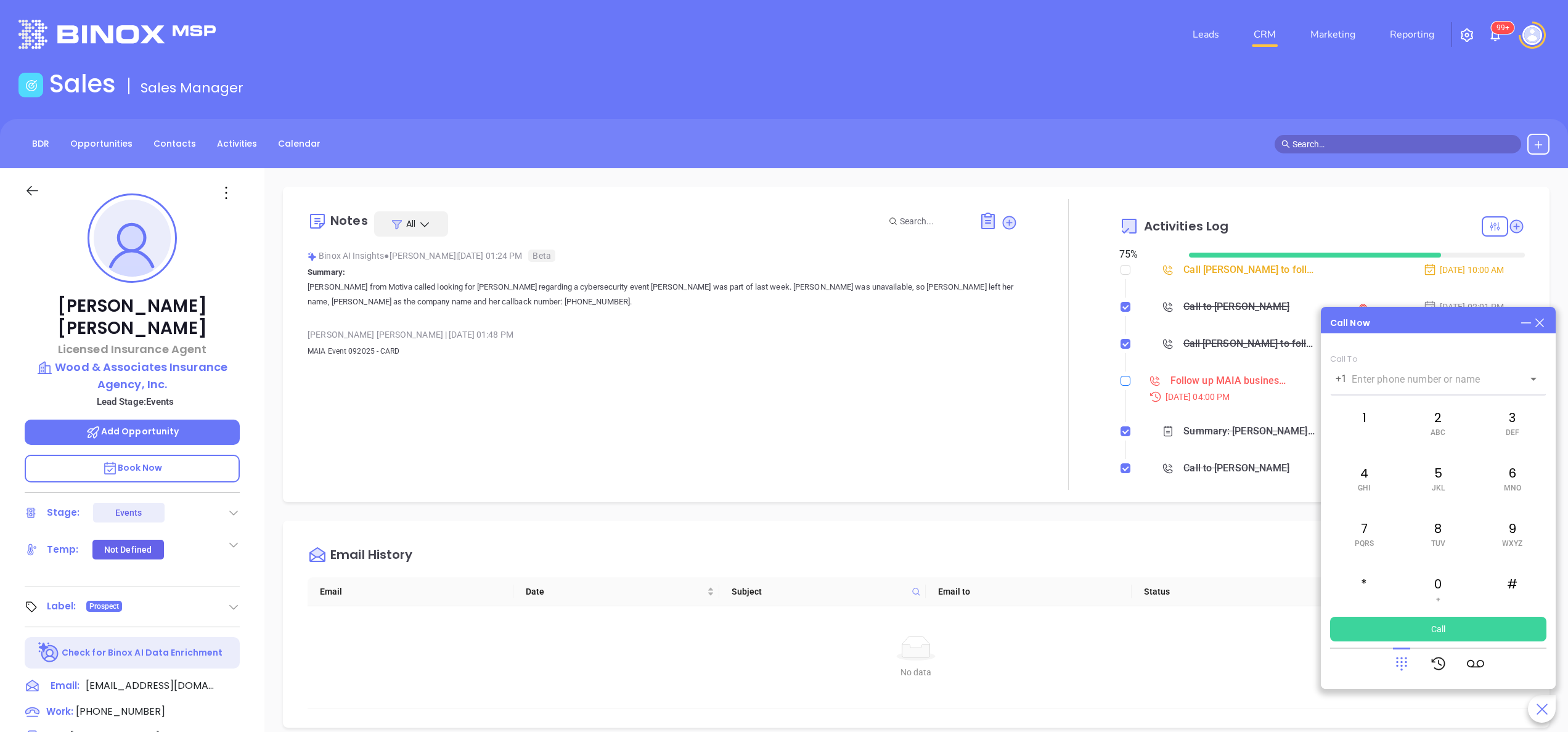
click at [1121, 376] on input "checkbox" at bounding box center [1125, 381] width 10 height 10
checkbox input "true"
click at [1059, 363] on div at bounding box center [1069, 344] width 102 height 291
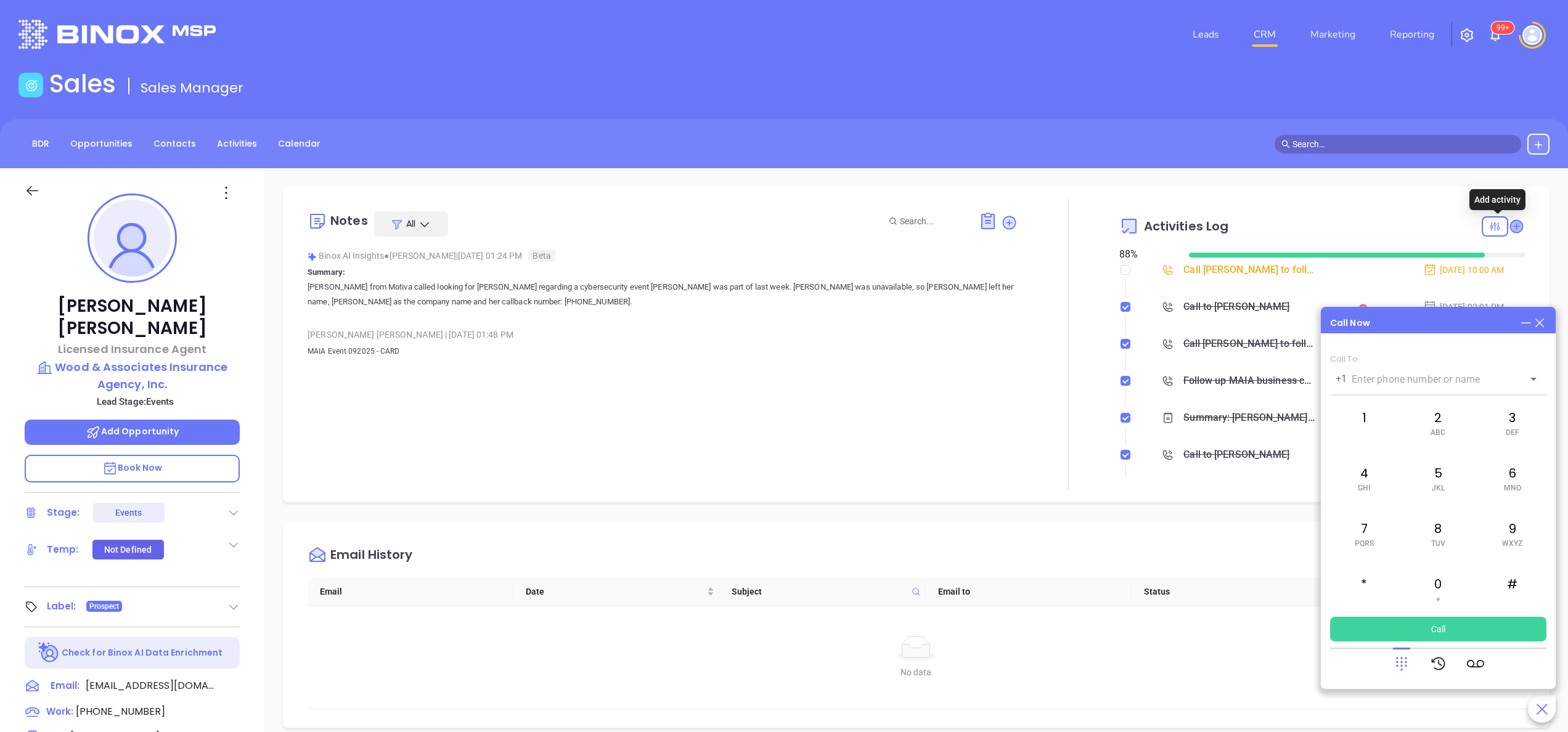
click at [1511, 228] on icon at bounding box center [1517, 226] width 14 height 14
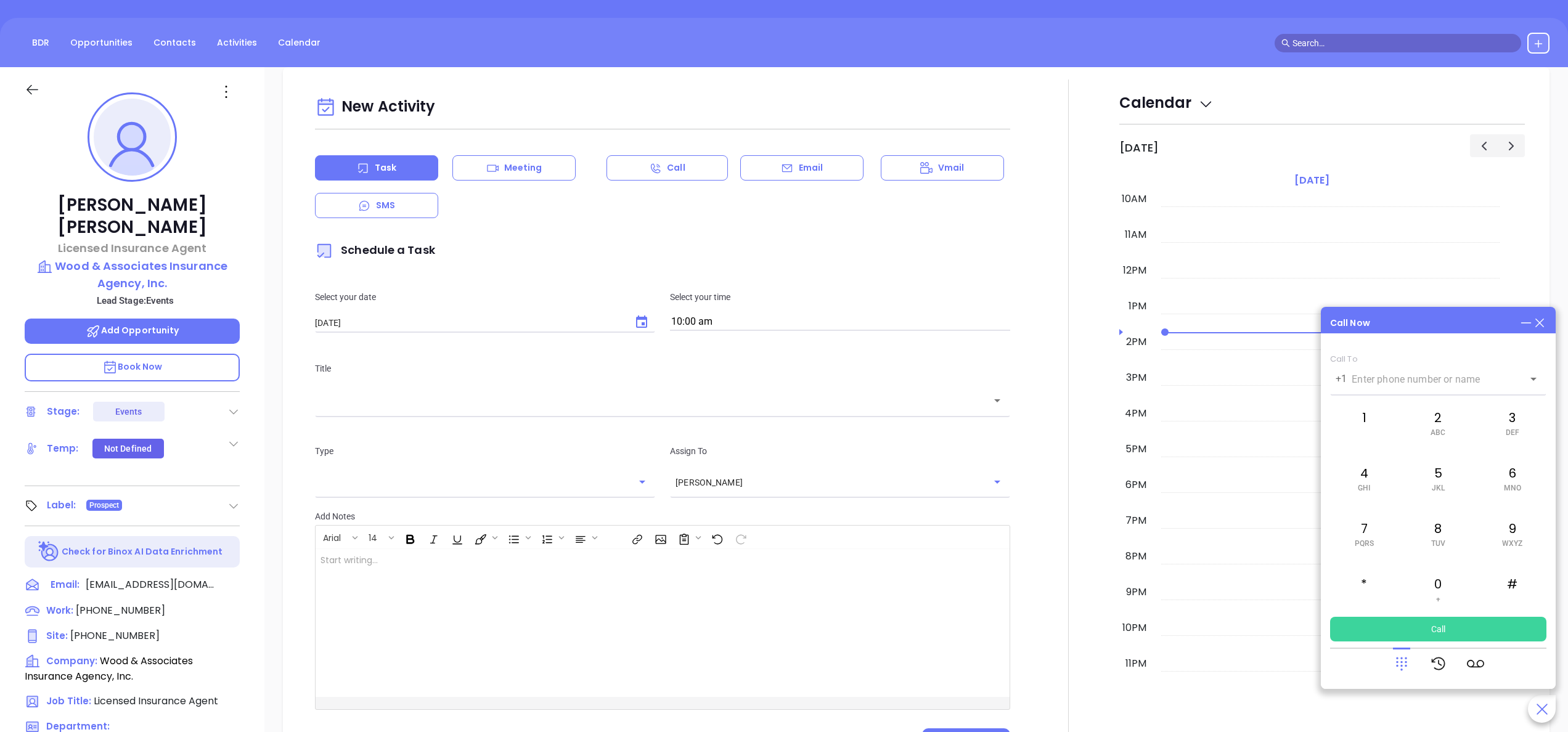
scroll to position [168, 0]
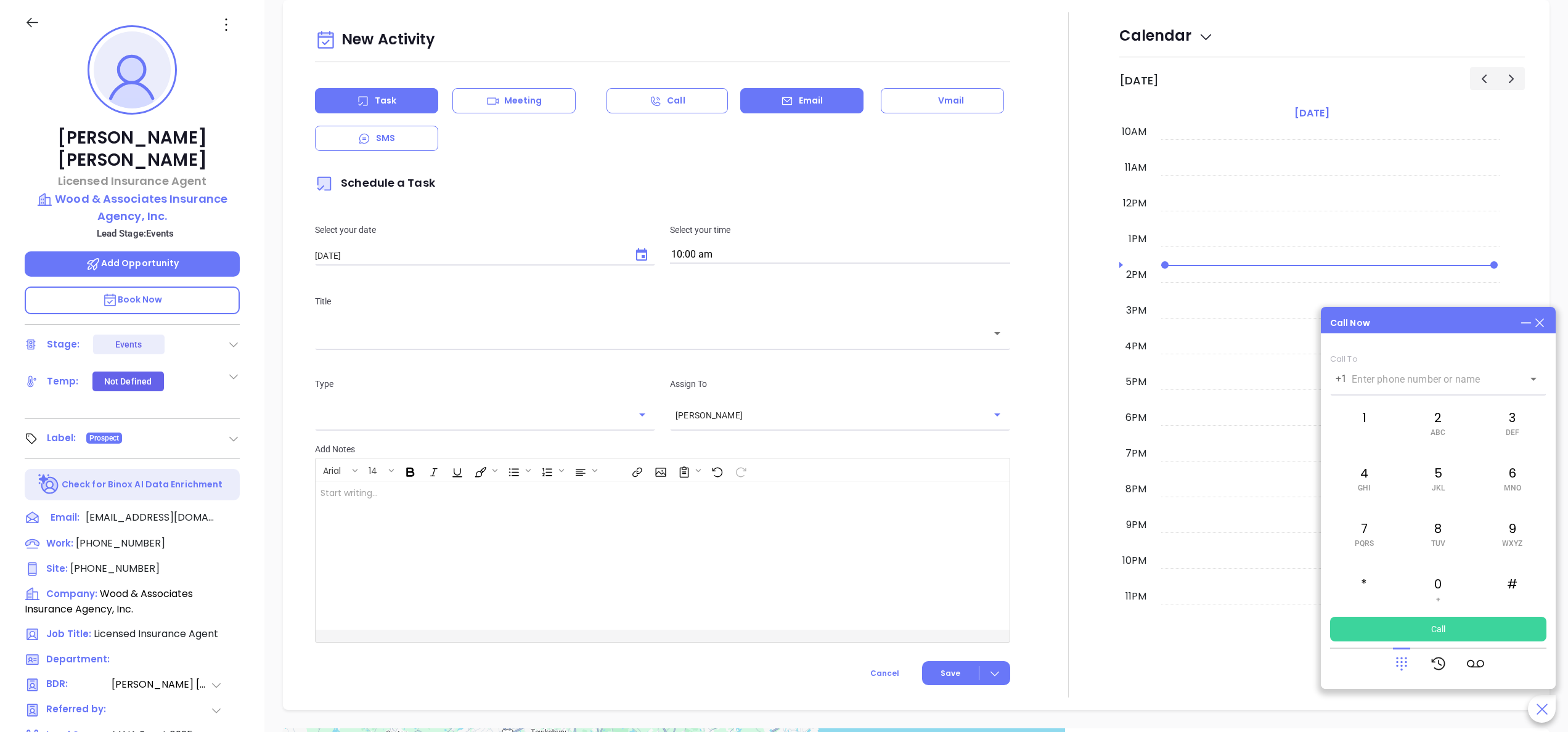
click at [819, 99] on div "Email" at bounding box center [802, 100] width 123 height 25
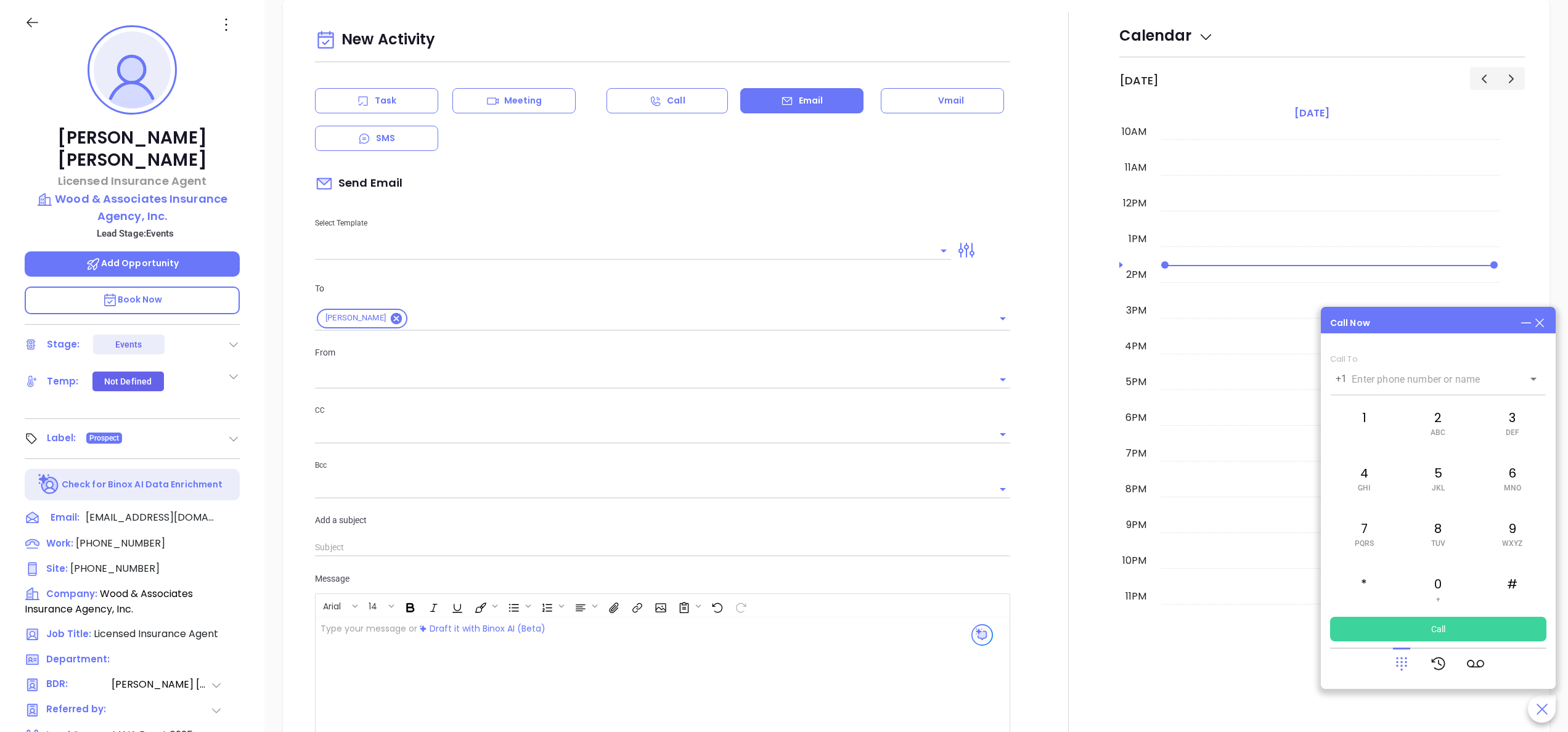
type input "[PERSON_NAME]"
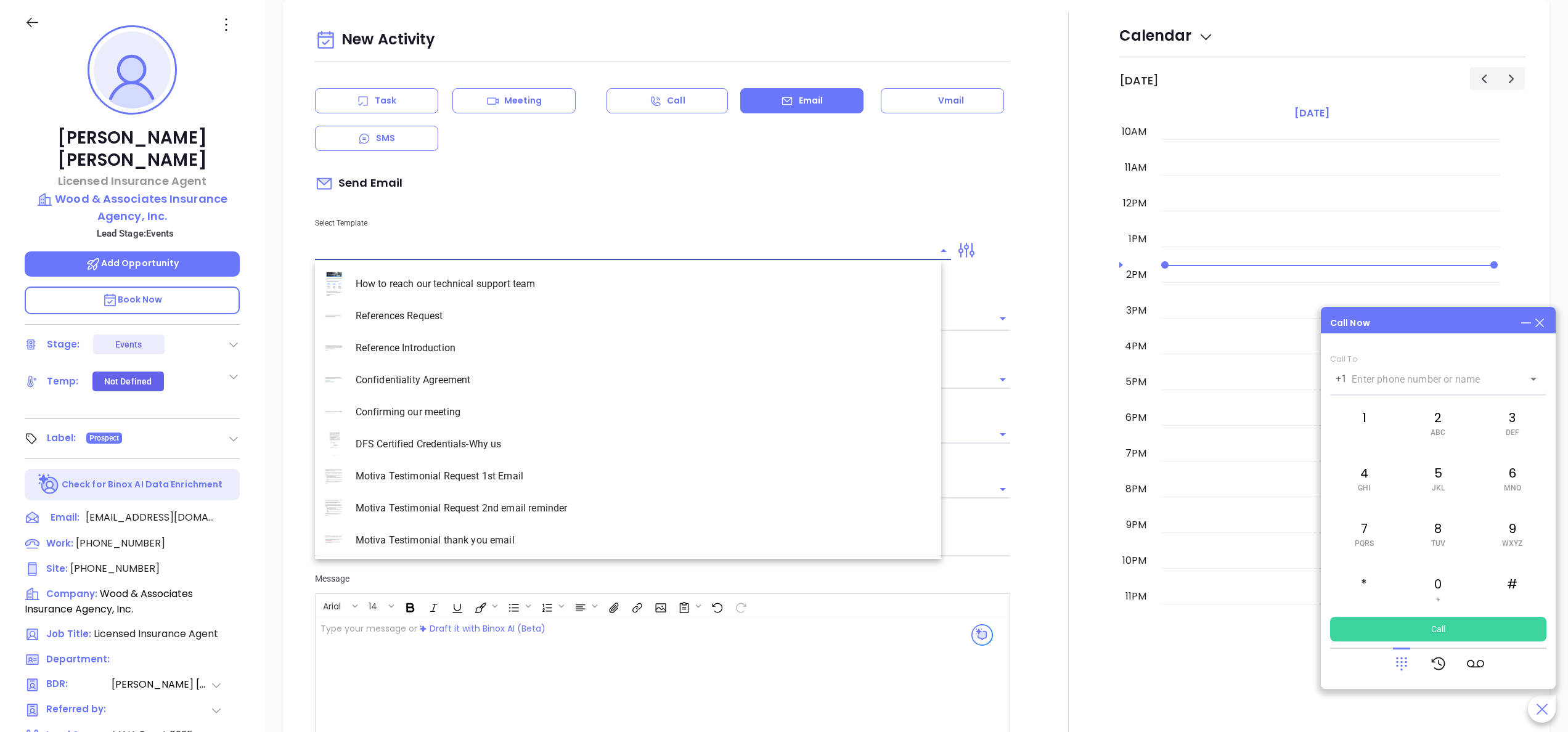
click at [349, 251] on input "text" at bounding box center [624, 250] width 618 height 18
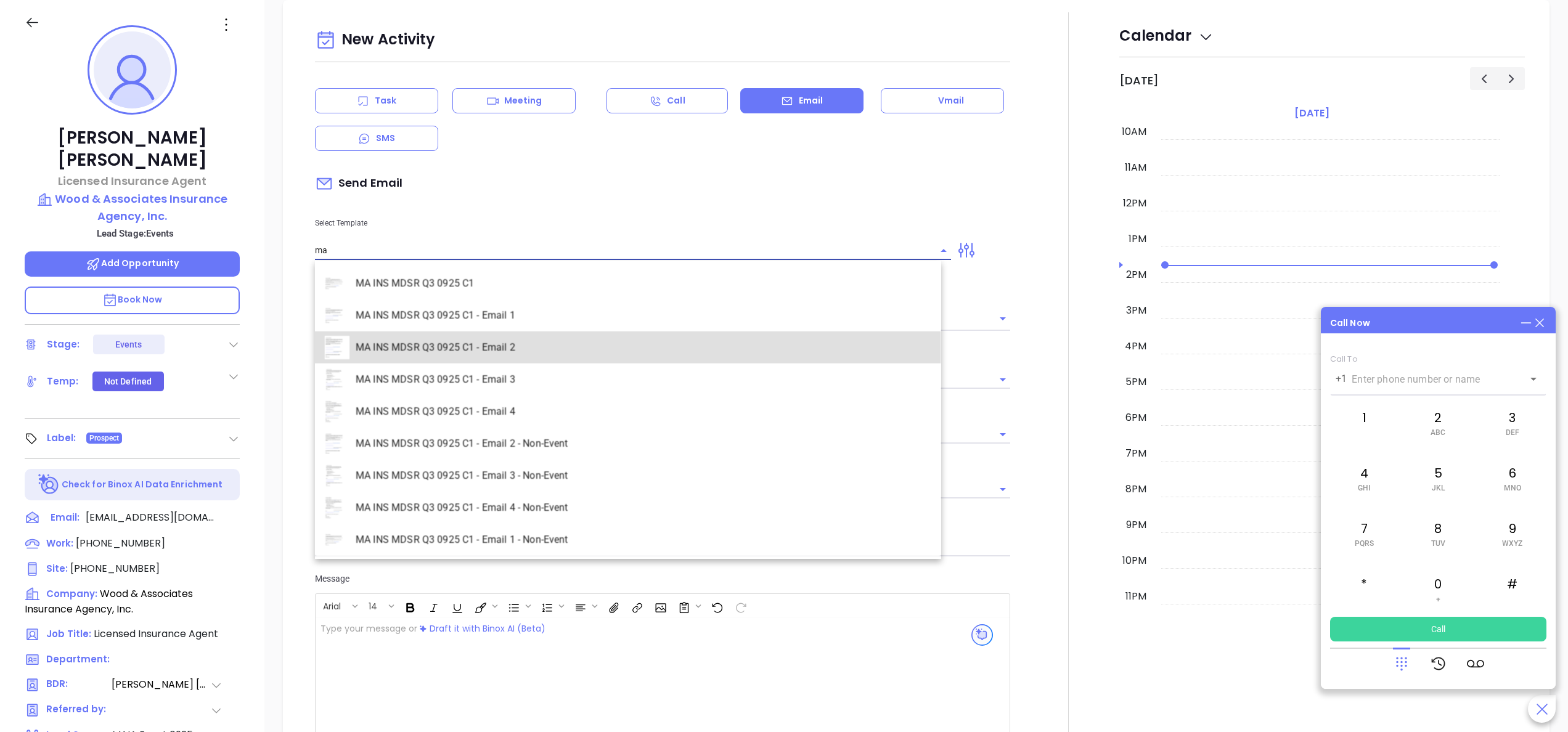
type input "MA INS MDSR Q3 0925 C1 - Email 2"
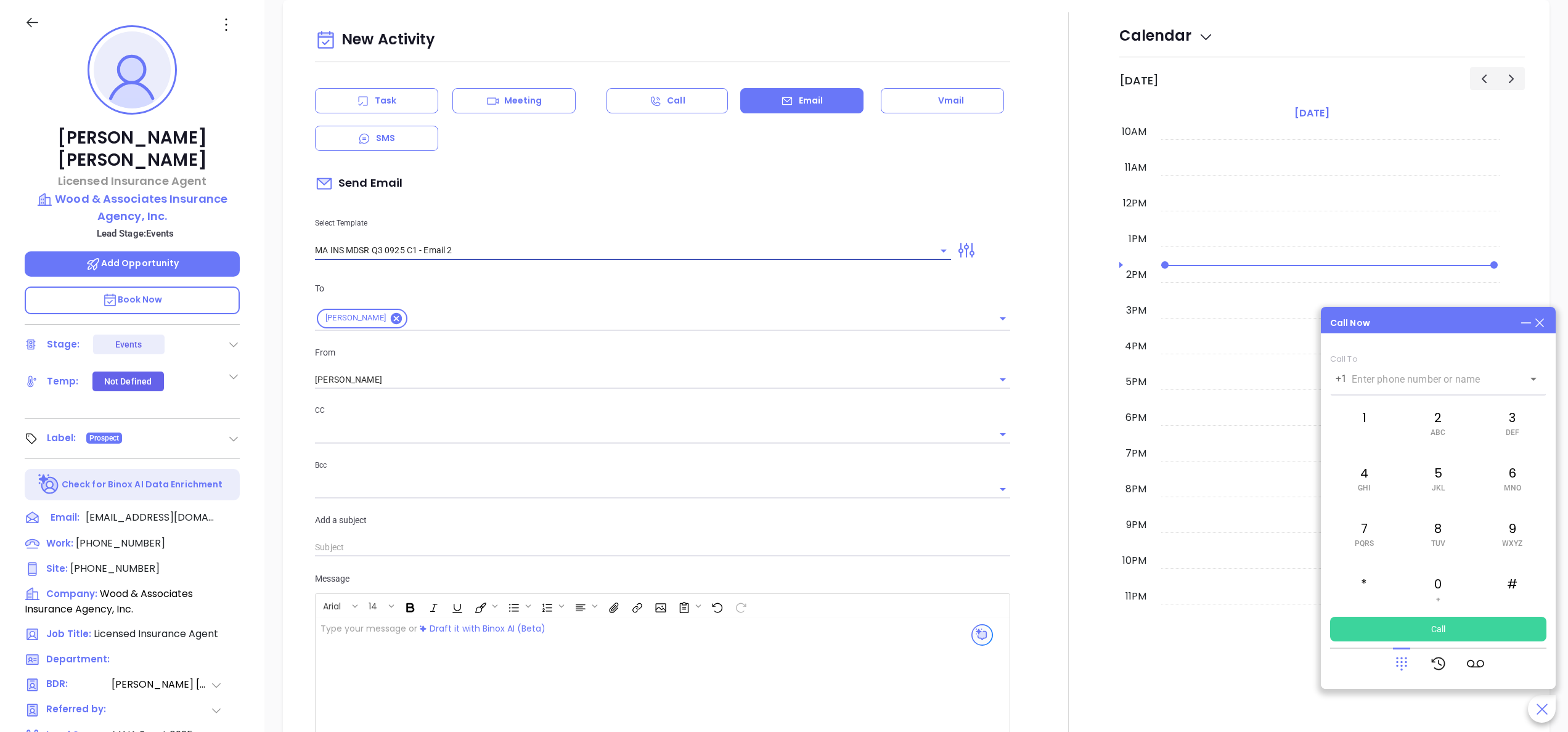
type input "Marjorie, here’s the MA compliance checklist we mentioned"
type input "MA INS MDSR Q3 0925 C1 - Email 2"
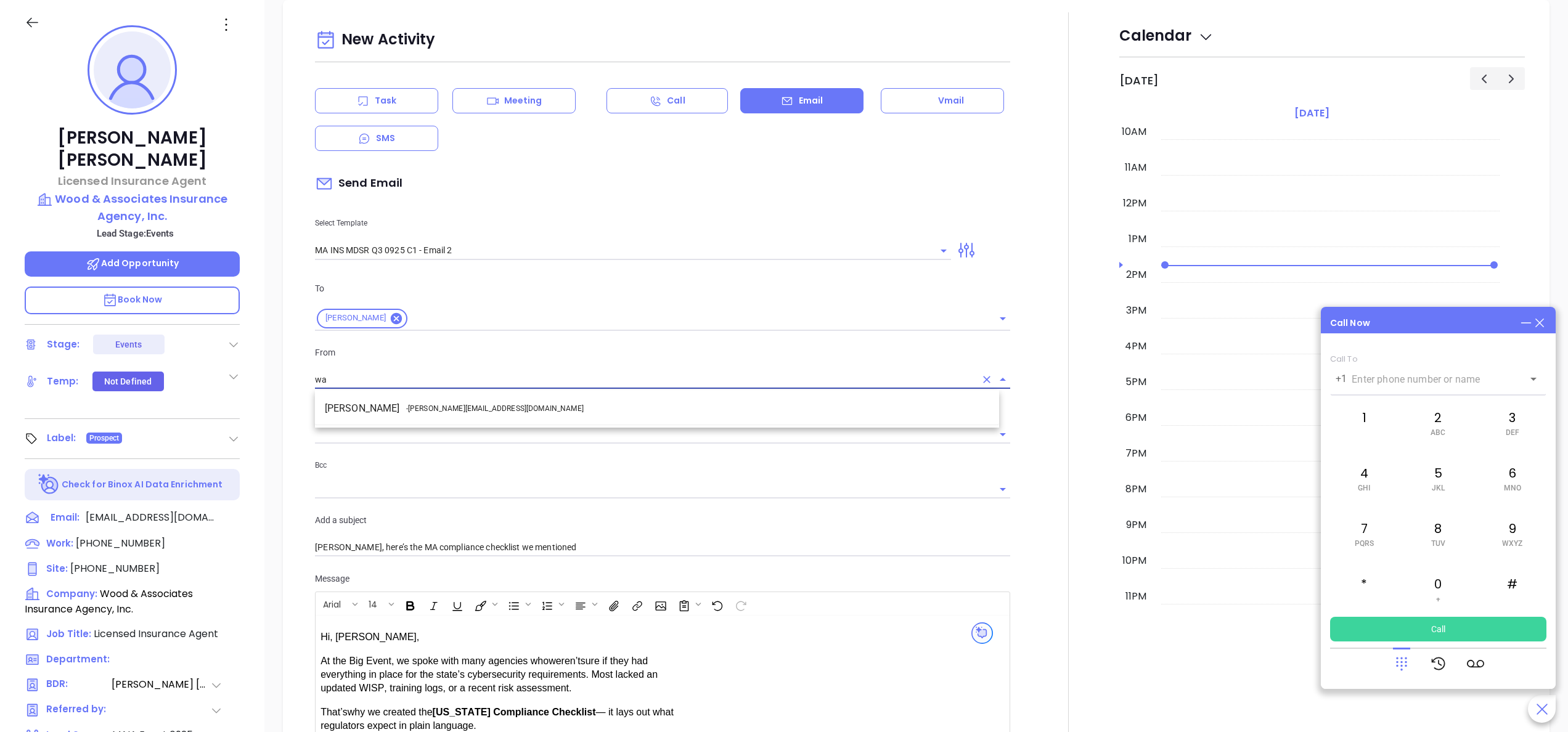
click at [459, 407] on span "- walter@motiva.net" at bounding box center [495, 409] width 178 height 11
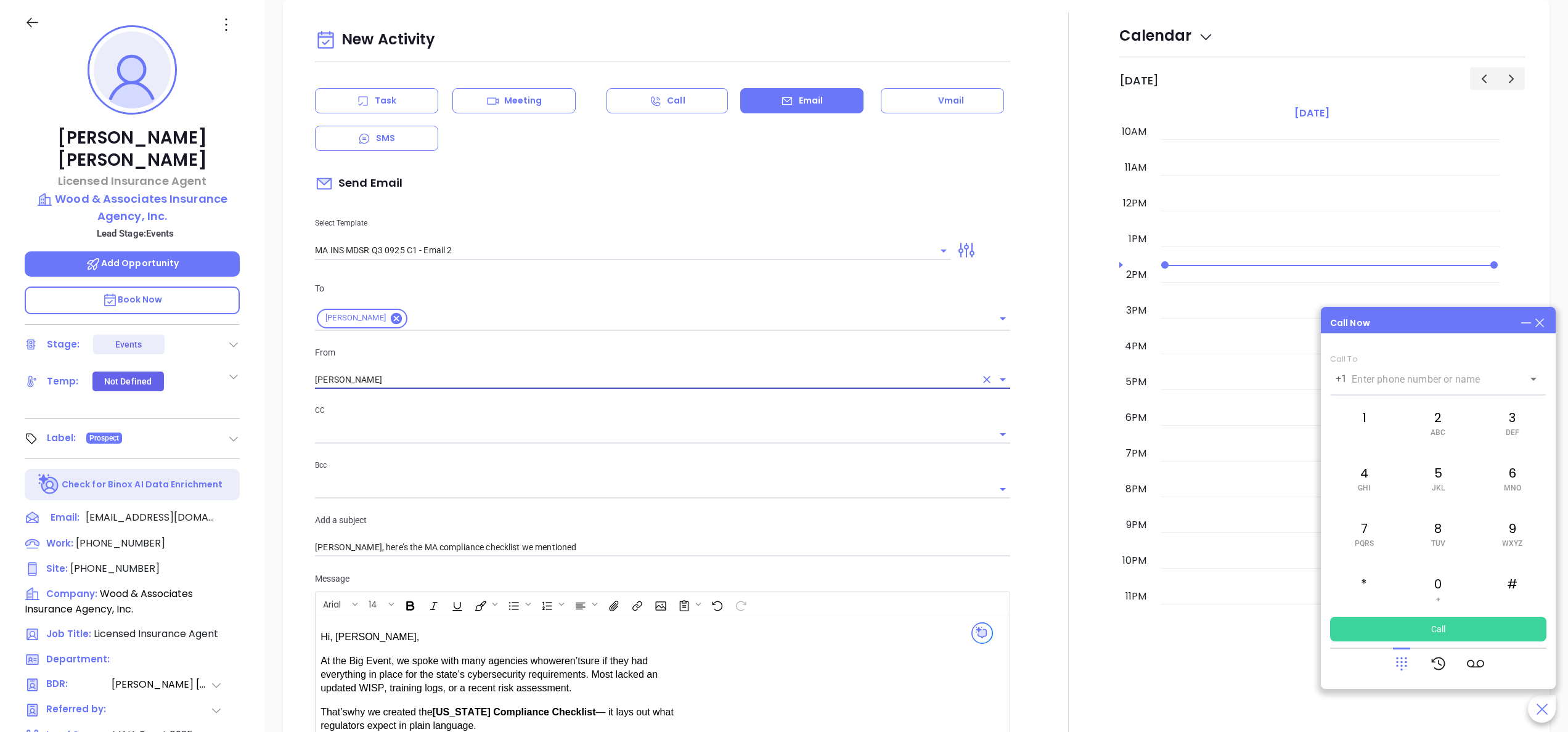
type input "Walter Contreras"
click at [1018, 530] on div at bounding box center [1069, 494] width 102 height 965
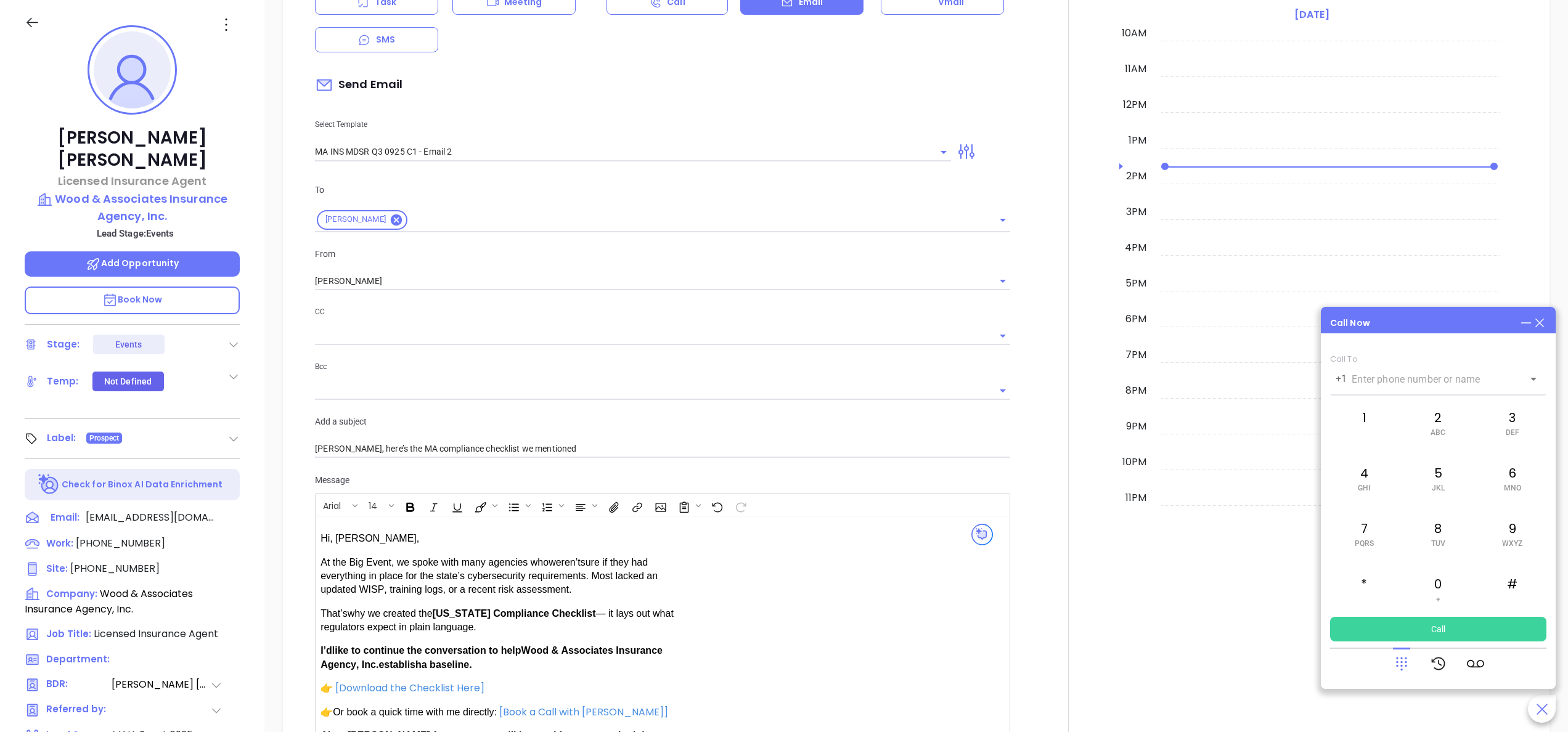
scroll to position [874, 0]
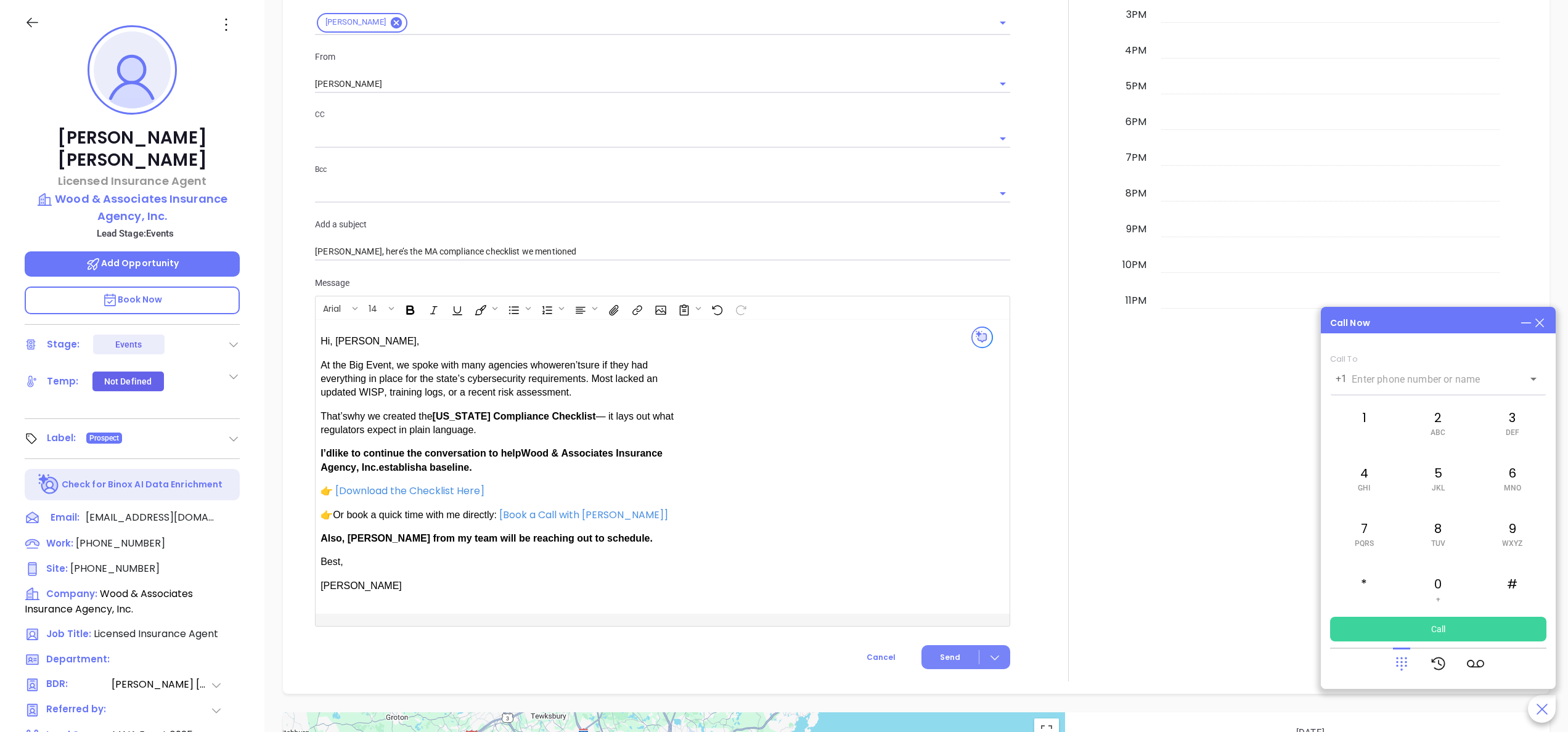
click at [928, 660] on button "Send" at bounding box center [966, 657] width 89 height 24
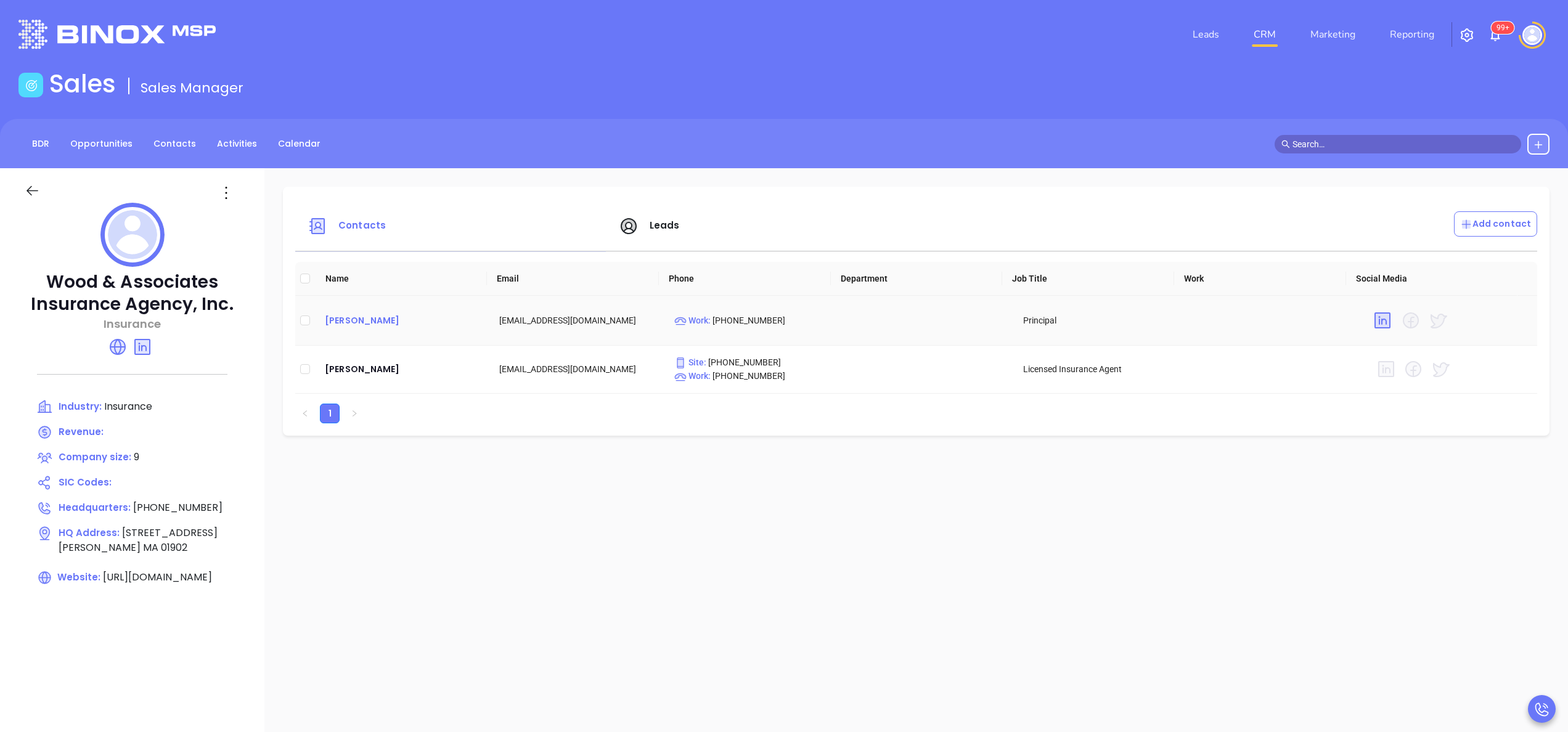
click at [356, 318] on div "[PERSON_NAME]" at bounding box center [401, 321] width 154 height 15
click at [121, 348] on icon at bounding box center [117, 347] width 15 height 15
click at [343, 315] on div "[PERSON_NAME]" at bounding box center [401, 321] width 154 height 15
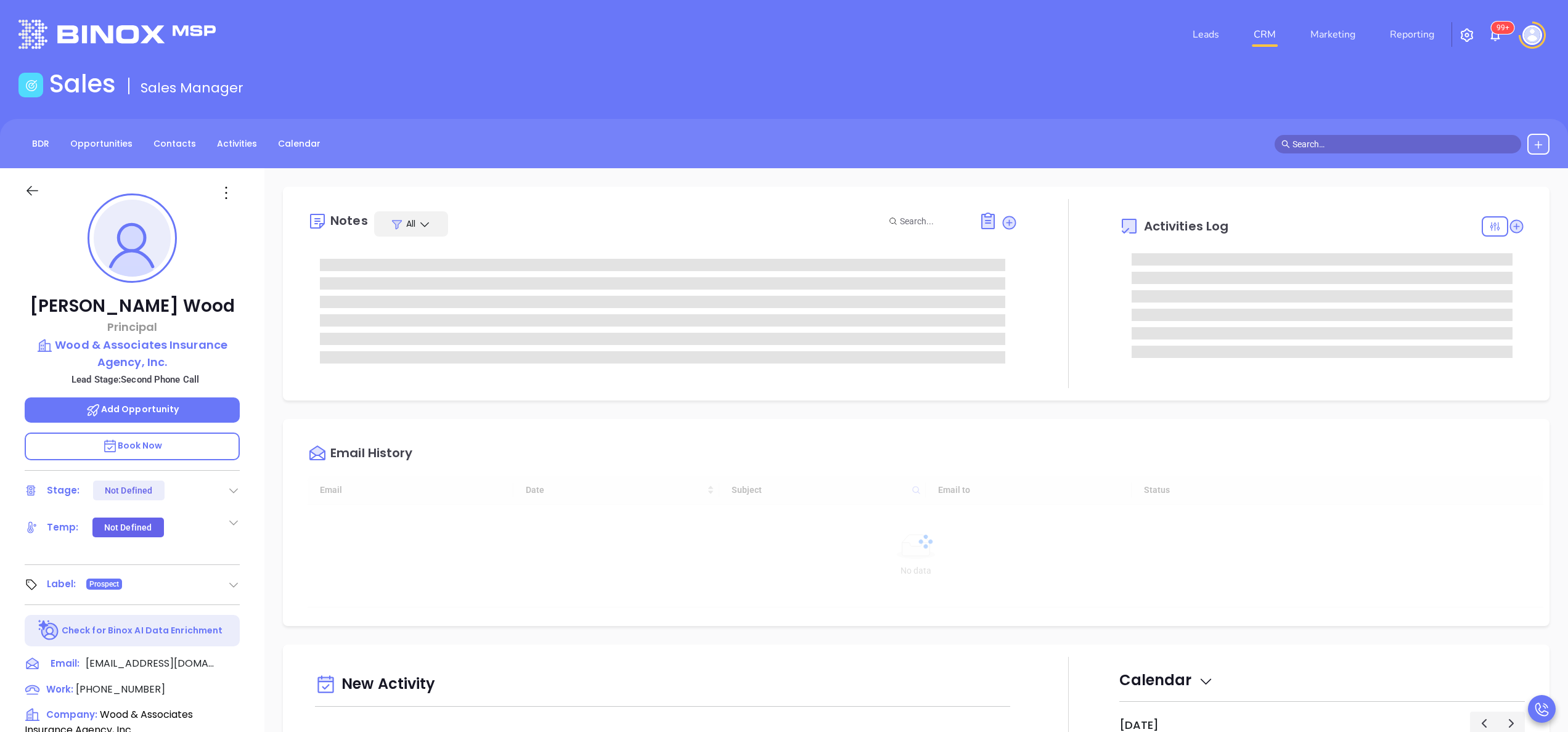
type input "[DATE]"
type input "[PERSON_NAME]"
type input "[DATE]"
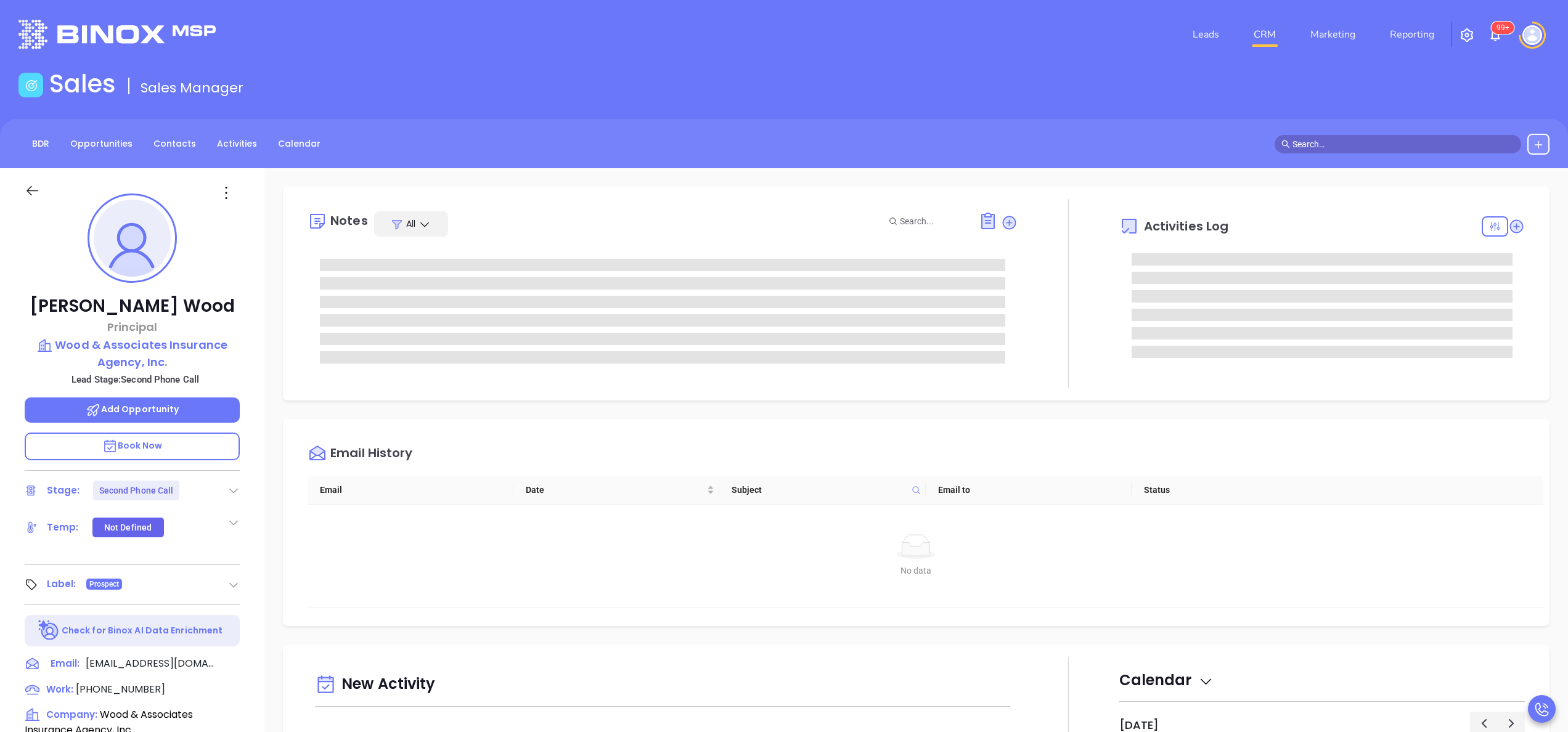
type input "[PERSON_NAME]"
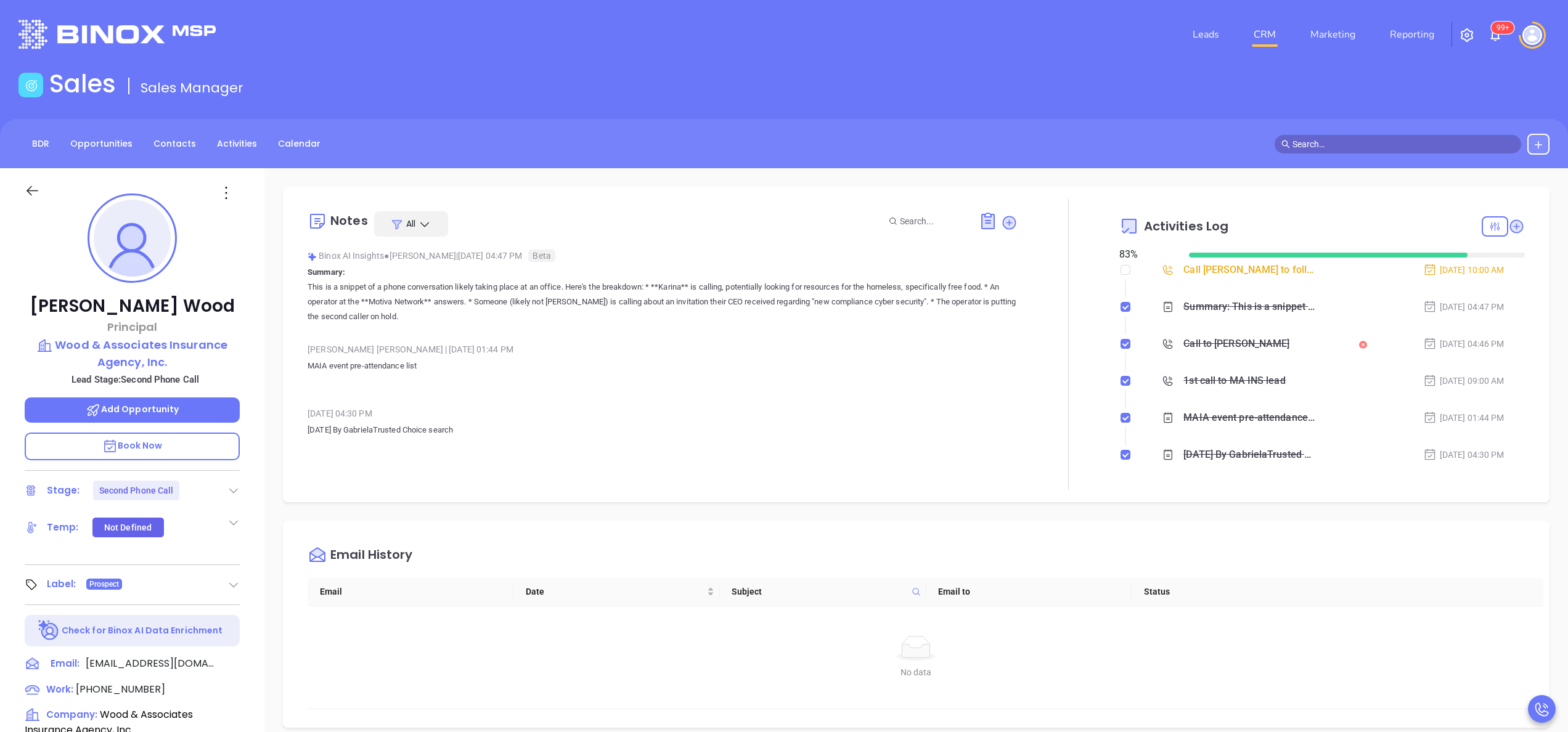
click at [876, 321] on p "This is a snippet of a phone conversation likely taking place at an office. Her…" at bounding box center [663, 302] width 710 height 44
click at [1193, 272] on div "Call [PERSON_NAME] to follow up" at bounding box center [1249, 270] width 132 height 18
click at [965, 396] on div "[PERSON_NAME] | [DATE] 01:44 PM MAIA event pre-attendance list" at bounding box center [663, 369] width 710 height 58
